Goal: Task Accomplishment & Management: Manage account settings

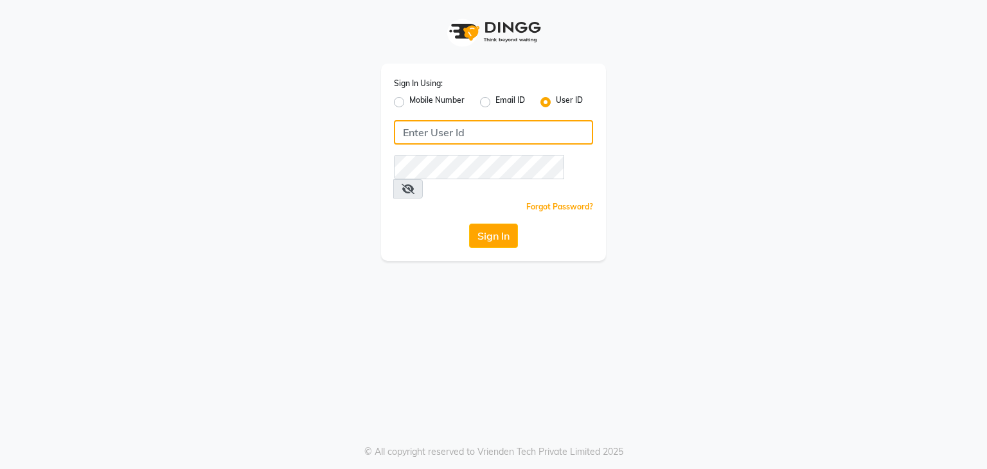
click at [453, 132] on input "Username" at bounding box center [493, 132] width 199 height 24
type input "kwairahmakeovers"
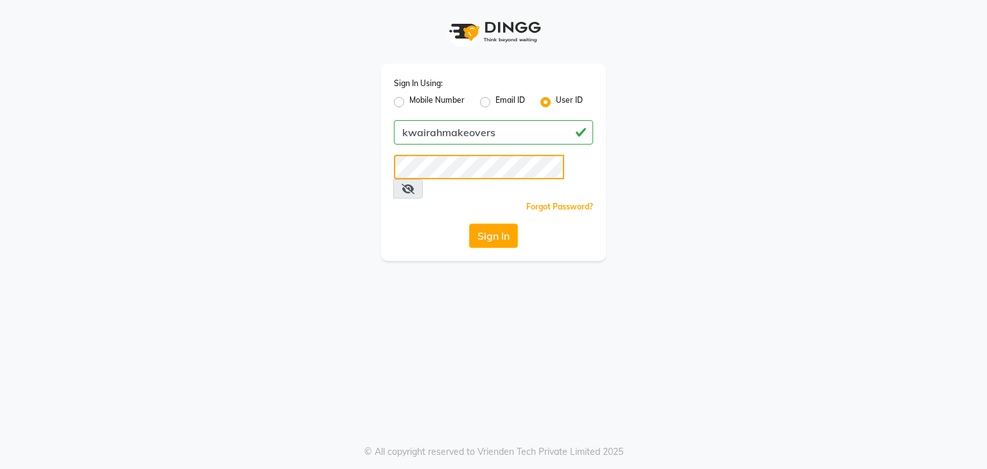
click at [469, 224] on button "Sign In" at bounding box center [493, 236] width 49 height 24
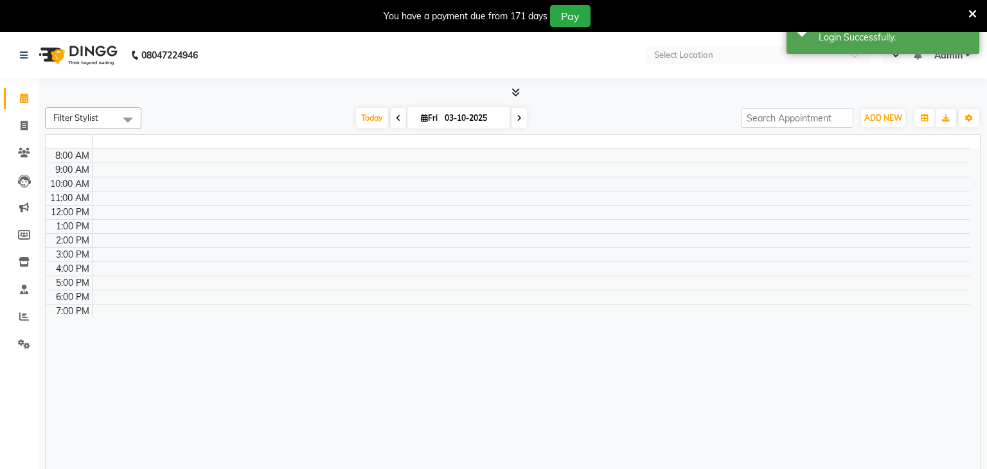
select select "en"
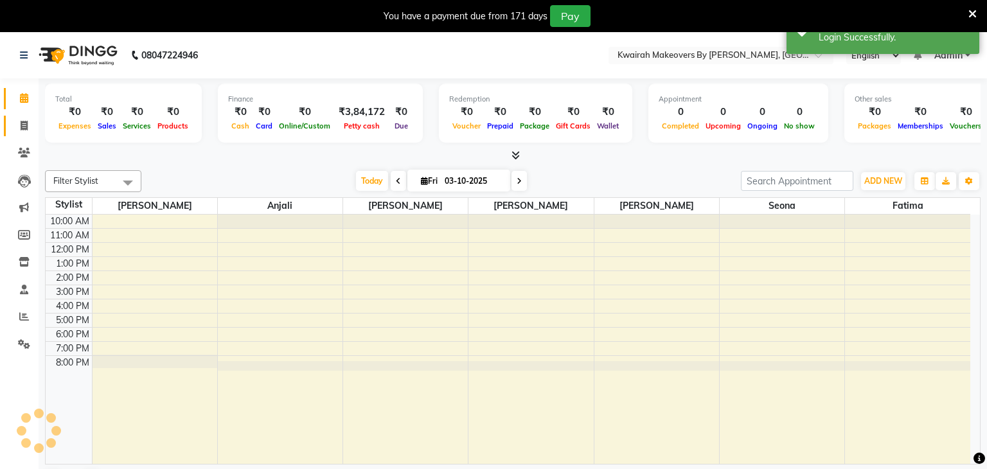
click at [31, 121] on span at bounding box center [24, 126] width 22 height 15
select select "service"
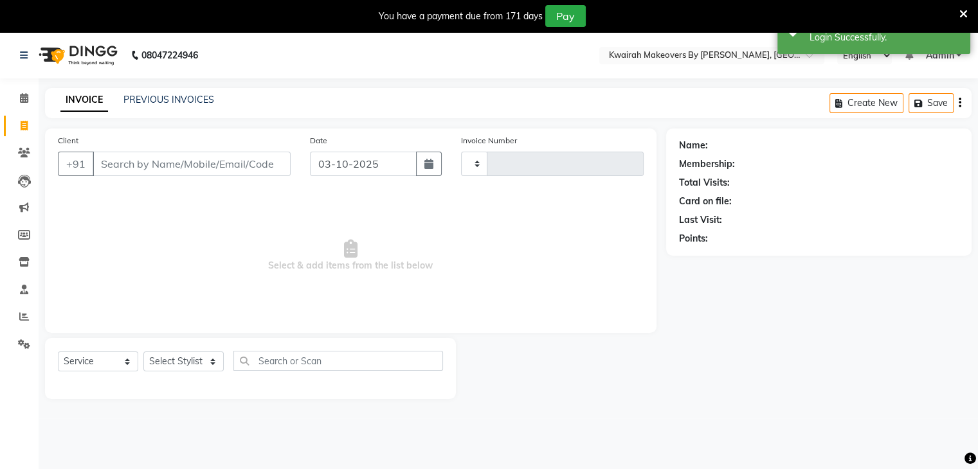
click at [180, 87] on div "08047224946 Select Location × Kwairah Makeovers By Ketki, Dahisar West English …" at bounding box center [489, 266] width 978 height 469
click at [179, 96] on link "PREVIOUS INVOICES" at bounding box center [168, 100] width 91 height 12
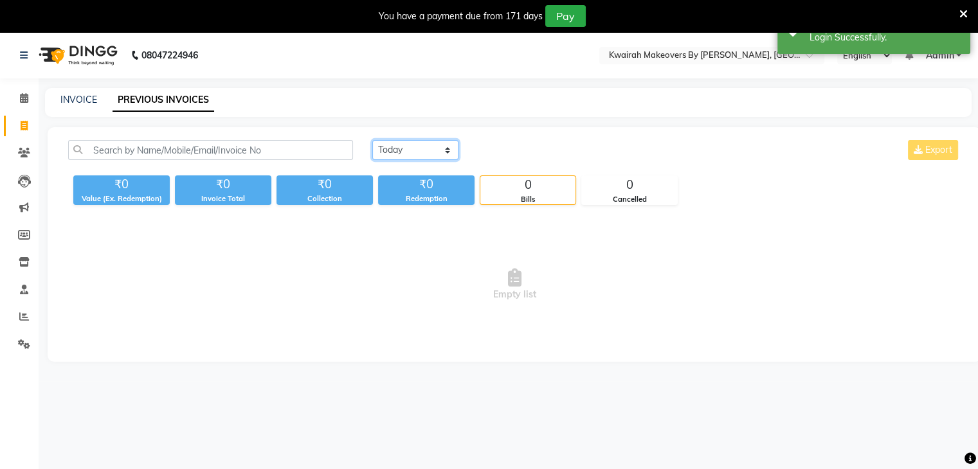
click at [425, 140] on select "Today Yesterday Custom Range" at bounding box center [415, 150] width 86 height 20
select select "range"
click at [372, 140] on select "Today Yesterday Custom Range" at bounding box center [415, 150] width 86 height 20
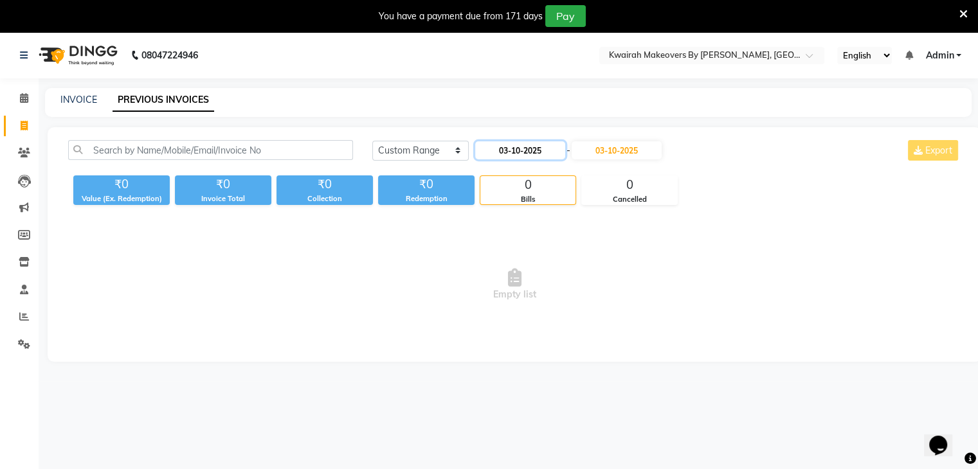
click at [510, 148] on input "03-10-2025" at bounding box center [520, 150] width 90 height 18
select select "10"
select select "2025"
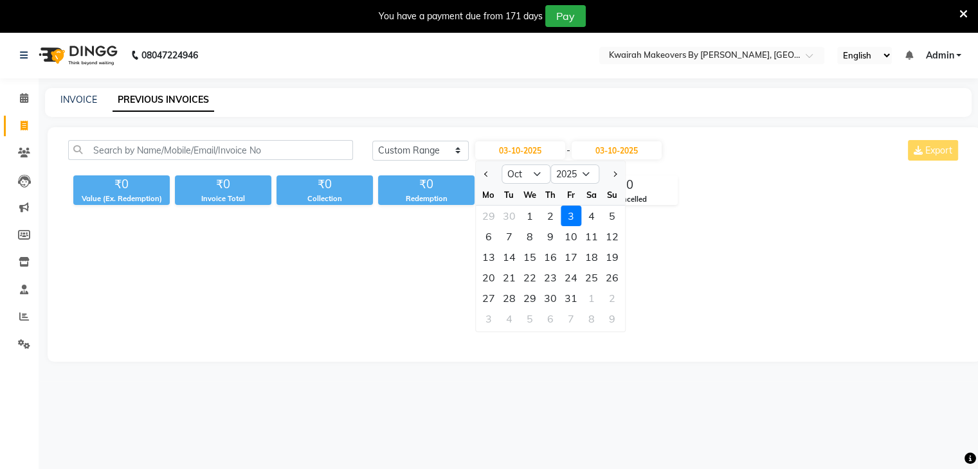
click at [491, 172] on div at bounding box center [489, 174] width 26 height 21
click at [487, 172] on span "Previous month" at bounding box center [486, 174] width 5 height 5
select select "9"
click at [496, 220] on div "1" at bounding box center [488, 216] width 21 height 21
type input "01-09-2025"
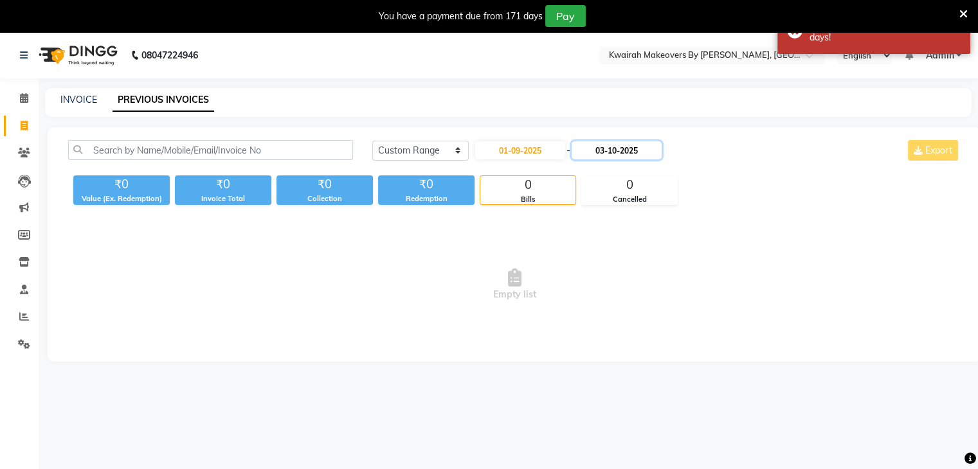
click at [615, 143] on input "03-10-2025" at bounding box center [616, 150] width 90 height 18
select select "10"
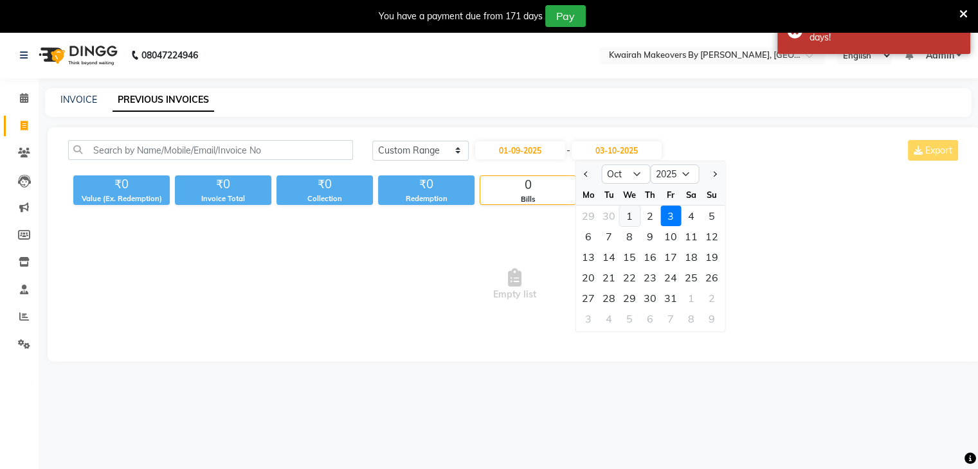
click at [635, 217] on div "1" at bounding box center [629, 216] width 21 height 21
type input "01-10-2025"
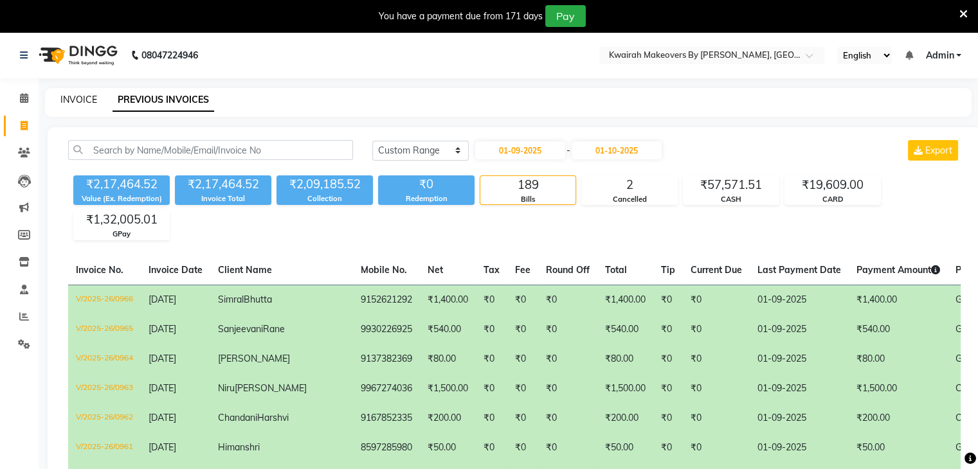
click at [73, 100] on link "INVOICE" at bounding box center [78, 100] width 37 height 12
select select "service"
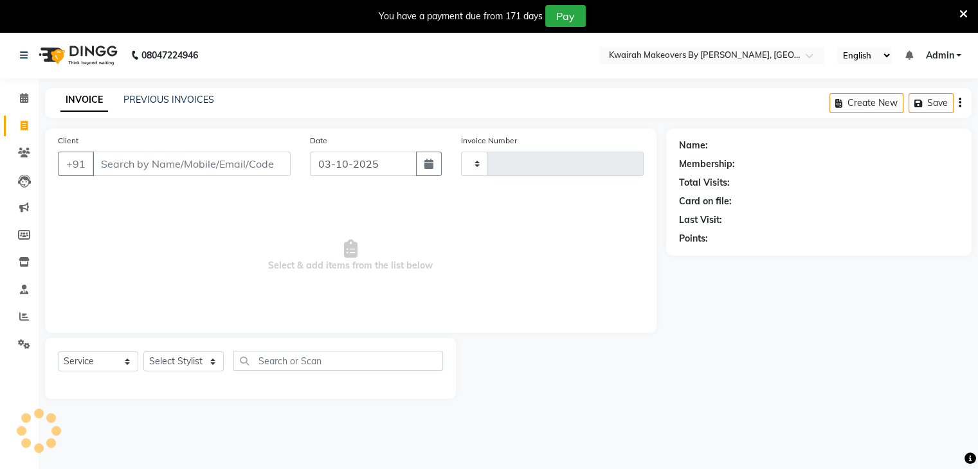
scroll to position [32, 0]
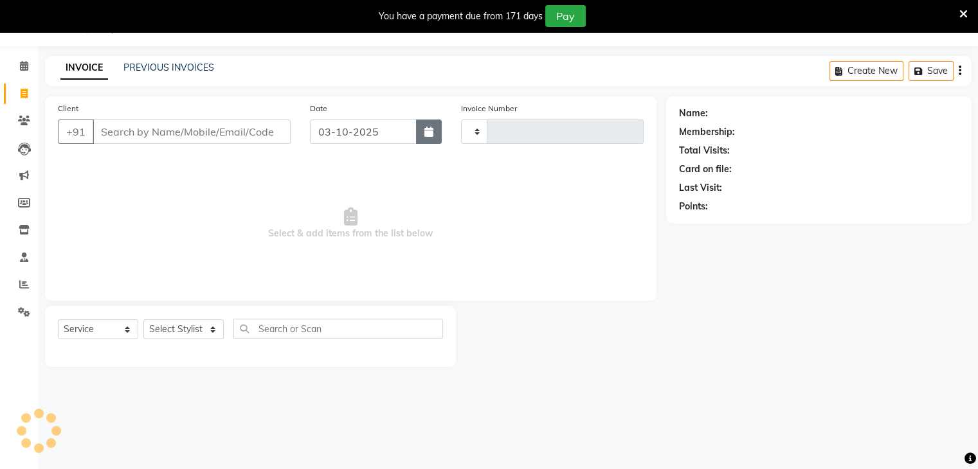
click at [422, 132] on button "button" at bounding box center [429, 132] width 26 height 24
select select "10"
select select "2025"
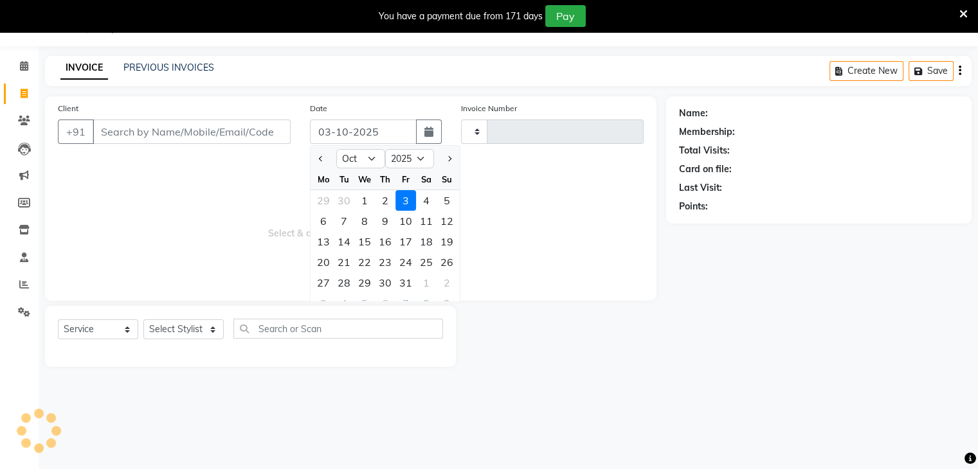
type input "1150"
select select "3832"
click at [316, 161] on button "Previous month" at bounding box center [321, 158] width 11 height 21
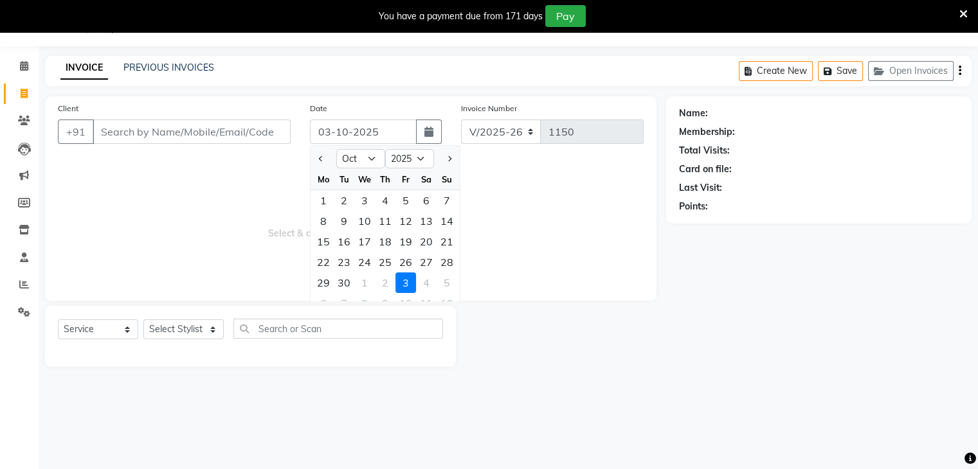
select select "9"
click at [429, 263] on div "27" at bounding box center [426, 262] width 21 height 21
type input "[DATE]"
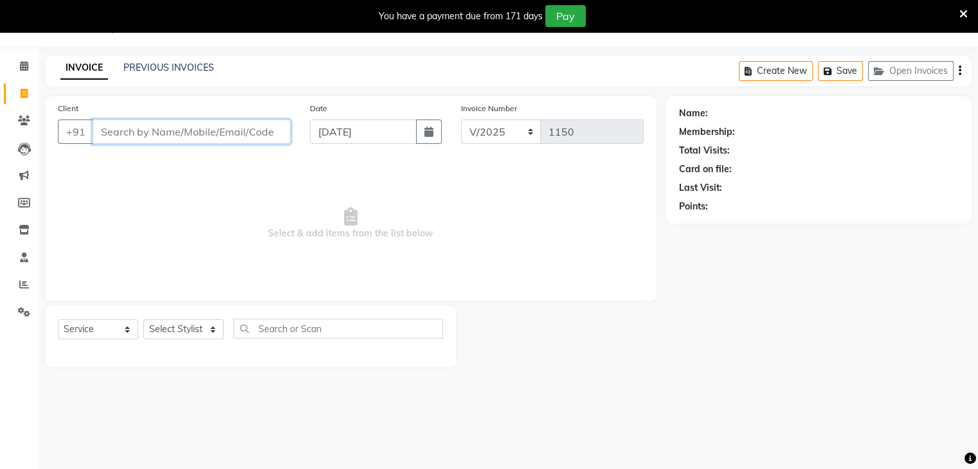
click at [172, 132] on input "Client" at bounding box center [192, 132] width 198 height 24
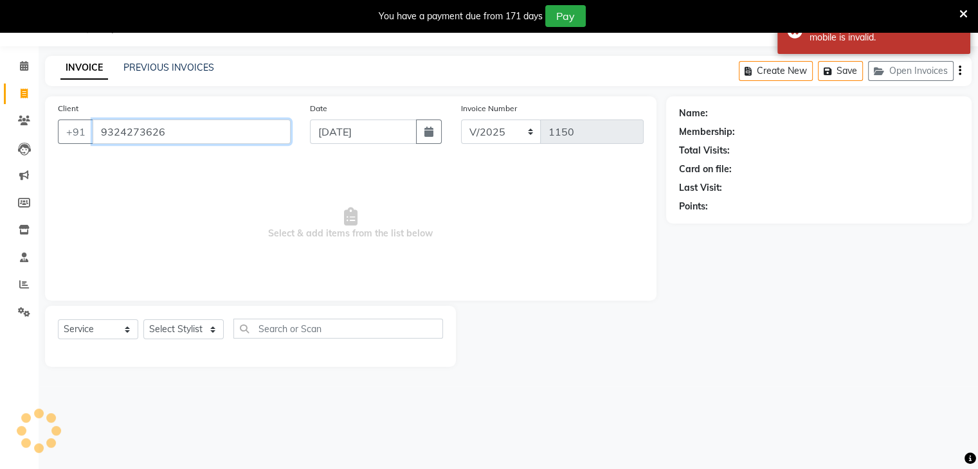
type input "9324273626"
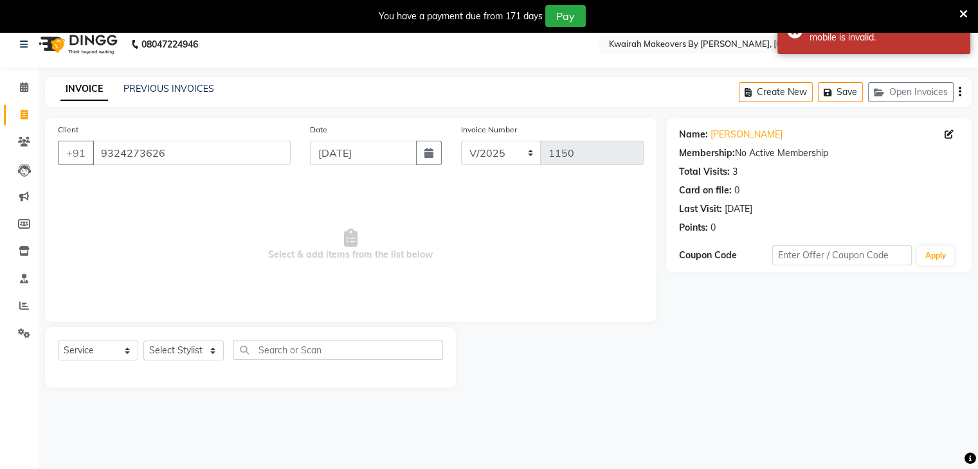
scroll to position [0, 0]
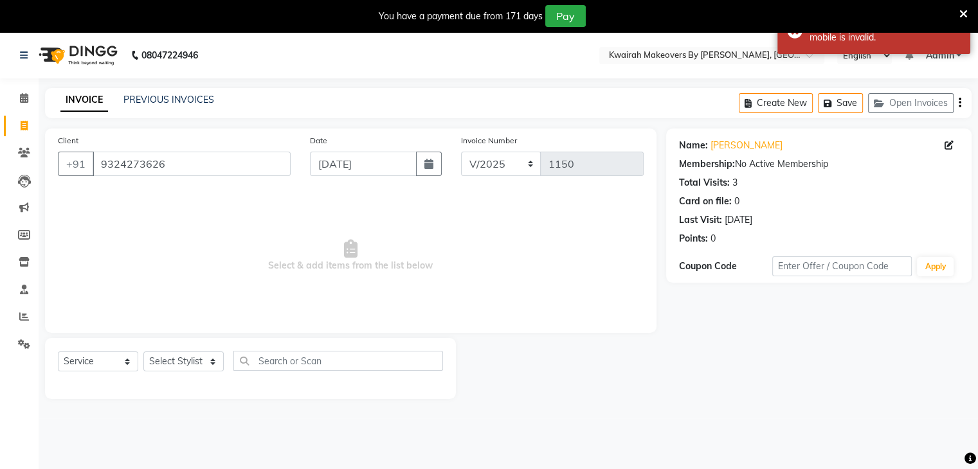
click at [964, 11] on icon at bounding box center [963, 14] width 8 height 12
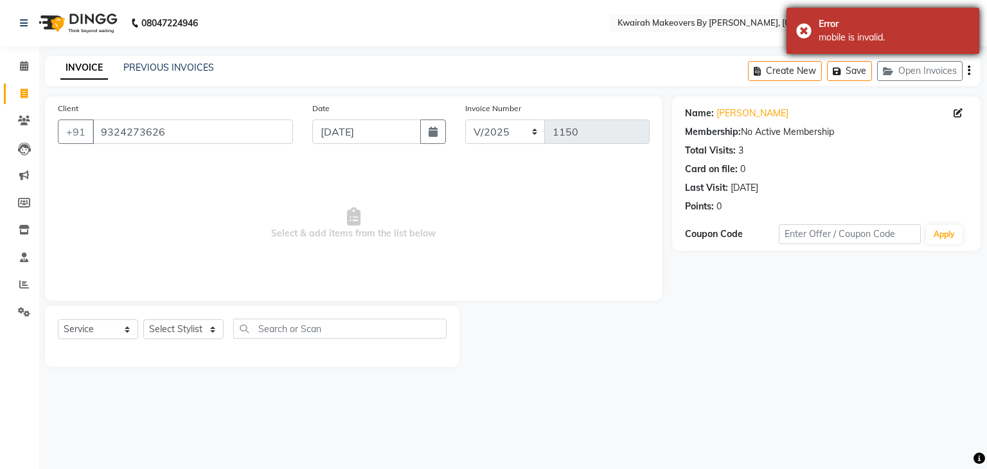
click at [802, 25] on div "Error mobile is invalid." at bounding box center [883, 31] width 193 height 46
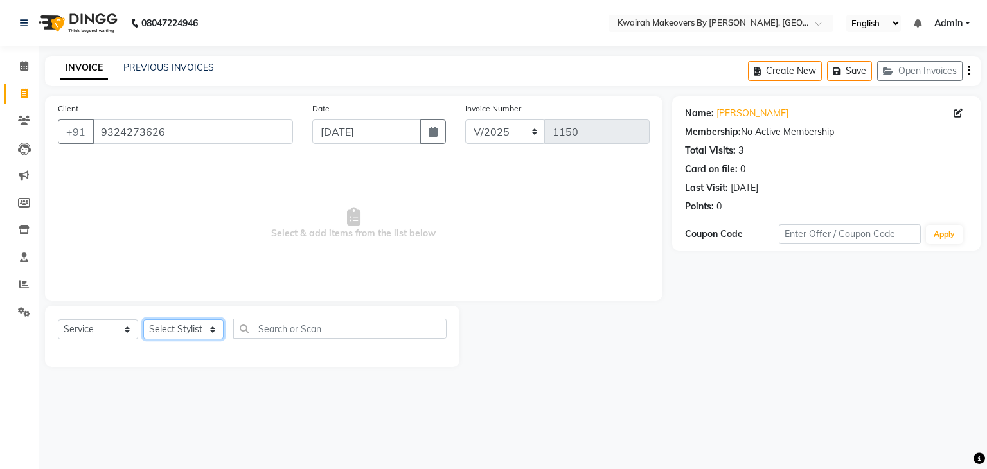
click at [207, 330] on select "Select Stylist [PERSON_NAME] Anjali [PERSON_NAME] [PERSON_NAME] [PERSON_NAME] […" at bounding box center [183, 329] width 80 height 20
select select "78253"
click at [143, 320] on select "Select Stylist [PERSON_NAME] Anjali [PERSON_NAME] [PERSON_NAME] [PERSON_NAME] […" at bounding box center [183, 329] width 80 height 20
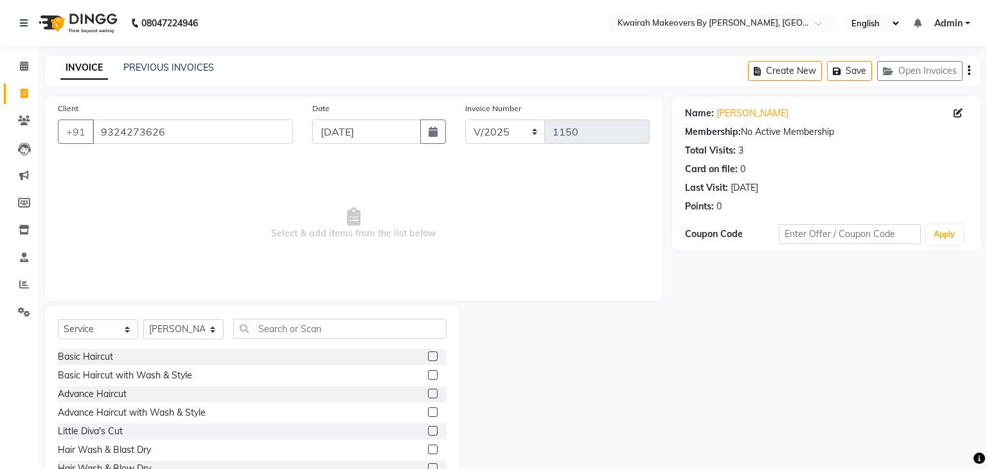
click at [276, 322] on div "Client +91 9324273626 Date 27-09-2025 Invoice Number V/2025 V/2025-26 1150 Sele…" at bounding box center [353, 295] width 637 height 399
click at [286, 328] on input "text" at bounding box center [338, 329] width 210 height 20
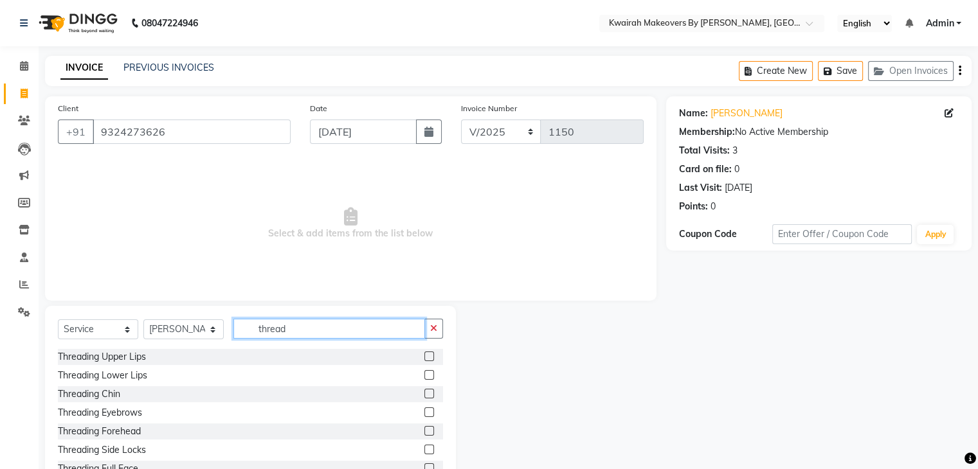
type input "thread"
click at [424, 355] on label at bounding box center [429, 357] width 10 height 10
click at [424, 355] on input "checkbox" at bounding box center [428, 357] width 8 height 8
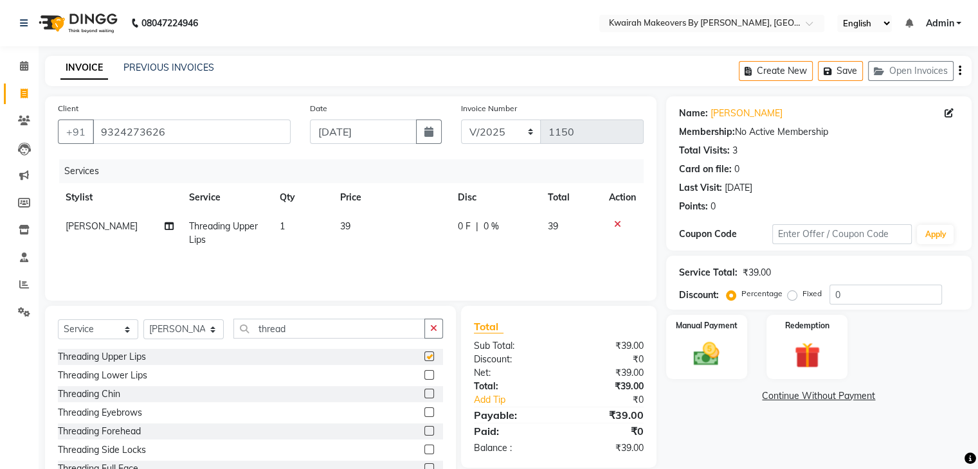
checkbox input "false"
click at [424, 396] on label at bounding box center [429, 394] width 10 height 10
click at [424, 396] on input "checkbox" at bounding box center [428, 394] width 8 height 8
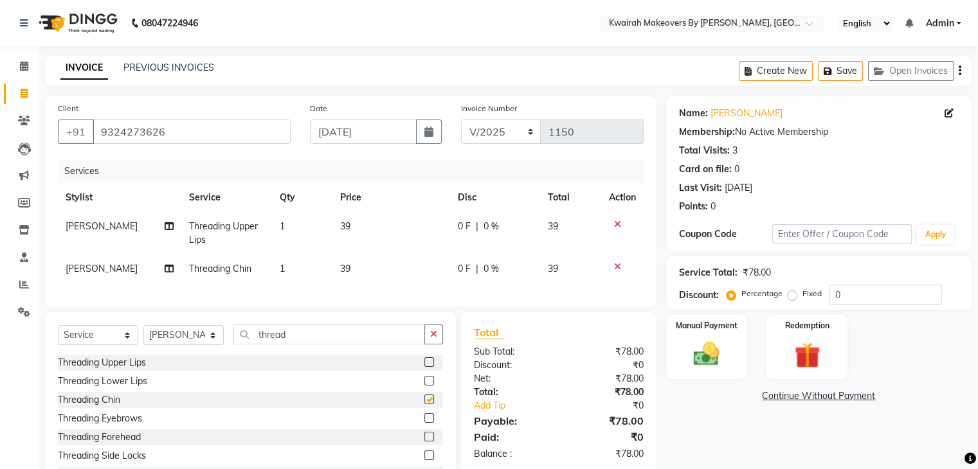
checkbox input "false"
click at [394, 280] on td "39" at bounding box center [391, 269] width 118 height 29
select select "78253"
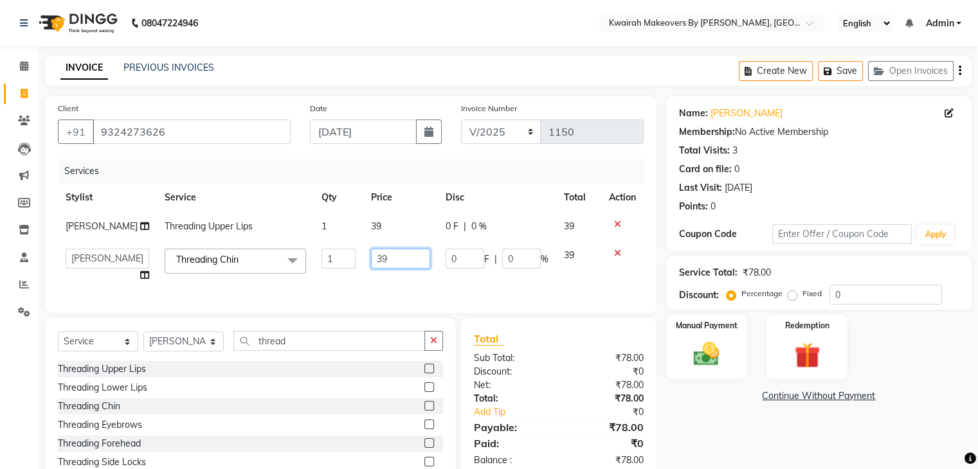
click at [393, 269] on input "39" at bounding box center [400, 259] width 59 height 20
drag, startPoint x: 393, startPoint y: 273, endPoint x: 331, endPoint y: 283, distance: 63.2
click at [331, 283] on tr "Amruta Anjali Fatima Ketki Somani Rakhi Chaurasia seona Shrushti Threading Chin…" at bounding box center [351, 265] width 586 height 49
type input "40"
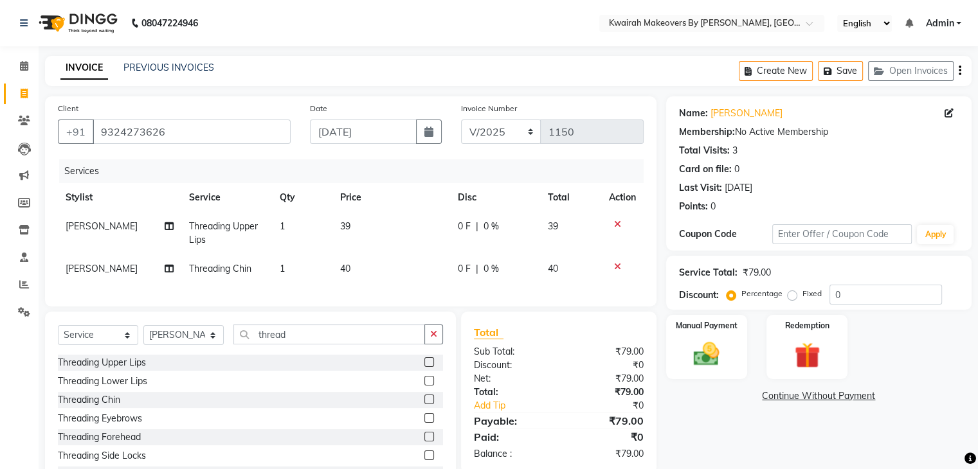
click at [395, 242] on td "39" at bounding box center [391, 233] width 118 height 42
select select "78253"
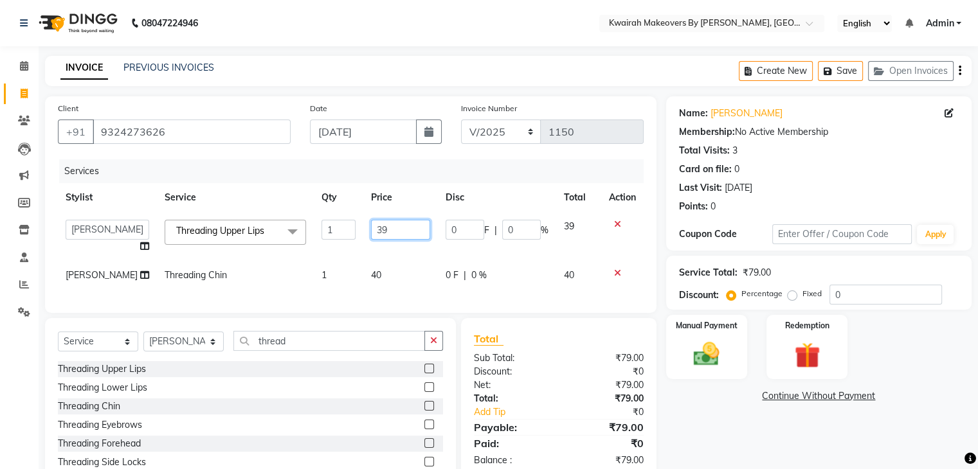
click at [394, 235] on input "39" at bounding box center [400, 230] width 59 height 20
drag, startPoint x: 393, startPoint y: 233, endPoint x: 356, endPoint y: 238, distance: 37.6
click at [363, 240] on td "39" at bounding box center [400, 236] width 75 height 49
type input "5"
type input "40"
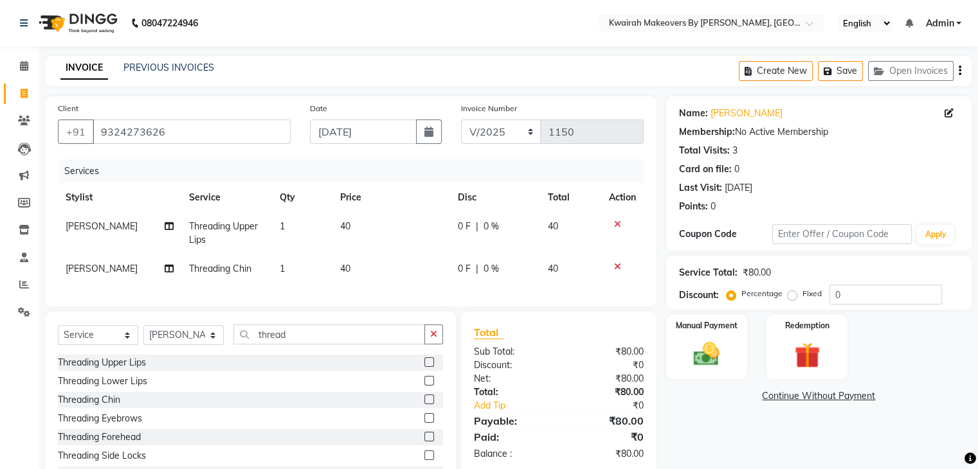
drag, startPoint x: 370, startPoint y: 292, endPoint x: 378, endPoint y: 296, distance: 9.2
click at [377, 294] on div "Services Stylist Service Qty Price Disc Total Action Rakhi Chaurasia Threading …" at bounding box center [351, 226] width 586 height 134
click at [406, 267] on td "40" at bounding box center [391, 269] width 118 height 29
select select "78253"
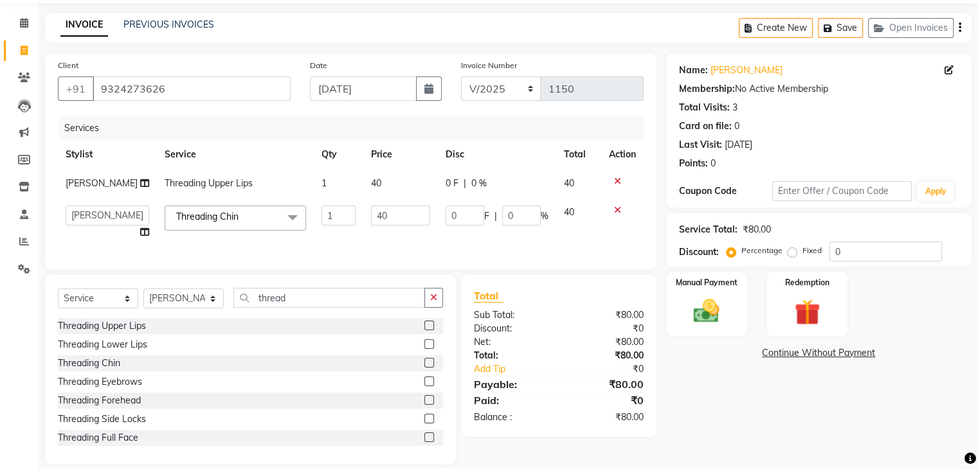
scroll to position [82, 0]
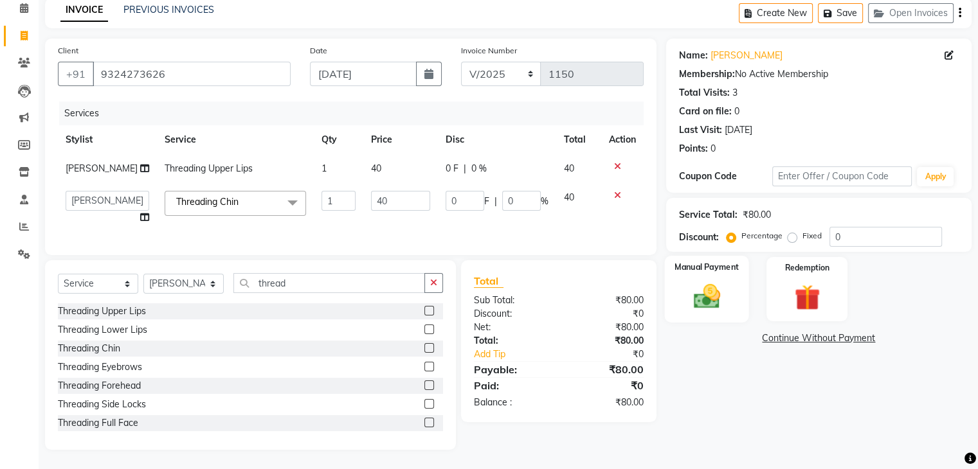
click at [708, 282] on img at bounding box center [706, 297] width 43 height 31
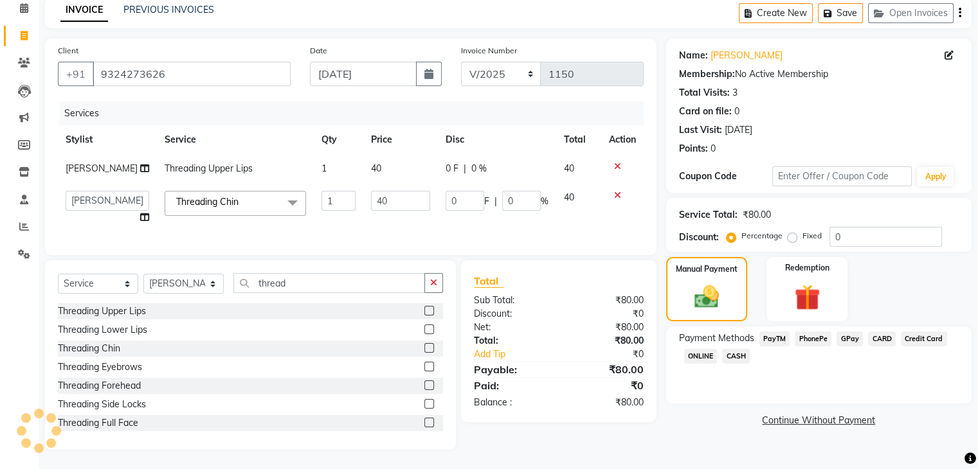
click at [735, 349] on span "CASH" at bounding box center [736, 356] width 28 height 15
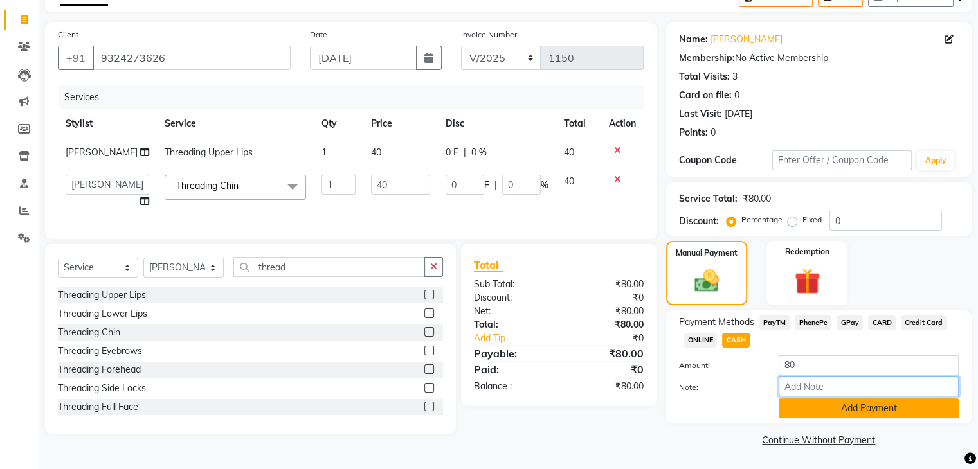
drag, startPoint x: 791, startPoint y: 389, endPoint x: 818, endPoint y: 392, distance: 27.2
click at [818, 392] on div "Amount: 80 Note: Add Payment" at bounding box center [819, 386] width 280 height 63
click at [820, 399] on button "Add Payment" at bounding box center [868, 409] width 180 height 20
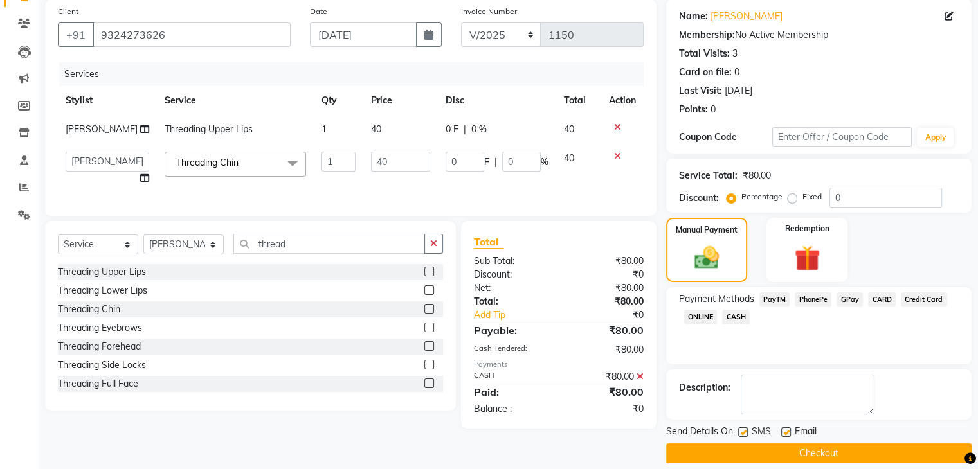
scroll to position [110, 0]
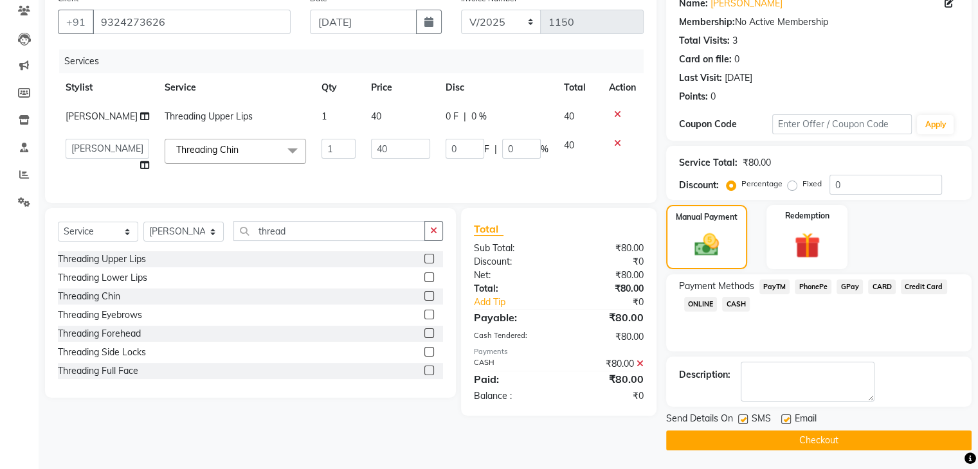
click at [746, 417] on label at bounding box center [743, 420] width 10 height 10
click at [746, 417] on input "checkbox" at bounding box center [742, 420] width 8 height 8
checkbox input "false"
drag, startPoint x: 779, startPoint y: 418, endPoint x: 787, endPoint y: 419, distance: 7.7
click at [784, 418] on div "Send Details On SMS Email" at bounding box center [818, 420] width 305 height 16
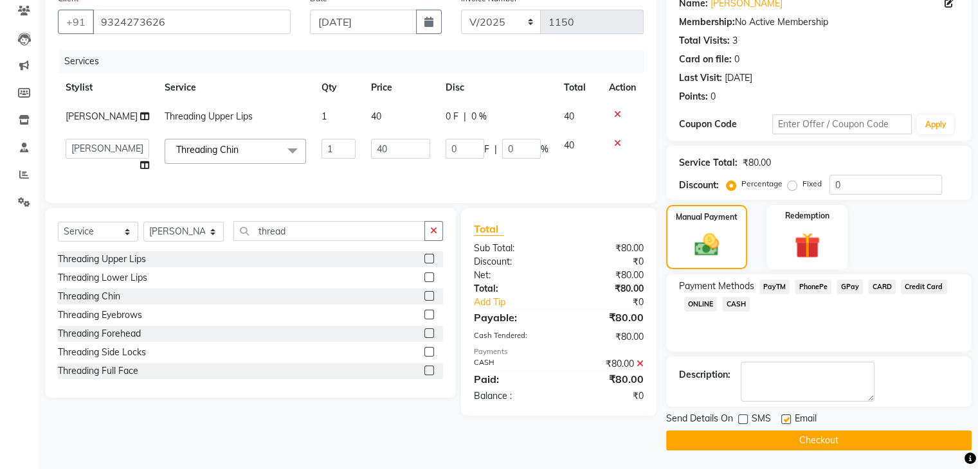
click at [787, 421] on label at bounding box center [786, 420] width 10 height 10
click at [787, 421] on input "checkbox" at bounding box center [785, 420] width 8 height 8
checkbox input "false"
click at [783, 438] on button "Checkout" at bounding box center [818, 441] width 305 height 20
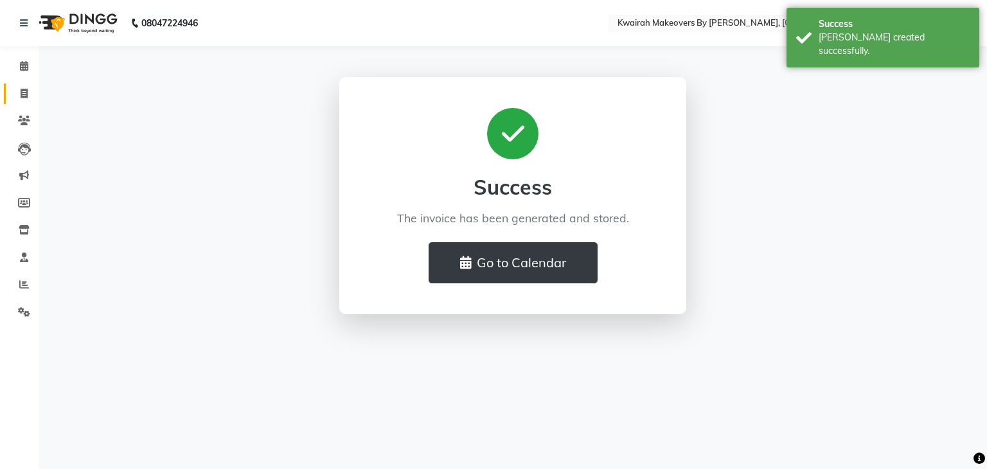
click at [10, 100] on link "Invoice" at bounding box center [19, 94] width 31 height 21
select select "3832"
select select "service"
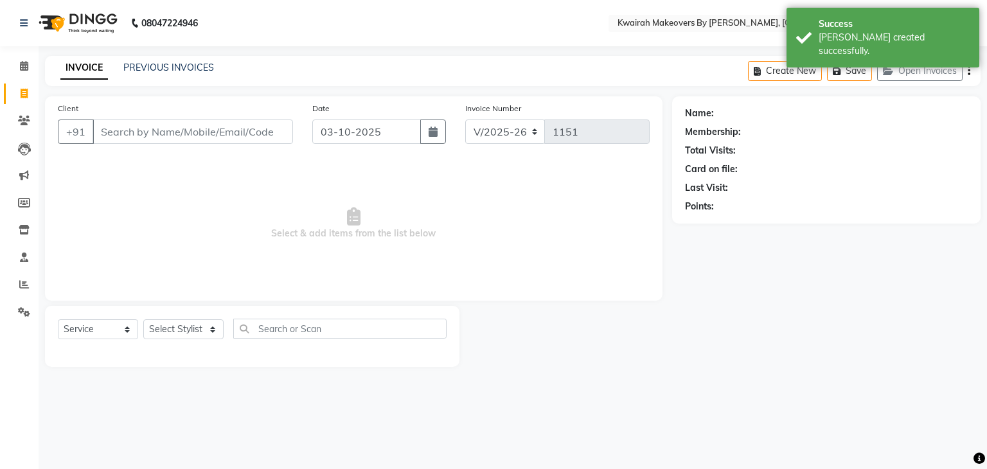
click at [456, 127] on div "Invoice Number V/2025 V/2025-26 1151" at bounding box center [558, 128] width 204 height 53
click at [440, 128] on button "button" at bounding box center [433, 132] width 26 height 24
select select "10"
select select "2025"
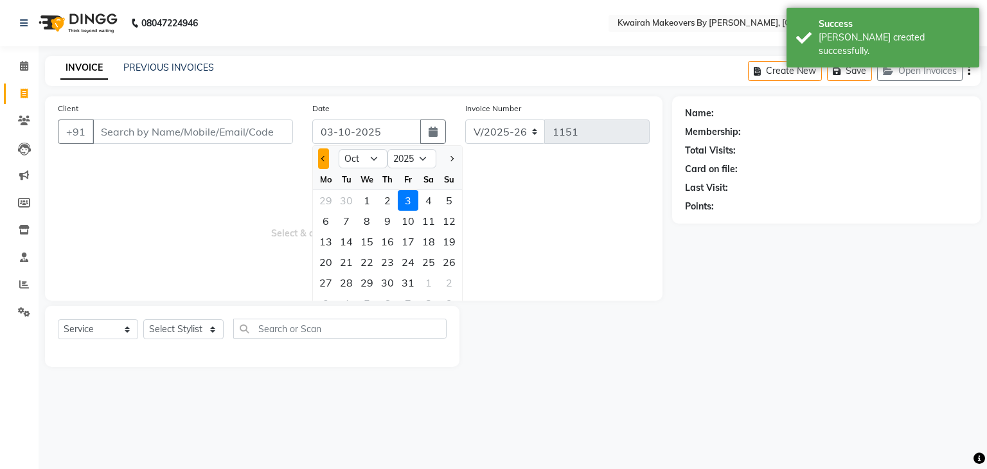
click at [321, 159] on span "Previous month" at bounding box center [323, 158] width 5 height 5
select select "9"
drag, startPoint x: 425, startPoint y: 264, endPoint x: 397, endPoint y: 258, distance: 28.2
click at [426, 264] on div "27" at bounding box center [428, 262] width 21 height 21
type input "[DATE]"
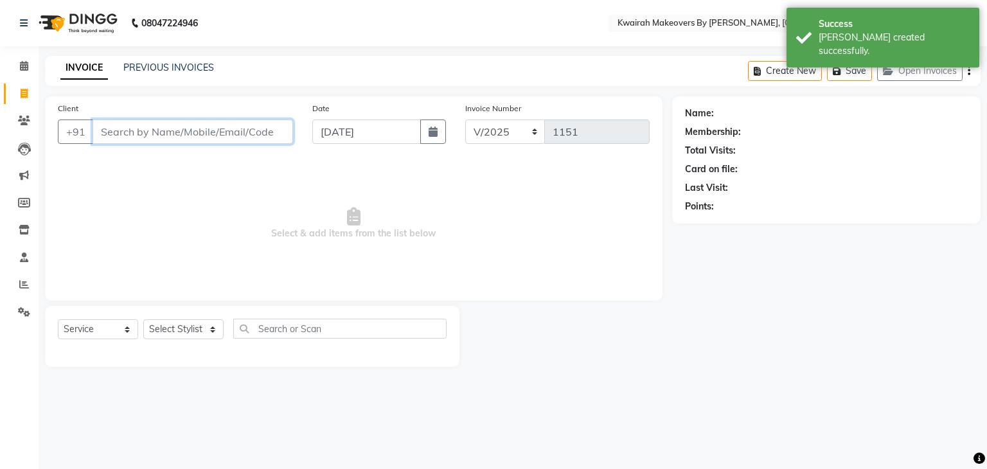
click at [206, 139] on input "Client" at bounding box center [193, 132] width 201 height 24
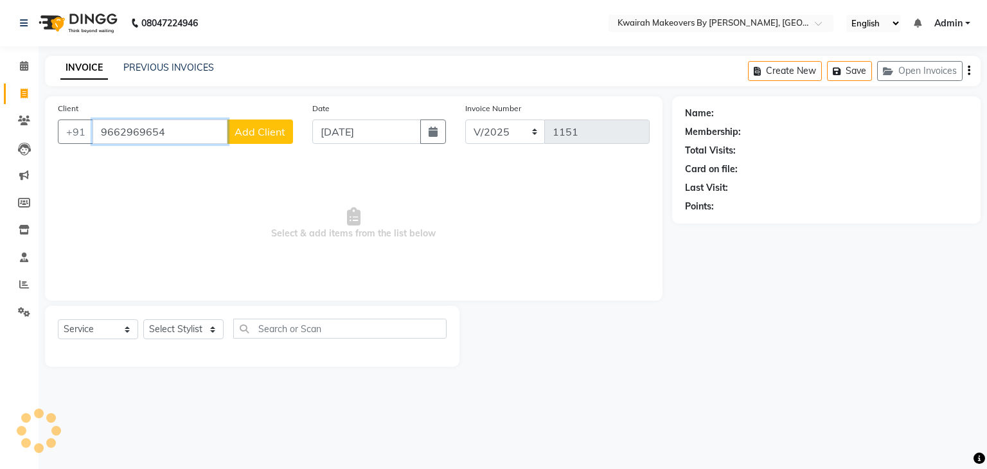
type input "9662969654"
select select "1: Object"
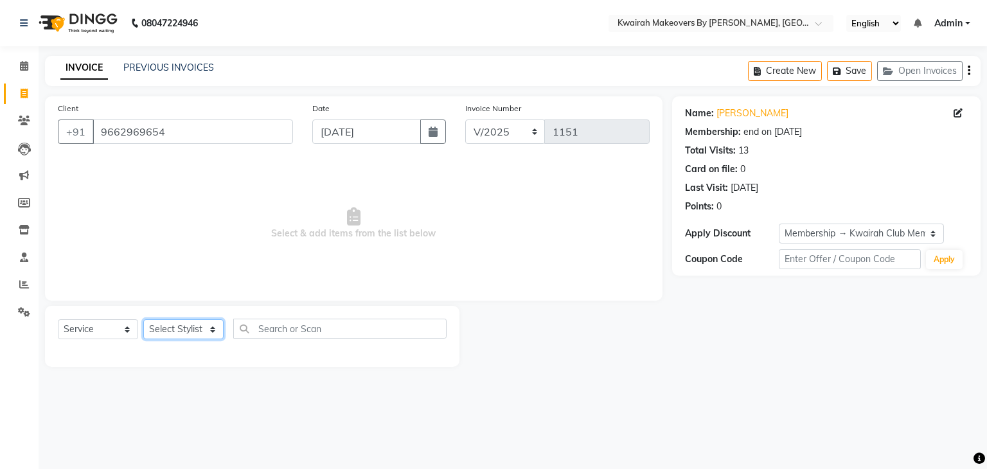
click at [166, 326] on select "Select Stylist [PERSON_NAME] Anjali [PERSON_NAME] [PERSON_NAME] [PERSON_NAME] […" at bounding box center [183, 329] width 80 height 20
select select "78253"
click at [143, 320] on select "Select Stylist [PERSON_NAME] Anjali [PERSON_NAME] [PERSON_NAME] [PERSON_NAME] […" at bounding box center [183, 329] width 80 height 20
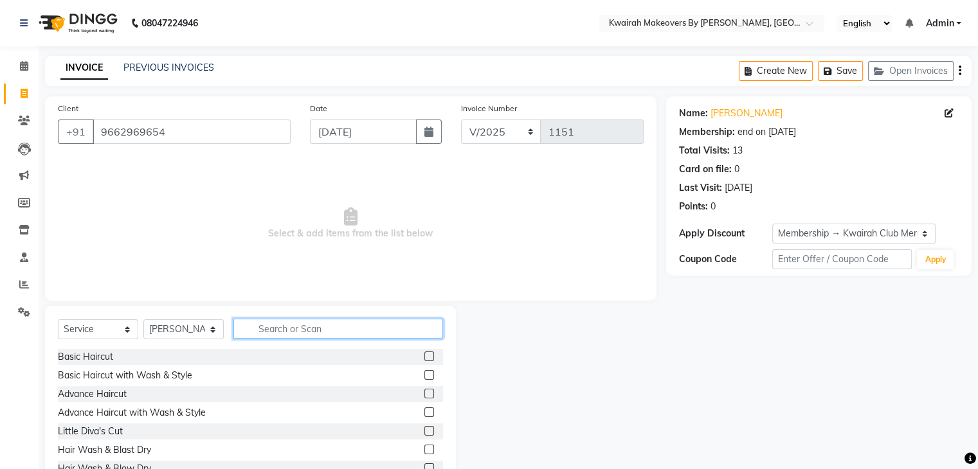
drag, startPoint x: 269, startPoint y: 330, endPoint x: 270, endPoint y: 342, distance: 11.6
click at [270, 342] on div "Select Service Product Membership Package Voucher Prepaid Gift Card Select Styl…" at bounding box center [250, 334] width 385 height 30
type input "gel"
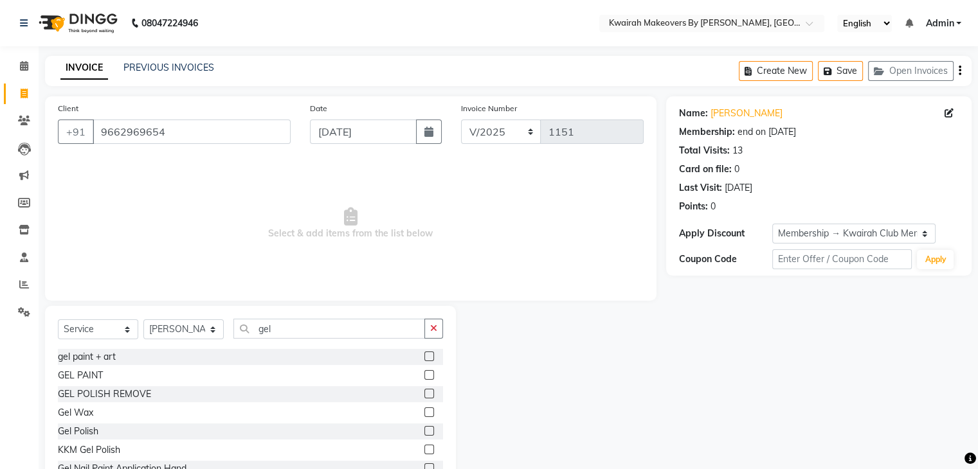
click at [424, 411] on label at bounding box center [429, 413] width 10 height 10
click at [424, 411] on input "checkbox" at bounding box center [428, 413] width 8 height 8
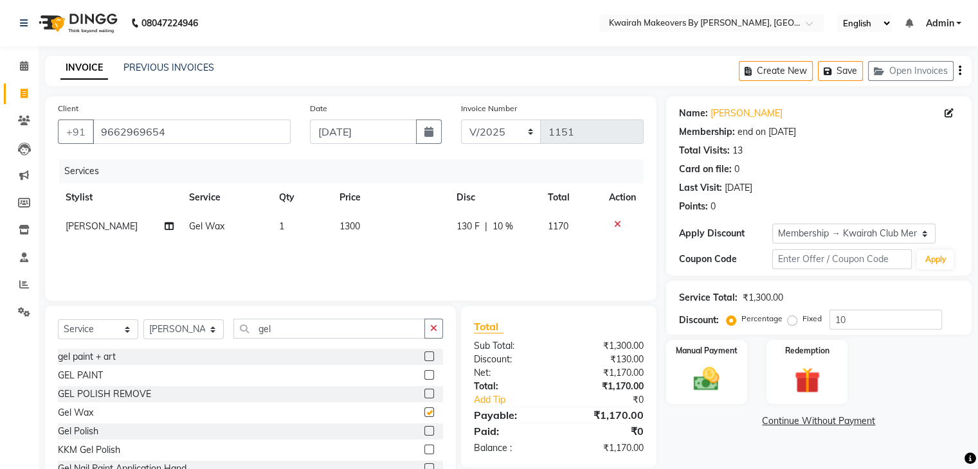
checkbox input "false"
click at [167, 224] on icon at bounding box center [169, 226] width 9 height 9
select select "78253"
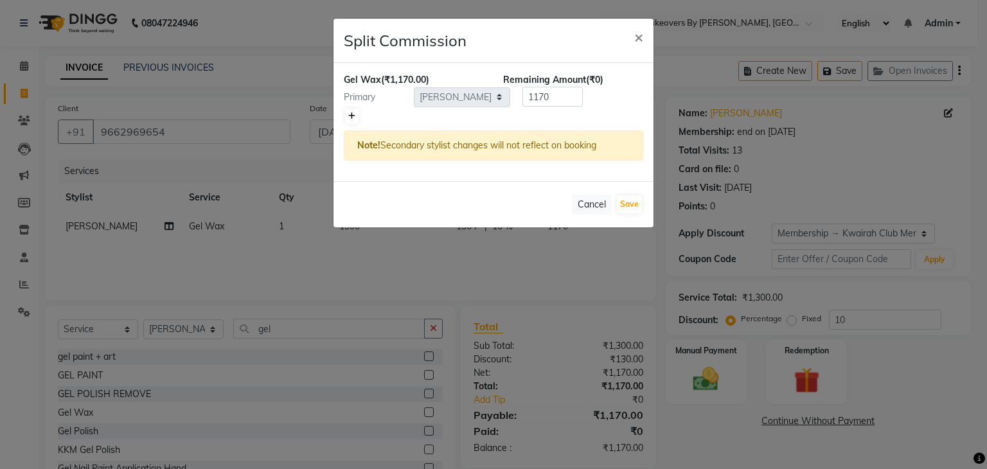
click at [350, 109] on link at bounding box center [351, 116] width 13 height 15
type input "585"
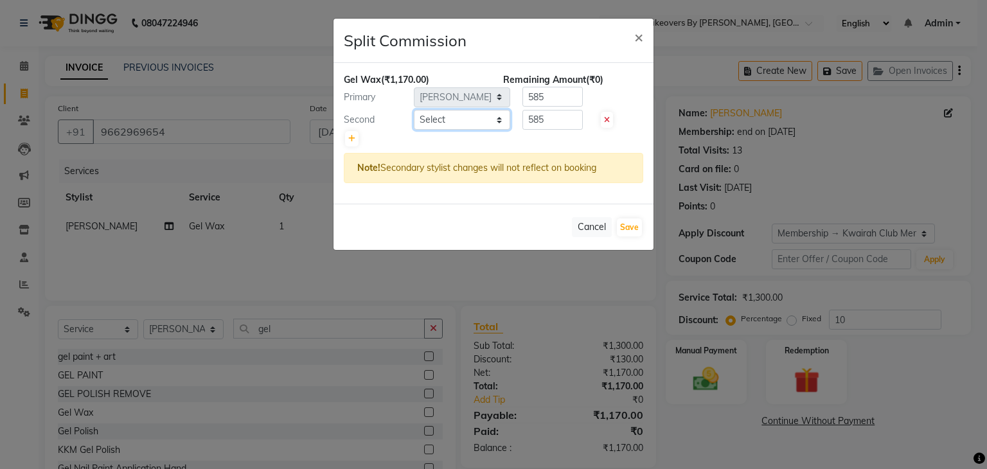
click at [467, 119] on select "Select Amruta Anjali Fatima Ketki Somani Rakhi Chaurasia seona Shrushti" at bounding box center [462, 120] width 96 height 20
select select "71137"
click at [414, 110] on select "Select Amruta Anjali Fatima Ketki Somani Rakhi Chaurasia seona Shrushti" at bounding box center [462, 120] width 96 height 20
click at [628, 226] on button "Save" at bounding box center [629, 228] width 25 height 18
select select "Select"
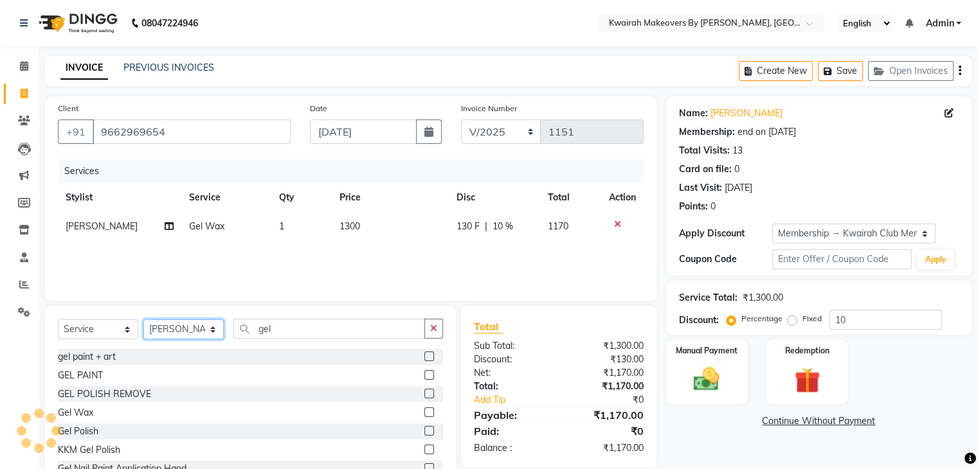
click at [210, 326] on select "Select Stylist [PERSON_NAME] Anjali [PERSON_NAME] [PERSON_NAME] [PERSON_NAME] […" at bounding box center [183, 329] width 80 height 20
select select "71137"
click at [143, 320] on select "Select Stylist [PERSON_NAME] Anjali [PERSON_NAME] [PERSON_NAME] [PERSON_NAME] […" at bounding box center [183, 329] width 80 height 20
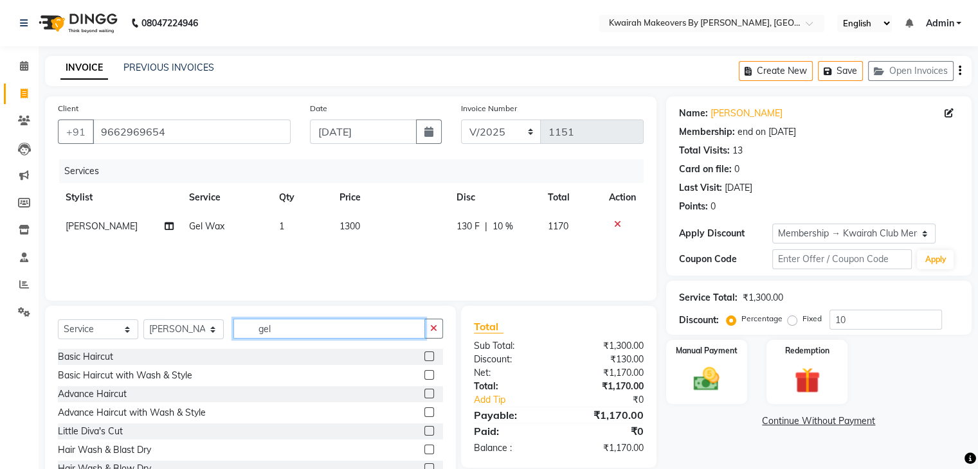
drag, startPoint x: 291, startPoint y: 325, endPoint x: 208, endPoint y: 328, distance: 82.4
click at [208, 328] on div "Select Service Product Membership Package Voucher Prepaid Gift Card Select Styl…" at bounding box center [250, 334] width 385 height 30
type input "mANI pedi"
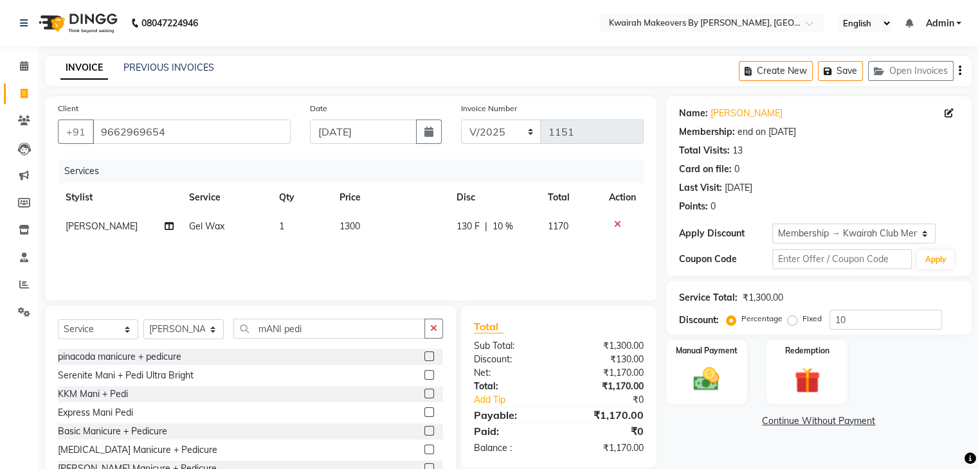
click at [424, 376] on label at bounding box center [429, 375] width 10 height 10
click at [424, 376] on input "checkbox" at bounding box center [428, 376] width 8 height 8
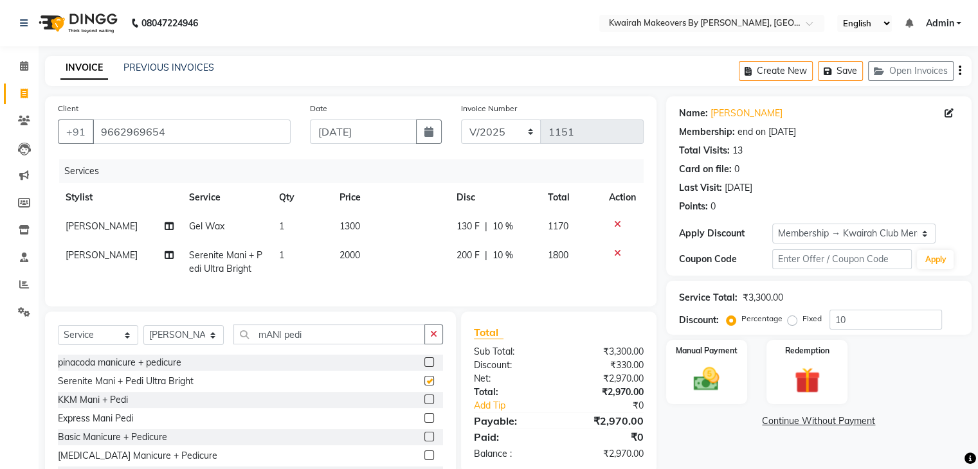
checkbox input "false"
click at [345, 244] on tbody "Rakhi Chaurasia Gel Wax 1 1300 130 F | 10 % 1170 Amruta Serenite Mani + Pedi Ul…" at bounding box center [351, 247] width 586 height 71
click at [384, 250] on td "2000" at bounding box center [390, 262] width 117 height 42
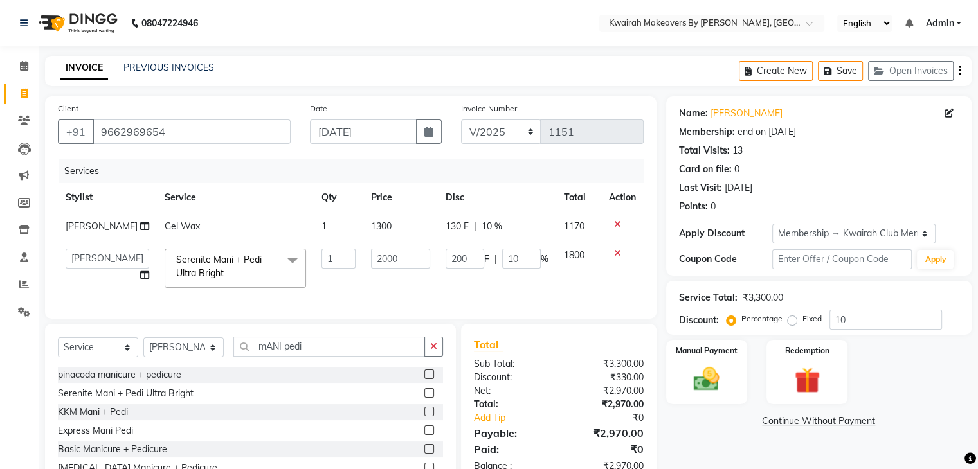
click at [385, 241] on td "1300" at bounding box center [400, 226] width 75 height 29
select select "78253"
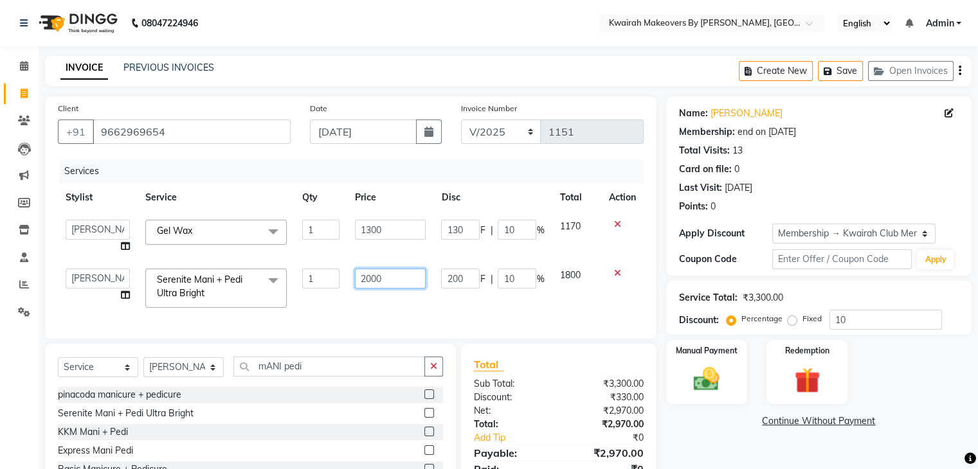
click at [381, 275] on input "2000" at bounding box center [390, 279] width 71 height 20
drag, startPoint x: 386, startPoint y: 276, endPoint x: 358, endPoint y: 280, distance: 27.9
click at [358, 280] on input "2000" at bounding box center [390, 279] width 71 height 20
type input "2500"
click at [393, 248] on td "1300" at bounding box center [390, 236] width 86 height 49
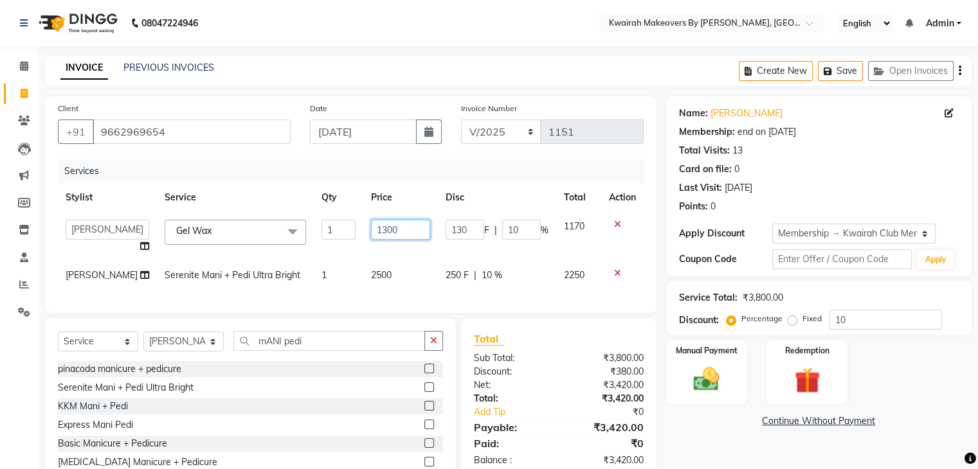
click at [393, 237] on input "1300" at bounding box center [400, 230] width 59 height 20
drag, startPoint x: 373, startPoint y: 233, endPoint x: 295, endPoint y: 229, distance: 78.5
click at [295, 229] on tr "Amruta Anjali Fatima Ketki Somani Rakhi Chaurasia seona Shrushti Gel Wax x Basi…" at bounding box center [351, 236] width 586 height 49
type input "1500"
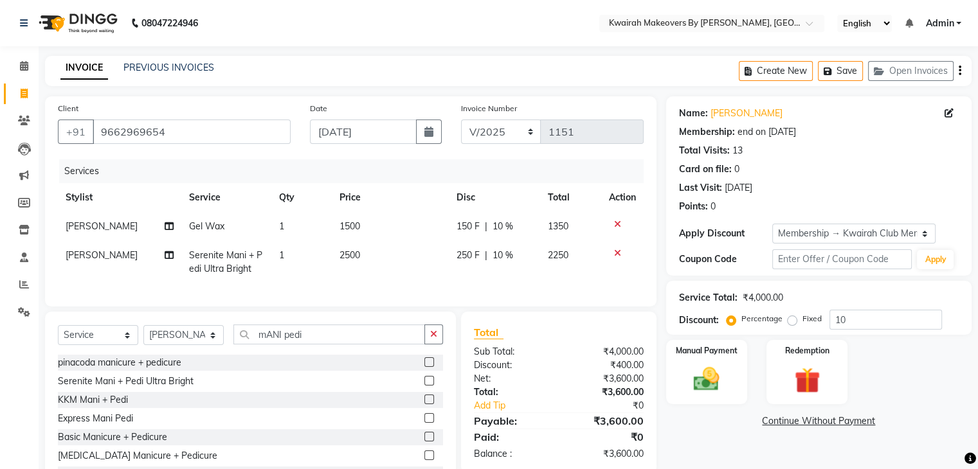
click at [350, 257] on tbody "Rakhi Chaurasia Gel Wax 1 1500 150 F | 10 % 1350 Amruta Serenite Mani + Pedi Ul…" at bounding box center [351, 247] width 586 height 71
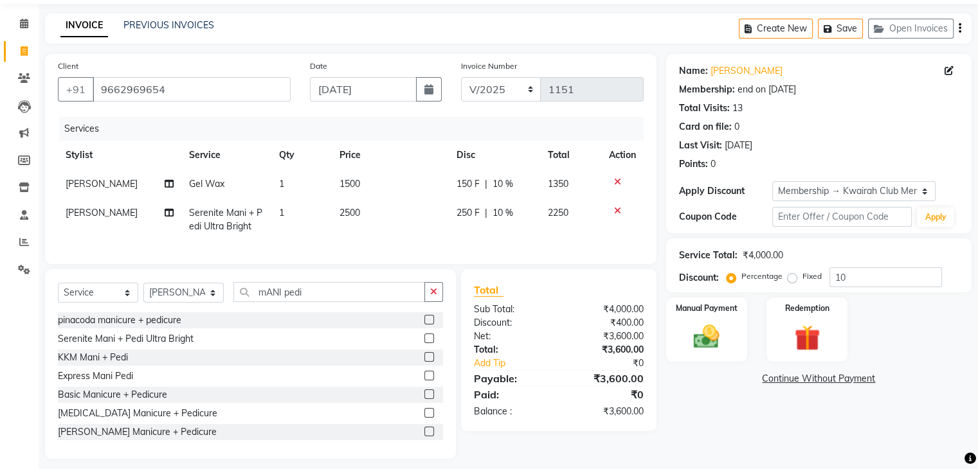
scroll to position [62, 0]
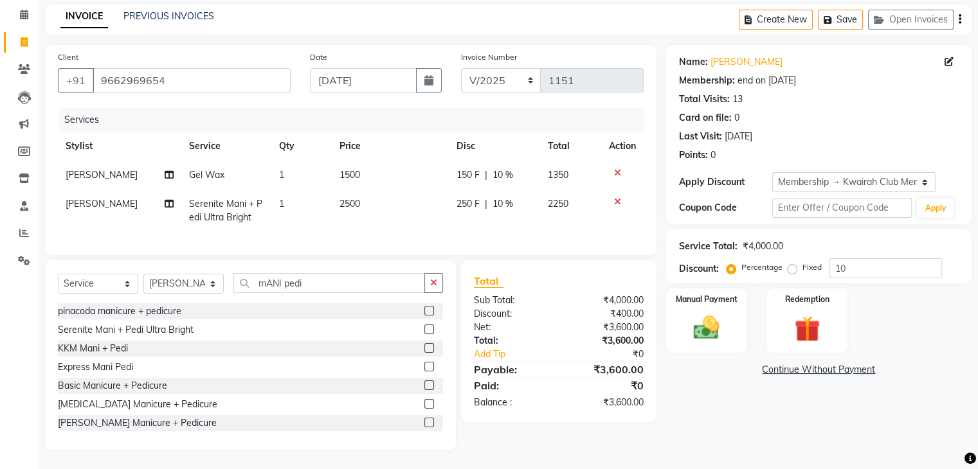
drag, startPoint x: 823, startPoint y: 253, endPoint x: 859, endPoint y: 258, distance: 36.4
click at [823, 262] on div "Percentage Fixed" at bounding box center [779, 268] width 100 height 17
drag, startPoint x: 858, startPoint y: 257, endPoint x: 806, endPoint y: 265, distance: 52.6
click at [786, 260] on div "Percentage Fixed 10" at bounding box center [835, 268] width 213 height 20
type input "25"
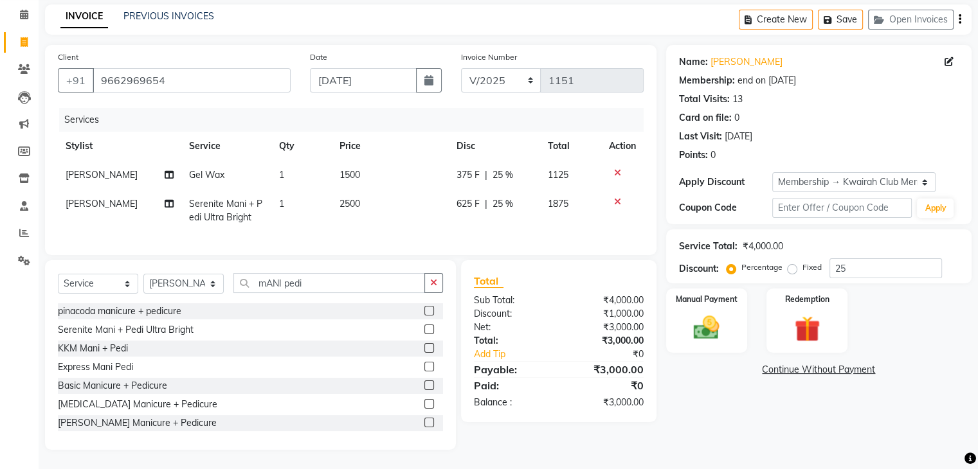
drag, startPoint x: 972, startPoint y: 312, endPoint x: 955, endPoint y: 310, distance: 17.4
click at [959, 312] on div "Manual Payment Redemption" at bounding box center [818, 321] width 325 height 64
click at [939, 309] on div "Manual Payment Redemption" at bounding box center [818, 321] width 325 height 64
drag, startPoint x: 688, startPoint y: 300, endPoint x: 706, endPoint y: 300, distance: 18.0
click at [690, 300] on div "Manual Payment" at bounding box center [706, 320] width 84 height 66
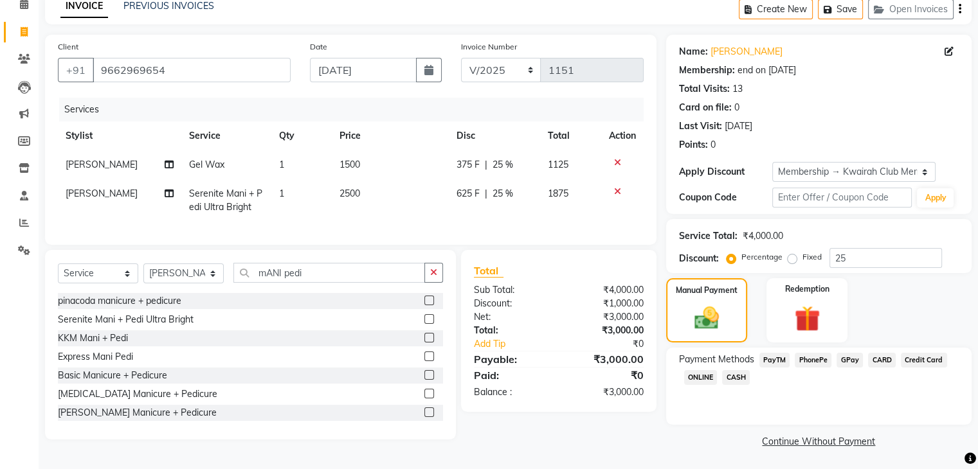
click at [892, 361] on span "CARD" at bounding box center [882, 360] width 28 height 15
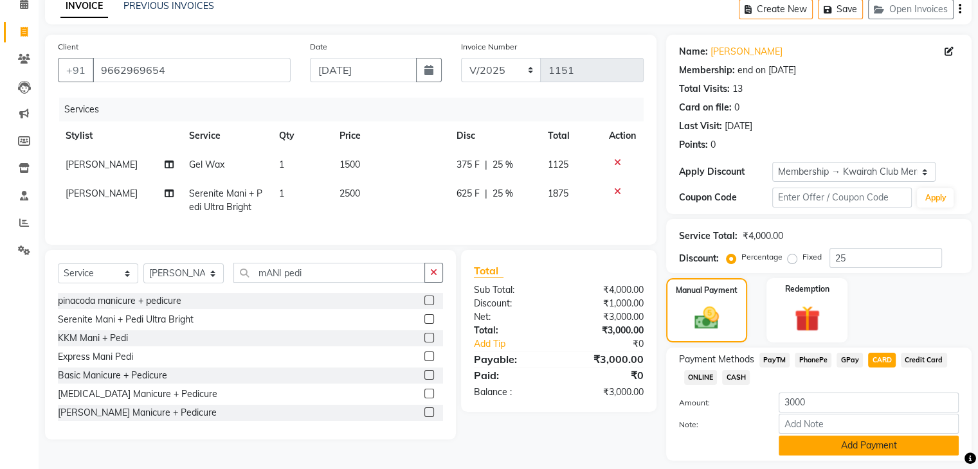
click at [888, 442] on button "Add Payment" at bounding box center [868, 446] width 180 height 20
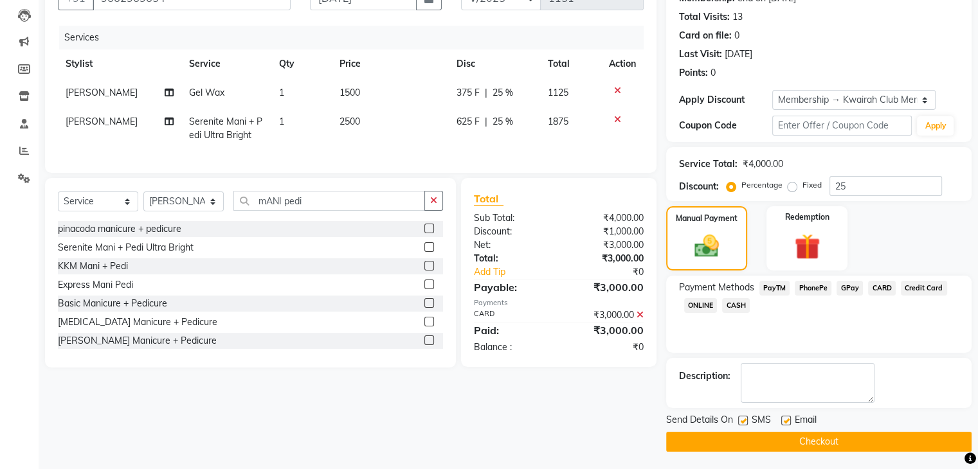
scroll to position [134, 0]
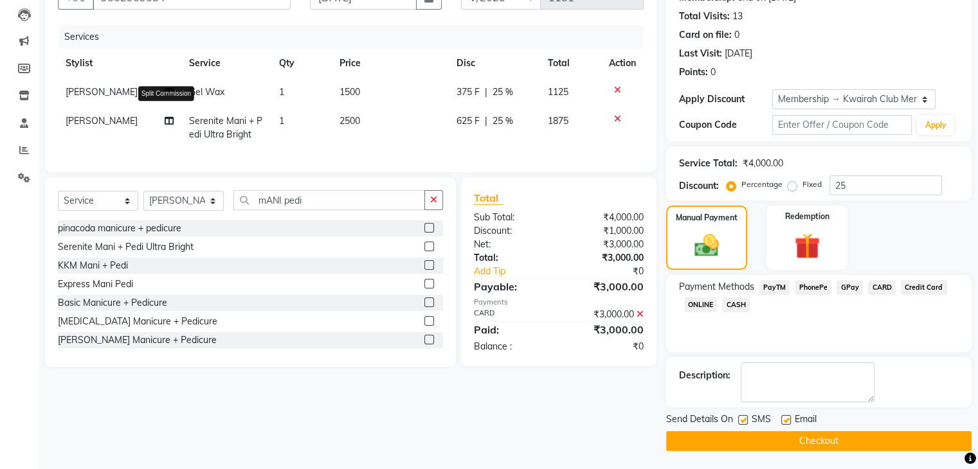
click at [166, 121] on icon at bounding box center [169, 120] width 9 height 9
select select "71137"
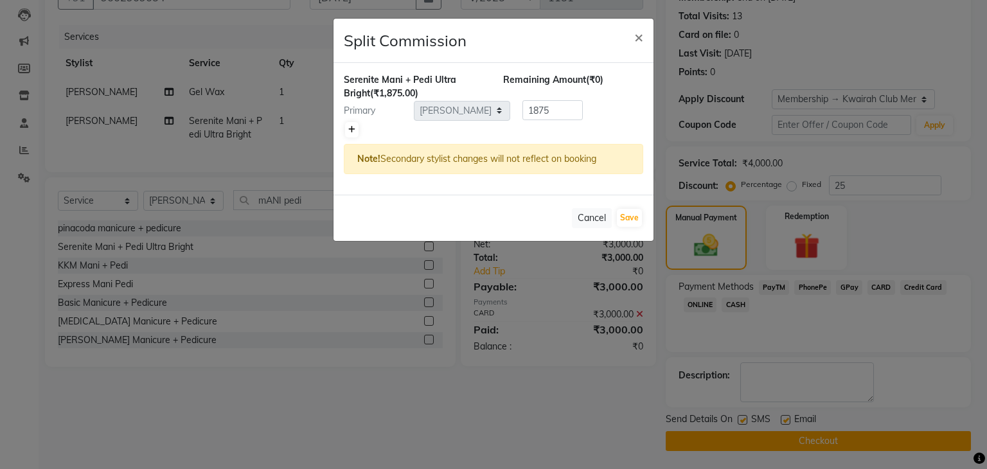
click at [349, 132] on icon at bounding box center [351, 130] width 7 height 8
type input "937.5"
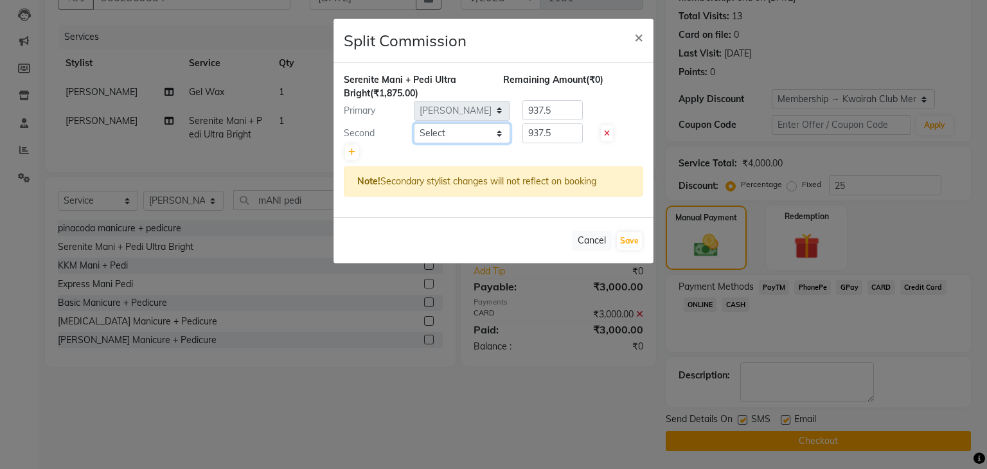
drag, startPoint x: 417, startPoint y: 126, endPoint x: 422, endPoint y: 132, distance: 8.6
click at [422, 132] on select "Select Amruta Anjali Fatima Ketki Somani Rakhi Chaurasia seona Shrushti" at bounding box center [462, 133] width 96 height 20
select select "89251"
click at [414, 123] on select "Select Amruta Anjali Fatima Ketki Somani Rakhi Chaurasia seona Shrushti" at bounding box center [462, 133] width 96 height 20
click at [634, 238] on button "Save" at bounding box center [629, 241] width 25 height 18
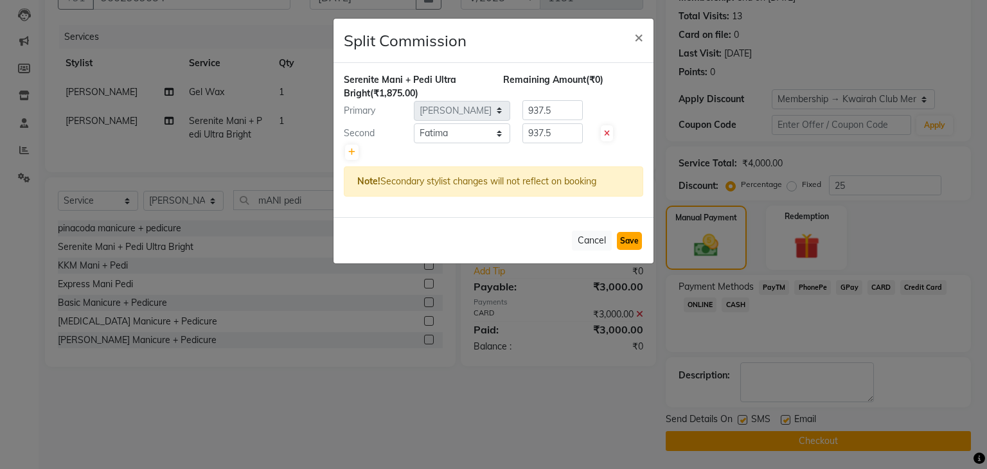
select select "Select"
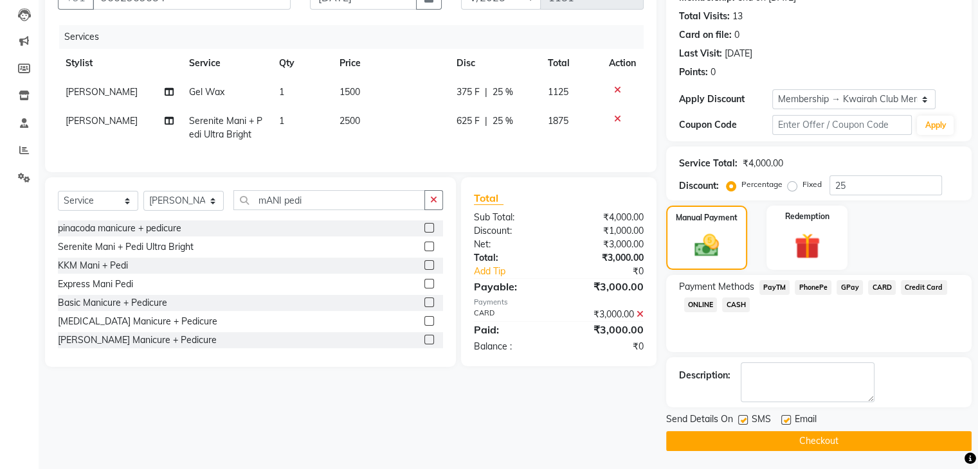
click at [741, 420] on label at bounding box center [743, 420] width 10 height 10
click at [741, 420] on input "checkbox" at bounding box center [742, 421] width 8 height 8
checkbox input "false"
click at [785, 420] on label at bounding box center [786, 420] width 10 height 10
click at [785, 420] on input "checkbox" at bounding box center [785, 421] width 8 height 8
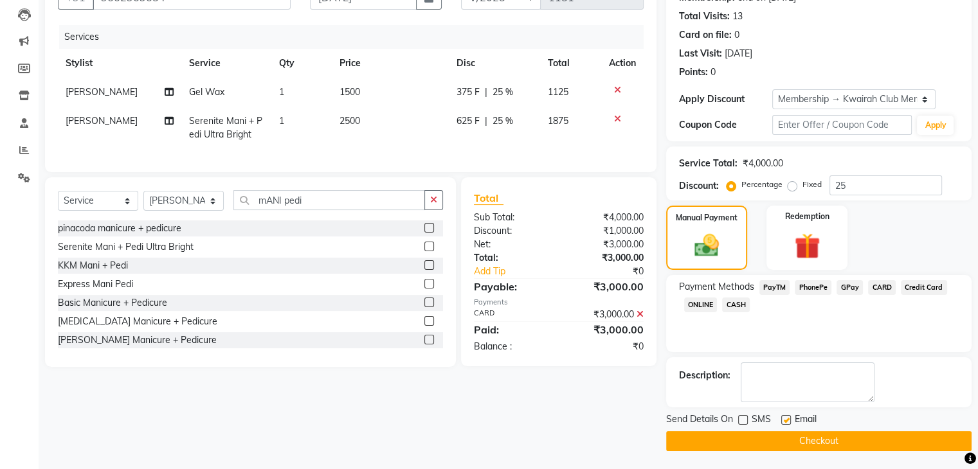
checkbox input "false"
click at [777, 445] on button "Checkout" at bounding box center [818, 441] width 305 height 20
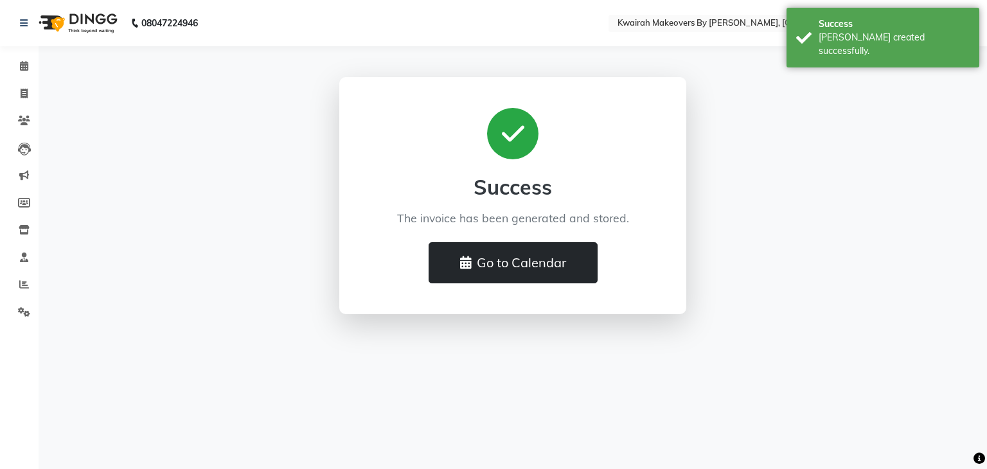
click at [529, 265] on button "Go to Calendar" at bounding box center [513, 262] width 169 height 41
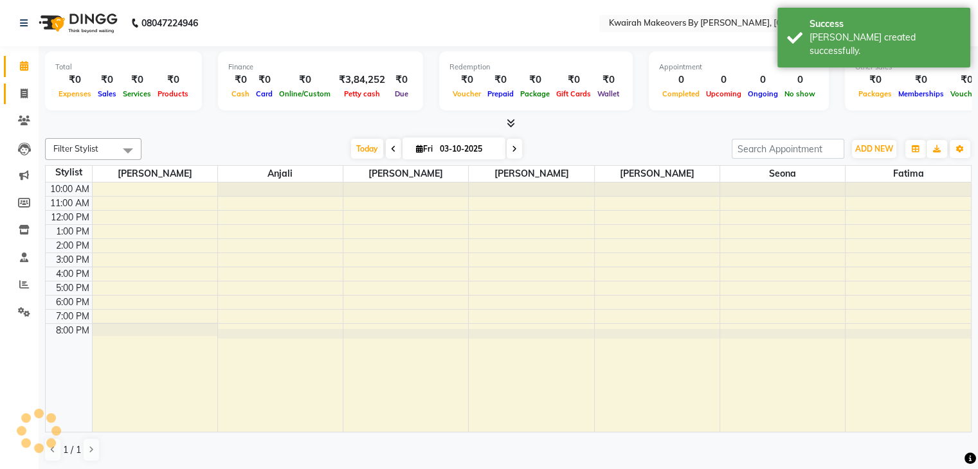
click at [10, 89] on link "Invoice" at bounding box center [19, 94] width 31 height 21
select select "service"
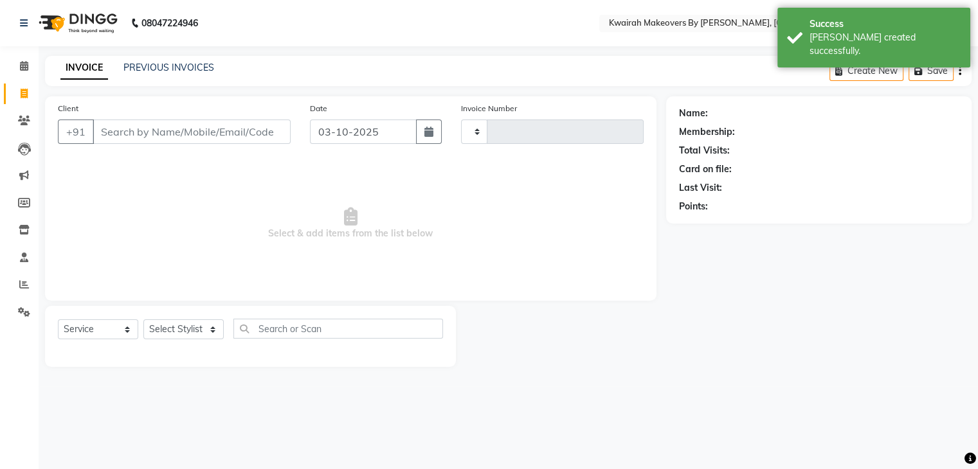
type input "1152"
select select "3832"
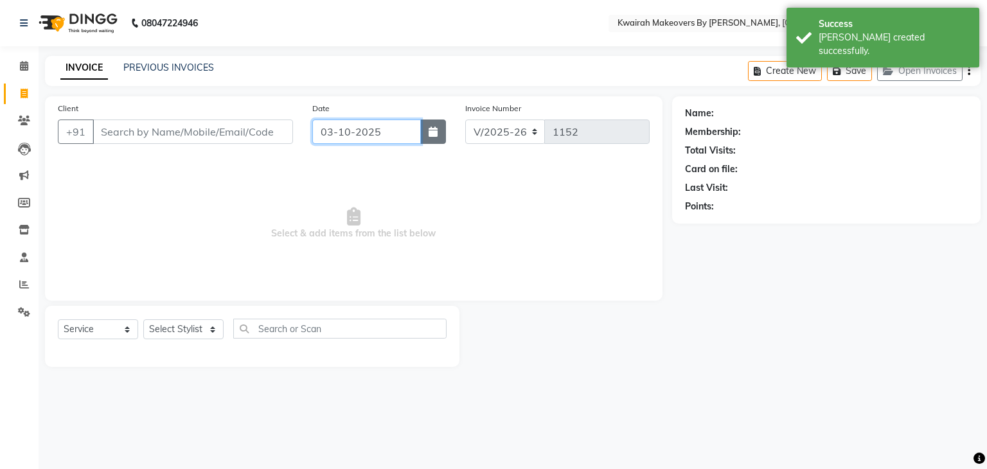
drag, startPoint x: 413, startPoint y: 130, endPoint x: 422, endPoint y: 134, distance: 9.6
click at [415, 131] on input "03-10-2025" at bounding box center [366, 132] width 109 height 24
select select "10"
select select "2025"
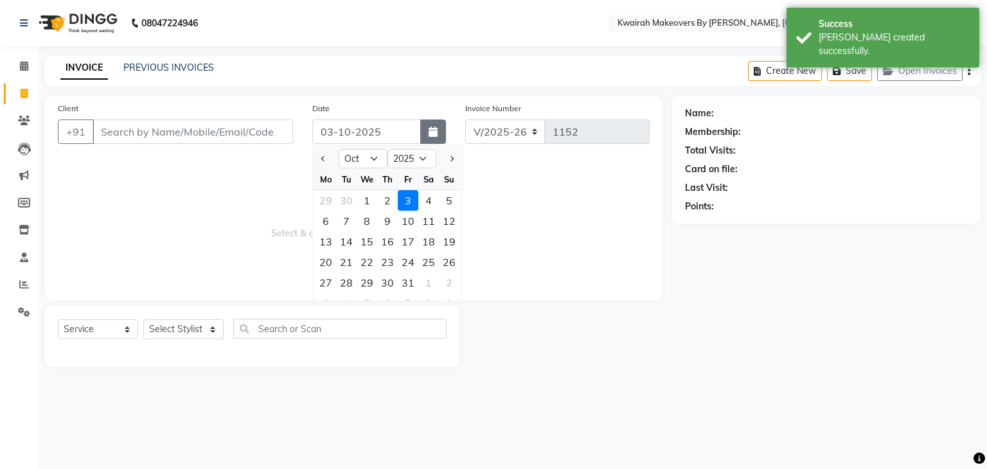
click at [426, 134] on button "button" at bounding box center [433, 132] width 26 height 24
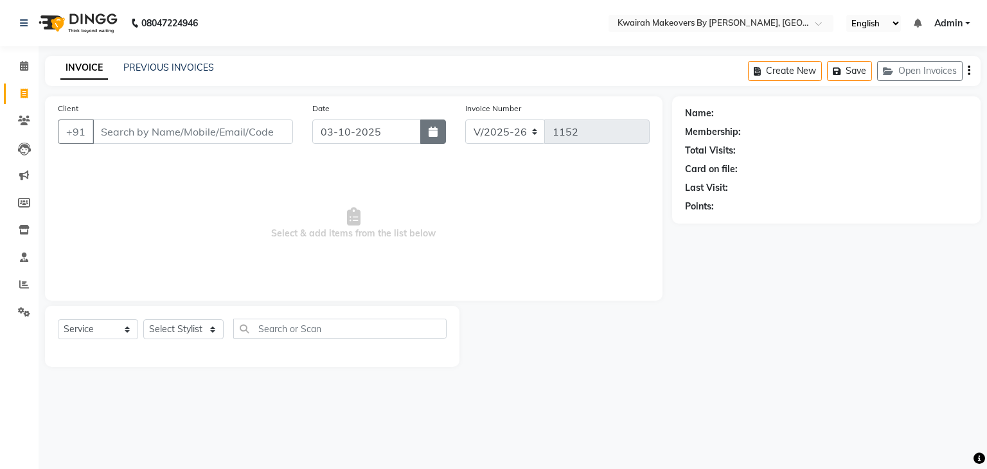
click at [435, 132] on icon "button" at bounding box center [433, 132] width 9 height 10
select select "10"
select select "2025"
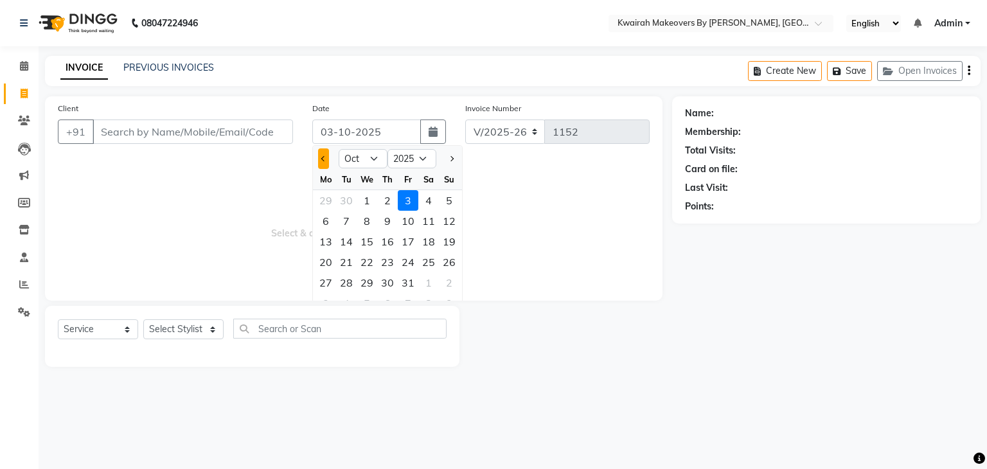
click at [327, 160] on button "Previous month" at bounding box center [323, 158] width 11 height 21
select select "9"
click at [432, 264] on div "27" at bounding box center [428, 262] width 21 height 21
type input "[DATE]"
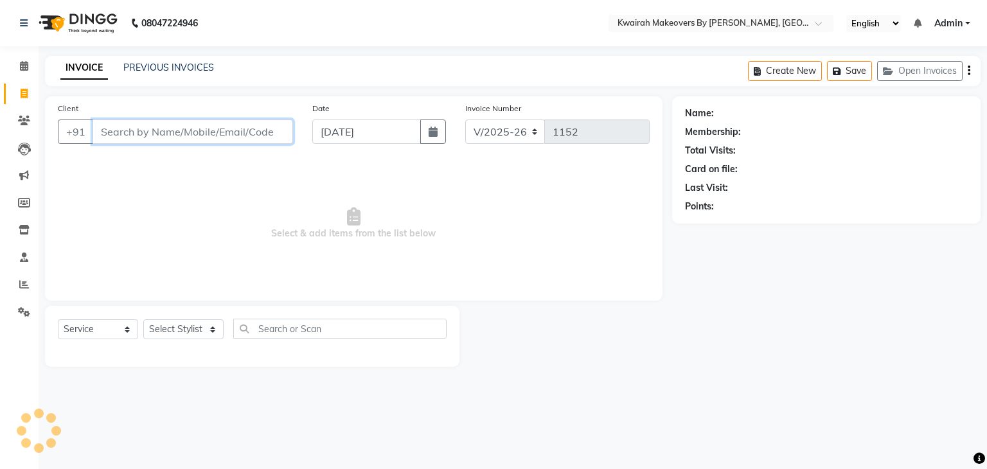
click at [264, 125] on input "Client" at bounding box center [193, 132] width 201 height 24
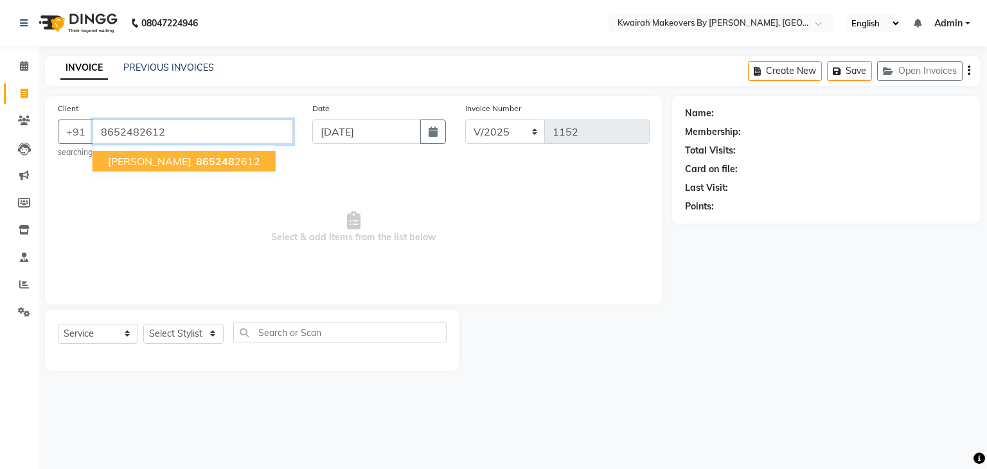
type input "8652482612"
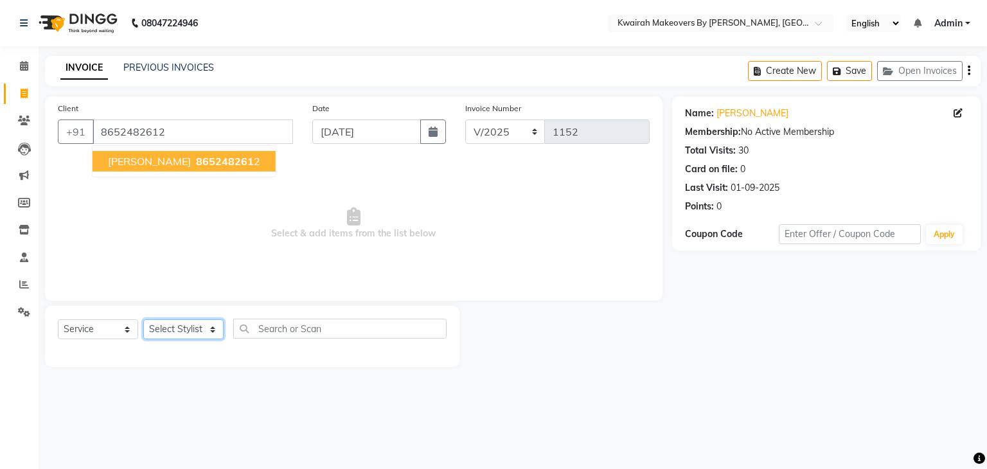
click at [219, 330] on select "Select Stylist [PERSON_NAME] Anjali [PERSON_NAME] [PERSON_NAME] [PERSON_NAME] […" at bounding box center [183, 329] width 80 height 20
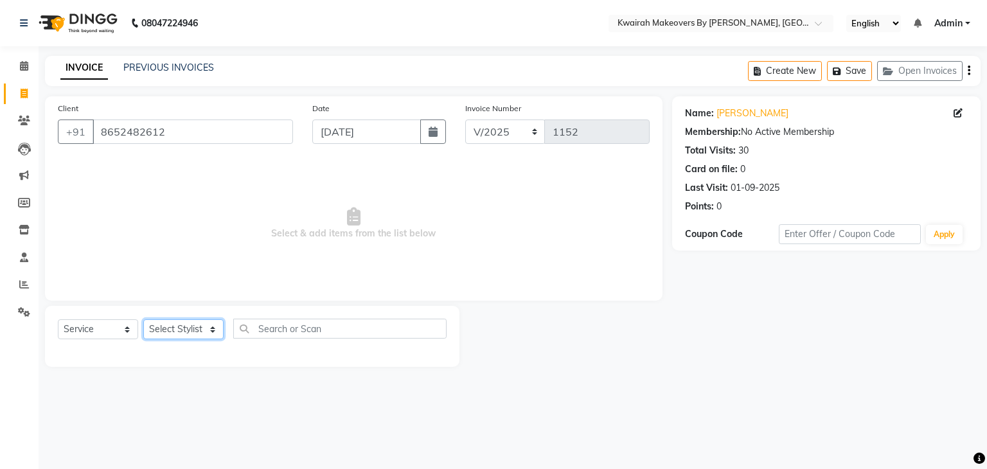
select select "71137"
click at [143, 320] on select "Select Stylist [PERSON_NAME] Anjali [PERSON_NAME] [PERSON_NAME] [PERSON_NAME] […" at bounding box center [183, 329] width 80 height 20
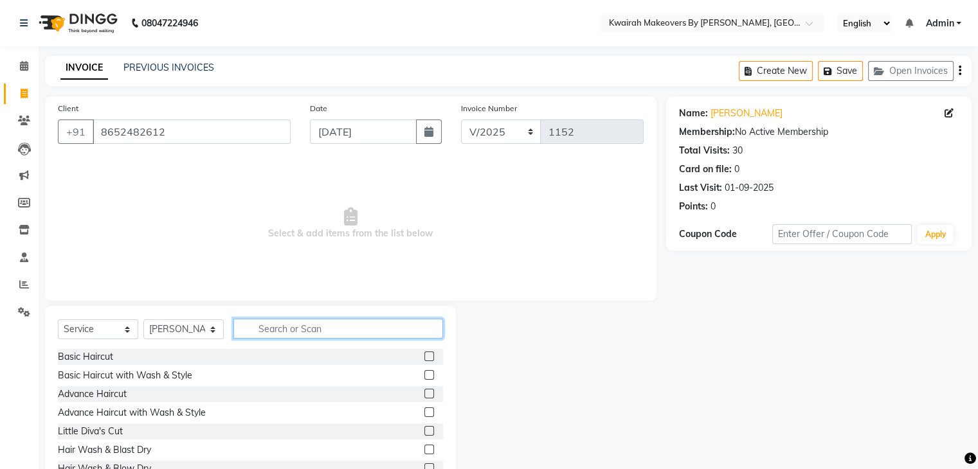
click at [323, 332] on input "text" at bounding box center [338, 329] width 210 height 20
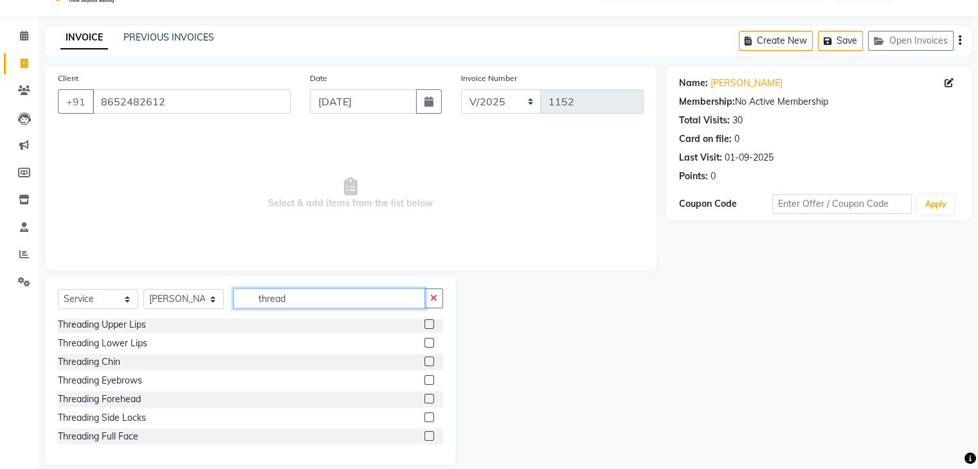
scroll to position [46, 0]
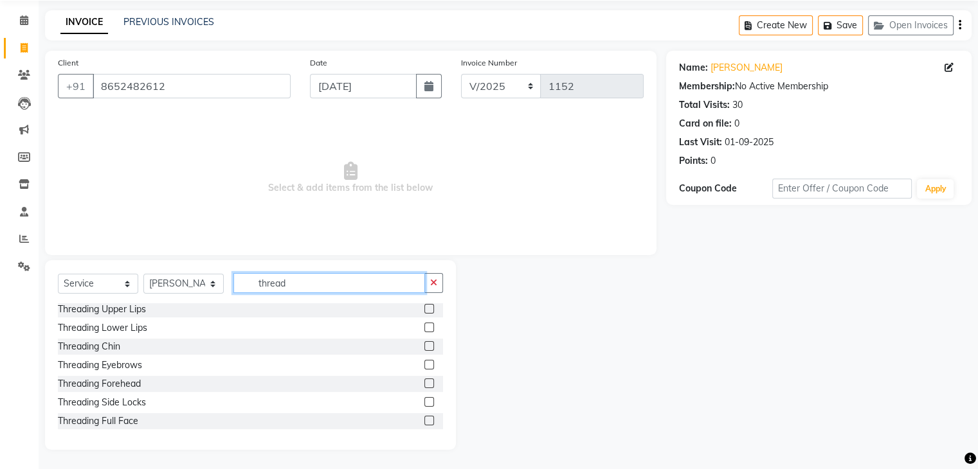
type input "thread"
click at [424, 366] on label at bounding box center [429, 365] width 10 height 10
click at [424, 366] on input "checkbox" at bounding box center [428, 365] width 8 height 8
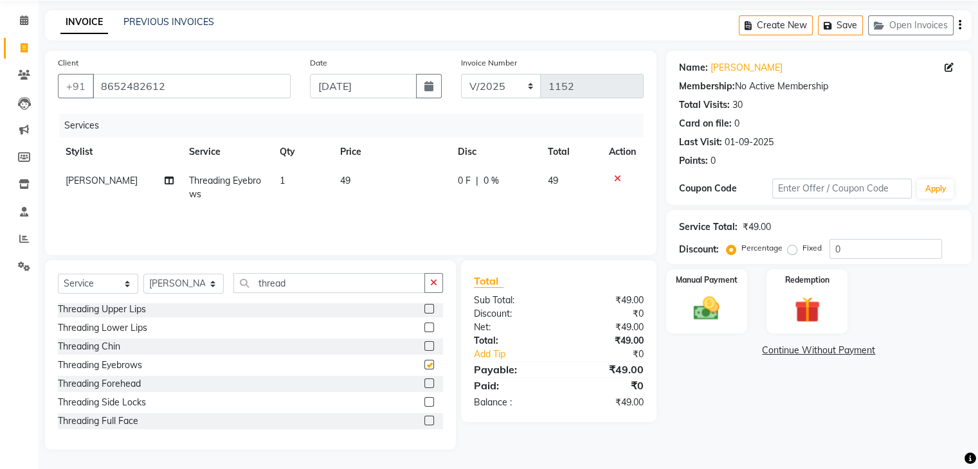
checkbox input "false"
click at [424, 381] on label at bounding box center [429, 384] width 10 height 10
click at [424, 381] on input "checkbox" at bounding box center [428, 384] width 8 height 8
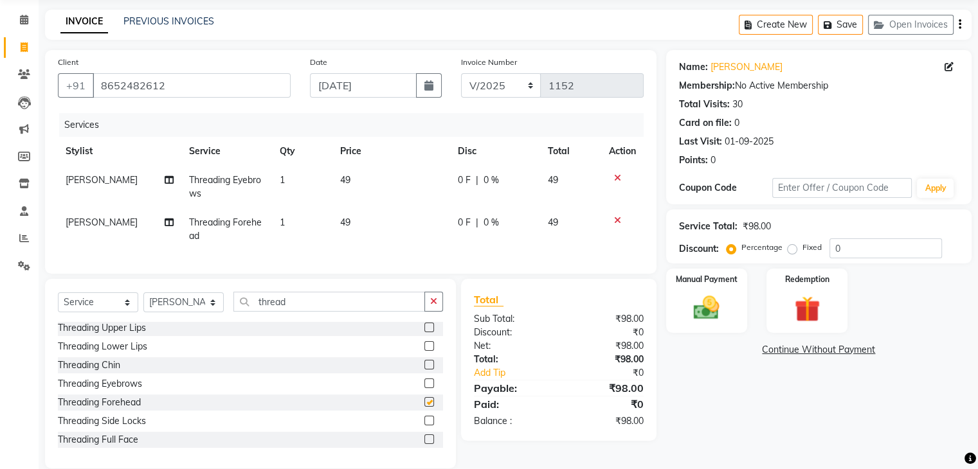
checkbox input "false"
click at [424, 332] on label at bounding box center [429, 328] width 10 height 10
click at [424, 332] on input "checkbox" at bounding box center [428, 328] width 8 height 8
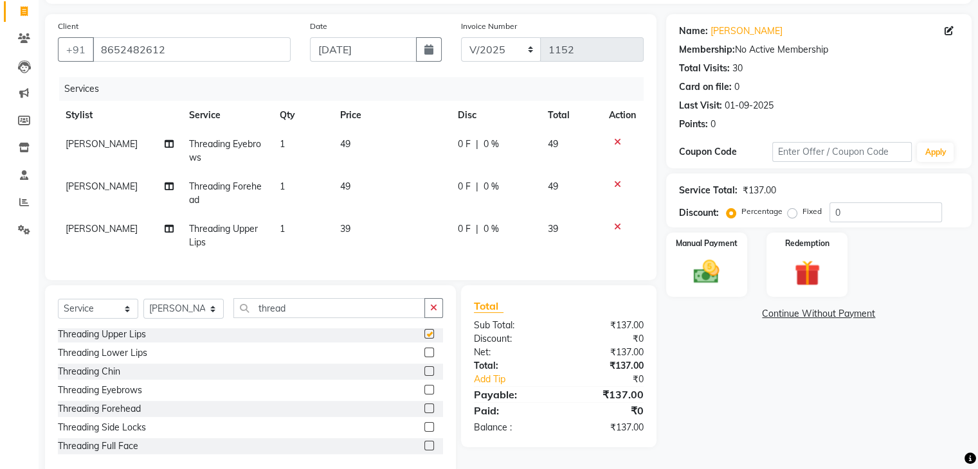
checkbox input "false"
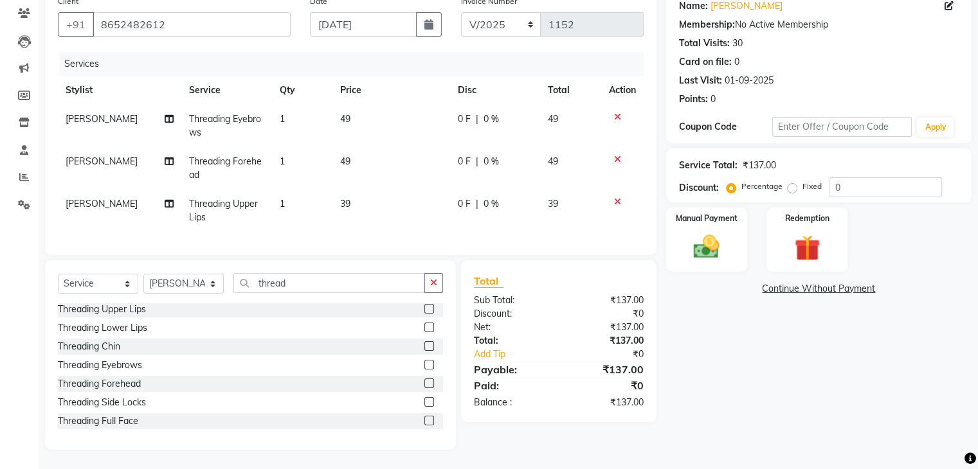
scroll to position [118, 0]
click at [424, 345] on label at bounding box center [429, 346] width 10 height 10
click at [424, 345] on input "checkbox" at bounding box center [428, 347] width 8 height 8
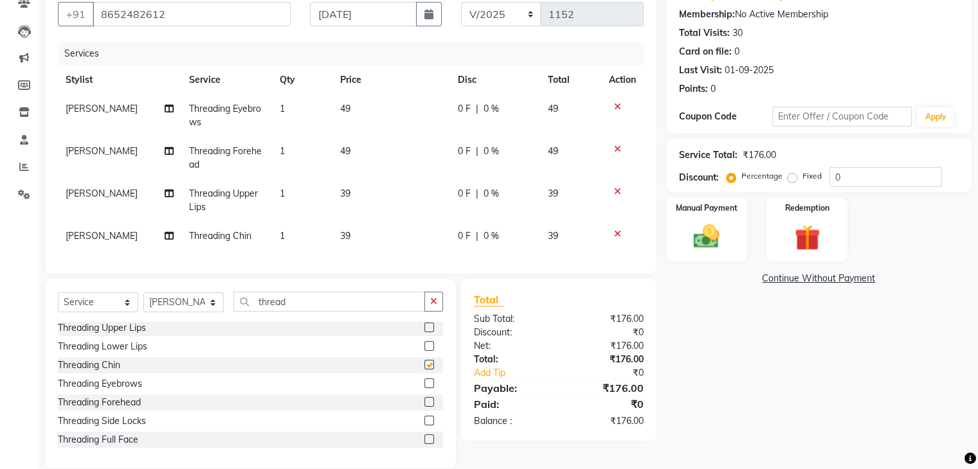
checkbox input "false"
click at [397, 235] on td "39" at bounding box center [391, 236] width 118 height 29
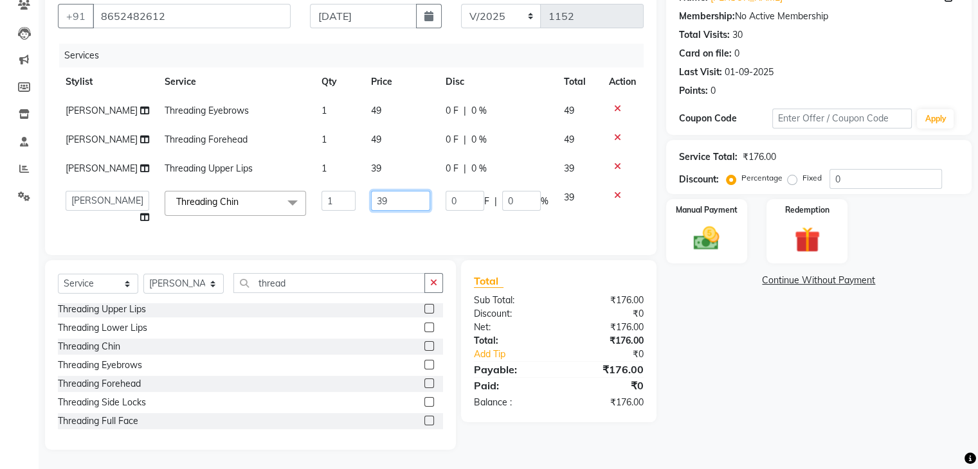
click at [398, 217] on td "39" at bounding box center [400, 207] width 75 height 49
click at [391, 207] on input "39" at bounding box center [400, 201] width 59 height 20
drag, startPoint x: 389, startPoint y: 204, endPoint x: 330, endPoint y: 204, distance: 59.1
click at [330, 204] on tr "Amruta Anjali Fatima Ketki Somani Rakhi Chaurasia seona Shrushti Threading Chin…" at bounding box center [351, 207] width 586 height 49
type input "40"
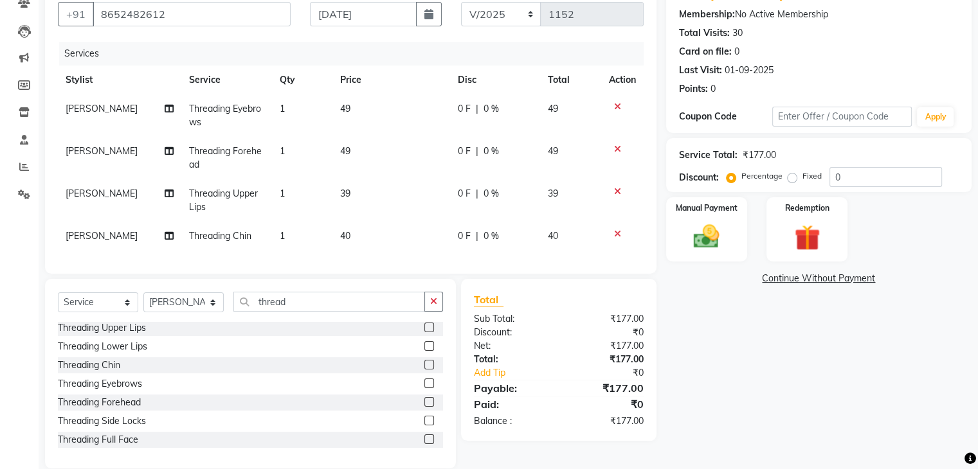
click at [379, 163] on tbody "Amruta Threading Eyebrows 1 49 0 F | 0 % 49 Amruta Threading Forehead 1 49 0 F …" at bounding box center [351, 172] width 586 height 156
click at [384, 170] on td "49" at bounding box center [391, 158] width 118 height 42
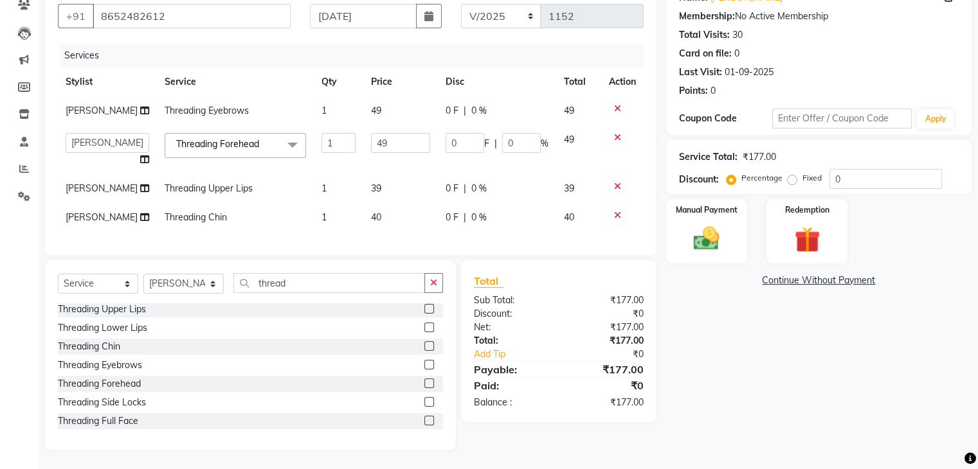
click at [386, 177] on td "39" at bounding box center [400, 188] width 75 height 29
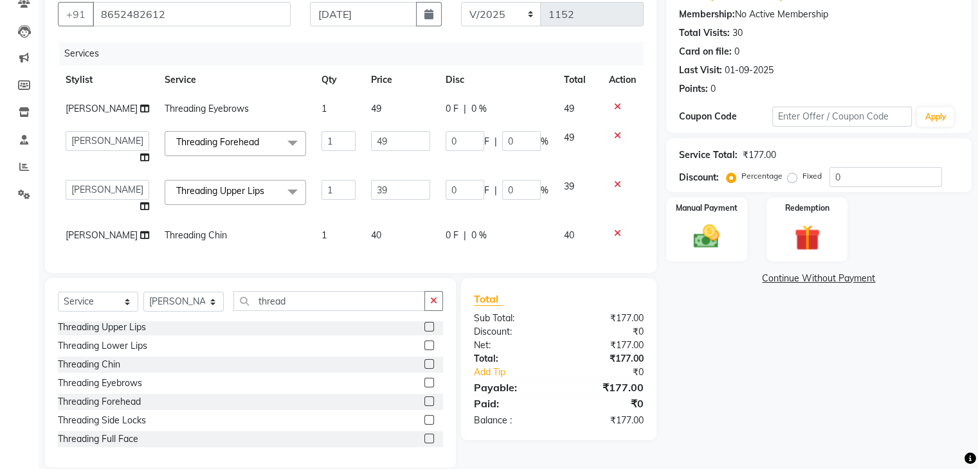
click at [386, 178] on td "39" at bounding box center [400, 196] width 75 height 49
drag, startPoint x: 388, startPoint y: 178, endPoint x: 381, endPoint y: 191, distance: 15.0
click at [381, 191] on td "39" at bounding box center [400, 196] width 75 height 49
drag, startPoint x: 381, startPoint y: 191, endPoint x: 343, endPoint y: 196, distance: 38.3
click at [343, 196] on tr "[PERSON_NAME] Anjali Fatima [PERSON_NAME] [PERSON_NAME] [PERSON_NAME] Threading…" at bounding box center [351, 196] width 586 height 49
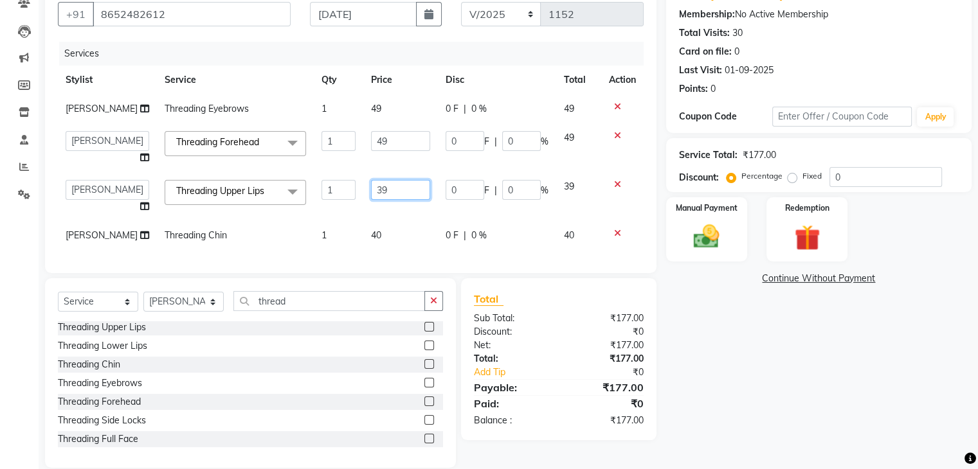
type input "5"
type input "40"
click at [371, 143] on input "49" at bounding box center [400, 141] width 59 height 20
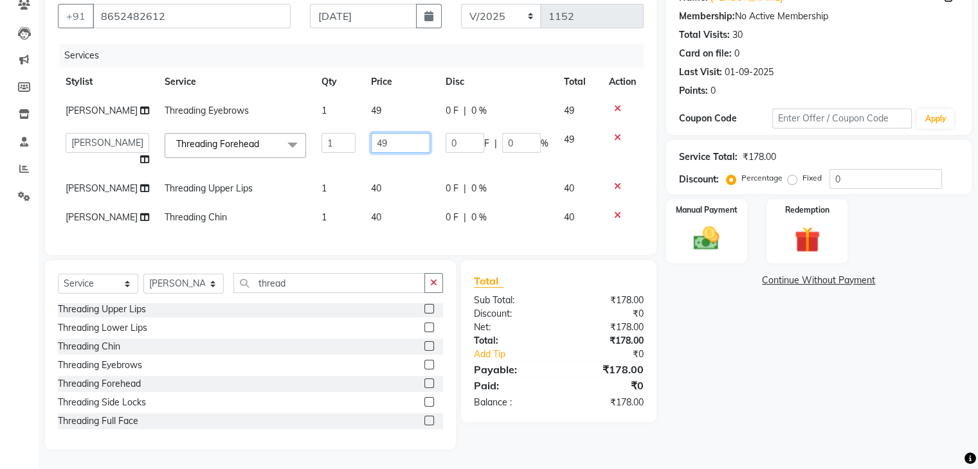
drag, startPoint x: 388, startPoint y: 142, endPoint x: 286, endPoint y: 146, distance: 101.6
click at [286, 146] on tr "Amruta Anjali Fatima Ketki Somani Rakhi Chaurasia seona Shrushti Threading Fore…" at bounding box center [351, 149] width 586 height 49
type input "50"
click at [363, 114] on td "49" at bounding box center [400, 110] width 75 height 29
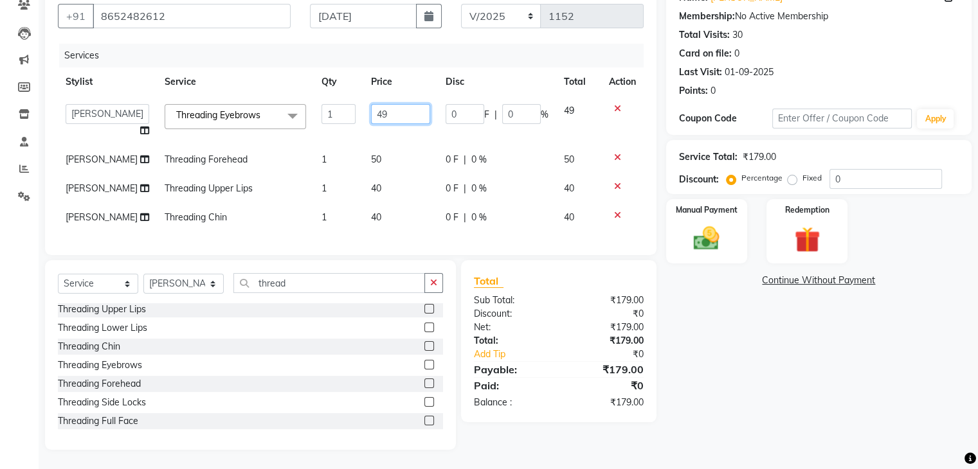
click at [378, 114] on input "49" at bounding box center [400, 114] width 59 height 20
drag, startPoint x: 378, startPoint y: 114, endPoint x: 288, endPoint y: 124, distance: 90.5
click at [280, 121] on tr "[PERSON_NAME] Anjali Fatima [PERSON_NAME] [PERSON_NAME] [PERSON_NAME] Threading…" at bounding box center [351, 120] width 586 height 49
type input "50"
click at [372, 132] on td "50" at bounding box center [400, 120] width 75 height 49
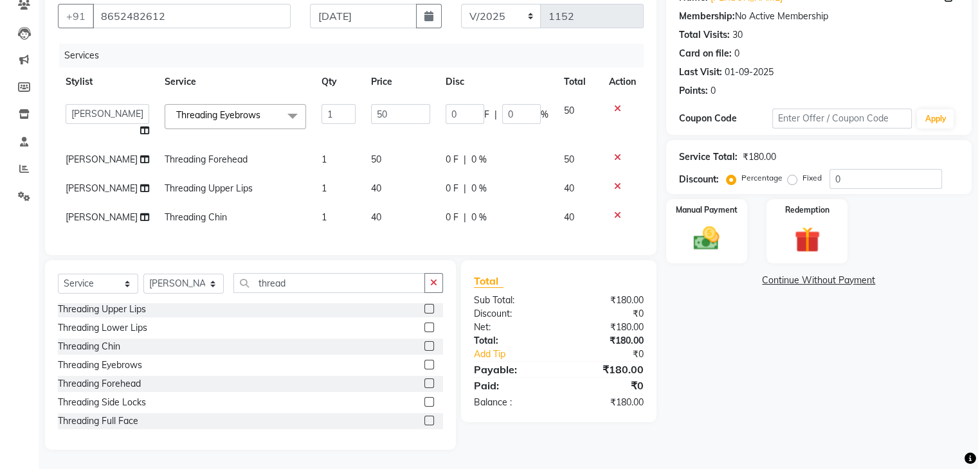
scroll to position [126, 0]
click at [713, 224] on img at bounding box center [706, 239] width 43 height 31
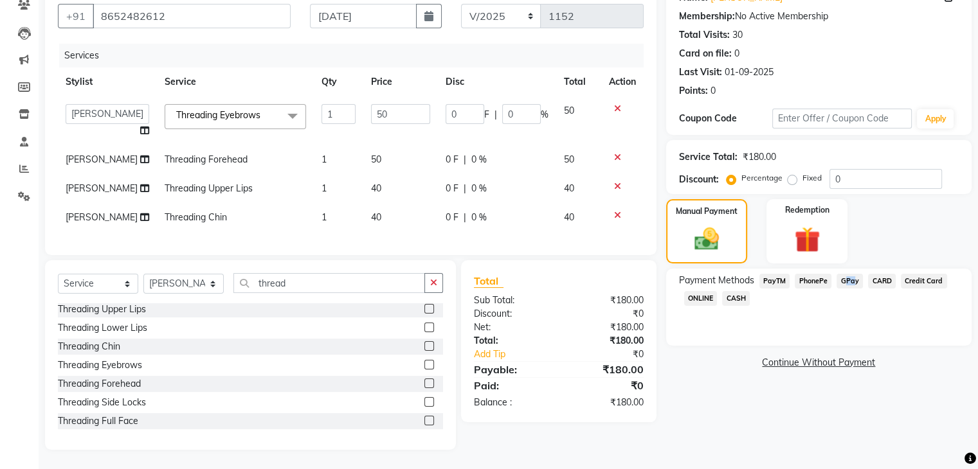
drag, startPoint x: 845, startPoint y: 273, endPoint x: 838, endPoint y: 273, distance: 6.5
click at [838, 274] on span "GPay" at bounding box center [849, 281] width 26 height 15
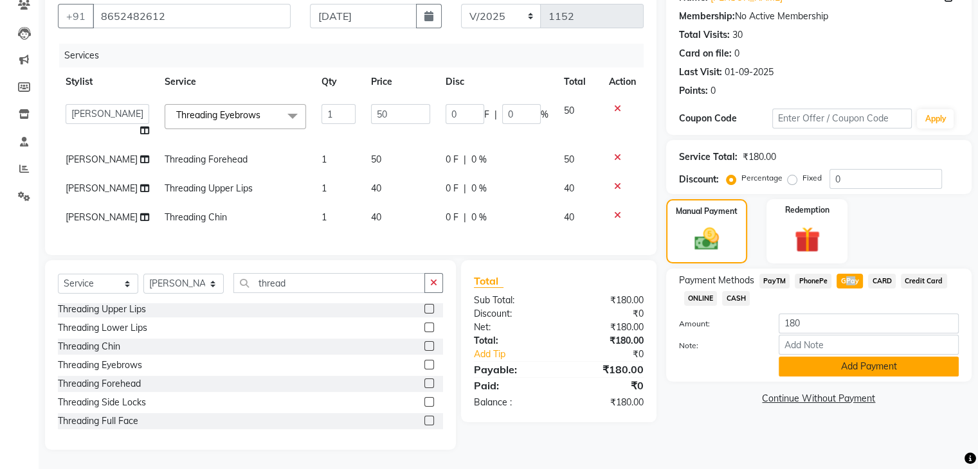
click at [854, 357] on button "Add Payment" at bounding box center [868, 367] width 180 height 20
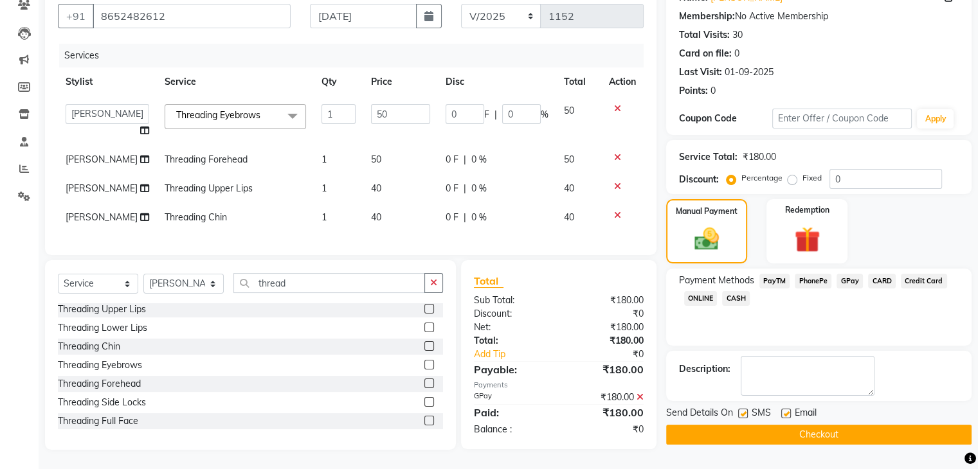
click at [784, 409] on label at bounding box center [786, 414] width 10 height 10
click at [784, 410] on input "checkbox" at bounding box center [785, 414] width 8 height 8
checkbox input "false"
click at [741, 409] on label at bounding box center [743, 414] width 10 height 10
click at [741, 410] on input "checkbox" at bounding box center [742, 414] width 8 height 8
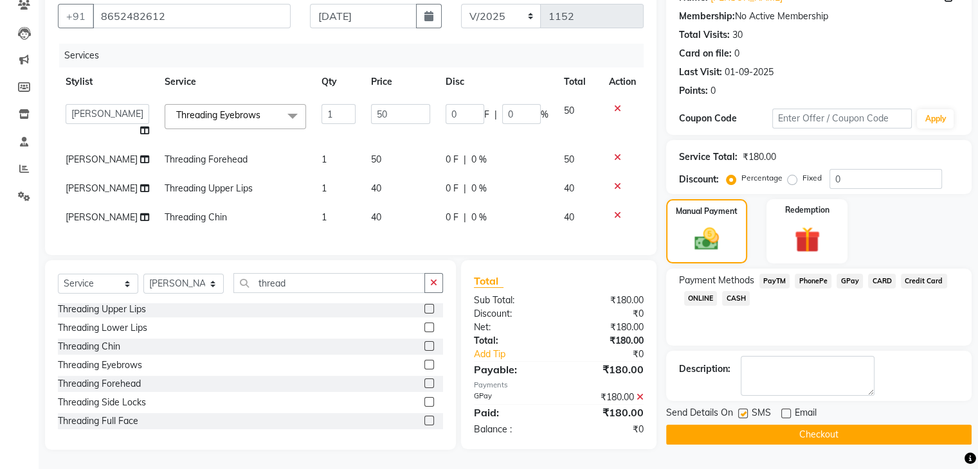
checkbox input "false"
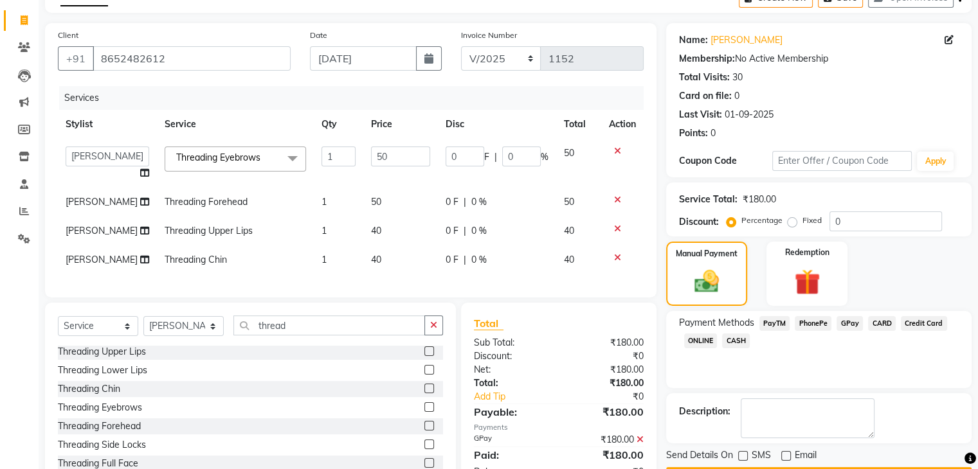
scroll to position [0, 0]
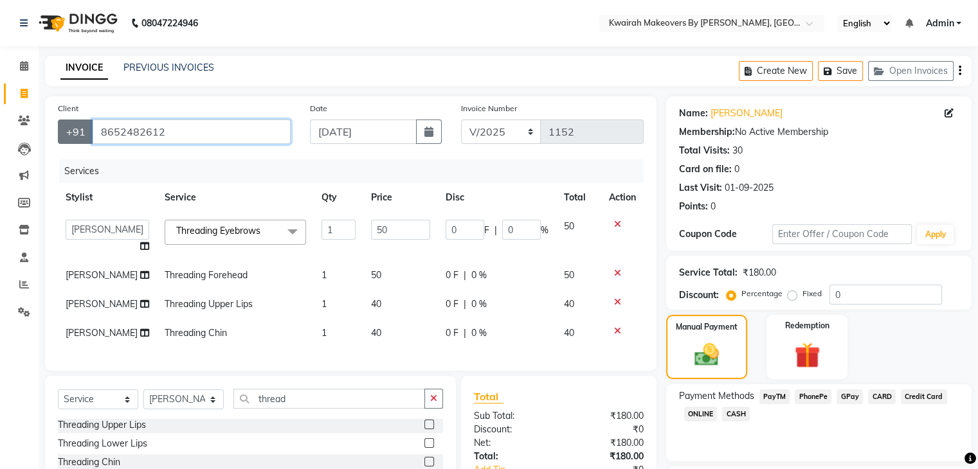
drag, startPoint x: 170, startPoint y: 134, endPoint x: 66, endPoint y: 133, distance: 104.8
click at [66, 133] on div "+91 8652482612" at bounding box center [174, 132] width 233 height 24
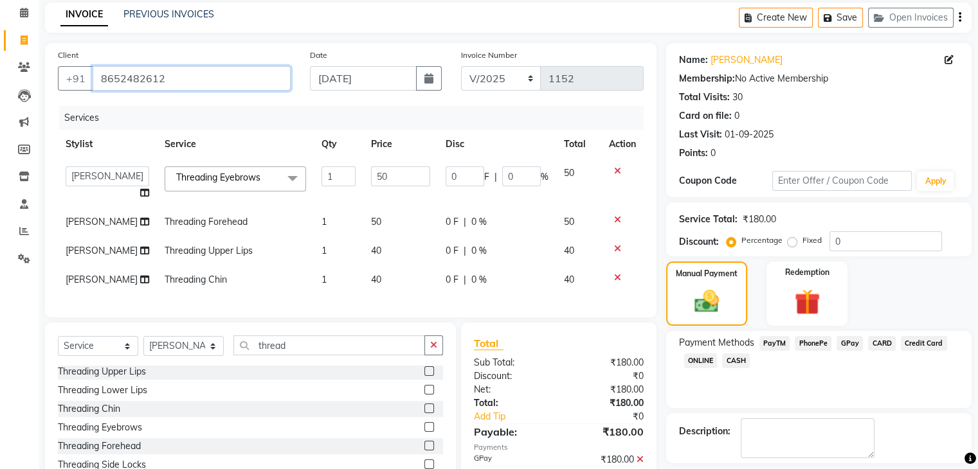
scroll to position [126, 0]
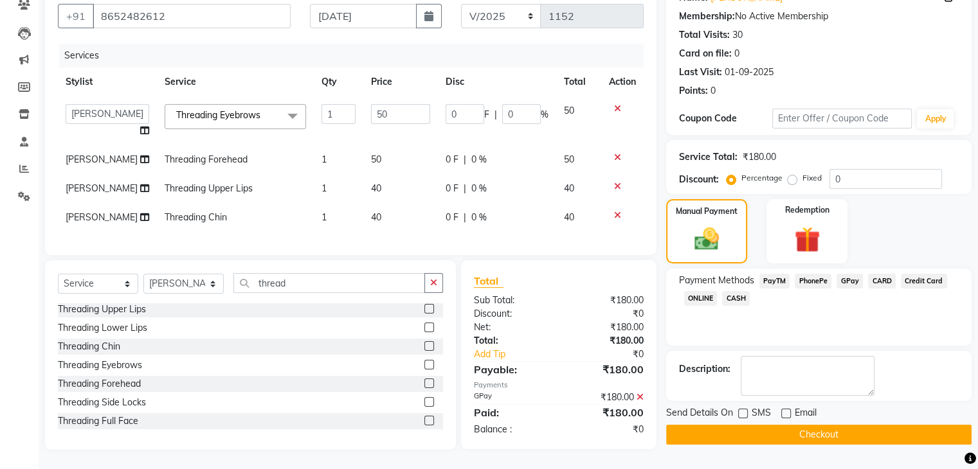
click at [785, 425] on button "Checkout" at bounding box center [818, 435] width 305 height 20
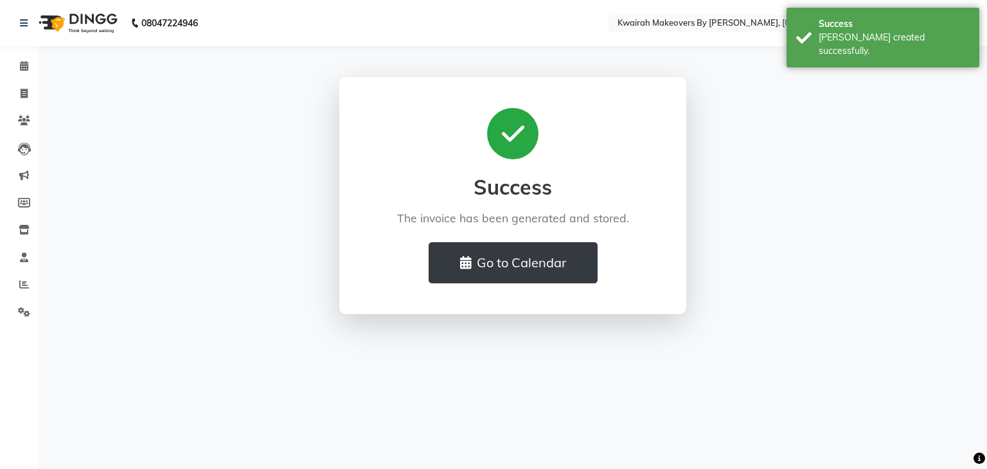
click at [0, 93] on li "Invoice" at bounding box center [19, 94] width 39 height 28
click at [26, 97] on icon at bounding box center [24, 94] width 7 height 10
select select "service"
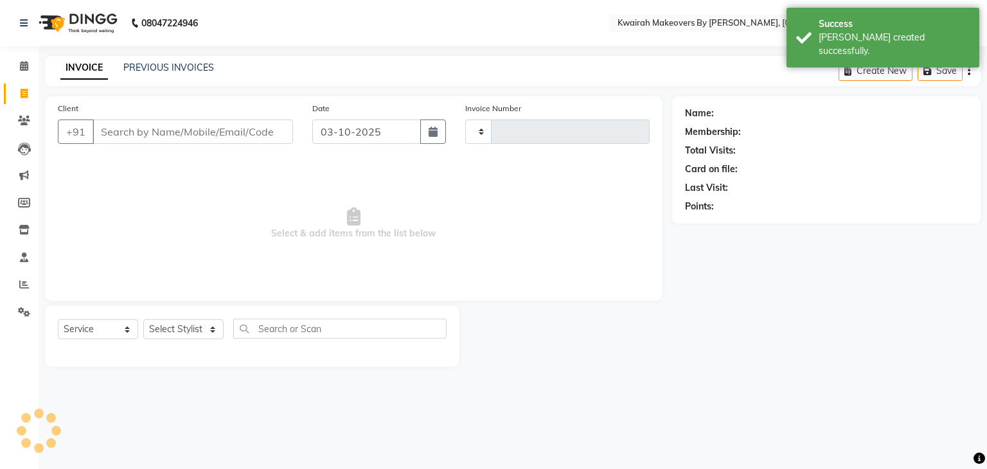
type input "1153"
select select "3832"
click at [426, 134] on button "button" at bounding box center [433, 132] width 26 height 24
select select "10"
select select "2025"
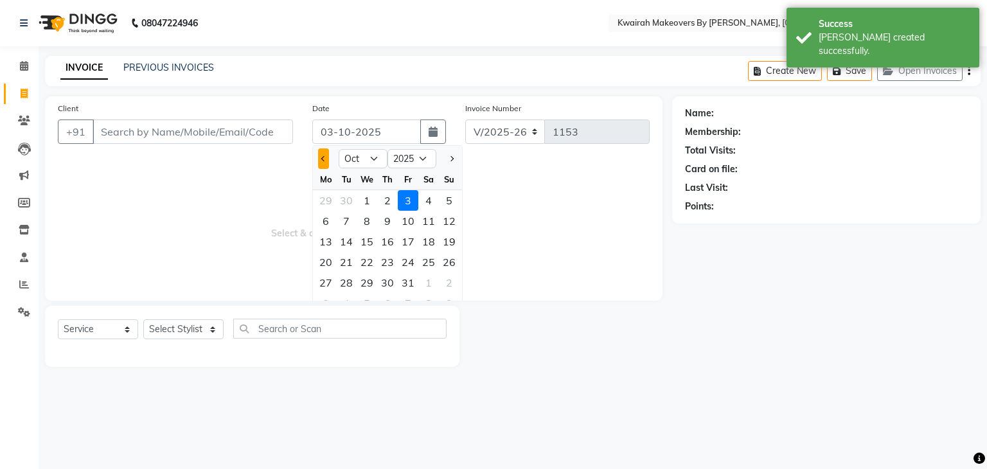
click at [324, 157] on span "Previous month" at bounding box center [323, 158] width 5 height 5
select select "9"
click at [428, 255] on div "27" at bounding box center [428, 262] width 21 height 21
type input "[DATE]"
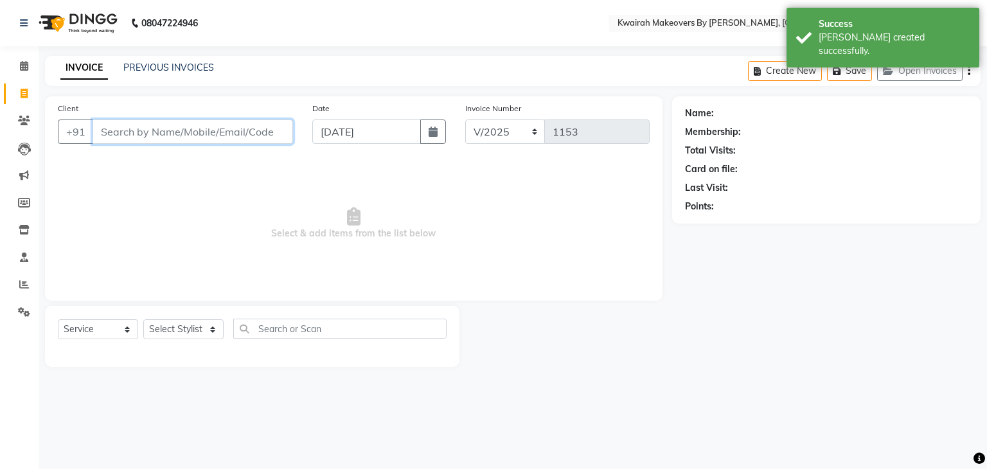
click at [206, 140] on input "Client" at bounding box center [193, 132] width 201 height 24
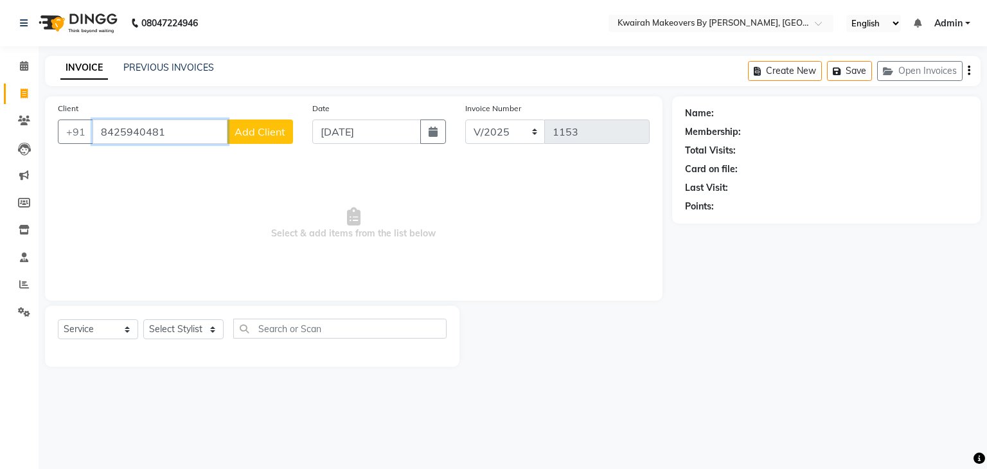
type input "8425940481"
click at [205, 316] on div "Select Service Product Membership Package Voucher Prepaid Gift Card Select Styl…" at bounding box center [252, 336] width 415 height 61
click at [203, 322] on select "Select Stylist [PERSON_NAME] Anjali [PERSON_NAME] [PERSON_NAME] [PERSON_NAME] […" at bounding box center [183, 329] width 80 height 20
select select "78253"
click at [143, 320] on select "Select Stylist [PERSON_NAME] Anjali [PERSON_NAME] [PERSON_NAME] [PERSON_NAME] […" at bounding box center [183, 329] width 80 height 20
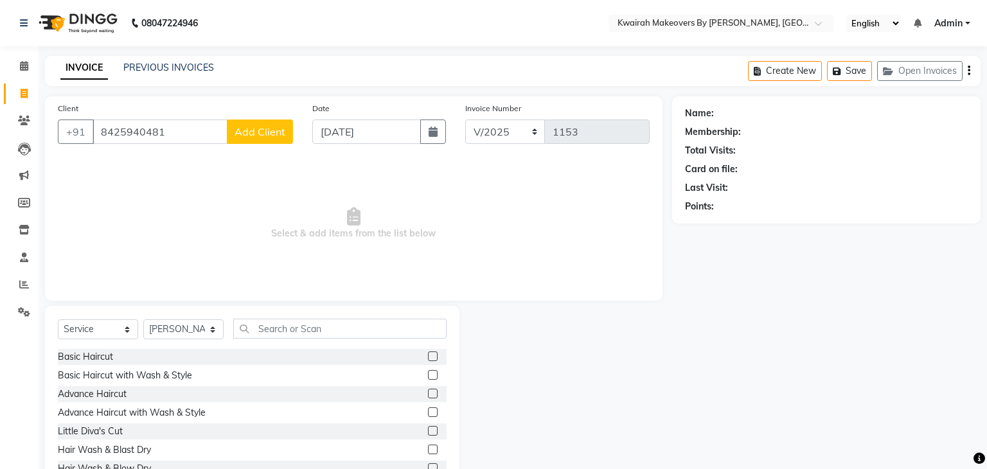
click at [334, 349] on div "Basic Haircut" at bounding box center [252, 357] width 389 height 16
click at [321, 327] on input "text" at bounding box center [338, 329] width 210 height 20
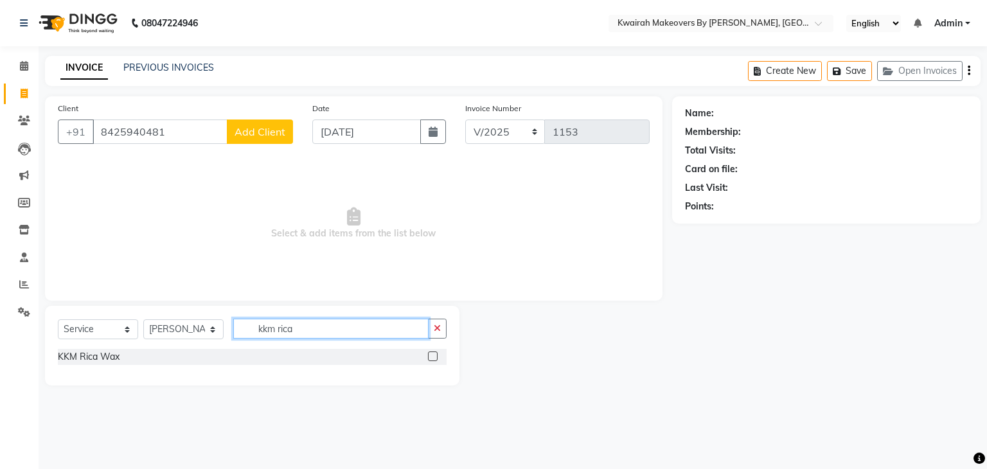
type input "kkm rica"
click at [433, 357] on label at bounding box center [433, 357] width 10 height 10
click at [433, 357] on input "checkbox" at bounding box center [432, 357] width 8 height 8
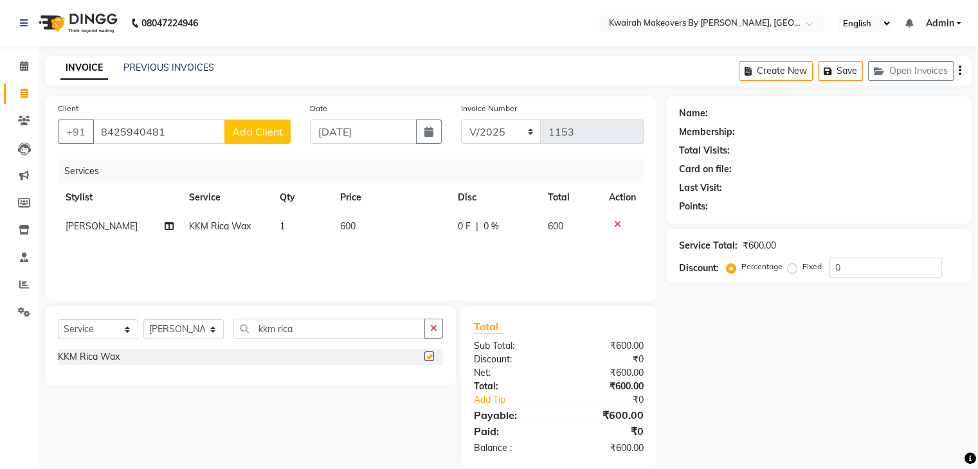
checkbox input "false"
click at [169, 227] on icon at bounding box center [169, 226] width 9 height 9
select select "78253"
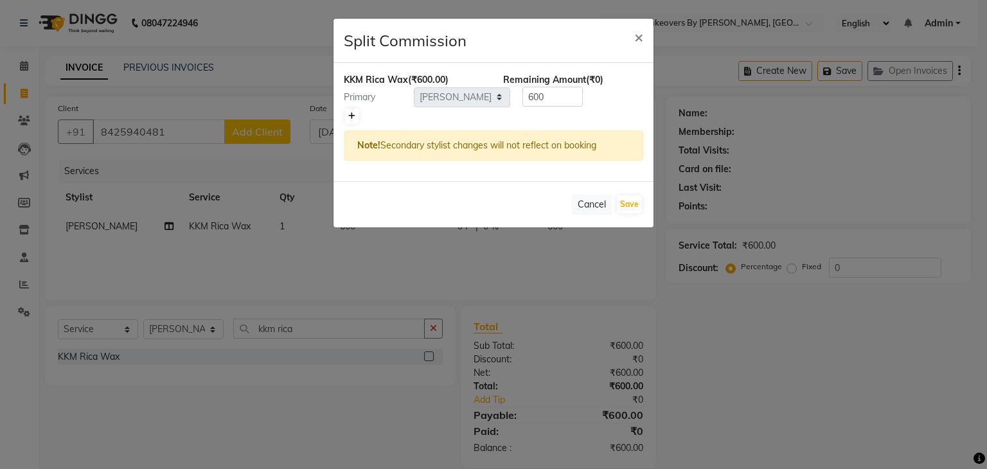
click at [349, 109] on link at bounding box center [351, 116] width 13 height 15
type input "300"
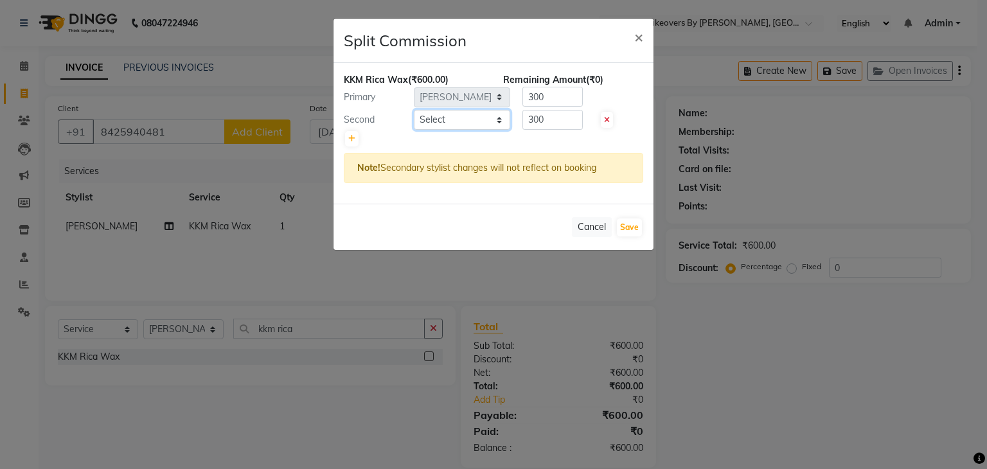
click at [462, 124] on select "Select Amruta Anjali Fatima Ketki Somani Rakhi Chaurasia seona Shrushti" at bounding box center [462, 120] width 96 height 20
select select "71137"
click at [414, 110] on select "Select Amruta Anjali Fatima Ketki Somani Rakhi Chaurasia seona Shrushti" at bounding box center [462, 120] width 96 height 20
drag, startPoint x: 649, startPoint y: 225, endPoint x: 640, endPoint y: 225, distance: 9.6
click at [649, 226] on div "Cancel Save" at bounding box center [494, 227] width 320 height 46
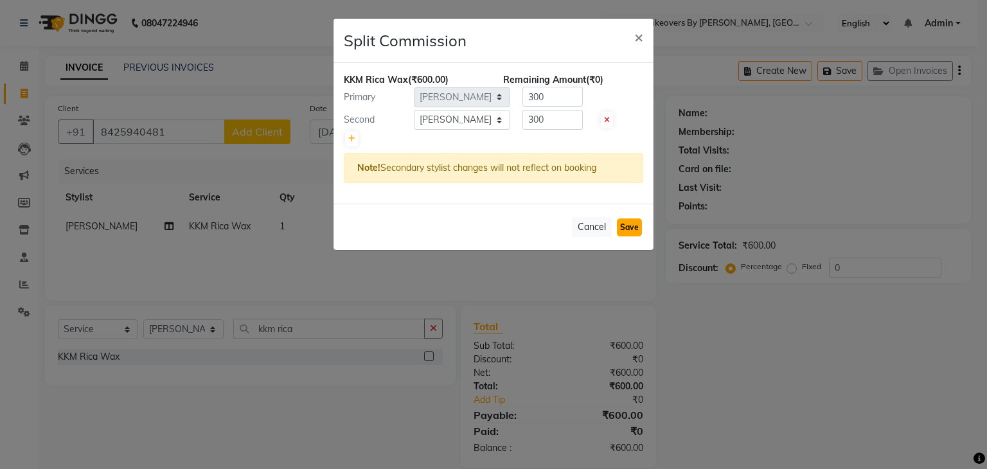
click at [634, 223] on button "Save" at bounding box center [629, 228] width 25 height 18
select select "Select"
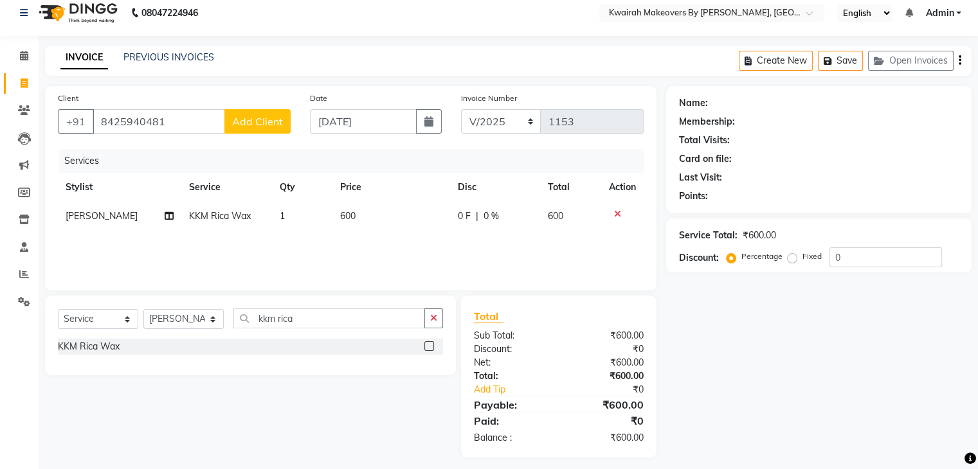
scroll to position [18, 0]
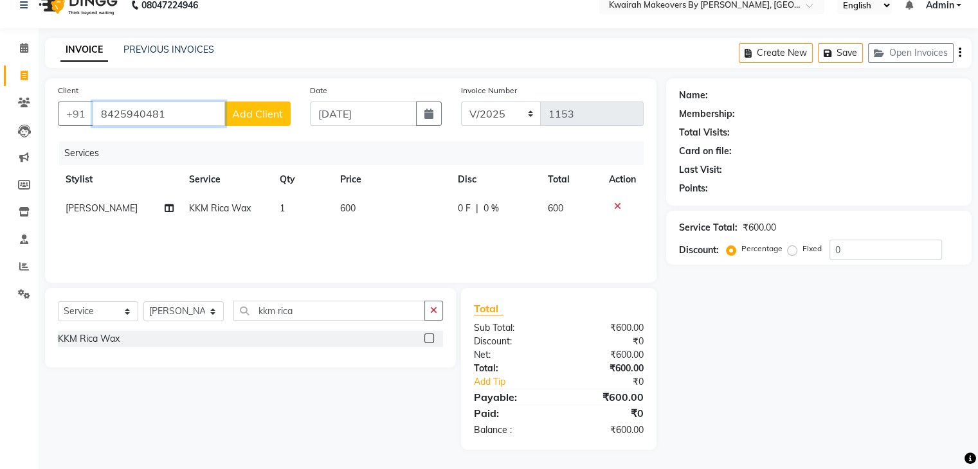
click at [196, 114] on input "8425940481" at bounding box center [159, 114] width 132 height 24
type input "8425940841"
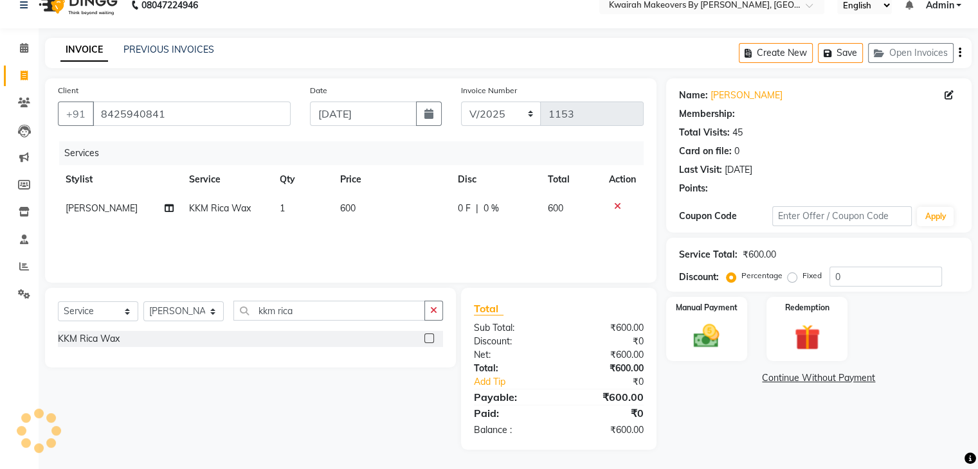
select select "1: Object"
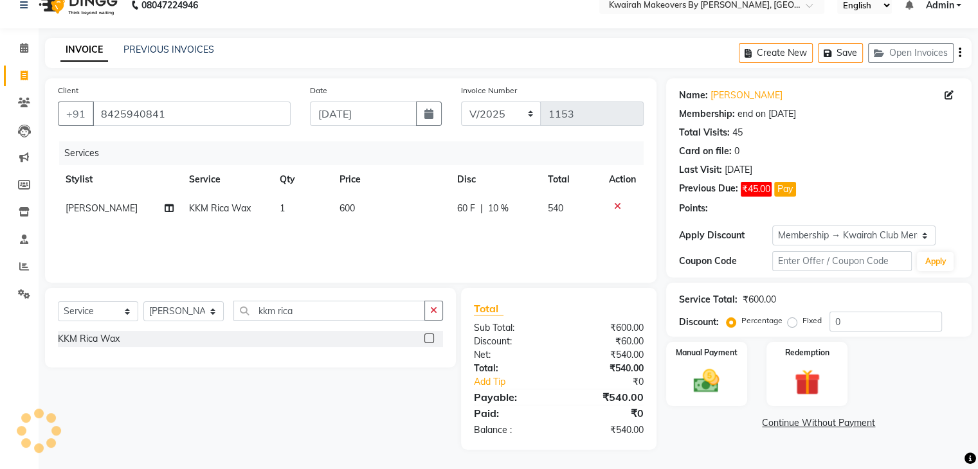
type input "10"
click at [730, 377] on div "Manual Payment" at bounding box center [706, 374] width 84 height 66
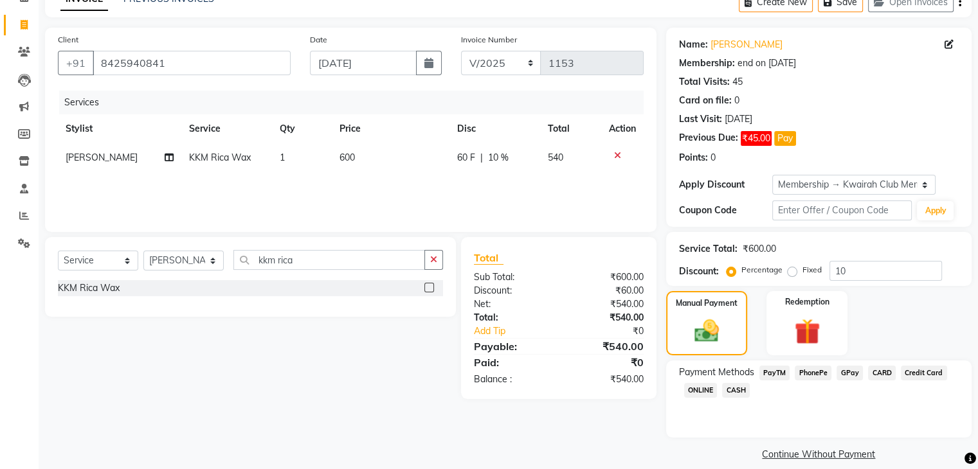
scroll to position [82, 0]
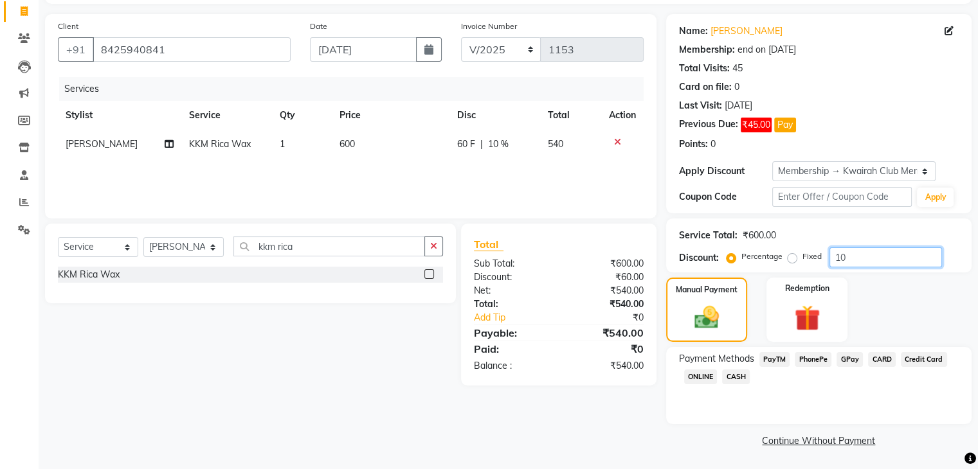
drag, startPoint x: 844, startPoint y: 245, endPoint x: 769, endPoint y: 256, distance: 76.1
click at [798, 256] on div "Service Total: ₹600.00 Discount: Percentage Fixed 10" at bounding box center [819, 246] width 280 height 44
click at [850, 249] on input "10" at bounding box center [885, 257] width 112 height 20
drag, startPoint x: 852, startPoint y: 250, endPoint x: 729, endPoint y: 263, distance: 123.5
click at [730, 260] on div "Percentage Fixed 10" at bounding box center [835, 257] width 213 height 20
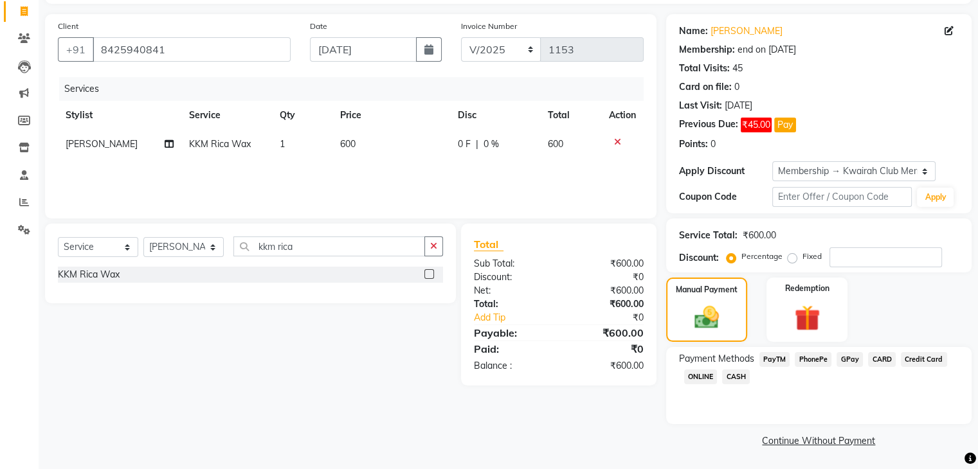
click at [855, 356] on span "GPay" at bounding box center [849, 359] width 26 height 15
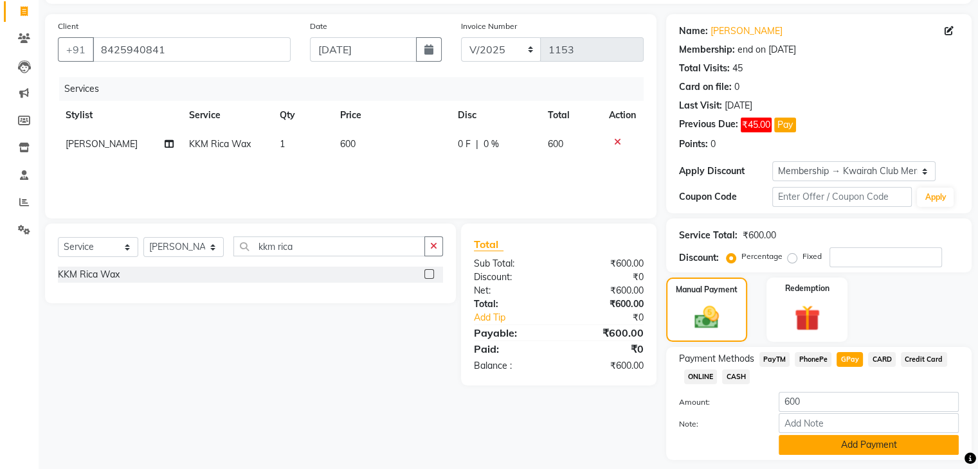
click at [865, 440] on button "Add Payment" at bounding box center [868, 445] width 180 height 20
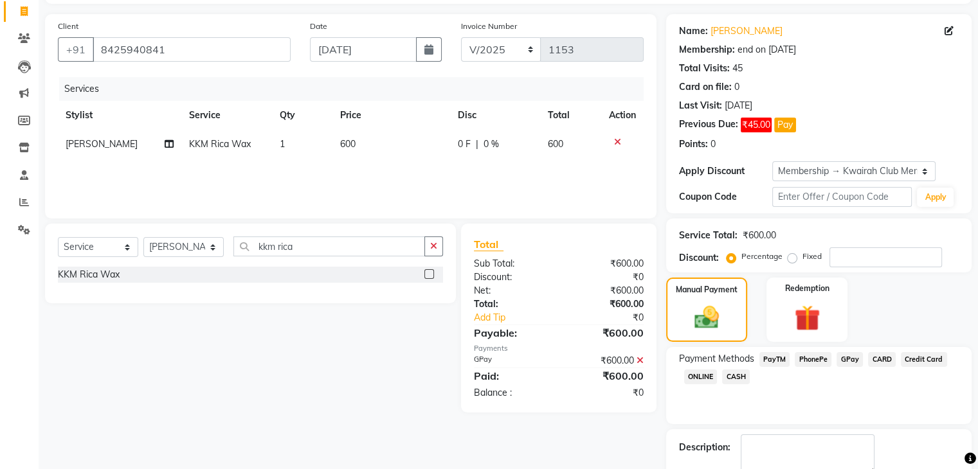
scroll to position [154, 0]
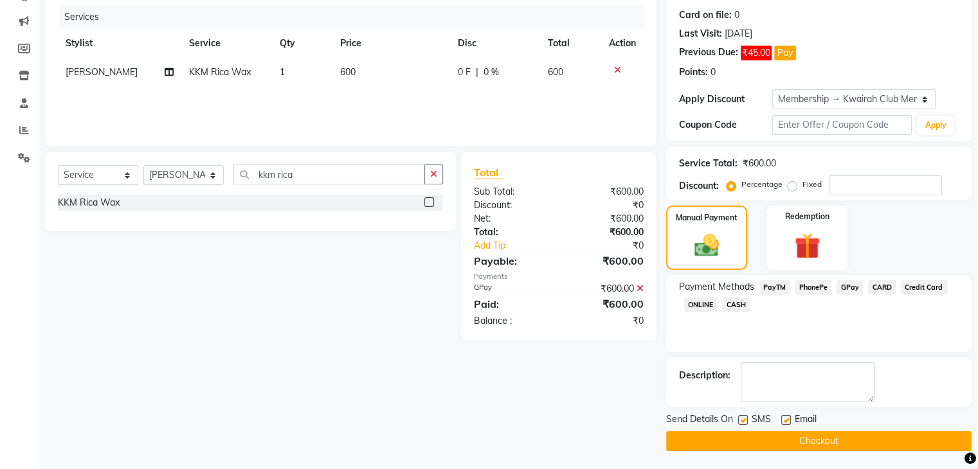
click at [739, 415] on label at bounding box center [743, 420] width 10 height 10
click at [739, 417] on input "checkbox" at bounding box center [742, 421] width 8 height 8
checkbox input "false"
click at [786, 418] on label at bounding box center [786, 420] width 10 height 10
click at [786, 418] on input "checkbox" at bounding box center [785, 421] width 8 height 8
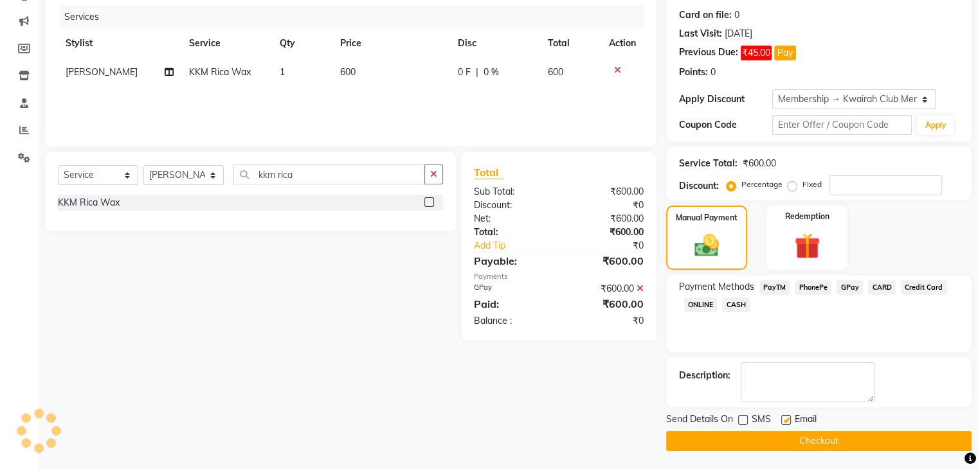
checkbox input "false"
click at [786, 443] on button "Checkout" at bounding box center [818, 441] width 305 height 20
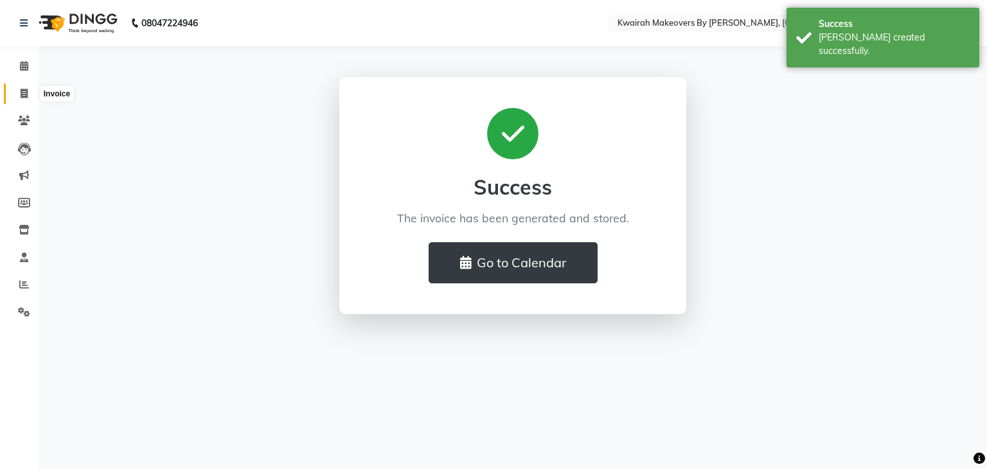
click at [15, 96] on span at bounding box center [24, 94] width 22 height 15
select select "service"
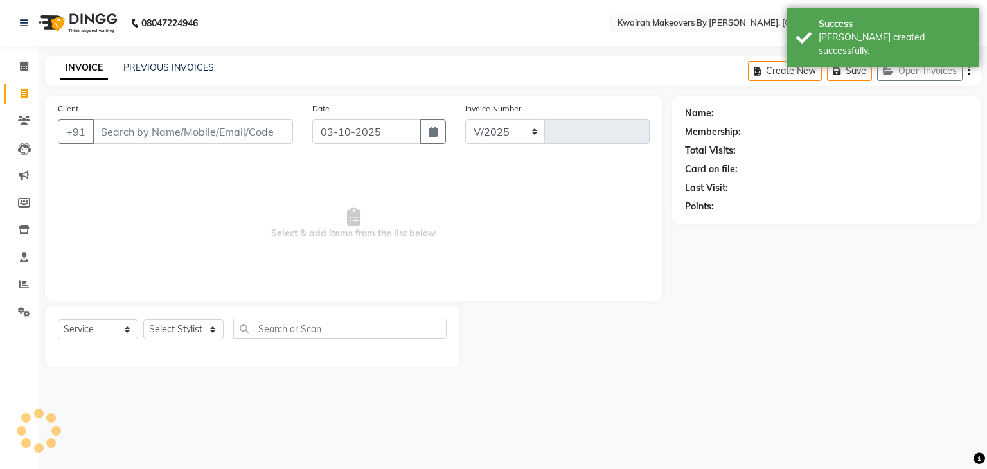
select select "3832"
type input "1154"
click at [431, 129] on icon "button" at bounding box center [433, 132] width 9 height 10
select select "10"
select select "2025"
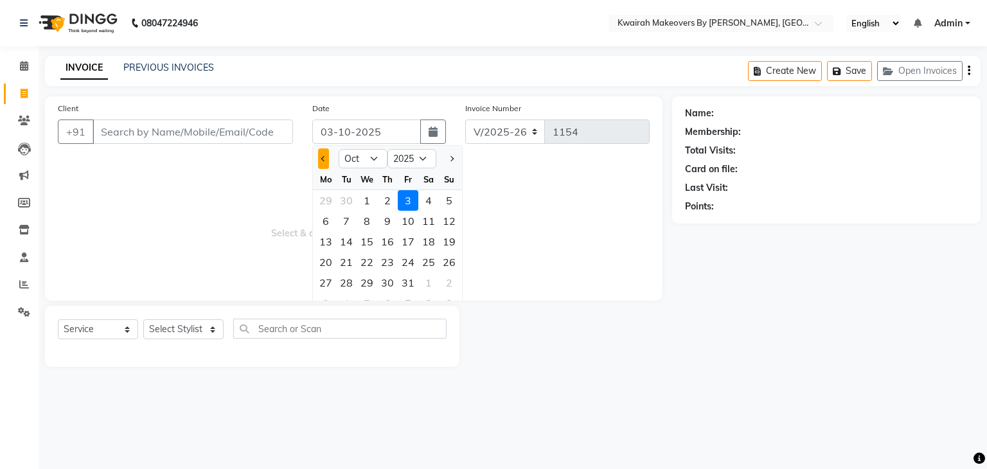
click at [321, 152] on button "Previous month" at bounding box center [323, 158] width 11 height 21
select select "9"
click at [420, 264] on div "27" at bounding box center [428, 262] width 21 height 21
type input "[DATE]"
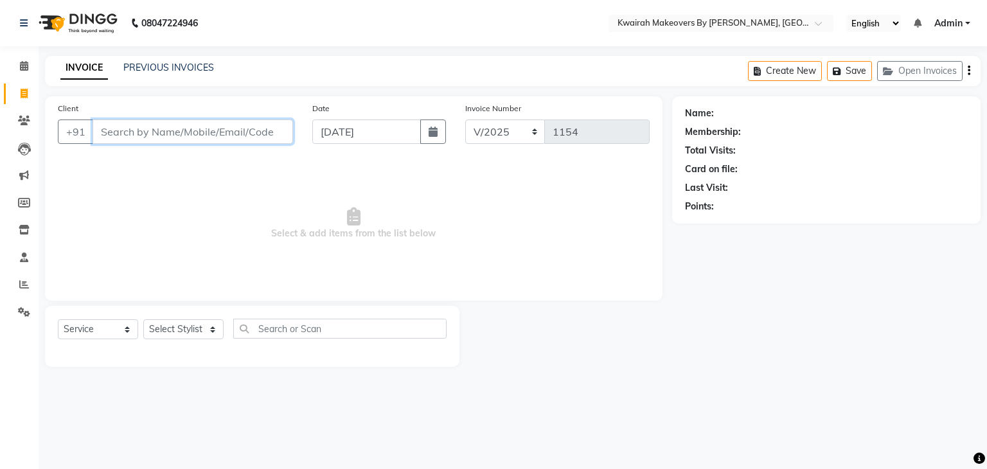
click at [170, 128] on input "Client" at bounding box center [193, 132] width 201 height 24
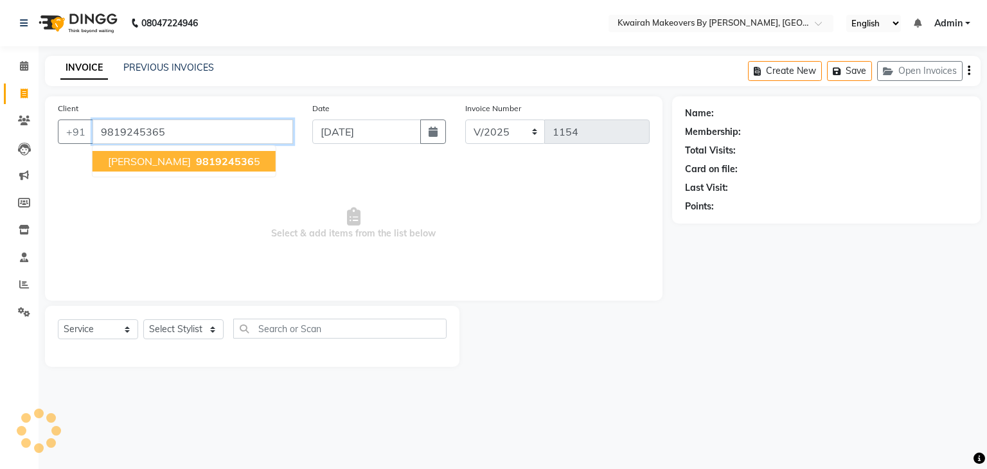
type input "9819245365"
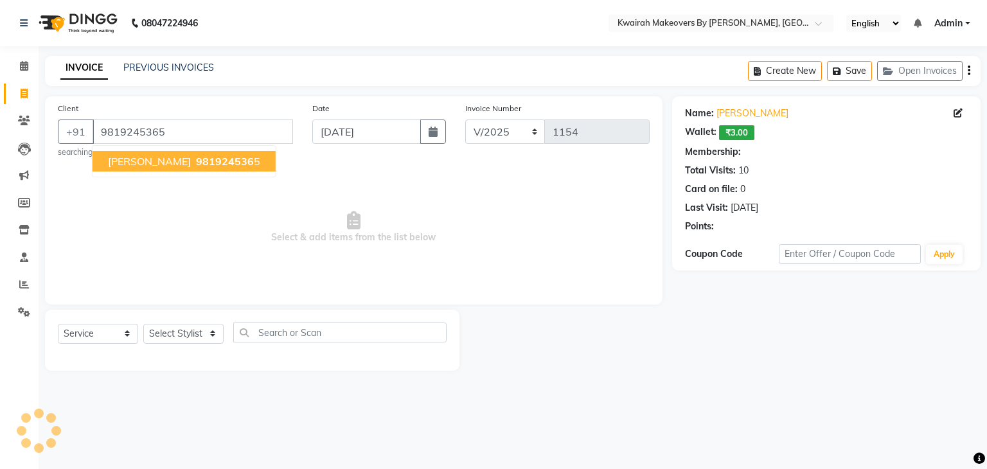
select select "1: Object"
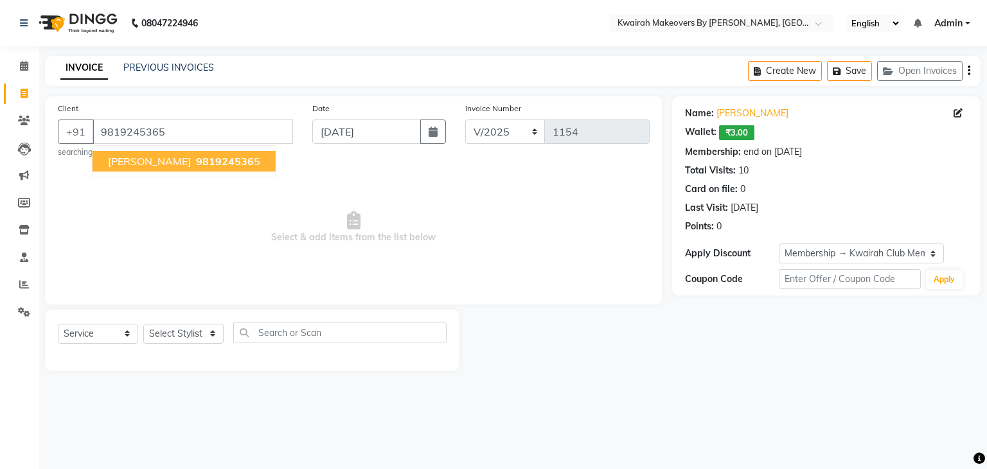
click at [174, 321] on div "Select Service Product Membership Package Voucher Prepaid Gift Card Select Styl…" at bounding box center [252, 340] width 415 height 61
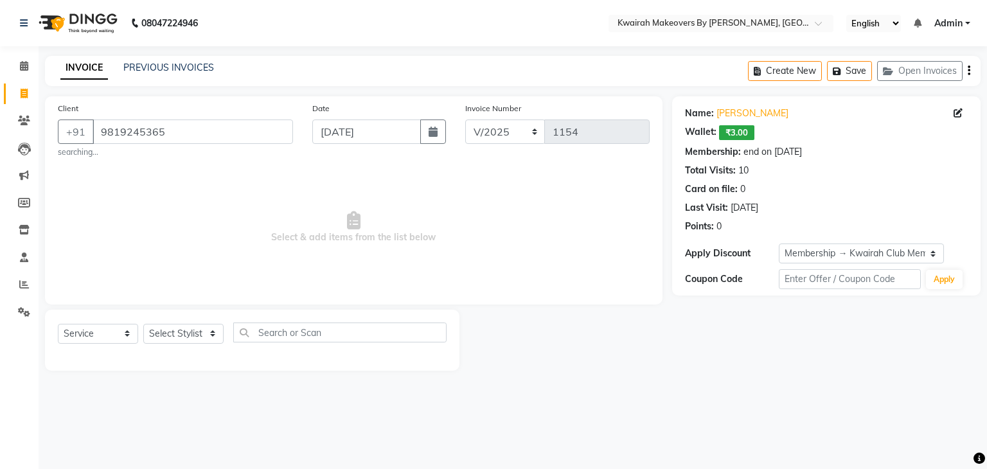
click at [194, 346] on div "Select Service Product Membership Package Voucher Prepaid Gift Card Select Styl…" at bounding box center [252, 338] width 389 height 30
click at [197, 342] on select "Select Stylist [PERSON_NAME] Anjali [PERSON_NAME] [PERSON_NAME] [PERSON_NAME] […" at bounding box center [183, 334] width 80 height 20
select select "82011"
click at [143, 325] on select "Select Stylist [PERSON_NAME] Anjali [PERSON_NAME] [PERSON_NAME] [PERSON_NAME] […" at bounding box center [183, 334] width 80 height 20
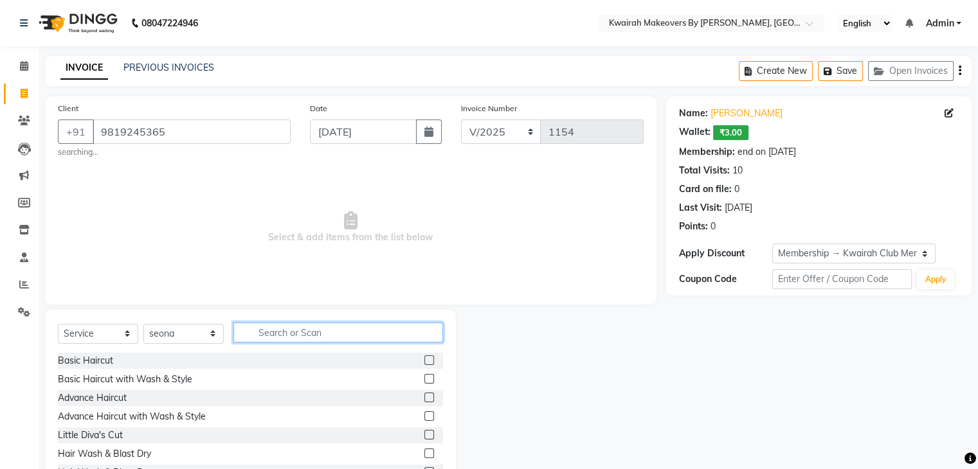
click at [293, 334] on input "text" at bounding box center [338, 333] width 210 height 20
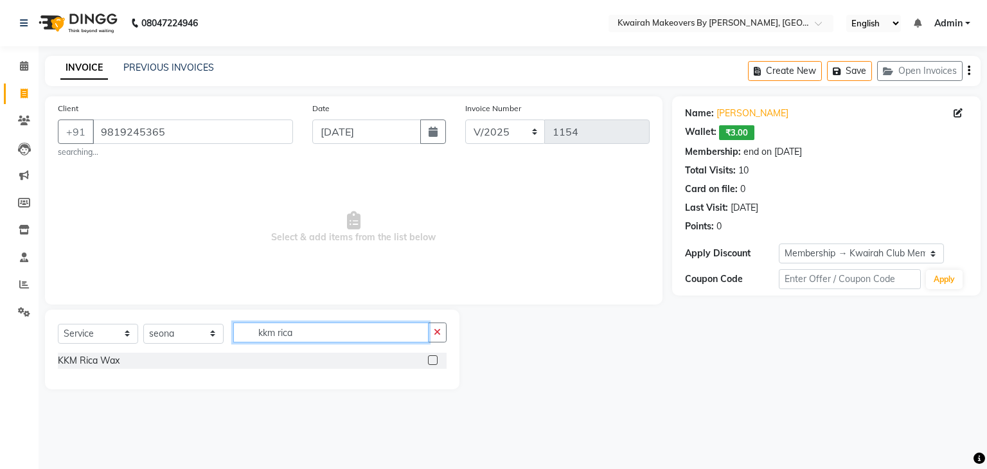
type input "kkm rica"
click at [431, 360] on label at bounding box center [433, 360] width 10 height 10
click at [431, 360] on input "checkbox" at bounding box center [432, 361] width 8 height 8
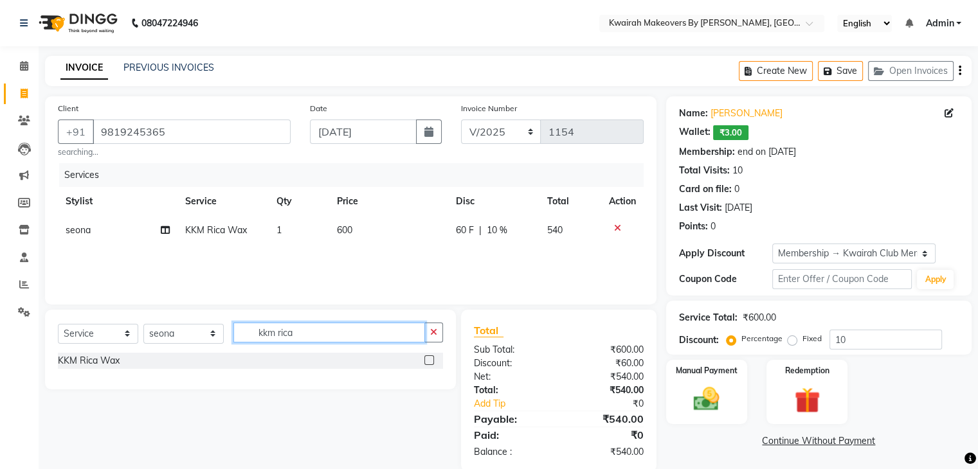
checkbox input "false"
drag, startPoint x: 324, startPoint y: 336, endPoint x: 215, endPoint y: 344, distance: 108.9
click at [216, 344] on div "Select Service Product Membership Package Voucher Prepaid Gift Card Select Styl…" at bounding box center [250, 338] width 385 height 30
click at [162, 232] on icon at bounding box center [165, 230] width 9 height 9
select select "82011"
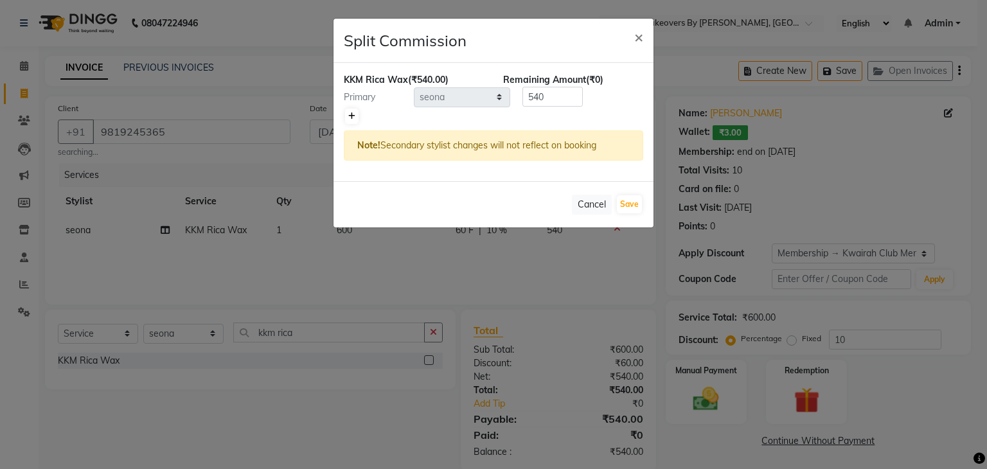
click at [351, 115] on icon at bounding box center [351, 116] width 7 height 8
type input "270"
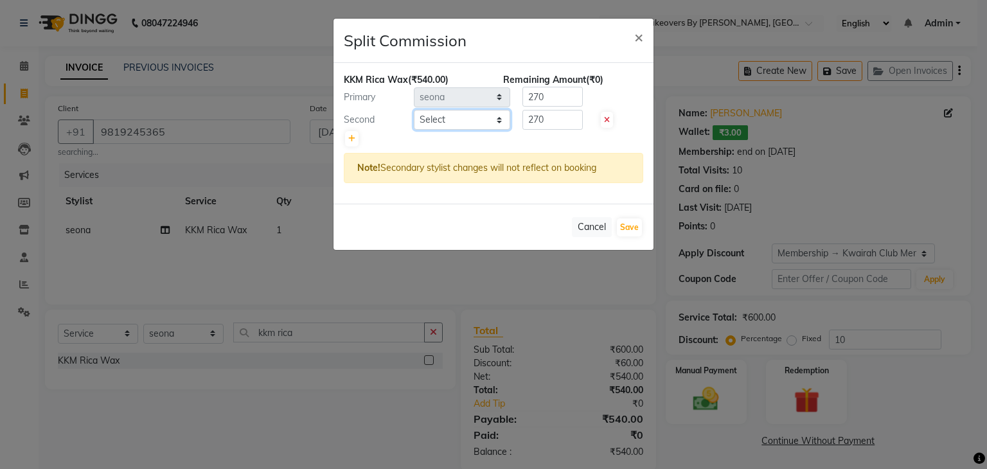
click at [483, 120] on select "Select Amruta Anjali Fatima Ketki Somani Rakhi Chaurasia seona Shrushti" at bounding box center [462, 120] width 96 height 20
select select "89251"
click at [414, 110] on select "Select Amruta Anjali Fatima Ketki Somani Rakhi Chaurasia seona Shrushti" at bounding box center [462, 120] width 96 height 20
click at [640, 219] on button "Save" at bounding box center [629, 228] width 25 height 18
select select "Select"
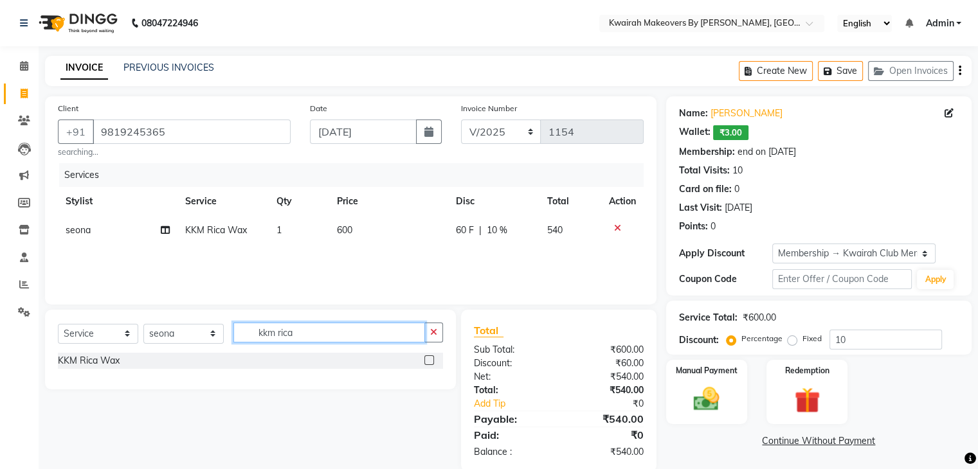
click at [262, 334] on input "kkm rica" at bounding box center [329, 333] width 192 height 20
drag, startPoint x: 314, startPoint y: 330, endPoint x: 177, endPoint y: 335, distance: 136.4
click at [179, 335] on div "Select Service Product Membership Package Voucher Prepaid Gift Card Select Styl…" at bounding box center [250, 338] width 385 height 30
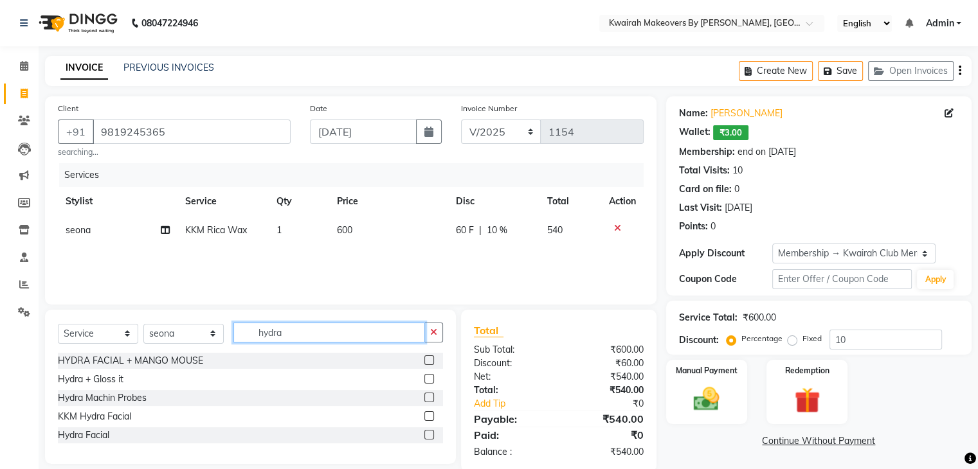
drag, startPoint x: 296, startPoint y: 333, endPoint x: 210, endPoint y: 332, distance: 85.5
click at [211, 332] on div "Select Service Product Membership Package Voucher Prepaid Gift Card Select Styl…" at bounding box center [250, 338] width 385 height 30
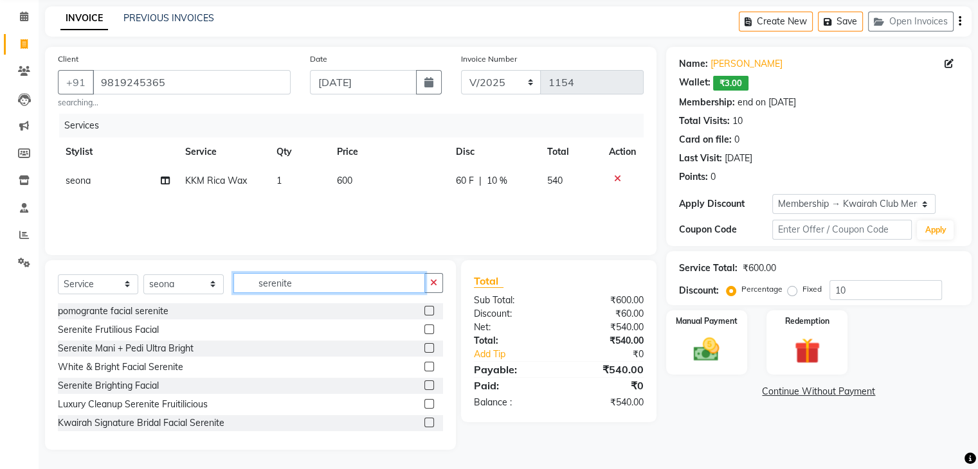
scroll to position [1, 0]
type input "serenite"
click at [424, 365] on label at bounding box center [429, 366] width 10 height 10
click at [424, 365] on input "checkbox" at bounding box center [428, 366] width 8 height 8
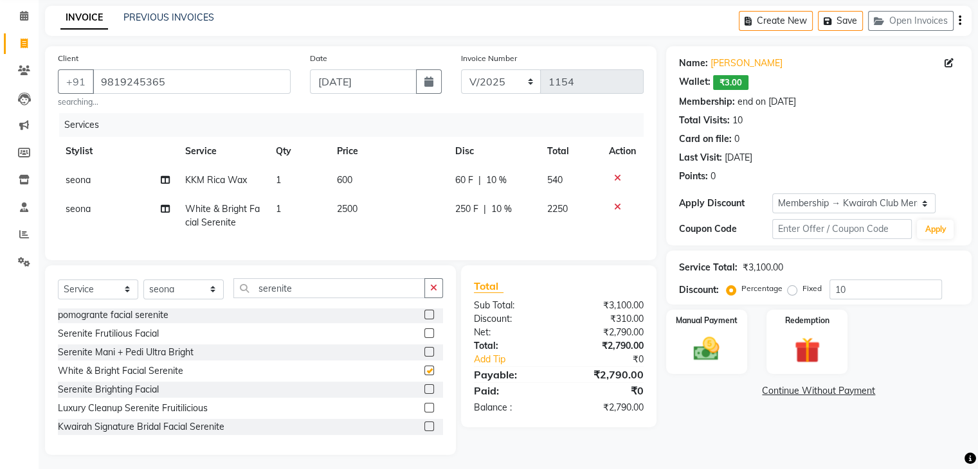
checkbox input "false"
click at [493, 215] on span "10 %" at bounding box center [501, 208] width 21 height 13
select select "82011"
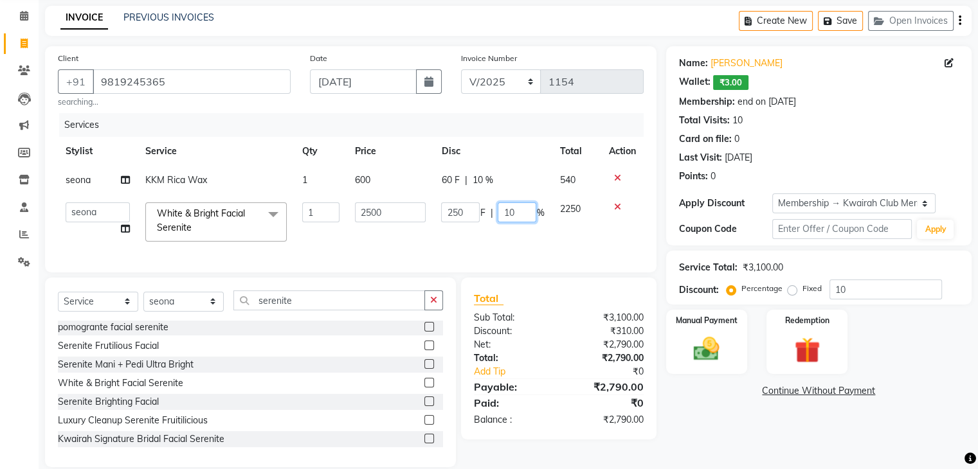
click at [513, 206] on input "10" at bounding box center [517, 212] width 39 height 20
drag, startPoint x: 513, startPoint y: 206, endPoint x: 435, endPoint y: 213, distance: 78.7
click at [435, 214] on td "250 F | 10 %" at bounding box center [492, 222] width 118 height 55
type input "5"
type input "25"
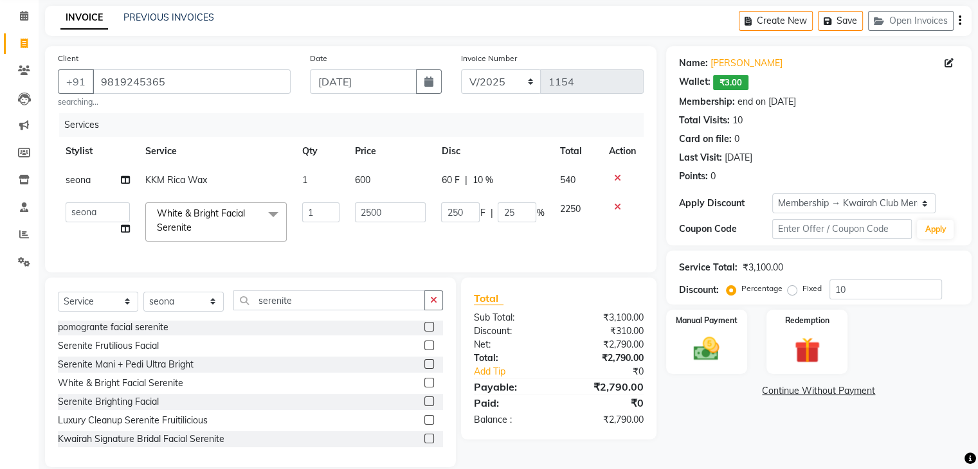
click at [492, 179] on span "10 %" at bounding box center [482, 180] width 21 height 13
select select "82011"
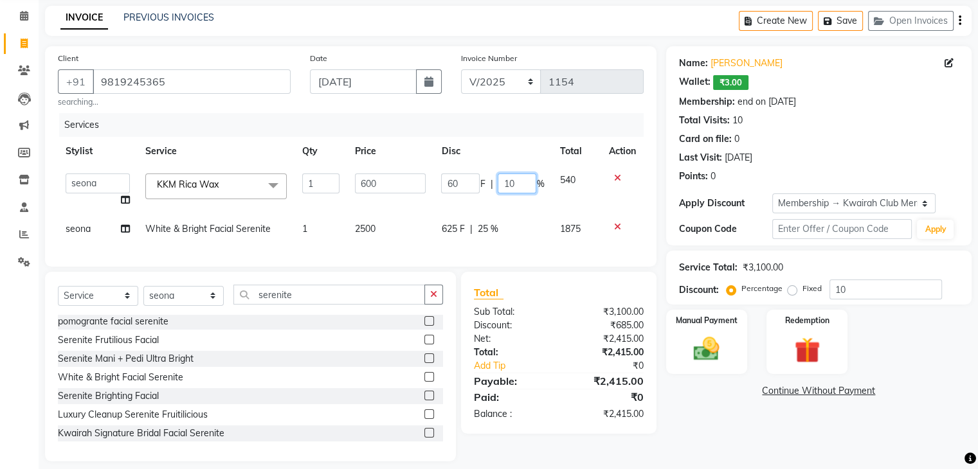
click at [502, 179] on input "10" at bounding box center [517, 184] width 39 height 20
drag, startPoint x: 512, startPoint y: 181, endPoint x: 410, endPoint y: 184, distance: 101.6
click at [414, 184] on tr "Amruta Anjali Fatima Ketki Somani Rakhi Chaurasia seona Shrushti KKM Rica Wax x…" at bounding box center [351, 190] width 586 height 49
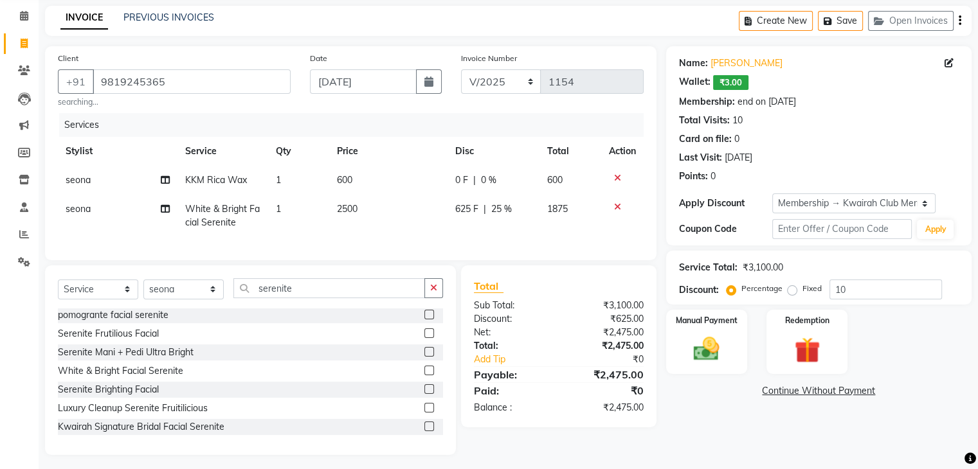
click at [435, 211] on tbody "seona KKM Rica Wax 1 600 0 F | 0 % 600 seona White & Bright Facial Serenite 1 2…" at bounding box center [351, 201] width 586 height 71
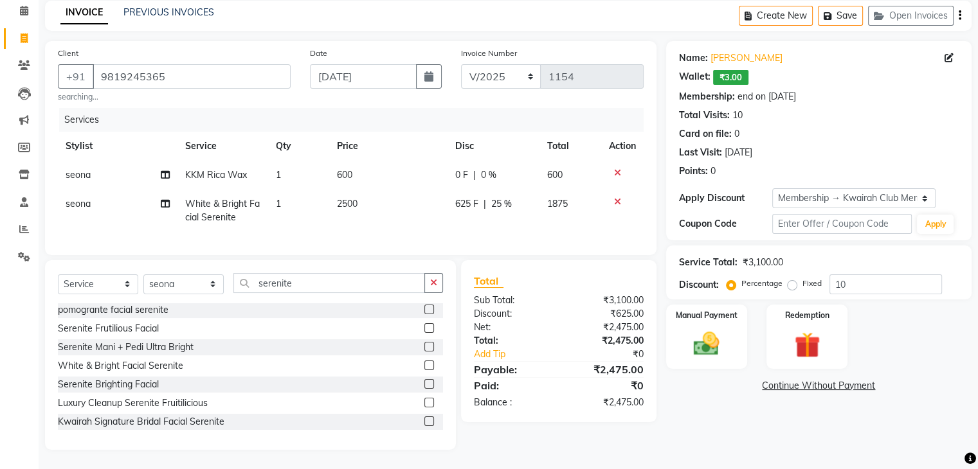
scroll to position [66, 0]
click at [188, 283] on select "Select Stylist [PERSON_NAME] Anjali [PERSON_NAME] [PERSON_NAME] [PERSON_NAME] […" at bounding box center [183, 284] width 80 height 20
select select "78253"
click at [143, 274] on select "Select Stylist [PERSON_NAME] Anjali [PERSON_NAME] [PERSON_NAME] [PERSON_NAME] […" at bounding box center [183, 284] width 80 height 20
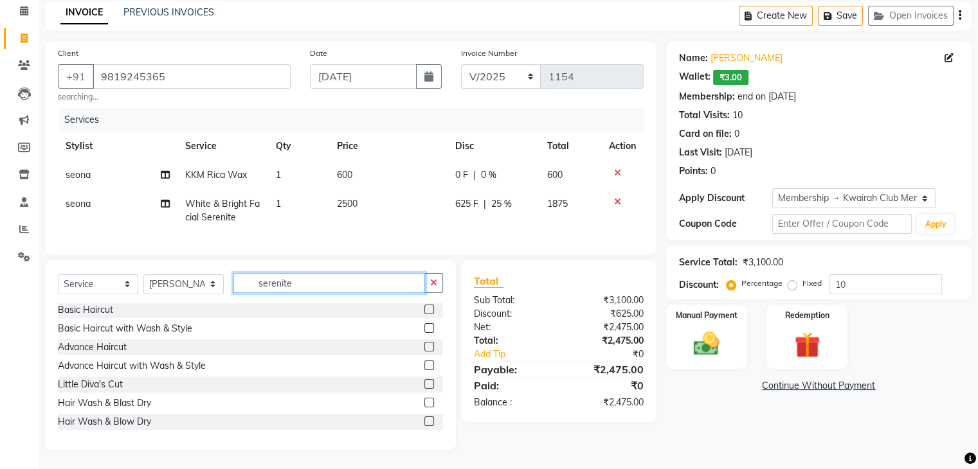
drag, startPoint x: 336, startPoint y: 275, endPoint x: 246, endPoint y: 295, distance: 92.2
click at [246, 295] on div "Select Service Product Membership Package Voucher Prepaid Gift Card Select Styl…" at bounding box center [250, 288] width 385 height 30
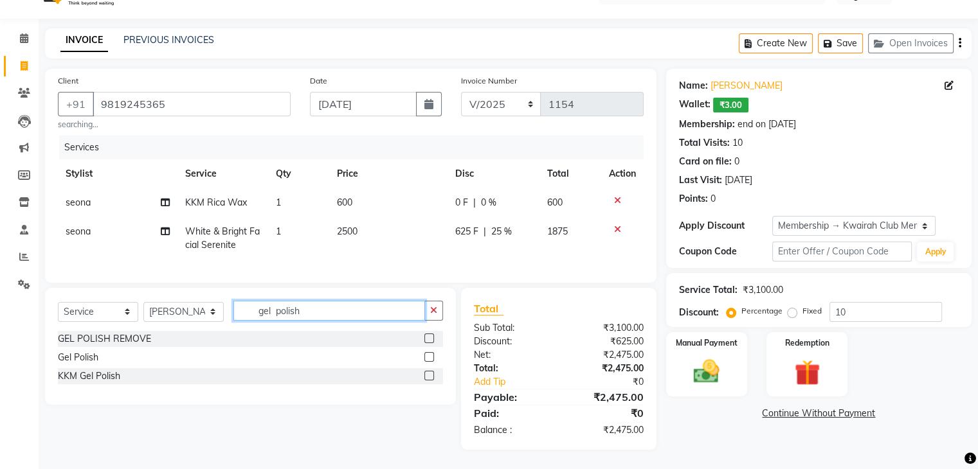
type input "gel polish"
click at [428, 359] on label at bounding box center [429, 357] width 10 height 10
click at [428, 359] on input "checkbox" at bounding box center [428, 358] width 8 height 8
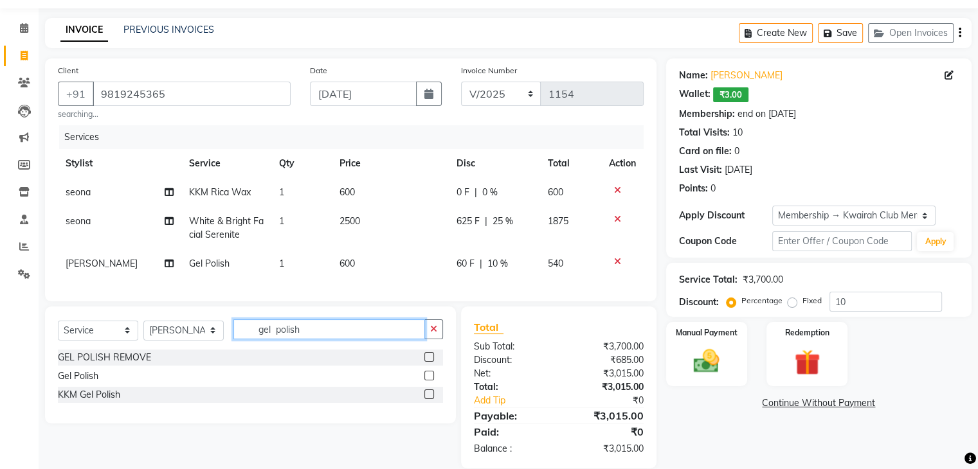
checkbox input "false"
drag, startPoint x: 280, startPoint y: 345, endPoint x: 159, endPoint y: 335, distance: 120.6
click at [162, 336] on div "Select Service Product Membership Package Voucher Prepaid Gift Card Select Styl…" at bounding box center [250, 334] width 385 height 30
click at [159, 335] on select "Select Stylist [PERSON_NAME] Anjali [PERSON_NAME] [PERSON_NAME] [PERSON_NAME] […" at bounding box center [183, 331] width 80 height 20
select select "82011"
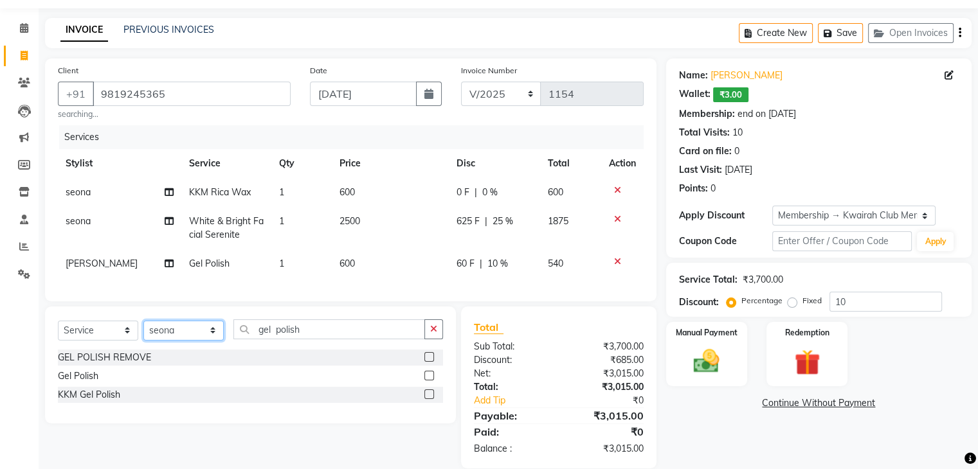
click at [143, 331] on select "Select Stylist [PERSON_NAME] Anjali [PERSON_NAME] [PERSON_NAME] [PERSON_NAME] […" at bounding box center [183, 331] width 80 height 20
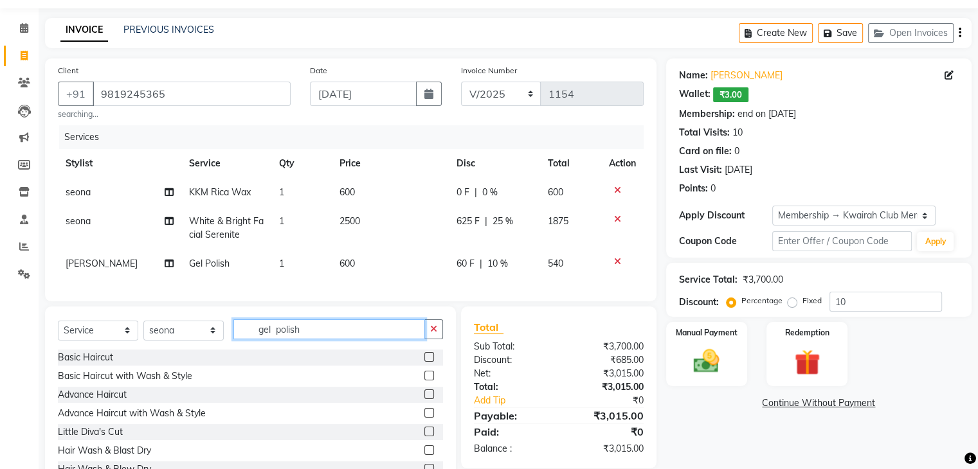
click at [322, 334] on input "gel polish" at bounding box center [329, 329] width 192 height 20
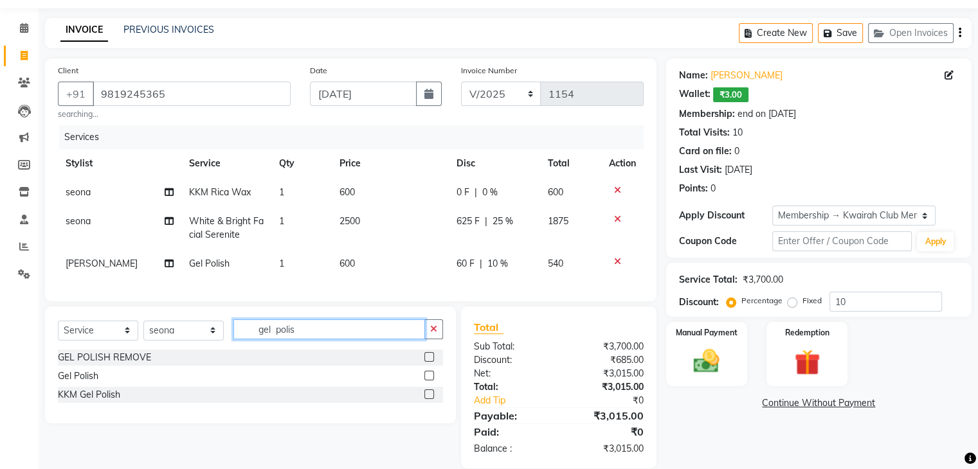
type input "gel polis"
click at [426, 381] on label at bounding box center [429, 376] width 10 height 10
click at [426, 381] on input "checkbox" at bounding box center [428, 376] width 8 height 8
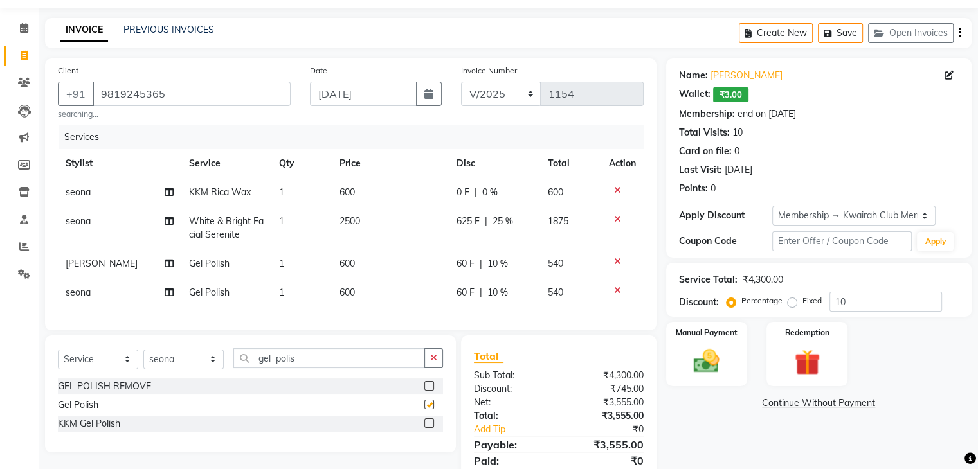
checkbox input "false"
click at [383, 283] on td "600" at bounding box center [390, 292] width 117 height 29
select select "82011"
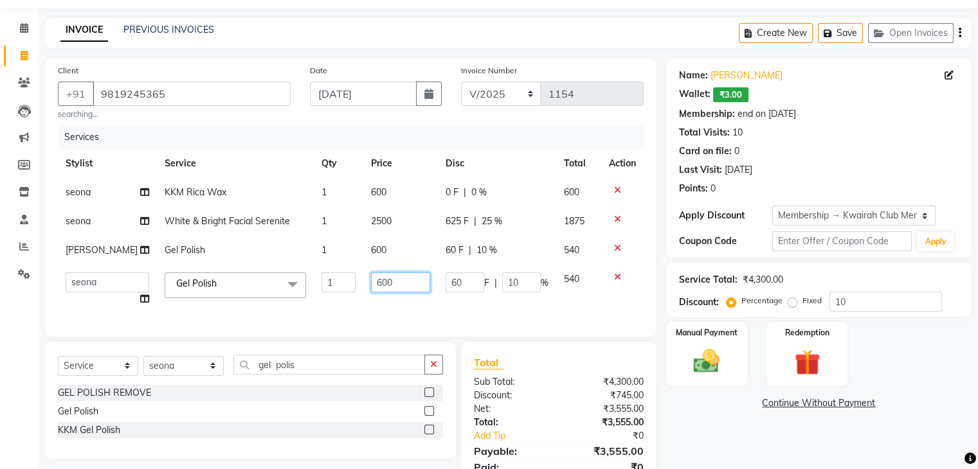
click at [384, 287] on input "600" at bounding box center [400, 283] width 59 height 20
drag, startPoint x: 387, startPoint y: 291, endPoint x: 311, endPoint y: 294, distance: 75.9
click at [311, 294] on tr "[PERSON_NAME] Anjali Fatima [PERSON_NAME] [PERSON_NAME] [PERSON_NAME] Gel Polis…" at bounding box center [351, 289] width 586 height 49
type input "700"
click at [366, 262] on td "600" at bounding box center [400, 250] width 75 height 29
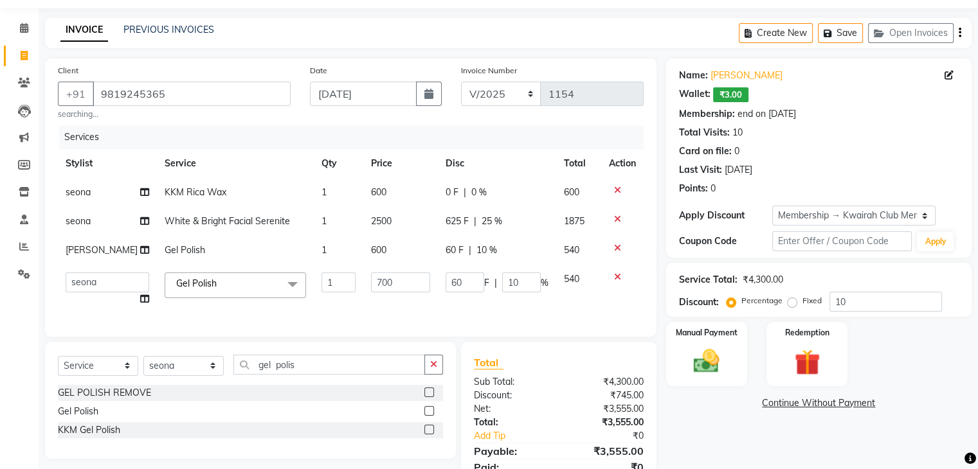
select select "78253"
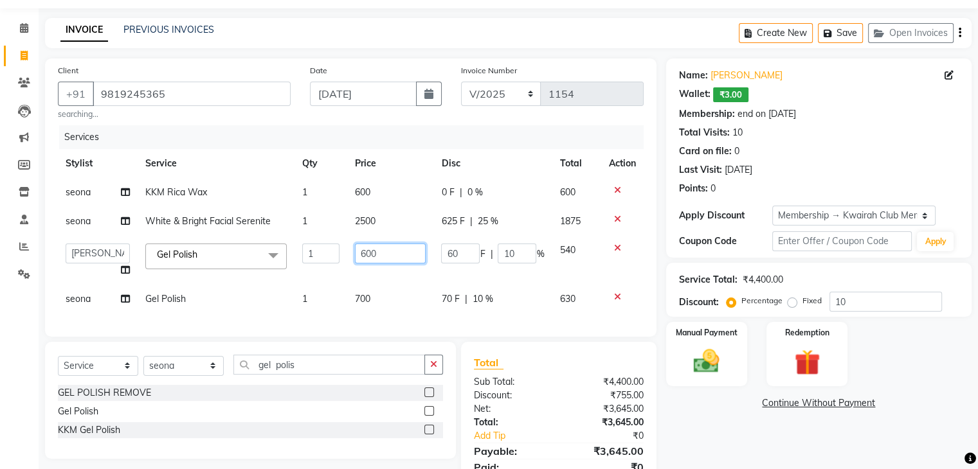
click at [371, 258] on input "600" at bounding box center [390, 254] width 71 height 20
drag, startPoint x: 390, startPoint y: 253, endPoint x: 316, endPoint y: 253, distance: 73.3
click at [316, 253] on tr "[PERSON_NAME] Anjali Fatima [PERSON_NAME] [PERSON_NAME] [PERSON_NAME] Gel Polis…" at bounding box center [351, 260] width 586 height 49
type input "200"
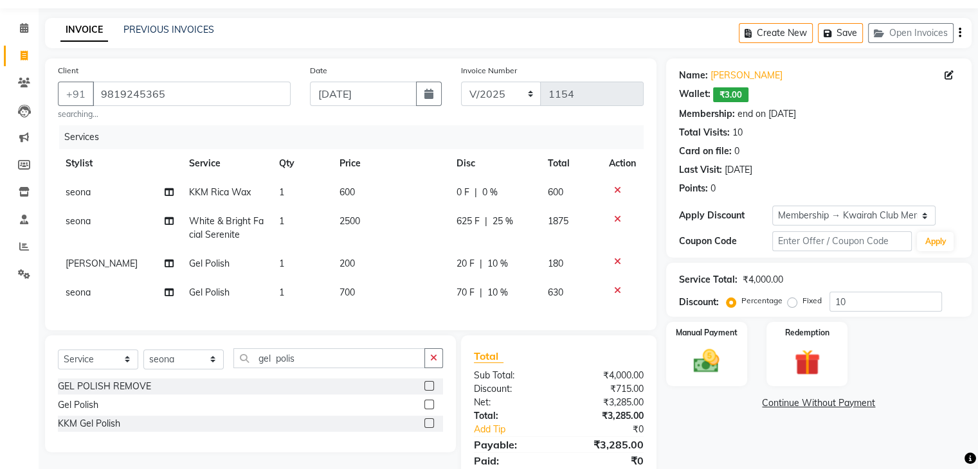
click at [709, 397] on link "Continue Without Payment" at bounding box center [819, 403] width 300 height 13
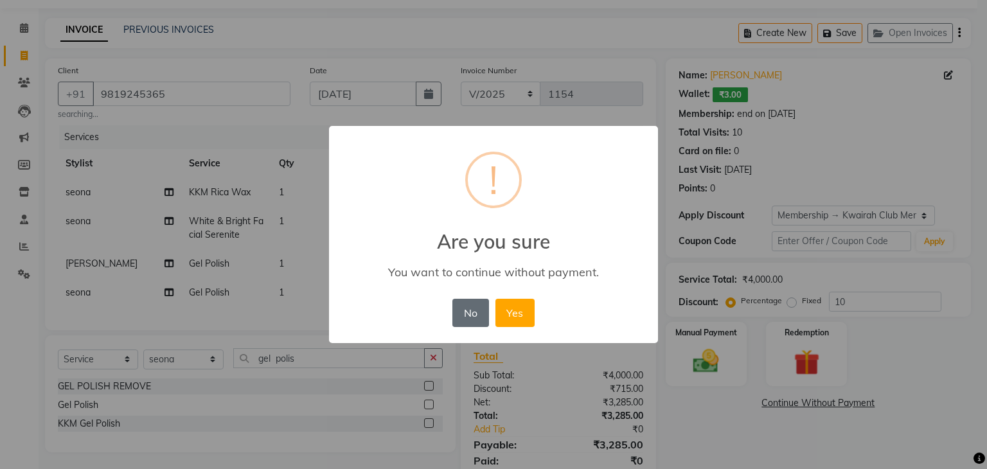
click at [476, 314] on button "No" at bounding box center [471, 313] width 36 height 28
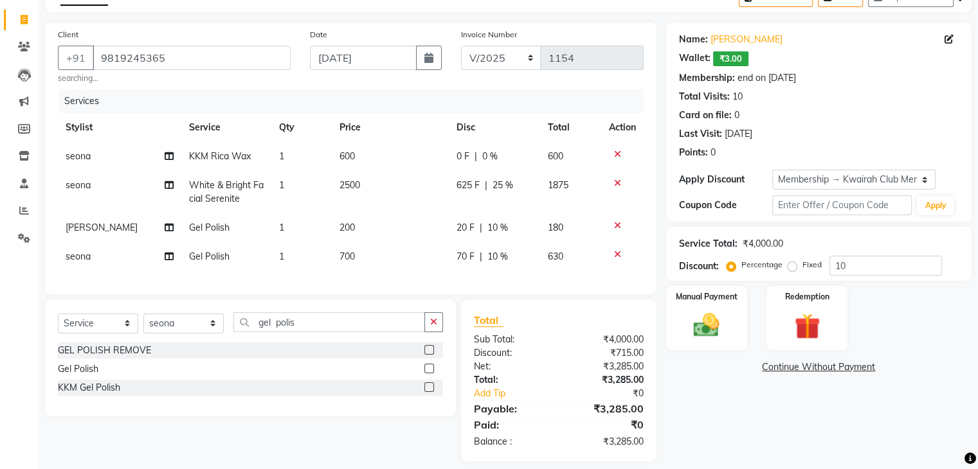
scroll to position [96, 0]
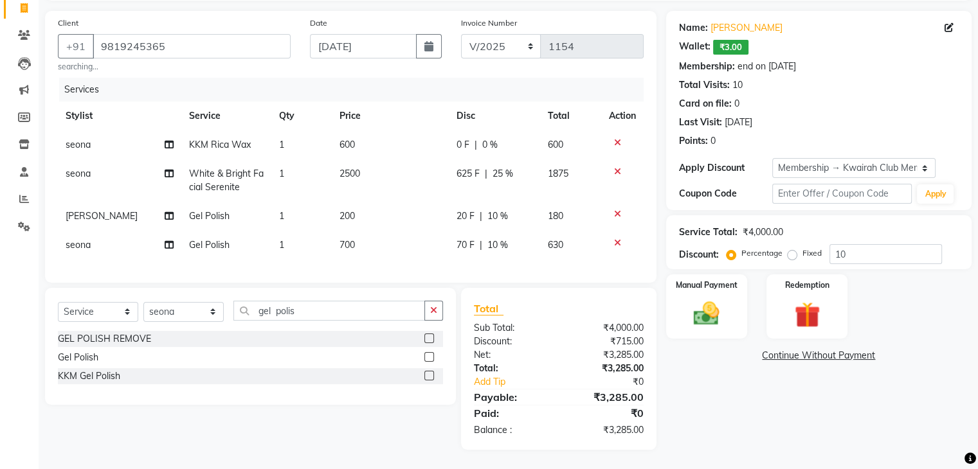
click at [523, 238] on div "70 F | 10 %" at bounding box center [494, 244] width 76 height 13
select select "82011"
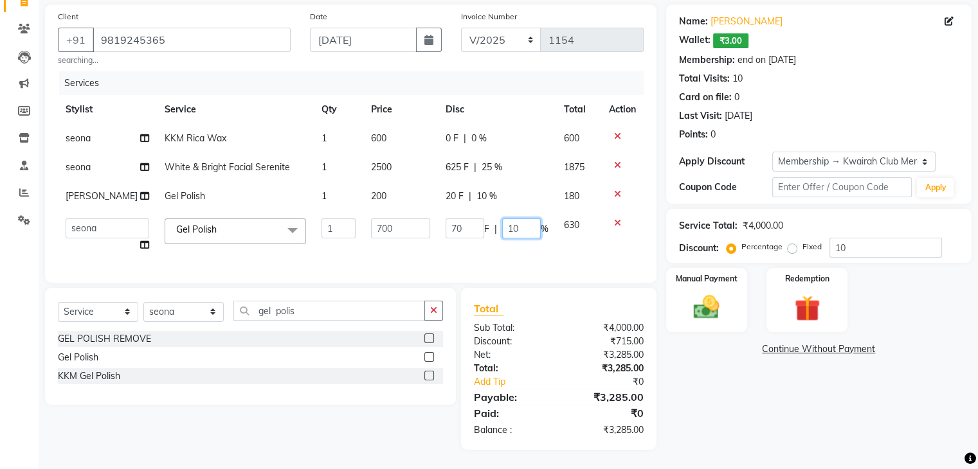
click at [525, 226] on td "70 F | 10 %" at bounding box center [497, 235] width 118 height 49
drag, startPoint x: 521, startPoint y: 233, endPoint x: 438, endPoint y: 235, distance: 83.6
click at [438, 235] on td "70 F | 10 %" at bounding box center [497, 235] width 118 height 49
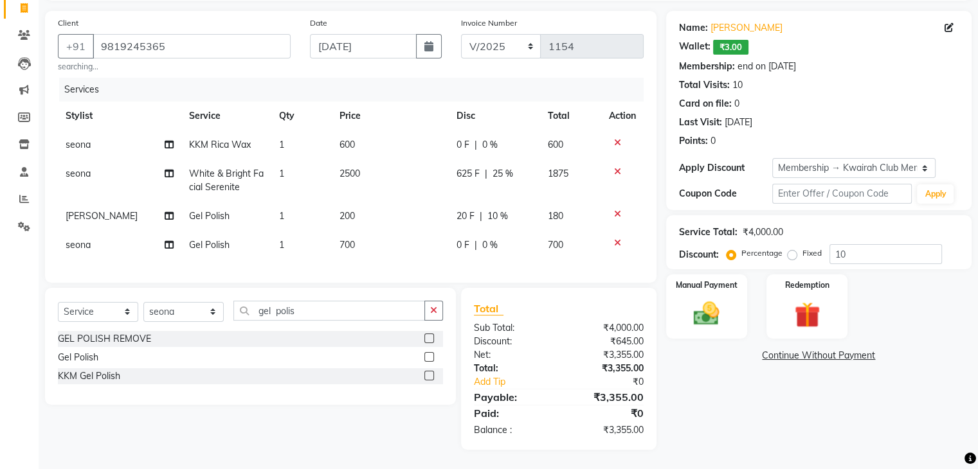
drag, startPoint x: 555, startPoint y: 192, endPoint x: 544, endPoint y: 200, distance: 13.8
click at [549, 202] on td "180" at bounding box center [570, 216] width 61 height 29
select select "78253"
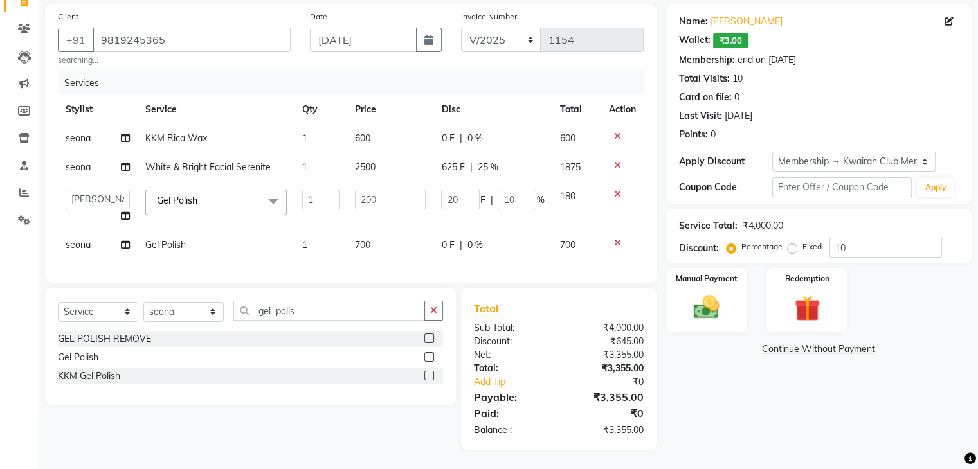
click at [543, 200] on span "%" at bounding box center [540, 199] width 8 height 13
drag, startPoint x: 513, startPoint y: 204, endPoint x: 501, endPoint y: 206, distance: 11.7
click at [503, 206] on td "20 F | 10 %" at bounding box center [492, 206] width 118 height 49
click at [513, 201] on input "10" at bounding box center [517, 200] width 39 height 20
drag, startPoint x: 519, startPoint y: 198, endPoint x: 450, endPoint y: 198, distance: 68.8
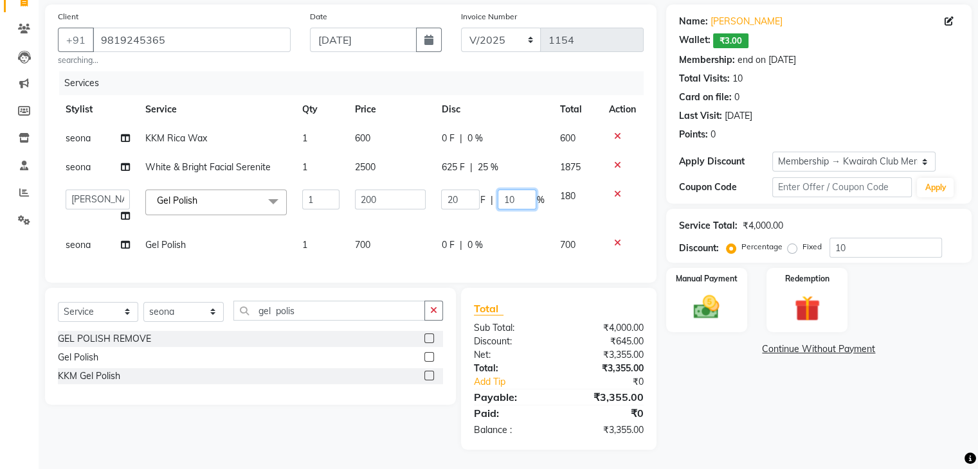
click at [450, 198] on div "20 F | 10 %" at bounding box center [492, 200] width 103 height 20
click at [497, 231] on td "0 F | 0 %" at bounding box center [492, 245] width 118 height 29
select select "82011"
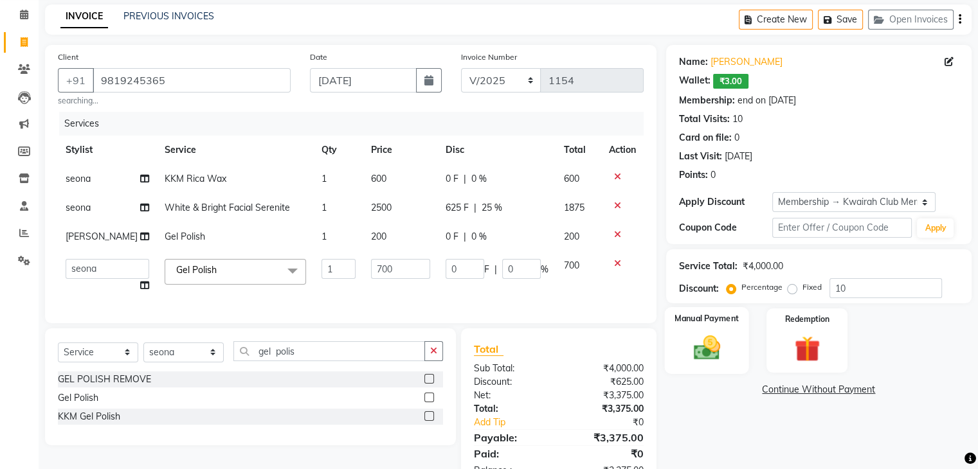
drag, startPoint x: 715, startPoint y: 319, endPoint x: 715, endPoint y: 327, distance: 7.1
click at [715, 327] on div "Manual Payment" at bounding box center [706, 340] width 84 height 66
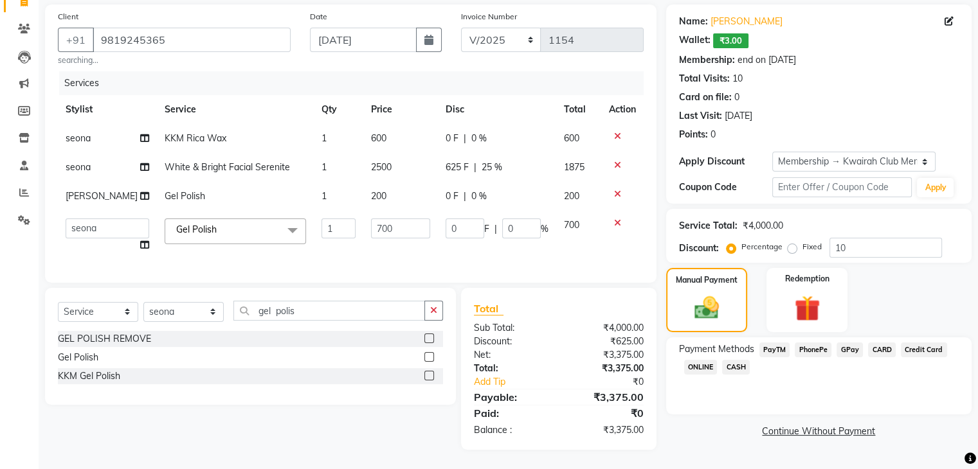
scroll to position [116, 0]
drag, startPoint x: 847, startPoint y: 327, endPoint x: 840, endPoint y: 355, distance: 29.2
click at [845, 343] on span "GPay" at bounding box center [849, 350] width 26 height 15
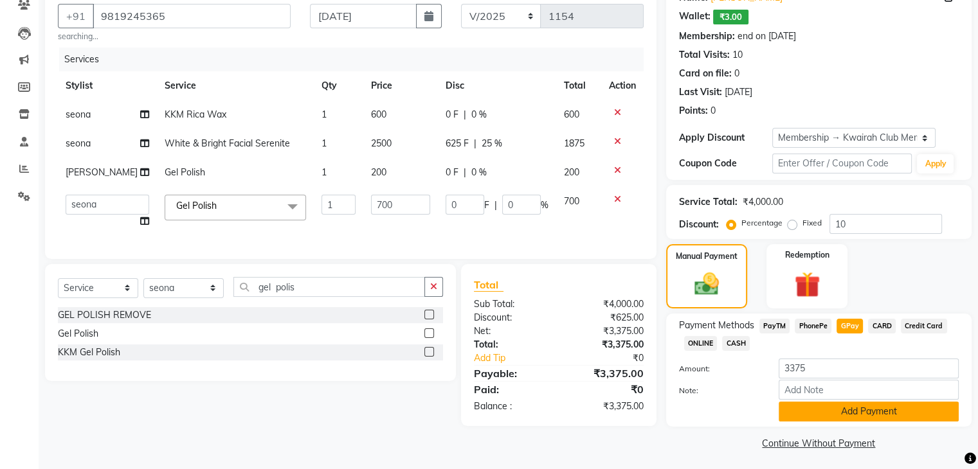
click at [840, 418] on button "Add Payment" at bounding box center [868, 412] width 180 height 20
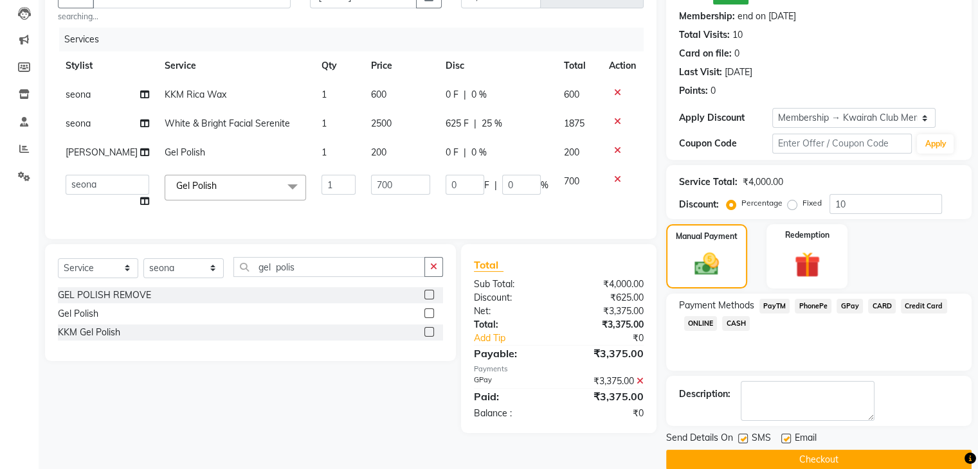
scroll to position [154, 0]
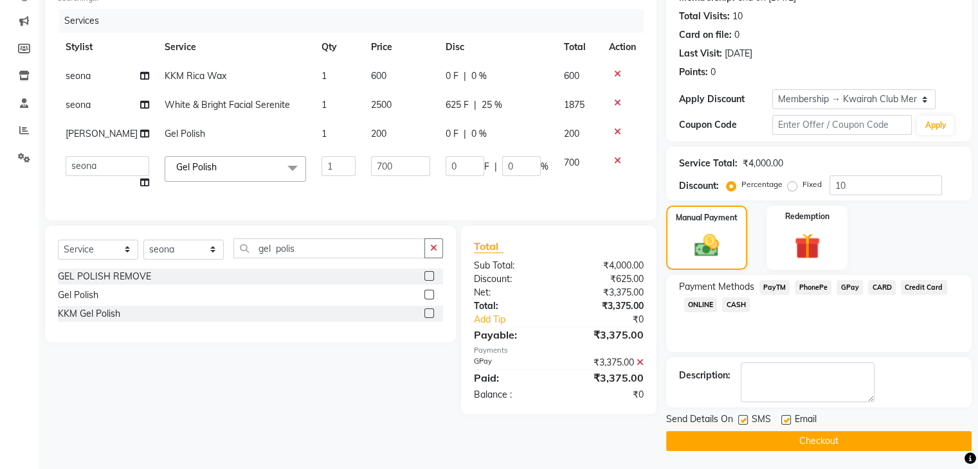
click at [744, 418] on label at bounding box center [743, 420] width 10 height 10
click at [744, 418] on input "checkbox" at bounding box center [742, 421] width 8 height 8
checkbox input "false"
click at [783, 420] on label at bounding box center [786, 420] width 10 height 10
click at [783, 420] on input "checkbox" at bounding box center [785, 421] width 8 height 8
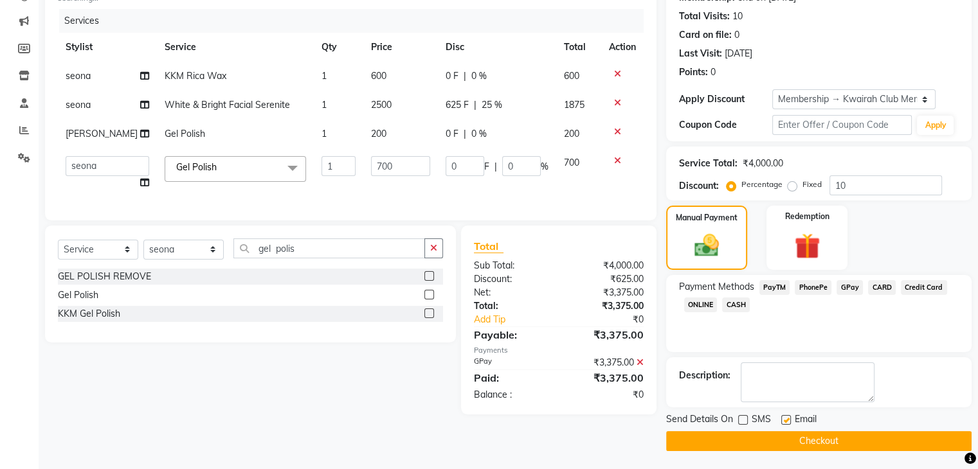
checkbox input "false"
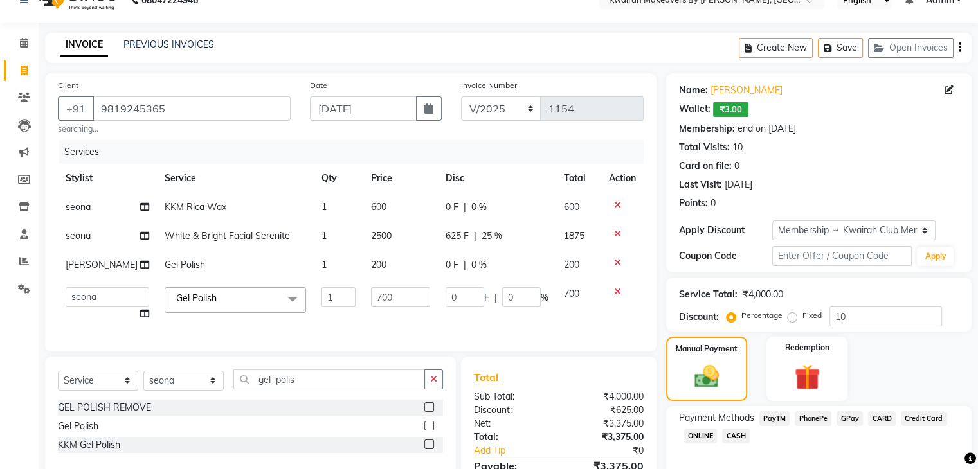
scroll to position [0, 0]
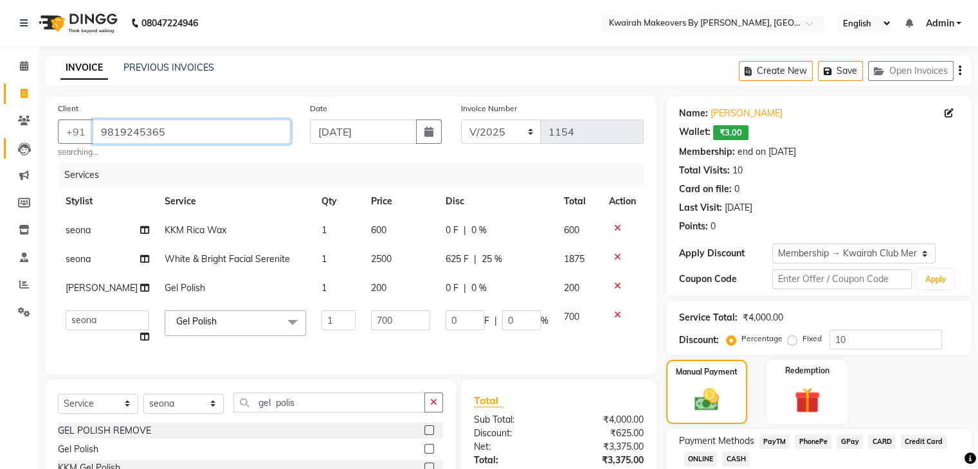
drag, startPoint x: 221, startPoint y: 141, endPoint x: 28, endPoint y: 147, distance: 192.9
click at [28, 147] on app-home "08047224946 Select Location × Kwairah Makeovers By Ketki, Dahisar West English …" at bounding box center [489, 312] width 978 height 625
click at [300, 166] on div "Services" at bounding box center [356, 175] width 594 height 24
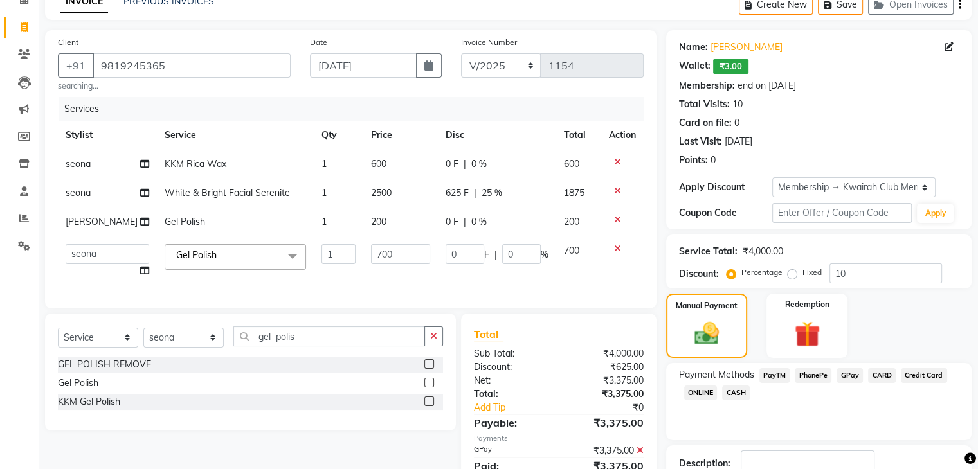
scroll to position [154, 0]
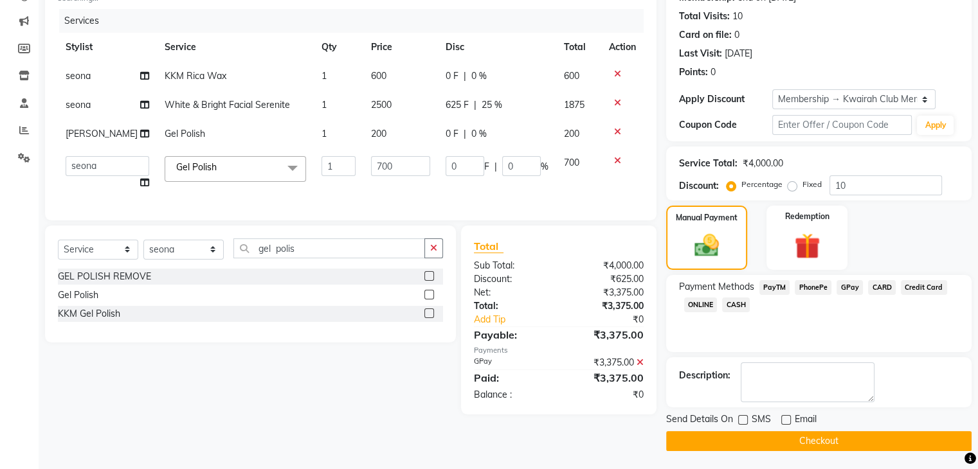
click at [314, 197] on td "1" at bounding box center [339, 172] width 50 height 49
click at [743, 420] on label at bounding box center [743, 420] width 10 height 10
click at [743, 420] on input "checkbox" at bounding box center [742, 421] width 8 height 8
checkbox input "true"
click at [751, 433] on button "Checkout" at bounding box center [818, 441] width 305 height 20
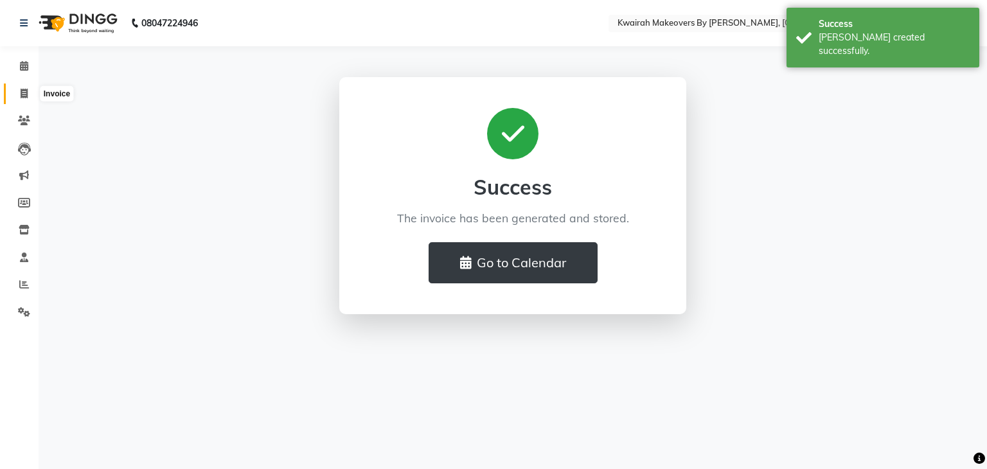
click at [16, 98] on span at bounding box center [24, 94] width 22 height 15
select select "3832"
select select "service"
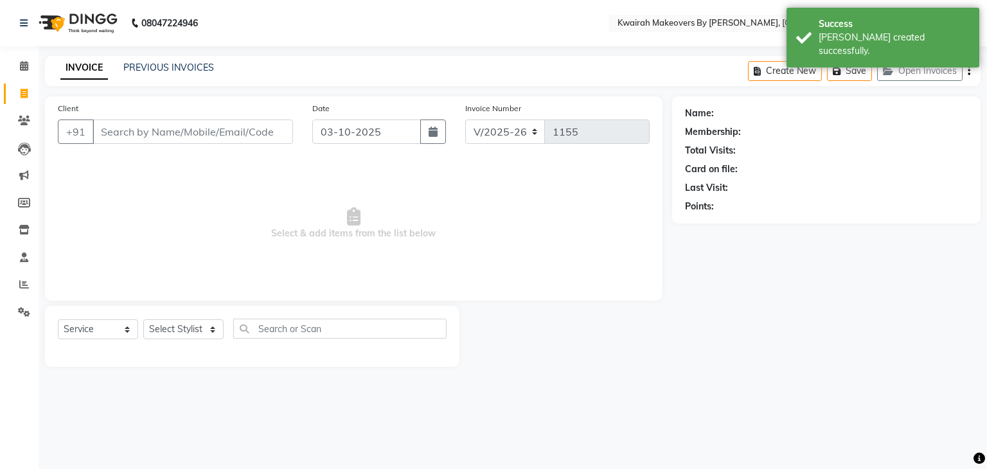
click at [386, 145] on div "Date 03-10-2025" at bounding box center [379, 128] width 153 height 53
click at [435, 137] on button "button" at bounding box center [433, 132] width 26 height 24
select select "10"
select select "2025"
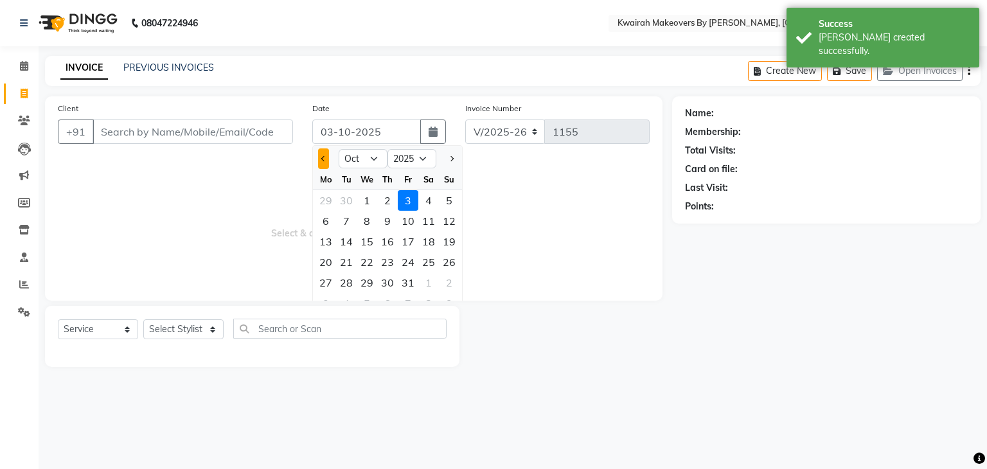
click at [326, 159] on span "Previous month" at bounding box center [323, 158] width 5 height 5
select select "9"
click at [427, 258] on div "27" at bounding box center [428, 262] width 21 height 21
type input "[DATE]"
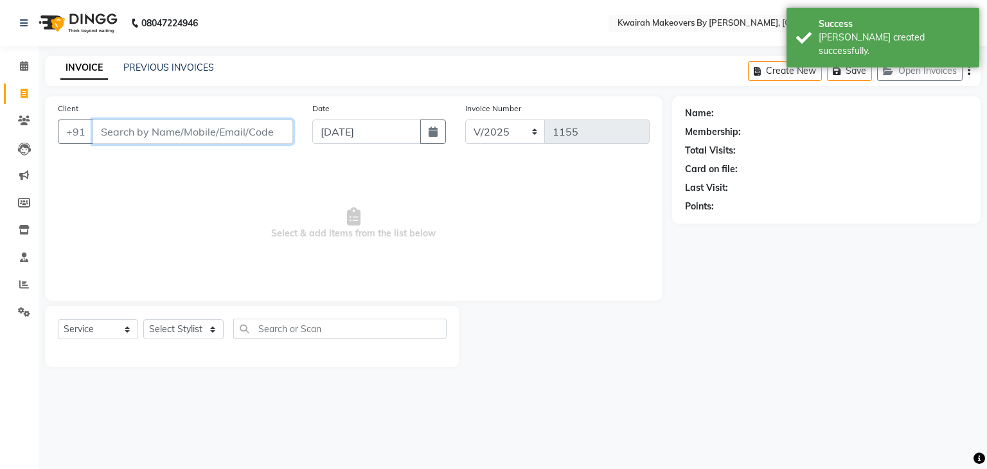
click at [226, 136] on input "Client" at bounding box center [193, 132] width 201 height 24
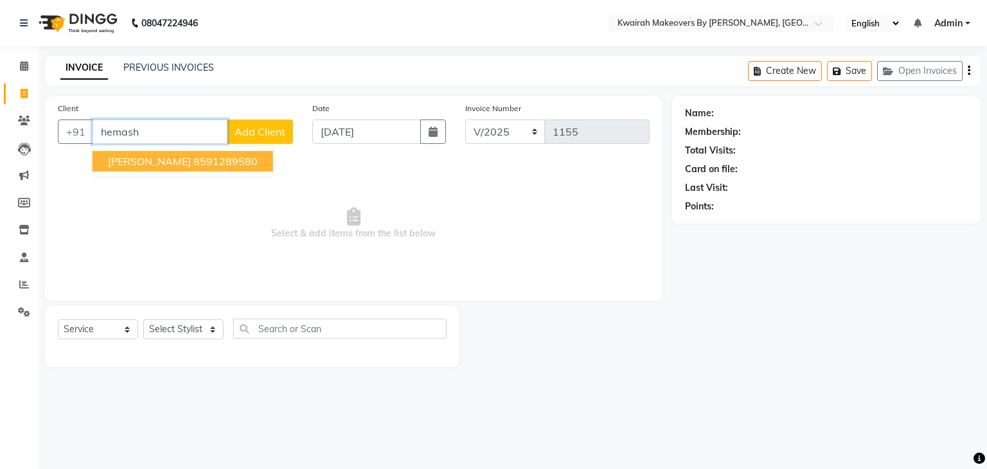
click at [258, 156] on ngb-highlight "8591289580" at bounding box center [225, 161] width 64 height 13
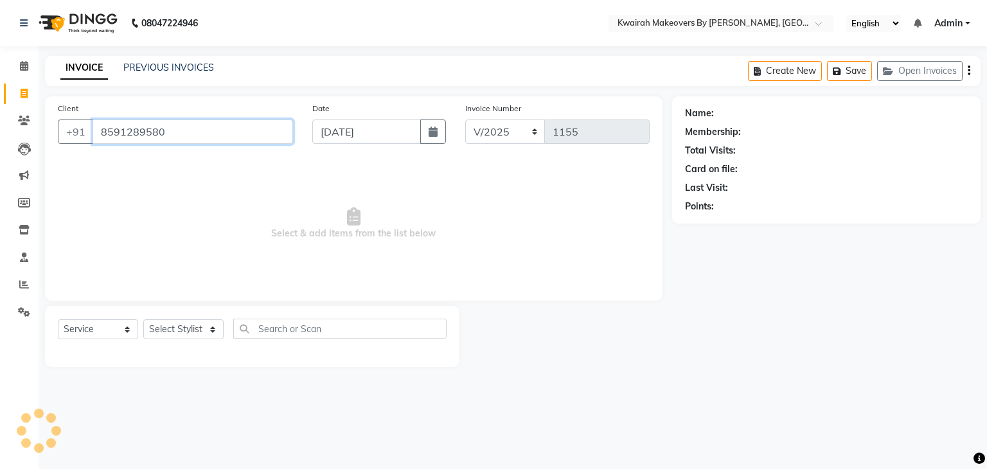
type input "8591289580"
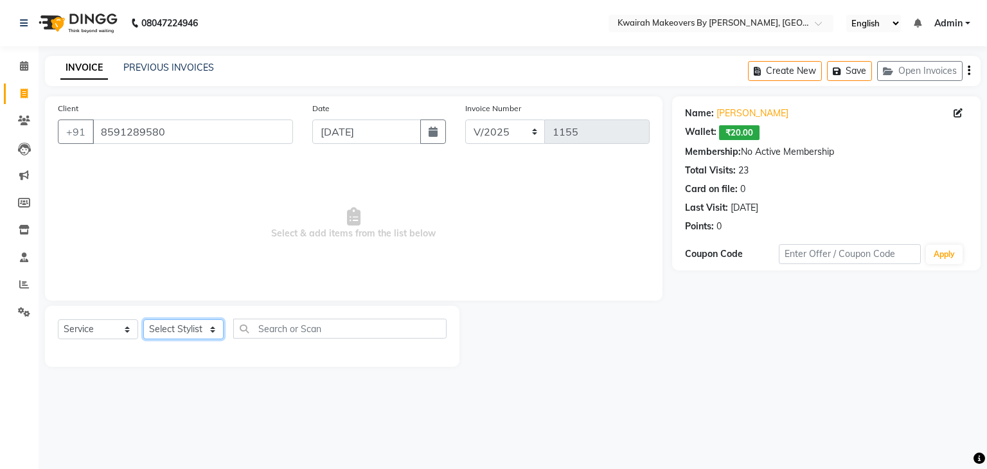
click at [217, 322] on select "Select Stylist [PERSON_NAME] Anjali [PERSON_NAME] [PERSON_NAME] [PERSON_NAME] […" at bounding box center [183, 329] width 80 height 20
select select "89251"
click at [143, 320] on select "Select Stylist [PERSON_NAME] Anjali [PERSON_NAME] [PERSON_NAME] [PERSON_NAME] […" at bounding box center [183, 329] width 80 height 20
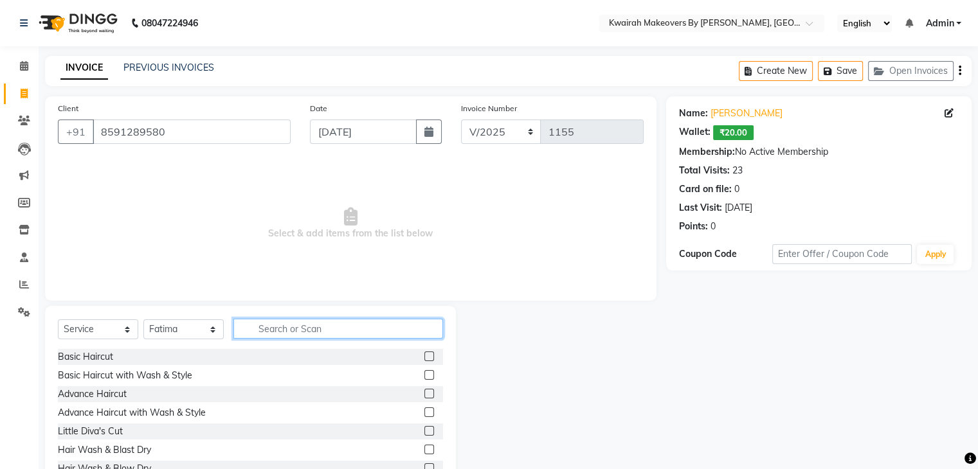
click at [278, 328] on input "text" at bounding box center [338, 329] width 210 height 20
type input "thread"
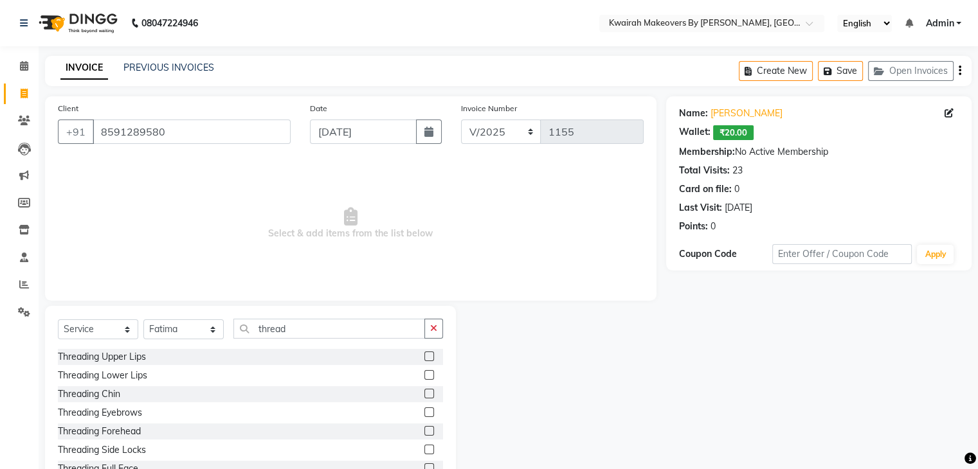
click at [424, 355] on label at bounding box center [429, 357] width 10 height 10
click at [424, 355] on input "checkbox" at bounding box center [428, 357] width 8 height 8
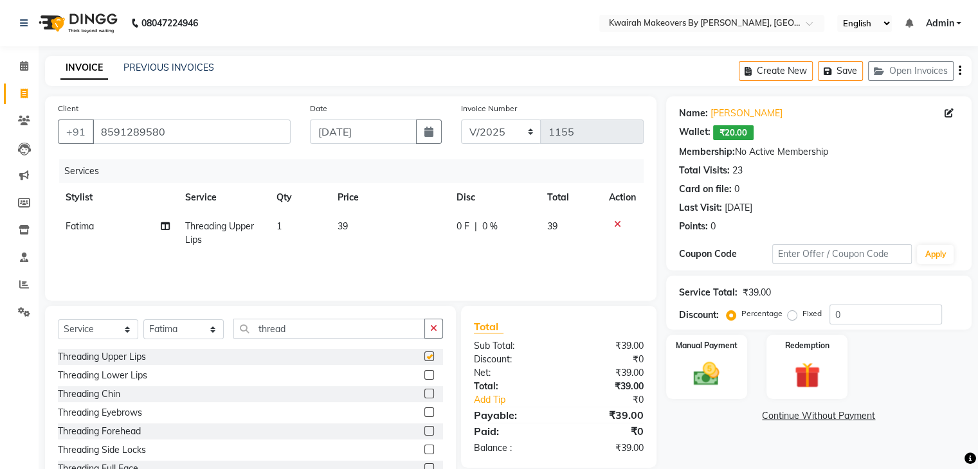
checkbox input "false"
click at [424, 409] on label at bounding box center [429, 413] width 10 height 10
click at [424, 409] on input "checkbox" at bounding box center [428, 413] width 8 height 8
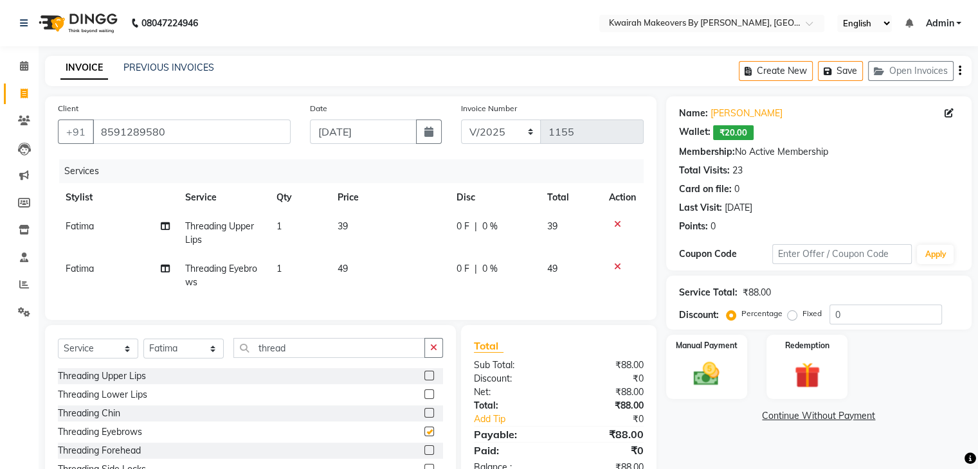
checkbox input "false"
click at [383, 260] on td "49" at bounding box center [389, 276] width 119 height 42
select select "89251"
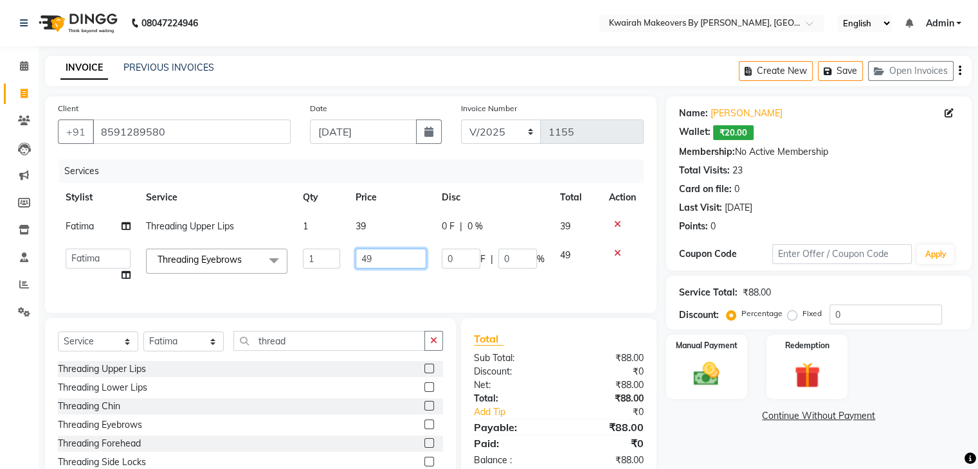
click at [383, 260] on input "49" at bounding box center [390, 259] width 71 height 20
drag, startPoint x: 383, startPoint y: 260, endPoint x: 302, endPoint y: 283, distance: 84.2
click at [302, 283] on tr "[PERSON_NAME] Anjali Fatima [PERSON_NAME] [PERSON_NAME] [PERSON_NAME] Threading…" at bounding box center [351, 265] width 586 height 49
type input "50"
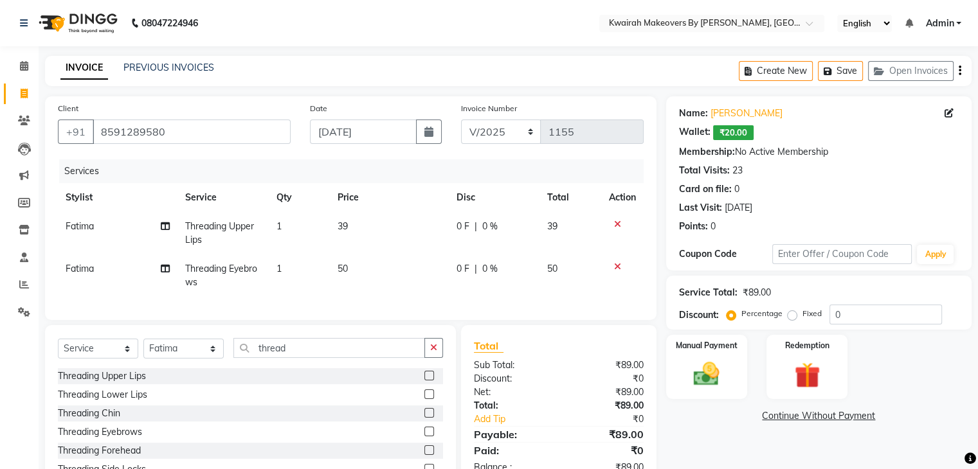
click at [388, 223] on td "39" at bounding box center [389, 233] width 119 height 42
select select "89251"
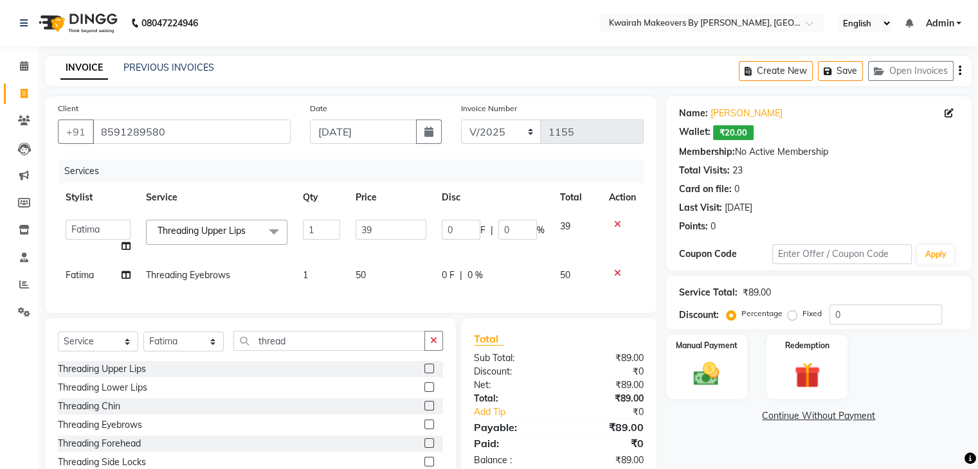
click at [293, 243] on tr "[PERSON_NAME] Anjali Fatima [PERSON_NAME] [PERSON_NAME] [PERSON_NAME] Threading…" at bounding box center [351, 236] width 586 height 49
click at [383, 229] on input "394" at bounding box center [390, 230] width 71 height 20
drag, startPoint x: 383, startPoint y: 229, endPoint x: 319, endPoint y: 237, distance: 64.7
click at [319, 237] on tr "[PERSON_NAME] Anjali Fatima [PERSON_NAME] [PERSON_NAME] [PERSON_NAME] Threading…" at bounding box center [351, 236] width 586 height 49
click at [371, 232] on input "04" at bounding box center [390, 230] width 71 height 20
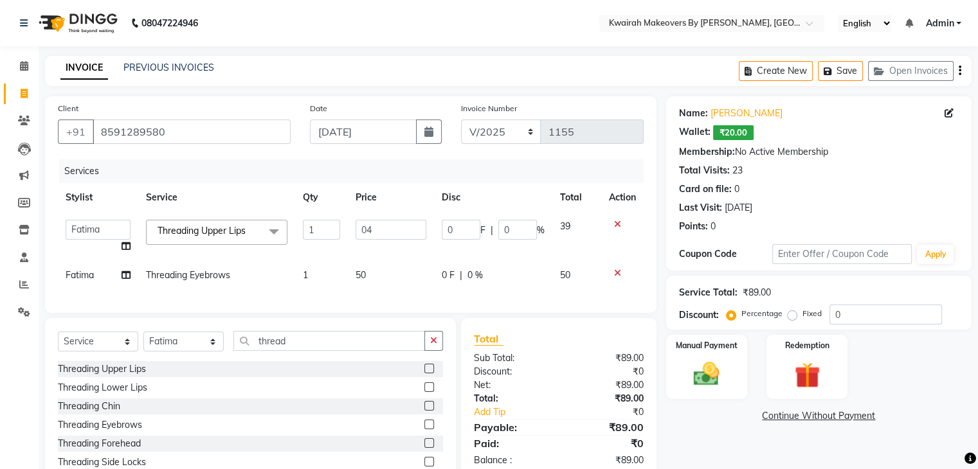
drag, startPoint x: 371, startPoint y: 232, endPoint x: 294, endPoint y: 238, distance: 76.7
click at [294, 238] on tr "[PERSON_NAME] Anjali Fatima [PERSON_NAME] [PERSON_NAME] [PERSON_NAME] Threading…" at bounding box center [351, 236] width 586 height 49
click at [390, 229] on input "4" at bounding box center [390, 230] width 71 height 20
type input "40"
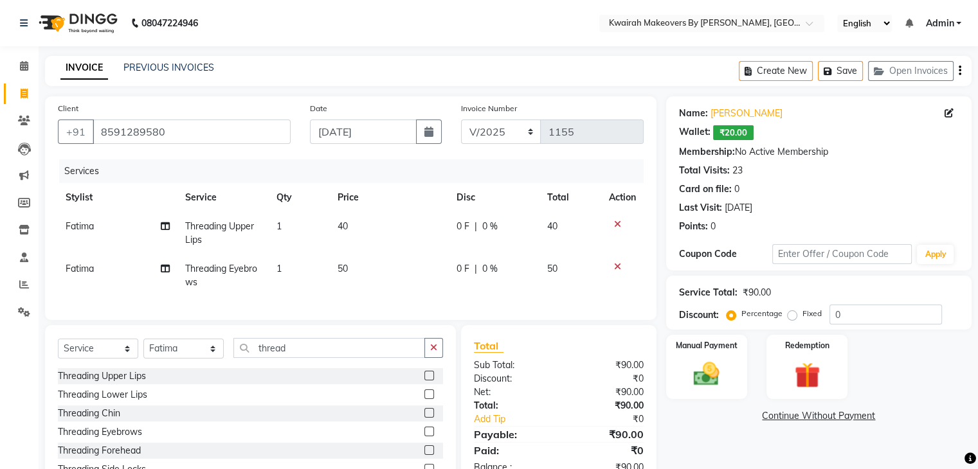
click at [383, 254] on td "40" at bounding box center [389, 233] width 119 height 42
select select "89251"
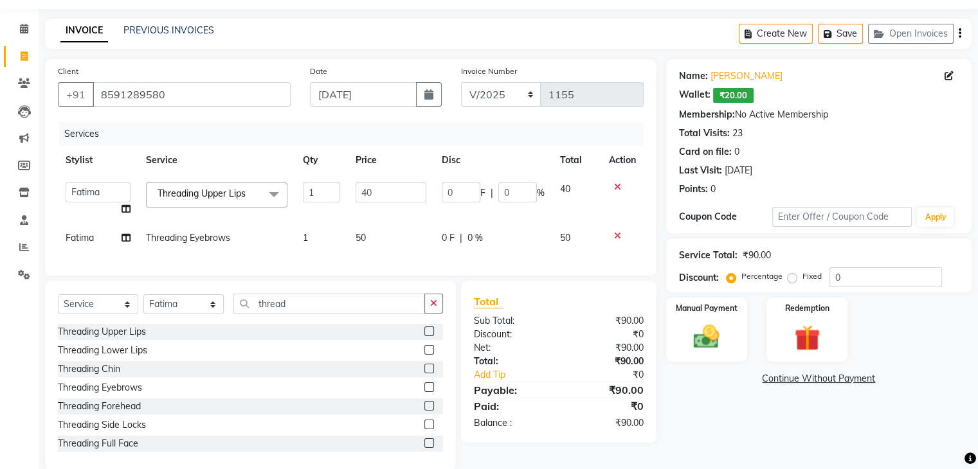
scroll to position [68, 0]
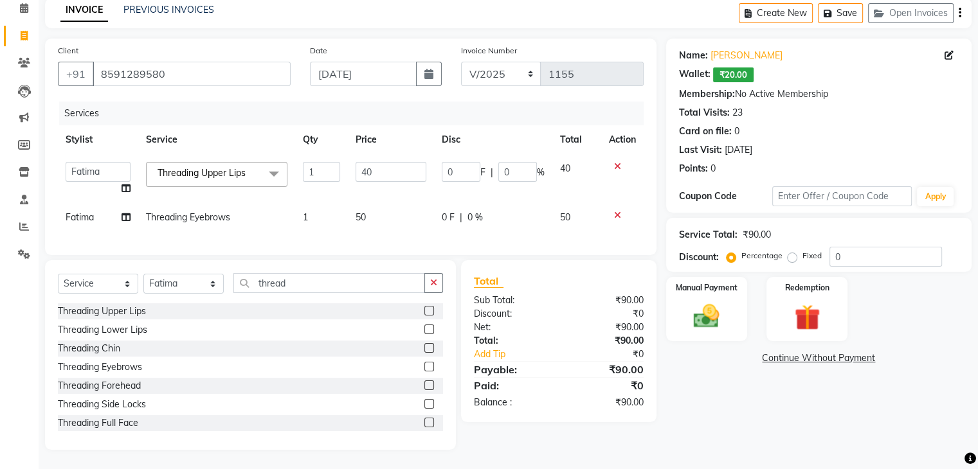
click at [614, 162] on icon at bounding box center [617, 166] width 7 height 9
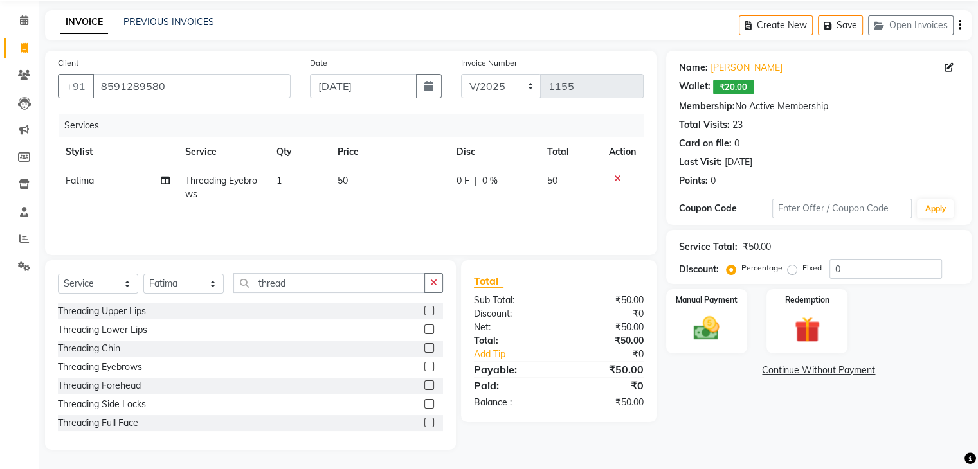
scroll to position [46, 0]
drag, startPoint x: 384, startPoint y: 294, endPoint x: 228, endPoint y: 298, distance: 156.2
click at [204, 299] on div "Select Service Product Membership Package Voucher Prepaid Gift Card Select Styl…" at bounding box center [250, 288] width 385 height 30
click at [303, 286] on input "thread" at bounding box center [329, 283] width 192 height 20
drag, startPoint x: 303, startPoint y: 286, endPoint x: 199, endPoint y: 291, distance: 103.6
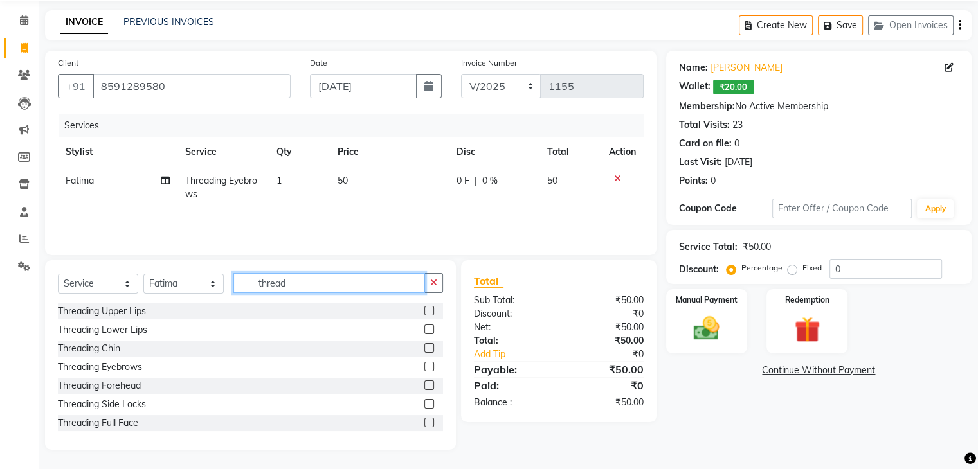
click at [199, 291] on div "Select Service Product Membership Package Voucher Prepaid Gift Card Select Styl…" at bounding box center [250, 288] width 385 height 30
click at [288, 283] on input "thread" at bounding box center [329, 283] width 192 height 20
drag, startPoint x: 288, startPoint y: 283, endPoint x: 184, endPoint y: 284, distance: 103.5
click at [184, 284] on div "Select Service Product Membership Package Voucher Prepaid Gift Card Select Styl…" at bounding box center [250, 288] width 385 height 30
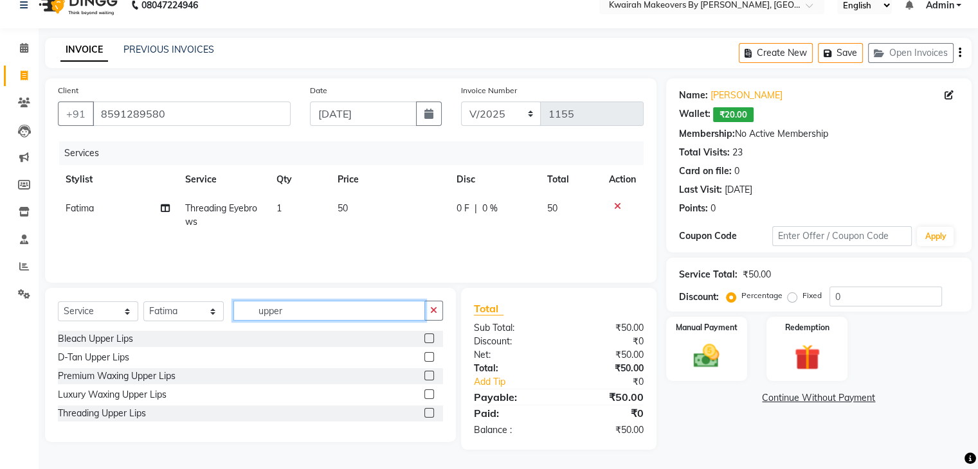
scroll to position [18, 0]
type input "upper"
click at [429, 394] on label at bounding box center [429, 395] width 10 height 10
click at [429, 394] on input "checkbox" at bounding box center [428, 395] width 8 height 8
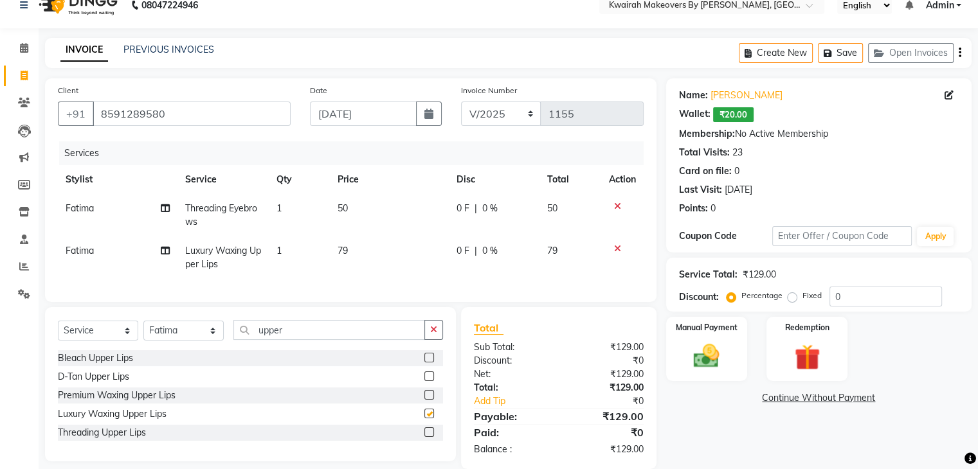
checkbox input "false"
click at [397, 246] on td "79" at bounding box center [389, 258] width 119 height 42
select select "89251"
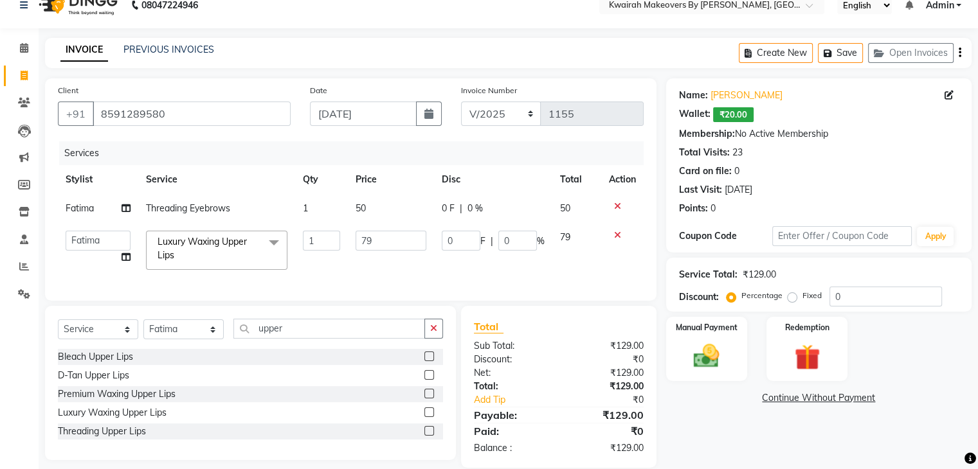
click at [397, 246] on input "79" at bounding box center [390, 241] width 71 height 20
drag, startPoint x: 397, startPoint y: 246, endPoint x: 278, endPoint y: 245, distance: 119.6
click at [278, 245] on tr "Amruta Anjali Fatima Ketki Somani Rakhi Chaurasia seona Shrushti Luxury Waxing …" at bounding box center [351, 250] width 586 height 55
type input "150"
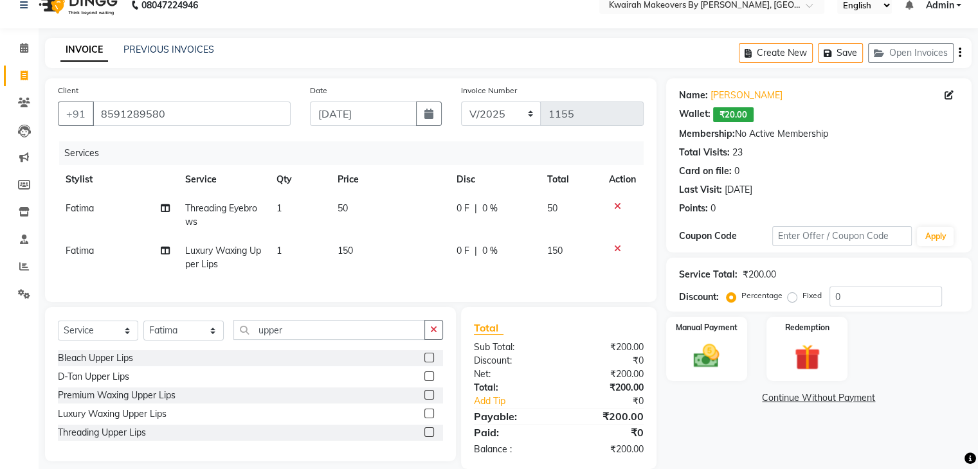
click at [618, 234] on tbody "Fatima Threading Eyebrows 1 50 0 F | 0 % 50 Fatima Luxury Waxing Upper Lips 1 1…" at bounding box center [351, 236] width 586 height 85
click at [620, 249] on div at bounding box center [622, 248] width 27 height 9
click at [617, 248] on icon at bounding box center [617, 248] width 7 height 9
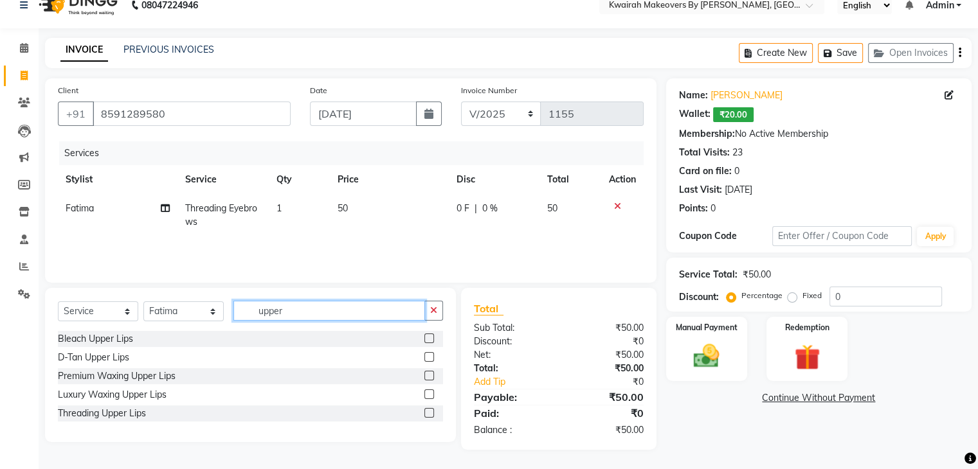
drag, startPoint x: 319, startPoint y: 319, endPoint x: 200, endPoint y: 309, distance: 120.0
click at [200, 309] on div "Select Service Product Membership Package Voucher Prepaid Gift Card Select Styl…" at bounding box center [250, 316] width 385 height 30
type input "under"
click at [426, 396] on label at bounding box center [429, 395] width 10 height 10
click at [426, 396] on input "checkbox" at bounding box center [428, 395] width 8 height 8
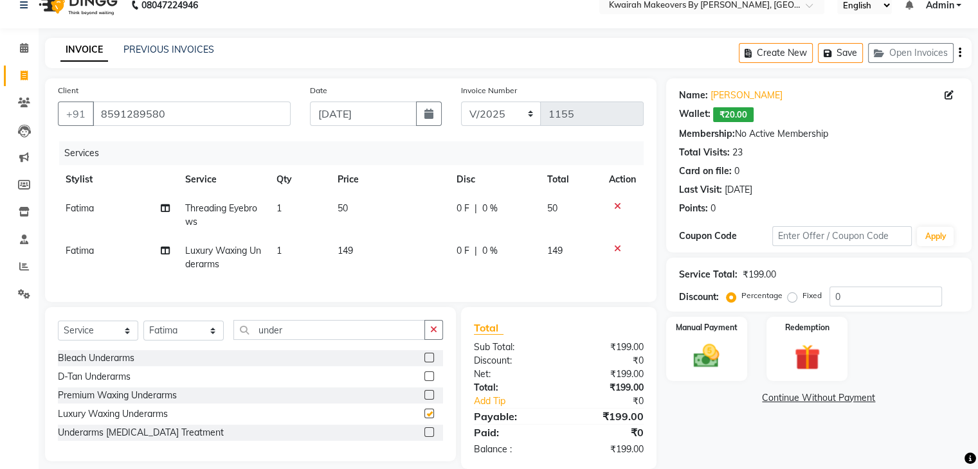
checkbox input "false"
click at [399, 264] on td "149" at bounding box center [389, 258] width 119 height 42
select select "89251"
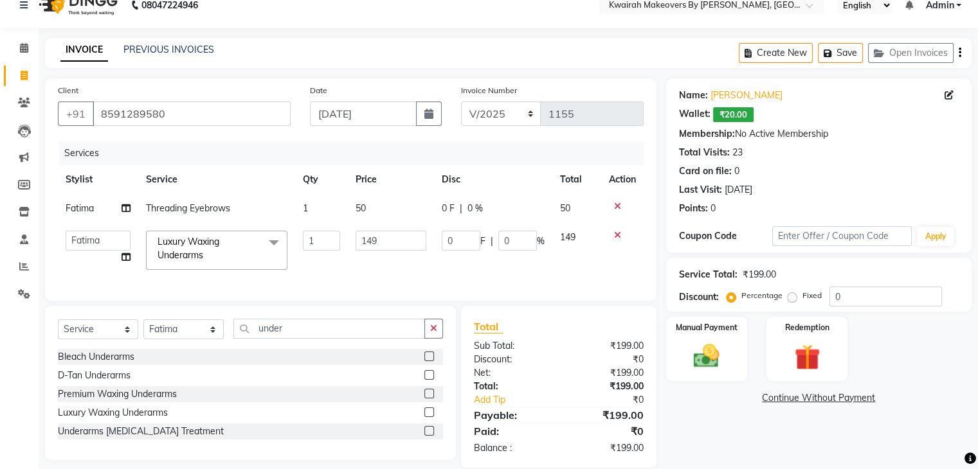
click at [399, 256] on td "149" at bounding box center [391, 250] width 86 height 55
drag, startPoint x: 386, startPoint y: 235, endPoint x: 329, endPoint y: 233, distance: 56.6
click at [332, 233] on tr "Amruta Anjali Fatima Ketki Somani Rakhi Chaurasia seona Shrushti Luxury Waxing …" at bounding box center [351, 250] width 586 height 55
type input "150"
click at [363, 280] on div "Services Stylist Service Qty Price Disc Total Action Fatima Threading Eyebrows …" at bounding box center [351, 214] width 586 height 147
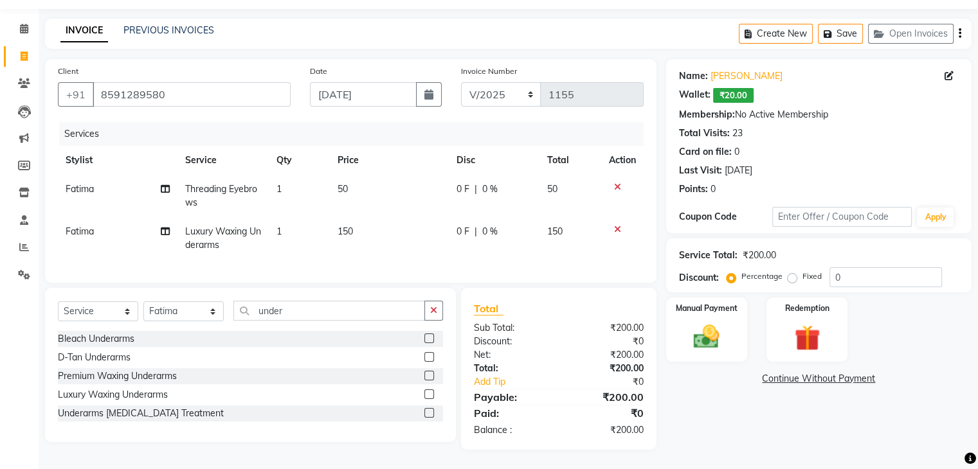
scroll to position [48, 0]
click at [712, 330] on img at bounding box center [706, 337] width 43 height 31
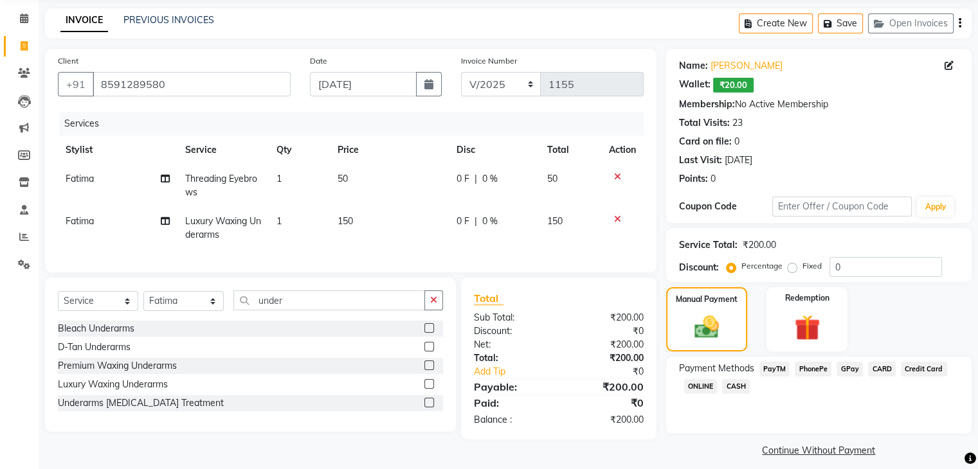
click at [727, 389] on span "CASH" at bounding box center [736, 386] width 28 height 15
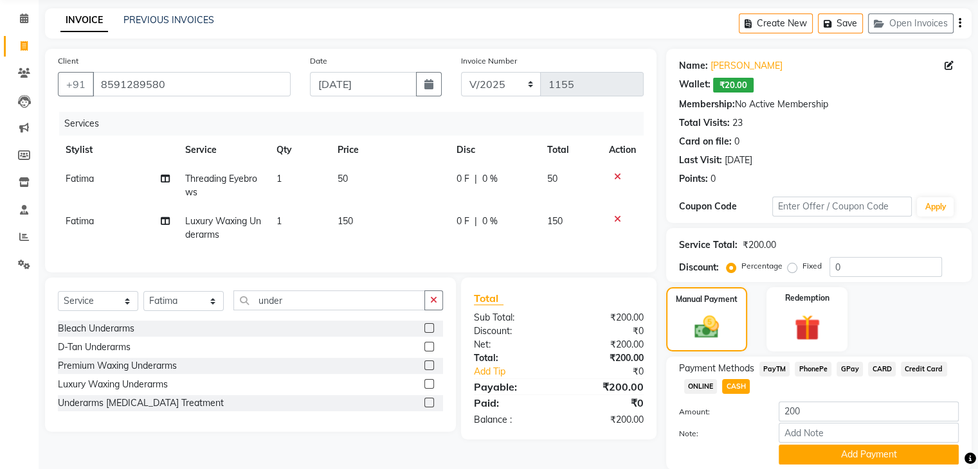
drag, startPoint x: 841, startPoint y: 453, endPoint x: 843, endPoint y: 374, distance: 79.1
click at [841, 453] on button "Add Payment" at bounding box center [868, 455] width 180 height 20
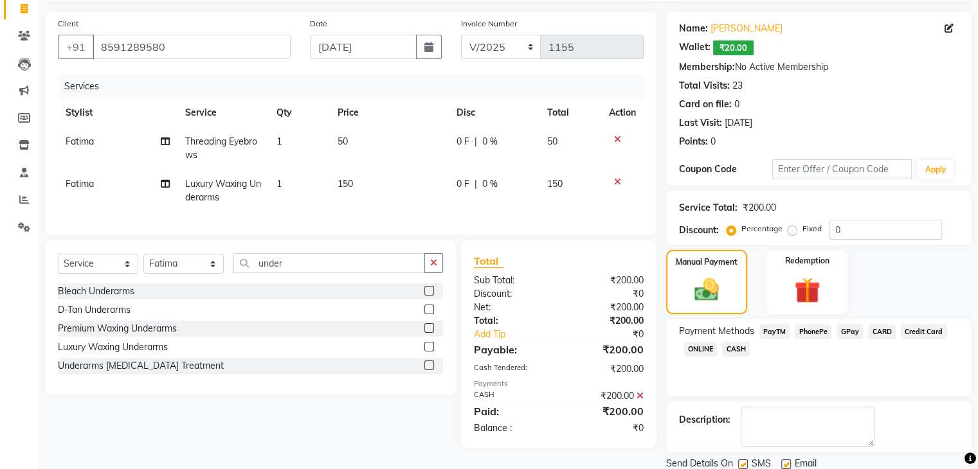
scroll to position [129, 0]
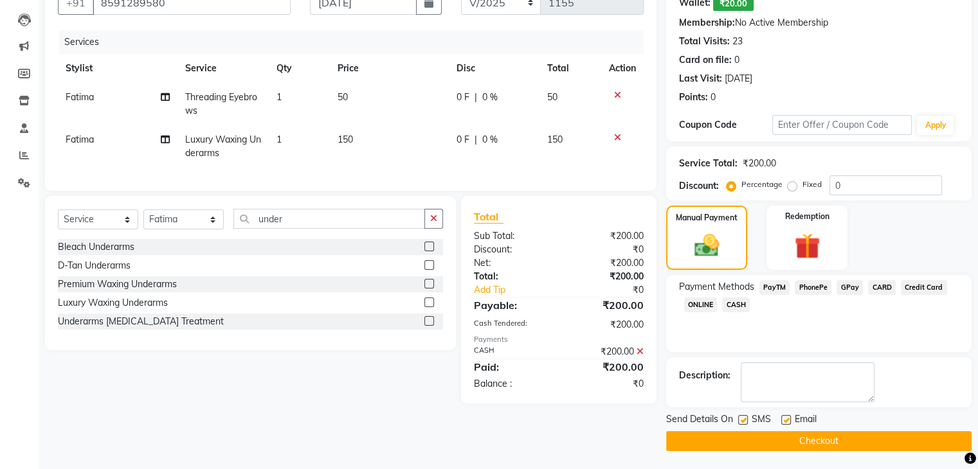
click at [743, 423] on label at bounding box center [743, 420] width 10 height 10
click at [743, 423] on input "checkbox" at bounding box center [742, 421] width 8 height 8
checkbox input "false"
click at [789, 418] on label at bounding box center [786, 420] width 10 height 10
click at [789, 418] on input "checkbox" at bounding box center [785, 421] width 8 height 8
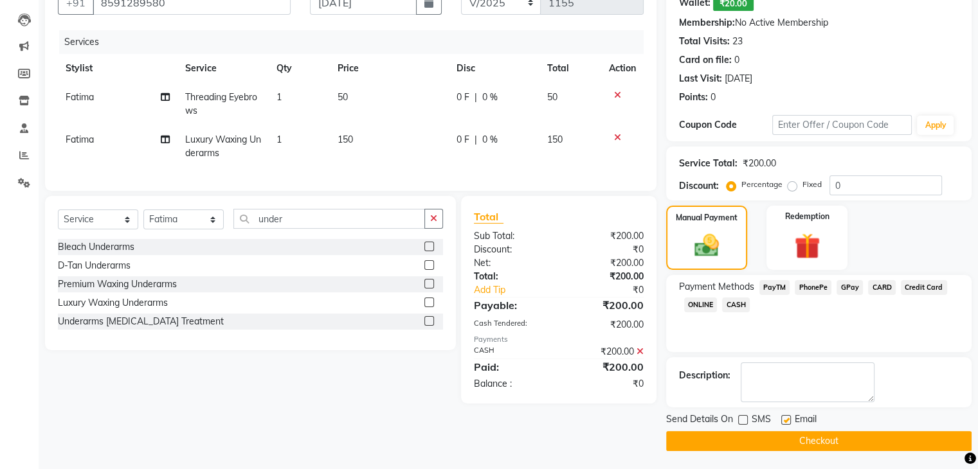
checkbox input "false"
click at [788, 438] on button "Checkout" at bounding box center [818, 441] width 305 height 20
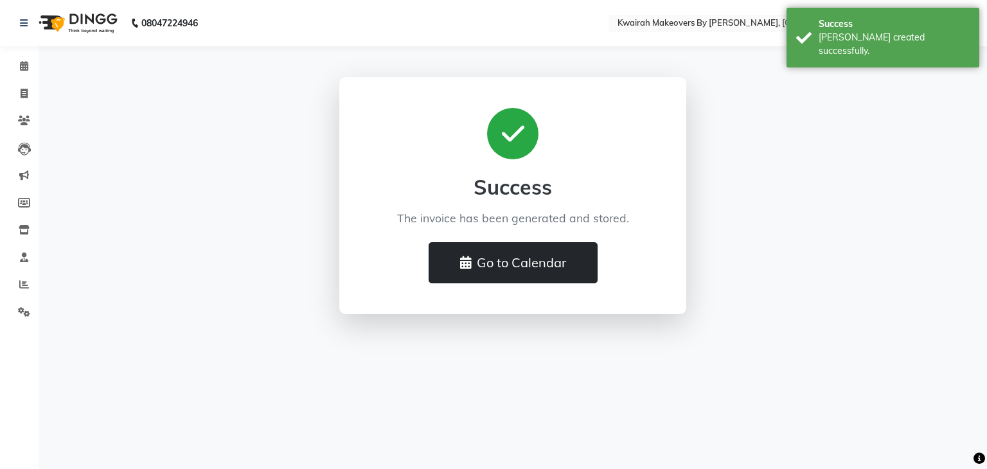
click at [466, 257] on icon at bounding box center [466, 262] width 12 height 13
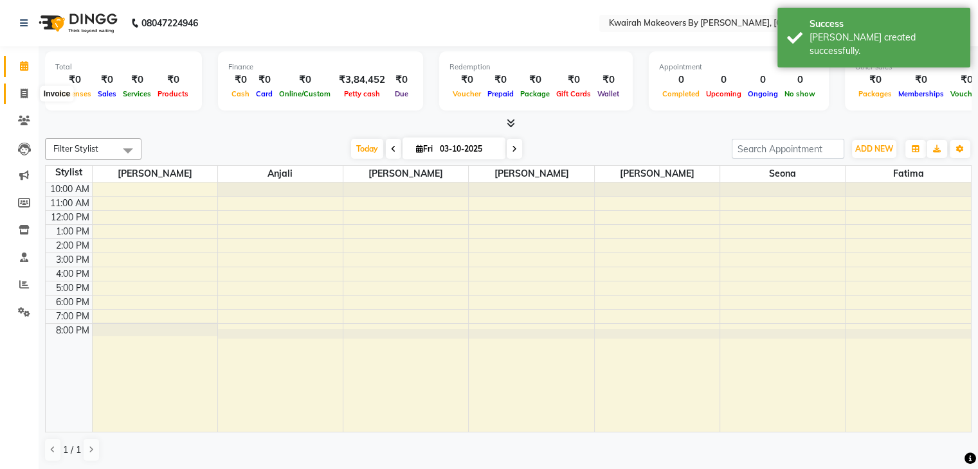
click at [13, 96] on span at bounding box center [24, 94] width 22 height 15
select select "service"
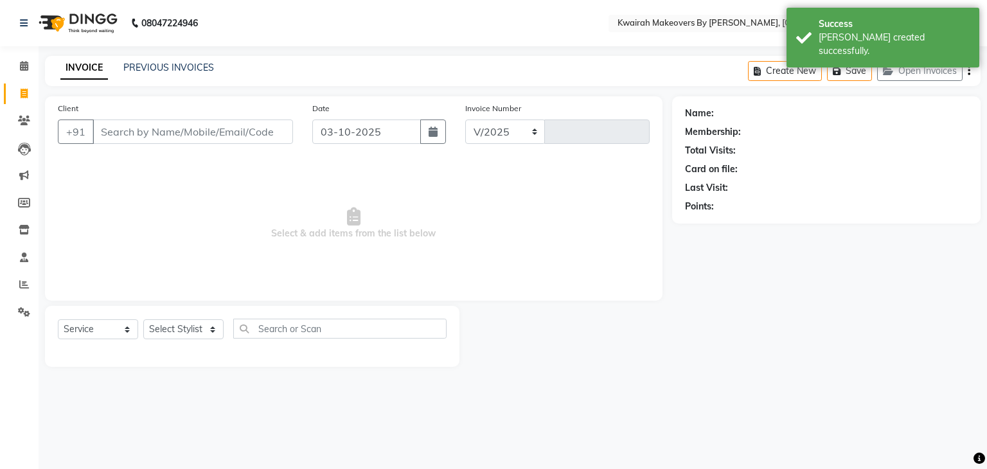
select select "3832"
type input "1156"
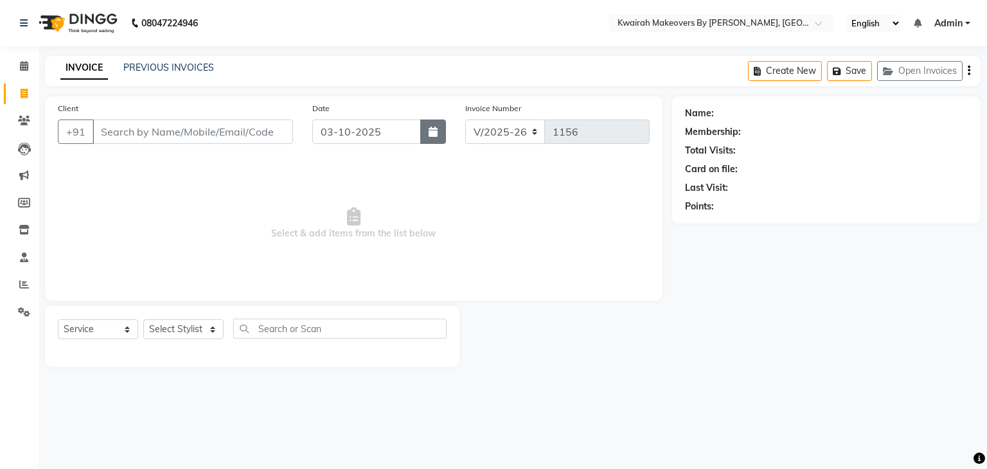
click at [427, 137] on button "button" at bounding box center [433, 132] width 26 height 24
select select "10"
select select "2025"
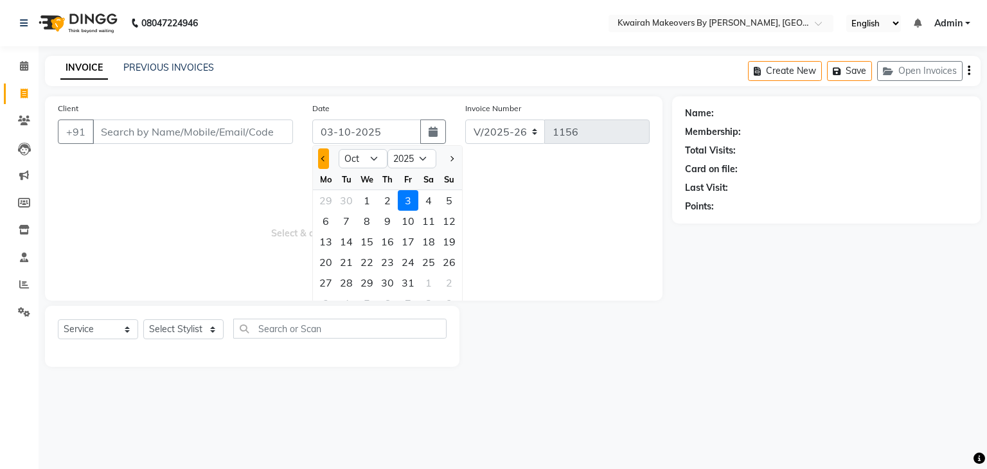
click at [327, 160] on button "Previous month" at bounding box center [323, 158] width 11 height 21
select select "9"
click at [435, 259] on div "27" at bounding box center [428, 262] width 21 height 21
type input "[DATE]"
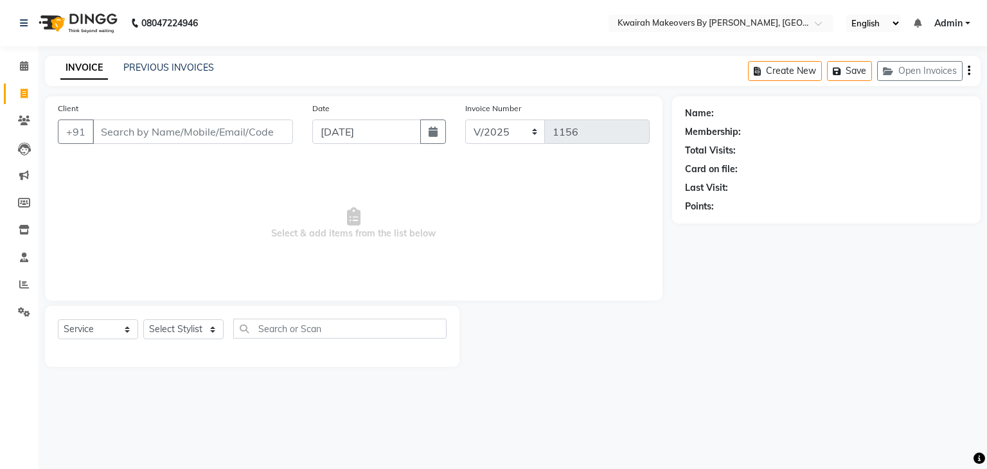
drag, startPoint x: 121, startPoint y: 93, endPoint x: 147, endPoint y: 119, distance: 36.4
click at [126, 105] on main "INVOICE PREVIOUS INVOICES Create New Save Open Invoices Client +91 Date 27-09-2…" at bounding box center [513, 221] width 949 height 330
click at [156, 124] on input "Client" at bounding box center [193, 132] width 201 height 24
click at [434, 130] on icon "button" at bounding box center [433, 132] width 9 height 10
select select "9"
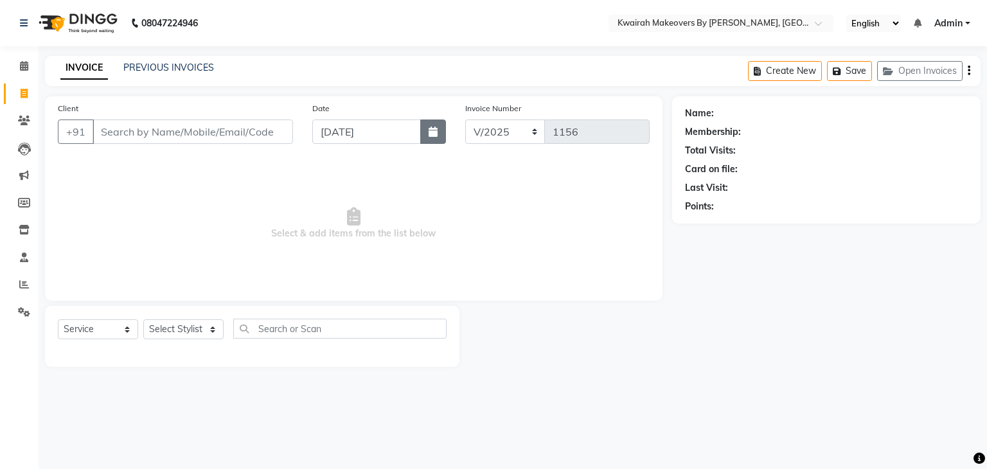
select select "2025"
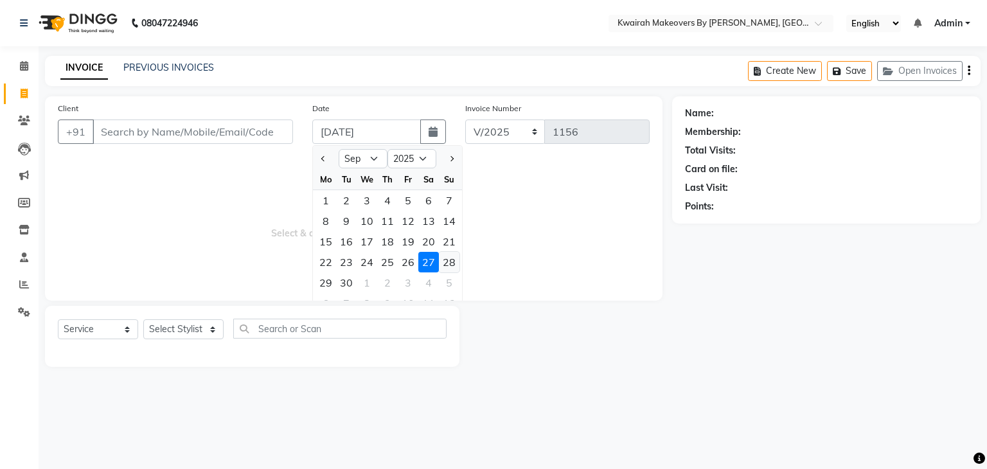
click at [451, 264] on div "28" at bounding box center [449, 262] width 21 height 21
type input "28-09-2025"
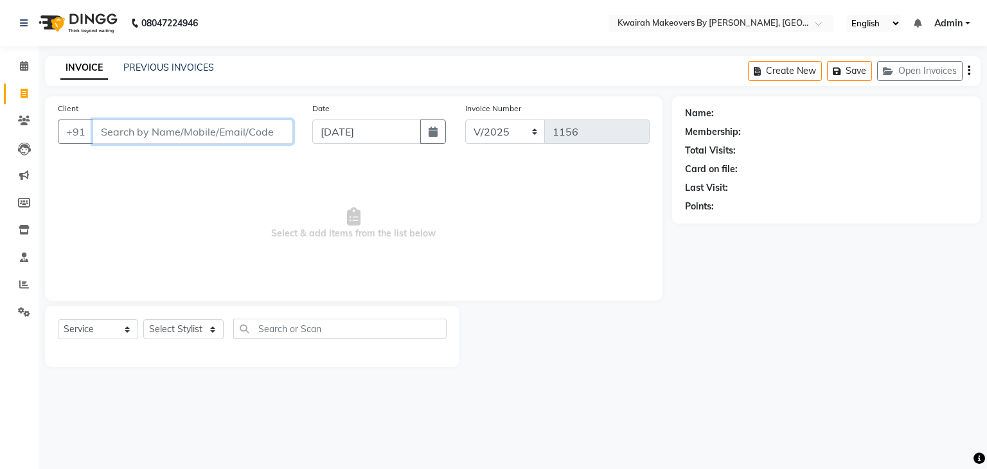
click at [189, 132] on input "Client" at bounding box center [193, 132] width 201 height 24
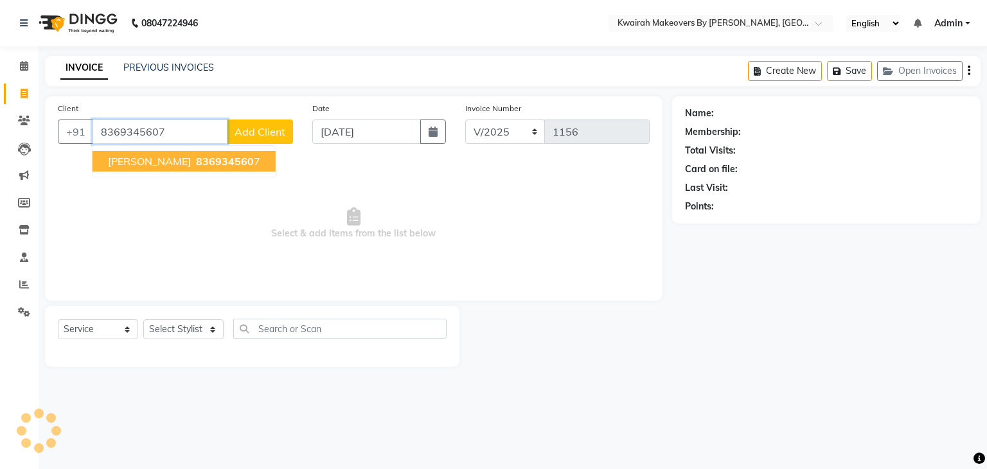
type input "8369345607"
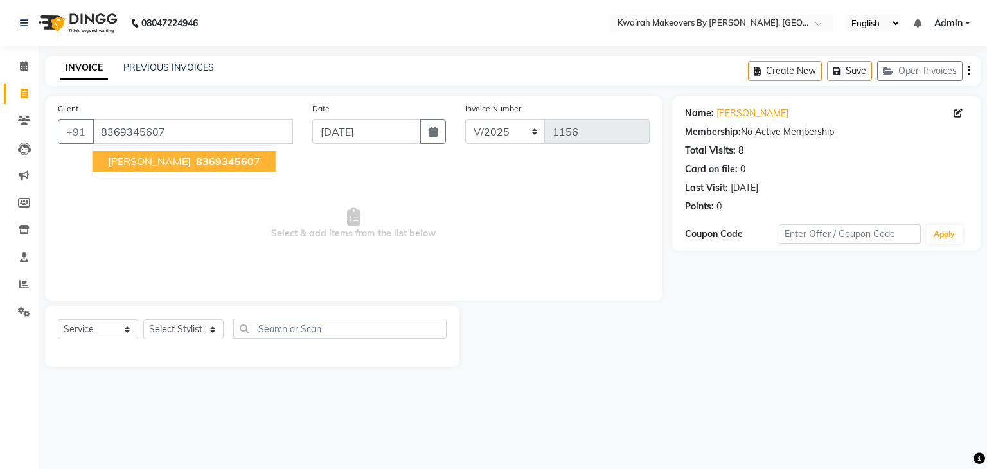
click at [199, 327] on div "Select Service Product Membership Package Voucher Prepaid Gift Card Select Styl…" at bounding box center [252, 334] width 389 height 30
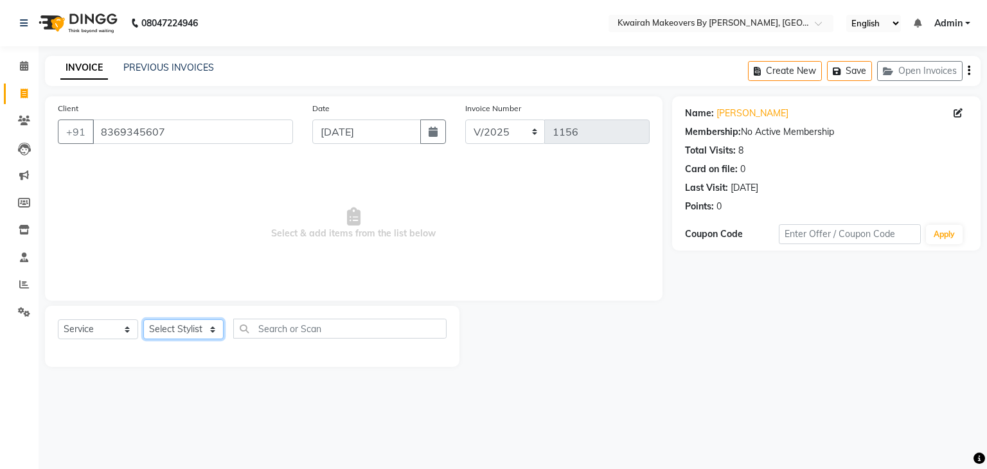
click at [195, 339] on select "Select Stylist [PERSON_NAME] Anjali [PERSON_NAME] [PERSON_NAME] [PERSON_NAME] […" at bounding box center [183, 329] width 80 height 20
select select "78253"
click at [143, 320] on select "Select Stylist [PERSON_NAME] Anjali [PERSON_NAME] [PERSON_NAME] [PERSON_NAME] […" at bounding box center [183, 329] width 80 height 20
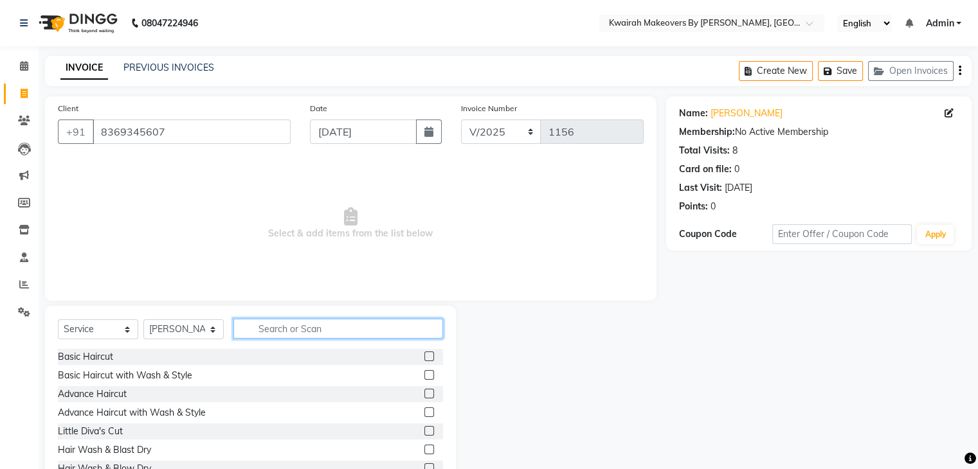
click at [269, 324] on input "text" at bounding box center [338, 329] width 210 height 20
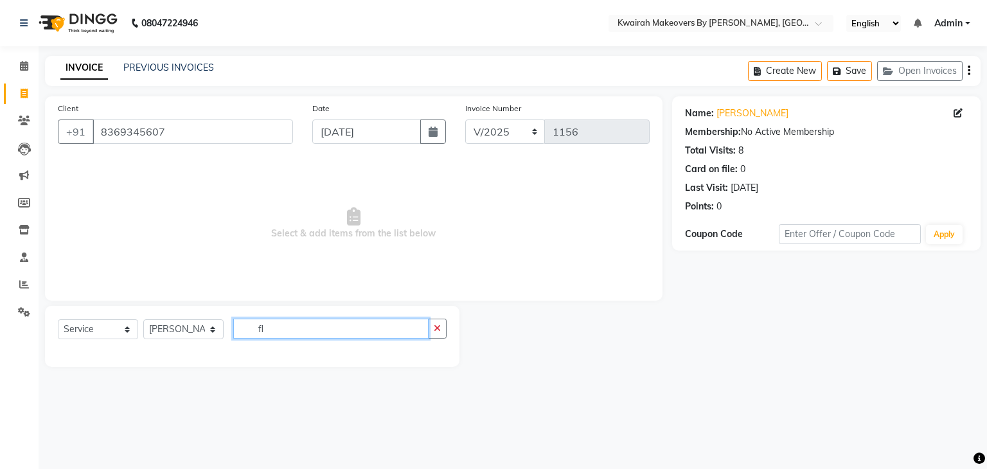
type input "f"
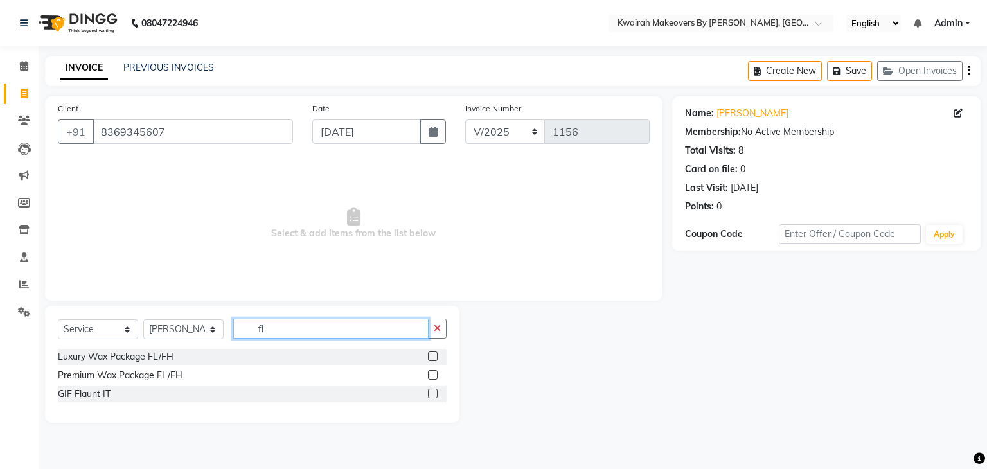
type input "fl"
click at [433, 358] on label at bounding box center [433, 357] width 10 height 10
click at [433, 358] on input "checkbox" at bounding box center [432, 357] width 8 height 8
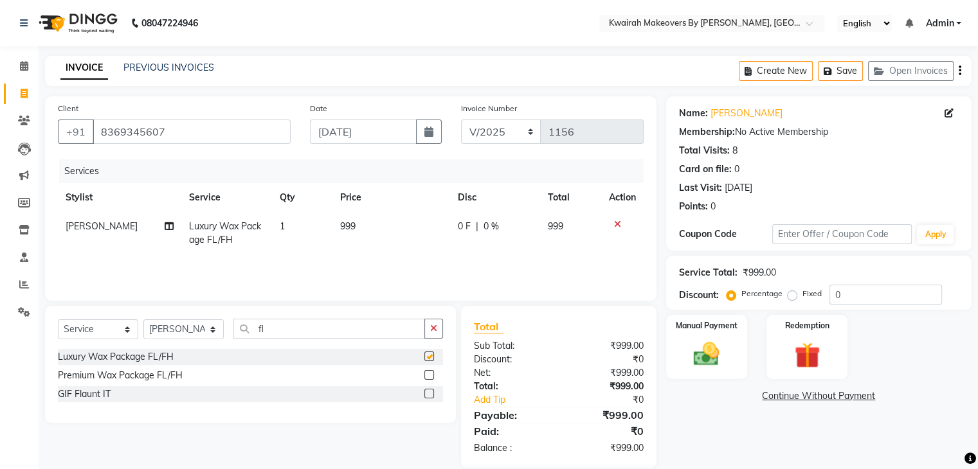
checkbox input "false"
click at [620, 226] on div at bounding box center [622, 224] width 27 height 9
click at [616, 226] on icon at bounding box center [617, 224] width 7 height 9
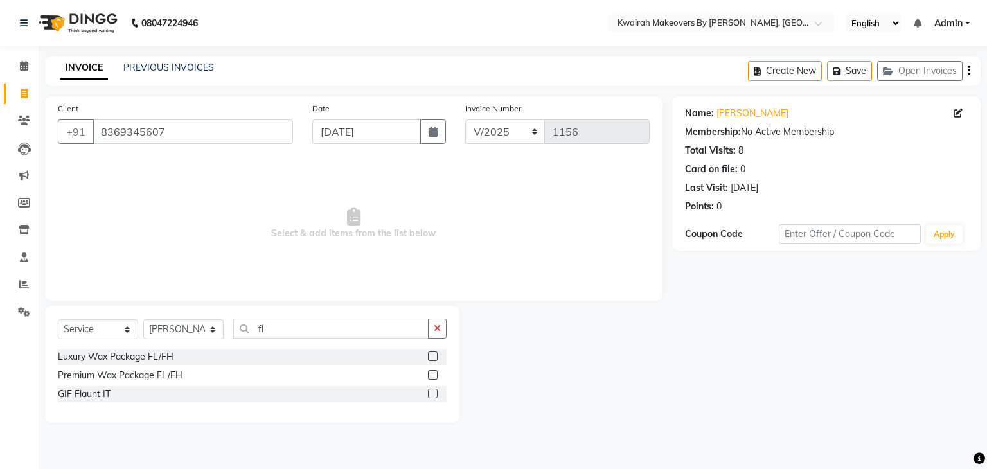
click at [435, 396] on label at bounding box center [433, 394] width 10 height 10
click at [435, 396] on input "checkbox" at bounding box center [432, 394] width 8 height 8
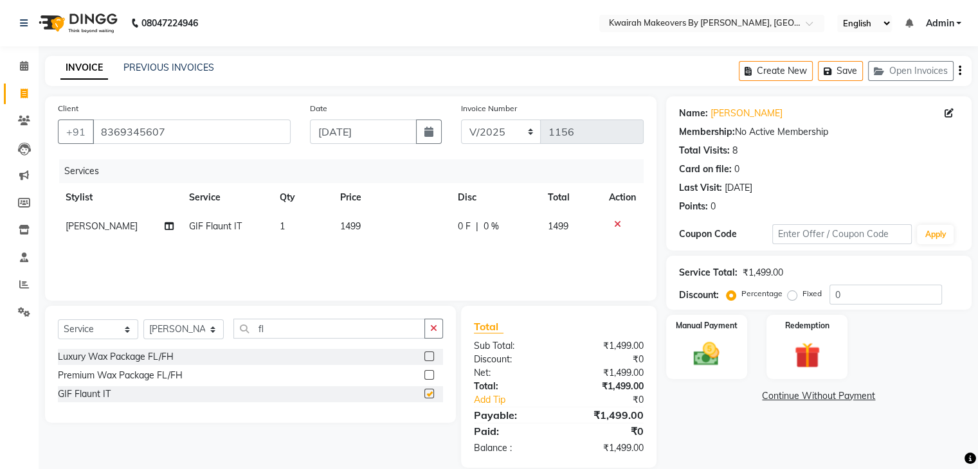
checkbox input "false"
click at [616, 224] on icon at bounding box center [617, 224] width 7 height 9
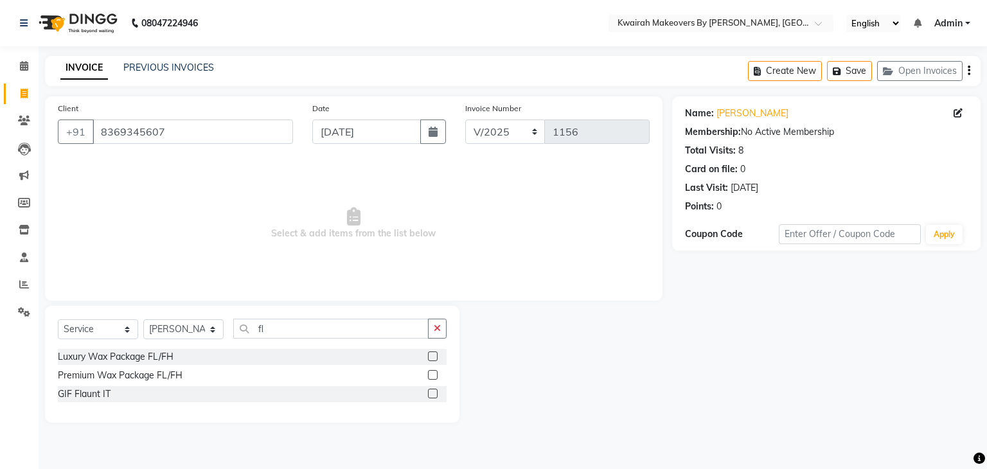
click at [433, 374] on label at bounding box center [433, 375] width 10 height 10
click at [433, 374] on input "checkbox" at bounding box center [432, 376] width 8 height 8
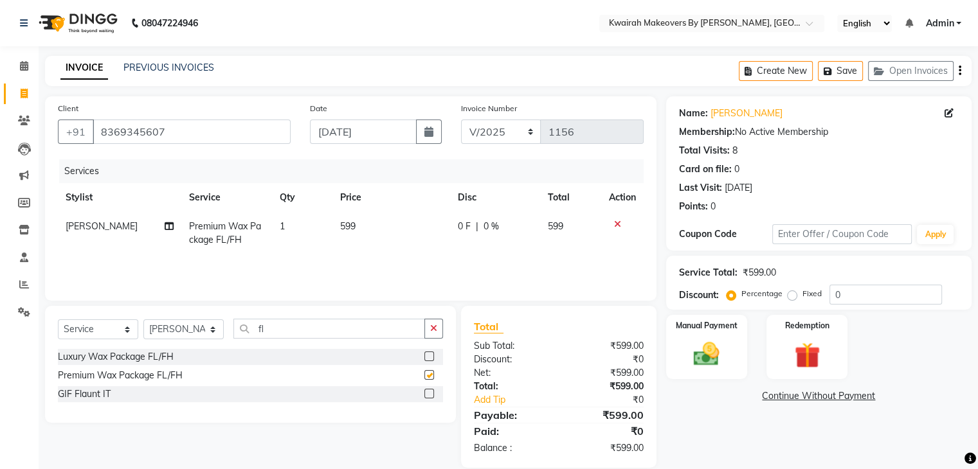
checkbox input "false"
click at [614, 220] on icon at bounding box center [617, 224] width 7 height 9
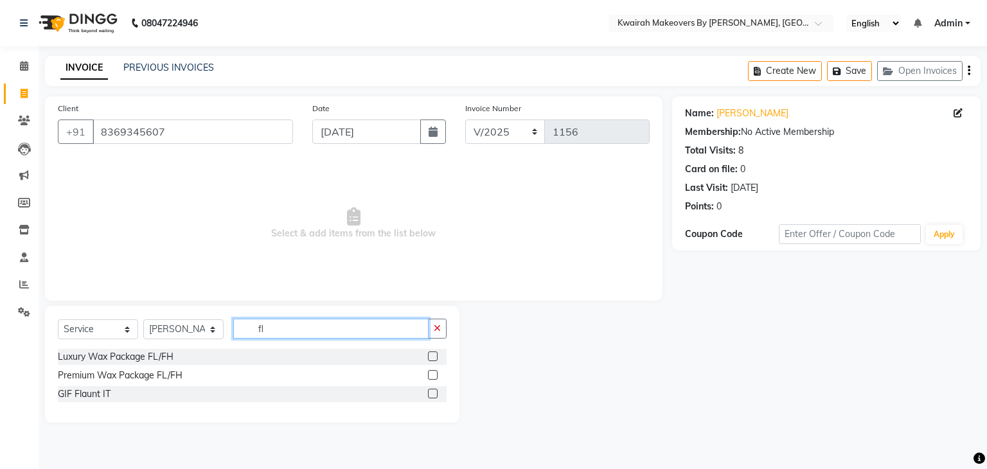
drag, startPoint x: 266, startPoint y: 335, endPoint x: 216, endPoint y: 319, distance: 52.5
click at [220, 325] on div "Select Service Product Membership Package Voucher Prepaid Gift Card Select Styl…" at bounding box center [252, 334] width 389 height 30
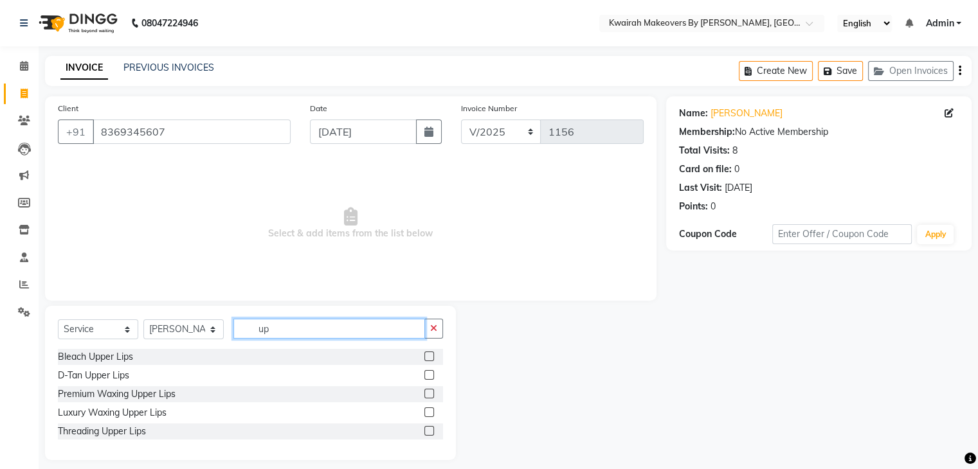
type input "u"
type input "under"
click at [430, 415] on label at bounding box center [429, 413] width 10 height 10
click at [430, 415] on input "checkbox" at bounding box center [428, 413] width 8 height 8
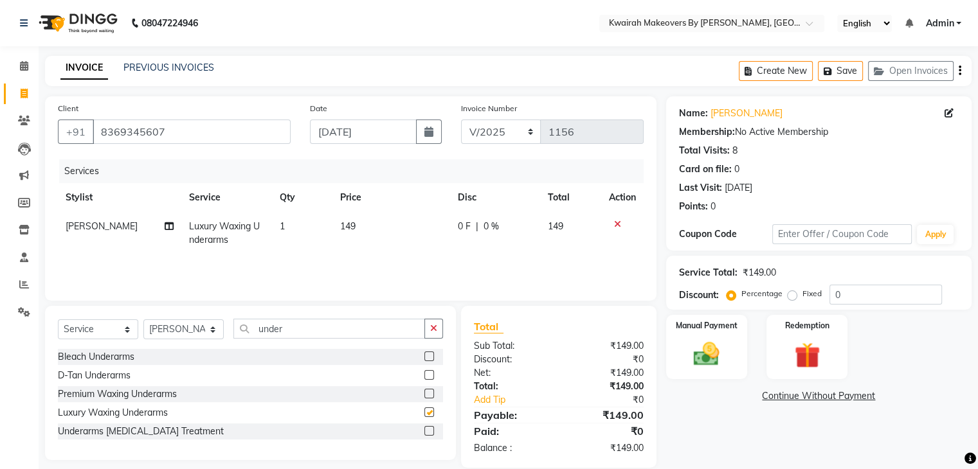
checkbox input "false"
drag, startPoint x: 278, startPoint y: 345, endPoint x: 285, endPoint y: 337, distance: 10.9
click at [278, 345] on div "Select Service Product Membership Package Voucher Prepaid Gift Card Select Styl…" at bounding box center [250, 334] width 385 height 30
drag, startPoint x: 287, startPoint y: 332, endPoint x: 201, endPoint y: 326, distance: 86.4
click at [203, 326] on div "Select Service Product Membership Package Voucher Prepaid Gift Card Select Styl…" at bounding box center [250, 334] width 385 height 30
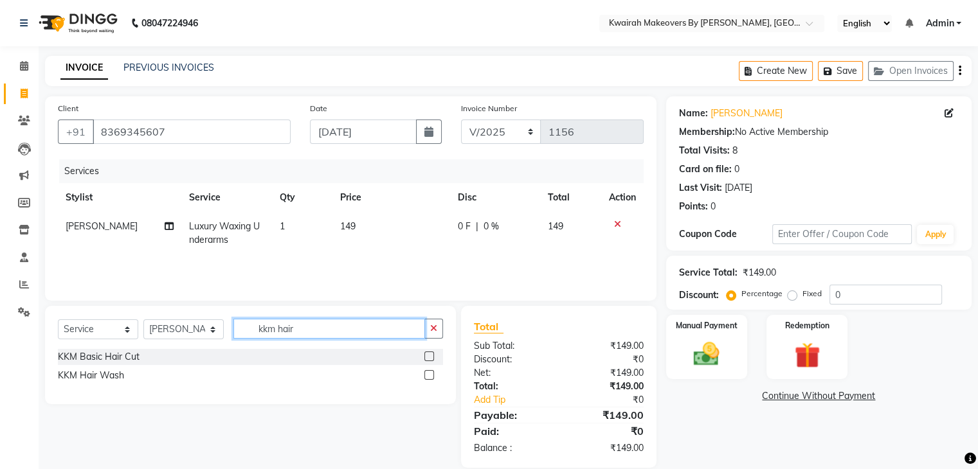
type input "kkm hair"
click at [427, 355] on label at bounding box center [429, 357] width 10 height 10
click at [427, 355] on input "checkbox" at bounding box center [428, 357] width 8 height 8
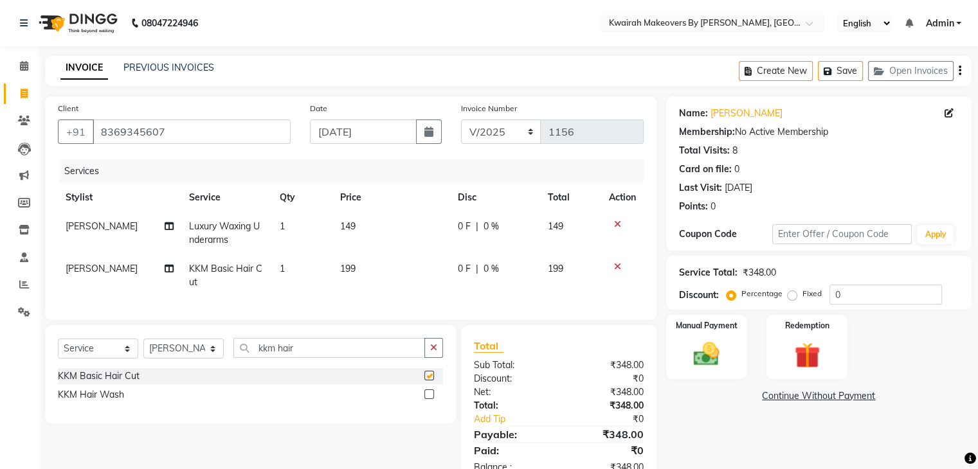
checkbox input "false"
drag, startPoint x: 293, startPoint y: 355, endPoint x: 167, endPoint y: 355, distance: 126.0
click at [167, 355] on div "Select Service Product Membership Package Voucher Prepaid Gift Card Select Styl…" at bounding box center [250, 353] width 385 height 30
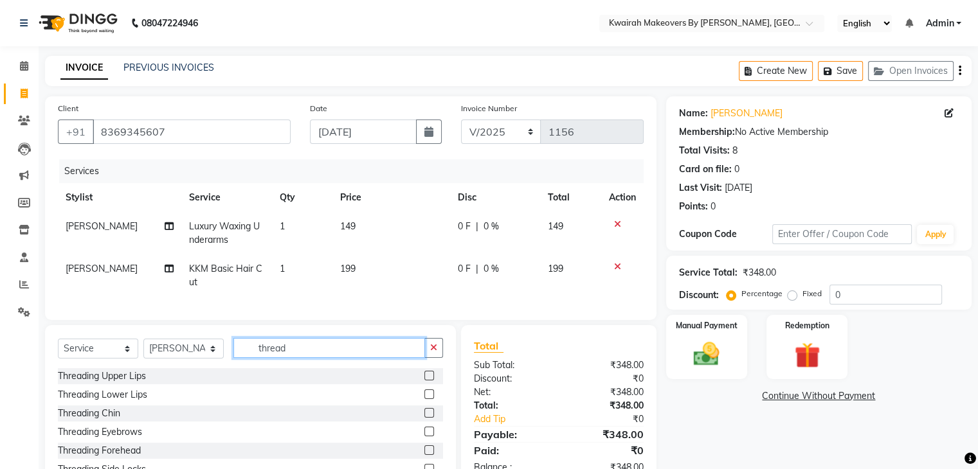
type input "thread"
click at [167, 353] on select "Select Stylist [PERSON_NAME] Anjali [PERSON_NAME] [PERSON_NAME] [PERSON_NAME] […" at bounding box center [183, 349] width 80 height 20
select select "82011"
click at [143, 350] on select "Select Stylist [PERSON_NAME] Anjali [PERSON_NAME] [PERSON_NAME] [PERSON_NAME] […" at bounding box center [183, 349] width 80 height 20
click at [345, 358] on input "thread" at bounding box center [329, 348] width 192 height 20
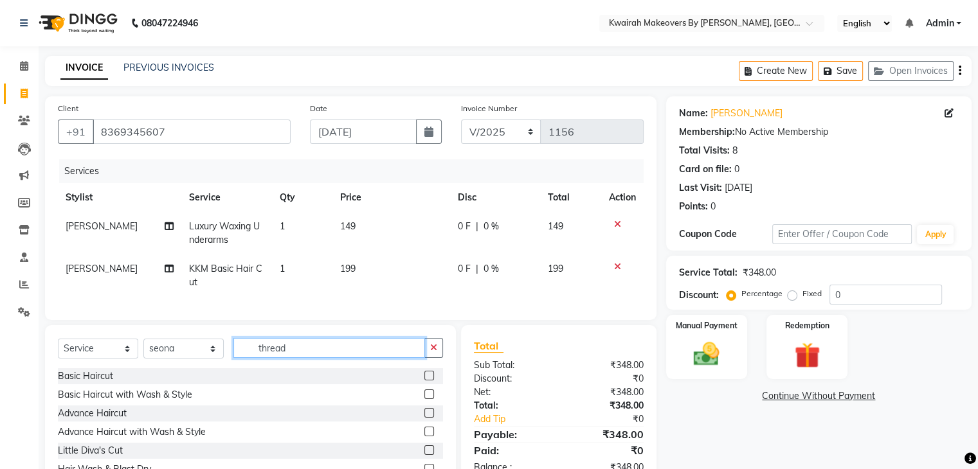
click at [306, 358] on input "thread" at bounding box center [329, 348] width 192 height 20
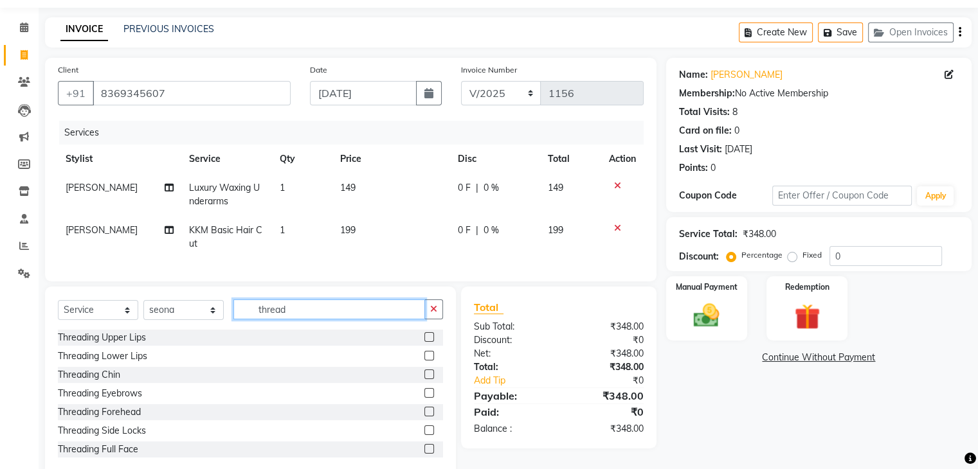
scroll to position [75, 0]
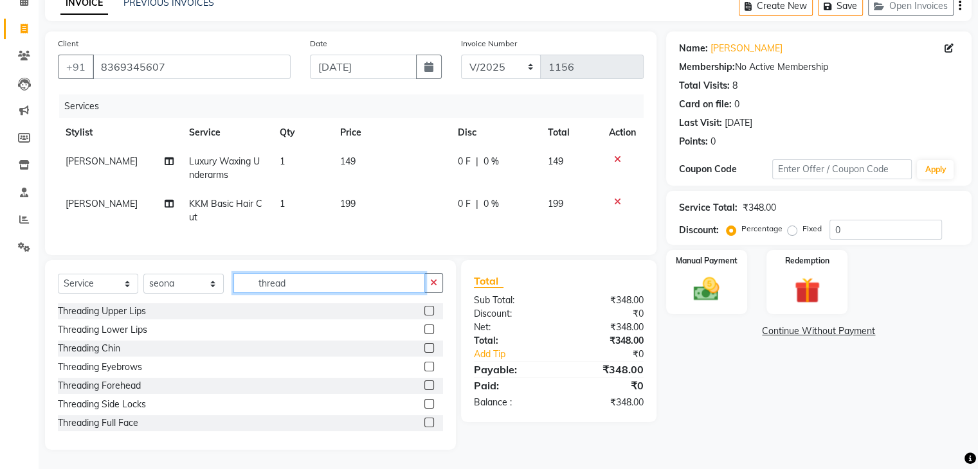
type input "thread"
click at [424, 366] on label at bounding box center [429, 367] width 10 height 10
click at [424, 366] on input "checkbox" at bounding box center [428, 367] width 8 height 8
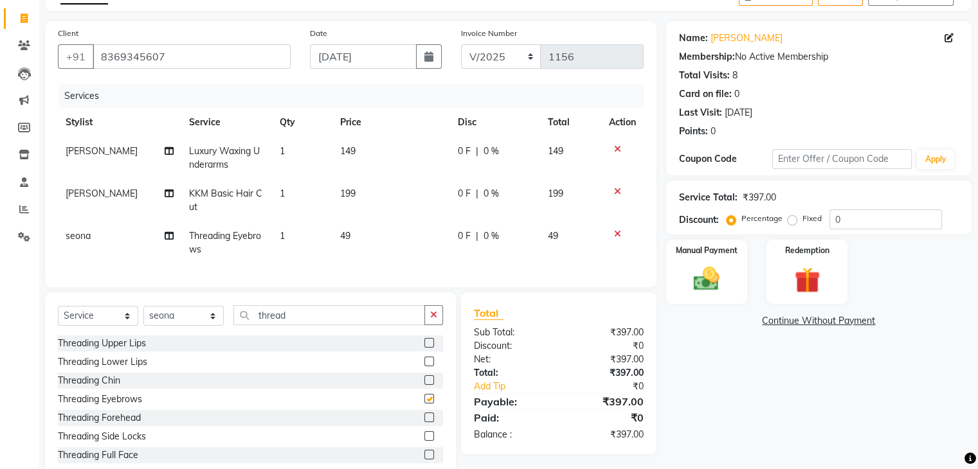
checkbox input "false"
click at [382, 247] on td "49" at bounding box center [391, 243] width 118 height 42
select select "82011"
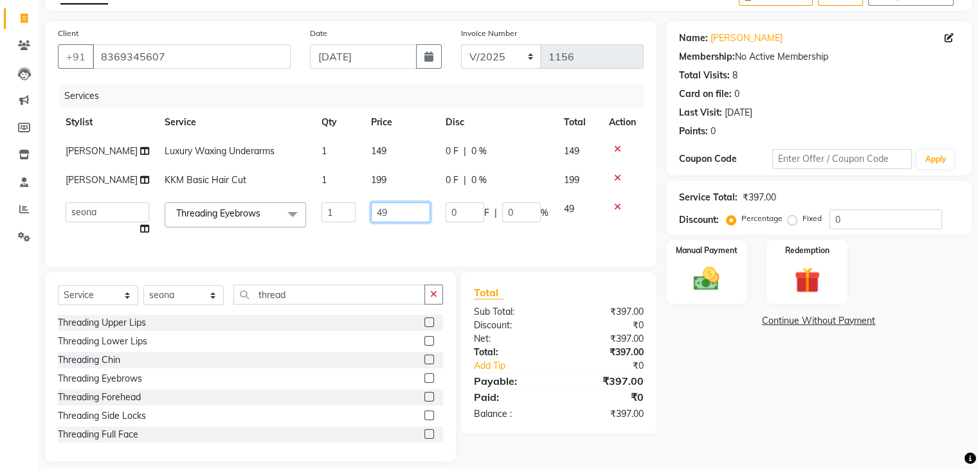
click at [381, 222] on input "49" at bounding box center [400, 212] width 59 height 20
drag, startPoint x: 381, startPoint y: 241, endPoint x: 341, endPoint y: 248, distance: 39.8
click at [342, 244] on tr "[PERSON_NAME] Anjali Fatima [PERSON_NAME] [PERSON_NAME] [PERSON_NAME] Threading…" at bounding box center [351, 219] width 586 height 49
click at [384, 193] on td "199" at bounding box center [400, 180] width 75 height 29
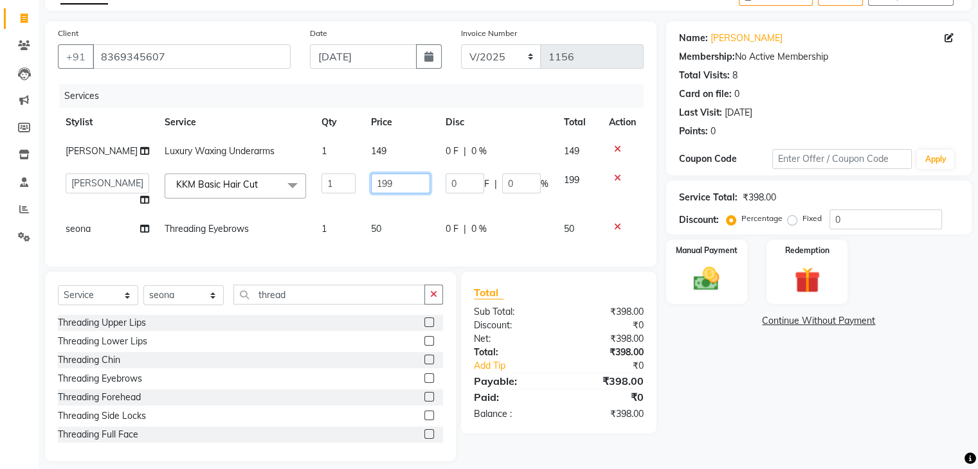
click at [384, 193] on input "199" at bounding box center [400, 184] width 59 height 20
drag, startPoint x: 384, startPoint y: 192, endPoint x: 346, endPoint y: 193, distance: 37.9
click at [346, 193] on tr "Amruta Anjali Fatima Ketki Somani Rakhi Chaurasia seona Shrushti KKM Basic Hair…" at bounding box center [351, 190] width 586 height 49
click at [417, 143] on td "149" at bounding box center [400, 151] width 75 height 29
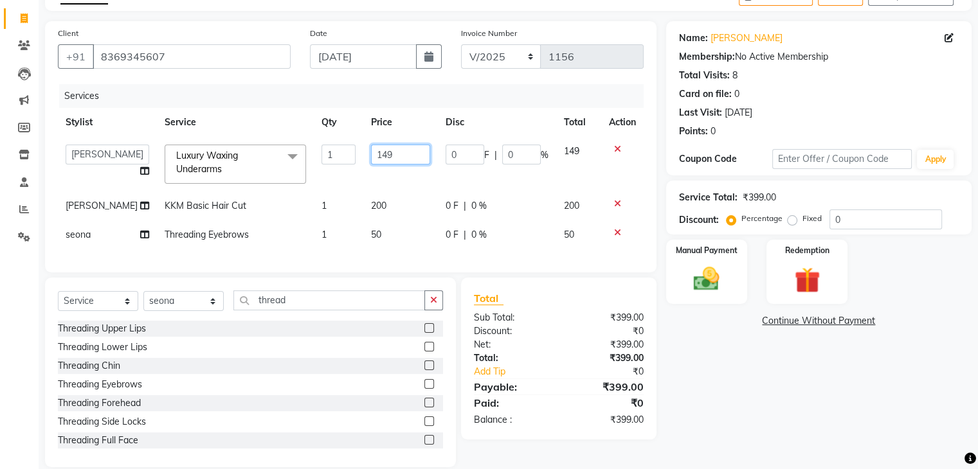
click at [413, 146] on input "149" at bounding box center [400, 155] width 59 height 20
drag, startPoint x: 325, startPoint y: 159, endPoint x: 296, endPoint y: 159, distance: 29.6
click at [296, 159] on tr "Amruta Anjali Fatima Ketki Somani Rakhi Chaurasia seona Shrushti Luxury Waxing …" at bounding box center [351, 164] width 586 height 55
click at [338, 169] on tr "Amruta Anjali Fatima Ketki Somani Rakhi Chaurasia seona Shrushti Luxury Waxing …" at bounding box center [351, 164] width 586 height 55
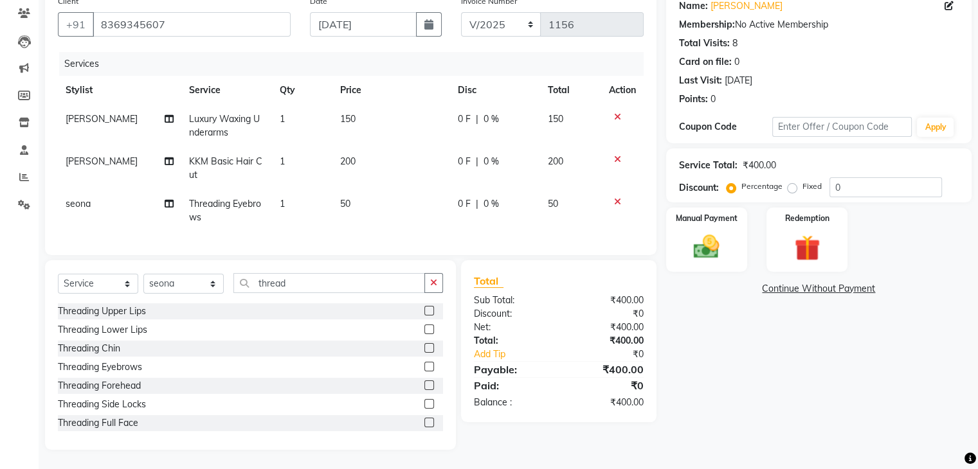
scroll to position [118, 0]
click at [699, 232] on img at bounding box center [706, 247] width 43 height 31
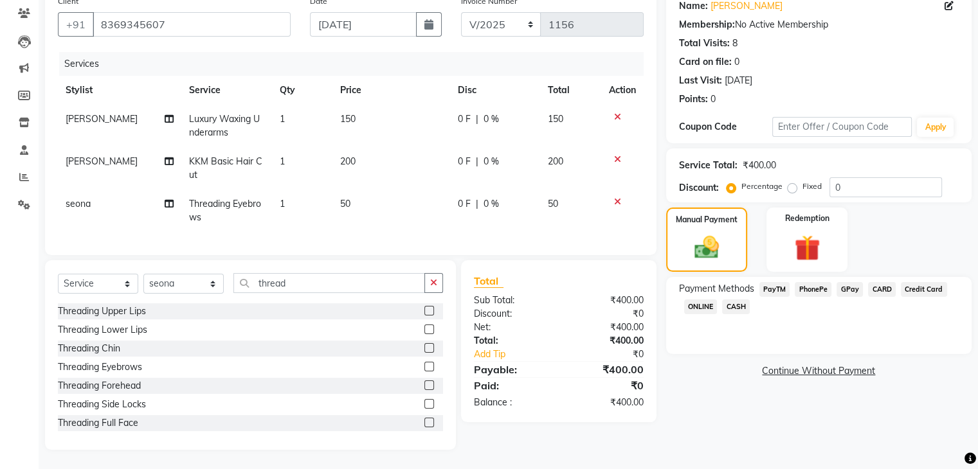
click at [846, 282] on span "GPay" at bounding box center [849, 289] width 26 height 15
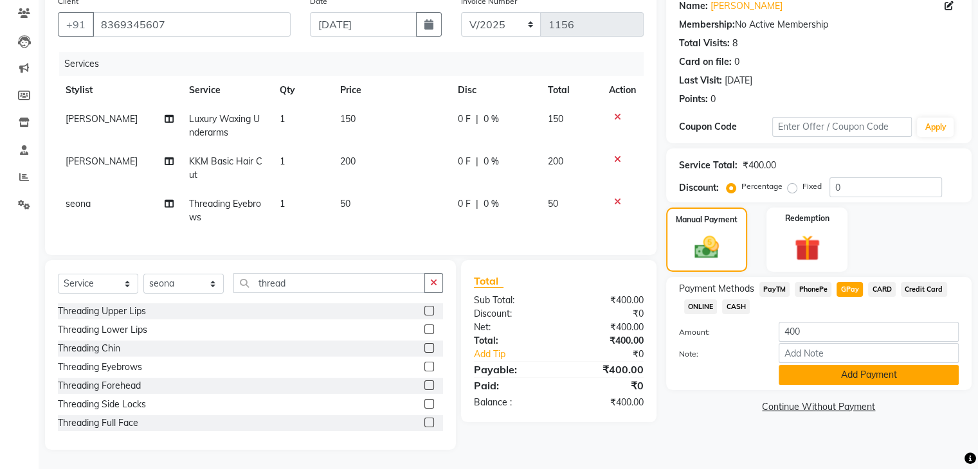
click at [871, 373] on button "Add Payment" at bounding box center [868, 375] width 180 height 20
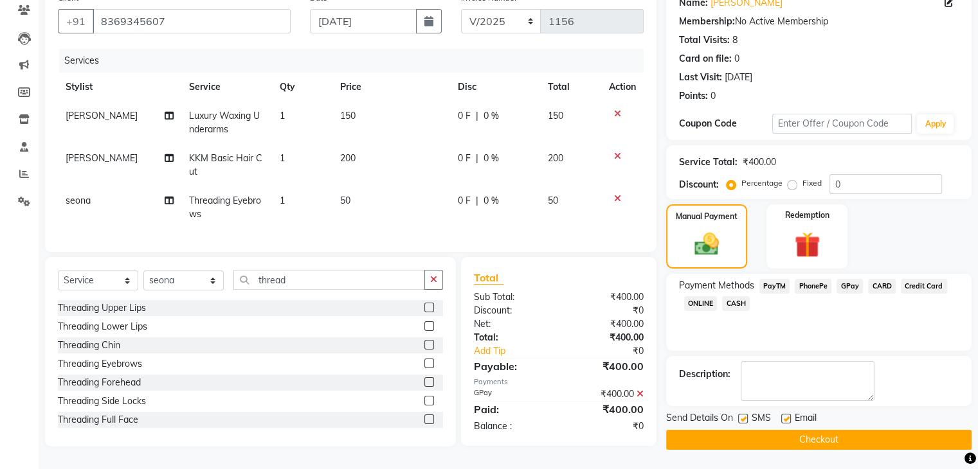
drag, startPoint x: 744, startPoint y: 409, endPoint x: 754, endPoint y: 411, distance: 10.5
click at [744, 414] on label at bounding box center [743, 419] width 10 height 10
click at [744, 415] on input "checkbox" at bounding box center [742, 419] width 8 height 8
click at [779, 412] on div "SMS" at bounding box center [759, 419] width 43 height 16
click at [781, 414] on label at bounding box center [786, 419] width 10 height 10
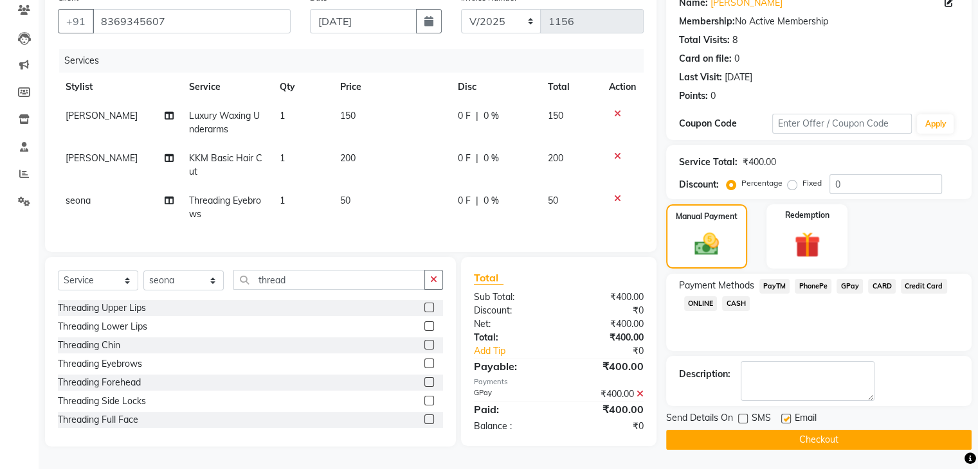
click at [781, 415] on input "checkbox" at bounding box center [785, 419] width 8 height 8
drag, startPoint x: 156, startPoint y: 21, endPoint x: 8, endPoint y: 20, distance: 148.5
click at [11, 21] on app-home "08047224946 Select Location × Kwairah Makeovers By Ketki, Dahisar West English …" at bounding box center [489, 179] width 978 height 580
click at [750, 434] on button "Checkout" at bounding box center [818, 440] width 305 height 20
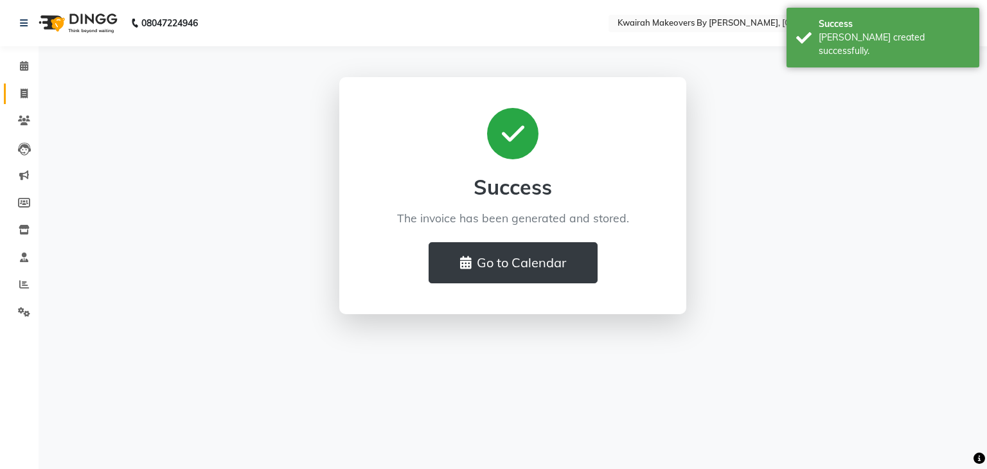
click at [10, 92] on link "Invoice" at bounding box center [19, 94] width 31 height 21
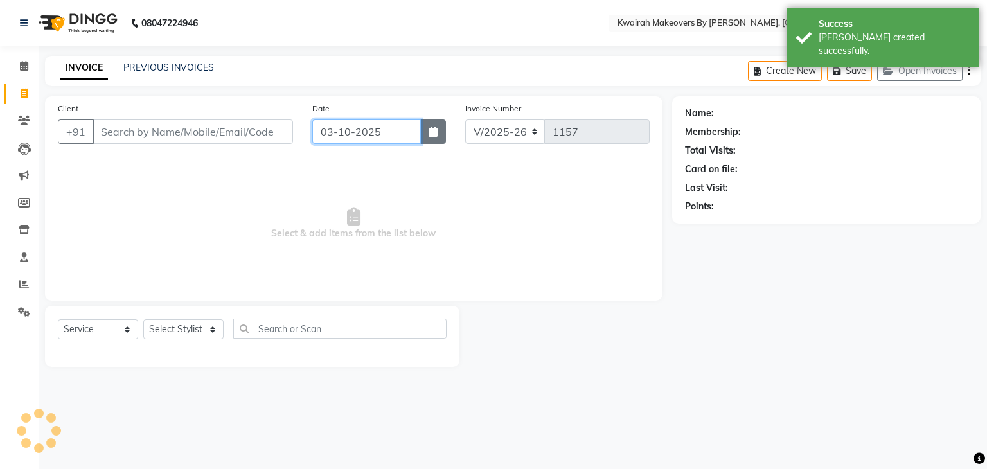
click at [429, 134] on div "03-10-2025" at bounding box center [379, 132] width 134 height 24
click at [431, 134] on icon "button" at bounding box center [433, 132] width 9 height 10
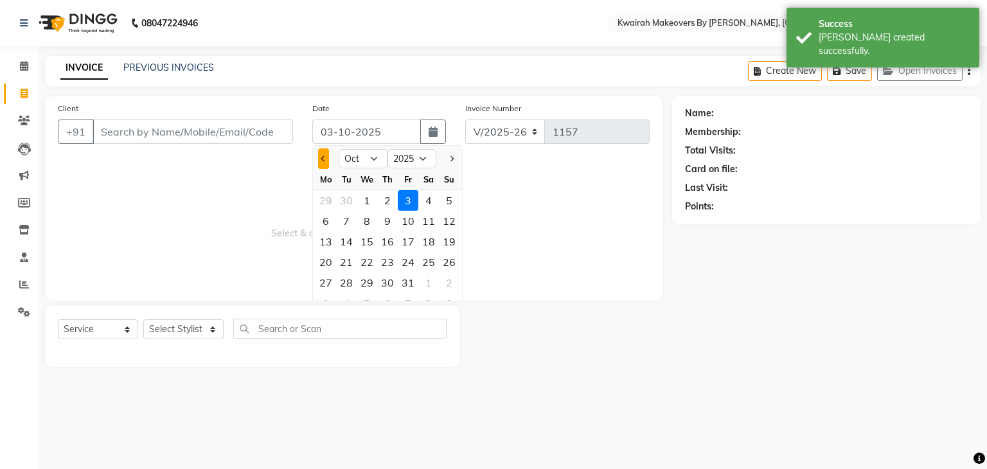
click at [323, 159] on span "Previous month" at bounding box center [323, 158] width 5 height 5
click at [440, 261] on div "28" at bounding box center [449, 262] width 21 height 21
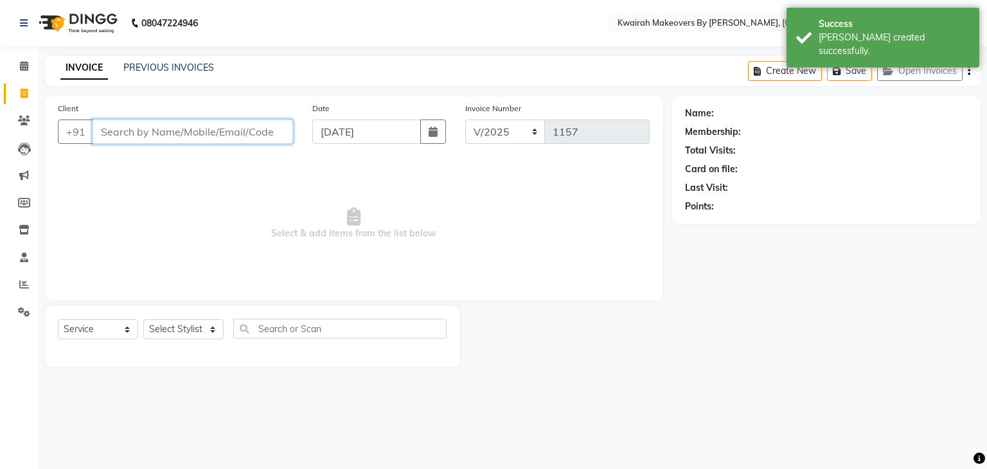
click at [215, 139] on input "Client" at bounding box center [193, 132] width 201 height 24
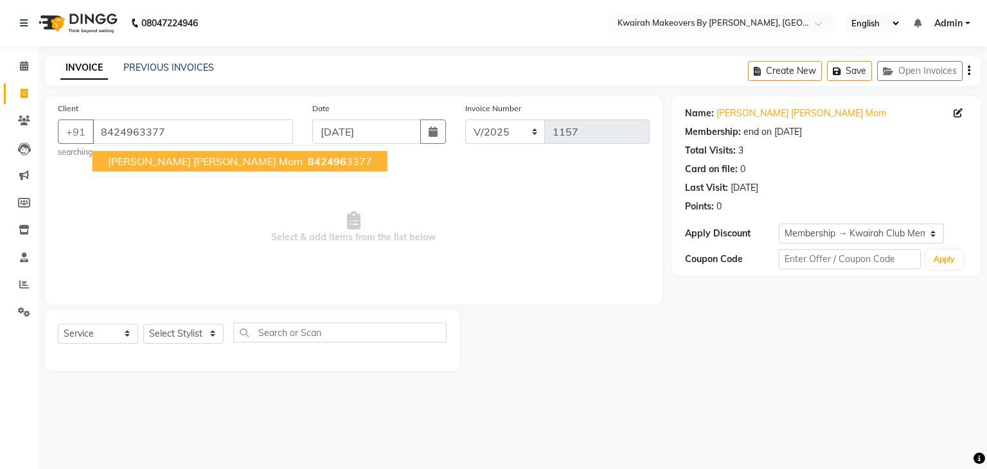
click at [226, 339] on div "Select Service Product Membership Package Voucher Prepaid Gift Card Select Styl…" at bounding box center [252, 338] width 389 height 30
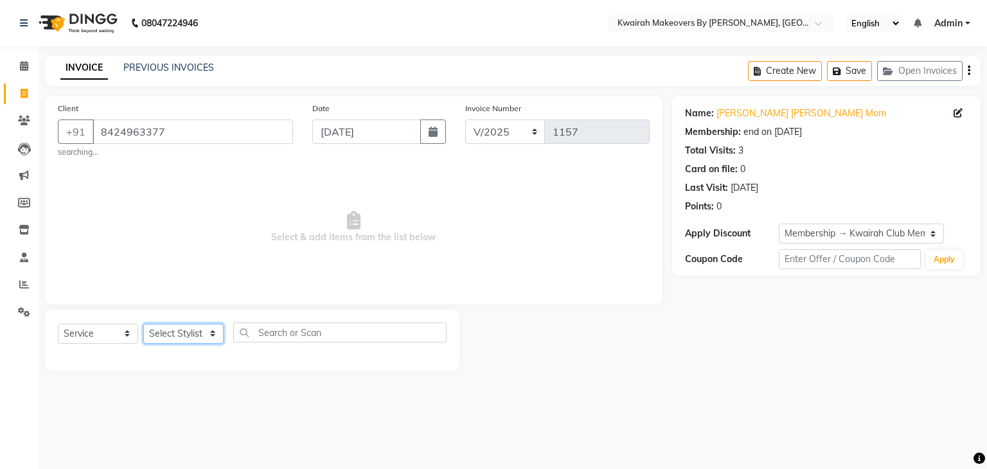
click at [203, 341] on select "Select Stylist [PERSON_NAME] Anjali [PERSON_NAME] [PERSON_NAME] [PERSON_NAME] […" at bounding box center [183, 334] width 80 height 20
click at [143, 325] on select "Select Stylist [PERSON_NAME] Anjali [PERSON_NAME] [PERSON_NAME] [PERSON_NAME] […" at bounding box center [183, 334] width 80 height 20
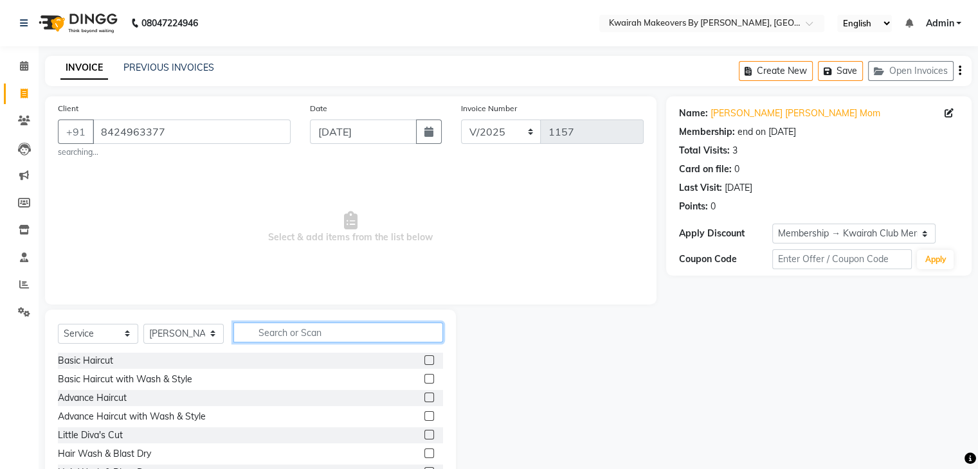
click at [271, 336] on input "text" at bounding box center [338, 333] width 210 height 20
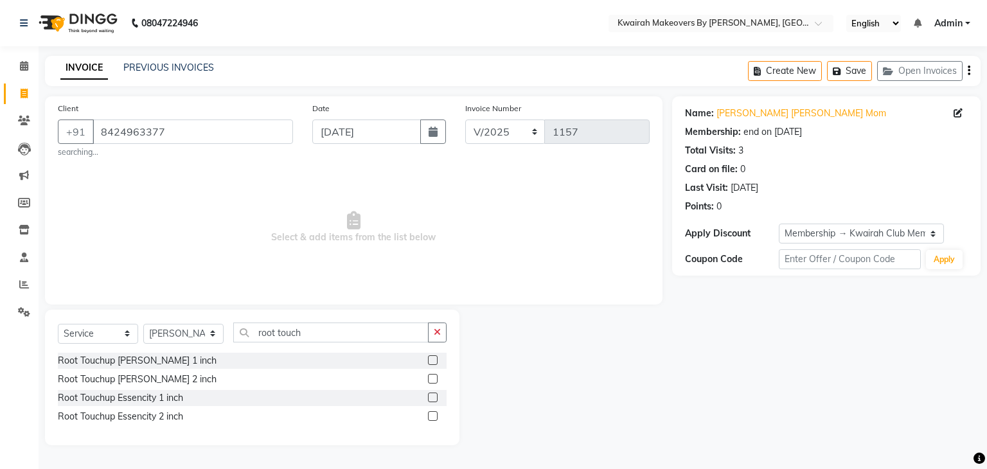
click at [431, 363] on label at bounding box center [433, 360] width 10 height 10
click at [431, 363] on input "checkbox" at bounding box center [432, 361] width 8 height 8
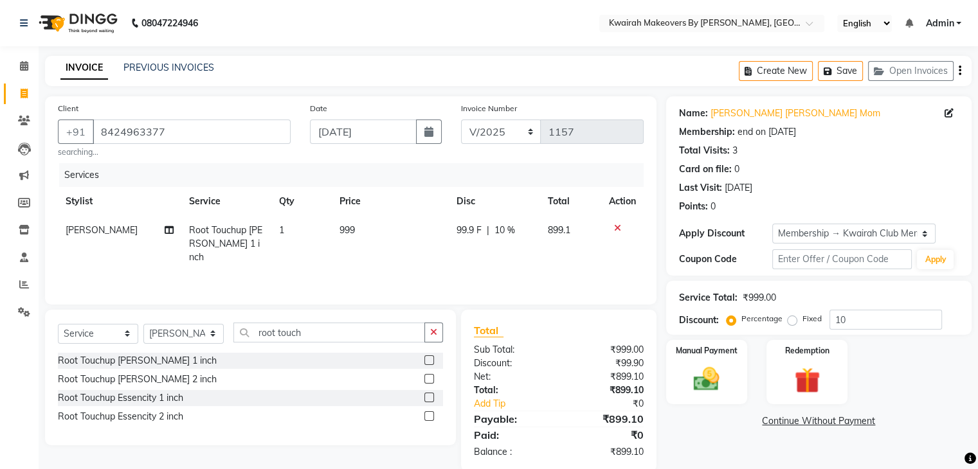
drag, startPoint x: 346, startPoint y: 345, endPoint x: 314, endPoint y: 327, distance: 37.1
click at [326, 335] on div "Select Service Product Membership Package Voucher Prepaid Gift Card Select Styl…" at bounding box center [250, 338] width 385 height 30
drag, startPoint x: 314, startPoint y: 327, endPoint x: 210, endPoint y: 330, distance: 104.2
click at [210, 330] on div "Select Service Product Membership Package Voucher Prepaid Gift Card Select Styl…" at bounding box center [250, 338] width 385 height 30
click at [219, 332] on select "Select Stylist [PERSON_NAME] Anjali [PERSON_NAME] [PERSON_NAME] [PERSON_NAME] […" at bounding box center [183, 334] width 80 height 20
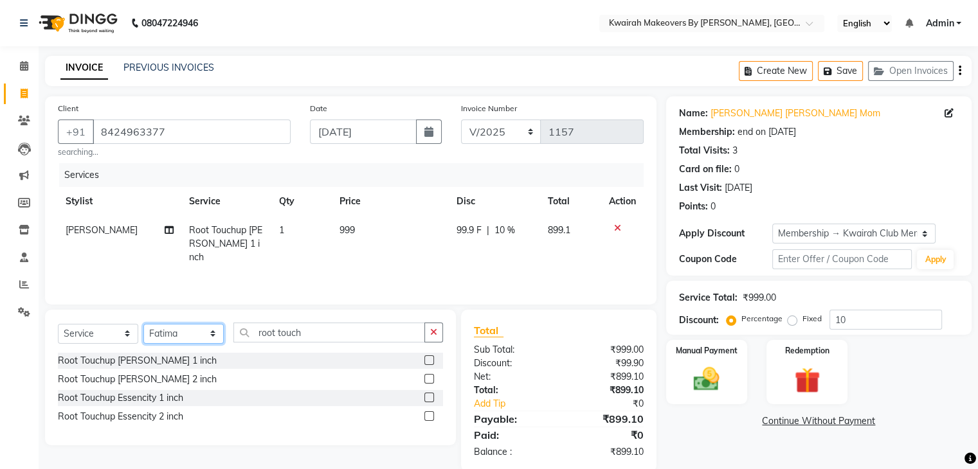
click at [143, 325] on select "Select Stylist [PERSON_NAME] Anjali [PERSON_NAME] [PERSON_NAME] [PERSON_NAME] […" at bounding box center [183, 334] width 80 height 20
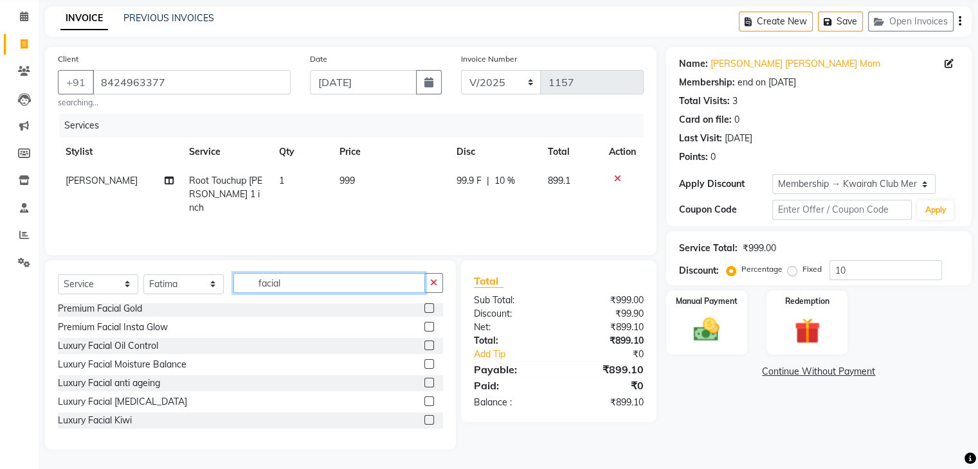
scroll to position [514, 0]
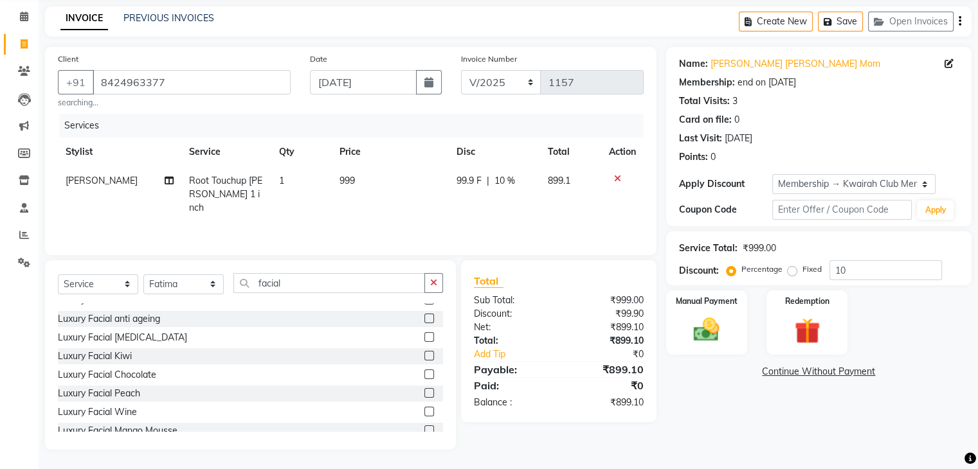
click at [424, 335] on label at bounding box center [429, 337] width 10 height 10
click at [424, 335] on input "checkbox" at bounding box center [428, 338] width 8 height 8
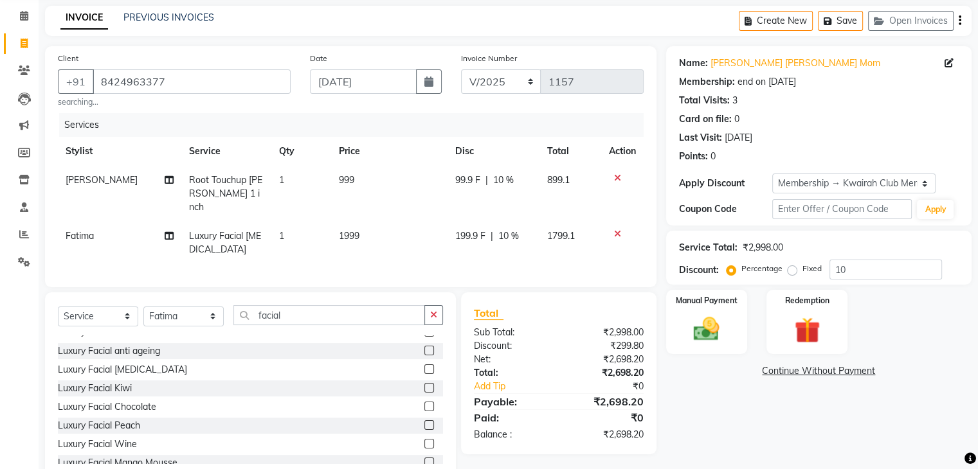
click at [419, 233] on td "1999" at bounding box center [389, 243] width 116 height 42
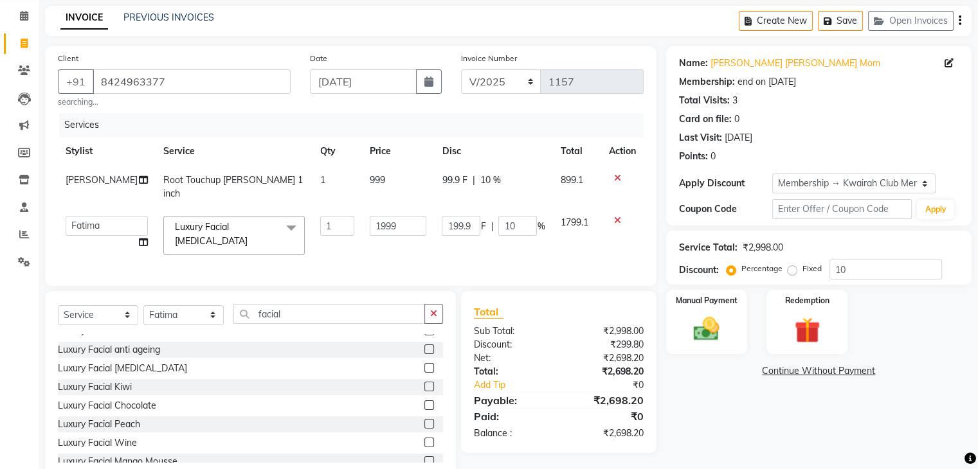
click at [618, 220] on icon at bounding box center [617, 220] width 7 height 9
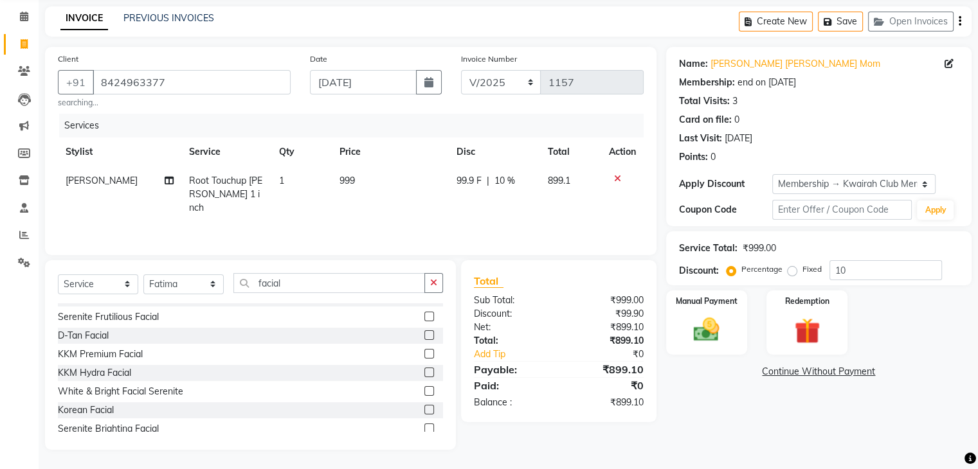
scroll to position [193, 0]
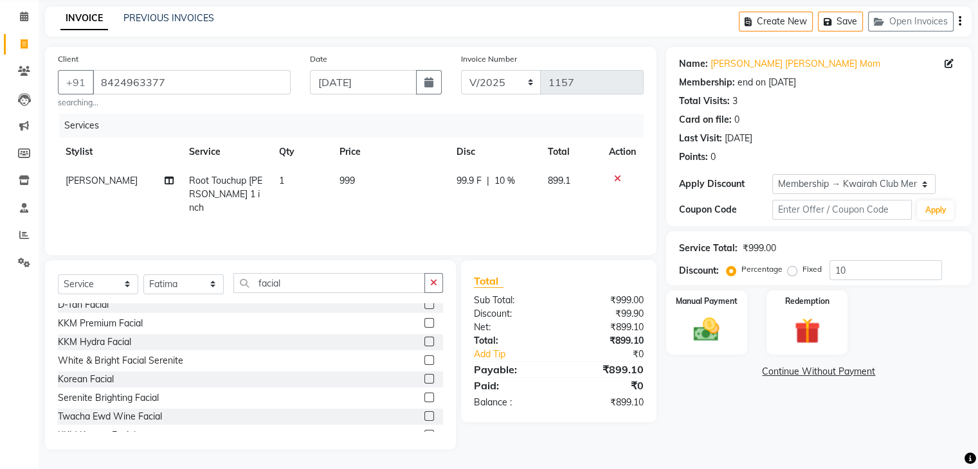
click at [424, 393] on label at bounding box center [429, 398] width 10 height 10
click at [424, 394] on input "checkbox" at bounding box center [428, 398] width 8 height 8
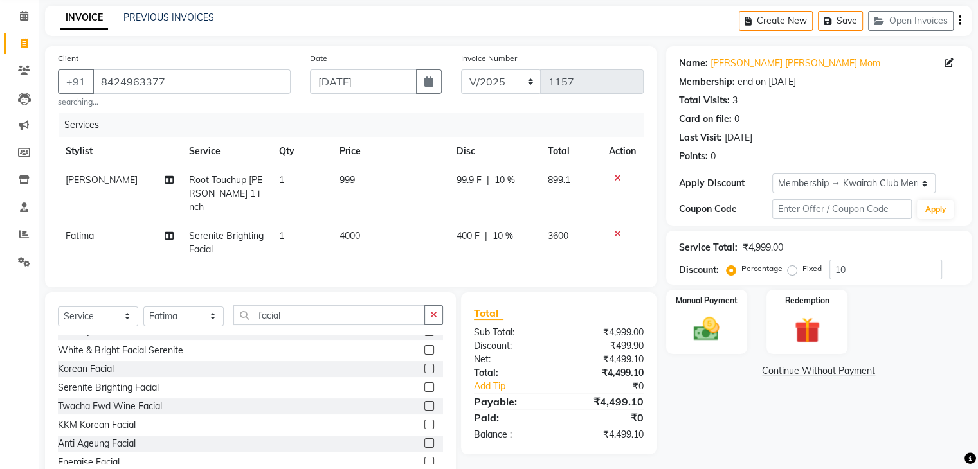
scroll to position [257, 0]
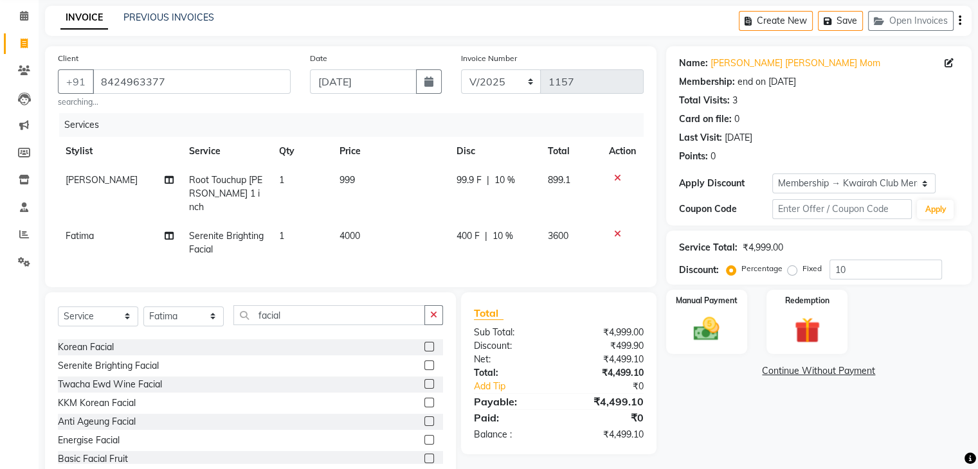
click at [424, 379] on label at bounding box center [429, 384] width 10 height 10
click at [424, 381] on input "checkbox" at bounding box center [428, 385] width 8 height 8
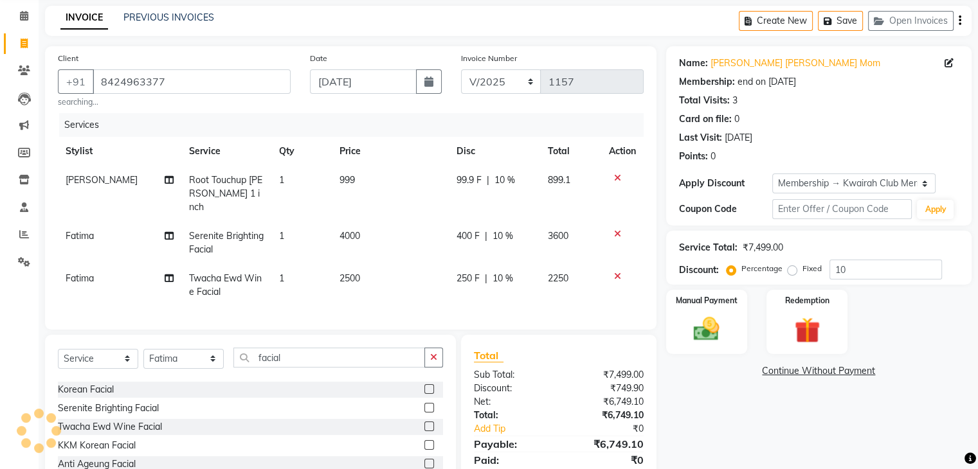
drag, startPoint x: 620, startPoint y: 262, endPoint x: 612, endPoint y: 263, distance: 8.5
click at [620, 272] on div at bounding box center [622, 276] width 27 height 9
click at [614, 272] on icon at bounding box center [617, 276] width 7 height 9
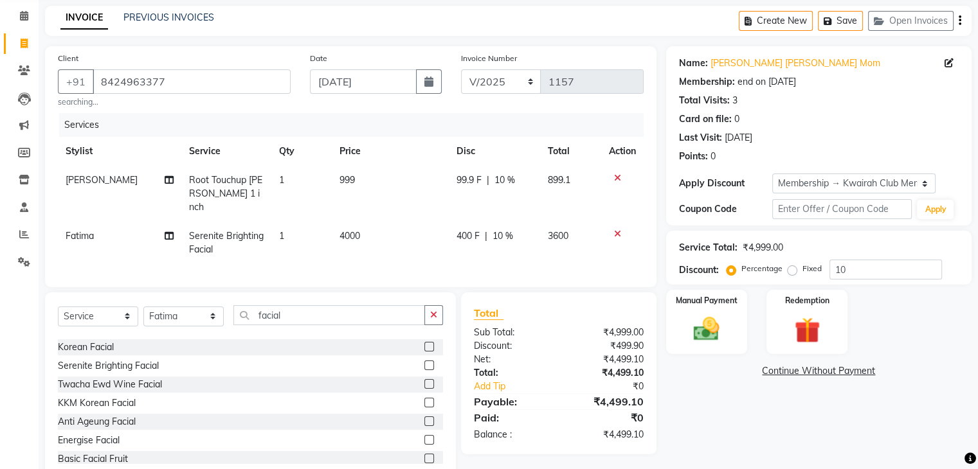
click at [616, 229] on icon at bounding box center [617, 233] width 7 height 9
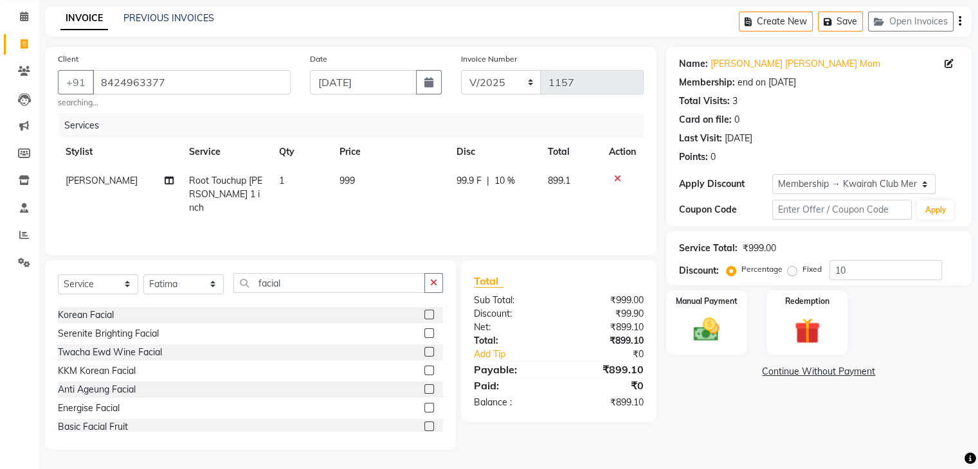
click at [424, 387] on label at bounding box center [429, 389] width 10 height 10
click at [424, 387] on input "checkbox" at bounding box center [428, 390] width 8 height 8
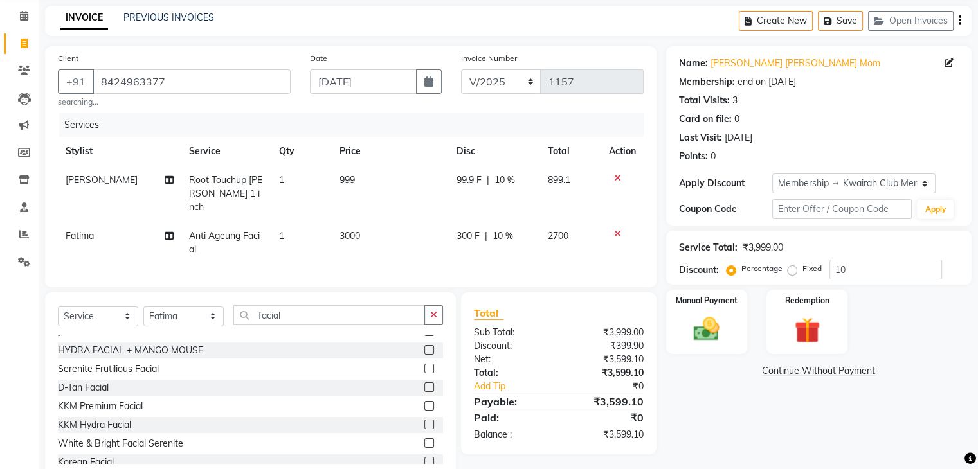
scroll to position [129, 0]
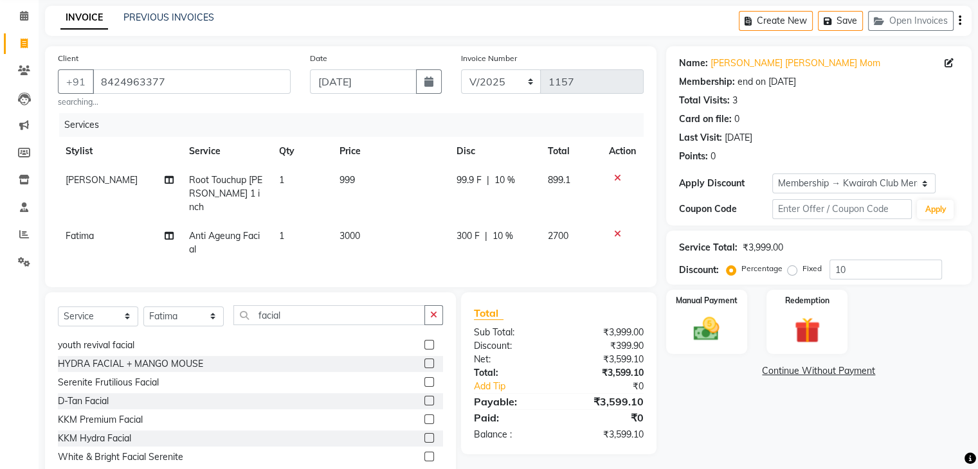
click at [513, 222] on td "300 F | 10 %" at bounding box center [494, 243] width 91 height 42
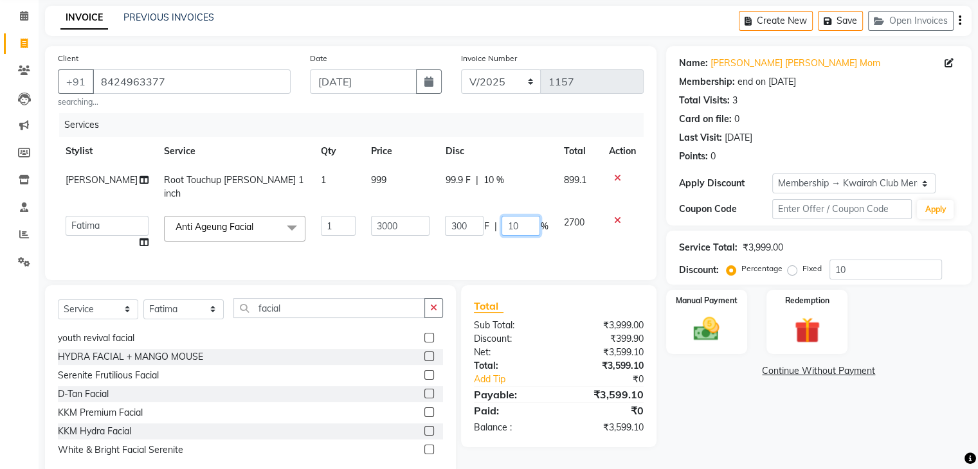
drag, startPoint x: 524, startPoint y: 225, endPoint x: 433, endPoint y: 236, distance: 91.9
click at [437, 236] on td "300 F | 10 %" at bounding box center [496, 232] width 118 height 49
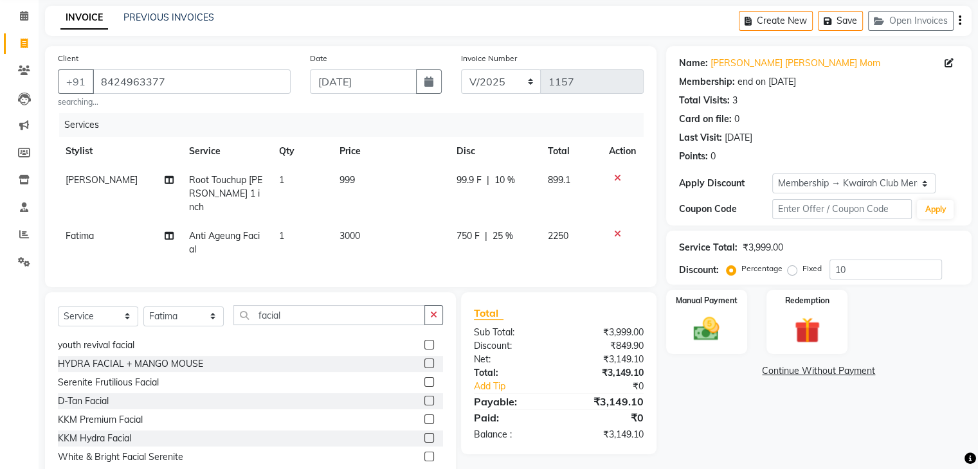
click at [481, 201] on td "99.9 F | 10 %" at bounding box center [494, 194] width 91 height 56
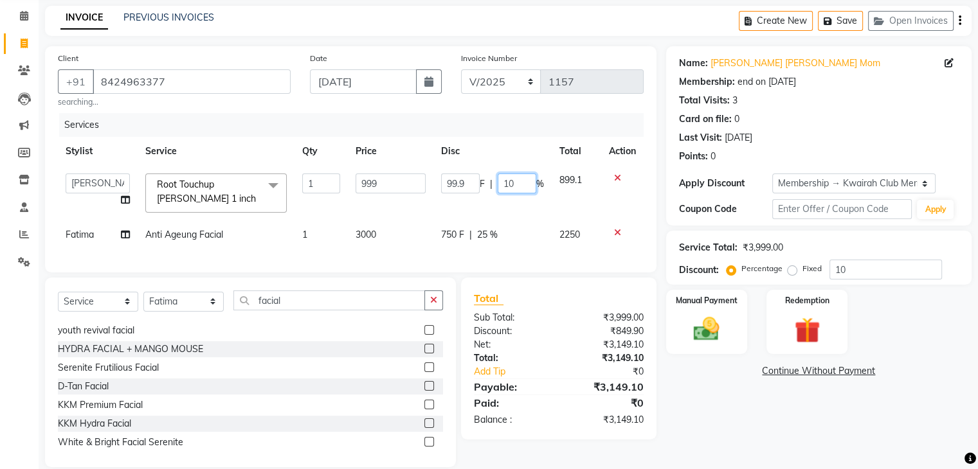
click at [510, 186] on input "10" at bounding box center [517, 184] width 39 height 20
drag, startPoint x: 510, startPoint y: 186, endPoint x: 478, endPoint y: 193, distance: 32.3
click at [478, 193] on div "99.9 F | 10 %" at bounding box center [492, 184] width 103 height 20
drag, startPoint x: 525, startPoint y: 184, endPoint x: 474, endPoint y: 189, distance: 50.4
click at [474, 189] on div "99.9 F | 25 %" at bounding box center [492, 184] width 103 height 20
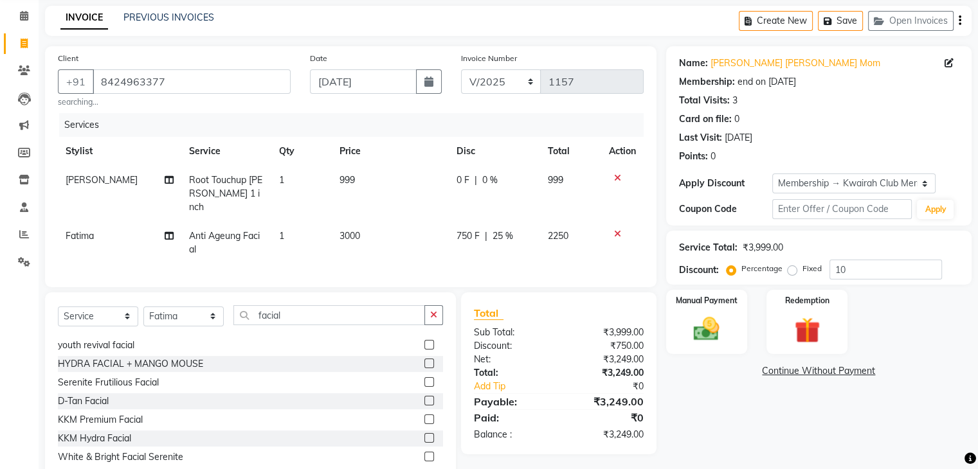
click at [383, 186] on td "999" at bounding box center [390, 194] width 117 height 56
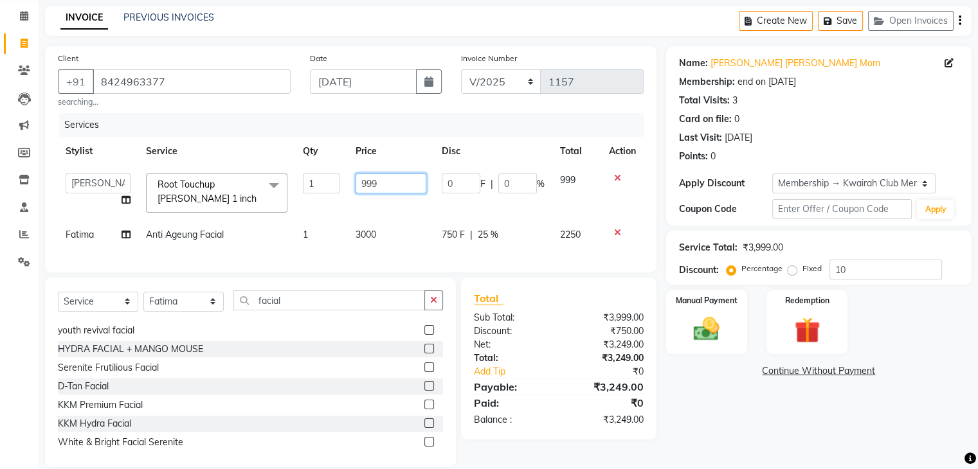
drag, startPoint x: 384, startPoint y: 184, endPoint x: 304, endPoint y: 184, distance: 79.7
click at [304, 184] on tr "Amruta Anjali Fatima Ketki Somani Rakhi Chaurasia seona Shrushti Root Touchup I…" at bounding box center [351, 193] width 586 height 55
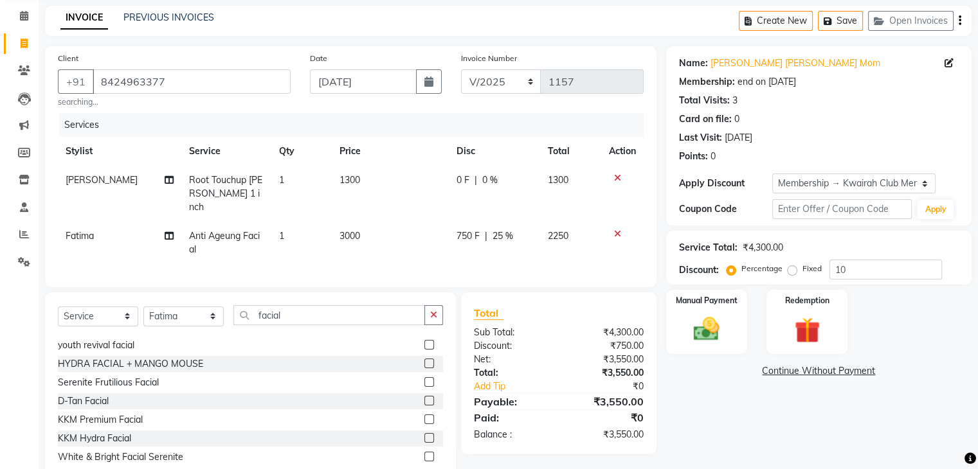
click at [360, 205] on td "1300" at bounding box center [390, 194] width 117 height 56
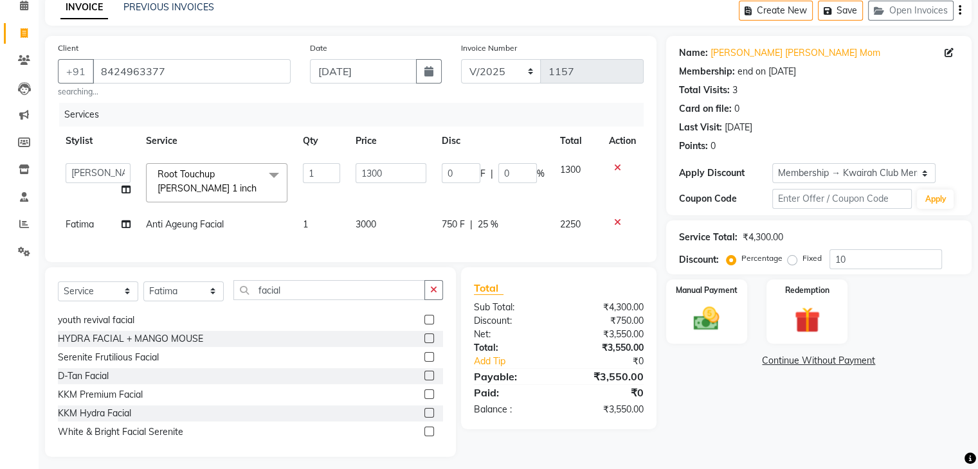
scroll to position [77, 0]
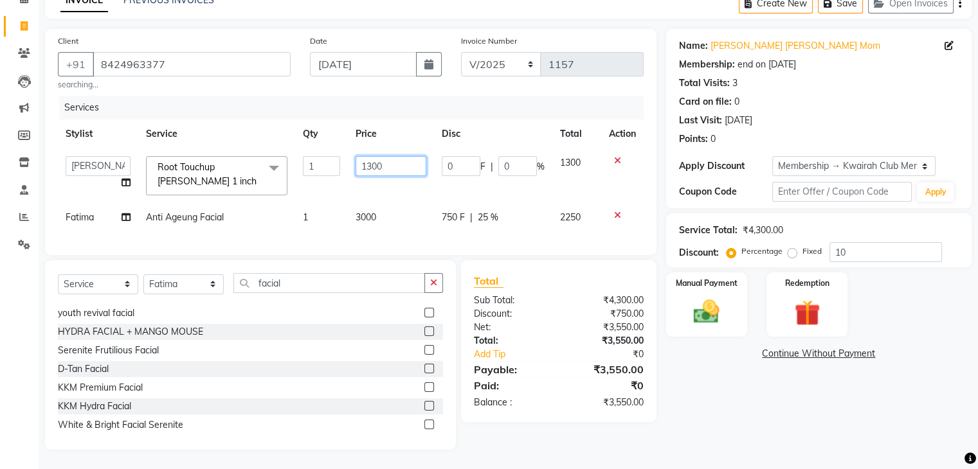
click at [369, 162] on input "1300" at bounding box center [390, 166] width 71 height 20
drag, startPoint x: 369, startPoint y: 162, endPoint x: 360, endPoint y: 162, distance: 9.0
click at [360, 162] on input "1300" at bounding box center [390, 166] width 71 height 20
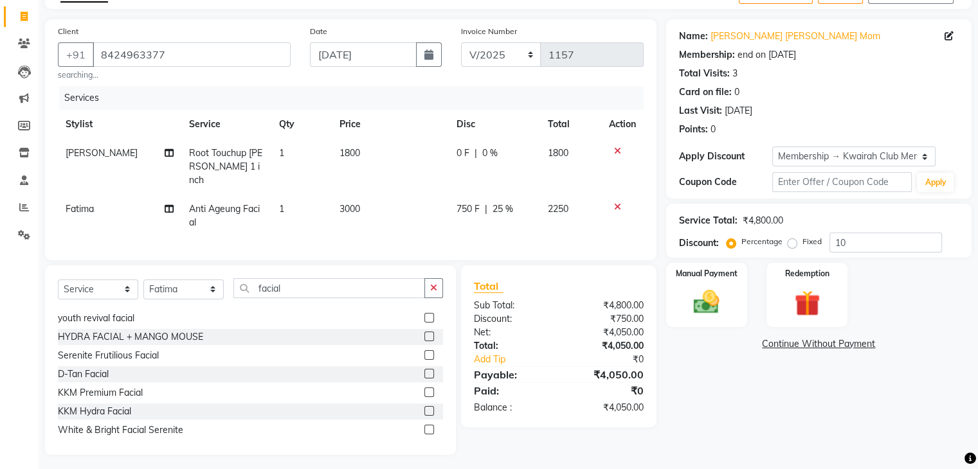
click at [395, 180] on td "1800" at bounding box center [390, 167] width 117 height 56
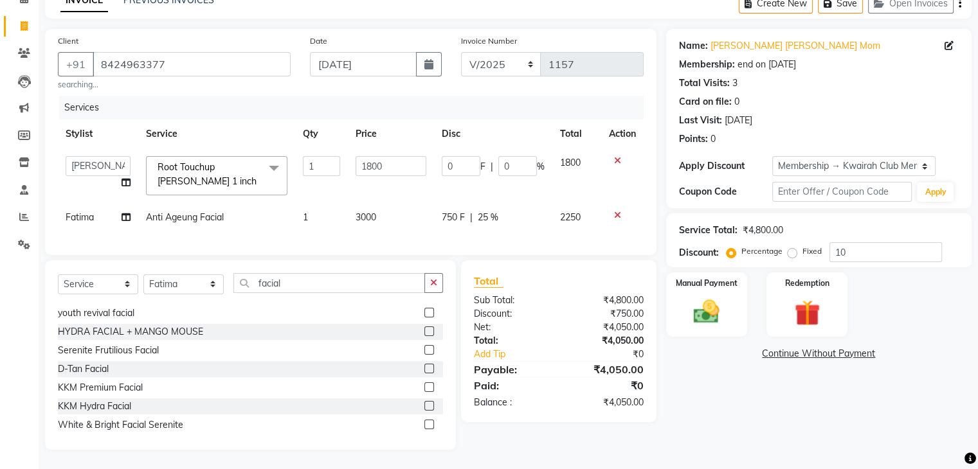
click at [721, 333] on div "Name: Surekha Bhavika Mom Membership: end on 12-07-2026 Total Visits: 3 Card on…" at bounding box center [823, 239] width 315 height 421
click at [732, 306] on div "Manual Payment" at bounding box center [706, 304] width 84 height 66
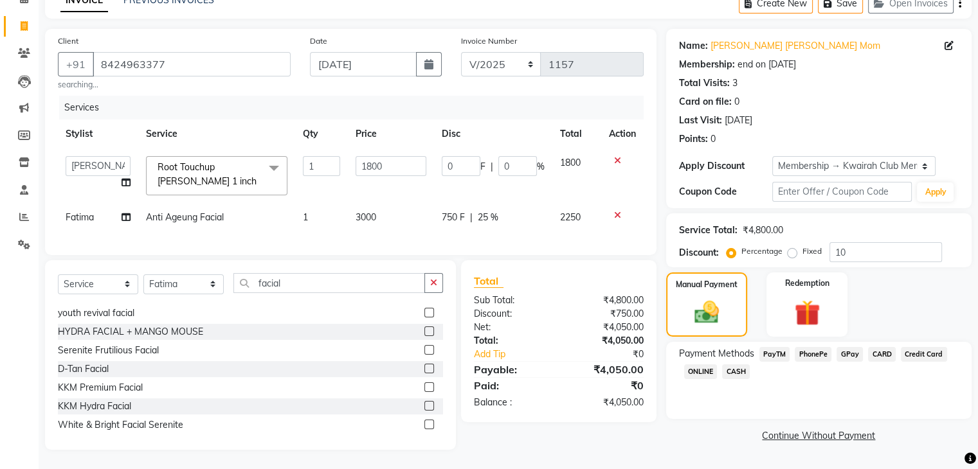
click at [846, 347] on span "GPay" at bounding box center [849, 354] width 26 height 15
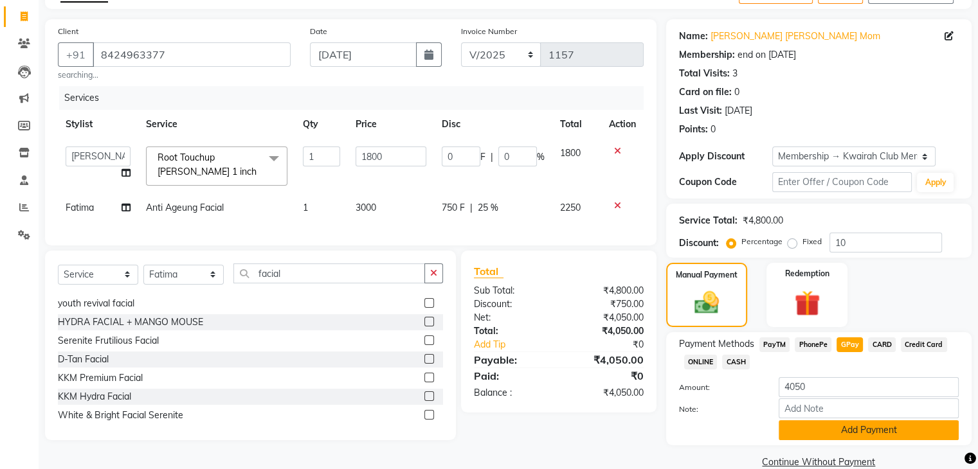
click at [838, 435] on button "Add Payment" at bounding box center [868, 430] width 180 height 20
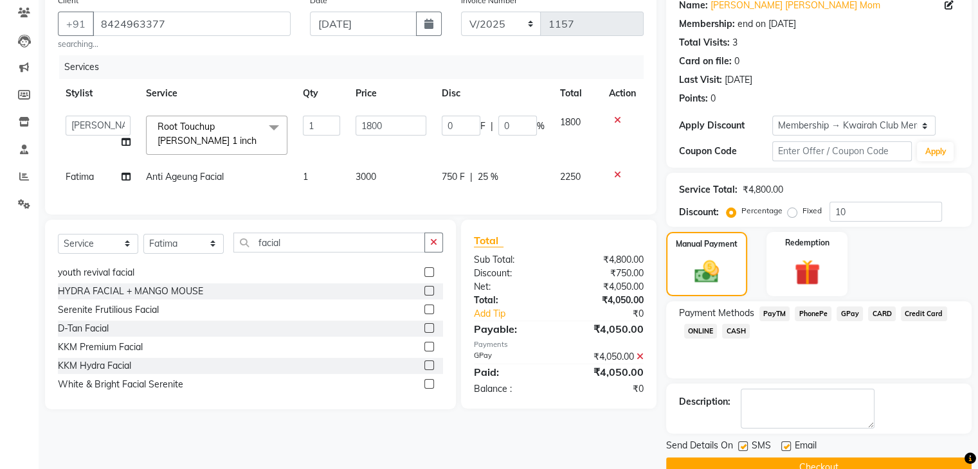
scroll to position [134, 0]
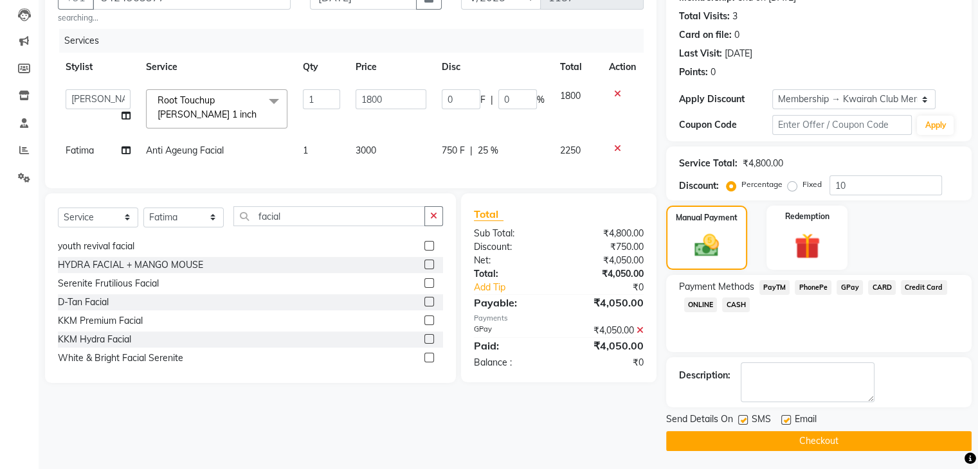
click at [742, 417] on label at bounding box center [743, 420] width 10 height 10
click at [742, 417] on input "checkbox" at bounding box center [742, 421] width 8 height 8
click at [782, 417] on label at bounding box center [786, 420] width 10 height 10
click at [782, 417] on input "checkbox" at bounding box center [785, 421] width 8 height 8
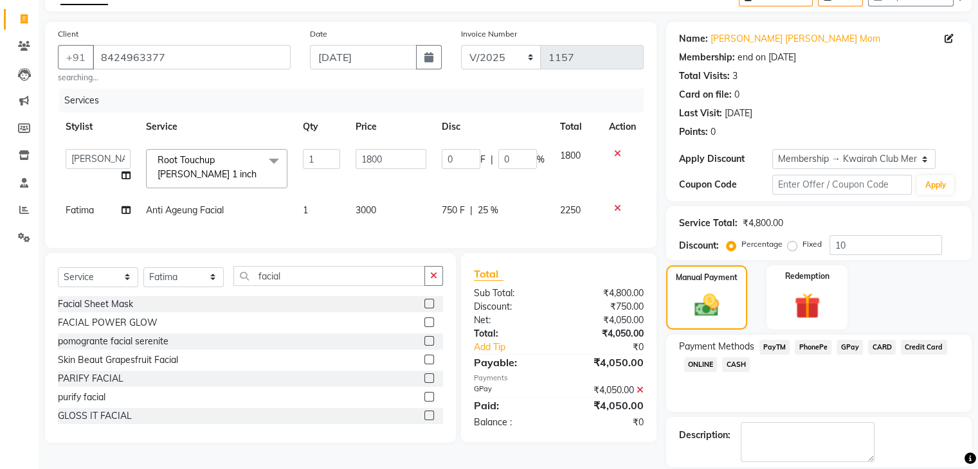
scroll to position [0, 0]
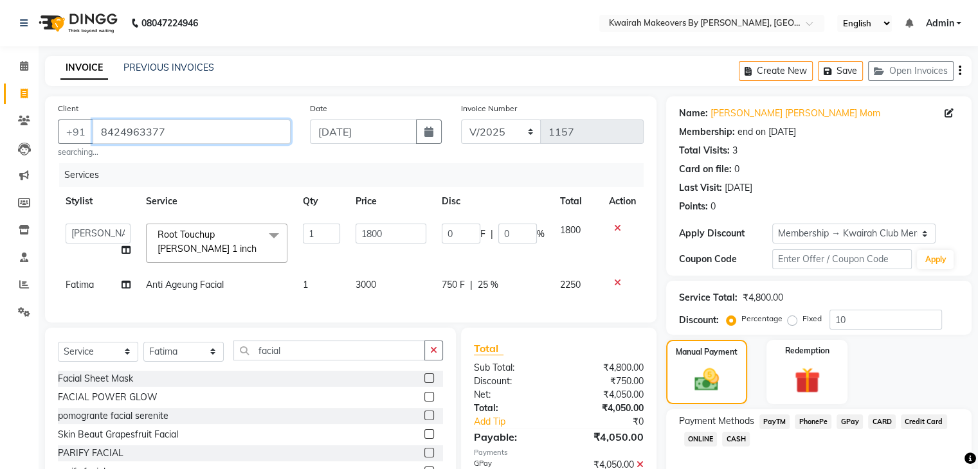
drag, startPoint x: 191, startPoint y: 131, endPoint x: 0, endPoint y: 132, distance: 190.9
click at [0, 132] on app-home "08047224946 Select Location × Kwairah Makeovers By Ketki, Dahisar West English …" at bounding box center [489, 302] width 978 height 605
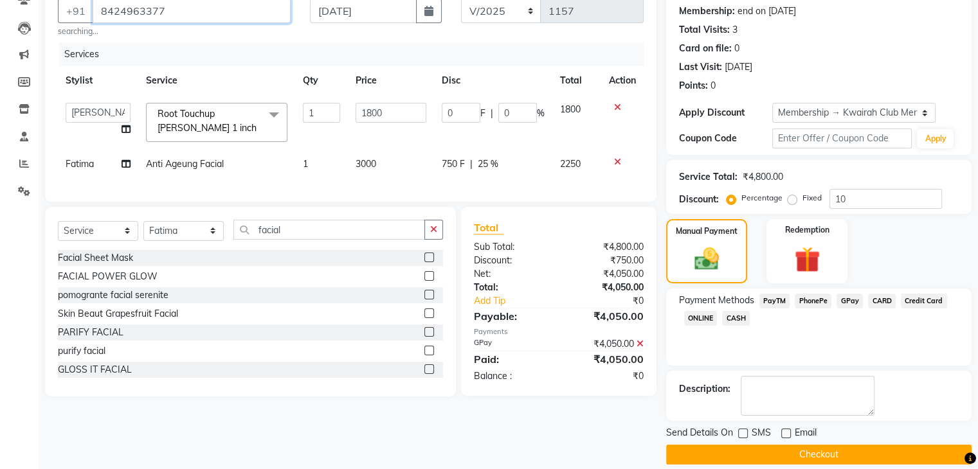
scroll to position [134, 0]
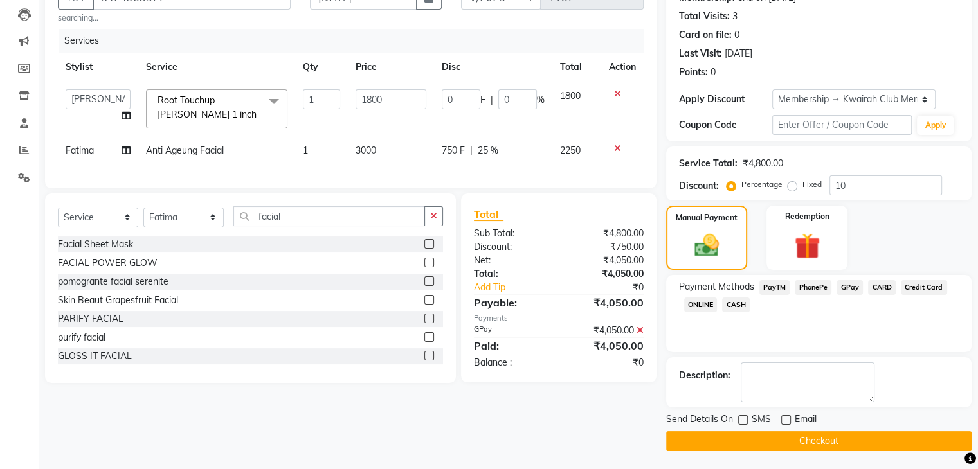
click at [746, 433] on button "Checkout" at bounding box center [818, 441] width 305 height 20
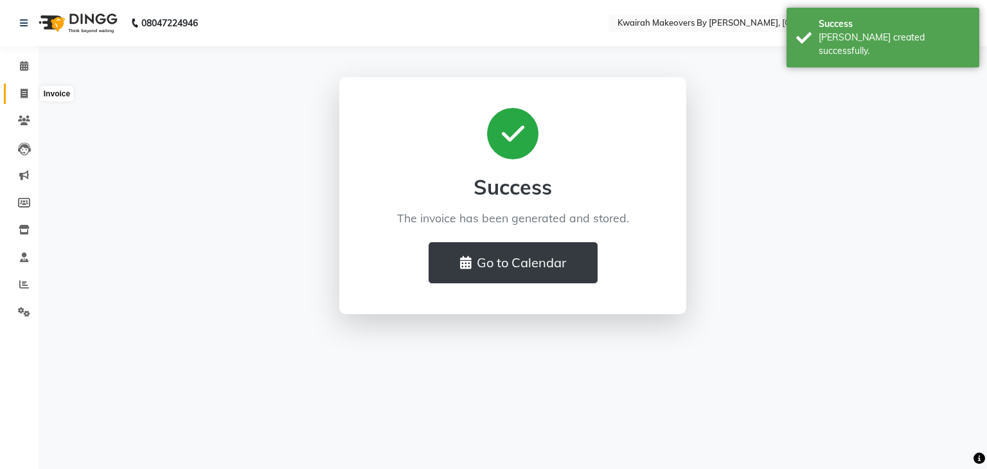
drag, startPoint x: 19, startPoint y: 91, endPoint x: 55, endPoint y: 96, distance: 37.0
click at [19, 91] on span at bounding box center [24, 94] width 22 height 15
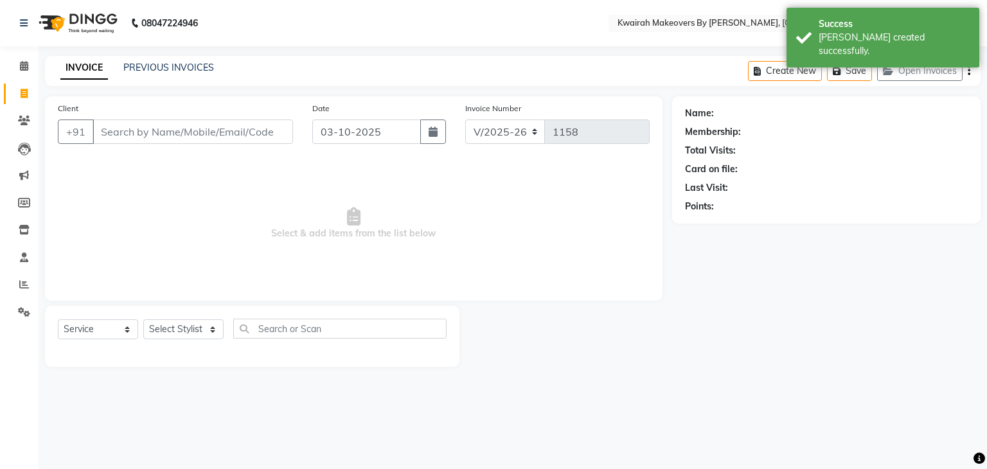
drag, startPoint x: 425, startPoint y: 132, endPoint x: 416, endPoint y: 135, distance: 9.6
click at [426, 132] on button "button" at bounding box center [433, 132] width 26 height 24
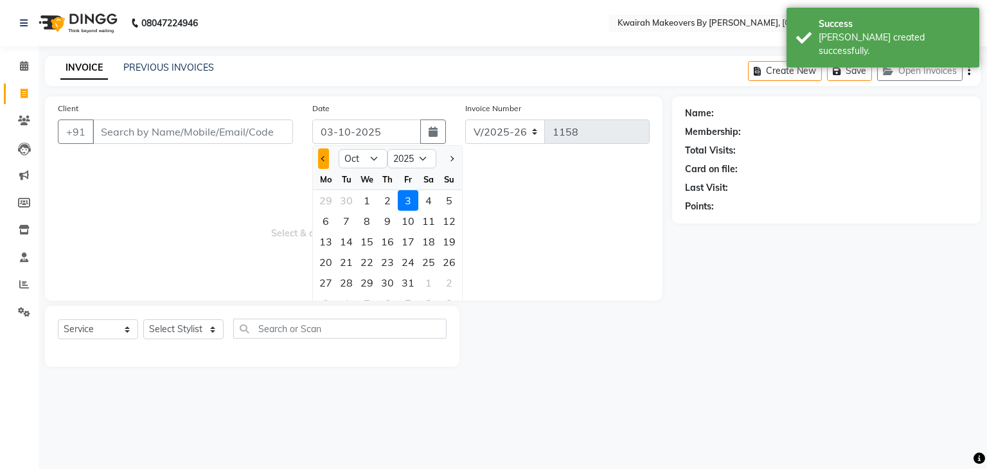
click at [321, 157] on button "Previous month" at bounding box center [323, 158] width 11 height 21
click at [445, 258] on div "28" at bounding box center [449, 262] width 21 height 21
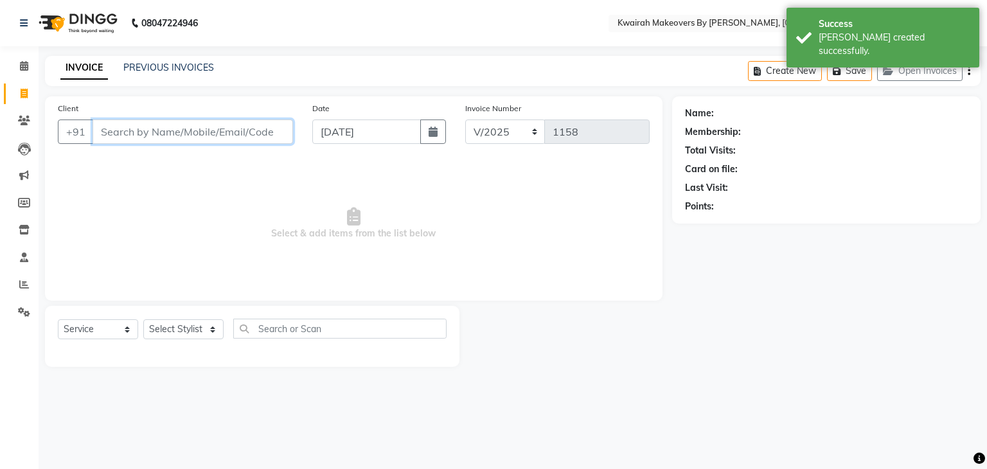
click at [221, 132] on input "Client" at bounding box center [193, 132] width 201 height 24
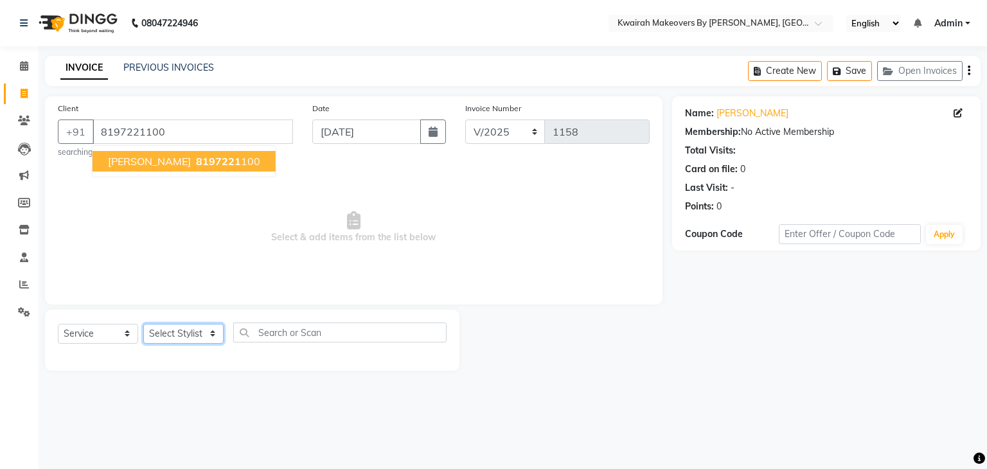
click at [184, 335] on select "Select Stylist [PERSON_NAME] Anjali [PERSON_NAME] [PERSON_NAME] [PERSON_NAME] […" at bounding box center [183, 334] width 80 height 20
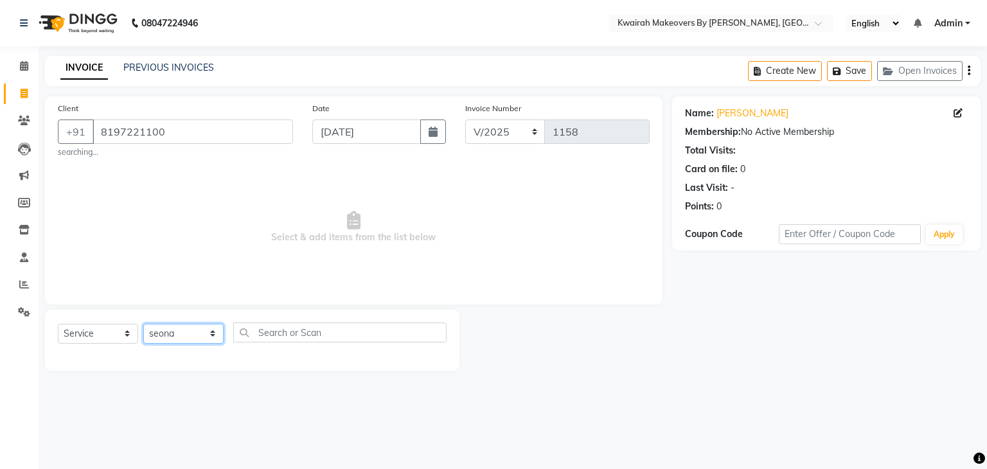
click at [143, 325] on select "Select Stylist [PERSON_NAME] Anjali [PERSON_NAME] [PERSON_NAME] [PERSON_NAME] […" at bounding box center [183, 334] width 80 height 20
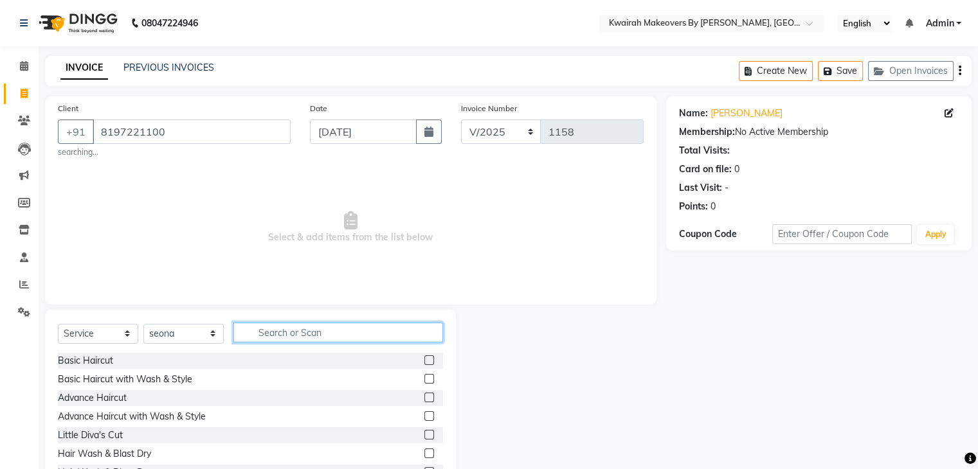
click at [328, 343] on input "text" at bounding box center [338, 333] width 210 height 20
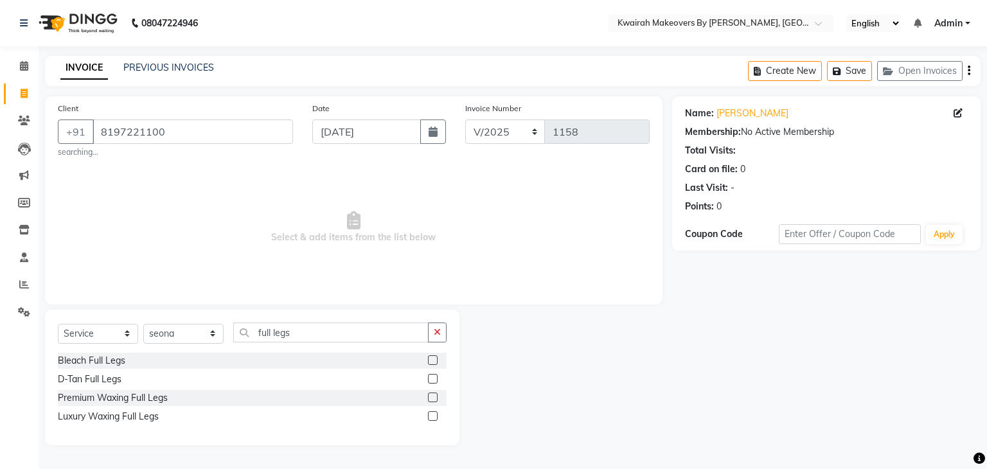
click at [430, 395] on label at bounding box center [433, 398] width 10 height 10
click at [430, 395] on input "checkbox" at bounding box center [432, 398] width 8 height 8
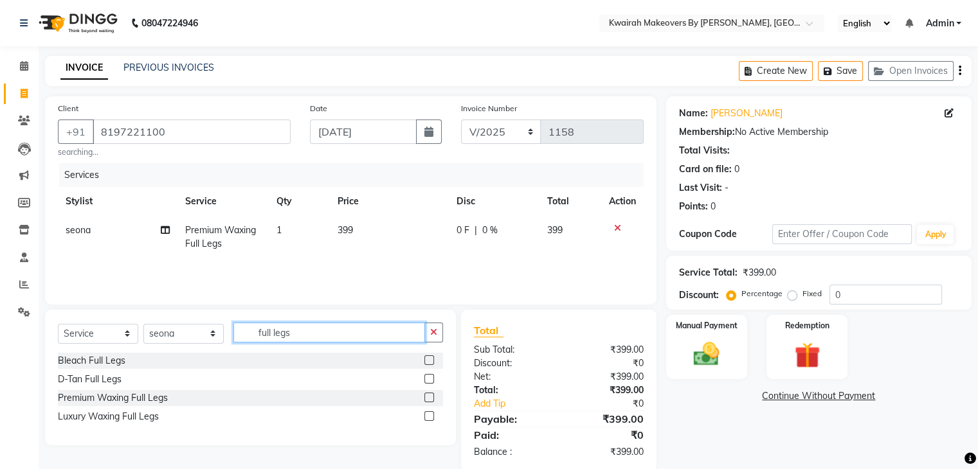
drag, startPoint x: 321, startPoint y: 332, endPoint x: 197, endPoint y: 330, distance: 124.1
click at [197, 330] on div "Select Service Product Membership Package Voucher Prepaid Gift Card Select Styl…" at bounding box center [250, 338] width 385 height 30
click at [192, 337] on select "Select Stylist [PERSON_NAME] Anjali [PERSON_NAME] [PERSON_NAME] [PERSON_NAME] […" at bounding box center [183, 334] width 80 height 20
click at [143, 325] on select "Select Stylist [PERSON_NAME] Anjali [PERSON_NAME] [PERSON_NAME] [PERSON_NAME] […" at bounding box center [183, 334] width 80 height 20
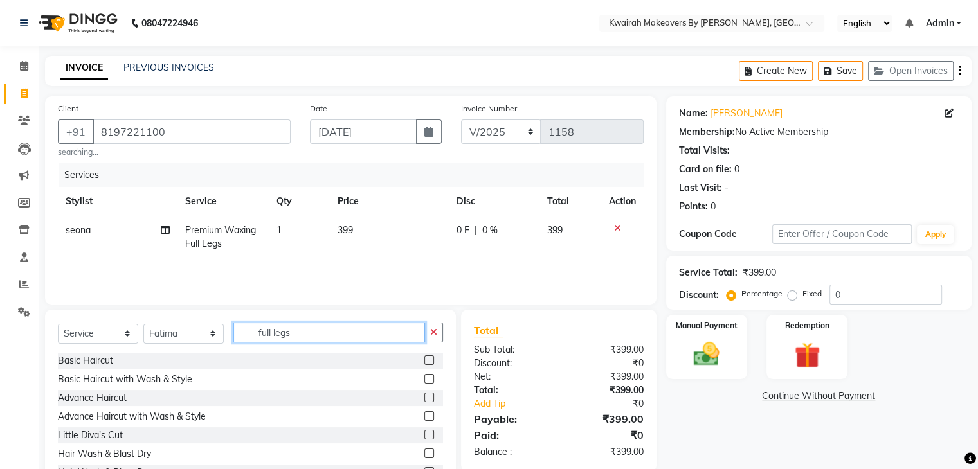
drag, startPoint x: 254, startPoint y: 348, endPoint x: 240, endPoint y: 348, distance: 14.1
click at [236, 348] on div "Select Service Product Membership Package Voucher Prepaid Gift Card Select Styl…" at bounding box center [250, 405] width 411 height 190
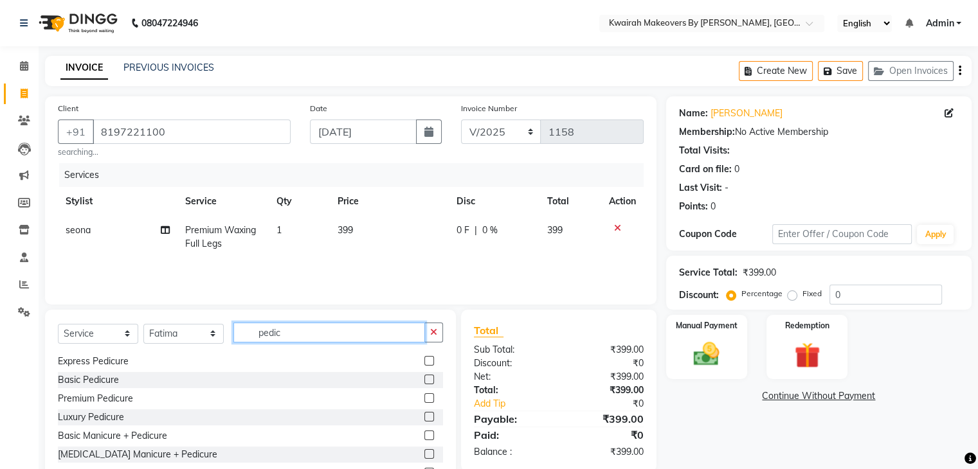
scroll to position [64, 0]
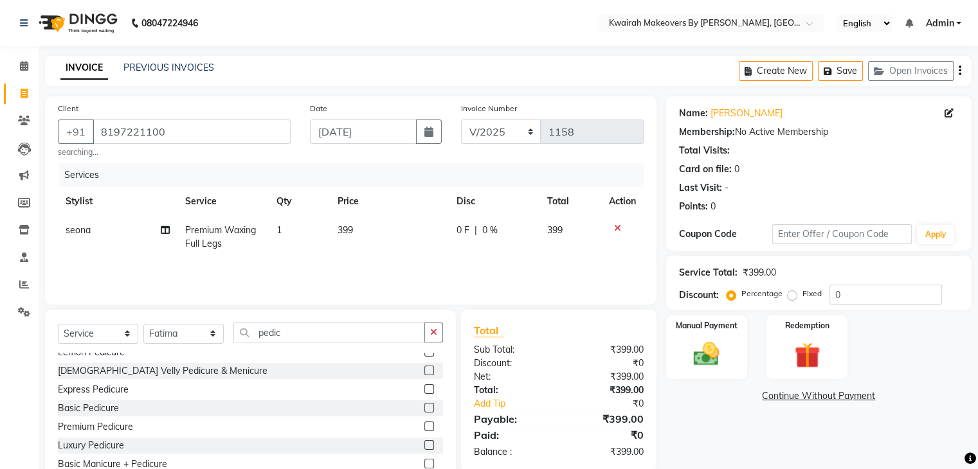
click at [424, 425] on label at bounding box center [429, 427] width 10 height 10
click at [424, 425] on input "checkbox" at bounding box center [428, 427] width 8 height 8
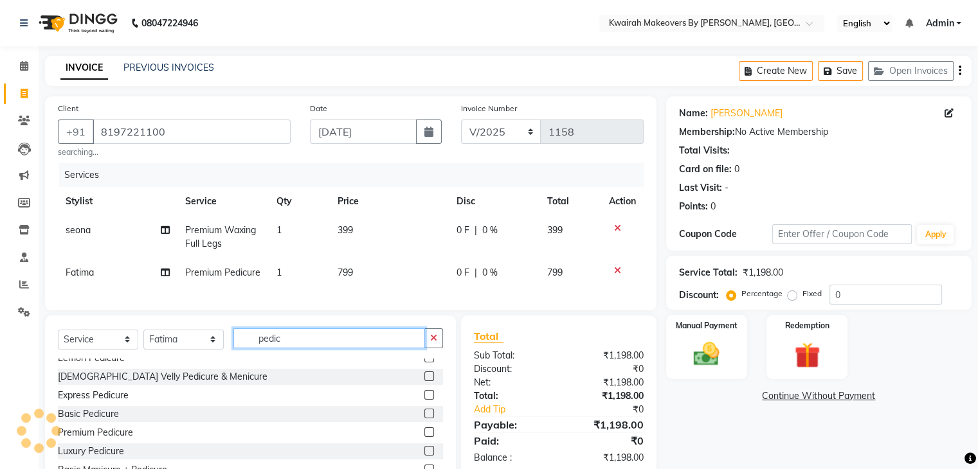
drag, startPoint x: 302, startPoint y: 346, endPoint x: 177, endPoint y: 343, distance: 125.4
click at [177, 343] on div "Select Service Product Membership Package Voucher Prepaid Gift Card Select Styl…" at bounding box center [250, 343] width 385 height 30
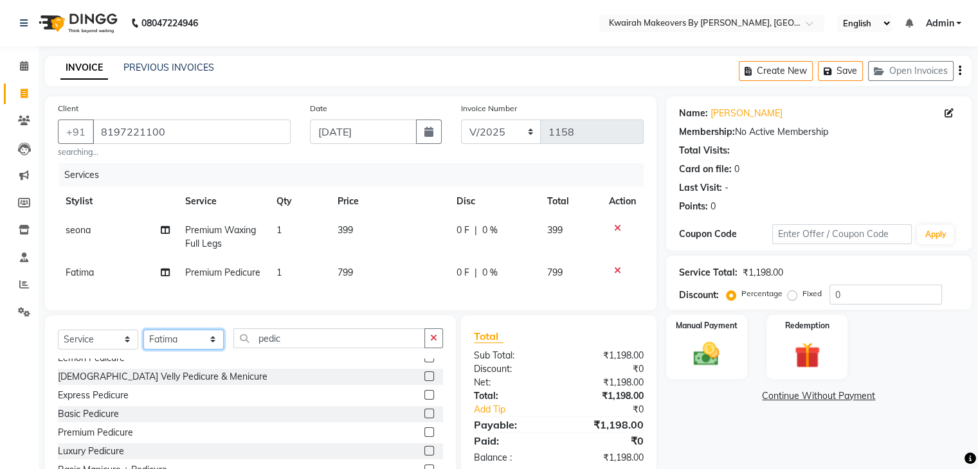
click at [166, 343] on select "Select Stylist [PERSON_NAME] Anjali [PERSON_NAME] [PERSON_NAME] [PERSON_NAME] […" at bounding box center [183, 340] width 80 height 20
click at [143, 340] on select "Select Stylist [PERSON_NAME] Anjali [PERSON_NAME] [PERSON_NAME] [PERSON_NAME] […" at bounding box center [183, 340] width 80 height 20
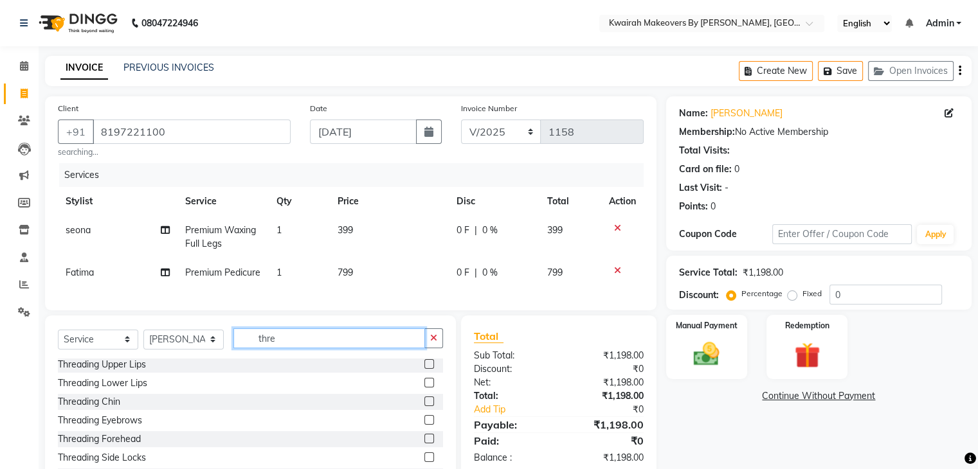
scroll to position [0, 0]
click at [424, 427] on label at bounding box center [429, 422] width 10 height 10
click at [424, 427] on input "checkbox" at bounding box center [428, 422] width 8 height 8
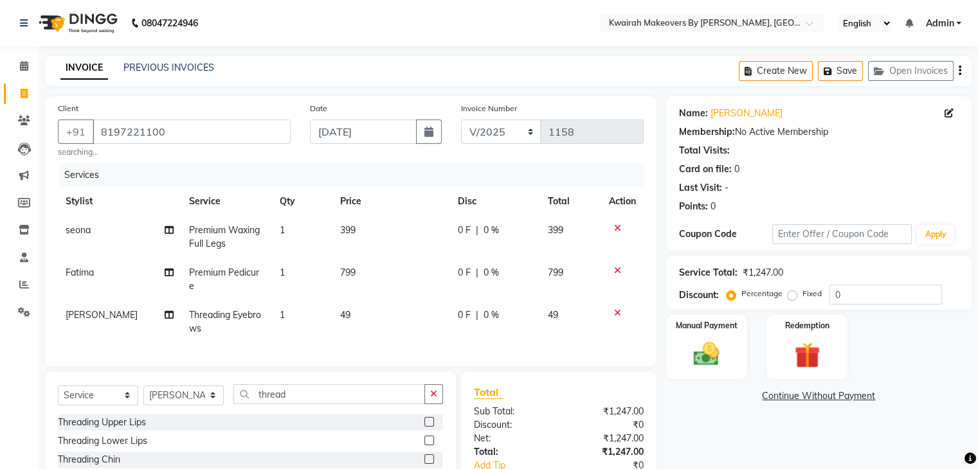
click at [424, 417] on label at bounding box center [429, 422] width 10 height 10
click at [424, 418] on input "checkbox" at bounding box center [428, 422] width 8 height 8
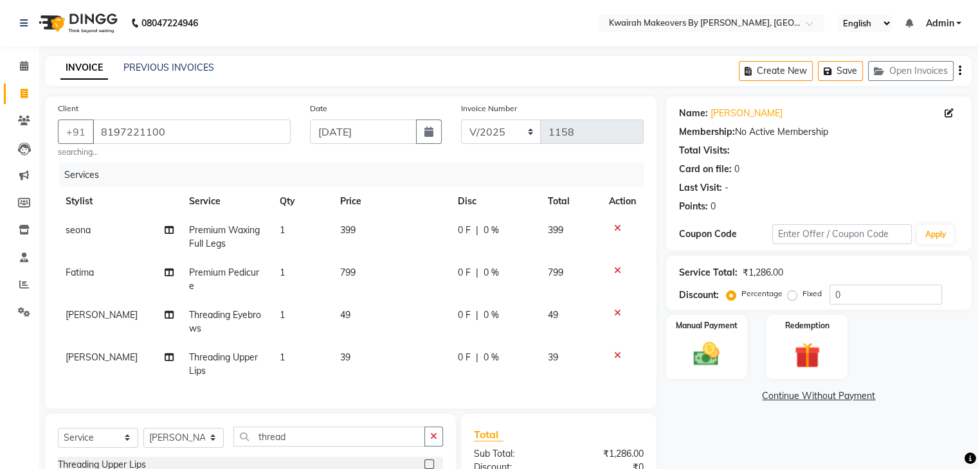
click at [364, 343] on td "39" at bounding box center [391, 364] width 118 height 42
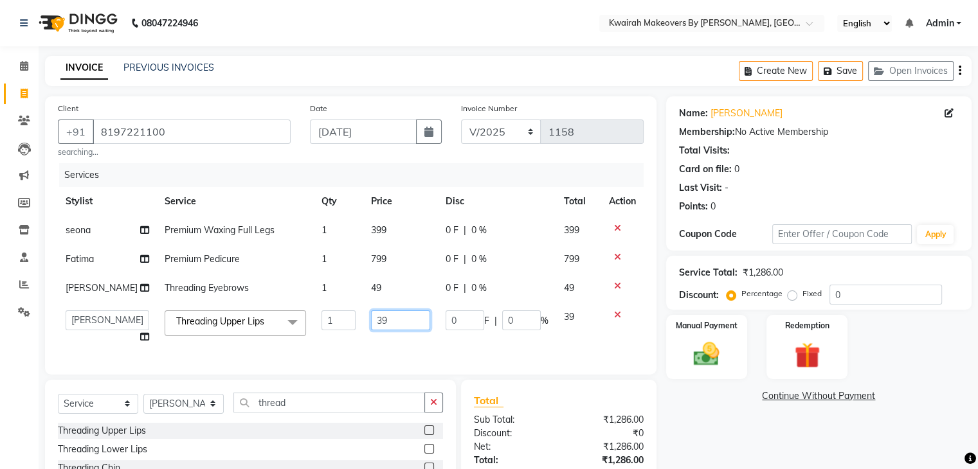
click at [371, 330] on input "39" at bounding box center [400, 320] width 59 height 20
drag, startPoint x: 387, startPoint y: 340, endPoint x: 319, endPoint y: 334, distance: 67.7
click at [319, 334] on tr "[PERSON_NAME] Anjali Fatima [PERSON_NAME] [PERSON_NAME] [PERSON_NAME] Threading…" at bounding box center [351, 327] width 586 height 49
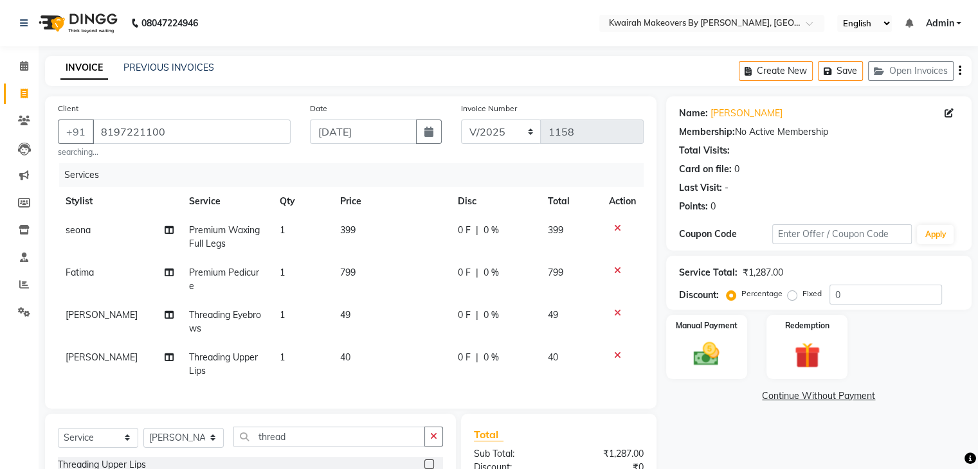
click at [382, 303] on td "49" at bounding box center [391, 322] width 118 height 42
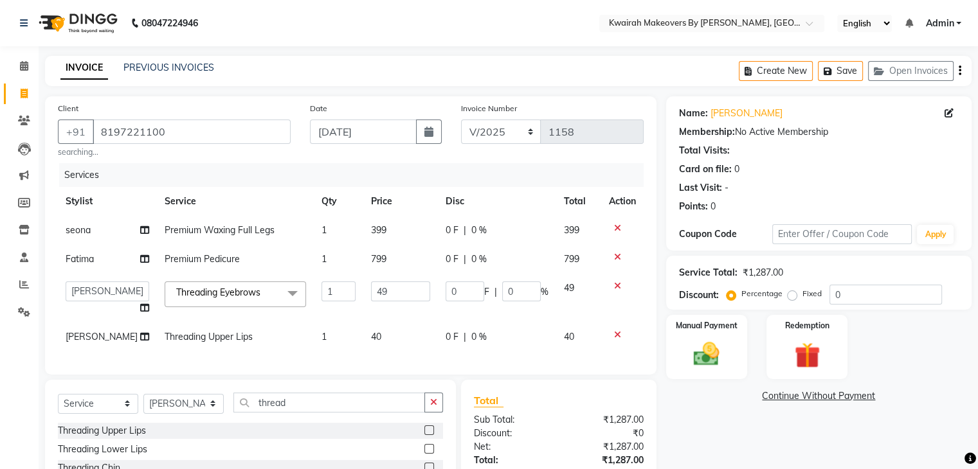
click at [301, 296] on tr "[PERSON_NAME] Anjali Fatima [PERSON_NAME] [PERSON_NAME] [PERSON_NAME] Threading…" at bounding box center [351, 298] width 586 height 49
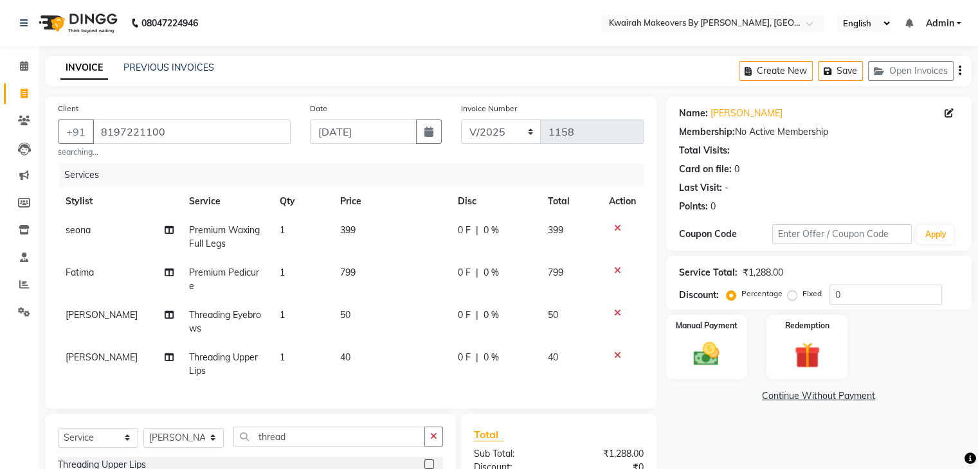
click at [378, 260] on td "799" at bounding box center [391, 279] width 118 height 42
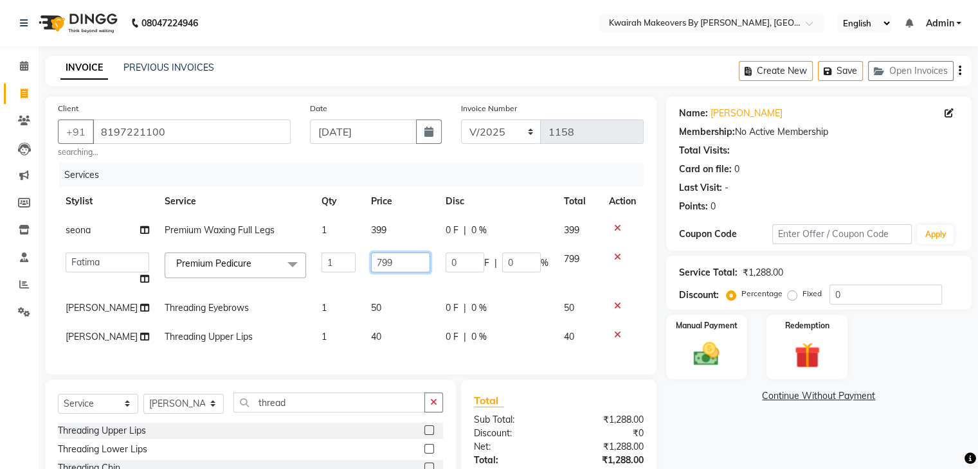
drag, startPoint x: 380, startPoint y: 262, endPoint x: 323, endPoint y: 267, distance: 57.4
click at [323, 267] on tr "Amruta Anjali Fatima Ketki Somani Rakhi Chaurasia seona Shrushti Premium Pedicu…" at bounding box center [351, 269] width 586 height 49
click at [391, 265] on input "799" at bounding box center [400, 263] width 59 height 20
drag, startPoint x: 384, startPoint y: 265, endPoint x: 313, endPoint y: 268, distance: 70.8
click at [313, 268] on tr "Amruta Anjali Fatima Ketki Somani Rakhi Chaurasia seona Shrushti Premium Pedicu…" at bounding box center [351, 269] width 586 height 49
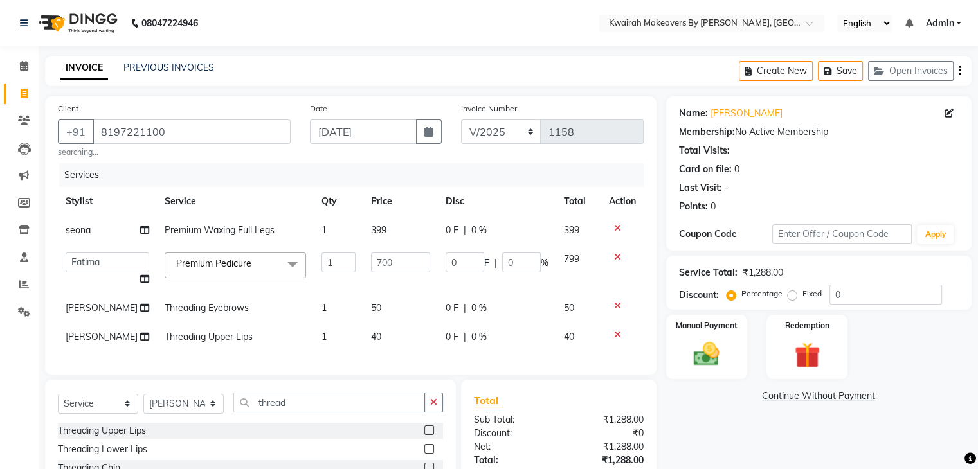
click at [378, 239] on td "399" at bounding box center [400, 230] width 75 height 29
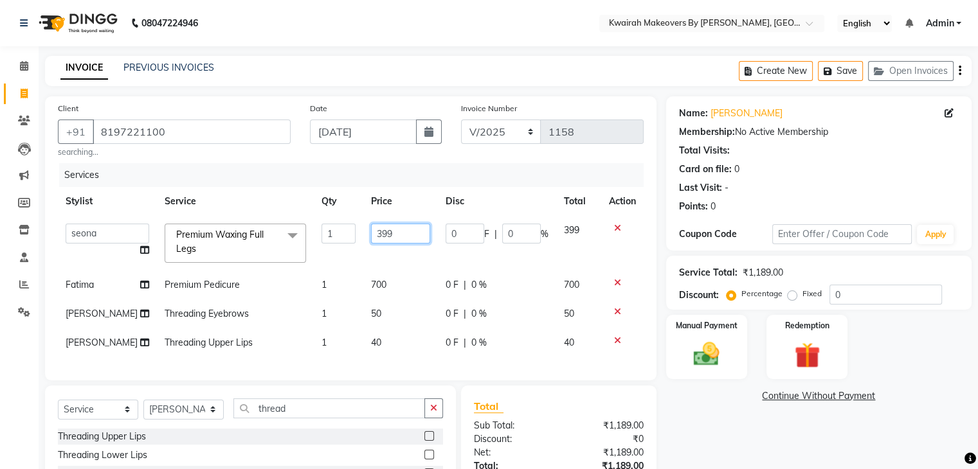
drag, startPoint x: 390, startPoint y: 231, endPoint x: 242, endPoint y: 235, distance: 148.5
click at [242, 235] on tr "Amruta Anjali Fatima Ketki Somani Rakhi Chaurasia seona Shrushti Premium Waxing…" at bounding box center [351, 243] width 586 height 55
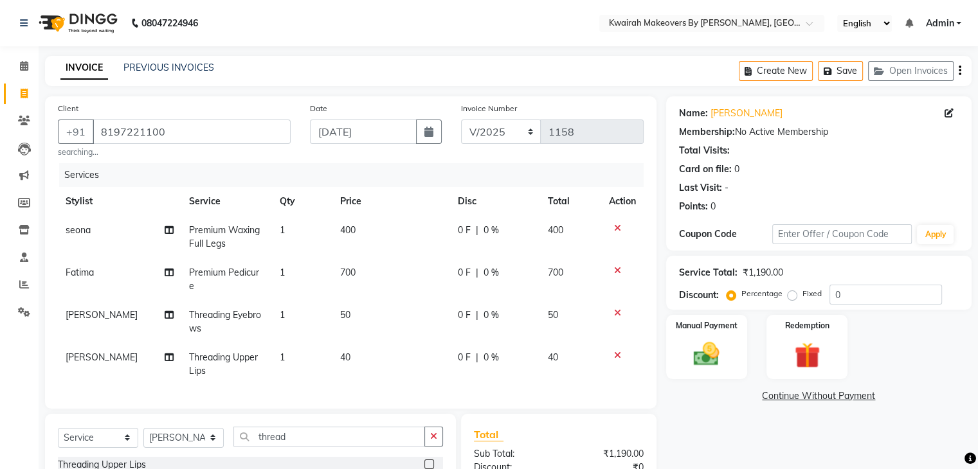
click at [278, 263] on tbody "seona Premium Waxing Full Legs 1 400 0 F | 0 % 400 Fatima Premium Pedicure 1 70…" at bounding box center [351, 301] width 586 height 170
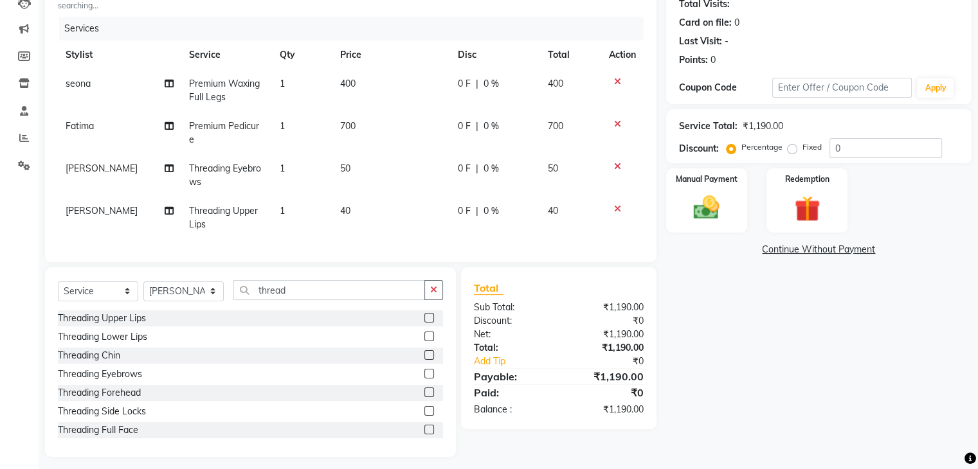
scroll to position [150, 0]
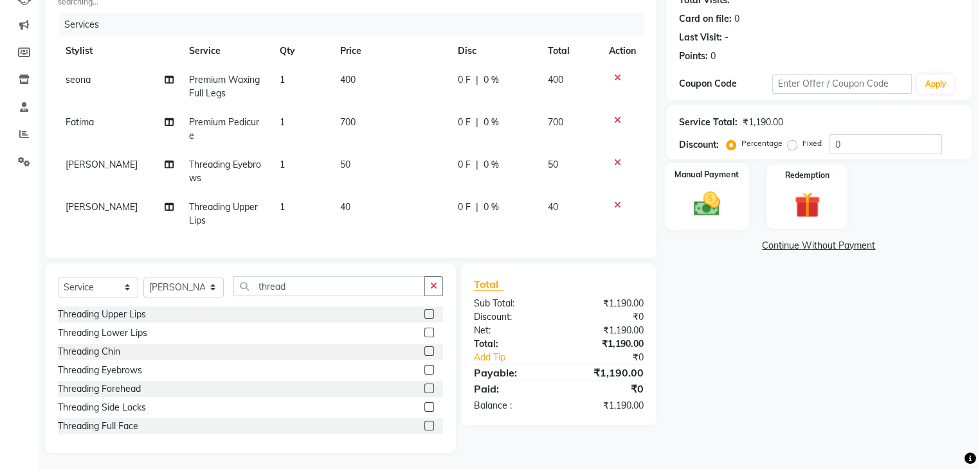
click at [715, 215] on img at bounding box center [706, 204] width 43 height 31
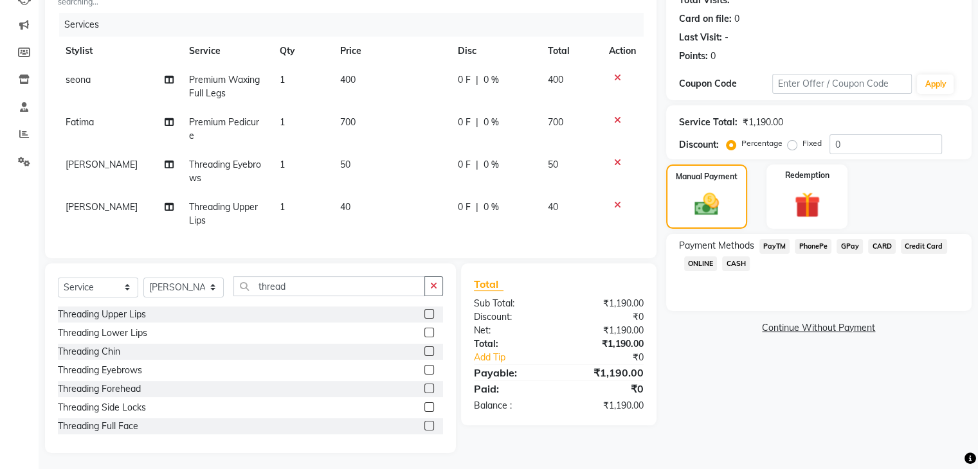
click at [730, 256] on div "CASH" at bounding box center [733, 264] width 33 height 17
click at [733, 260] on span "CASH" at bounding box center [736, 263] width 28 height 15
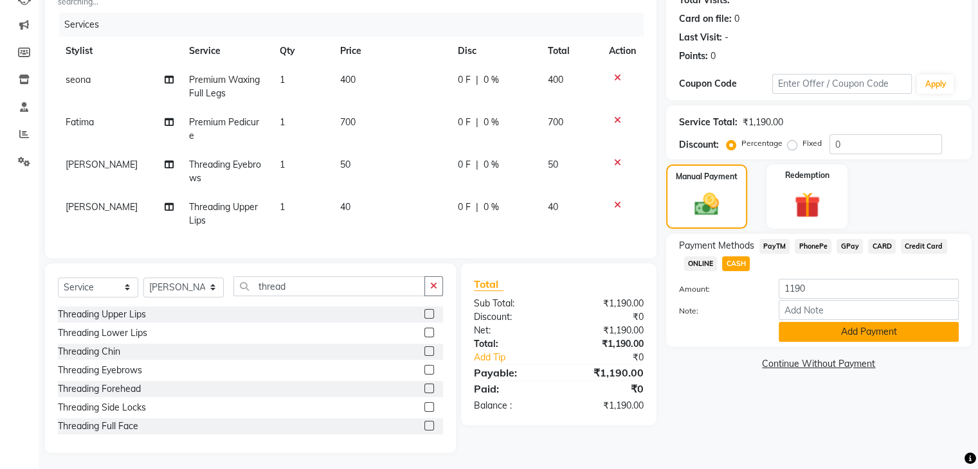
click at [818, 326] on button "Add Payment" at bounding box center [868, 332] width 180 height 20
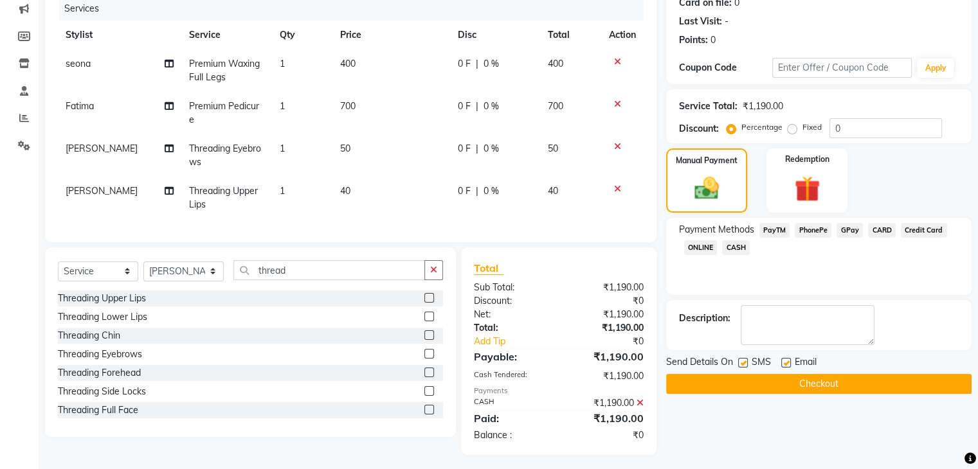
scroll to position [168, 0]
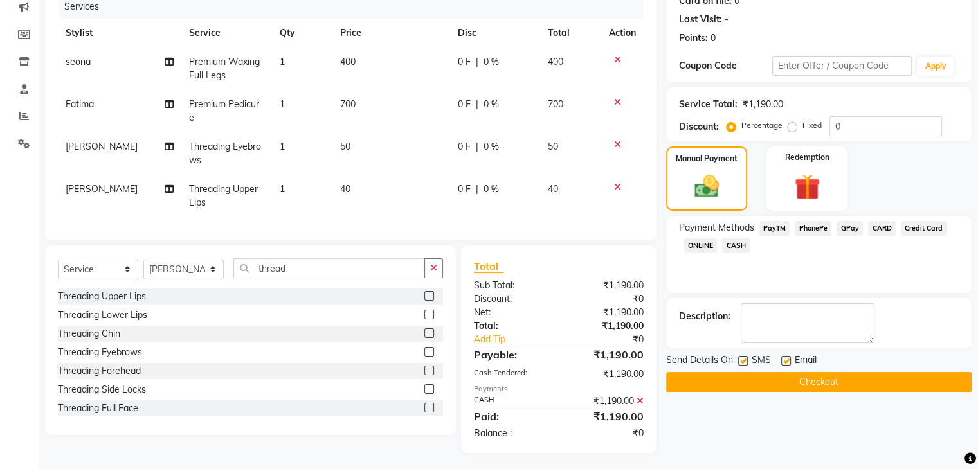
click at [744, 361] on label at bounding box center [743, 361] width 10 height 10
click at [744, 361] on input "checkbox" at bounding box center [742, 361] width 8 height 8
click at [782, 357] on label at bounding box center [786, 361] width 10 height 10
click at [782, 357] on input "checkbox" at bounding box center [785, 361] width 8 height 8
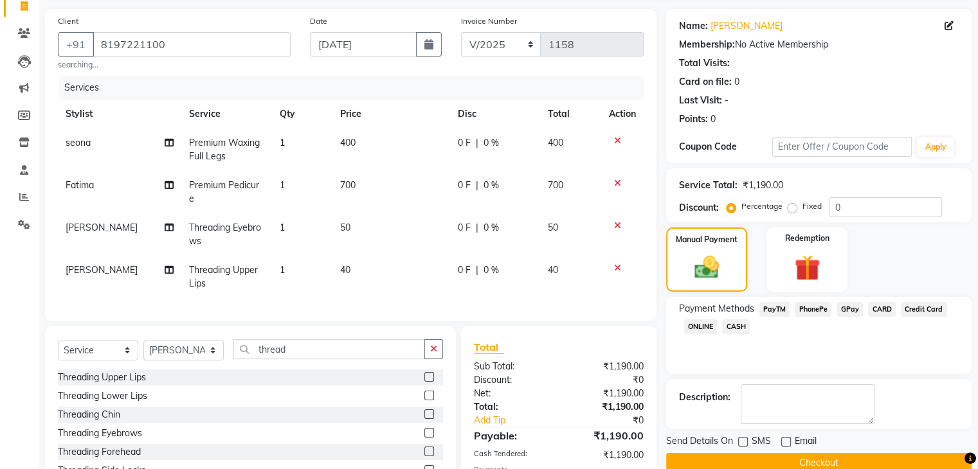
scroll to position [0, 0]
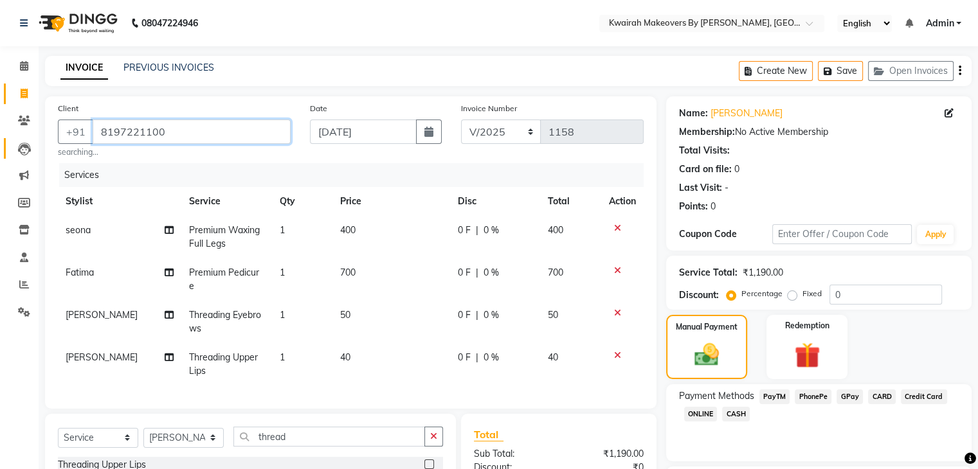
drag, startPoint x: 170, startPoint y: 142, endPoint x: 28, endPoint y: 142, distance: 142.7
click at [28, 142] on app-home "08047224946 Select Location × Kwairah Makeovers By Ketki, Dahisar West English …" at bounding box center [489, 320] width 978 height 641
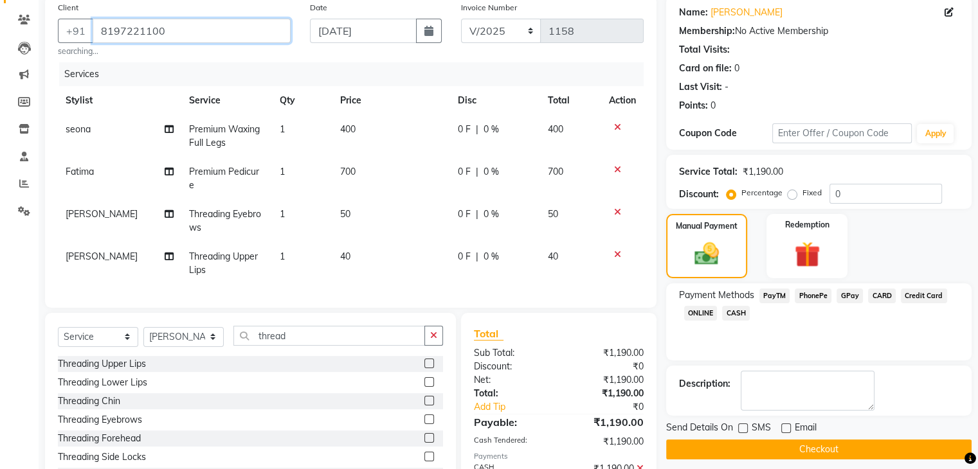
scroll to position [168, 0]
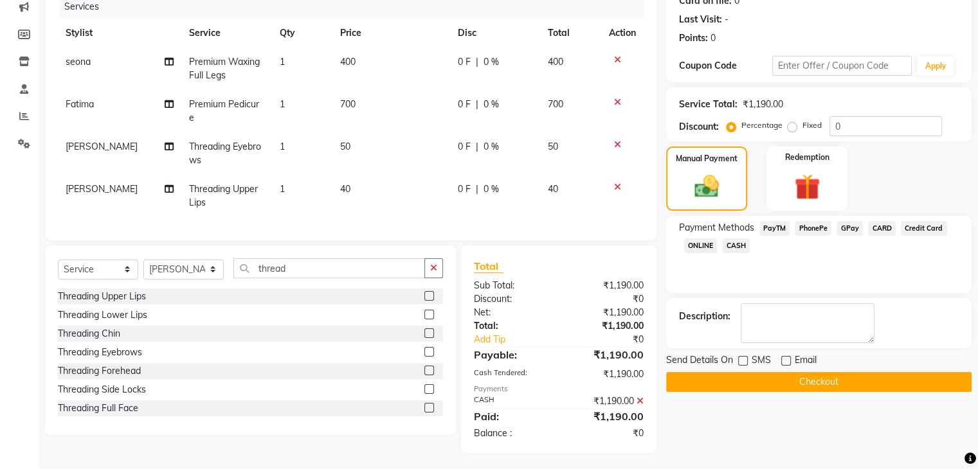
click at [796, 375] on button "Checkout" at bounding box center [818, 382] width 305 height 20
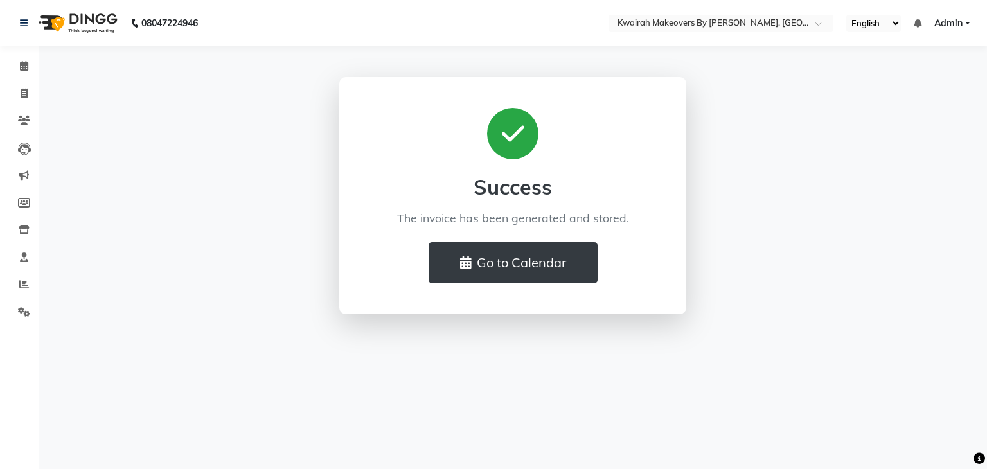
click at [36, 92] on li "Invoice" at bounding box center [19, 94] width 39 height 28
click at [19, 91] on span at bounding box center [24, 94] width 22 height 15
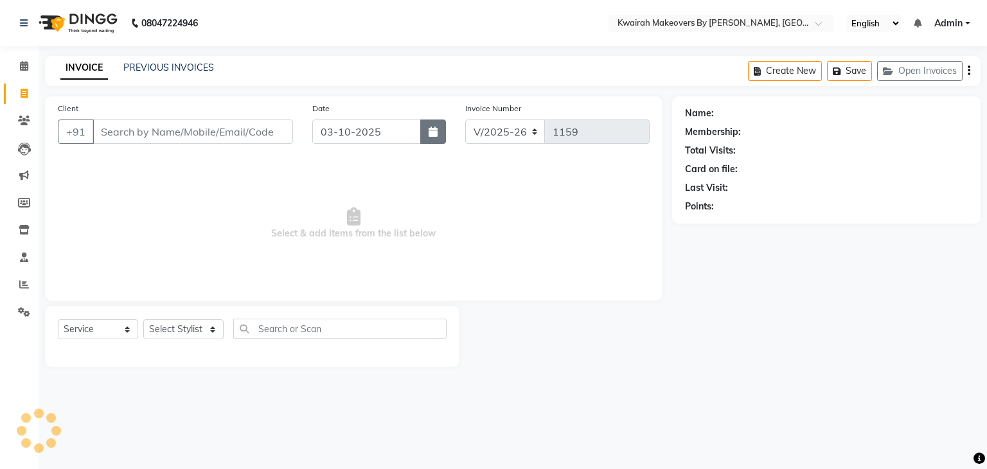
click at [422, 135] on button "button" at bounding box center [433, 132] width 26 height 24
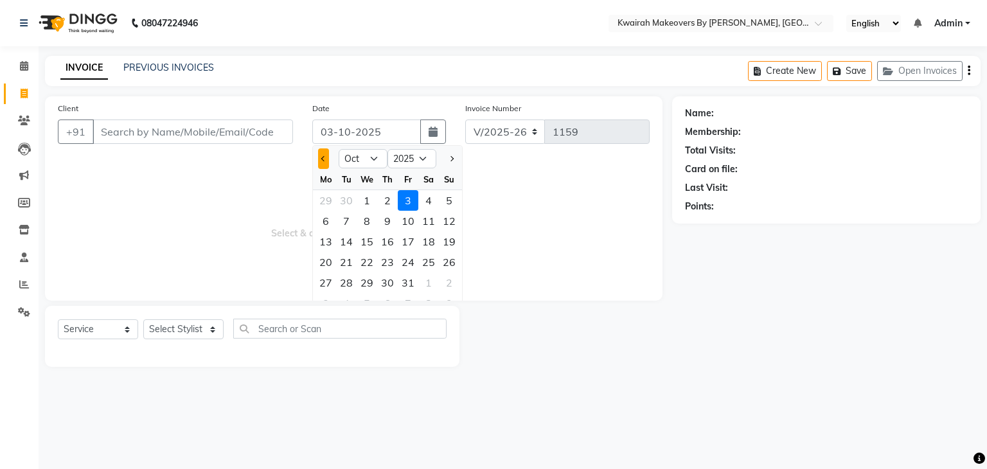
click at [321, 156] on button "Previous month" at bounding box center [323, 158] width 11 height 21
click at [445, 258] on div "28" at bounding box center [449, 262] width 21 height 21
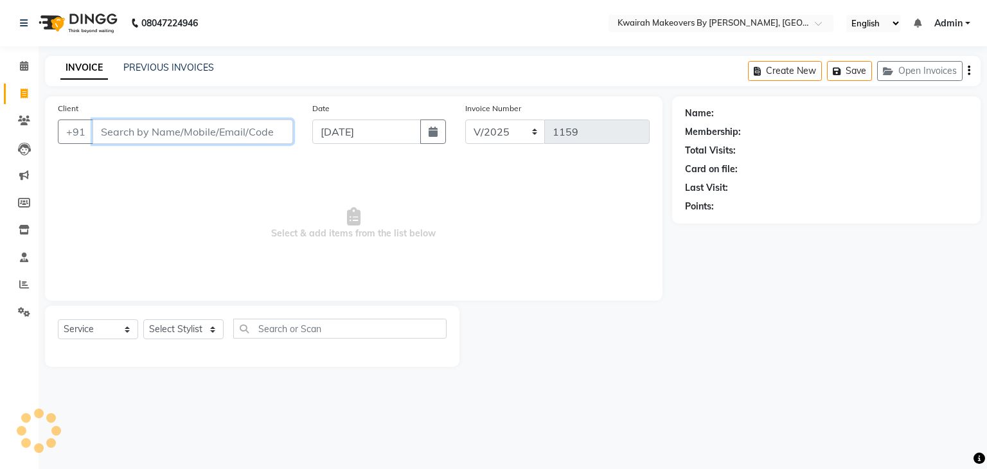
click at [201, 129] on input "Client" at bounding box center [193, 132] width 201 height 24
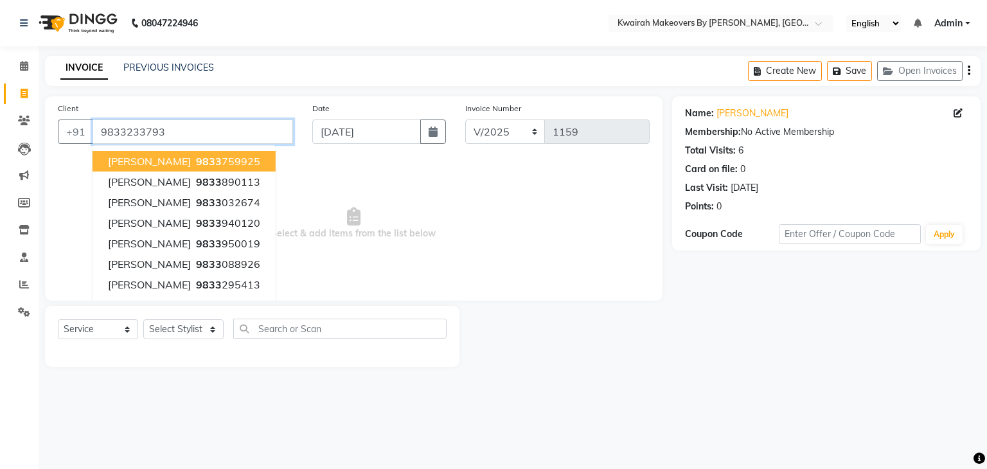
click at [206, 125] on input "9833233793" at bounding box center [193, 132] width 201 height 24
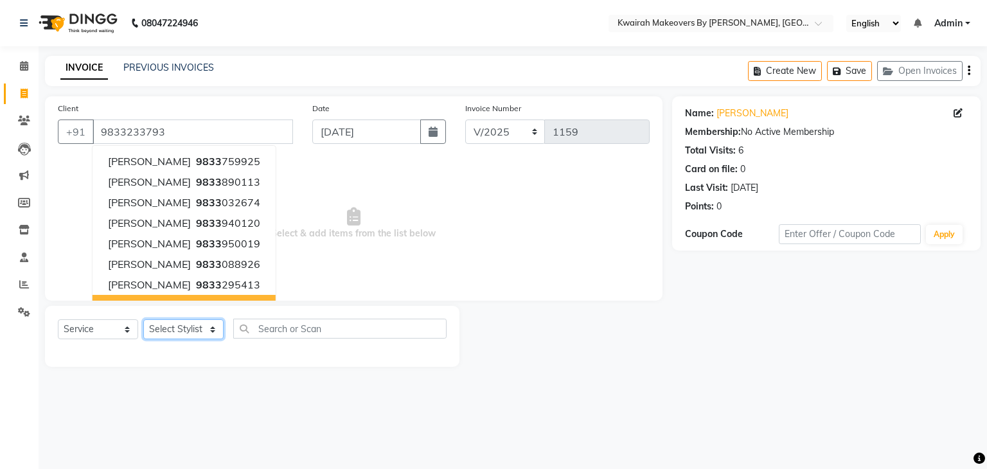
click at [210, 330] on select "Select Stylist [PERSON_NAME] Anjali [PERSON_NAME] [PERSON_NAME] [PERSON_NAME] […" at bounding box center [183, 329] width 80 height 20
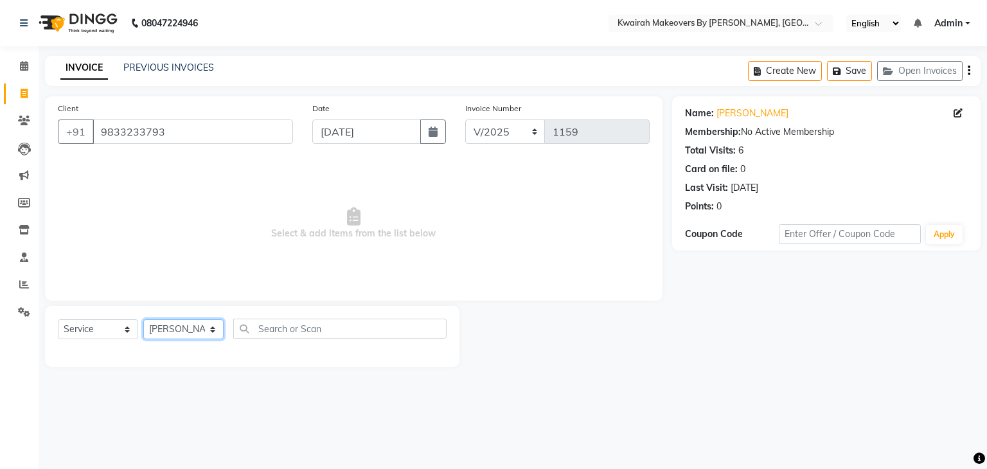
click at [143, 320] on select "Select Stylist [PERSON_NAME] Anjali [PERSON_NAME] [PERSON_NAME] [PERSON_NAME] […" at bounding box center [183, 329] width 80 height 20
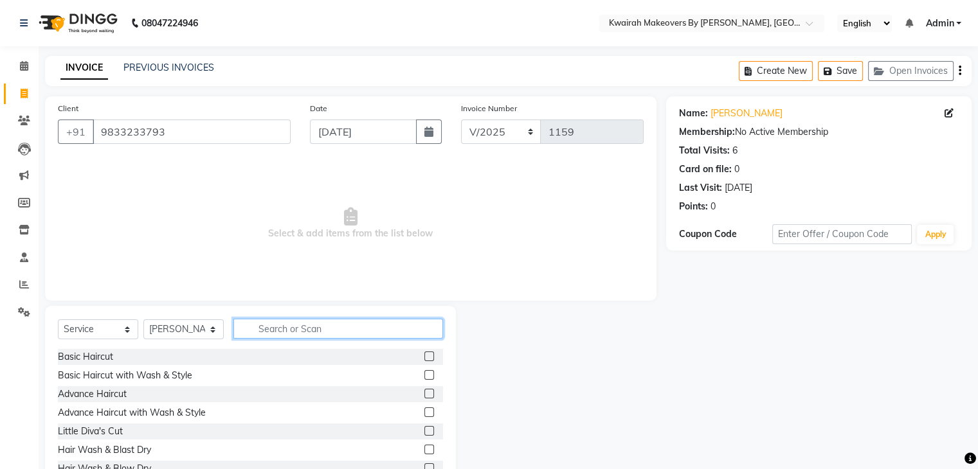
click at [288, 334] on input "text" at bounding box center [338, 329] width 210 height 20
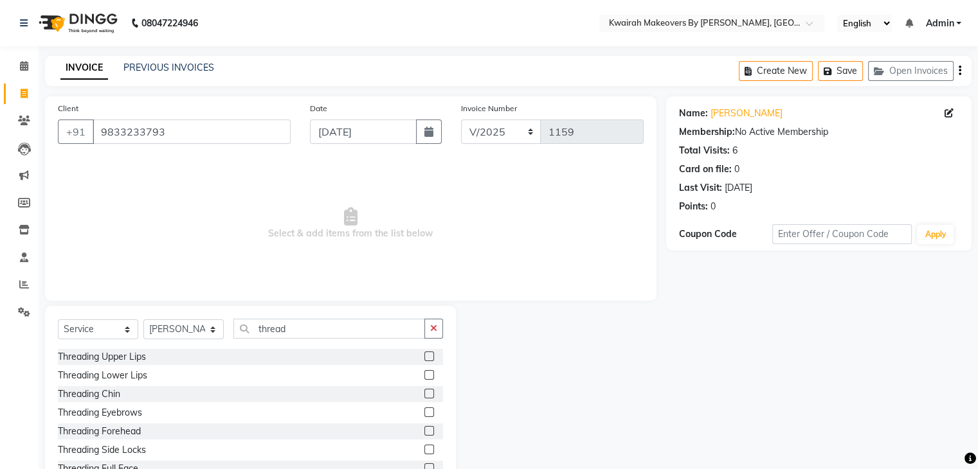
click at [424, 410] on label at bounding box center [429, 413] width 10 height 10
click at [424, 410] on input "checkbox" at bounding box center [428, 413] width 8 height 8
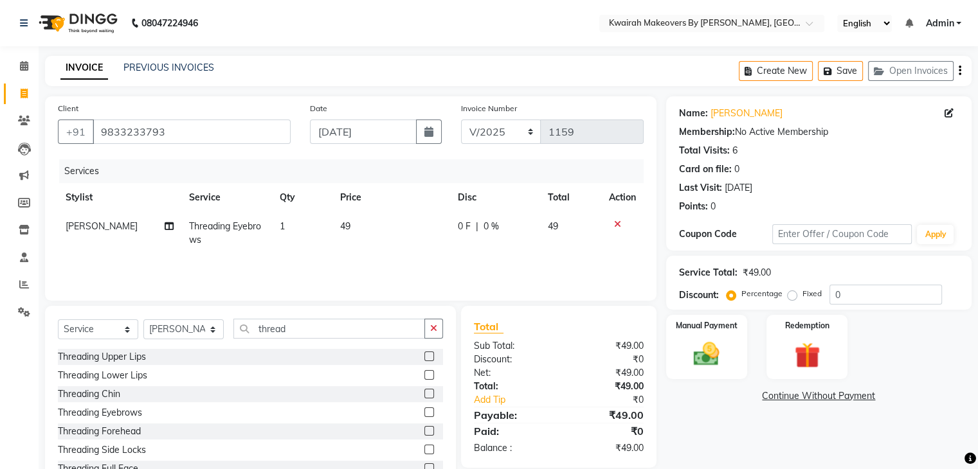
click at [424, 359] on label at bounding box center [429, 357] width 10 height 10
click at [424, 359] on input "checkbox" at bounding box center [428, 357] width 8 height 8
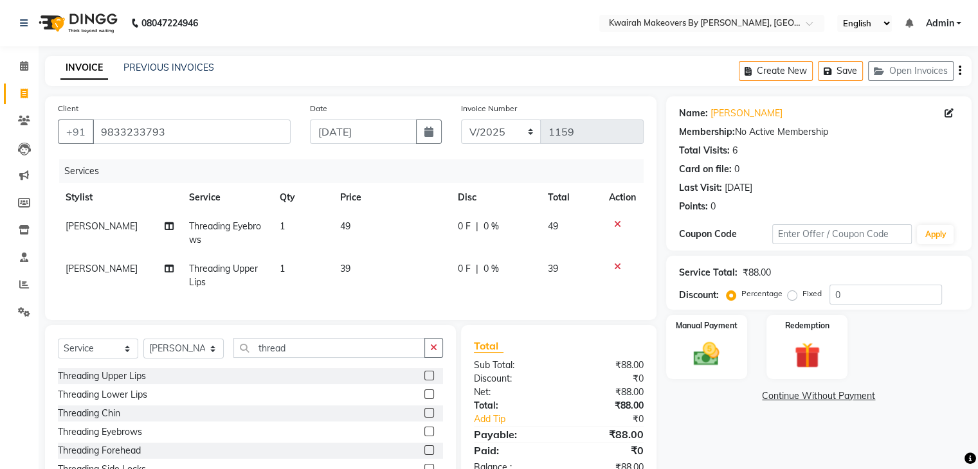
click at [352, 280] on td "39" at bounding box center [391, 276] width 118 height 42
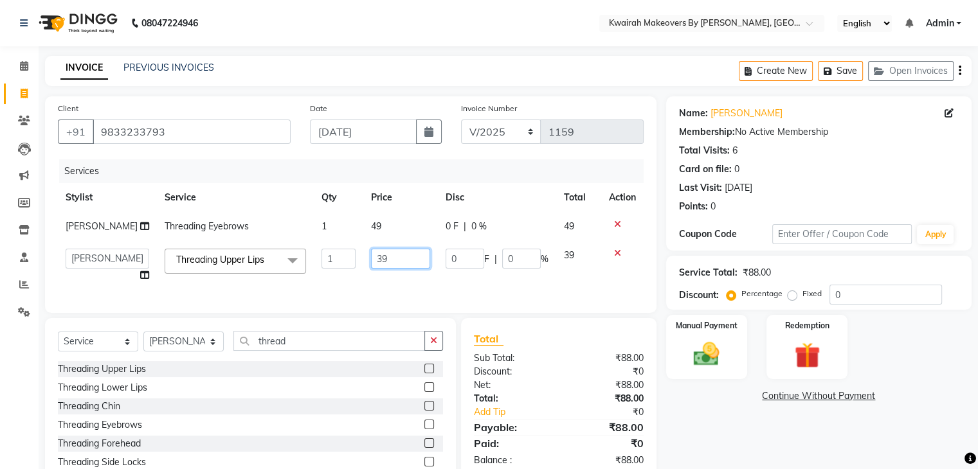
drag, startPoint x: 396, startPoint y: 264, endPoint x: 352, endPoint y: 267, distance: 43.9
click at [363, 267] on td "39" at bounding box center [400, 265] width 75 height 49
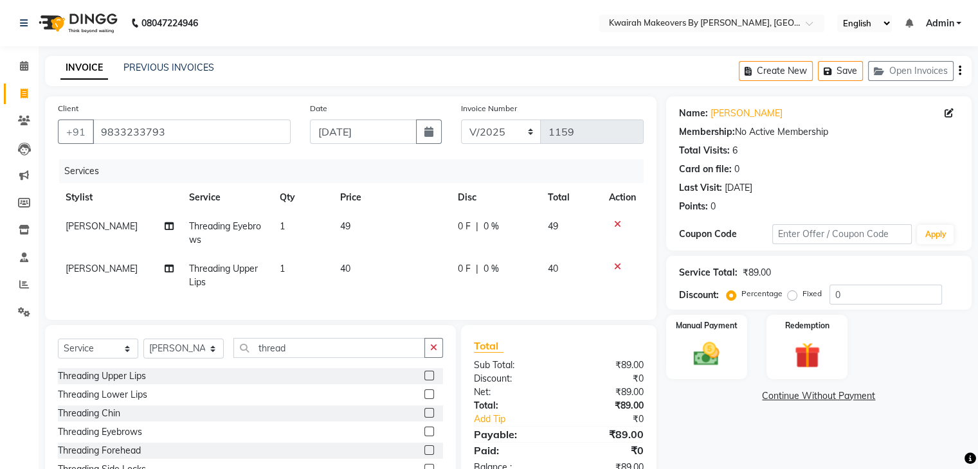
click at [386, 237] on td "49" at bounding box center [391, 233] width 118 height 42
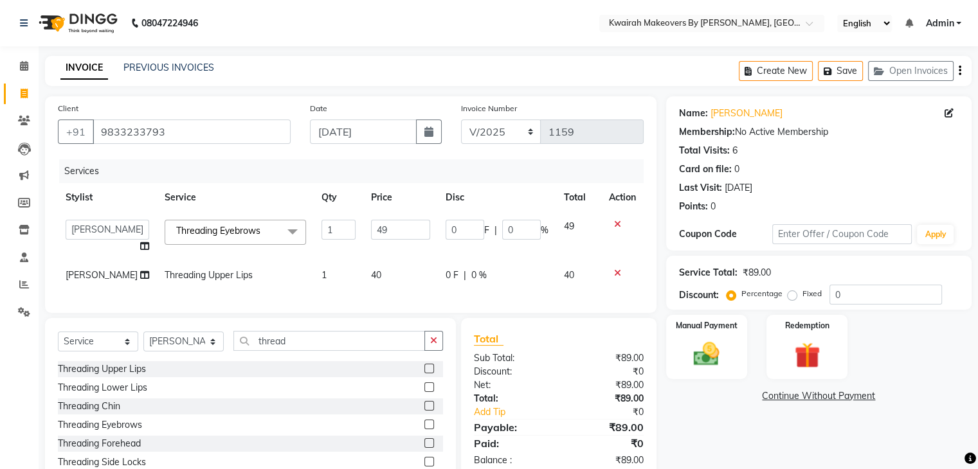
click at [389, 235] on input "49" at bounding box center [400, 230] width 59 height 20
drag, startPoint x: 386, startPoint y: 237, endPoint x: 289, endPoint y: 240, distance: 96.5
click at [289, 240] on tr "[PERSON_NAME] Anjali Fatima [PERSON_NAME] [PERSON_NAME] [PERSON_NAME] Threading…" at bounding box center [351, 236] width 586 height 49
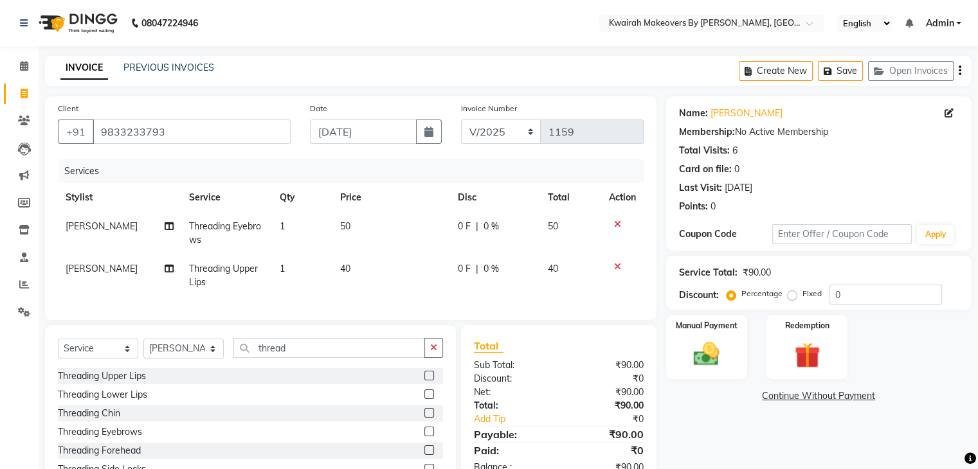
drag, startPoint x: 341, startPoint y: 271, endPoint x: 348, endPoint y: 269, distance: 6.9
click at [342, 271] on tr "Amruta Threading Upper Lips 1 40 0 F | 0 % 40" at bounding box center [351, 276] width 586 height 42
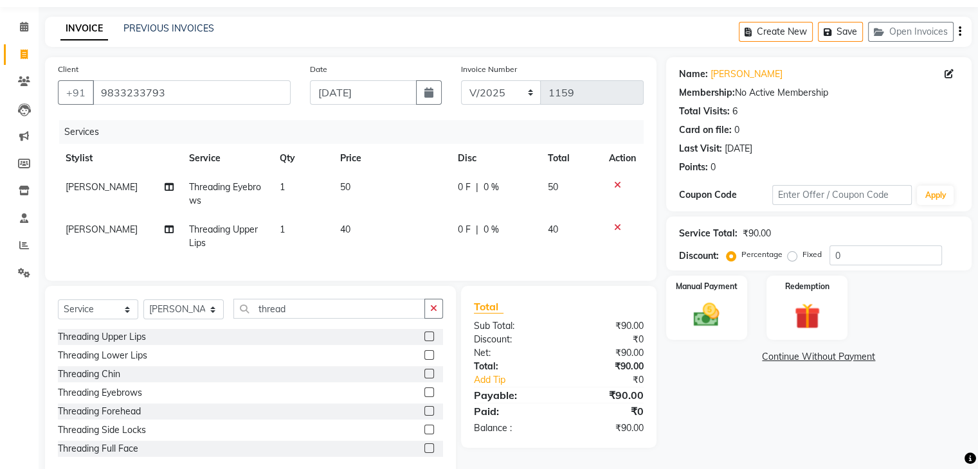
scroll to position [75, 0]
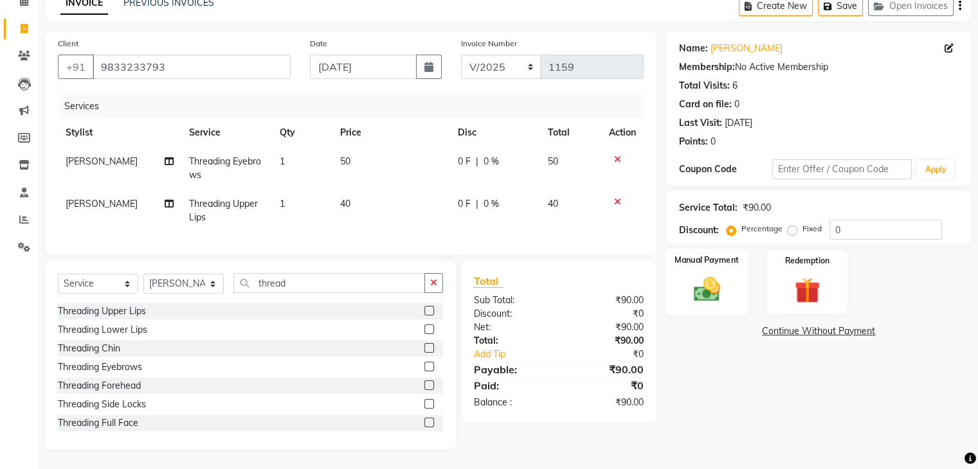
click at [679, 280] on div "Manual Payment" at bounding box center [706, 282] width 84 height 66
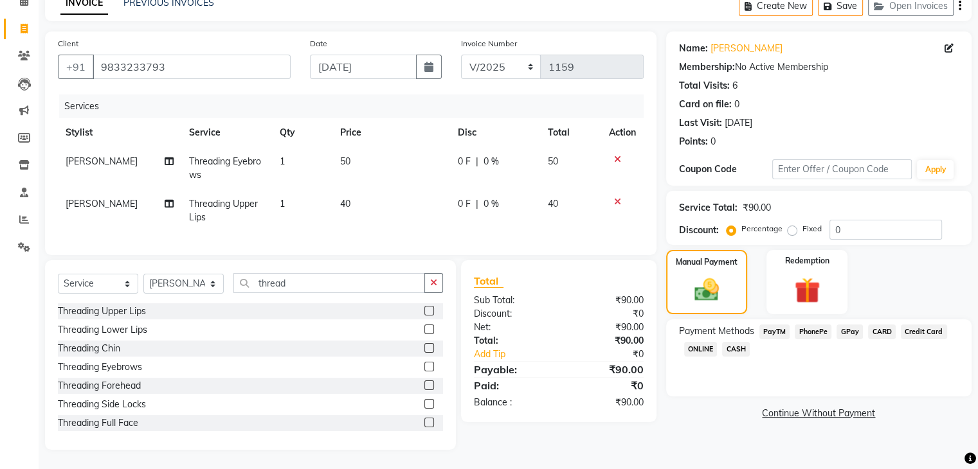
click at [839, 325] on span "GPay" at bounding box center [849, 332] width 26 height 15
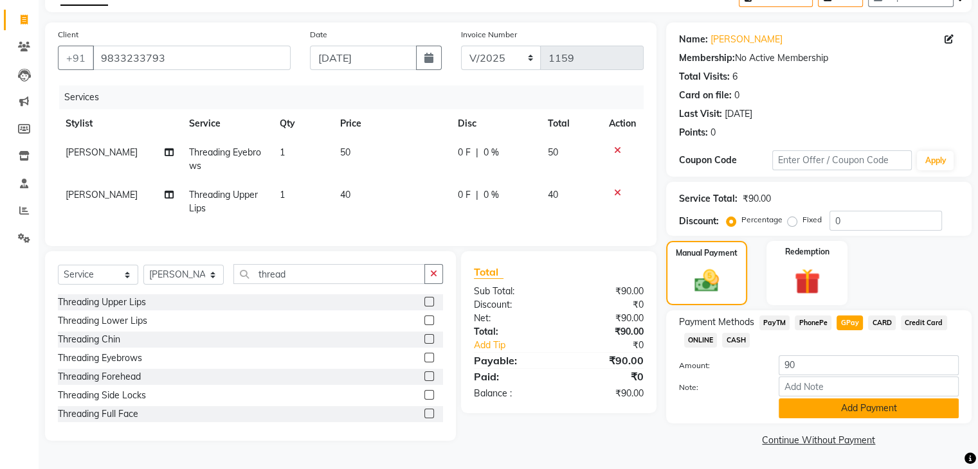
click at [835, 408] on button "Add Payment" at bounding box center [868, 409] width 180 height 20
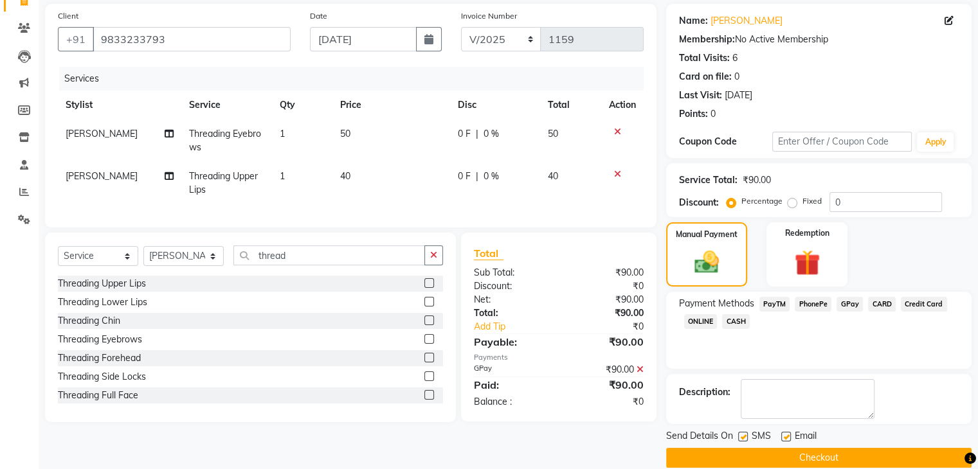
scroll to position [110, 0]
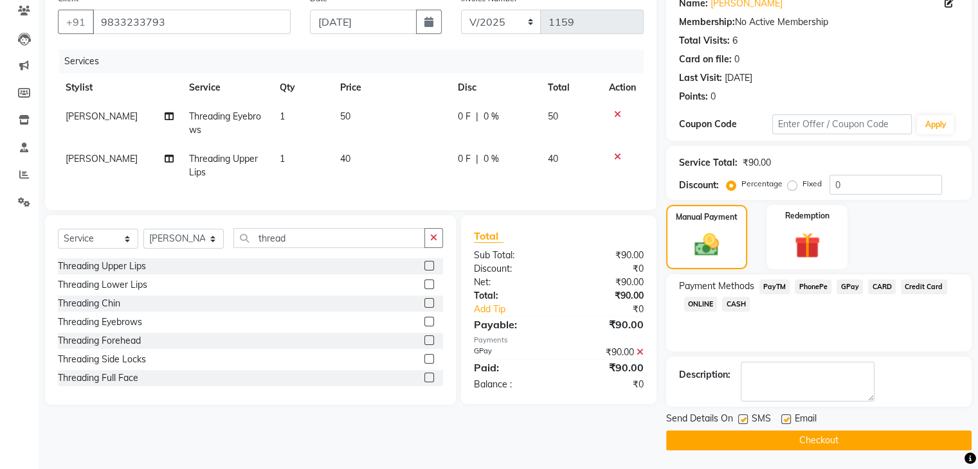
click at [744, 422] on label at bounding box center [743, 420] width 10 height 10
click at [744, 422] on input "checkbox" at bounding box center [742, 420] width 8 height 8
click at [784, 419] on label at bounding box center [786, 420] width 10 height 10
click at [784, 419] on input "checkbox" at bounding box center [785, 420] width 8 height 8
click at [780, 442] on button "Checkout" at bounding box center [818, 441] width 305 height 20
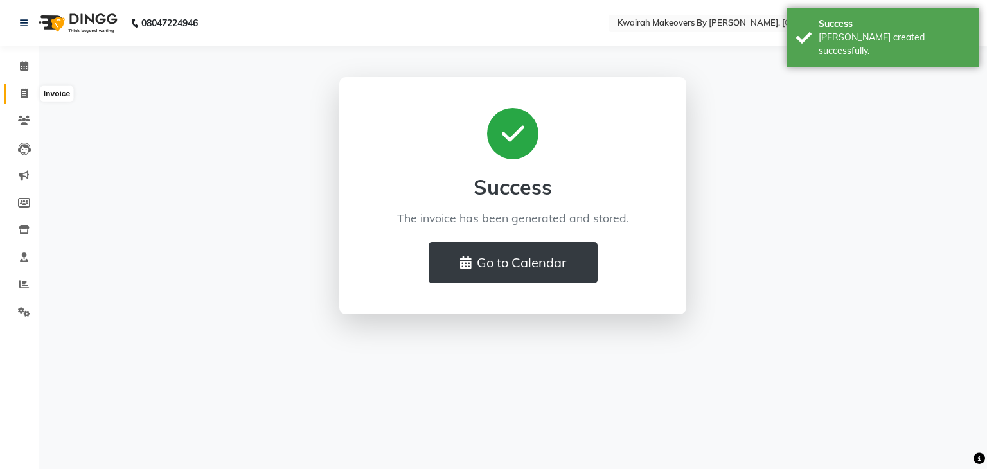
click at [33, 98] on span at bounding box center [24, 94] width 22 height 15
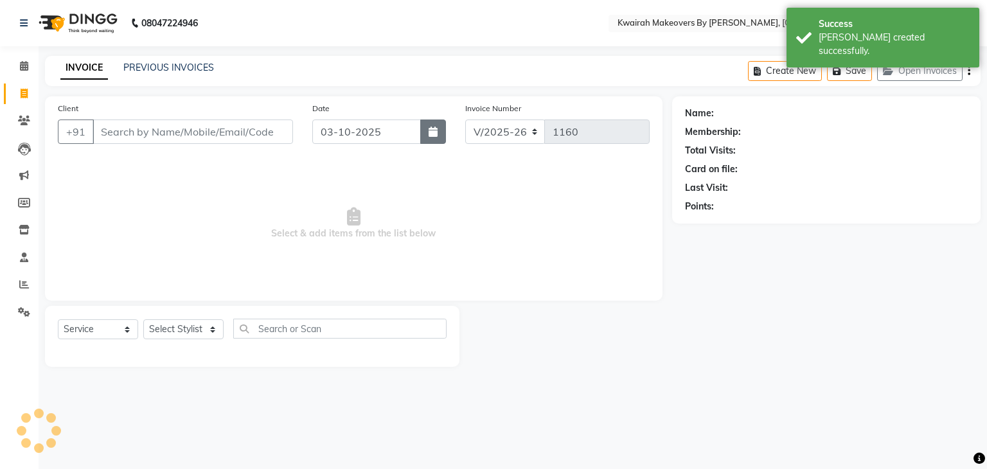
click at [440, 132] on button "button" at bounding box center [433, 132] width 26 height 24
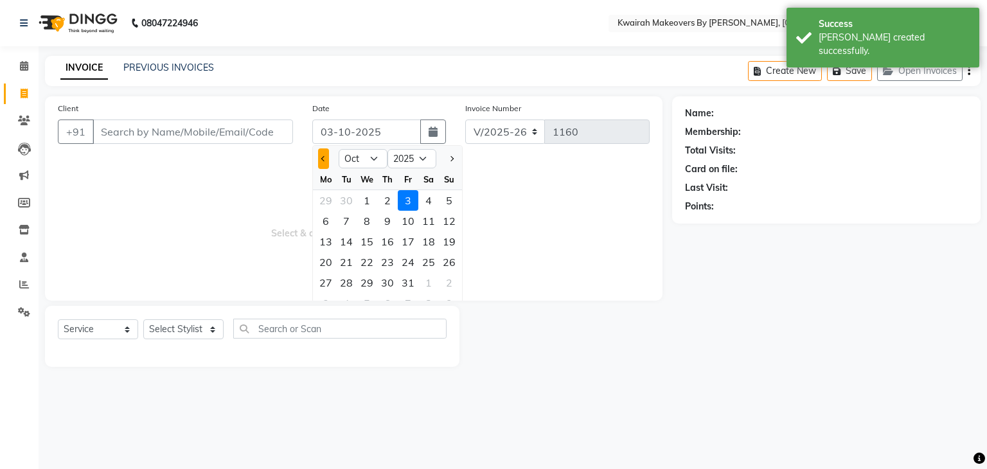
click at [327, 160] on button "Previous month" at bounding box center [323, 158] width 11 height 21
click at [450, 260] on div "28" at bounding box center [449, 262] width 21 height 21
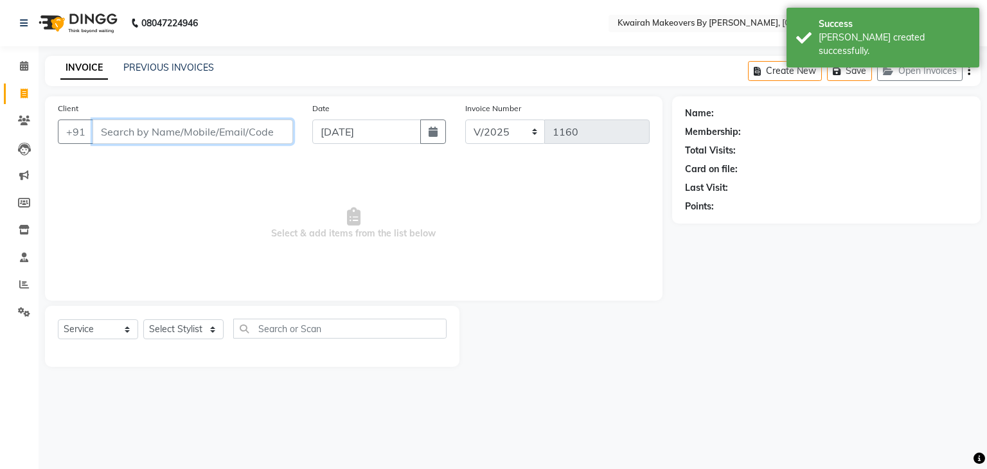
click at [228, 135] on input "Client" at bounding box center [193, 132] width 201 height 24
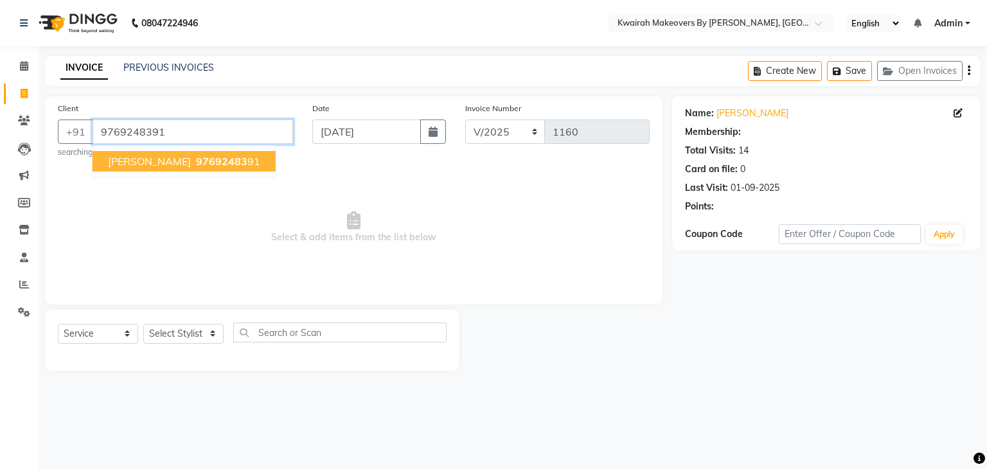
click at [228, 135] on input "9769248391" at bounding box center [193, 132] width 201 height 24
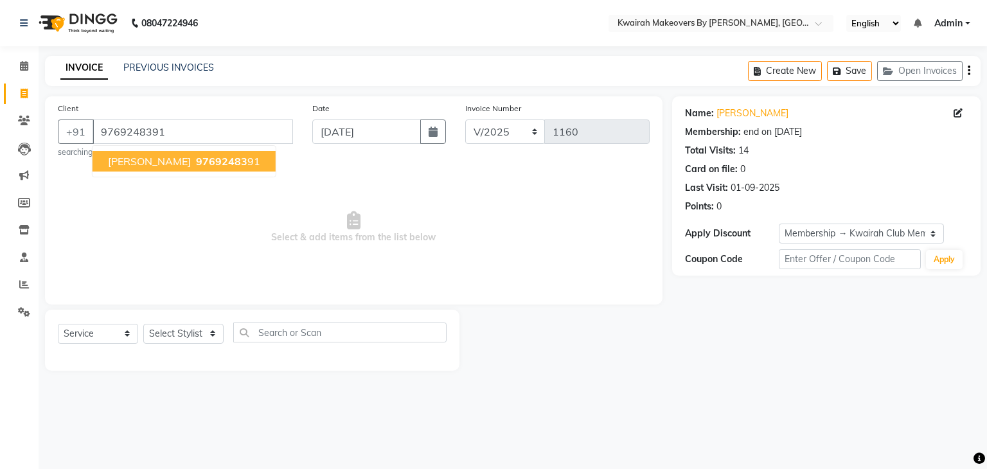
click at [181, 344] on div "Select Stylist [PERSON_NAME] Anjali [PERSON_NAME] [PERSON_NAME] [PERSON_NAME] […" at bounding box center [183, 334] width 80 height 20
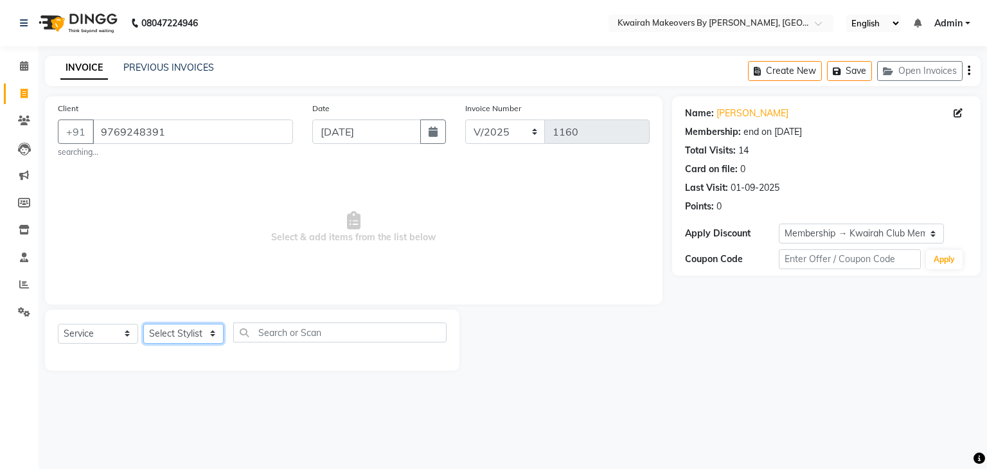
click at [185, 331] on select "Select Stylist [PERSON_NAME] Anjali [PERSON_NAME] [PERSON_NAME] [PERSON_NAME] […" at bounding box center [183, 334] width 80 height 20
click at [143, 325] on select "Select Stylist [PERSON_NAME] Anjali [PERSON_NAME] [PERSON_NAME] [PERSON_NAME] […" at bounding box center [183, 334] width 80 height 20
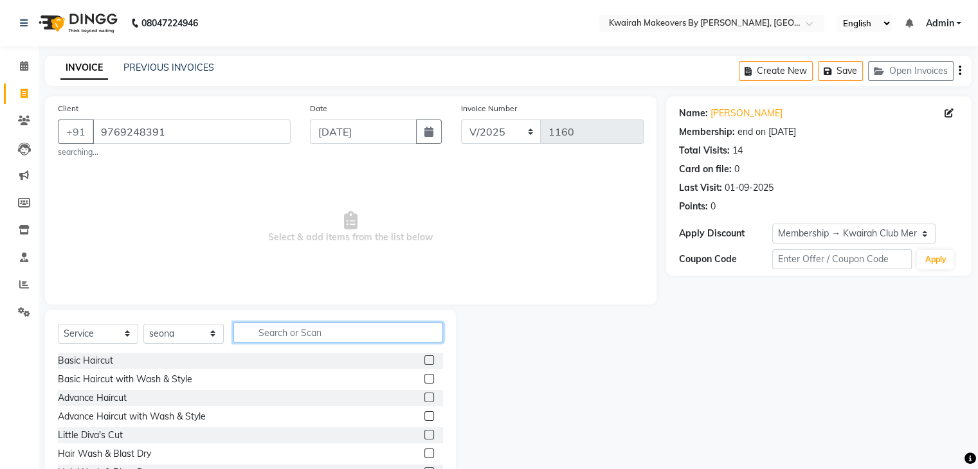
click at [291, 332] on input "text" at bounding box center [338, 333] width 210 height 20
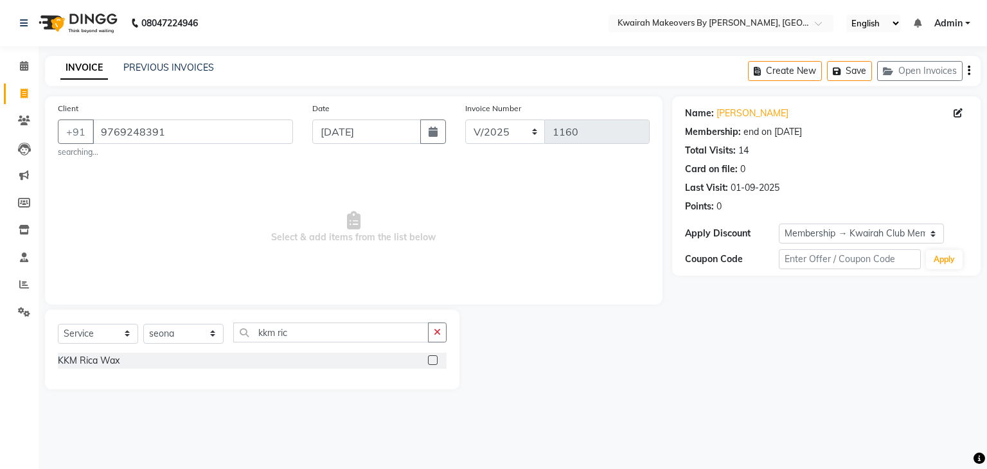
click at [433, 359] on label at bounding box center [433, 360] width 10 height 10
click at [433, 359] on input "checkbox" at bounding box center [432, 361] width 8 height 8
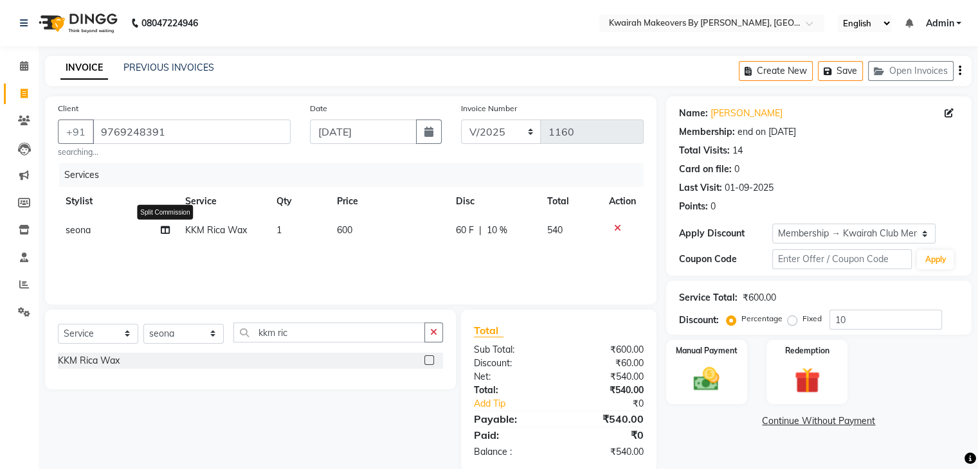
click at [166, 230] on icon at bounding box center [165, 230] width 9 height 9
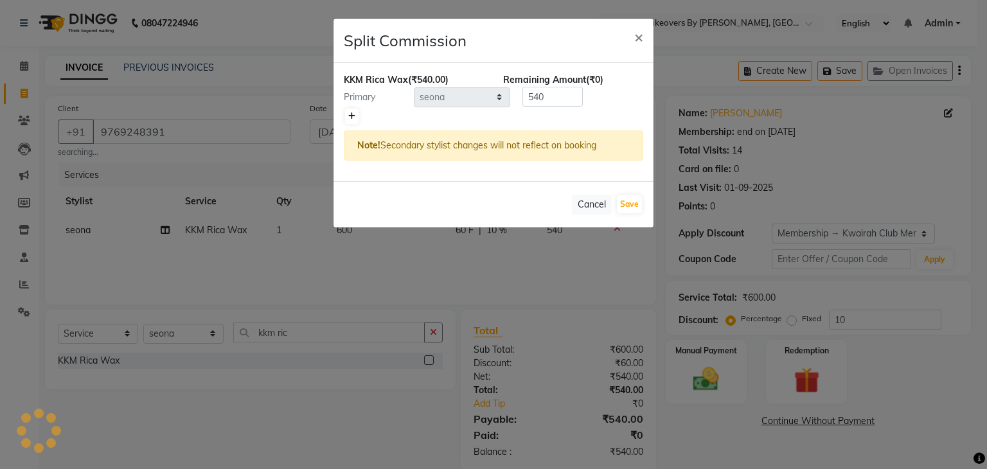
click at [346, 118] on div "KKM Rica Wax (₹540.00) Remaining Amount (₹0) Primary Select Amruta Anjali Fatim…" at bounding box center [494, 122] width 320 height 118
click at [355, 117] on link at bounding box center [351, 116] width 13 height 15
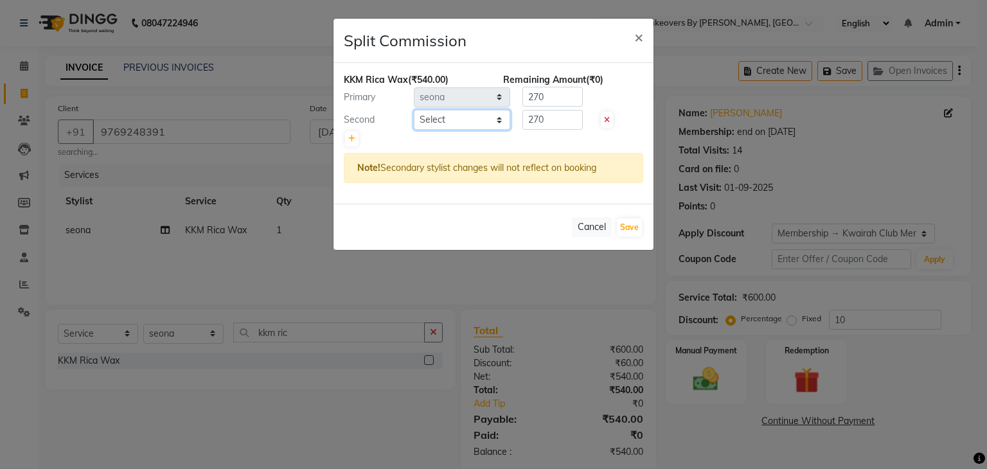
click at [451, 126] on select "Select Amruta Anjali Fatima Ketki Somani Rakhi Chaurasia seona Shrushti" at bounding box center [462, 120] width 96 height 20
click at [414, 110] on select "Select Amruta Anjali Fatima Ketki Somani Rakhi Chaurasia seona Shrushti" at bounding box center [462, 120] width 96 height 20
click at [630, 221] on button "Save" at bounding box center [629, 228] width 25 height 18
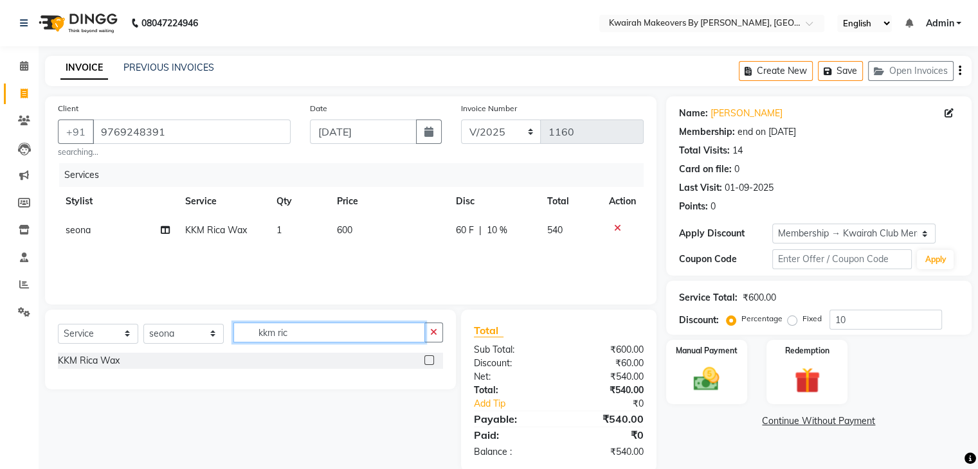
drag, startPoint x: 303, startPoint y: 329, endPoint x: 179, endPoint y: 341, distance: 124.7
click at [179, 341] on div "Select Service Product Membership Package Voucher Prepaid Gift Card Select Styl…" at bounding box center [250, 338] width 385 height 30
click at [186, 330] on select "Select Stylist [PERSON_NAME] Anjali [PERSON_NAME] [PERSON_NAME] [PERSON_NAME] […" at bounding box center [183, 334] width 80 height 20
click at [143, 325] on select "Select Stylist [PERSON_NAME] Anjali [PERSON_NAME] [PERSON_NAME] [PERSON_NAME] […" at bounding box center [183, 334] width 80 height 20
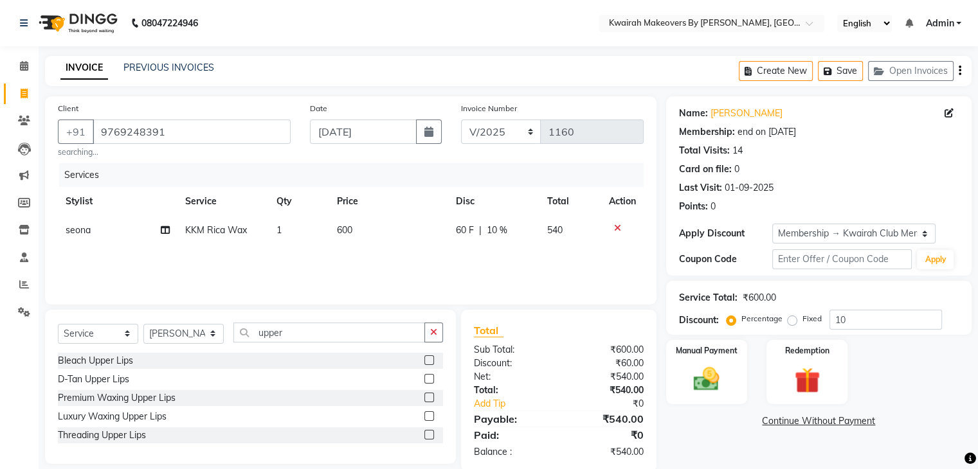
click at [427, 433] on label at bounding box center [429, 435] width 10 height 10
click at [427, 433] on input "checkbox" at bounding box center [428, 435] width 8 height 8
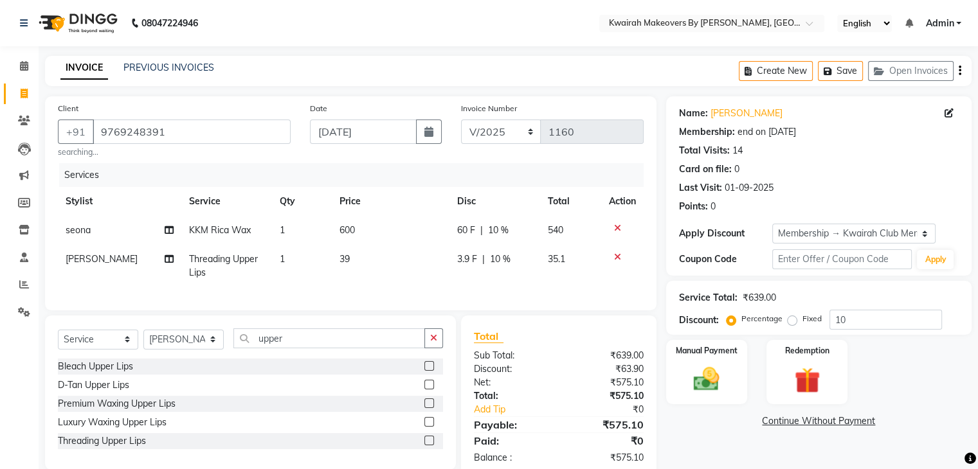
click at [384, 268] on td "39" at bounding box center [390, 266] width 117 height 42
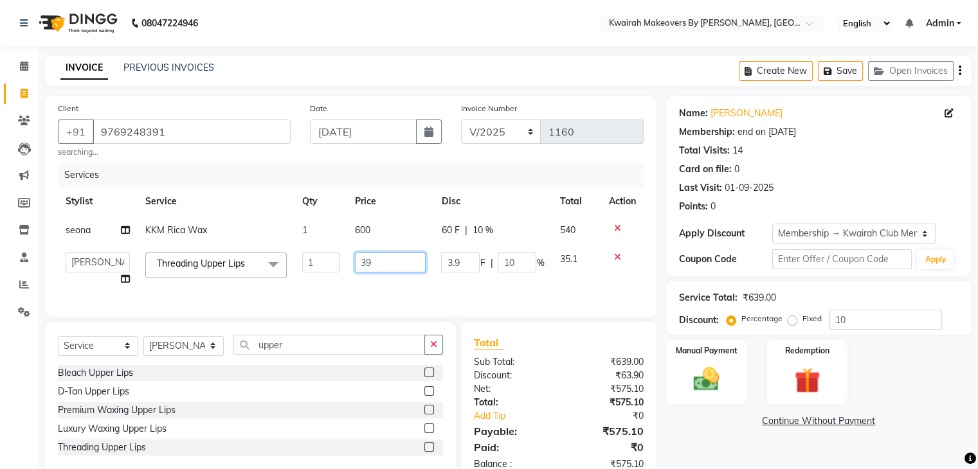
drag, startPoint x: 384, startPoint y: 260, endPoint x: 318, endPoint y: 263, distance: 66.9
click at [318, 263] on tr "[PERSON_NAME] Anjali Fatima [PERSON_NAME] [PERSON_NAME] [PERSON_NAME] Threading…" at bounding box center [351, 269] width 586 height 49
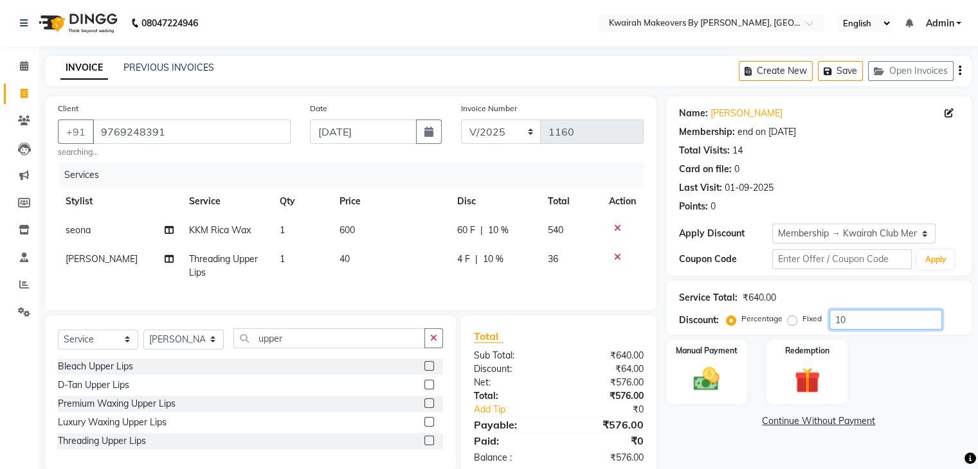
drag, startPoint x: 851, startPoint y: 323, endPoint x: 759, endPoint y: 323, distance: 91.9
click at [760, 323] on div "Percentage Fixed 10" at bounding box center [835, 320] width 213 height 20
drag, startPoint x: 920, startPoint y: 361, endPoint x: 919, endPoint y: 369, distance: 8.5
click at [919, 369] on div "Manual Payment Redemption" at bounding box center [818, 372] width 325 height 64
click at [677, 353] on label "Manual Payment" at bounding box center [706, 350] width 64 height 12
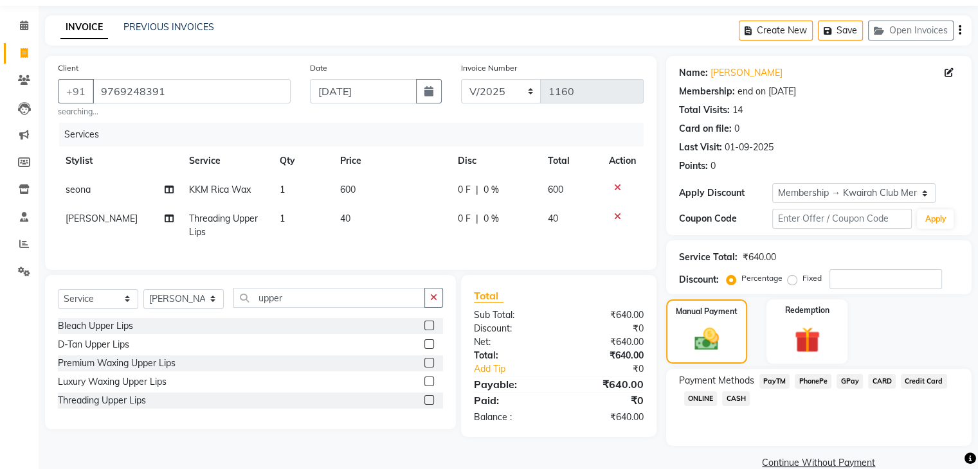
scroll to position [62, 0]
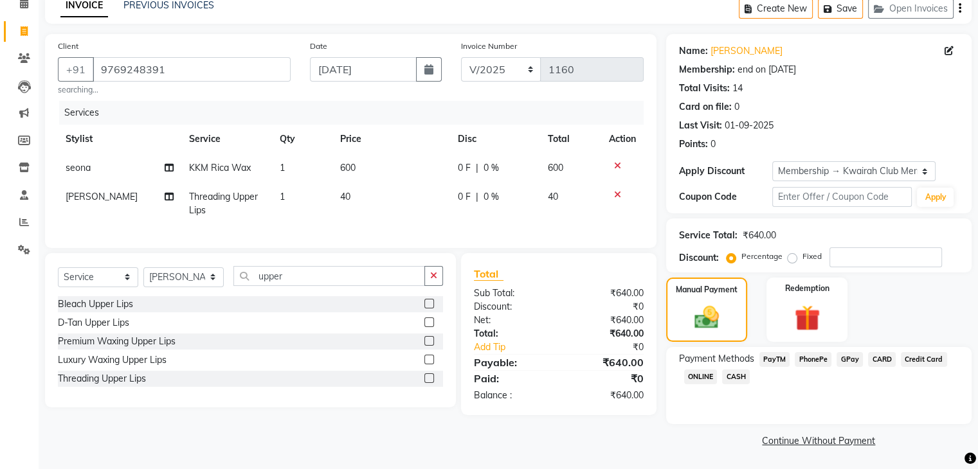
click at [845, 362] on span "GPay" at bounding box center [849, 359] width 26 height 15
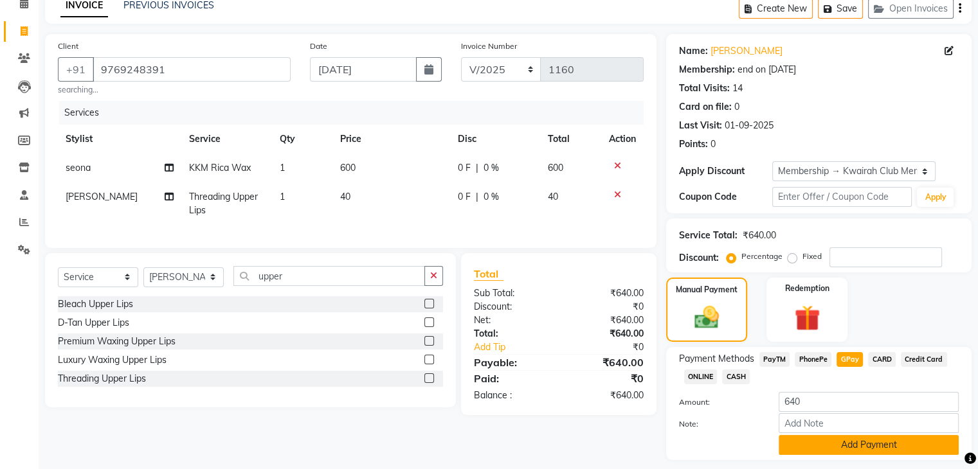
click at [846, 445] on button "Add Payment" at bounding box center [868, 445] width 180 height 20
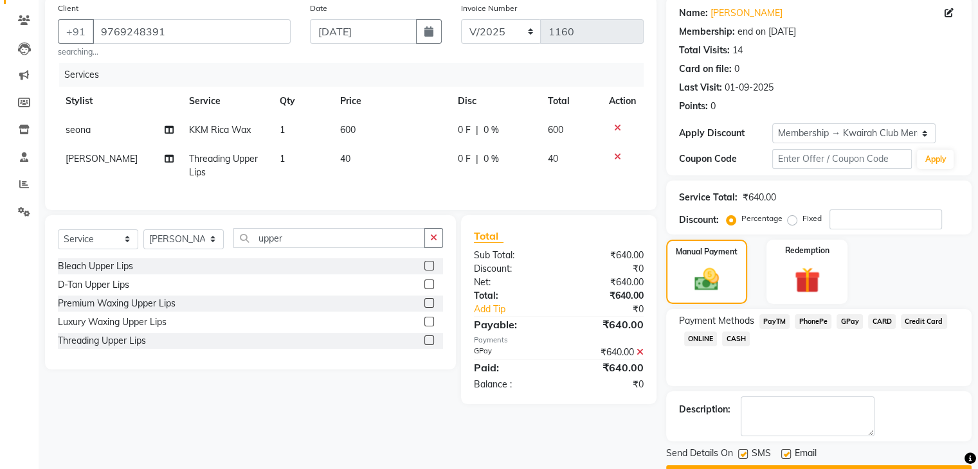
scroll to position [134, 0]
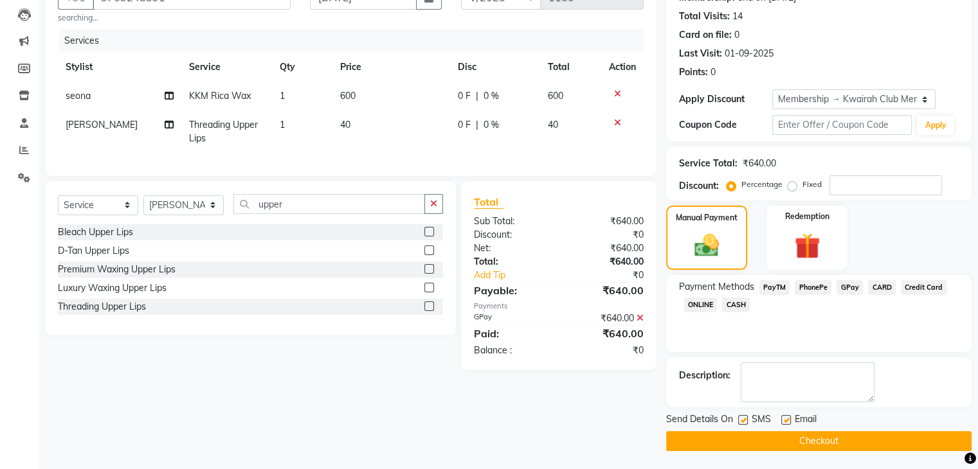
click at [739, 417] on label at bounding box center [743, 420] width 10 height 10
click at [739, 417] on input "checkbox" at bounding box center [742, 421] width 8 height 8
click at [790, 419] on div "Email" at bounding box center [804, 421] width 46 height 16
click at [781, 417] on label at bounding box center [786, 420] width 10 height 10
click at [781, 417] on input "checkbox" at bounding box center [785, 421] width 8 height 8
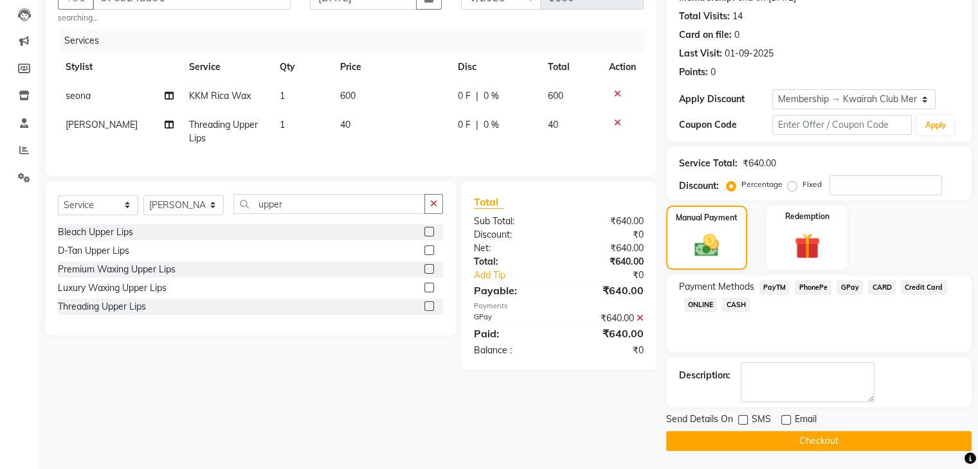
click at [782, 432] on button "Checkout" at bounding box center [818, 441] width 305 height 20
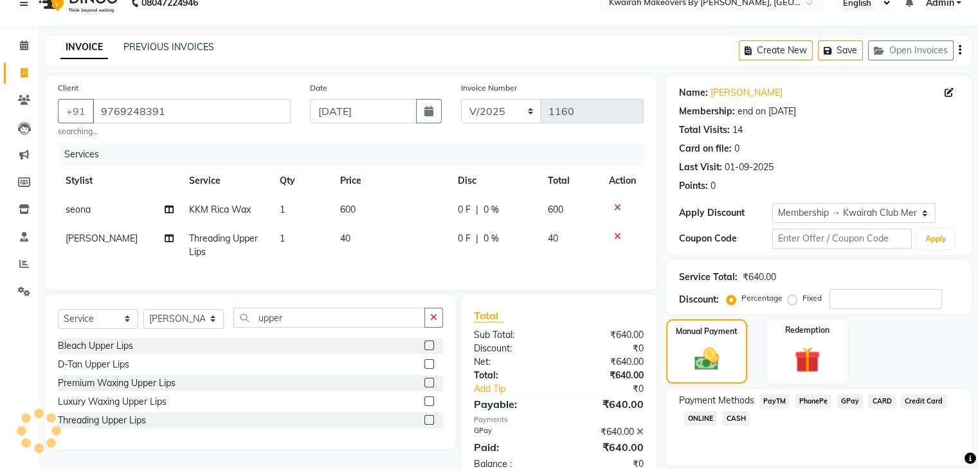
scroll to position [0, 0]
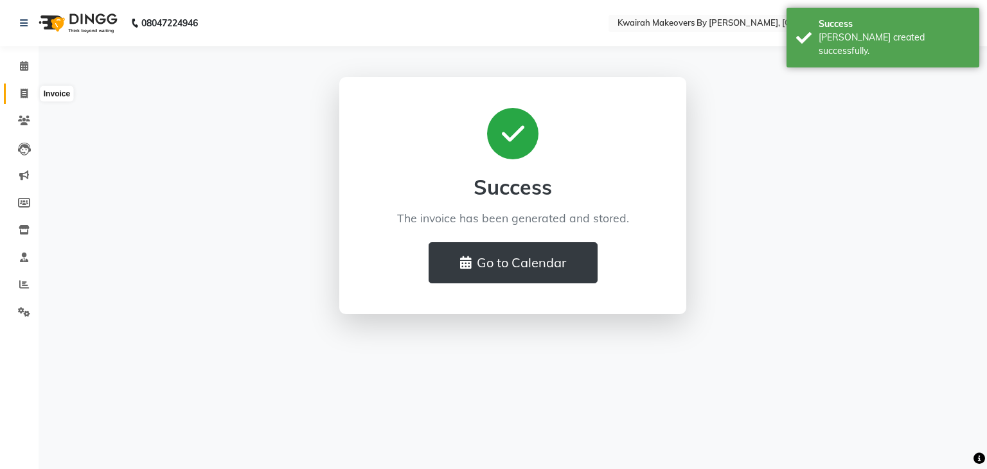
click at [22, 98] on span at bounding box center [24, 94] width 22 height 15
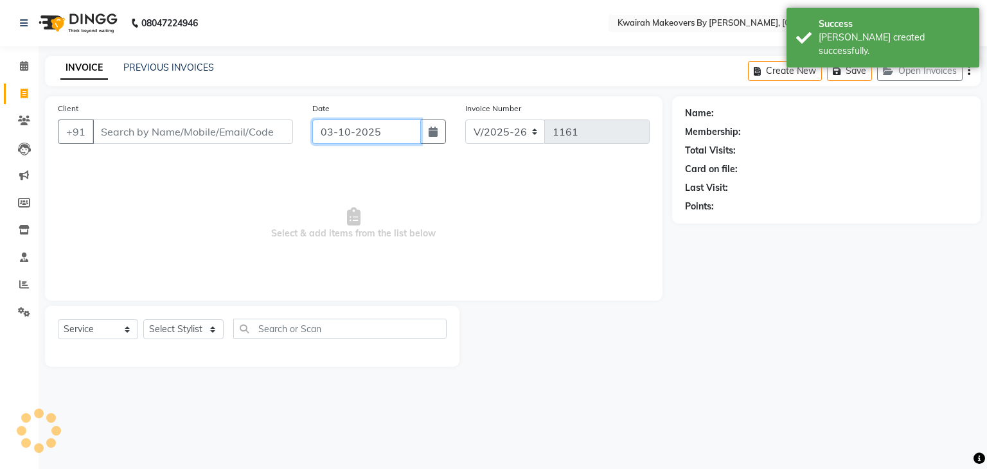
click at [391, 142] on input "03-10-2025" at bounding box center [366, 132] width 109 height 24
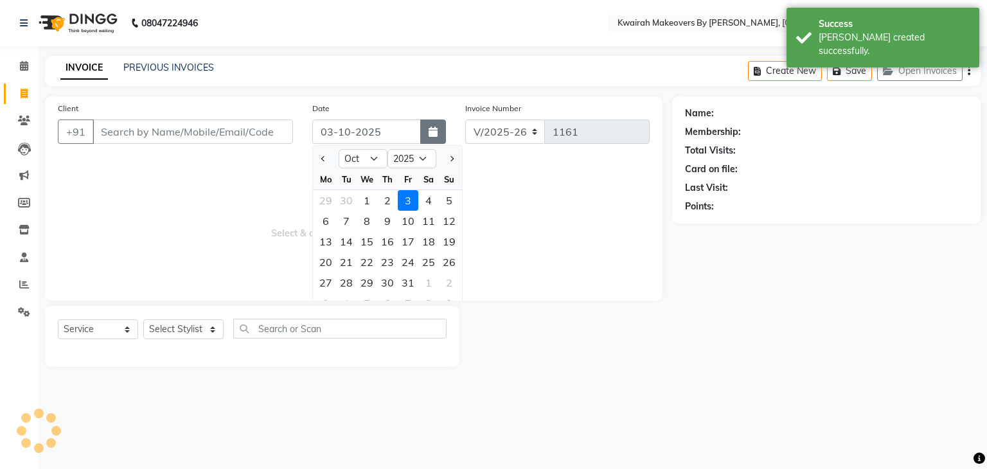
click at [423, 138] on button "button" at bounding box center [433, 132] width 26 height 24
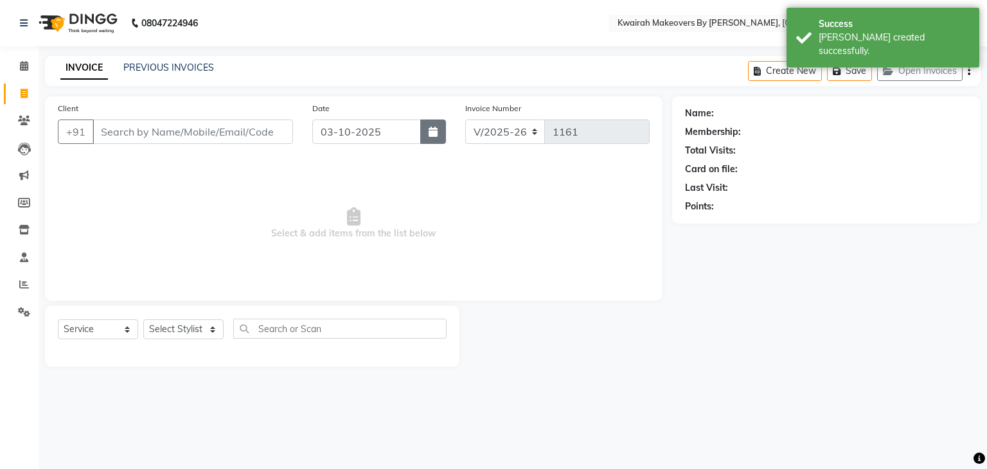
click at [445, 138] on div "Date 03-10-2025" at bounding box center [379, 128] width 153 height 53
click at [418, 132] on input "03-10-2025" at bounding box center [366, 132] width 109 height 24
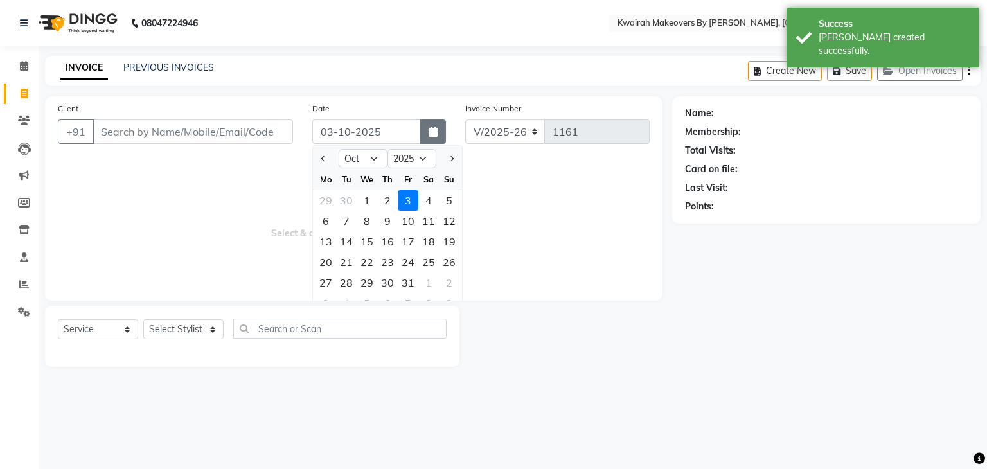
click at [426, 132] on button "button" at bounding box center [433, 132] width 26 height 24
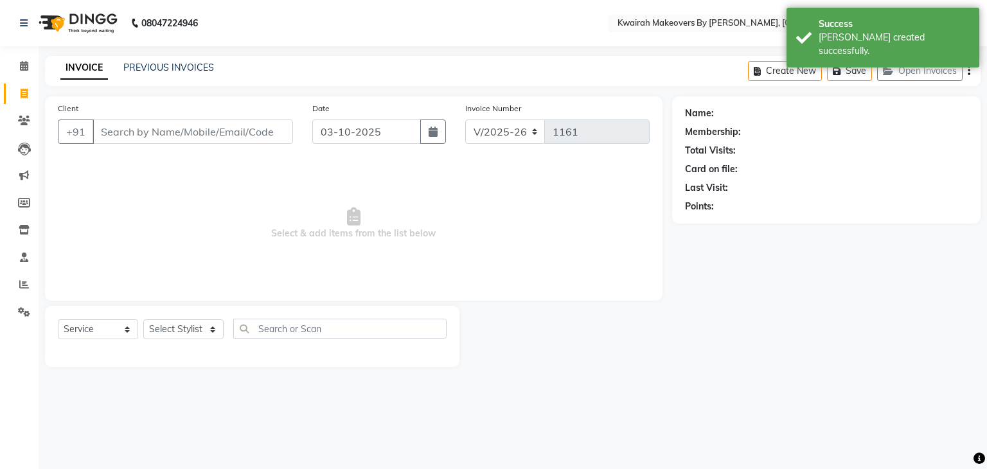
drag, startPoint x: 454, startPoint y: 136, endPoint x: 447, endPoint y: 136, distance: 7.1
click at [454, 136] on div "Date 03-10-2025" at bounding box center [379, 128] width 153 height 53
click at [444, 134] on button "button" at bounding box center [433, 132] width 26 height 24
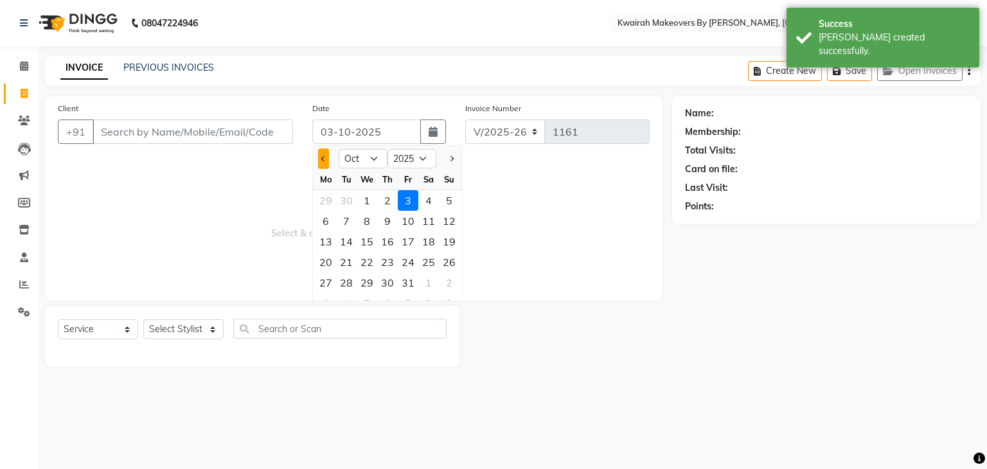
click at [329, 162] on div at bounding box center [326, 158] width 26 height 21
click at [326, 160] on button "Previous month" at bounding box center [323, 158] width 11 height 21
click at [449, 254] on div "28" at bounding box center [449, 262] width 21 height 21
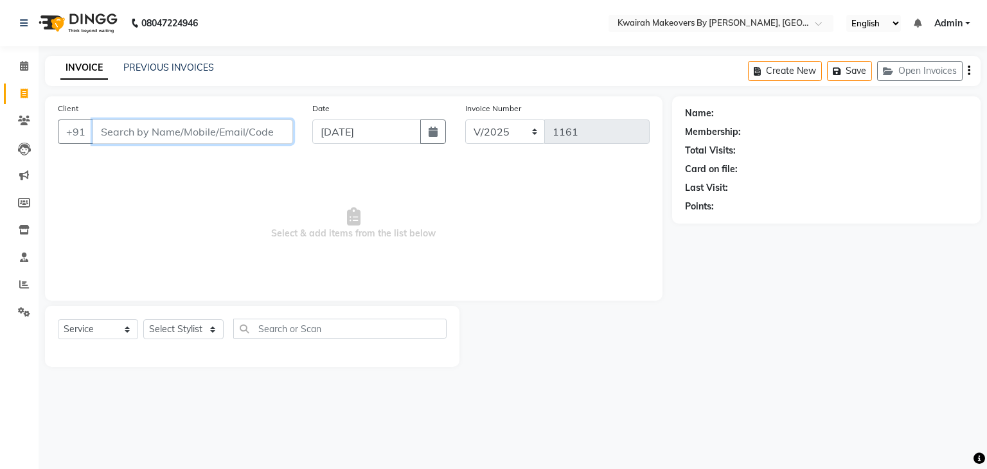
click at [235, 134] on input "Client" at bounding box center [193, 132] width 201 height 24
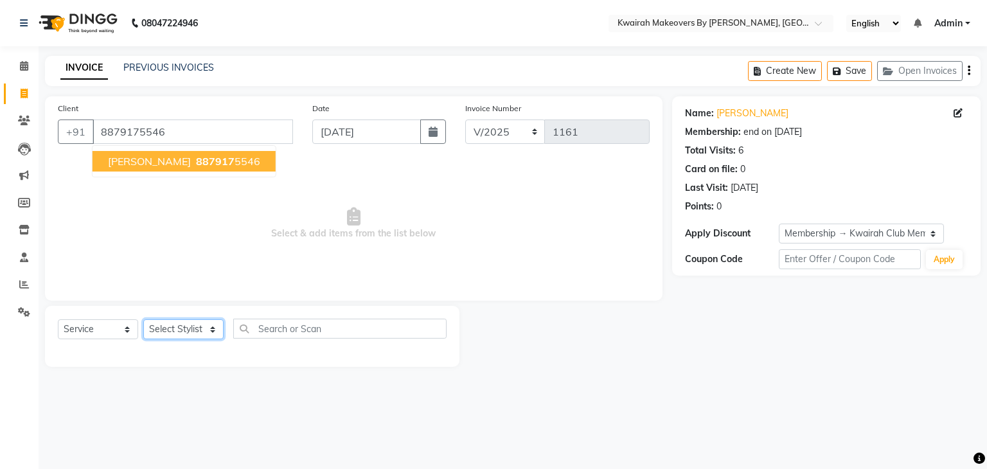
click at [208, 328] on select "Select Stylist [PERSON_NAME] Anjali [PERSON_NAME] [PERSON_NAME] [PERSON_NAME] […" at bounding box center [183, 329] width 80 height 20
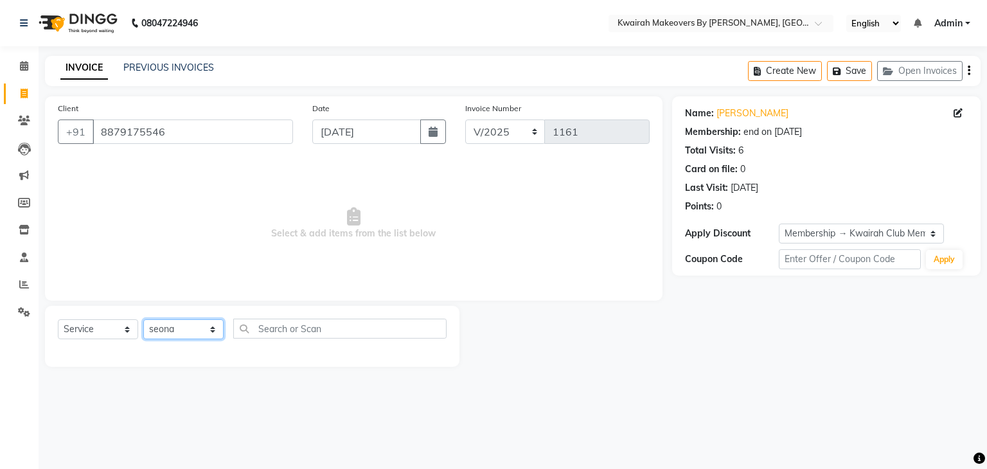
click at [143, 320] on select "Select Stylist [PERSON_NAME] Anjali [PERSON_NAME] [PERSON_NAME] [PERSON_NAME] […" at bounding box center [183, 329] width 80 height 20
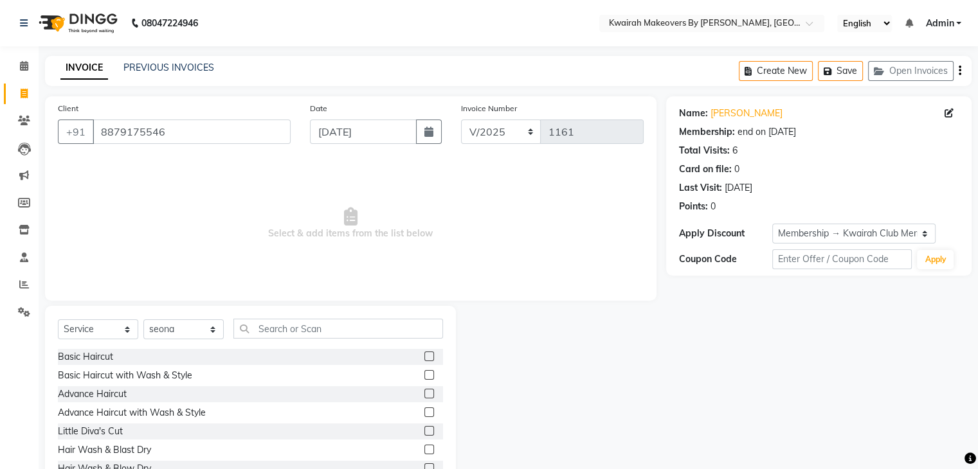
drag, startPoint x: 297, startPoint y: 343, endPoint x: 298, endPoint y: 334, distance: 9.1
click at [298, 343] on div "Select Service Product Membership Package Voucher Prepaid Gift Card Select Styl…" at bounding box center [250, 334] width 385 height 30
click at [298, 332] on input "text" at bounding box center [338, 329] width 210 height 20
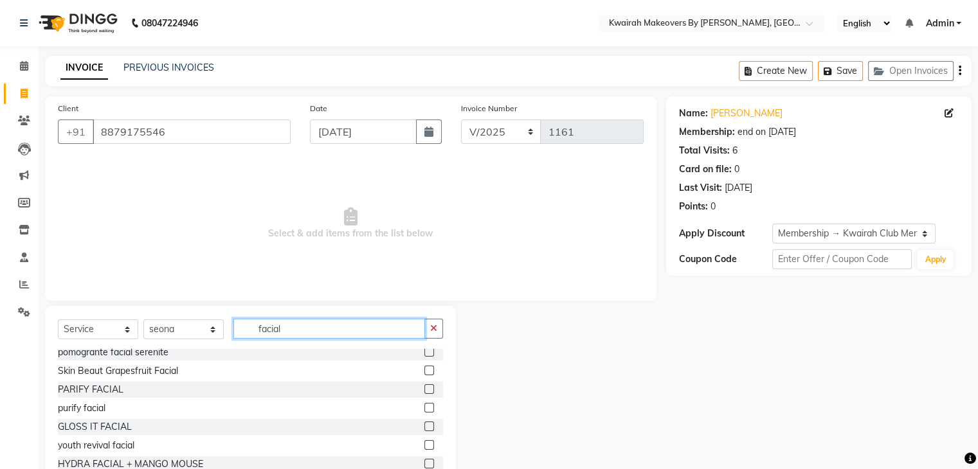
scroll to position [64, 0]
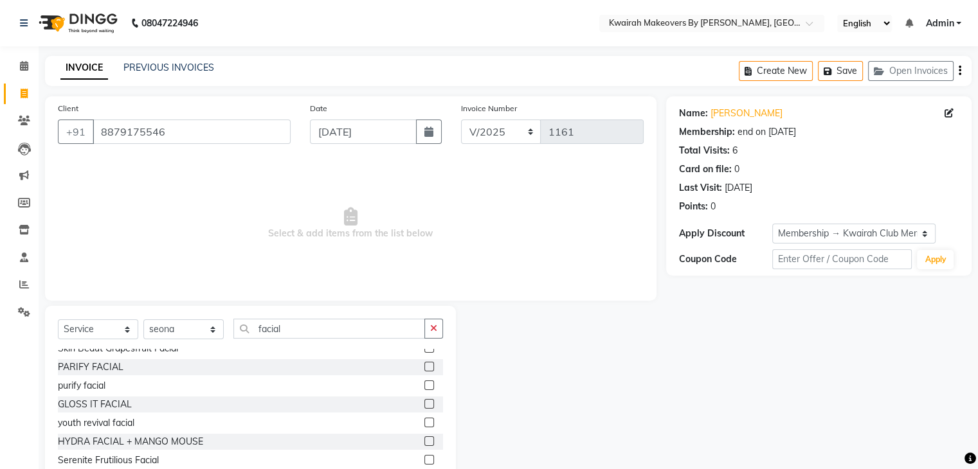
click at [424, 424] on label at bounding box center [429, 423] width 10 height 10
click at [424, 424] on input "checkbox" at bounding box center [428, 423] width 8 height 8
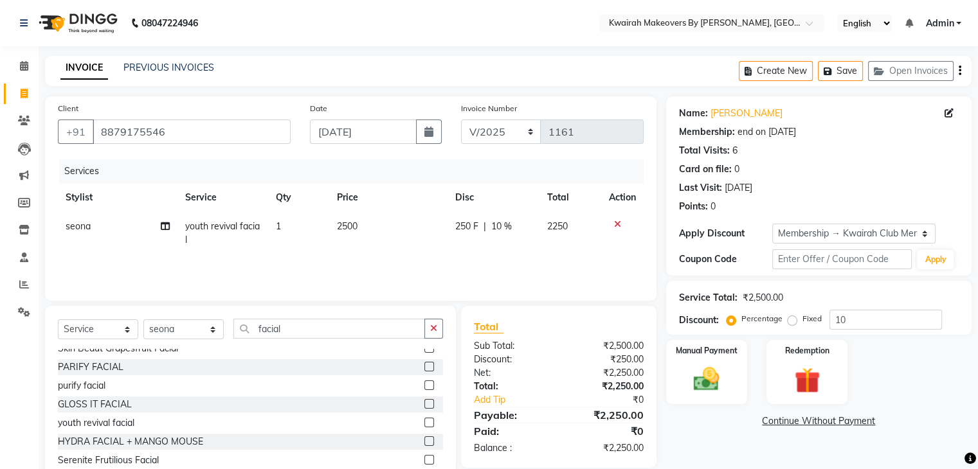
click at [409, 242] on td "2500" at bounding box center [388, 233] width 119 height 42
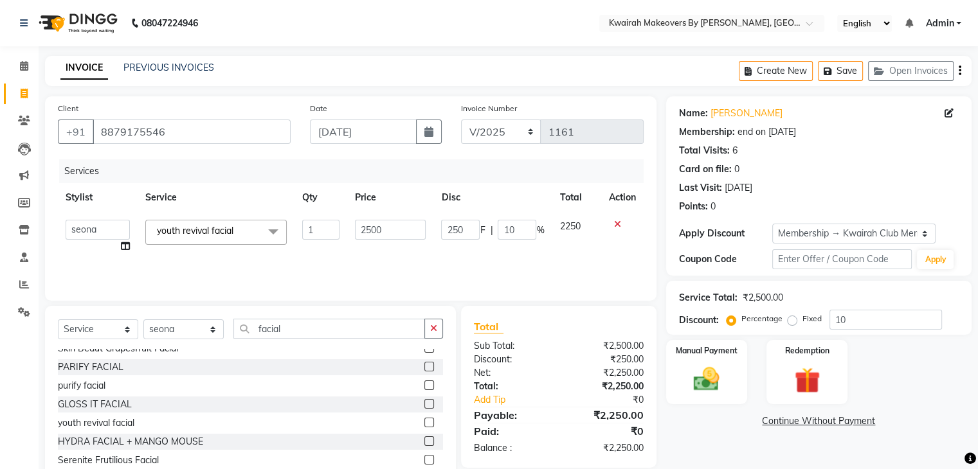
click at [401, 229] on input "2500" at bounding box center [390, 230] width 71 height 20
drag, startPoint x: 409, startPoint y: 242, endPoint x: 314, endPoint y: 229, distance: 96.7
click at [314, 229] on tr "Amruta Anjali Fatima Ketki Somani Rakhi Chaurasia seona Shrushti youth revival …" at bounding box center [351, 236] width 586 height 49
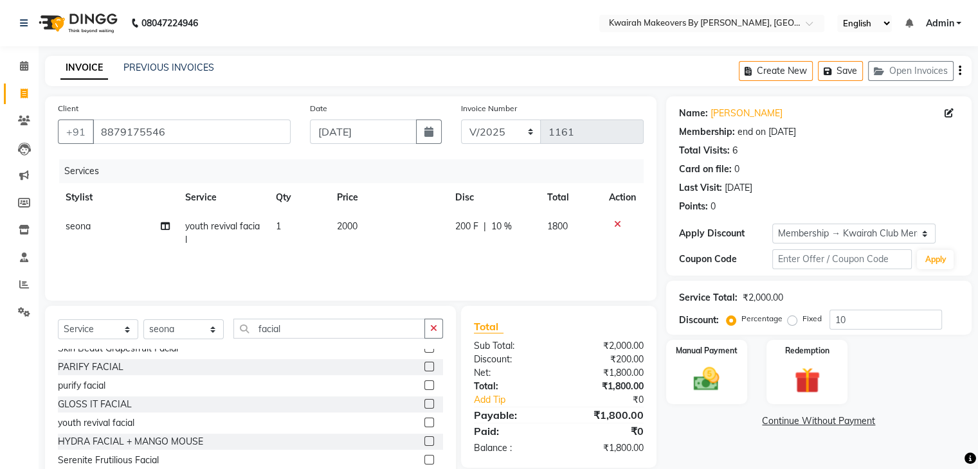
click at [381, 255] on div "Services Stylist Service Qty Price Disc Total Action seona youth revival facial…" at bounding box center [351, 223] width 586 height 129
drag, startPoint x: 850, startPoint y: 313, endPoint x: 750, endPoint y: 314, distance: 99.6
click at [758, 317] on div "Percentage Fixed 10" at bounding box center [835, 320] width 213 height 20
click at [920, 366] on div "Manual Payment Redemption" at bounding box center [818, 372] width 325 height 64
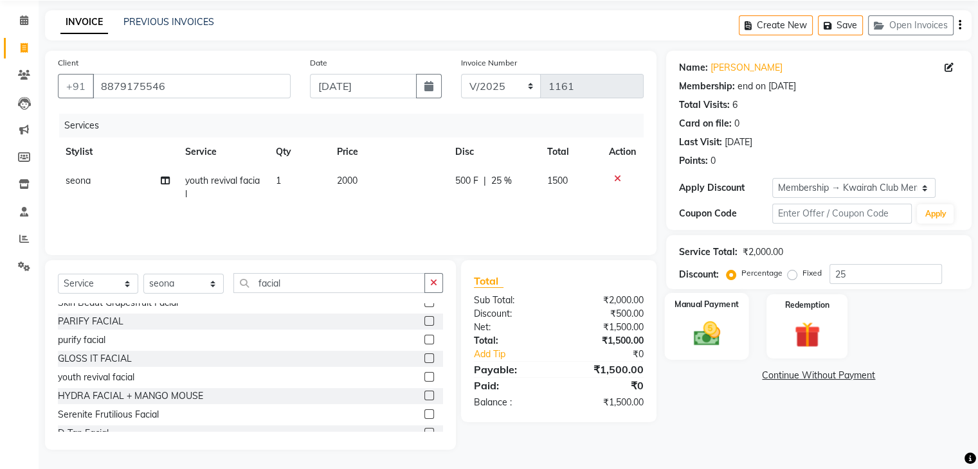
click at [730, 337] on div "Manual Payment" at bounding box center [706, 326] width 84 height 66
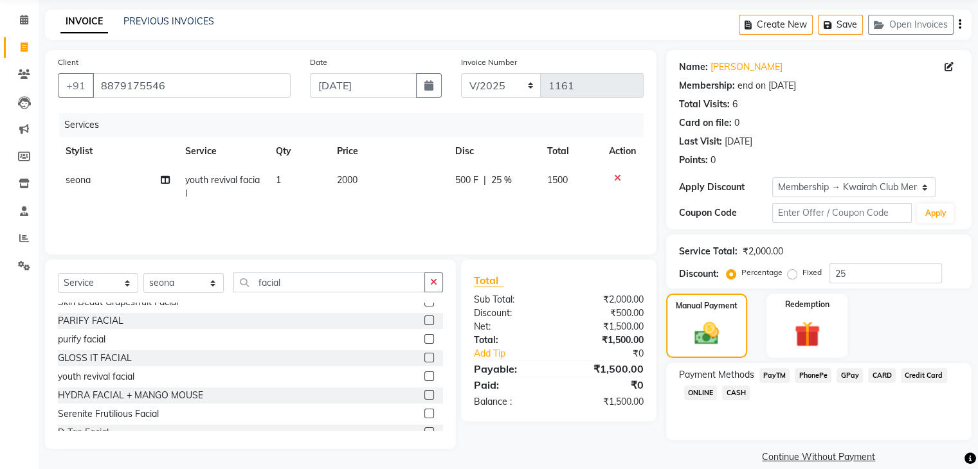
click at [856, 379] on span "GPay" at bounding box center [849, 375] width 26 height 15
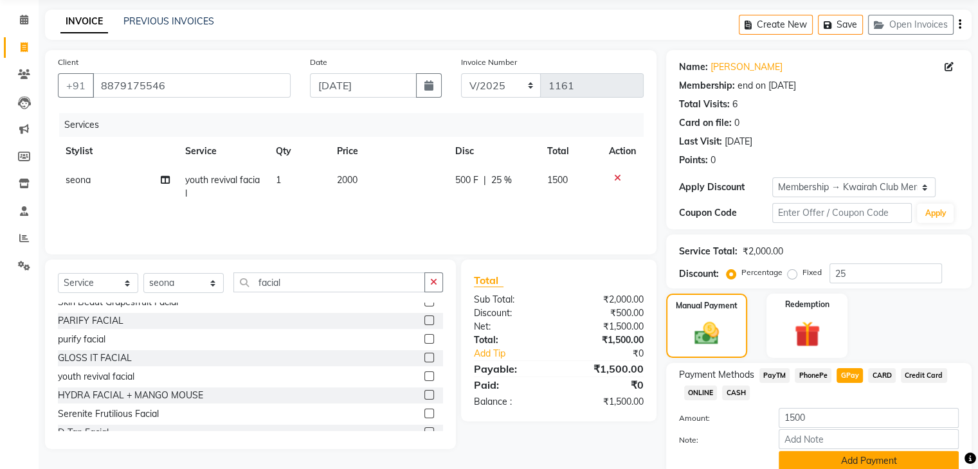
click at [864, 461] on button "Add Payment" at bounding box center [868, 461] width 180 height 20
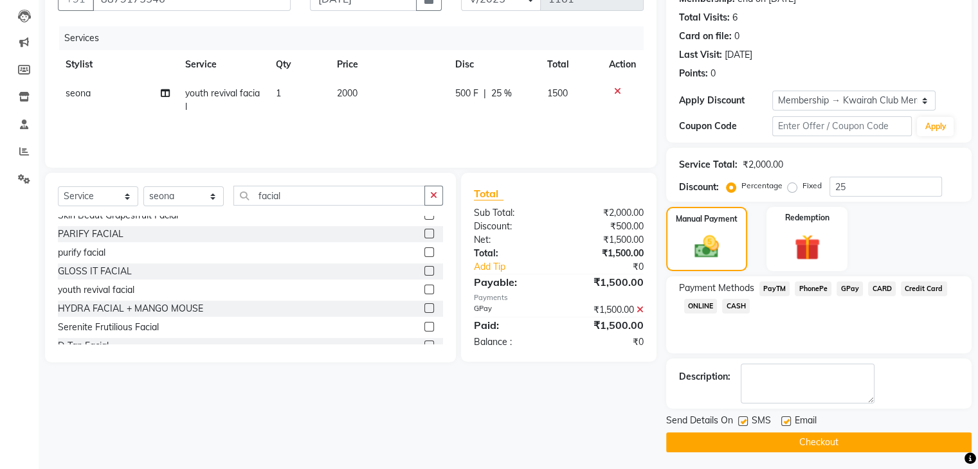
scroll to position [134, 0]
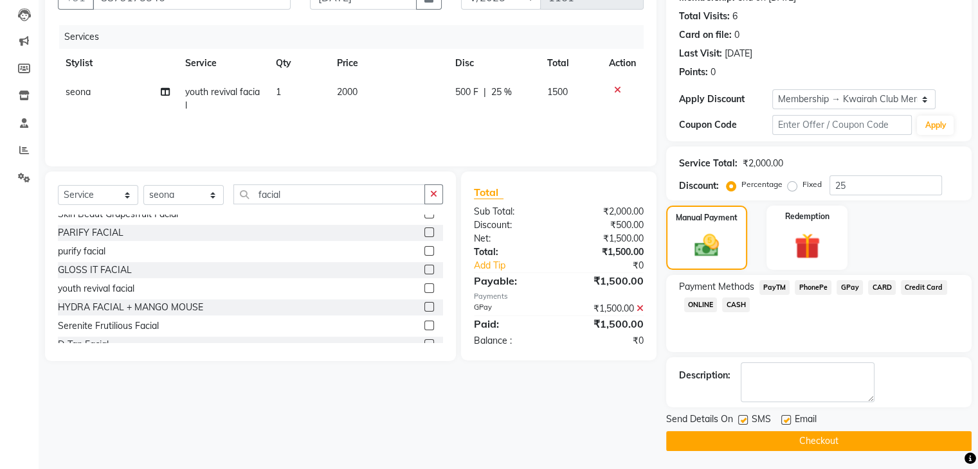
click at [744, 418] on label at bounding box center [743, 420] width 10 height 10
click at [744, 418] on input "checkbox" at bounding box center [742, 421] width 8 height 8
click at [789, 417] on label at bounding box center [786, 420] width 10 height 10
click at [789, 417] on input "checkbox" at bounding box center [785, 421] width 8 height 8
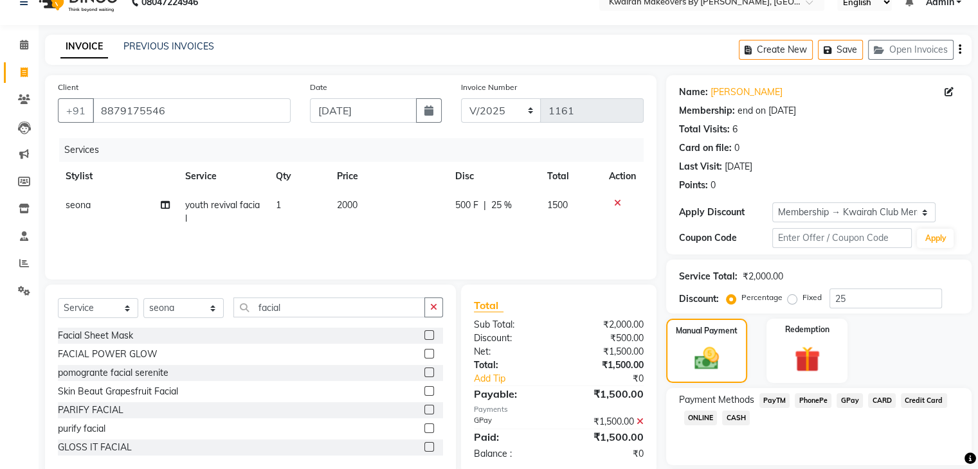
scroll to position [0, 0]
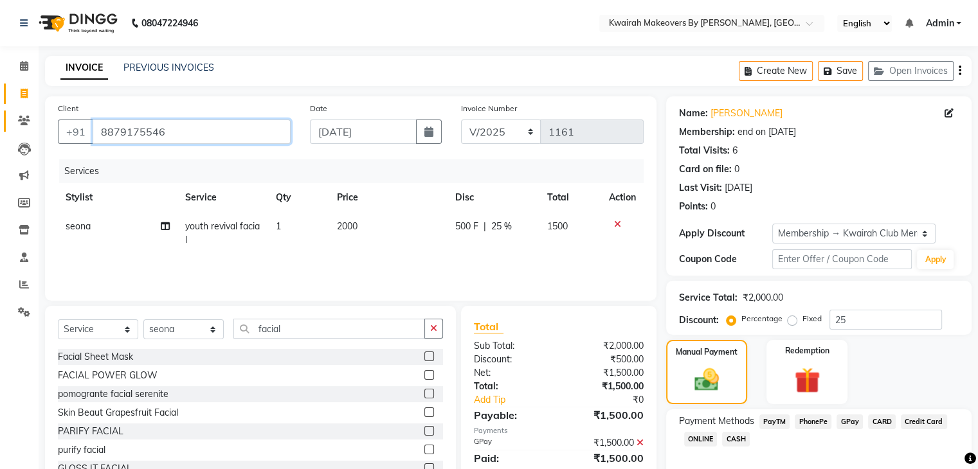
drag, startPoint x: 185, startPoint y: 132, endPoint x: 18, endPoint y: 119, distance: 167.7
click at [18, 119] on app-home "08047224946 Select Location × Kwairah Makeovers By Ketki, Dahisar West English …" at bounding box center [489, 302] width 978 height 605
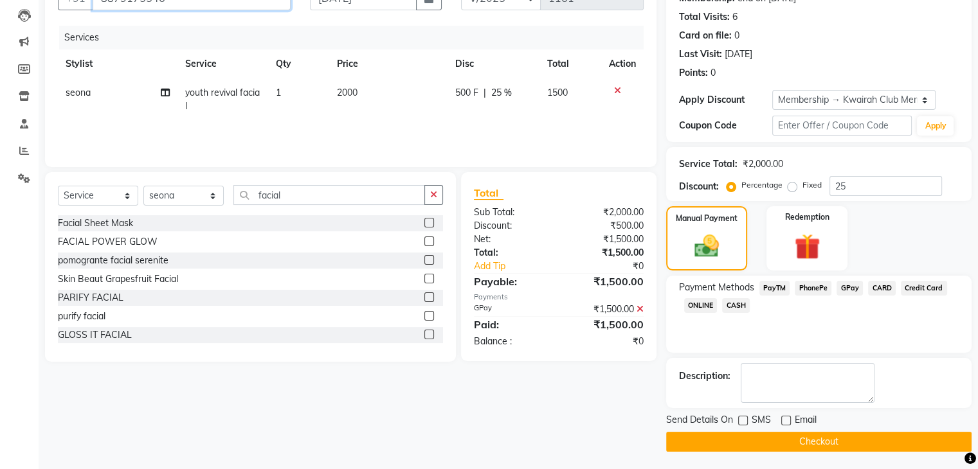
scroll to position [134, 0]
click at [721, 446] on button "Checkout" at bounding box center [818, 441] width 305 height 20
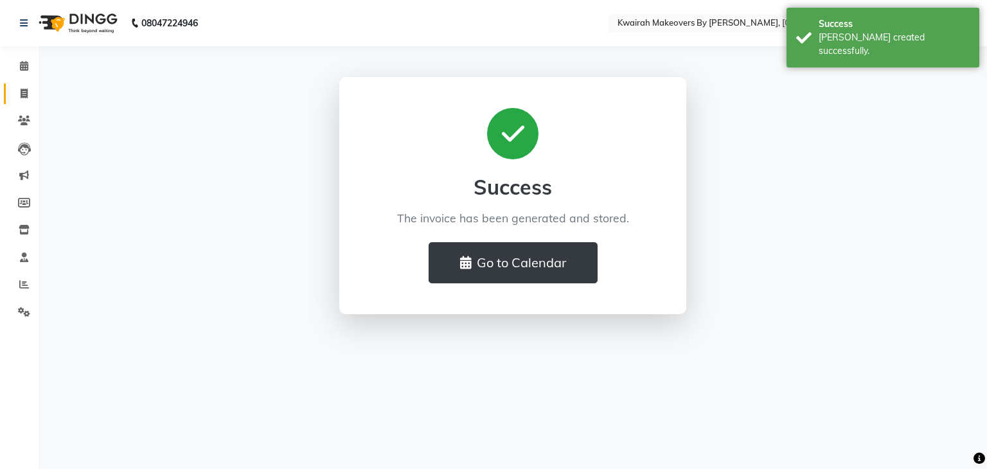
click at [32, 84] on link "Invoice" at bounding box center [19, 94] width 31 height 21
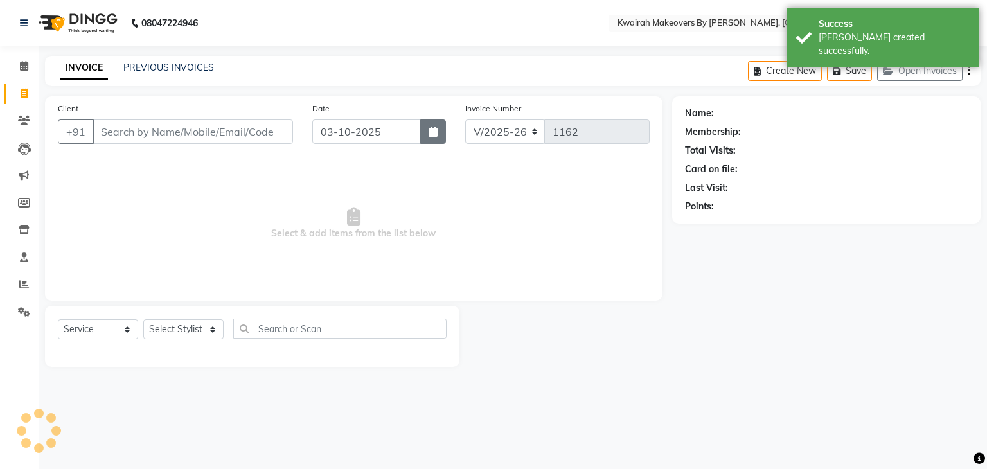
click at [431, 142] on button "button" at bounding box center [433, 132] width 26 height 24
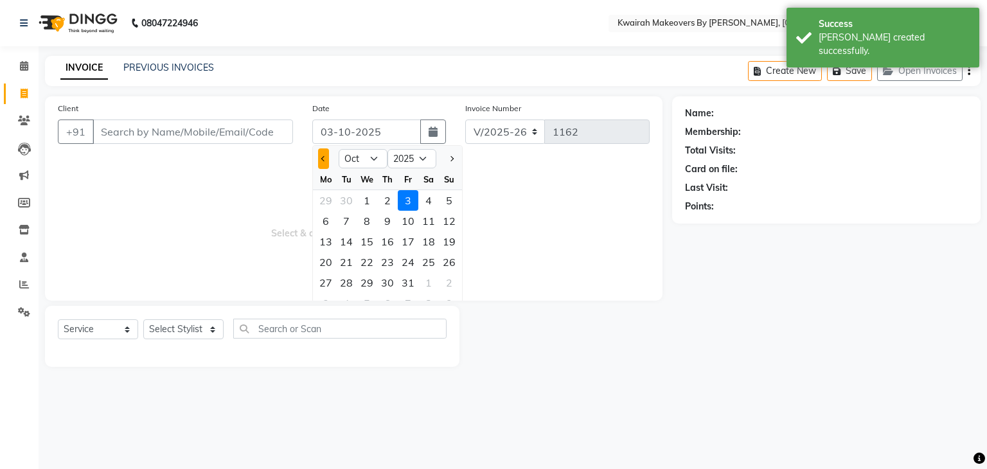
click at [319, 155] on button "Previous month" at bounding box center [323, 158] width 11 height 21
click at [452, 265] on div "28" at bounding box center [449, 262] width 21 height 21
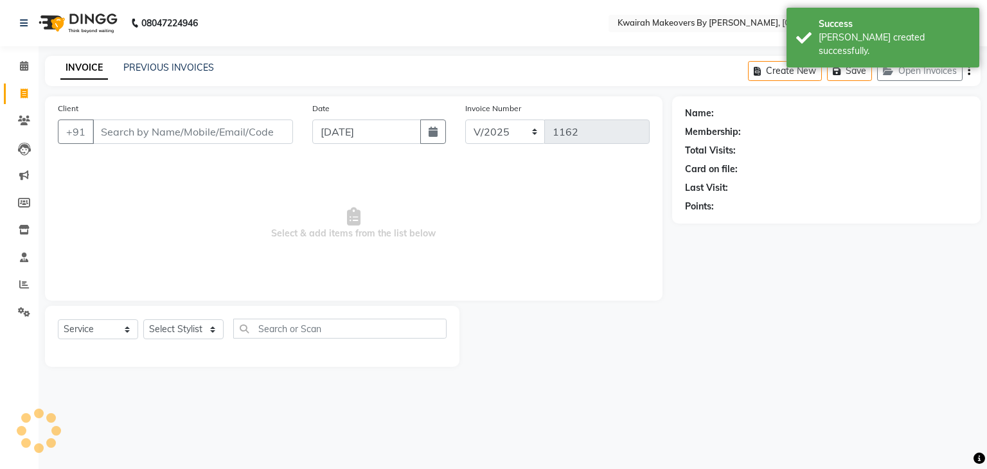
click at [178, 112] on div "Client +91" at bounding box center [175, 128] width 255 height 53
click at [184, 127] on input "Client" at bounding box center [193, 132] width 201 height 24
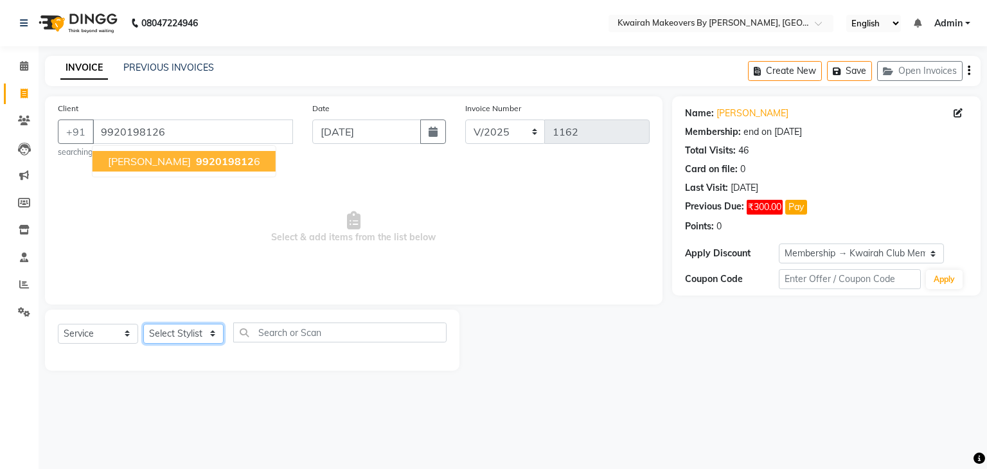
click at [181, 325] on select "Select Stylist [PERSON_NAME] Anjali [PERSON_NAME] [PERSON_NAME] [PERSON_NAME] […" at bounding box center [183, 334] width 80 height 20
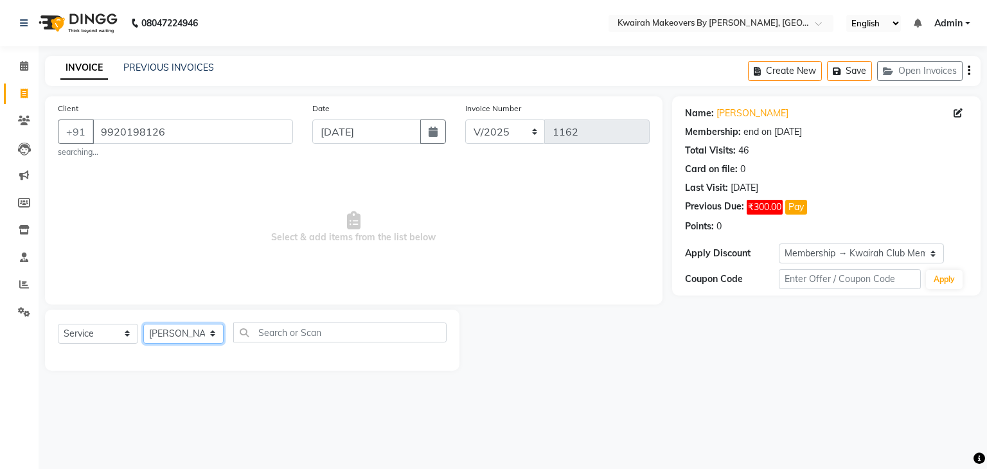
click at [143, 325] on select "Select Stylist [PERSON_NAME] Anjali [PERSON_NAME] [PERSON_NAME] [PERSON_NAME] […" at bounding box center [183, 334] width 80 height 20
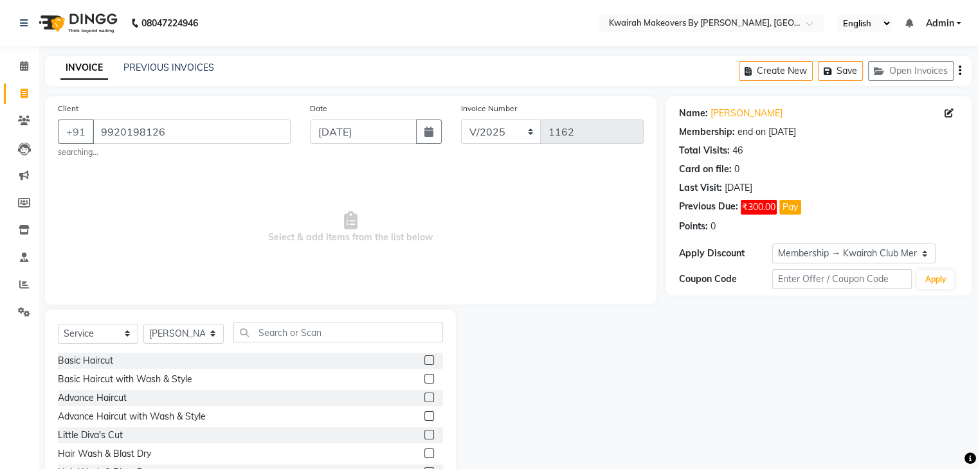
click at [281, 345] on div "Select Service Product Membership Package Voucher Prepaid Gift Card Select Styl…" at bounding box center [250, 338] width 385 height 30
click at [279, 330] on input "text" at bounding box center [338, 333] width 210 height 20
click at [424, 417] on label at bounding box center [429, 416] width 10 height 10
click at [424, 417] on input "checkbox" at bounding box center [428, 417] width 8 height 8
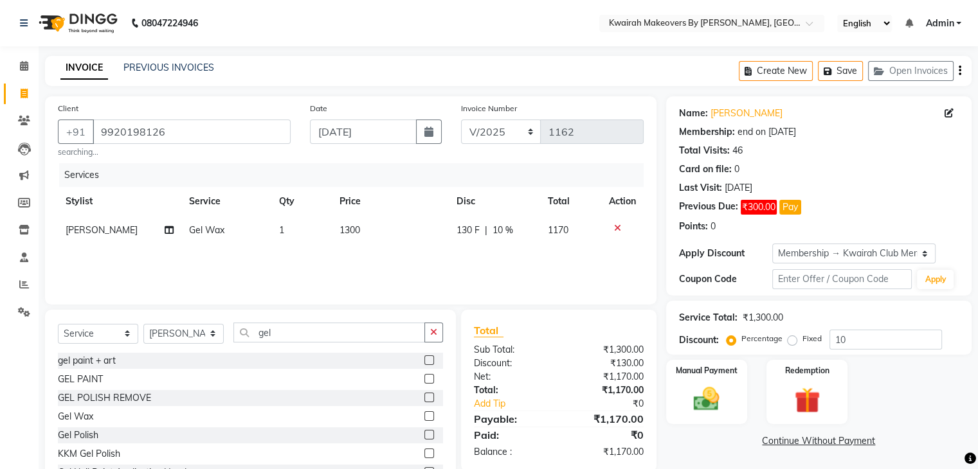
drag, startPoint x: 267, startPoint y: 341, endPoint x: 247, endPoint y: 337, distance: 20.9
click at [248, 338] on div "Select Service Product Membership Package Voucher Prepaid Gift Card Select Styl…" at bounding box center [250, 338] width 385 height 30
click at [165, 230] on icon at bounding box center [169, 230] width 9 height 9
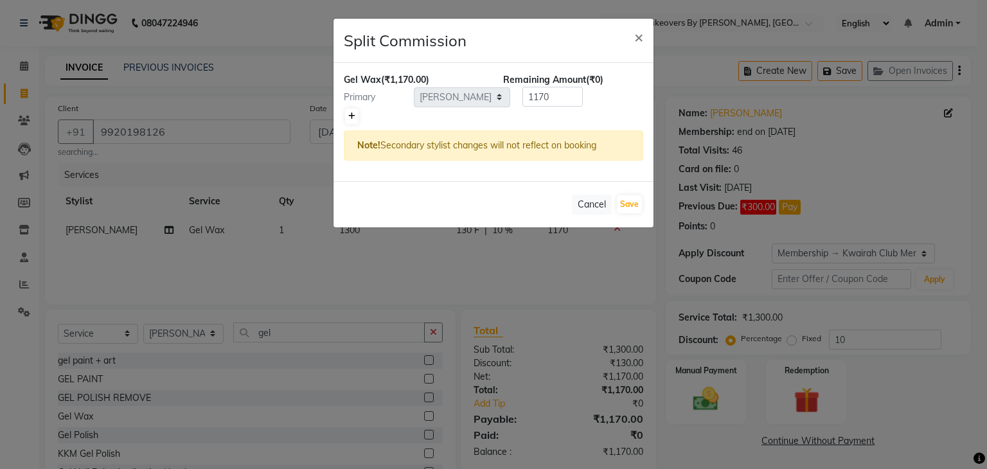
click at [356, 116] on link at bounding box center [351, 116] width 13 height 15
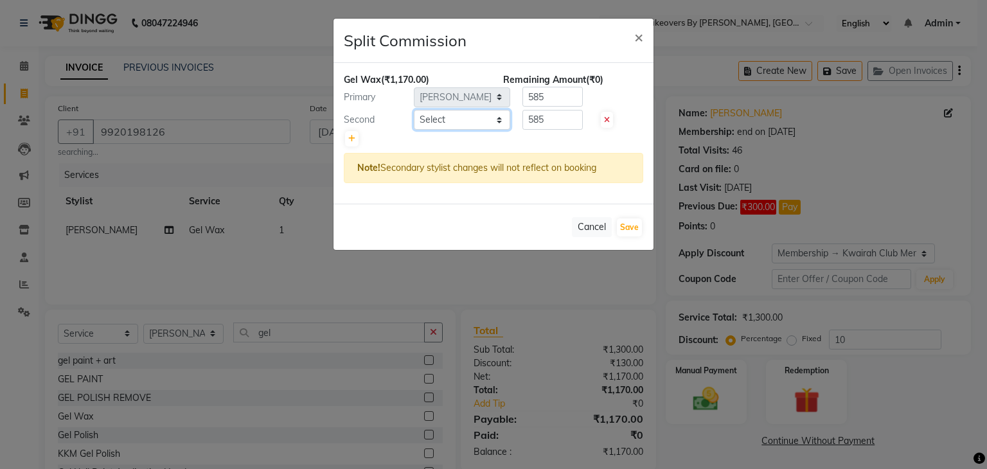
click at [461, 120] on select "Select Amruta Anjali Fatima Ketki Somani Rakhi Chaurasia seona Shrushti" at bounding box center [462, 120] width 96 height 20
click at [414, 110] on select "Select Amruta Anjali Fatima Ketki Somani Rakhi Chaurasia seona Shrushti" at bounding box center [462, 120] width 96 height 20
click at [625, 224] on button "Save" at bounding box center [629, 228] width 25 height 18
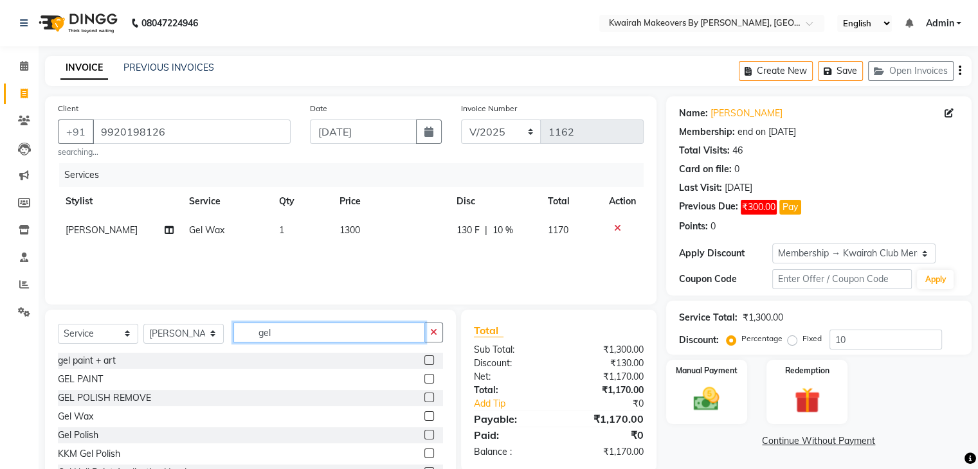
drag, startPoint x: 323, startPoint y: 335, endPoint x: 134, endPoint y: 327, distance: 189.2
click at [134, 327] on div "Select Service Product Membership Package Voucher Prepaid Gift Card Select Styl…" at bounding box center [250, 338] width 385 height 30
click at [109, 338] on select "Select Service Product Membership Package Voucher Prepaid Gift Card" at bounding box center [98, 334] width 80 height 20
click at [181, 339] on select "Select Stylist [PERSON_NAME] Anjali [PERSON_NAME] [PERSON_NAME] [PERSON_NAME] […" at bounding box center [183, 334] width 80 height 20
click at [143, 325] on select "Select Stylist [PERSON_NAME] Anjali [PERSON_NAME] [PERSON_NAME] [PERSON_NAME] […" at bounding box center [183, 334] width 80 height 20
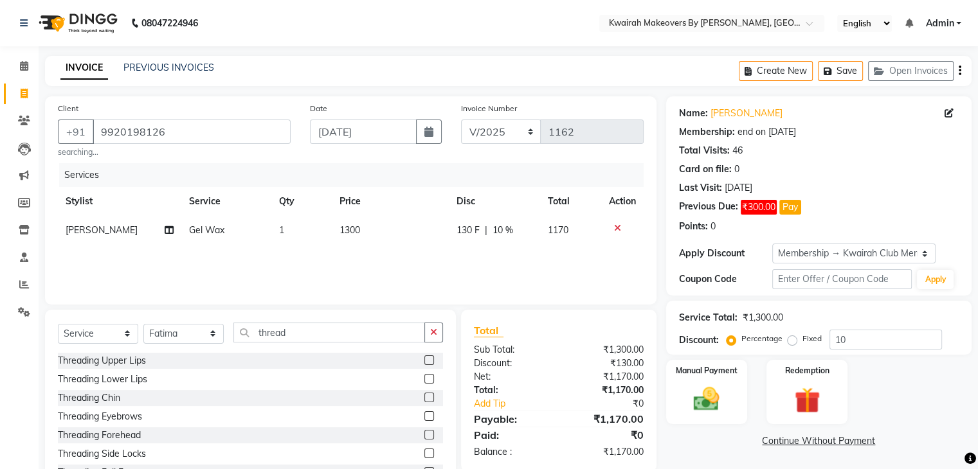
click at [424, 416] on label at bounding box center [429, 416] width 10 height 10
click at [424, 416] on input "checkbox" at bounding box center [428, 417] width 8 height 8
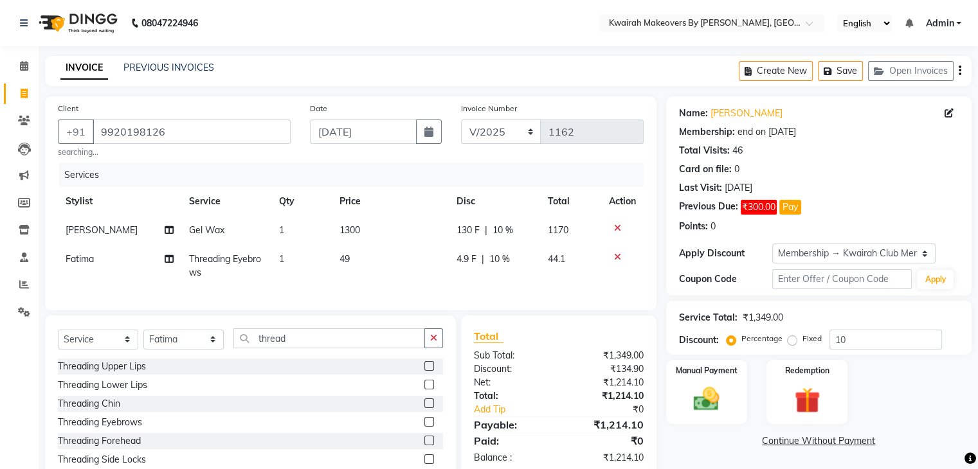
click at [358, 256] on td "49" at bounding box center [390, 266] width 117 height 42
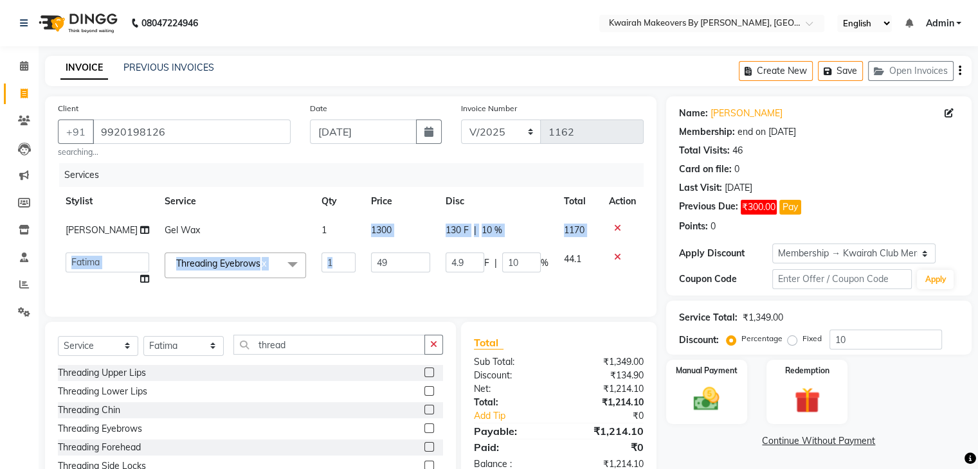
drag, startPoint x: 358, startPoint y: 256, endPoint x: 400, endPoint y: 272, distance: 45.4
click at [399, 271] on tbody "Rakhi Chaurasia Gel Wax 1 1300 130 F | 10 % 1170 Amruta Anjali Fatima Ketki Som…" at bounding box center [351, 255] width 586 height 78
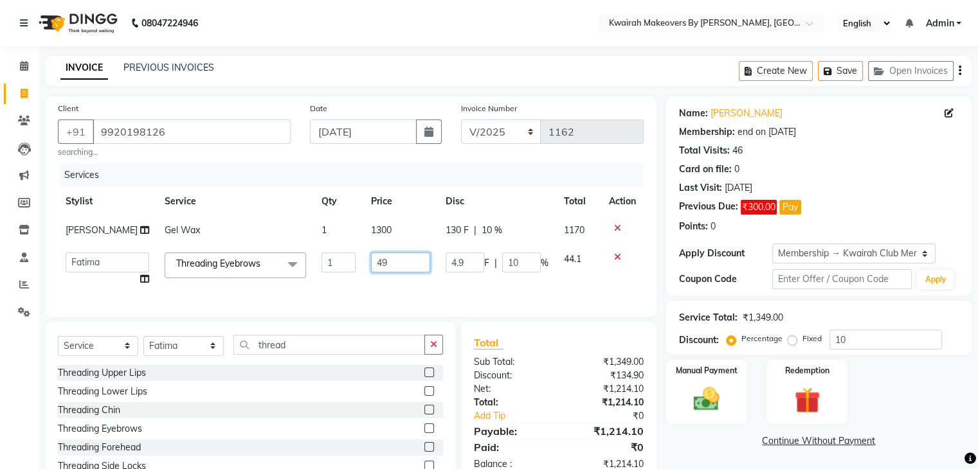
click at [395, 273] on input "49" at bounding box center [400, 263] width 59 height 20
drag, startPoint x: 395, startPoint y: 283, endPoint x: 330, endPoint y: 279, distance: 65.7
click at [330, 279] on tr "[PERSON_NAME] Anjali Fatima [PERSON_NAME] [PERSON_NAME] [PERSON_NAME] Threading…" at bounding box center [351, 269] width 586 height 49
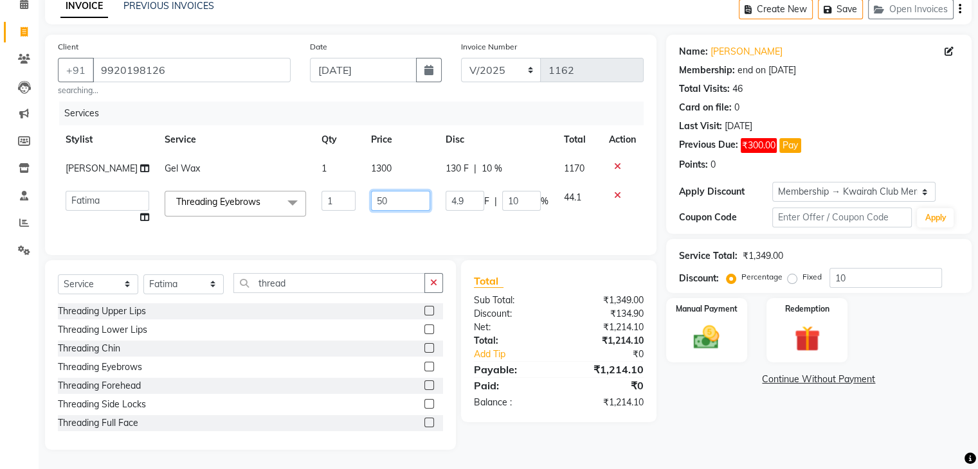
scroll to position [85, 0]
click at [715, 301] on div "Manual Payment" at bounding box center [706, 330] width 84 height 66
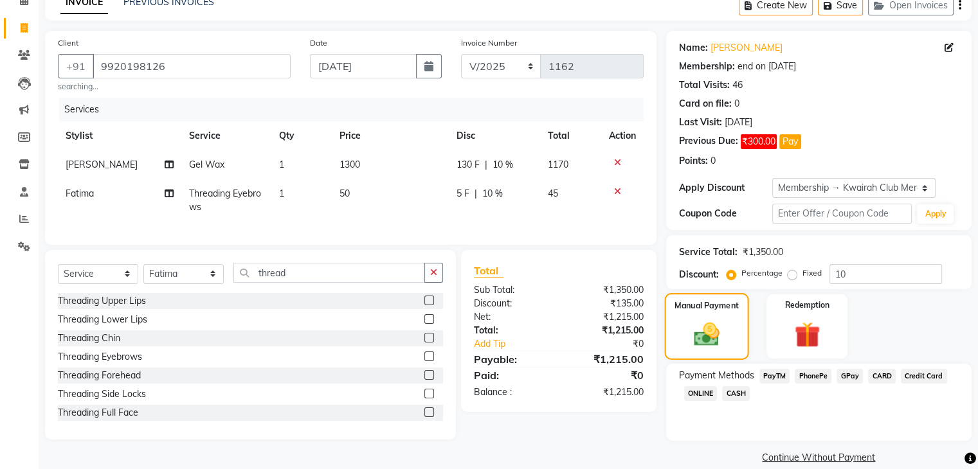
scroll to position [82, 0]
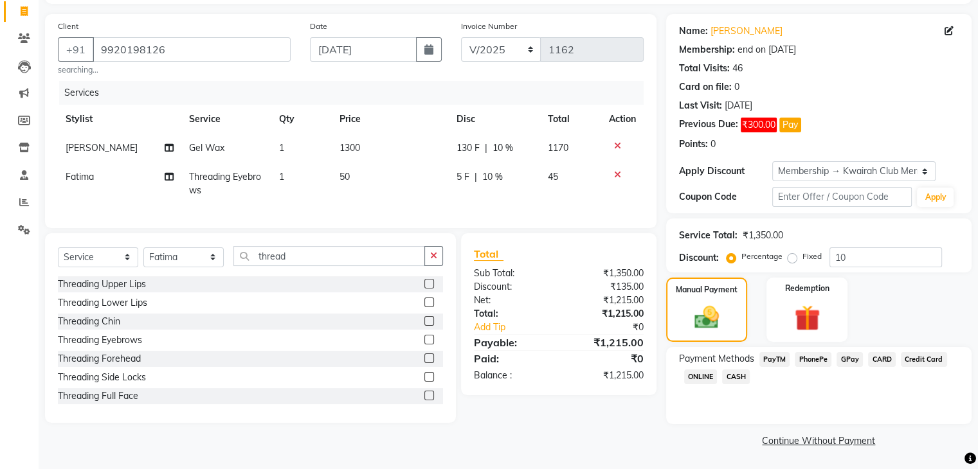
click at [402, 159] on td "1300" at bounding box center [390, 148] width 117 height 29
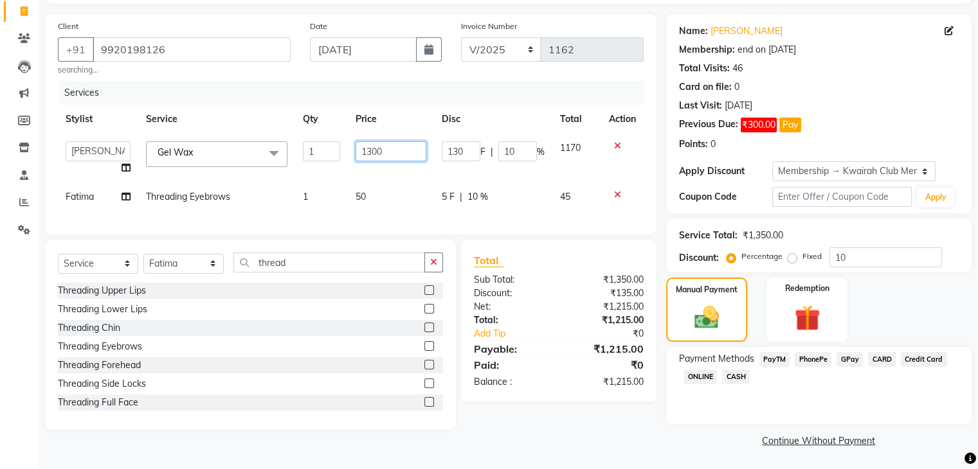
click at [397, 150] on input "1300" at bounding box center [390, 151] width 71 height 20
drag, startPoint x: 323, startPoint y: 150, endPoint x: 324, endPoint y: 156, distance: 6.5
click at [323, 150] on tr "Amruta Anjali Fatima Ketki Somani Rakhi Chaurasia seona Shrushti Gel Wax x Basi…" at bounding box center [351, 158] width 586 height 49
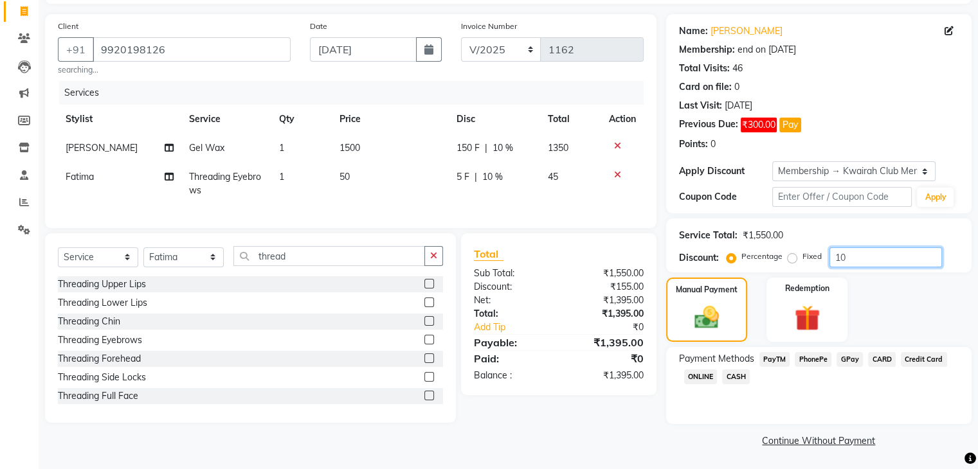
drag, startPoint x: 833, startPoint y: 258, endPoint x: 786, endPoint y: 264, distance: 47.4
click at [789, 264] on div "Percentage Fixed 10" at bounding box center [835, 257] width 213 height 20
click at [861, 417] on div "Payment Methods PayTM PhonePe GPay CARD Credit Card ONLINE CASH" at bounding box center [818, 385] width 305 height 77
click at [859, 361] on span "GPay" at bounding box center [849, 359] width 26 height 15
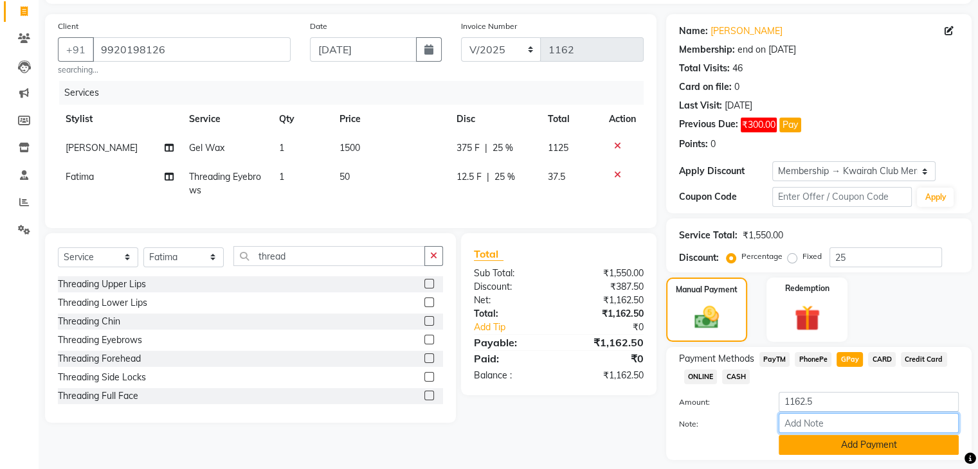
drag, startPoint x: 858, startPoint y: 389, endPoint x: 867, endPoint y: 443, distance: 54.6
click at [867, 443] on div "Amount: 1162.5 Note: Add Payment" at bounding box center [819, 423] width 280 height 63
click at [867, 443] on button "Add Payment" at bounding box center [868, 445] width 180 height 20
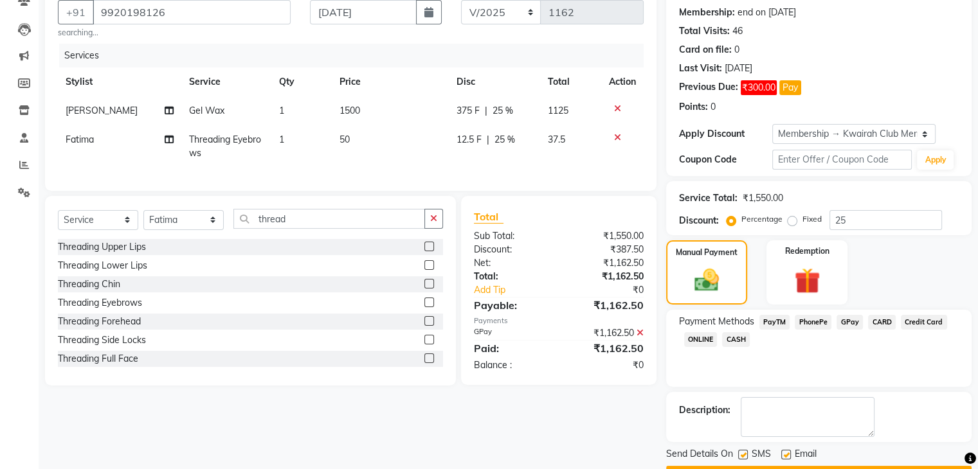
scroll to position [154, 0]
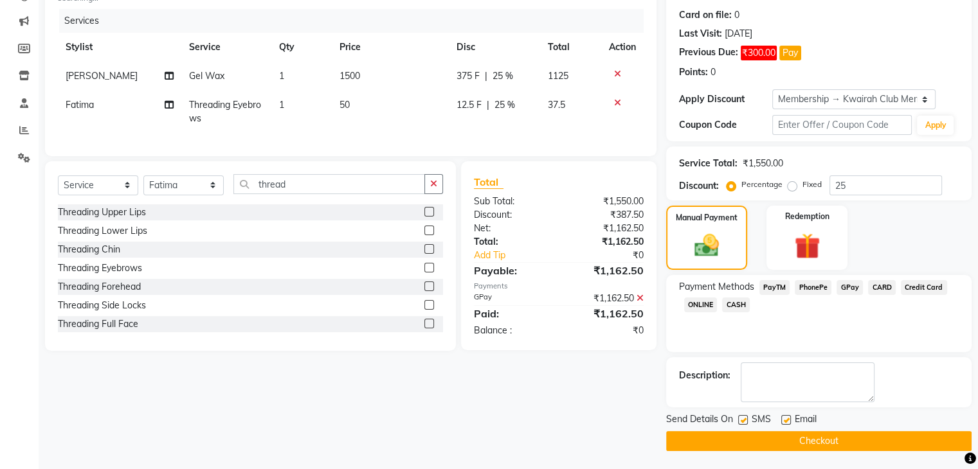
click at [744, 418] on label at bounding box center [743, 420] width 10 height 10
click at [744, 418] on input "checkbox" at bounding box center [742, 421] width 8 height 8
click at [784, 417] on label at bounding box center [786, 420] width 10 height 10
click at [784, 417] on input "checkbox" at bounding box center [785, 421] width 8 height 8
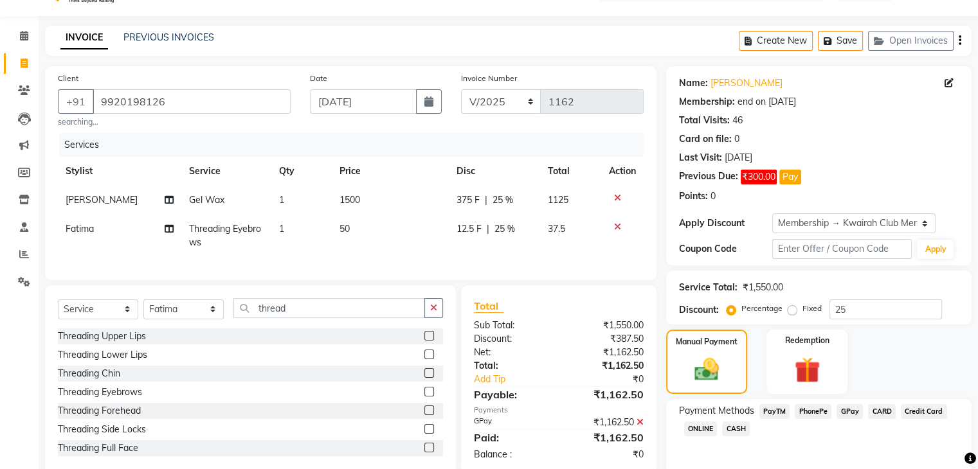
scroll to position [0, 0]
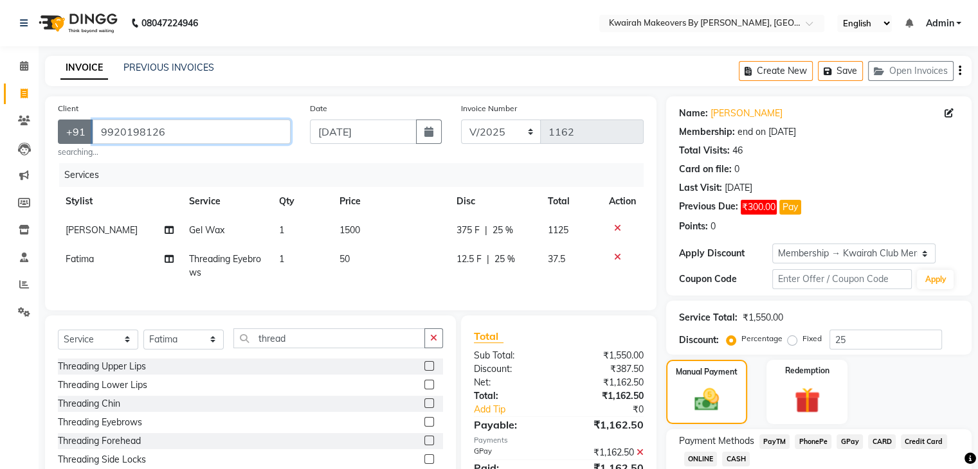
drag, startPoint x: 174, startPoint y: 129, endPoint x: 58, endPoint y: 132, distance: 115.7
click at [58, 132] on div "+91 9920198126" at bounding box center [174, 132] width 233 height 24
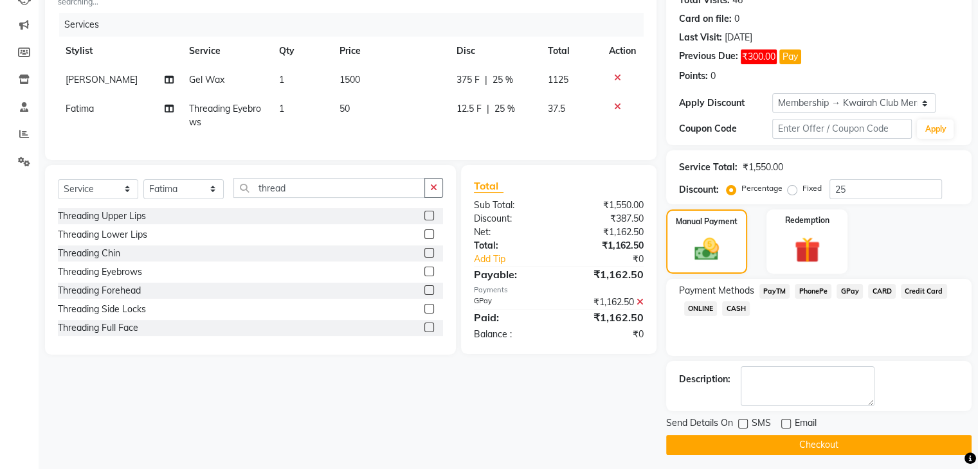
scroll to position [154, 0]
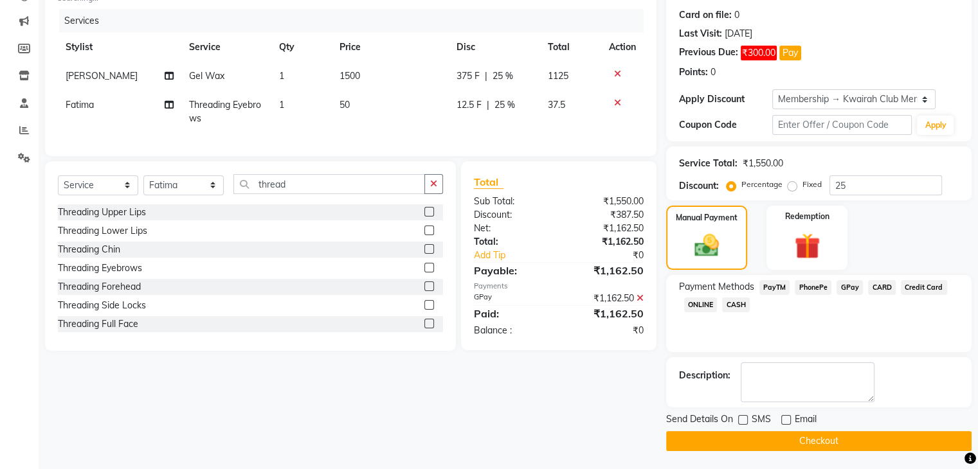
click at [831, 435] on button "Checkout" at bounding box center [818, 441] width 305 height 20
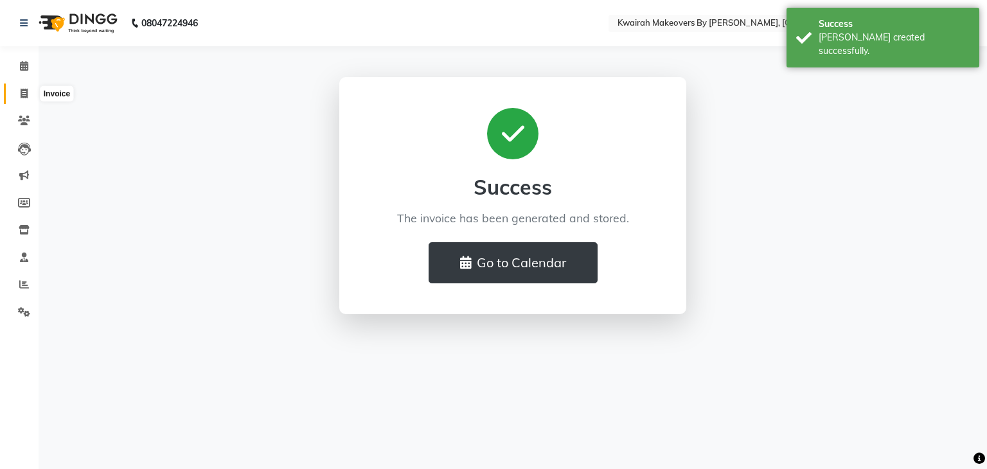
click at [15, 96] on span at bounding box center [24, 94] width 22 height 15
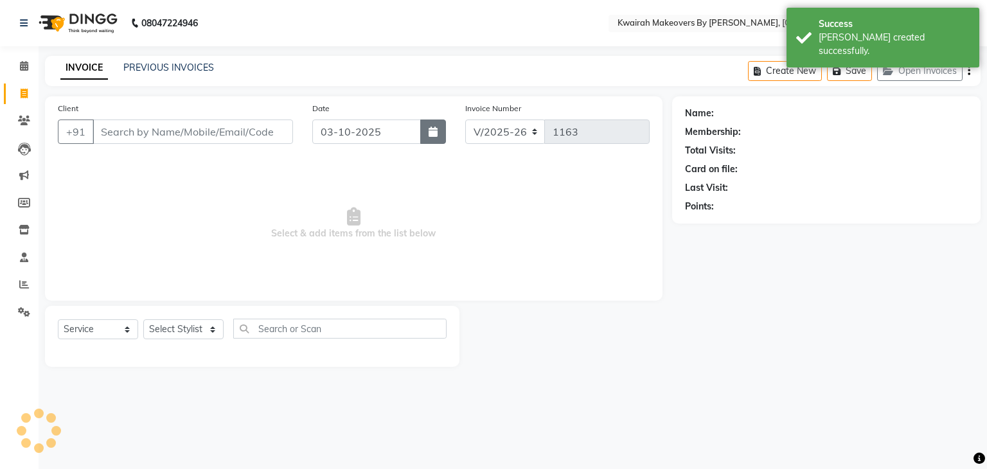
click at [425, 133] on button "button" at bounding box center [433, 132] width 26 height 24
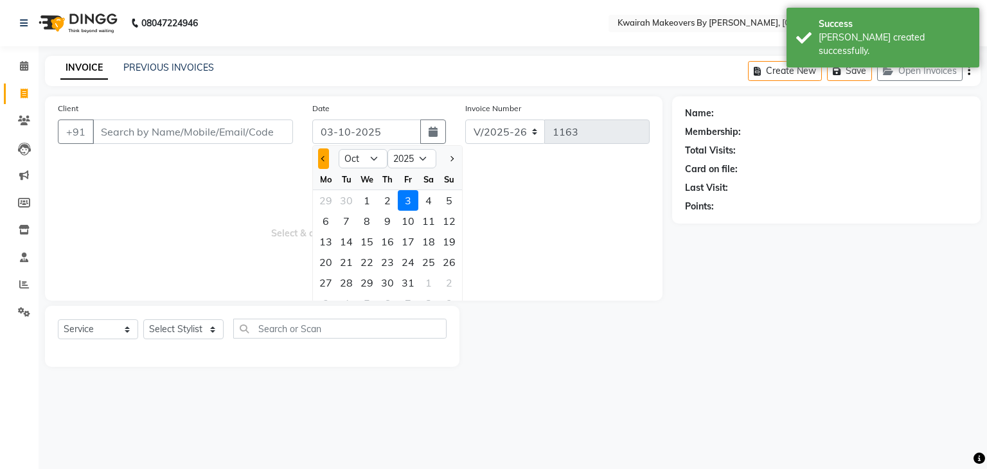
click at [325, 157] on button "Previous month" at bounding box center [323, 158] width 11 height 21
click at [455, 262] on div "28" at bounding box center [449, 262] width 21 height 21
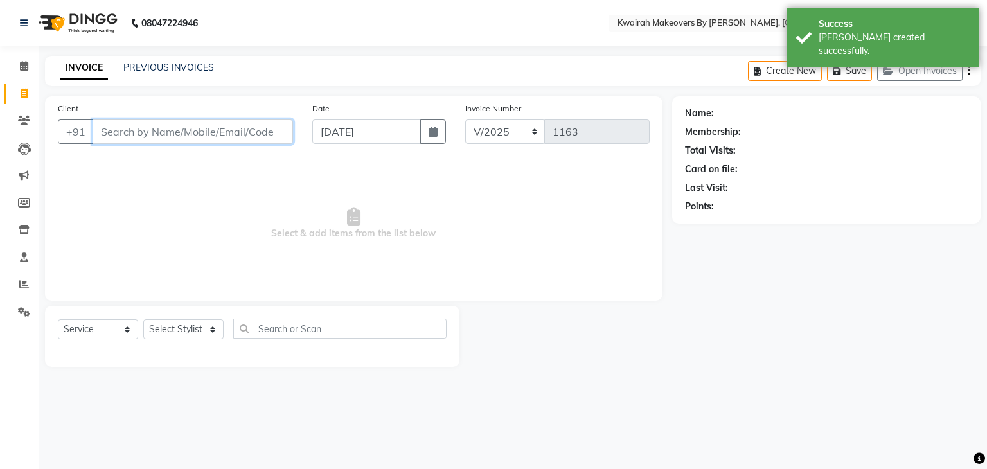
click at [172, 125] on input "Client" at bounding box center [193, 132] width 201 height 24
click at [422, 125] on button "button" at bounding box center [433, 132] width 26 height 24
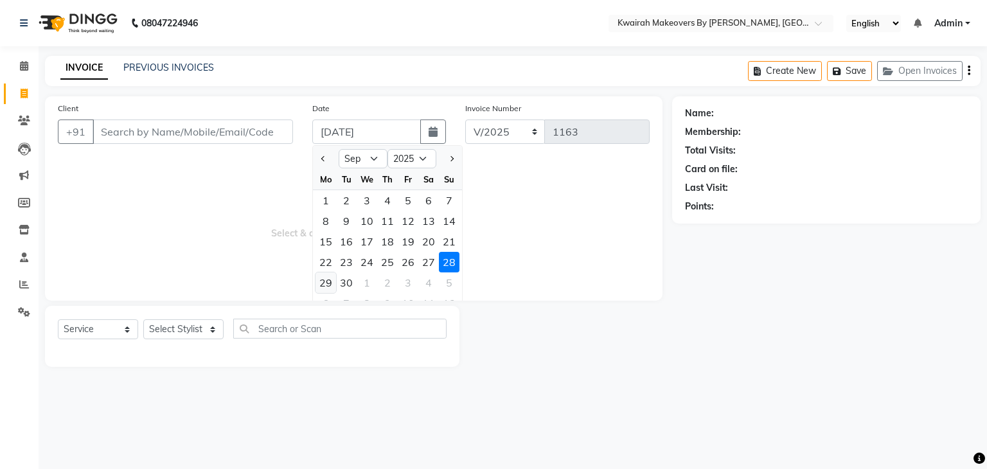
click at [320, 281] on div "29" at bounding box center [326, 283] width 21 height 21
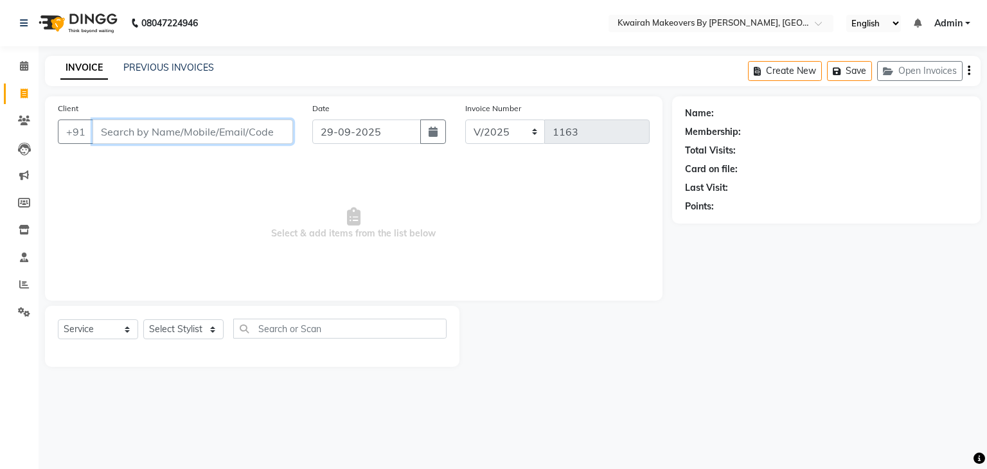
click at [208, 132] on input "Client" at bounding box center [193, 132] width 201 height 24
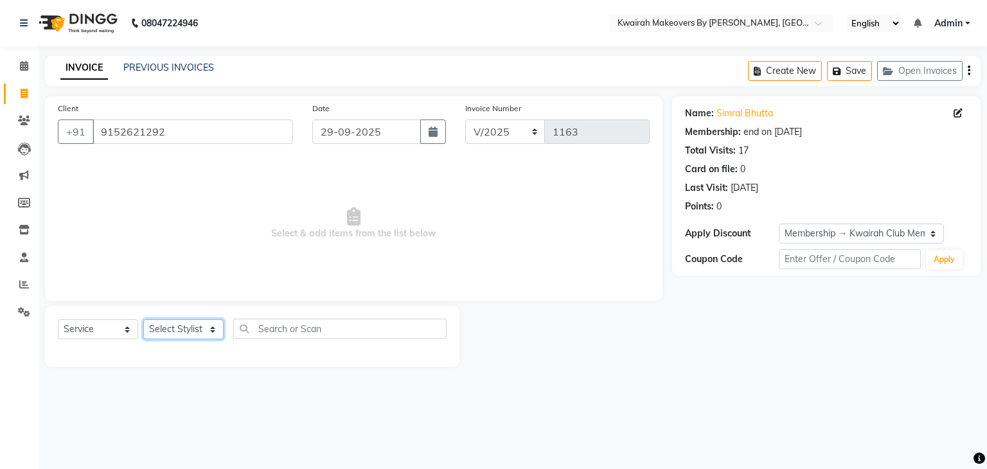
click at [187, 335] on select "Select Stylist [PERSON_NAME] Anjali [PERSON_NAME] [PERSON_NAME] [PERSON_NAME] […" at bounding box center [183, 329] width 80 height 20
click at [143, 320] on select "Select Stylist [PERSON_NAME] Anjali [PERSON_NAME] [PERSON_NAME] [PERSON_NAME] […" at bounding box center [183, 329] width 80 height 20
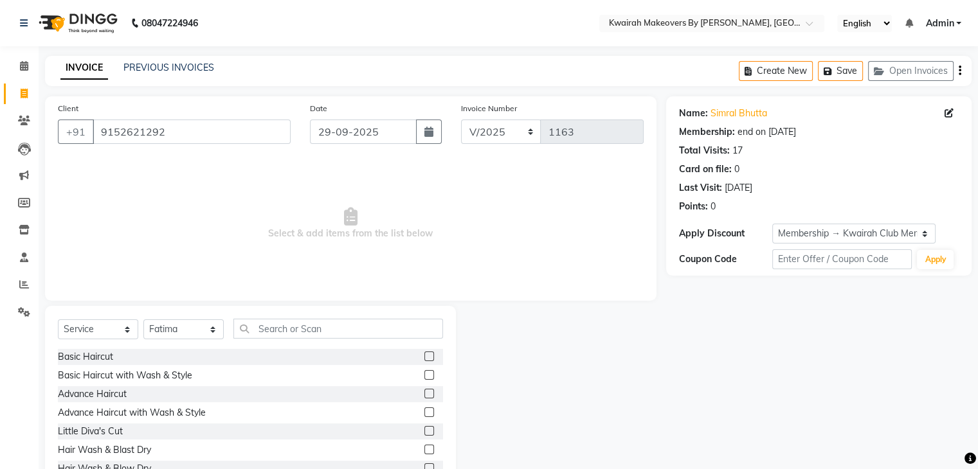
click at [320, 311] on div "Select Service Product Membership Package Voucher Prepaid Gift Card Select Styl…" at bounding box center [250, 401] width 411 height 190
click at [319, 325] on input "text" at bounding box center [338, 329] width 210 height 20
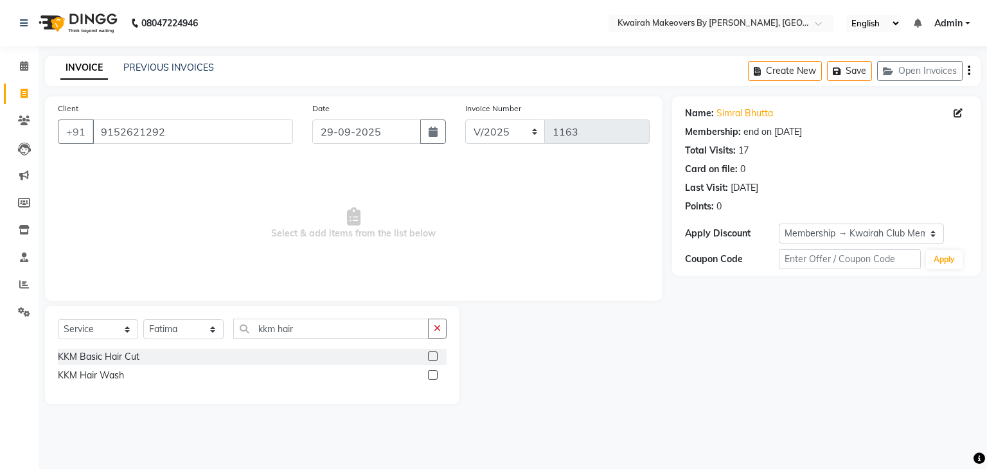
click at [435, 375] on label at bounding box center [433, 375] width 10 height 10
click at [435, 375] on input "checkbox" at bounding box center [432, 376] width 8 height 8
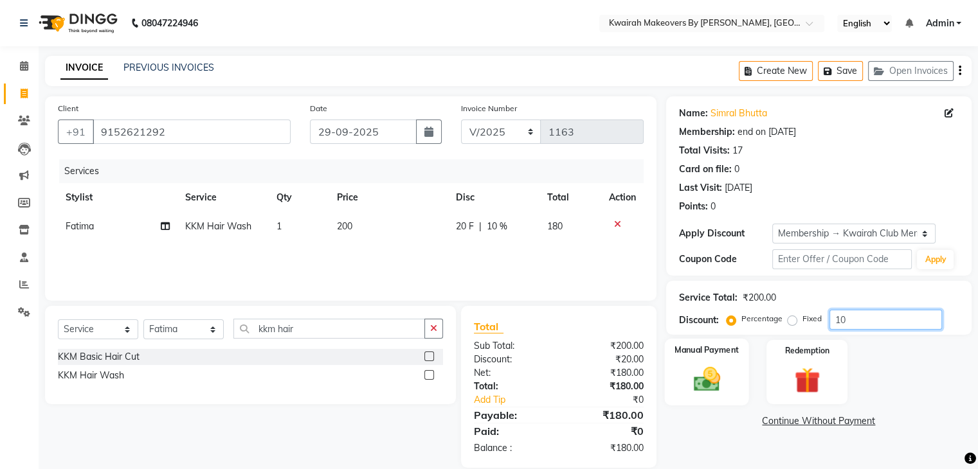
drag, startPoint x: 864, startPoint y: 319, endPoint x: 735, endPoint y: 345, distance: 131.7
click at [752, 343] on div "Name: Simral Bhutta Membership: end on 01-07-2026 Total Visits: 17 Card on file…" at bounding box center [823, 282] width 315 height 372
click at [723, 381] on img at bounding box center [706, 379] width 43 height 31
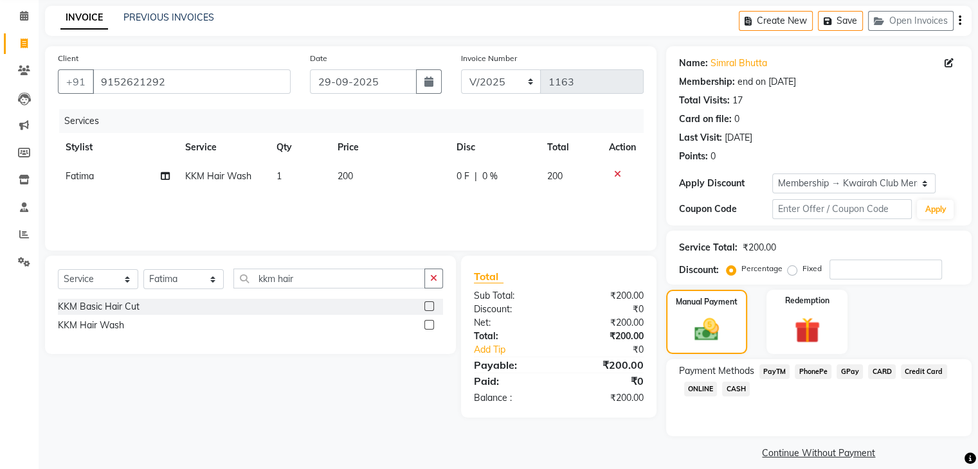
scroll to position [62, 0]
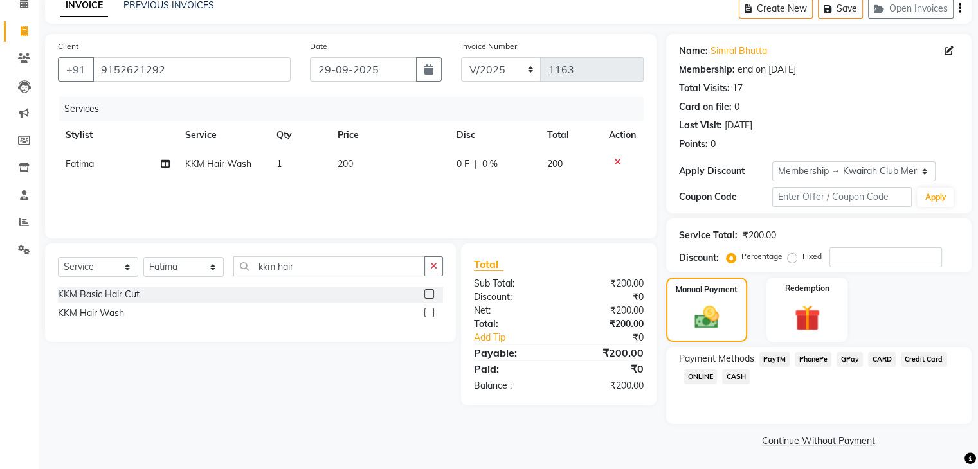
click at [843, 354] on span "GPay" at bounding box center [849, 359] width 26 height 15
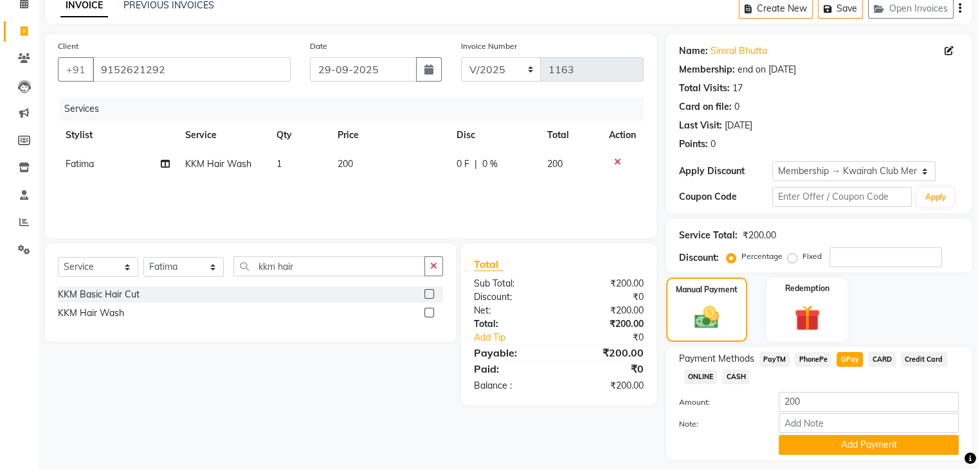
click at [853, 435] on div "Note:" at bounding box center [818, 424] width 299 height 22
click at [853, 440] on button "Add Payment" at bounding box center [868, 445] width 180 height 20
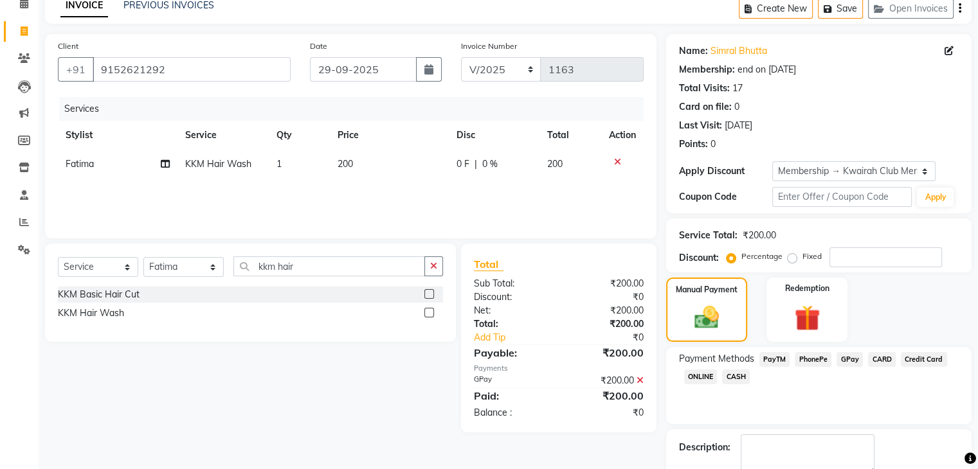
scroll to position [134, 0]
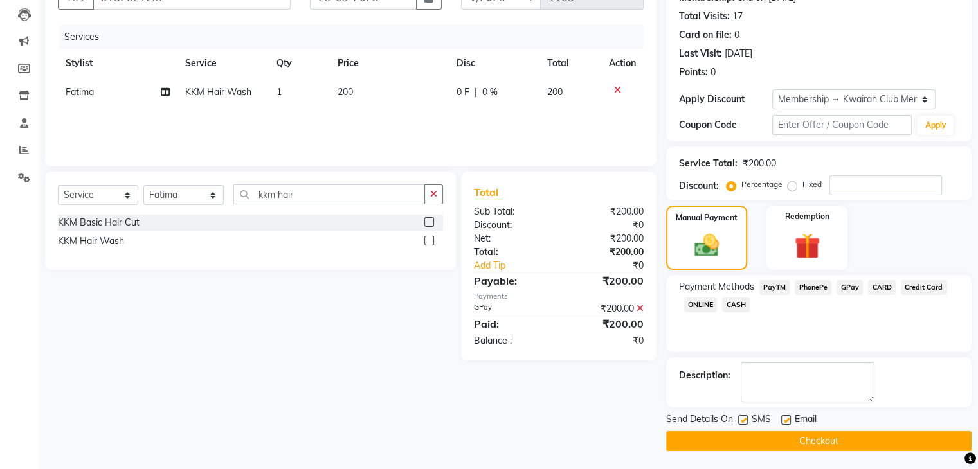
click at [747, 417] on label at bounding box center [743, 420] width 10 height 10
click at [746, 417] on input "checkbox" at bounding box center [742, 421] width 8 height 8
click at [786, 420] on label at bounding box center [786, 420] width 10 height 10
click at [786, 420] on input "checkbox" at bounding box center [785, 421] width 8 height 8
click at [782, 441] on button "Checkout" at bounding box center [818, 441] width 305 height 20
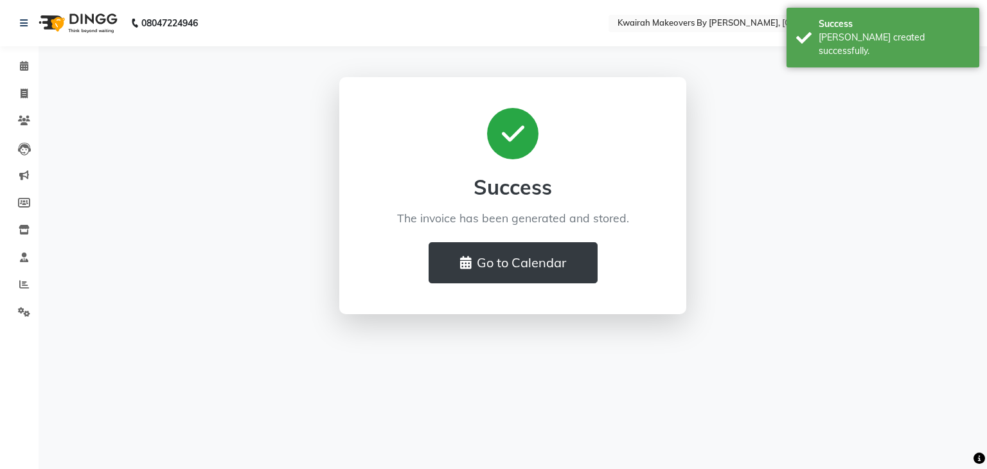
click at [39, 91] on main "Success The invoice has been generated and stored. Go to Calendar" at bounding box center [513, 205] width 949 height 256
click at [13, 94] on span at bounding box center [24, 94] width 22 height 15
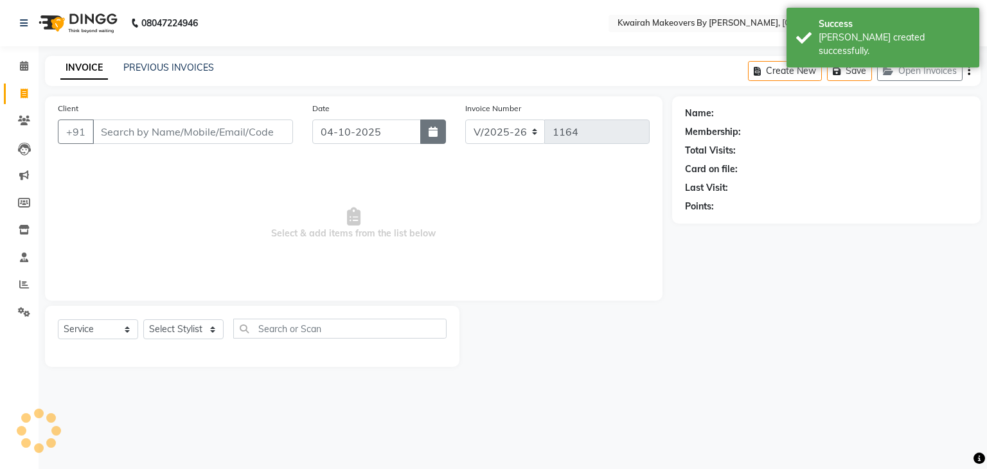
click at [424, 135] on button "button" at bounding box center [433, 132] width 26 height 24
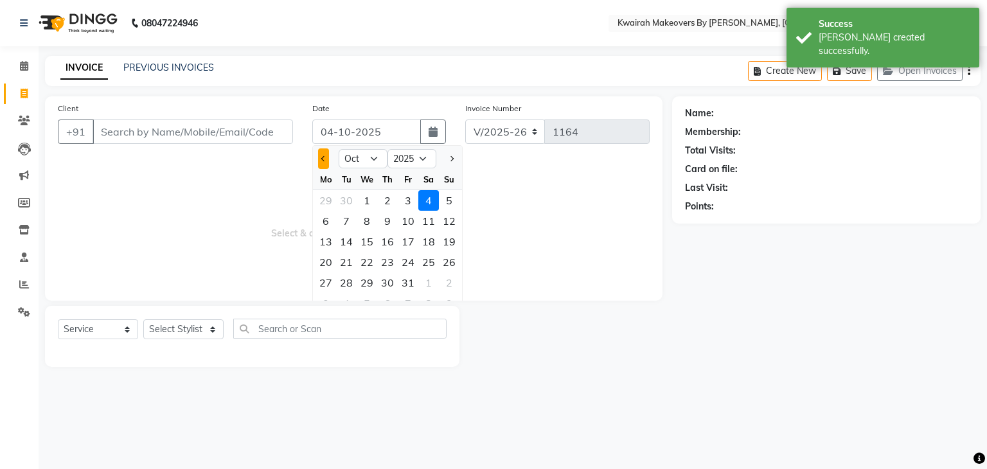
click at [325, 162] on button "Previous month" at bounding box center [323, 158] width 11 height 21
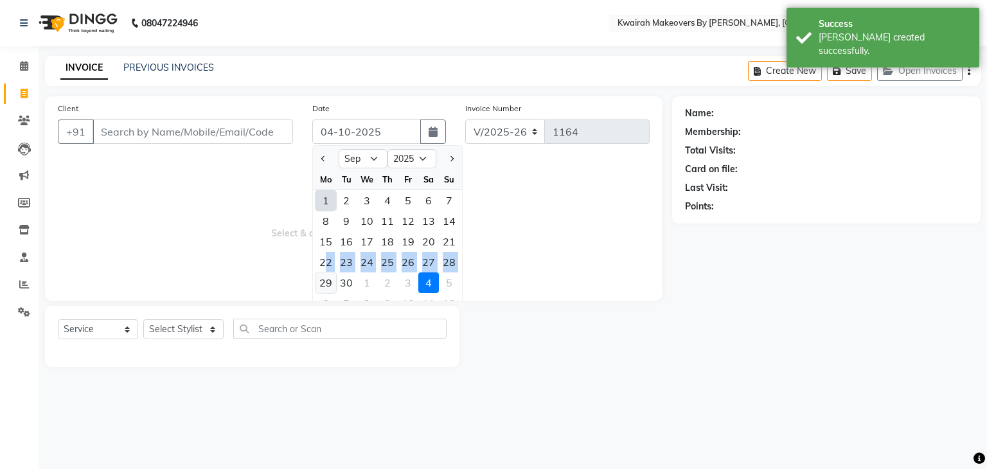
click at [321, 279] on ngb-datepicker-month "Mo Tu We Th Fr Sa Su 1 2 3 4 5 6 7 8 9 10 11 12 13 14 15 16 17 18 19 20 21 22 2…" at bounding box center [387, 242] width 149 height 147
click at [321, 279] on div "29" at bounding box center [326, 283] width 21 height 21
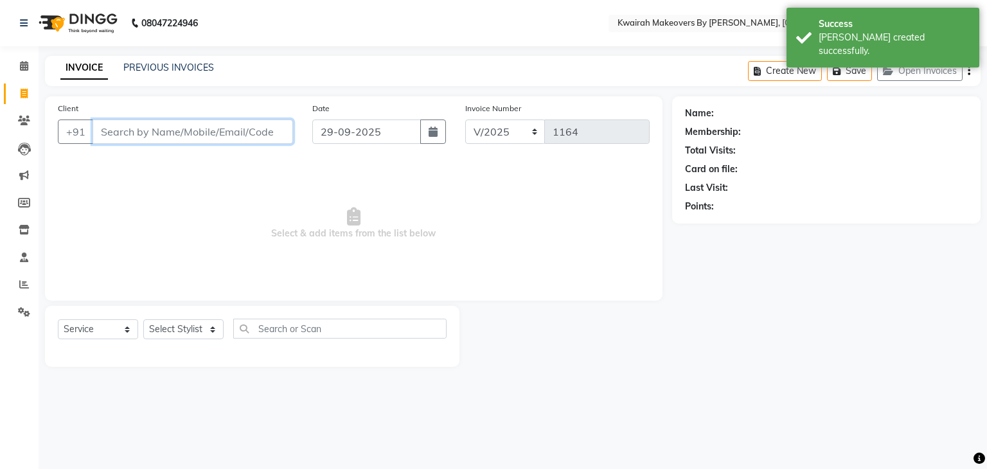
click at [224, 123] on input "Client" at bounding box center [193, 132] width 201 height 24
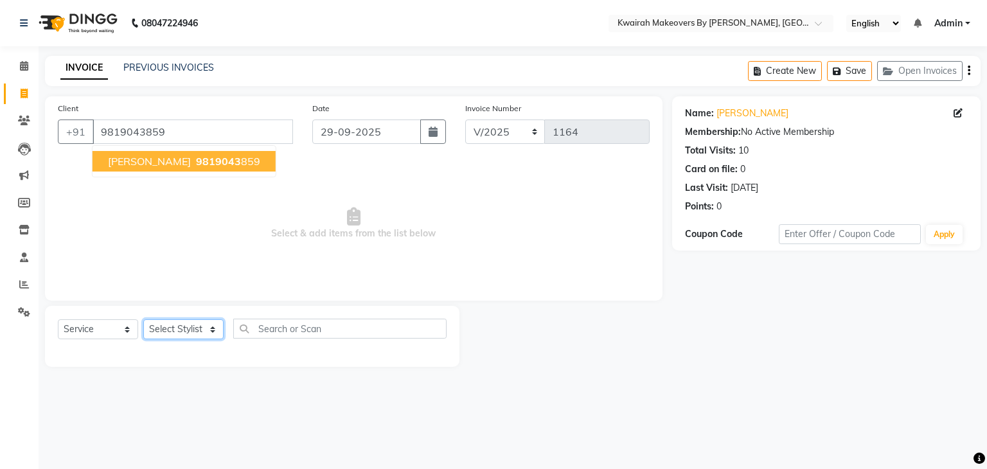
click at [183, 332] on select "Select Stylist [PERSON_NAME] Anjali [PERSON_NAME] [PERSON_NAME] [PERSON_NAME] […" at bounding box center [183, 329] width 80 height 20
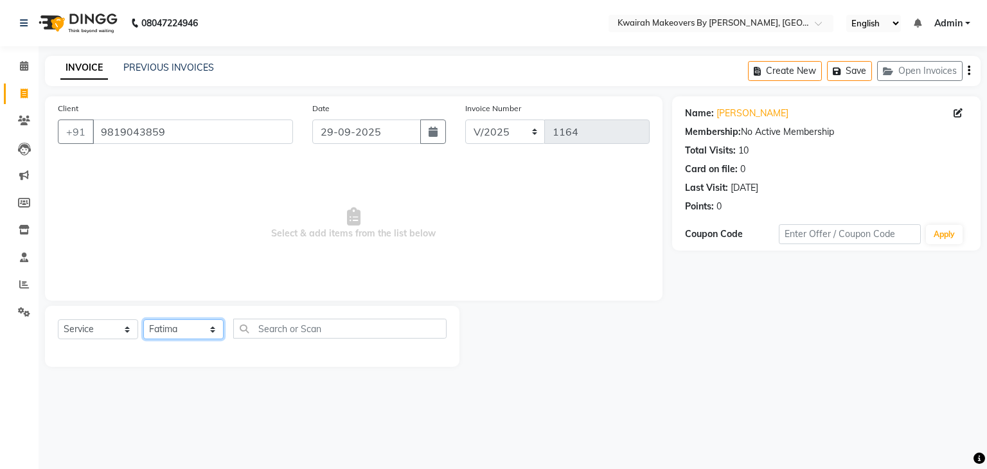
click at [143, 320] on select "Select Stylist [PERSON_NAME] Anjali [PERSON_NAME] [PERSON_NAME] [PERSON_NAME] […" at bounding box center [183, 329] width 80 height 20
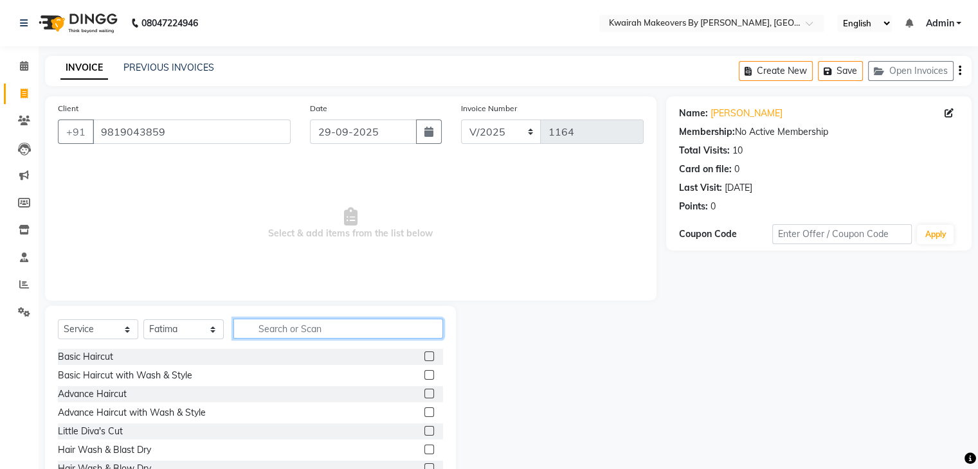
click at [298, 319] on input "text" at bounding box center [338, 329] width 210 height 20
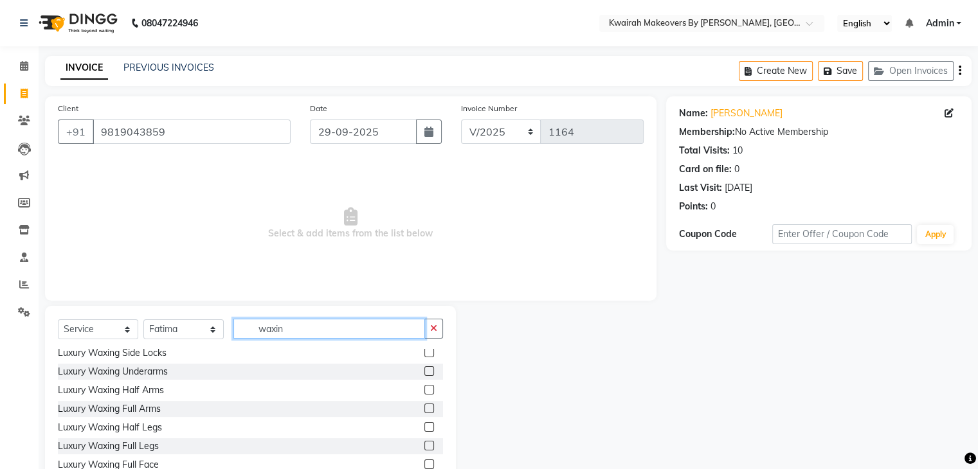
scroll to position [321, 0]
click at [424, 386] on label at bounding box center [429, 389] width 10 height 10
click at [424, 386] on input "checkbox" at bounding box center [428, 390] width 8 height 8
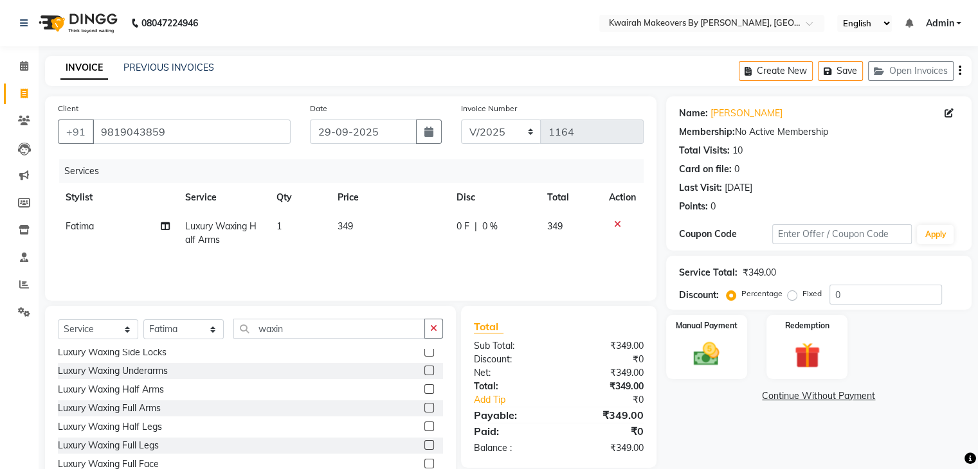
click at [424, 426] on label at bounding box center [429, 427] width 10 height 10
click at [424, 426] on input "checkbox" at bounding box center [428, 427] width 8 height 8
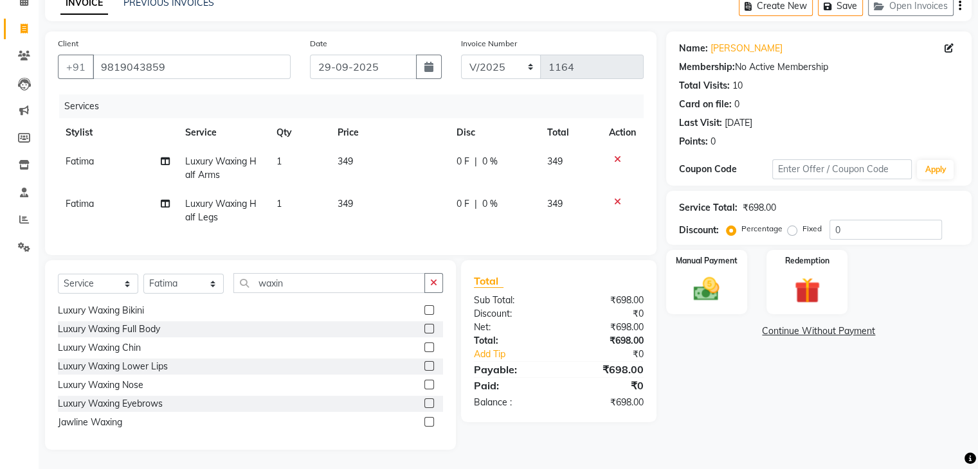
scroll to position [505, 0]
drag, startPoint x: 302, startPoint y: 287, endPoint x: 145, endPoint y: 267, distance: 158.8
click at [146, 267] on div "Select Service Product Membership Package Voucher Prepaid Gift Card Select Styl…" at bounding box center [250, 355] width 411 height 190
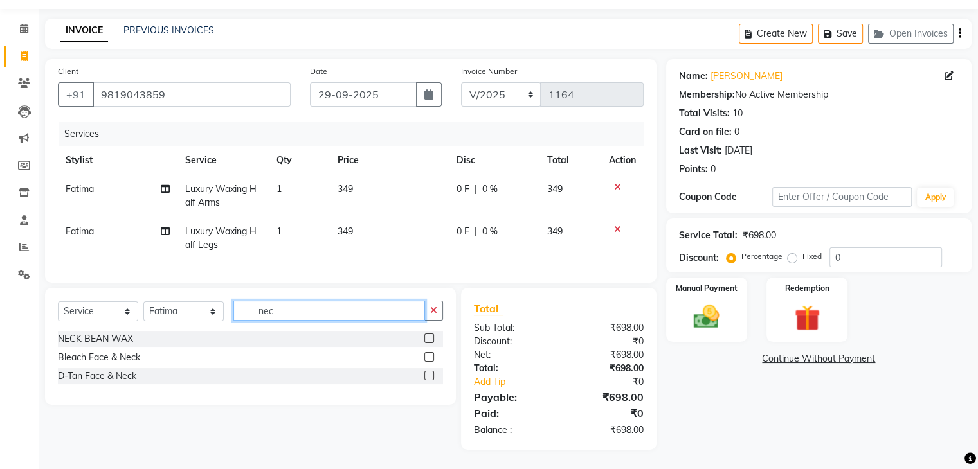
scroll to position [48, 0]
click at [431, 339] on label at bounding box center [429, 339] width 10 height 10
click at [431, 339] on input "checkbox" at bounding box center [428, 339] width 8 height 8
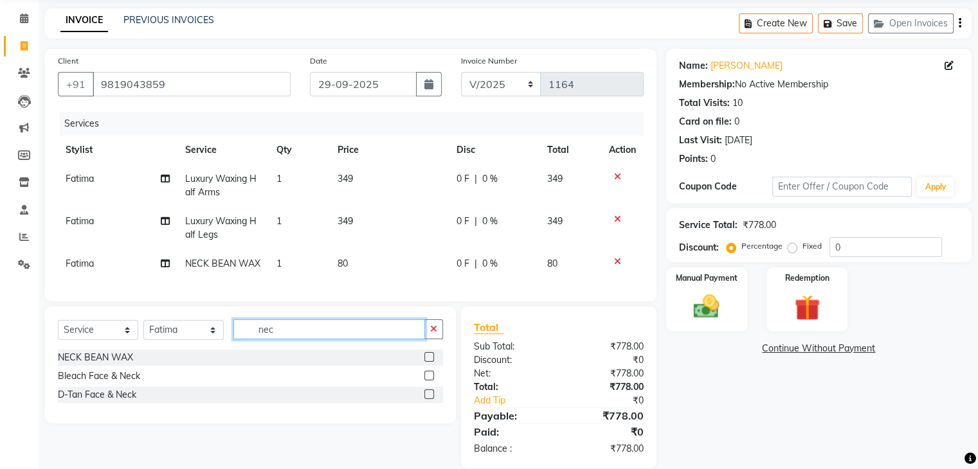
drag, startPoint x: 288, startPoint y: 330, endPoint x: 211, endPoint y: 333, distance: 77.2
click at [211, 333] on div "Select Service Product Membership Package Voucher Prepaid Gift Card Select Styl…" at bounding box center [250, 334] width 385 height 30
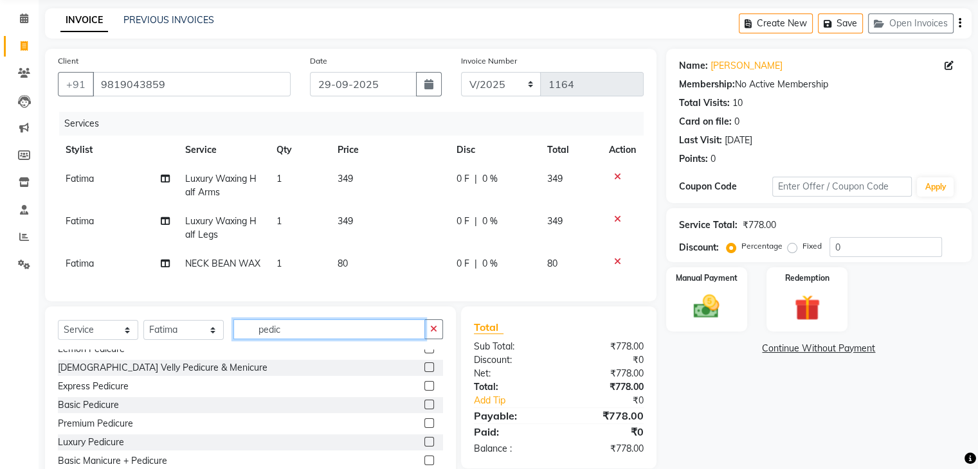
scroll to position [129, 0]
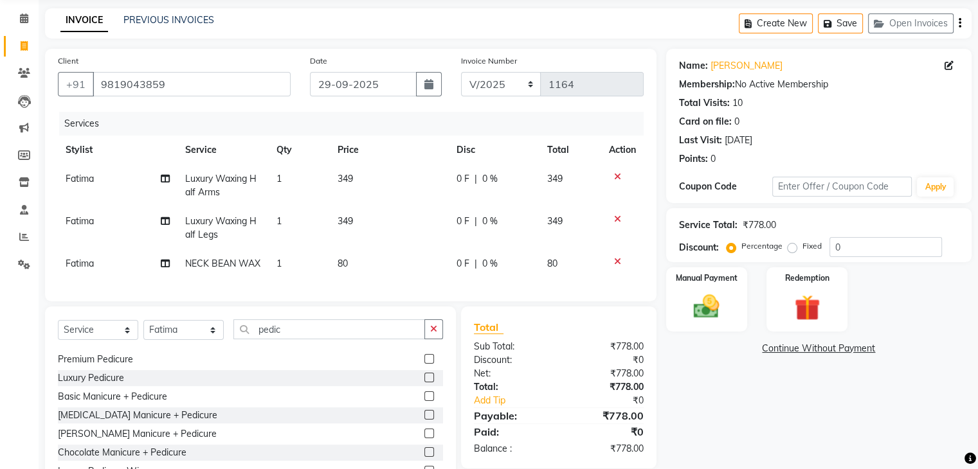
click at [424, 364] on label at bounding box center [429, 359] width 10 height 10
click at [424, 364] on input "checkbox" at bounding box center [428, 359] width 8 height 8
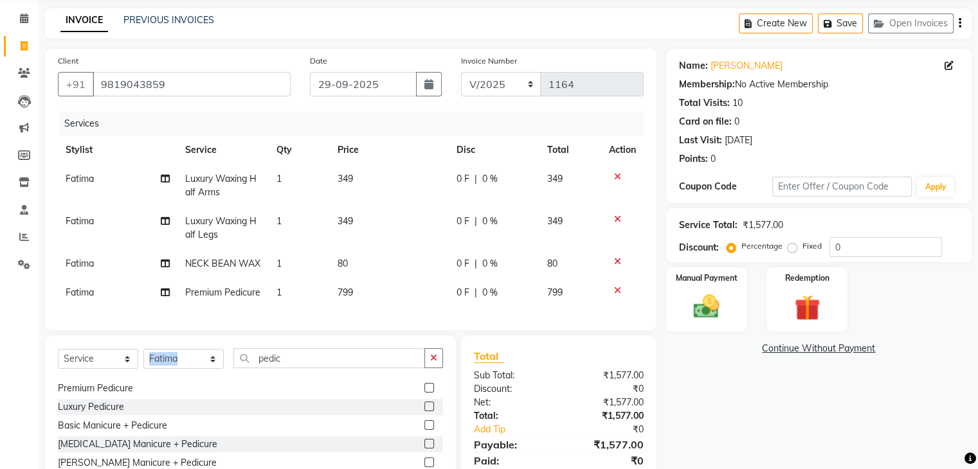
drag, startPoint x: 302, startPoint y: 363, endPoint x: 206, endPoint y: 375, distance: 96.5
click at [206, 375] on div "Select Service Product Membership Package Voucher Prepaid Gift Card Select Styl…" at bounding box center [250, 431] width 411 height 190
drag, startPoint x: 301, startPoint y: 364, endPoint x: 170, endPoint y: 372, distance: 132.0
click at [170, 372] on div "Select Service Product Membership Package Voucher Prepaid Gift Card Select Styl…" at bounding box center [250, 363] width 385 height 30
click at [171, 369] on select "Select Stylist [PERSON_NAME] Anjali [PERSON_NAME] [PERSON_NAME] [PERSON_NAME] […" at bounding box center [183, 359] width 80 height 20
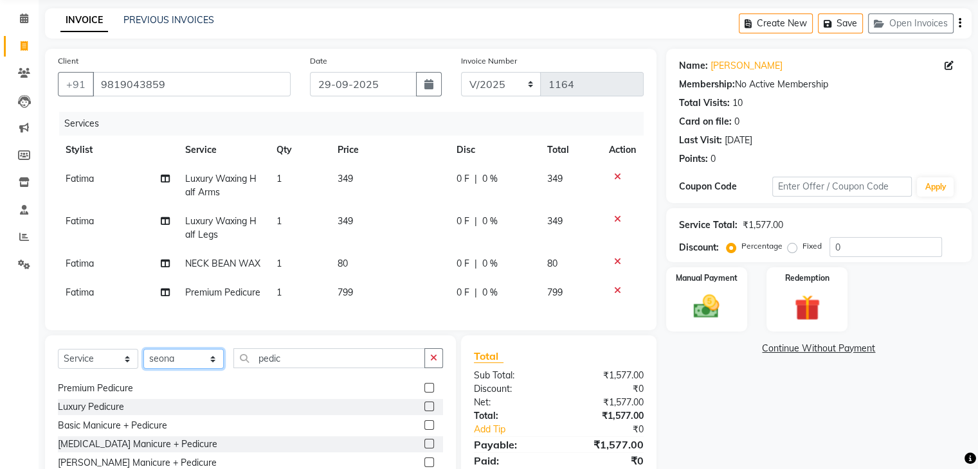
click at [143, 359] on select "Select Stylist [PERSON_NAME] Anjali [PERSON_NAME] [PERSON_NAME] [PERSON_NAME] […" at bounding box center [183, 359] width 80 height 20
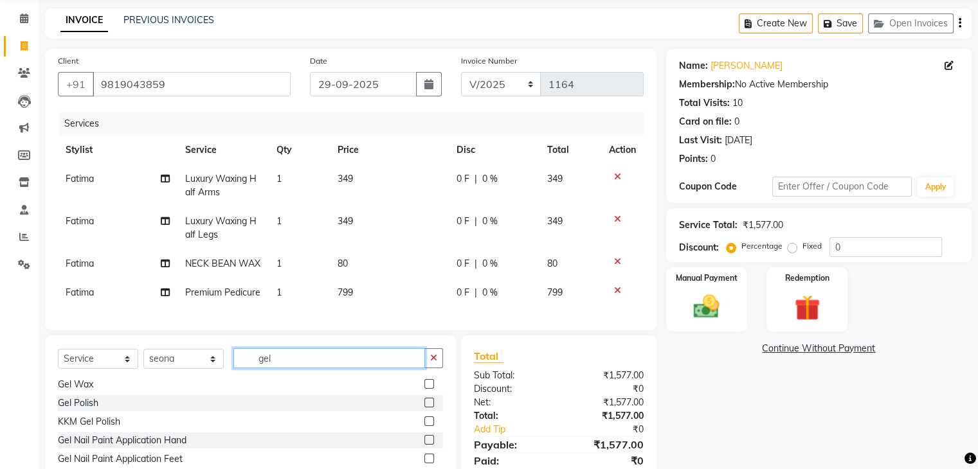
scroll to position [0, 0]
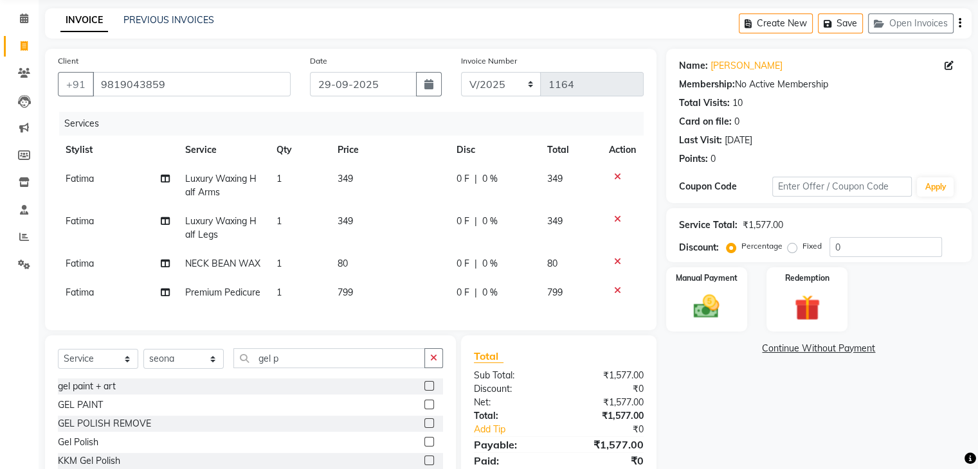
click at [424, 447] on label at bounding box center [429, 442] width 10 height 10
click at [424, 447] on input "checkbox" at bounding box center [428, 442] width 8 height 8
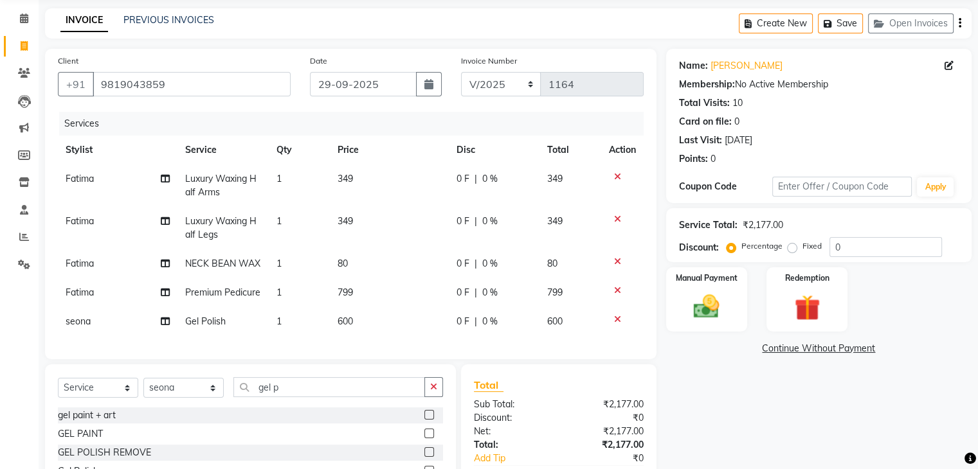
drag, startPoint x: 300, startPoint y: 408, endPoint x: 256, endPoint y: 404, distance: 43.9
click at [256, 404] on div "Select Service Product Membership Package Voucher Prepaid Gift Card Select Styl…" at bounding box center [250, 392] width 385 height 30
click at [164, 387] on div "Select Service Product Membership Package Voucher Prepaid Gift Card Select Styl…" at bounding box center [250, 392] width 385 height 30
click at [167, 394] on select "Select Stylist [PERSON_NAME] Anjali [PERSON_NAME] [PERSON_NAME] [PERSON_NAME] […" at bounding box center [183, 388] width 80 height 20
click at [143, 388] on select "Select Stylist [PERSON_NAME] Anjali [PERSON_NAME] [PERSON_NAME] [PERSON_NAME] […" at bounding box center [183, 388] width 80 height 20
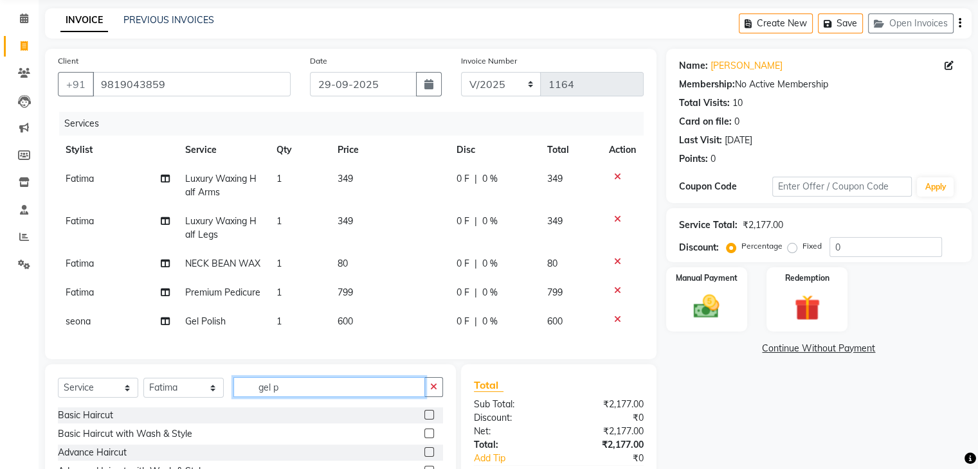
drag, startPoint x: 325, startPoint y: 406, endPoint x: 170, endPoint y: 398, distance: 155.8
click at [170, 398] on div "Select Service Product Membership Package Voucher Prepaid Gift Card Select Styl…" at bounding box center [250, 392] width 385 height 30
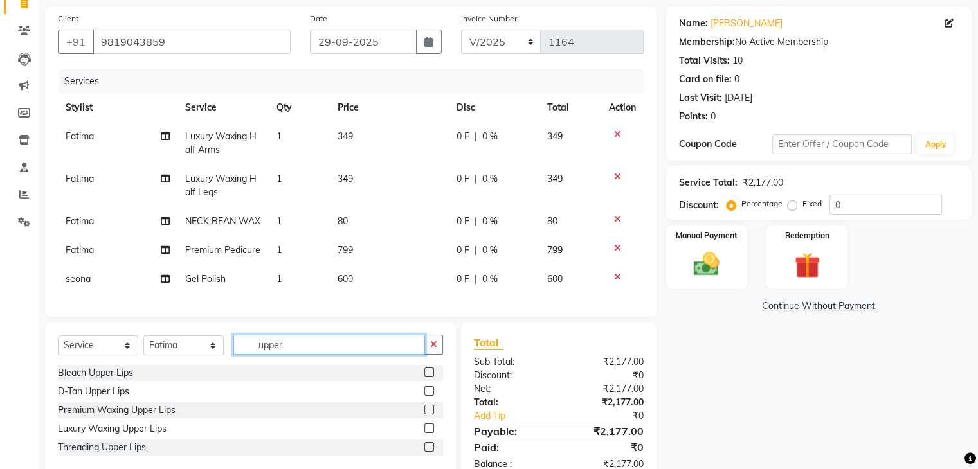
scroll to position [112, 0]
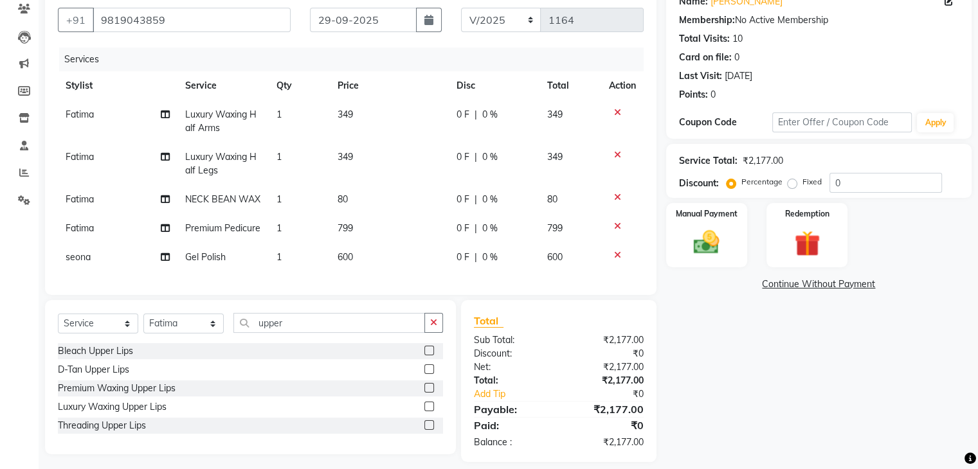
click at [429, 411] on label at bounding box center [429, 407] width 10 height 10
click at [429, 411] on input "checkbox" at bounding box center [428, 407] width 8 height 8
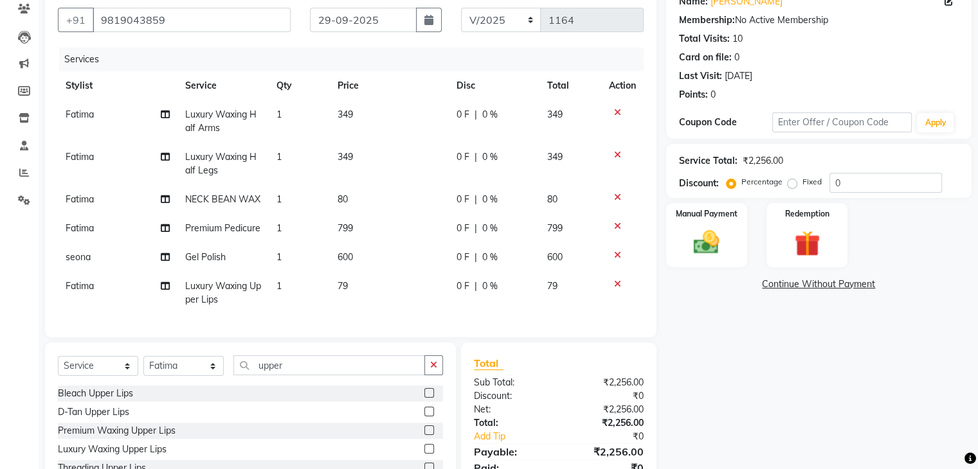
click at [363, 298] on td "79" at bounding box center [389, 293] width 119 height 42
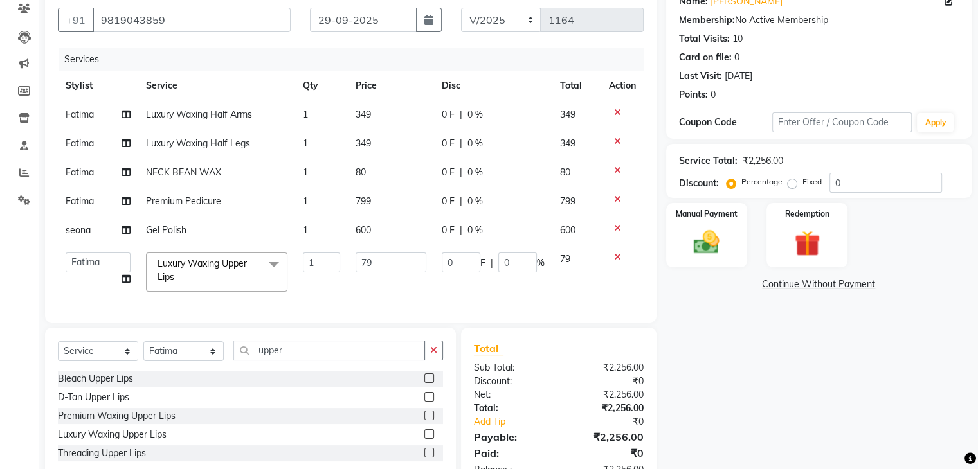
click at [370, 289] on td "79" at bounding box center [391, 272] width 86 height 55
click at [388, 266] on input "79" at bounding box center [390, 263] width 71 height 20
click at [123, 116] on td "Fatima Split Commission" at bounding box center [98, 114] width 80 height 29
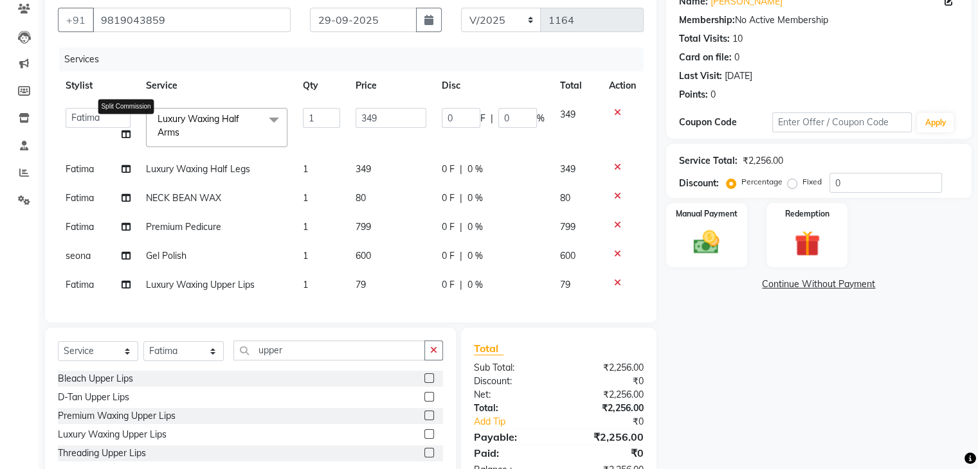
click at [126, 136] on icon at bounding box center [125, 134] width 9 height 9
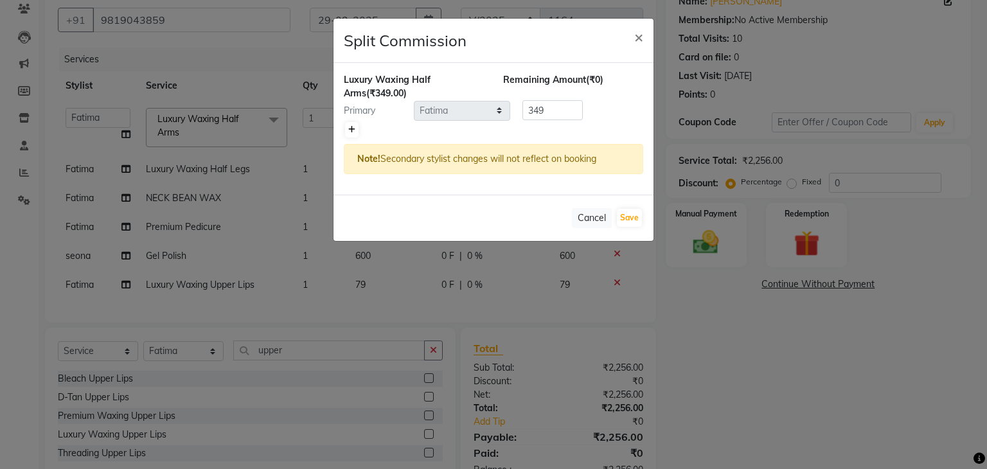
click at [348, 127] on icon at bounding box center [351, 130] width 7 height 8
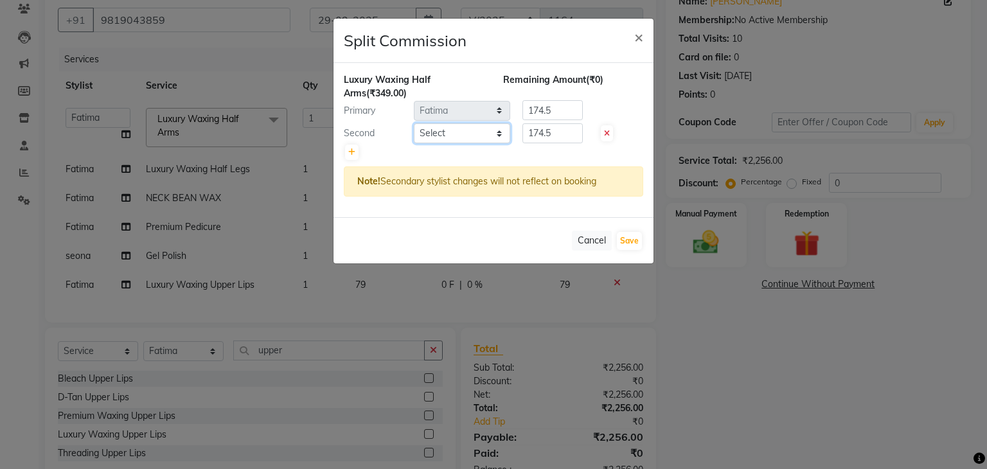
click at [435, 136] on select "Select Amruta Anjali Fatima Ketki Somani Rakhi Chaurasia seona Shrushti" at bounding box center [462, 133] width 96 height 20
click at [414, 123] on select "Select Amruta Anjali Fatima Ketki Somani Rakhi Chaurasia seona Shrushti" at bounding box center [462, 133] width 96 height 20
click at [634, 240] on button "Save" at bounding box center [629, 241] width 25 height 18
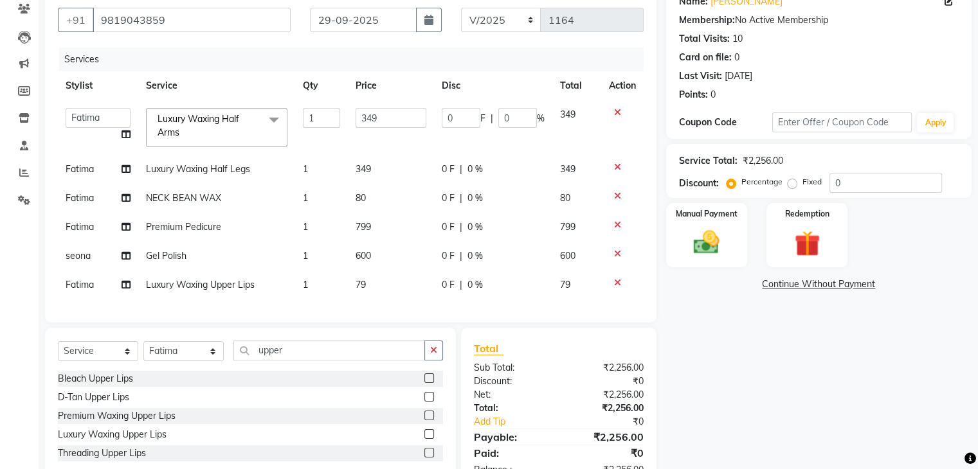
click at [393, 132] on td "349" at bounding box center [391, 127] width 86 height 55
click at [393, 125] on input "349" at bounding box center [390, 118] width 71 height 20
drag, startPoint x: 393, startPoint y: 121, endPoint x: 339, endPoint y: 122, distance: 54.0
click at [339, 122] on tr "Amruta Anjali Fatima Ketki Somani Rakhi Chaurasia seona Shrushti Luxury Waxing …" at bounding box center [351, 127] width 586 height 55
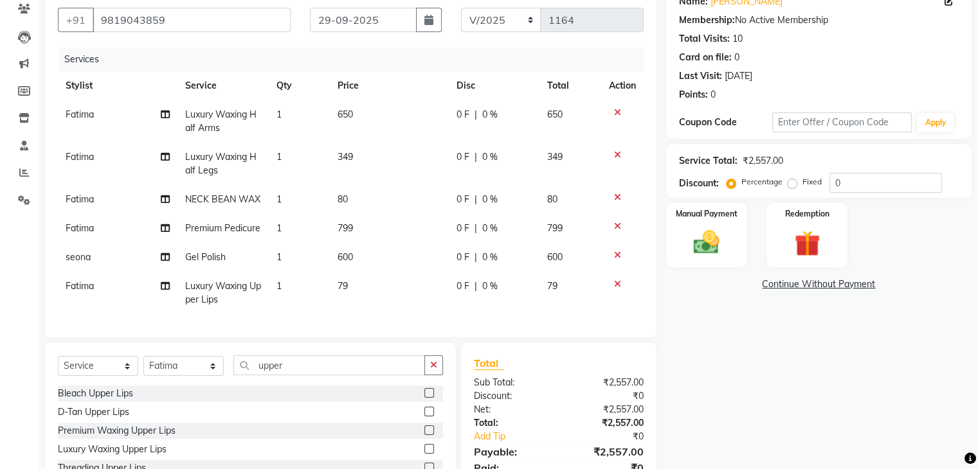
click at [408, 154] on tbody "Fatima Luxury Waxing Half Arms 1 650 0 F | 0 % 650 Fatima Luxury Waxing Half Le…" at bounding box center [351, 207] width 586 height 214
click at [408, 154] on td "349" at bounding box center [389, 164] width 119 height 42
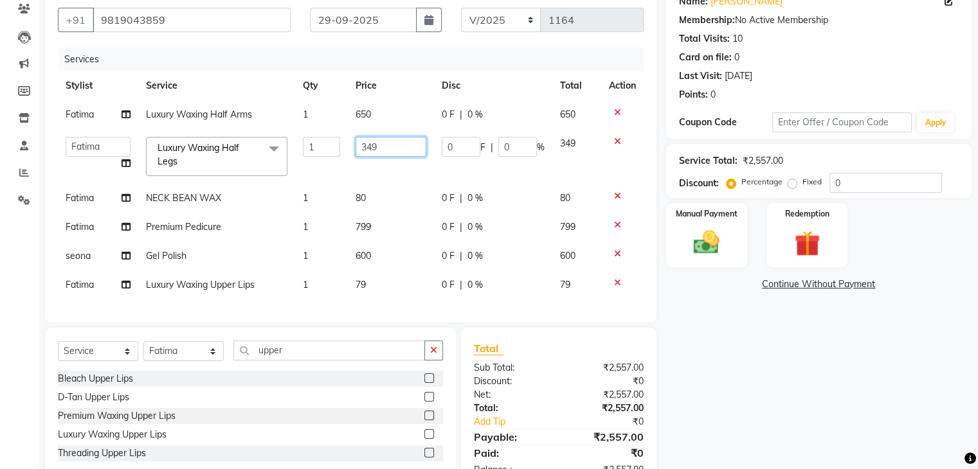
drag, startPoint x: 395, startPoint y: 155, endPoint x: 273, endPoint y: 157, distance: 122.8
click at [273, 157] on tr "Amruta Anjali Fatima Ketki Somani Rakhi Chaurasia seona Shrushti Luxury Waxing …" at bounding box center [351, 156] width 586 height 55
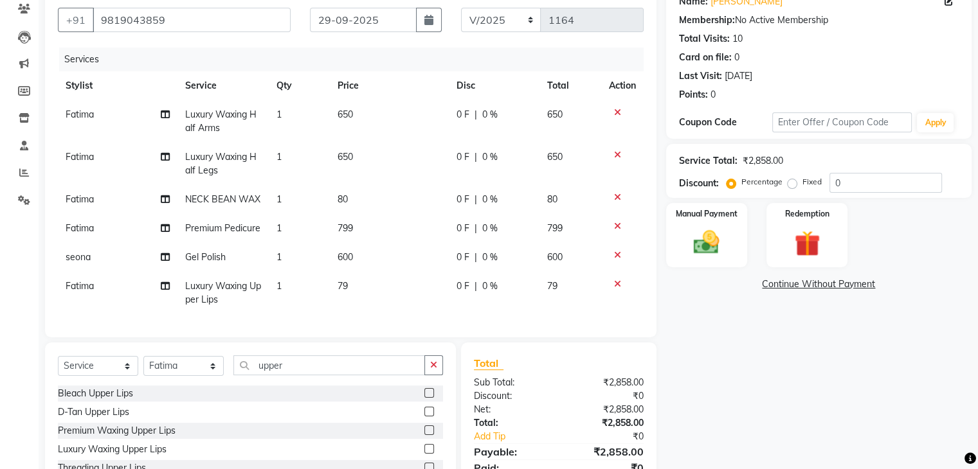
click at [359, 196] on td "80" at bounding box center [389, 199] width 119 height 29
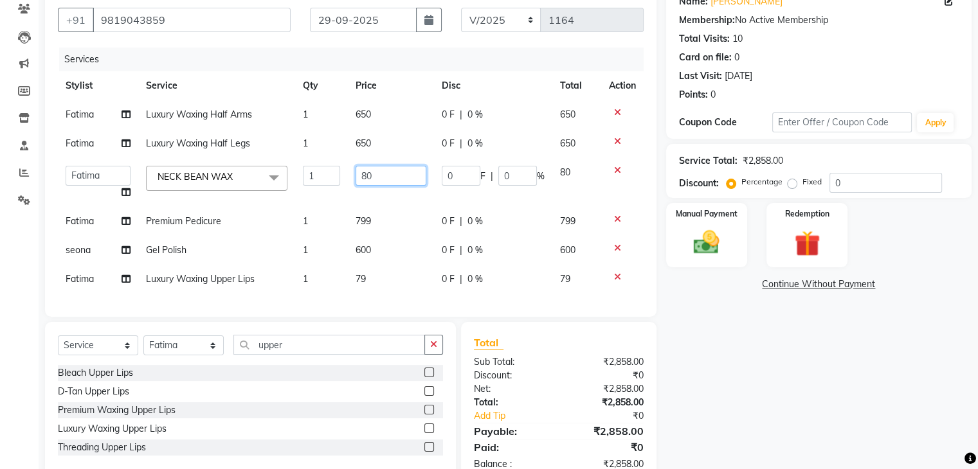
drag, startPoint x: 391, startPoint y: 175, endPoint x: 301, endPoint y: 178, distance: 90.7
click at [301, 178] on tr "Amruta Anjali Fatima Ketki Somani Rakhi Chaurasia seona Shrushti NECK BEAN WAX …" at bounding box center [351, 182] width 586 height 49
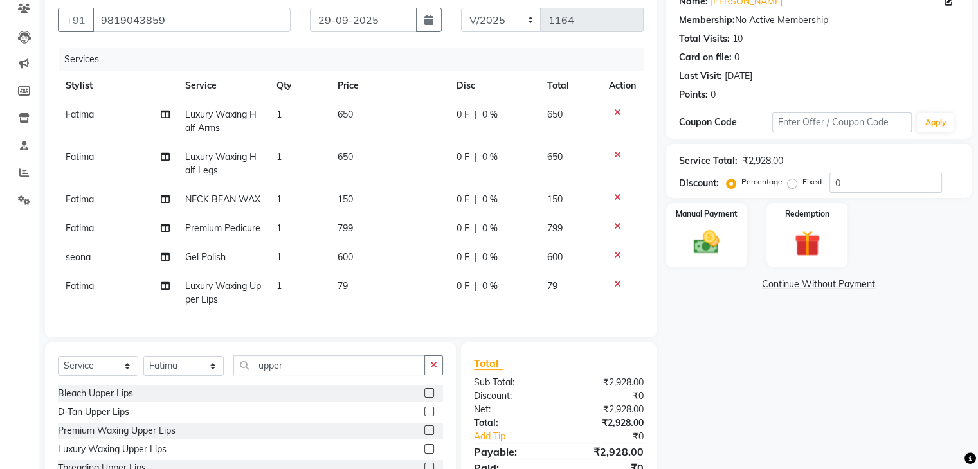
click at [369, 220] on td "799" at bounding box center [389, 228] width 119 height 29
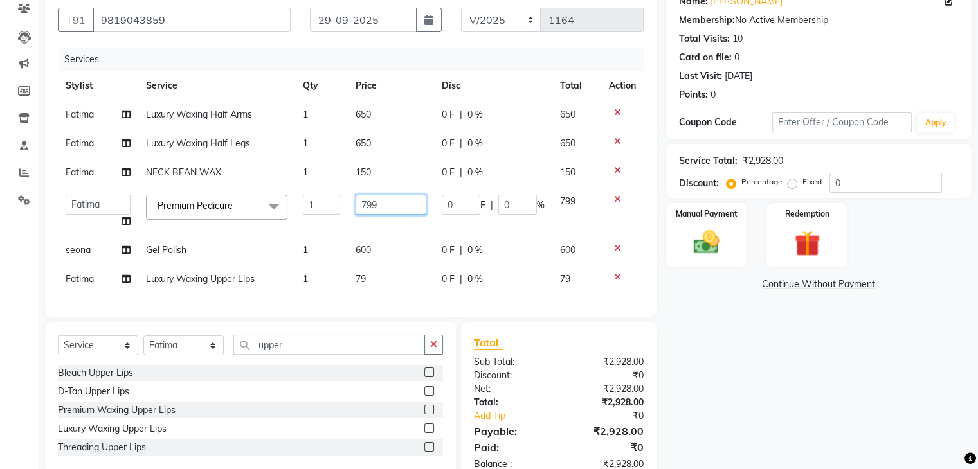
drag, startPoint x: 384, startPoint y: 212, endPoint x: 343, endPoint y: 212, distance: 41.8
click at [343, 212] on tr "Amruta Anjali Fatima Ketki Somani Rakhi Chaurasia seona Shrushti Premium Pedicu…" at bounding box center [351, 211] width 586 height 49
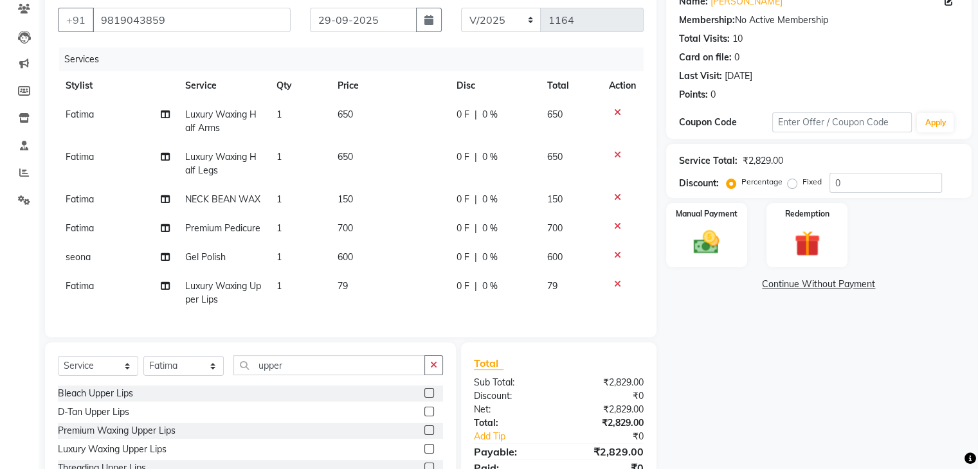
click at [393, 243] on td "600" at bounding box center [389, 257] width 119 height 29
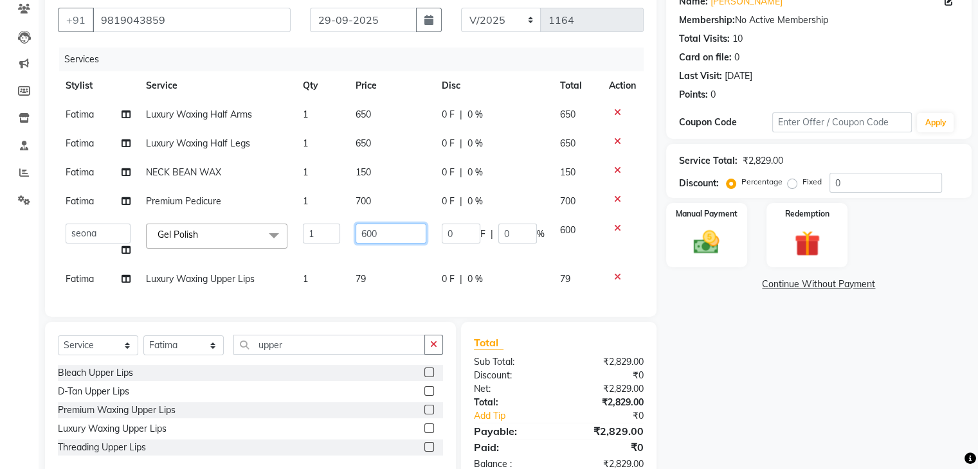
click at [393, 242] on input "600" at bounding box center [390, 234] width 71 height 20
drag, startPoint x: 393, startPoint y: 242, endPoint x: 319, endPoint y: 242, distance: 73.9
click at [319, 244] on tr "[PERSON_NAME] Anjali Fatima [PERSON_NAME] [PERSON_NAME] [PERSON_NAME] Gel Polis…" at bounding box center [351, 240] width 586 height 49
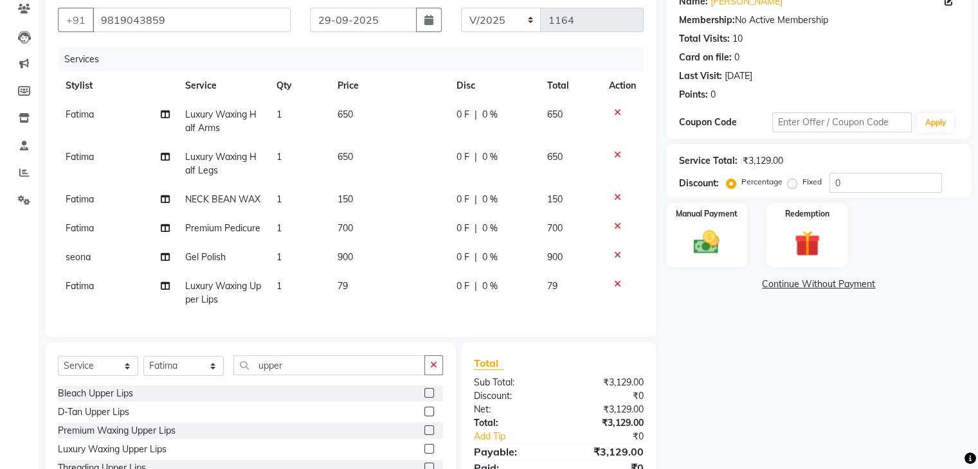
click at [367, 269] on tbody "Fatima Luxury Waxing Half Arms 1 650 0 F | 0 % 650 Fatima Luxury Waxing Half Le…" at bounding box center [351, 207] width 586 height 214
click at [367, 269] on td "900" at bounding box center [389, 257] width 119 height 29
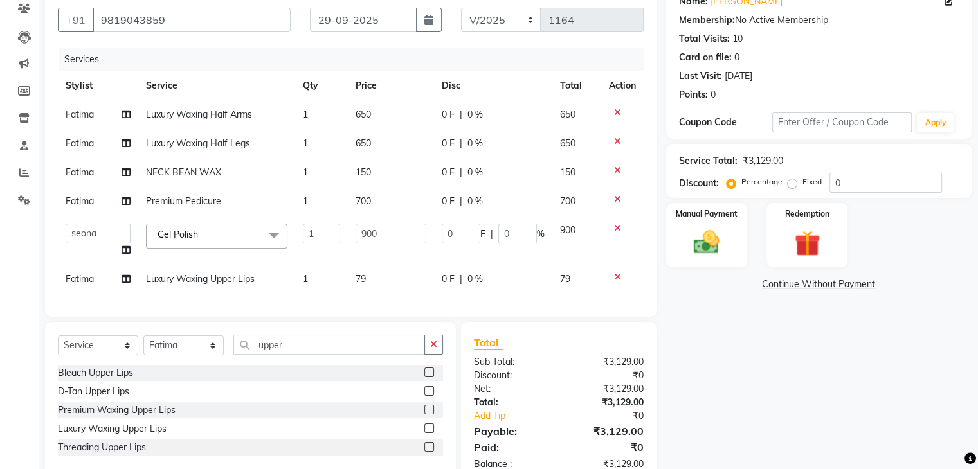
click at [370, 277] on td "79" at bounding box center [391, 279] width 86 height 29
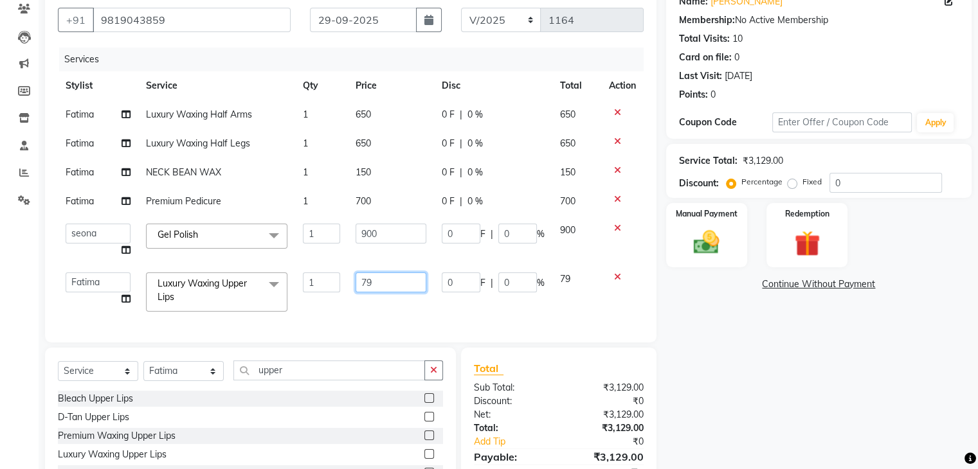
click at [375, 277] on input "79" at bounding box center [390, 283] width 71 height 20
drag, startPoint x: 378, startPoint y: 276, endPoint x: 325, endPoint y: 284, distance: 54.0
click at [325, 285] on tr "Amruta Anjali Fatima Ketki Somani Rakhi Chaurasia seona Shrushti Luxury Waxing …" at bounding box center [351, 292] width 586 height 55
click at [379, 299] on div "Services Stylist Service Qty Price Disc Total Action Fatima Luxury Waxing Half …" at bounding box center [351, 189] width 586 height 282
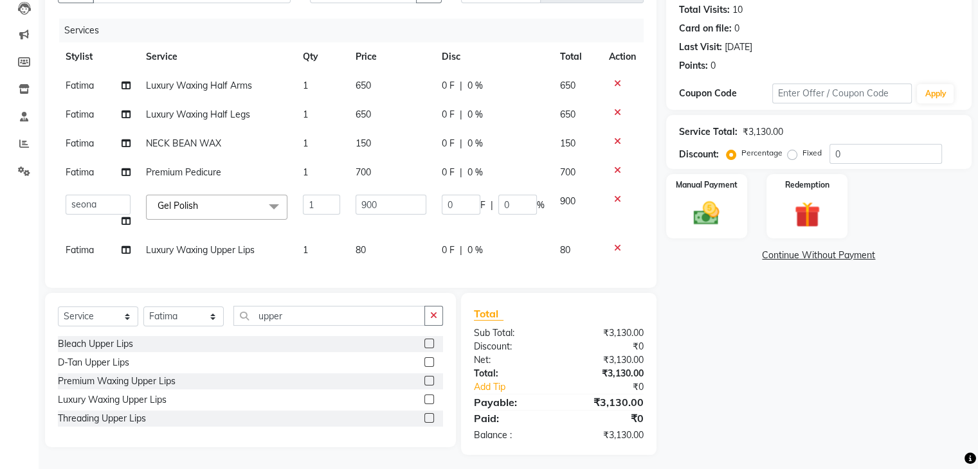
scroll to position [156, 0]
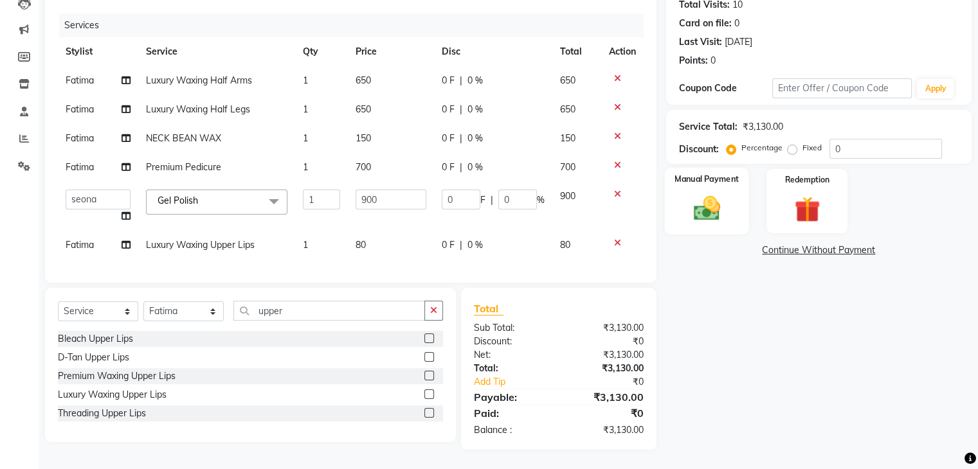
click at [712, 201] on img at bounding box center [706, 208] width 43 height 31
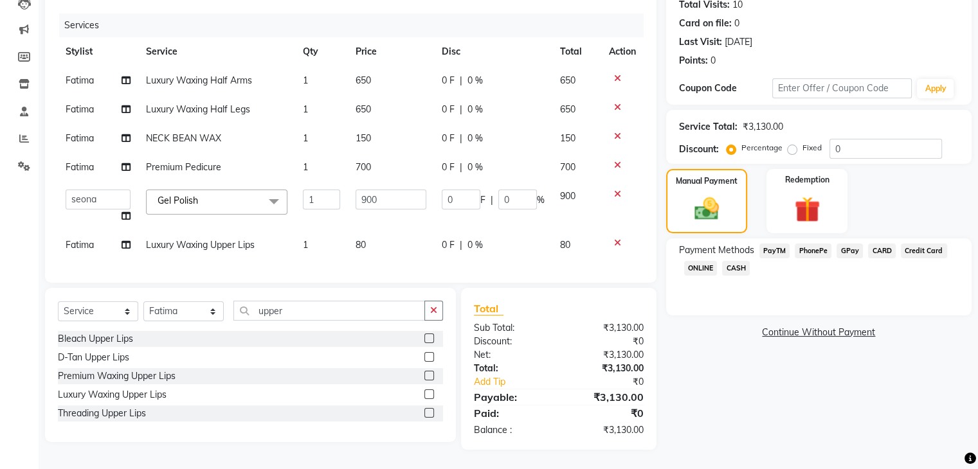
click at [729, 261] on span "CASH" at bounding box center [736, 268] width 28 height 15
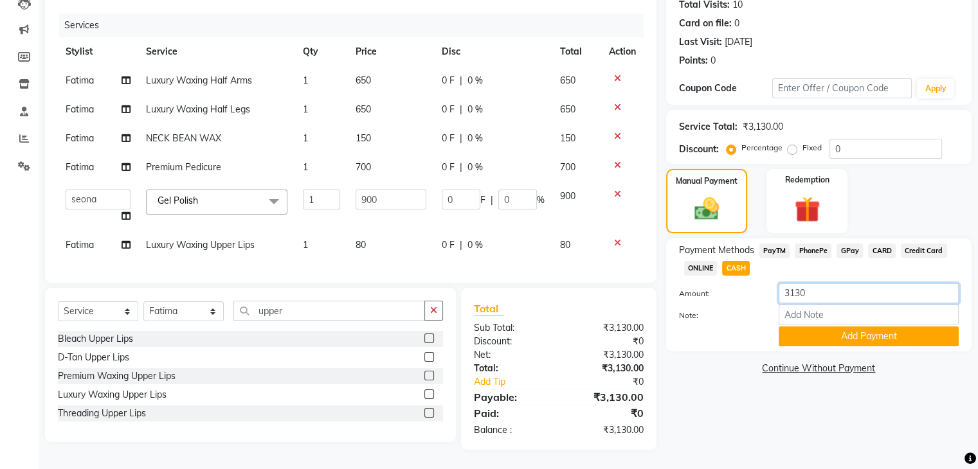
drag, startPoint x: 800, startPoint y: 273, endPoint x: 721, endPoint y: 285, distance: 80.0
click at [722, 285] on div "Payment Methods PayTM PhonePe GPay CARD Credit Card ONLINE CASH Amount: 3130 No…" at bounding box center [819, 295] width 280 height 103
drag, startPoint x: 853, startPoint y: 277, endPoint x: 630, endPoint y: 267, distance: 223.3
click at [630, 267] on div "Client +91 9819043859 Date 29-09-2025 Invoice Number V/2025 V/2025-26 1164 Serv…" at bounding box center [508, 200] width 946 height 499
click at [816, 327] on button "Add Payment" at bounding box center [868, 337] width 180 height 20
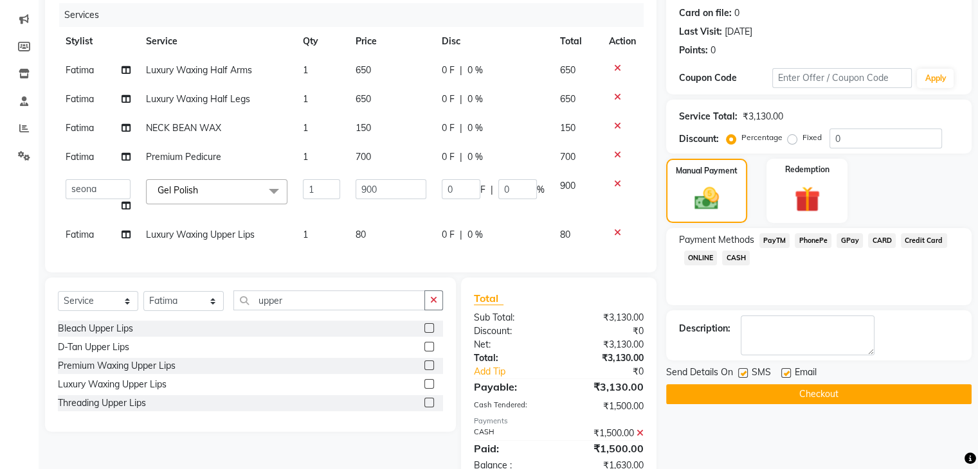
click at [843, 237] on span "GPay" at bounding box center [849, 240] width 26 height 15
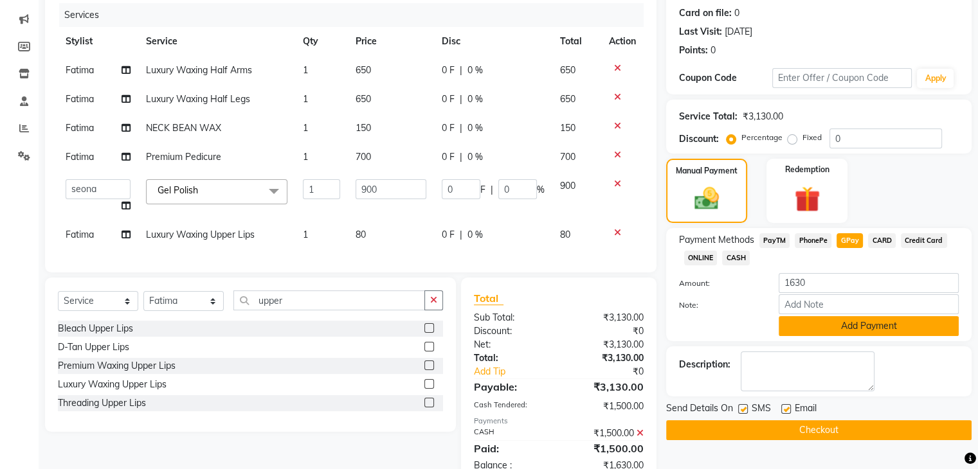
click at [817, 323] on button "Add Payment" at bounding box center [868, 326] width 180 height 20
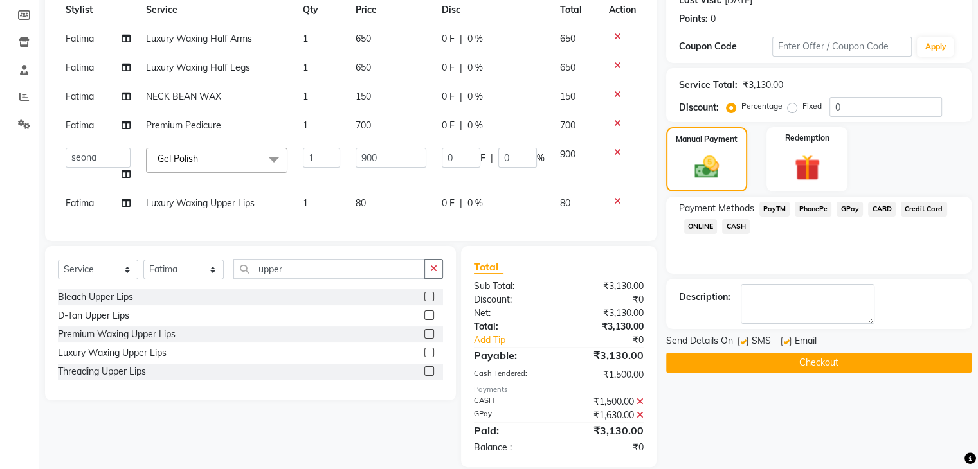
scroll to position [215, 0]
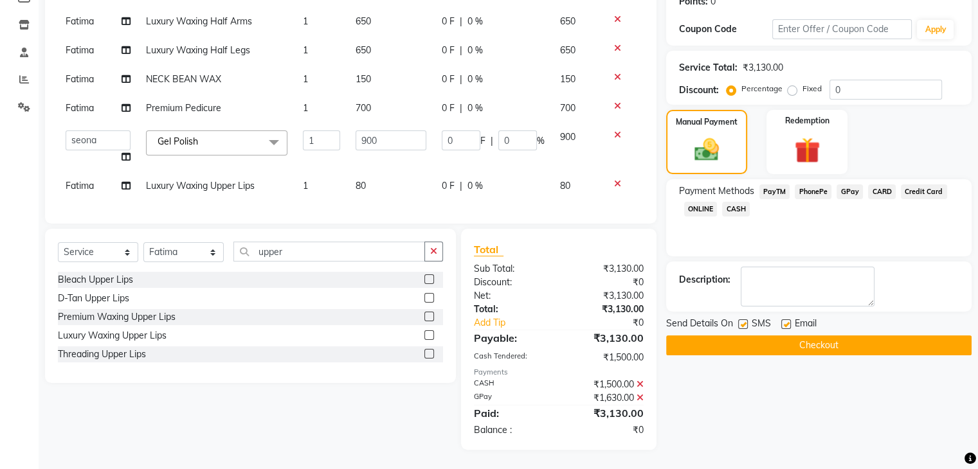
drag, startPoint x: 743, startPoint y: 310, endPoint x: 800, endPoint y: 317, distance: 56.9
click at [742, 319] on label at bounding box center [743, 324] width 10 height 10
click at [742, 321] on input "checkbox" at bounding box center [742, 325] width 8 height 8
click at [782, 319] on label at bounding box center [786, 324] width 10 height 10
click at [782, 321] on input "checkbox" at bounding box center [785, 325] width 8 height 8
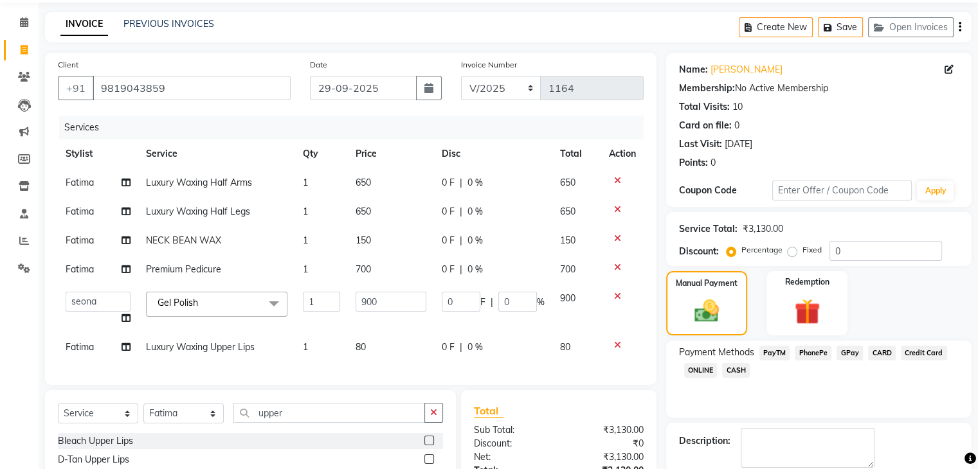
scroll to position [0, 0]
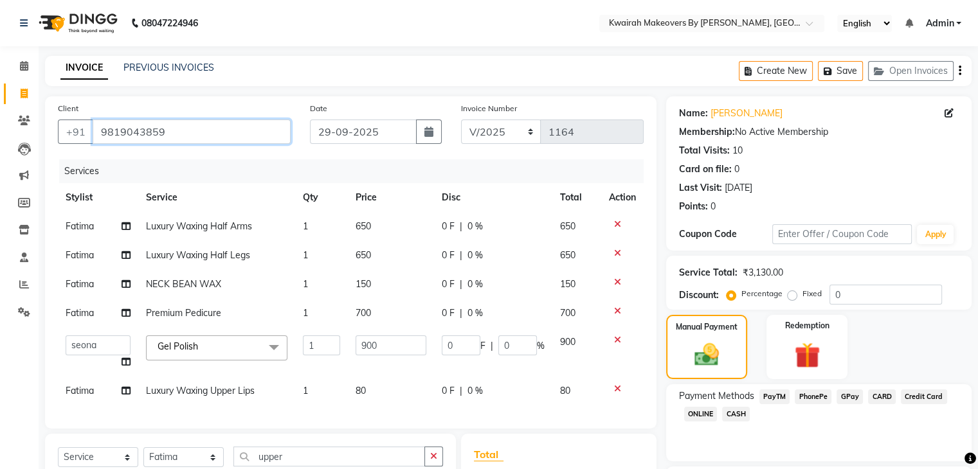
drag, startPoint x: 204, startPoint y: 144, endPoint x: 54, endPoint y: 141, distance: 150.4
click at [55, 141] on div "Client +91 9819043859" at bounding box center [174, 128] width 252 height 53
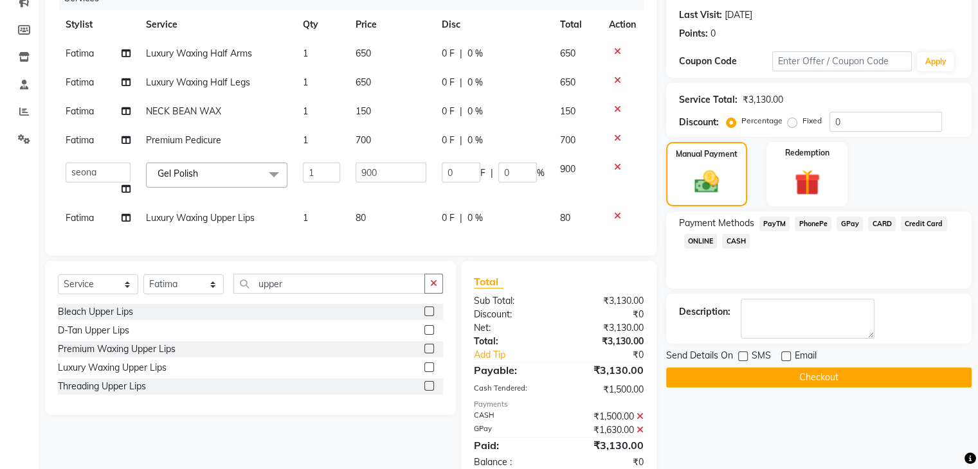
scroll to position [215, 0]
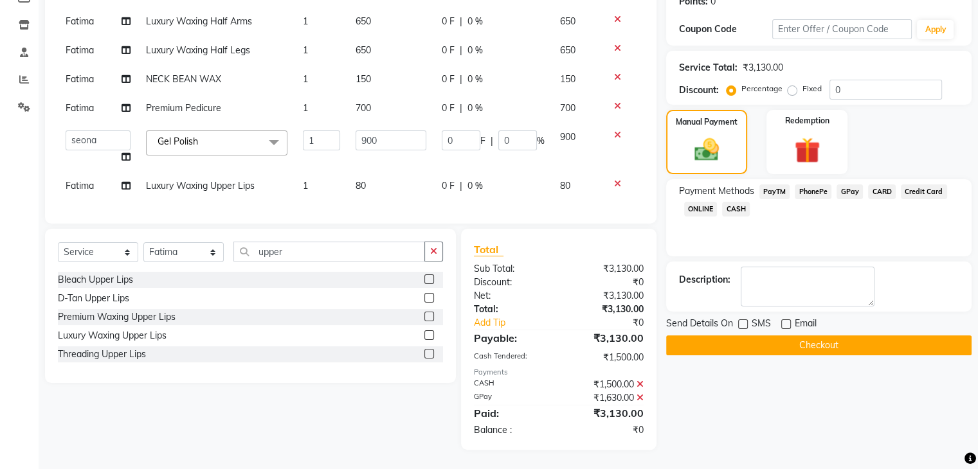
click at [720, 336] on button "Checkout" at bounding box center [818, 346] width 305 height 20
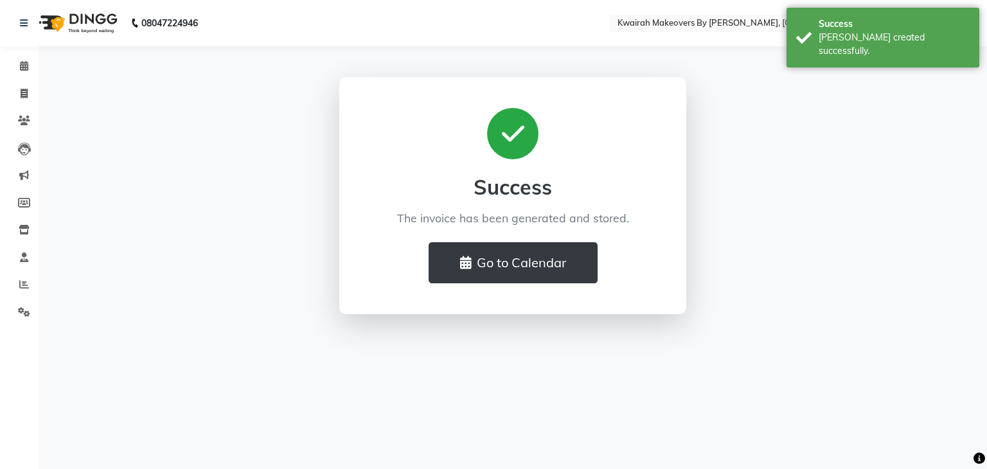
click at [1, 89] on li "Invoice" at bounding box center [19, 94] width 39 height 28
click at [15, 88] on span at bounding box center [24, 94] width 22 height 15
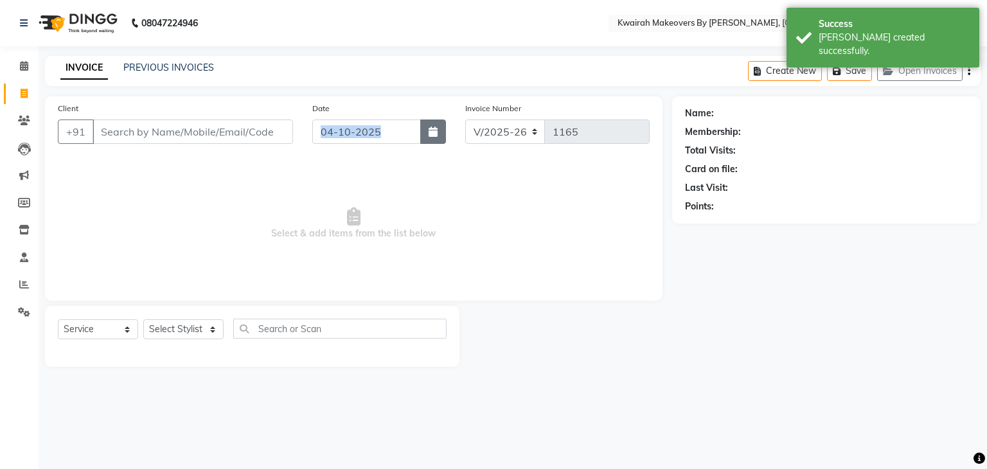
drag, startPoint x: 440, startPoint y: 124, endPoint x: 435, endPoint y: 129, distance: 7.3
click at [439, 125] on div "Date [DATE]" at bounding box center [379, 128] width 153 height 53
click at [440, 145] on div "Date [DATE]" at bounding box center [379, 128] width 153 height 53
click at [438, 132] on button "button" at bounding box center [433, 132] width 26 height 24
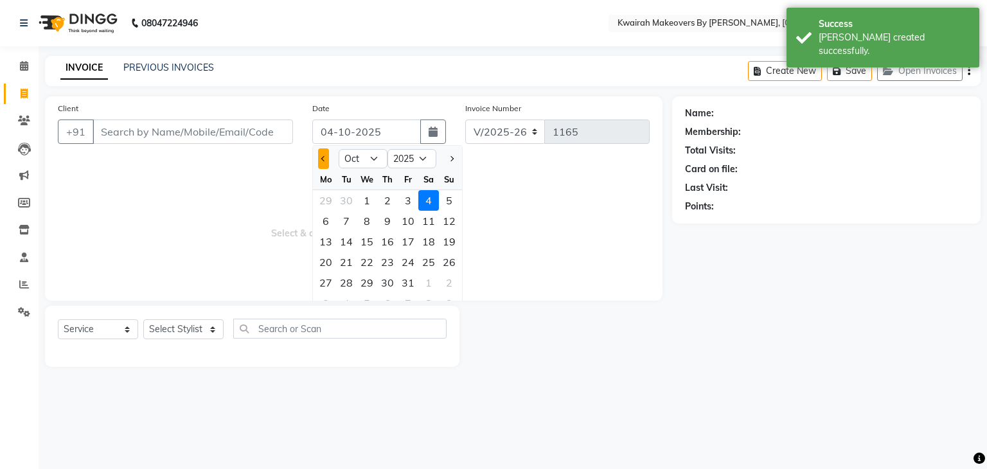
click at [327, 155] on button "Previous month" at bounding box center [323, 158] width 11 height 21
click at [329, 285] on div "29" at bounding box center [326, 283] width 21 height 21
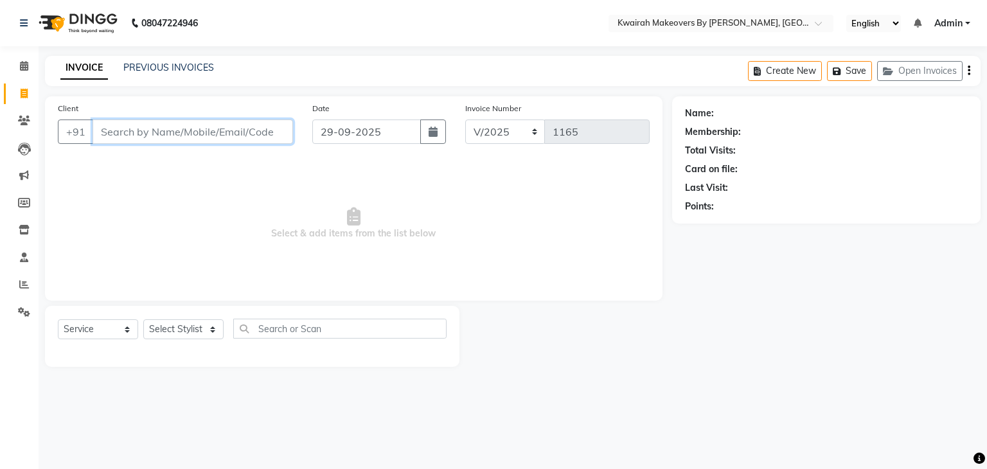
click at [255, 129] on input "Client" at bounding box center [193, 132] width 201 height 24
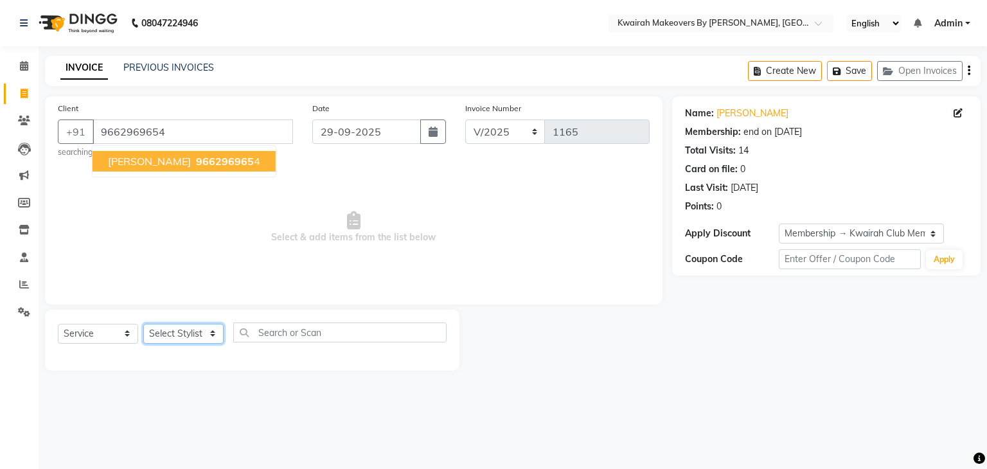
click at [191, 336] on select "Select Stylist [PERSON_NAME] Anjali [PERSON_NAME] [PERSON_NAME] [PERSON_NAME] […" at bounding box center [183, 334] width 80 height 20
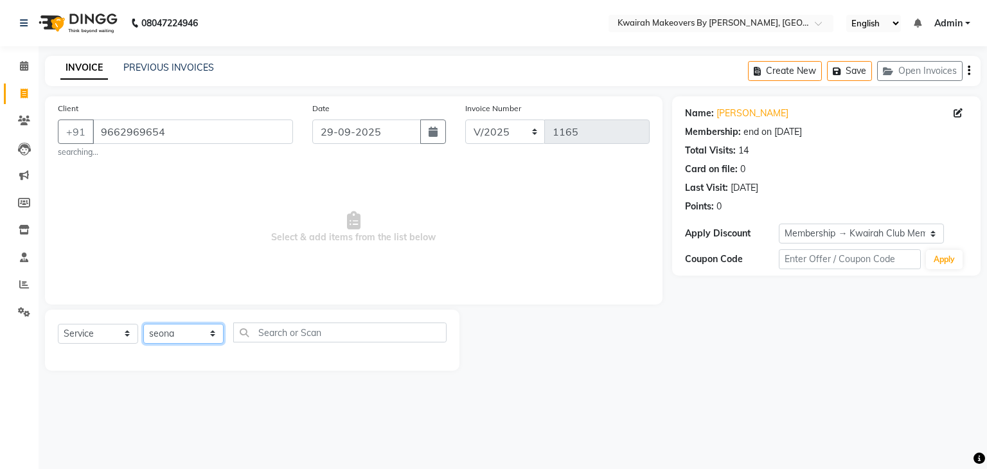
click at [143, 325] on select "Select Stylist [PERSON_NAME] Anjali [PERSON_NAME] [PERSON_NAME] [PERSON_NAME] […" at bounding box center [183, 334] width 80 height 20
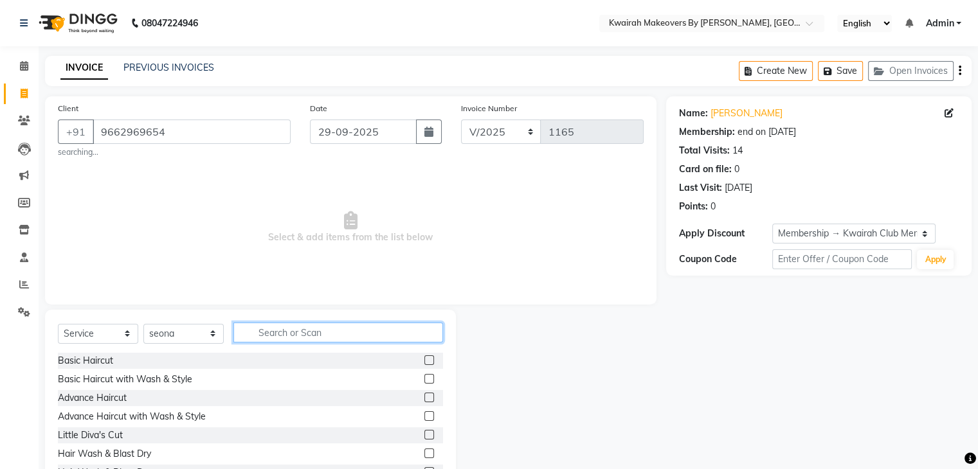
click at [293, 334] on input "text" at bounding box center [338, 333] width 210 height 20
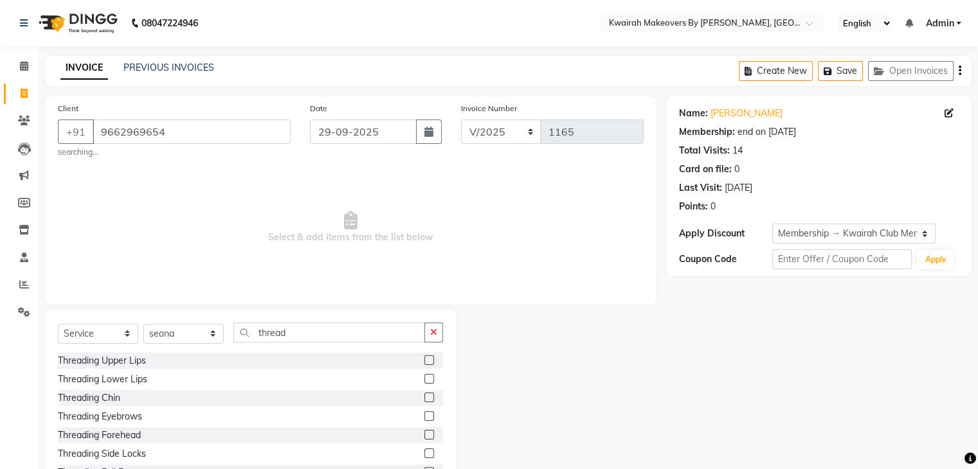
click at [424, 418] on label at bounding box center [429, 416] width 10 height 10
click at [424, 418] on input "checkbox" at bounding box center [428, 417] width 8 height 8
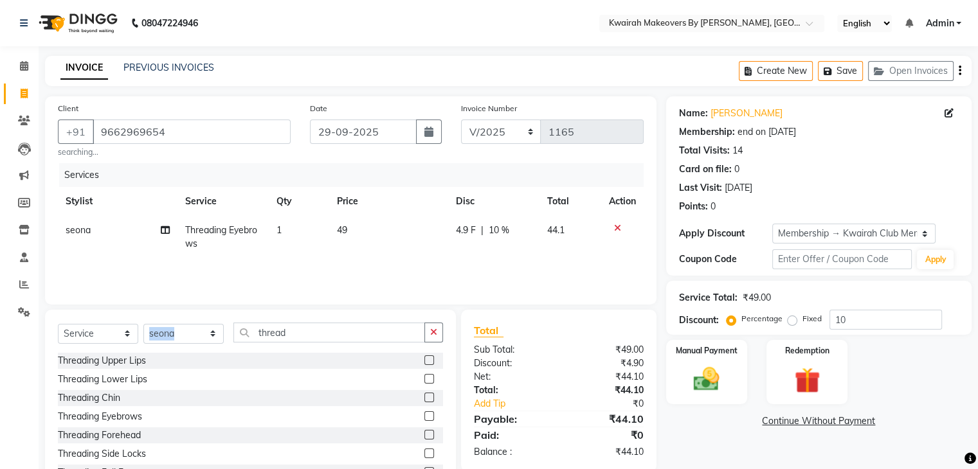
drag, startPoint x: 317, startPoint y: 343, endPoint x: 200, endPoint y: 343, distance: 117.0
click at [200, 343] on div "Select Service Product Membership Package Voucher Prepaid Gift Card Select Styl…" at bounding box center [250, 338] width 385 height 30
drag, startPoint x: 287, startPoint y: 331, endPoint x: 207, endPoint y: 327, distance: 79.8
click at [208, 327] on div "Select Service Product Membership Package Voucher Prepaid Gift Card Select Styl…" at bounding box center [250, 338] width 385 height 30
click at [207, 327] on select "Select Stylist [PERSON_NAME] Anjali [PERSON_NAME] [PERSON_NAME] [PERSON_NAME] […" at bounding box center [183, 334] width 80 height 20
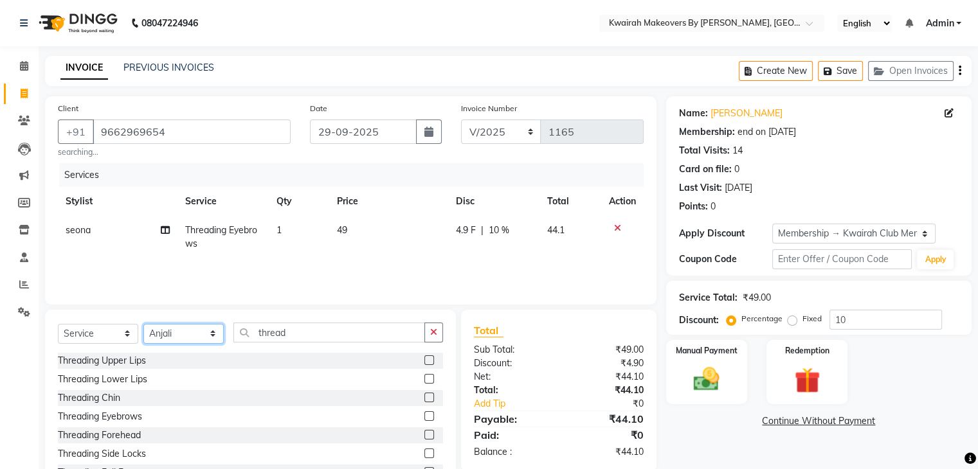
click at [143, 325] on select "Select Stylist [PERSON_NAME] Anjali [PERSON_NAME] [PERSON_NAME] [PERSON_NAME] […" at bounding box center [183, 334] width 80 height 20
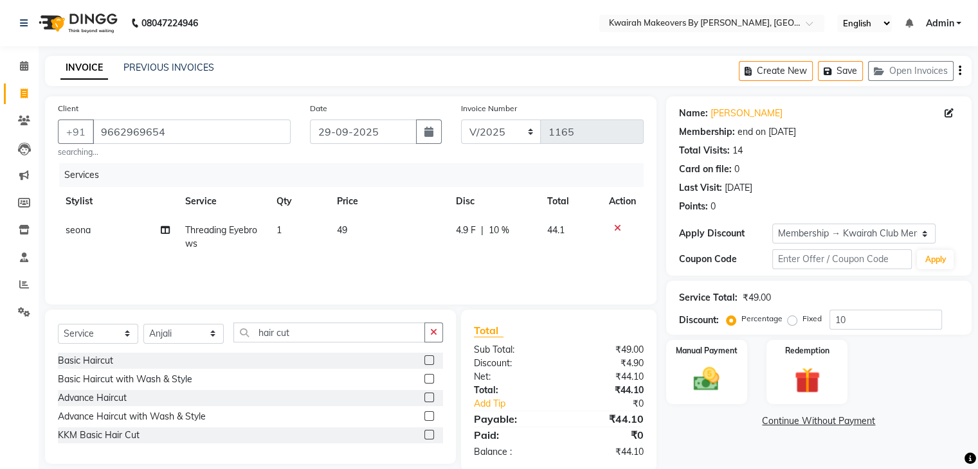
click at [429, 419] on label at bounding box center [429, 416] width 10 height 10
click at [429, 419] on input "checkbox" at bounding box center [428, 417] width 8 height 8
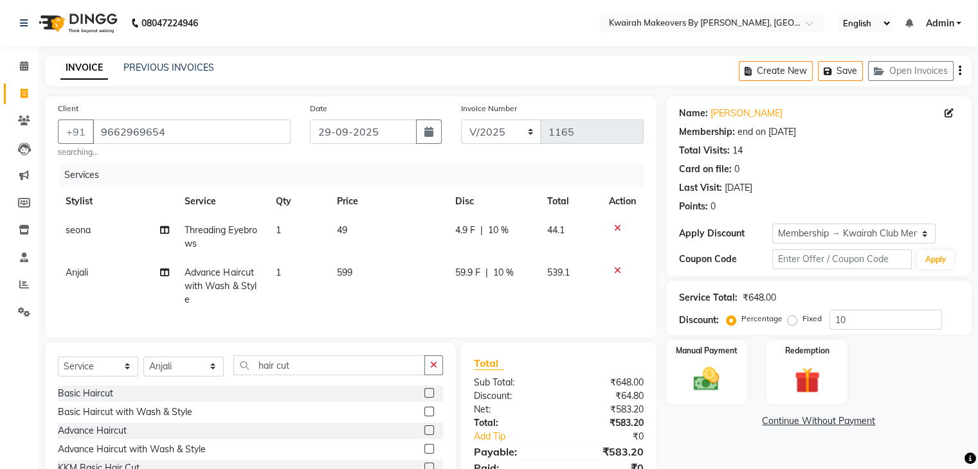
click at [361, 258] on td "49" at bounding box center [387, 237] width 118 height 42
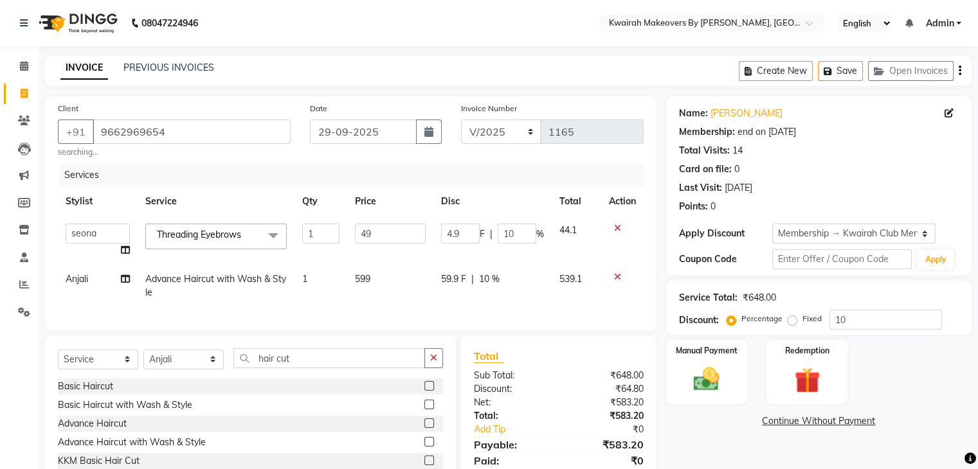
click at [375, 267] on td "599" at bounding box center [390, 286] width 86 height 42
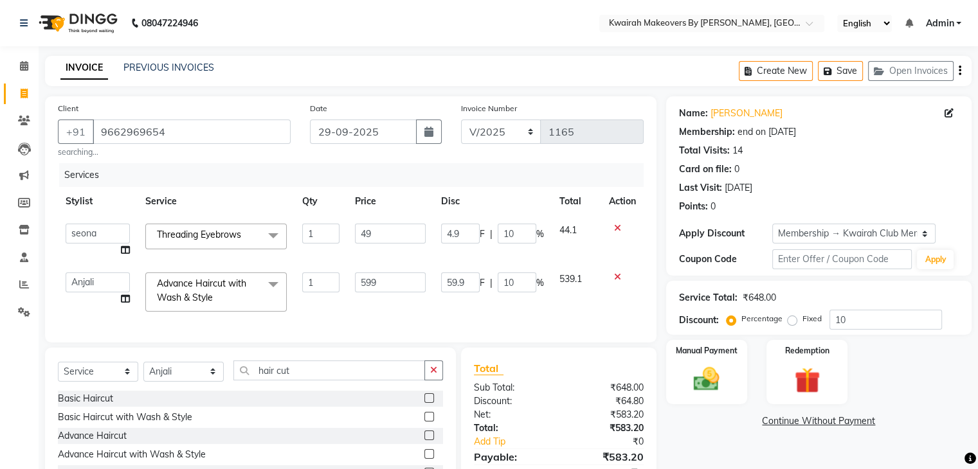
click at [379, 271] on td "599" at bounding box center [390, 292] width 86 height 55
drag, startPoint x: 386, startPoint y: 275, endPoint x: 316, endPoint y: 280, distance: 69.6
click at [317, 278] on tr "Amruta Anjali Fatima Ketki Somani Rakhi Chaurasia seona Shrushti Advance Haircu…" at bounding box center [351, 292] width 586 height 55
click at [381, 226] on input "49" at bounding box center [390, 234] width 71 height 20
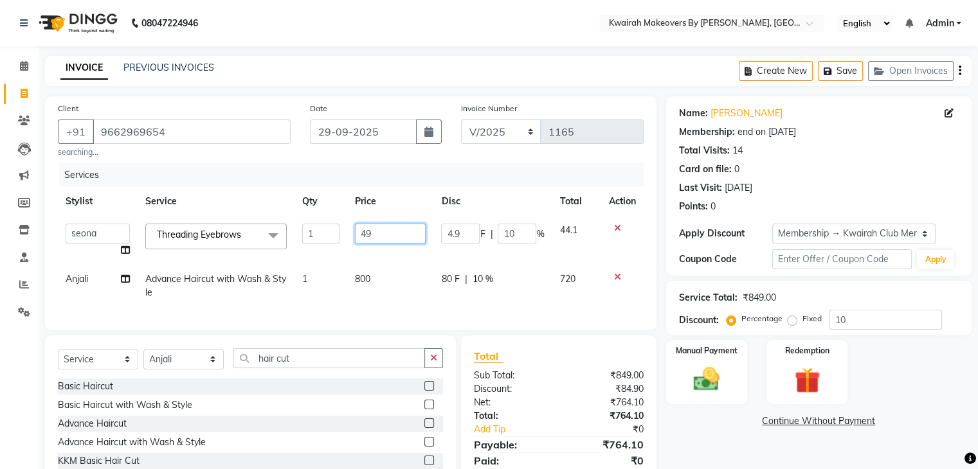
drag, startPoint x: 381, startPoint y: 226, endPoint x: 340, endPoint y: 226, distance: 40.5
click at [340, 226] on tr "[PERSON_NAME] Anjali Fatima [PERSON_NAME] [PERSON_NAME] [PERSON_NAME] Threading…" at bounding box center [351, 240] width 586 height 49
click at [377, 255] on td "50" at bounding box center [390, 240] width 86 height 49
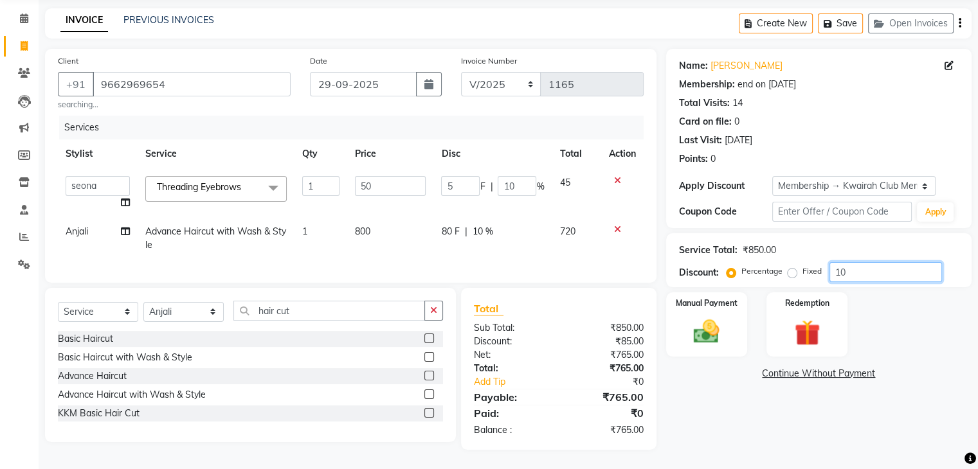
drag, startPoint x: 834, startPoint y: 257, endPoint x: 869, endPoint y: 255, distance: 34.8
click at [869, 262] on input "10" at bounding box center [885, 272] width 112 height 20
click at [706, 317] on img at bounding box center [706, 332] width 43 height 31
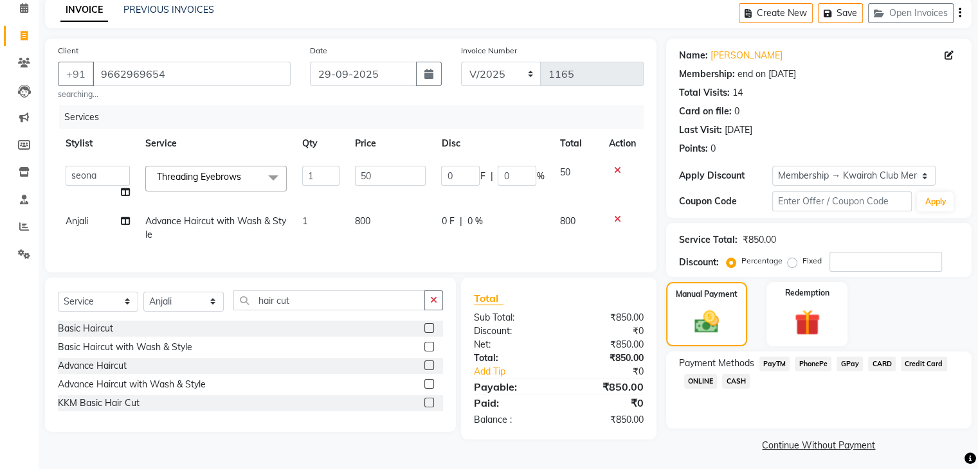
click at [853, 365] on span "GPay" at bounding box center [849, 364] width 26 height 15
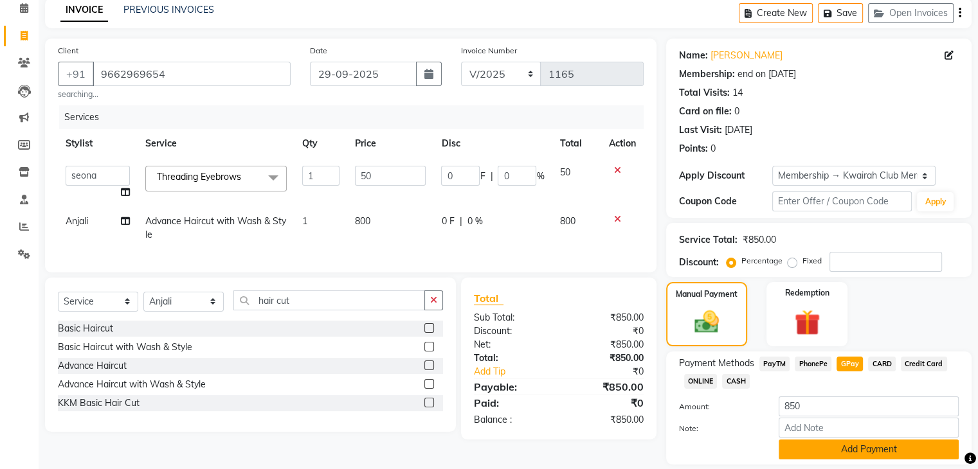
click at [843, 446] on button "Add Payment" at bounding box center [868, 450] width 180 height 20
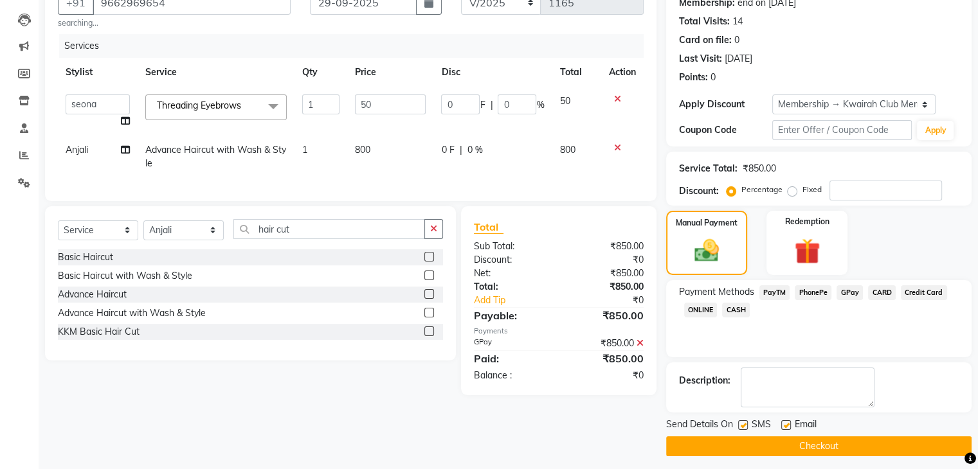
scroll to position [134, 0]
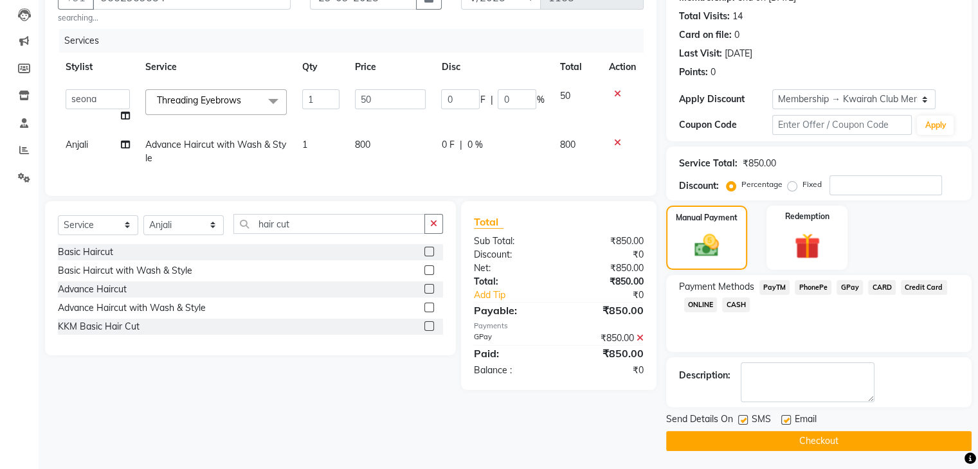
click at [735, 420] on div "Send Details On SMS Email" at bounding box center [818, 421] width 305 height 16
click at [738, 418] on label at bounding box center [743, 420] width 10 height 10
click at [738, 418] on input "checkbox" at bounding box center [742, 421] width 8 height 8
click at [744, 417] on label at bounding box center [743, 420] width 10 height 10
click at [744, 417] on input "checkbox" at bounding box center [742, 421] width 8 height 8
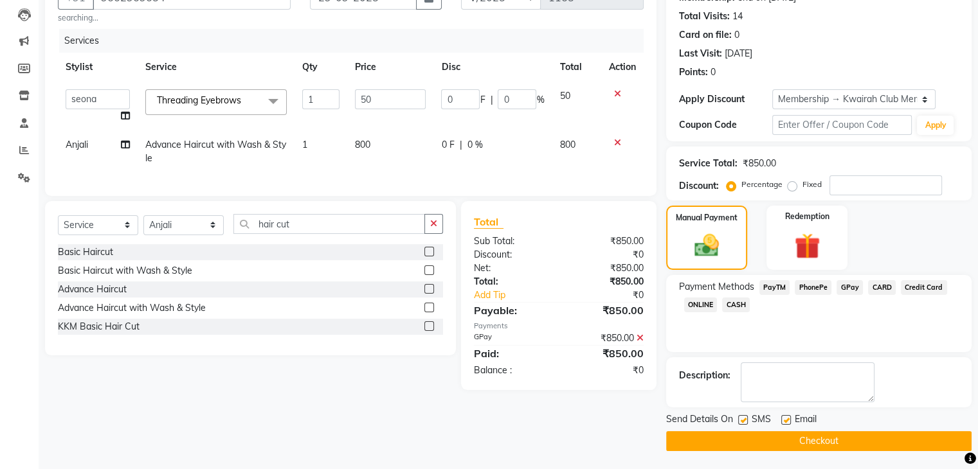
click at [739, 417] on label at bounding box center [743, 420] width 10 height 10
click at [739, 417] on input "checkbox" at bounding box center [742, 421] width 8 height 8
click at [777, 416] on div "SMS" at bounding box center [759, 421] width 43 height 16
click at [781, 415] on label at bounding box center [786, 420] width 10 height 10
click at [781, 417] on input "checkbox" at bounding box center [785, 421] width 8 height 8
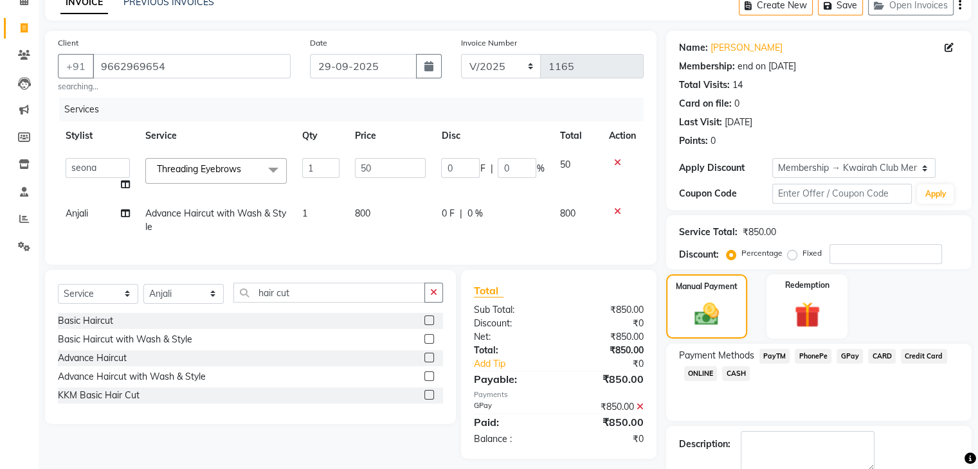
scroll to position [0, 0]
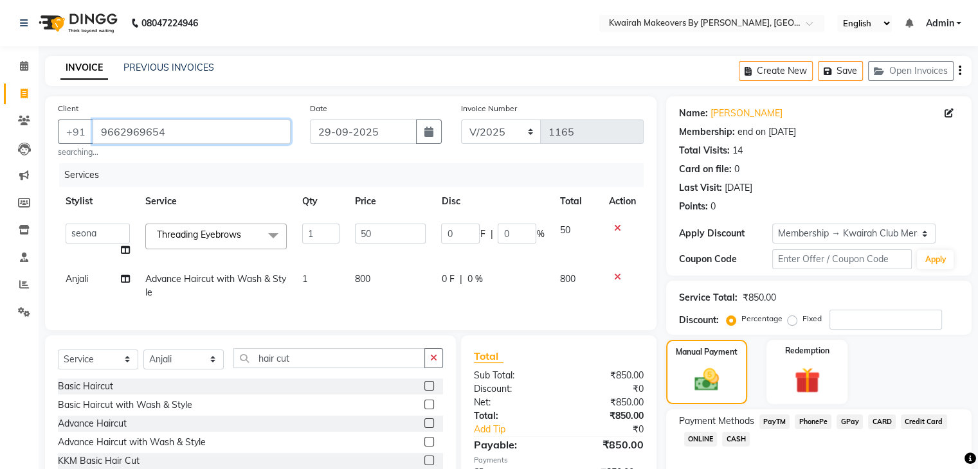
drag, startPoint x: 210, startPoint y: 141, endPoint x: 8, endPoint y: 135, distance: 202.6
click at [8, 135] on app-home "08047224946 Select Location × Kwairah Makeovers By Ketki, Dahisar West English …" at bounding box center [489, 302] width 978 height 605
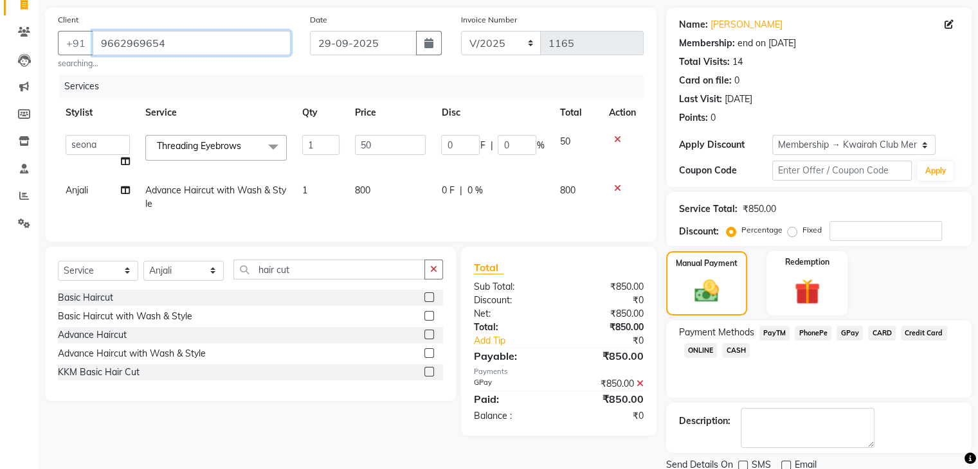
scroll to position [134, 0]
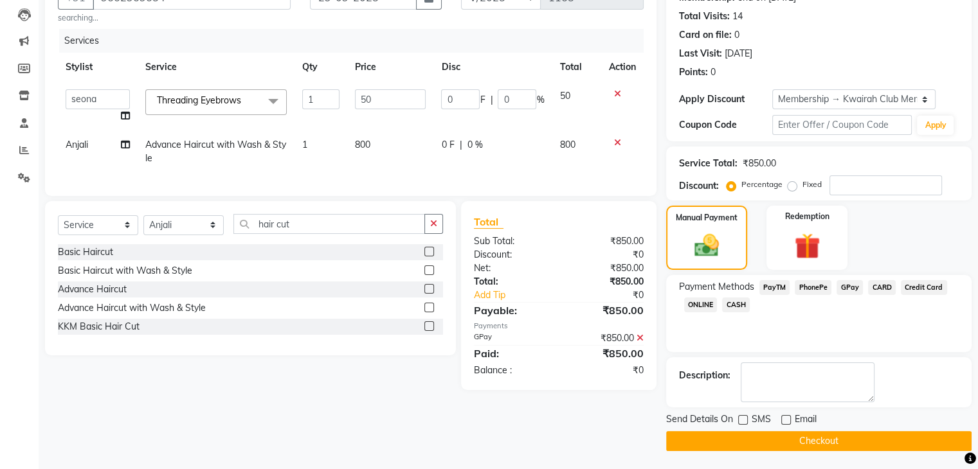
click at [801, 440] on button "Checkout" at bounding box center [818, 441] width 305 height 20
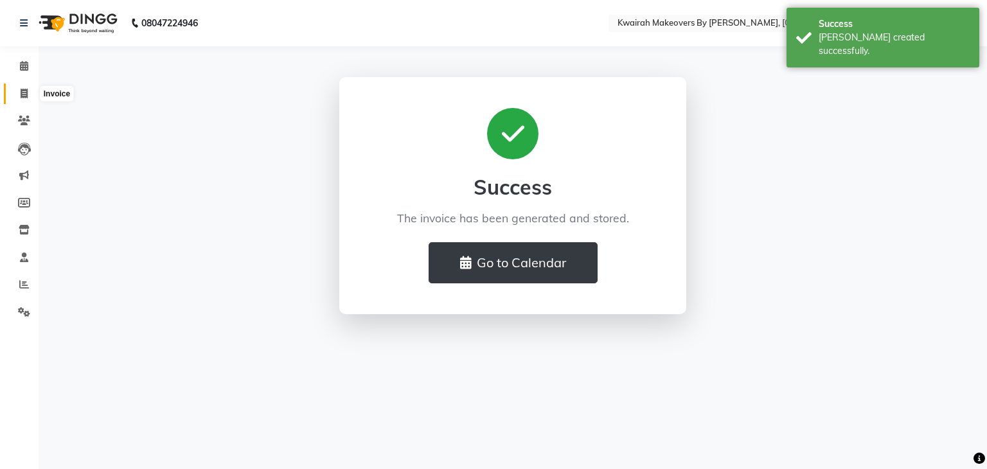
click at [30, 96] on span at bounding box center [24, 94] width 22 height 15
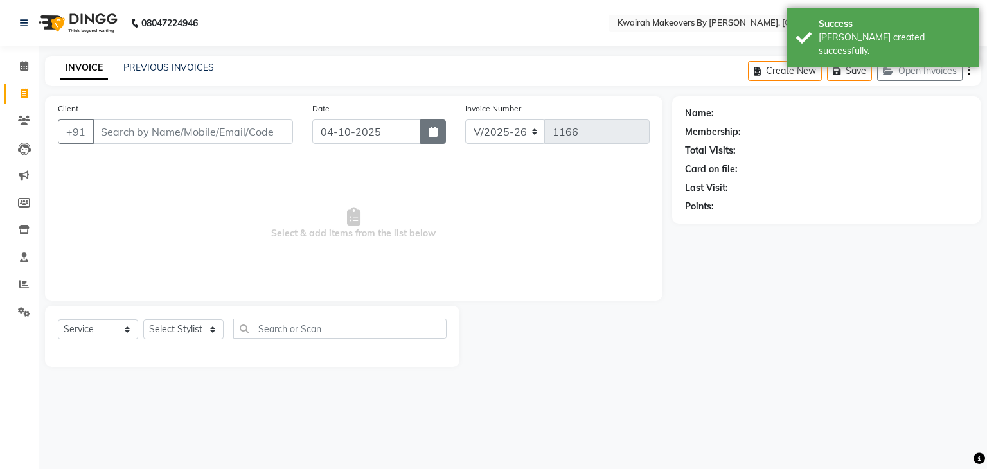
click at [431, 139] on button "button" at bounding box center [433, 132] width 26 height 24
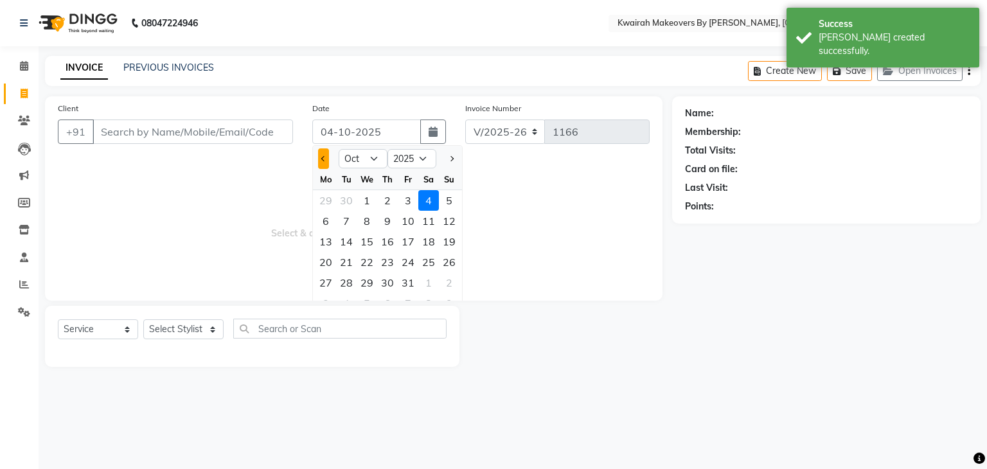
click at [321, 150] on button "Previous month" at bounding box center [323, 158] width 11 height 21
click at [330, 289] on div "29" at bounding box center [326, 283] width 21 height 21
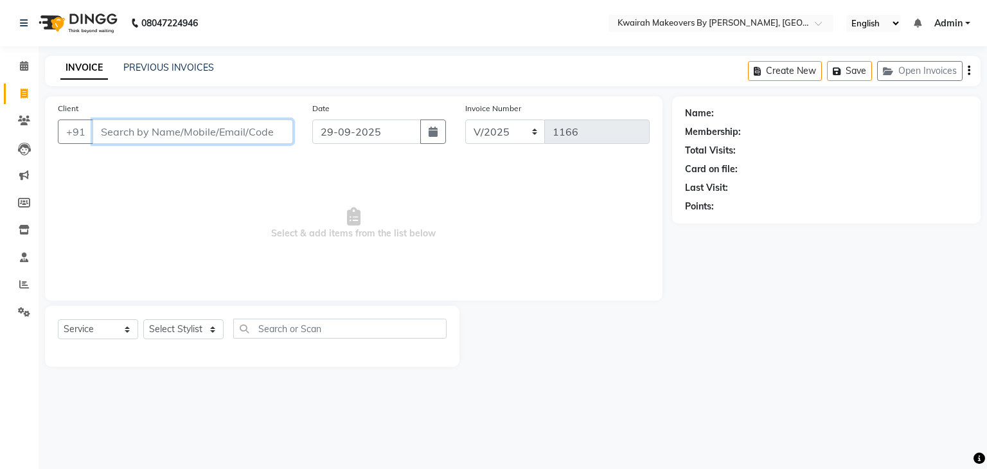
click at [186, 137] on input "Client" at bounding box center [193, 132] width 201 height 24
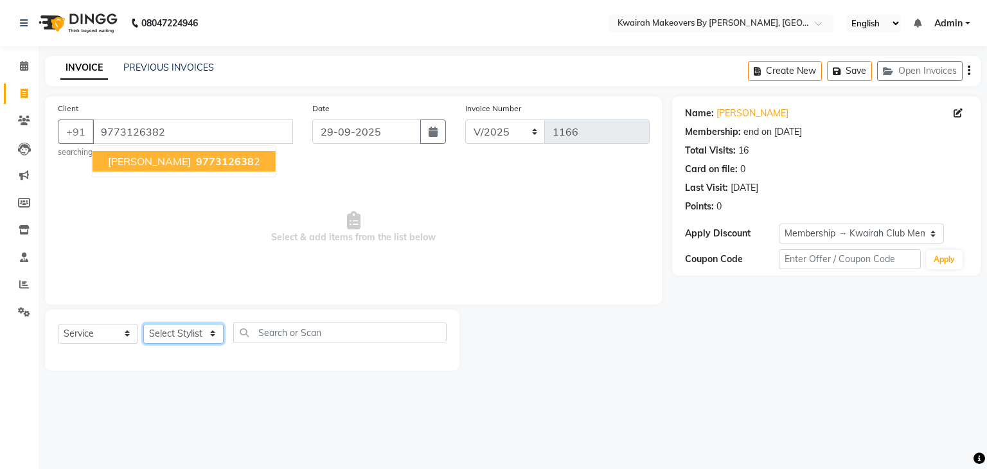
click at [204, 324] on div "Select Service Product Membership Package Voucher Prepaid Gift Card Select Styl…" at bounding box center [252, 338] width 389 height 30
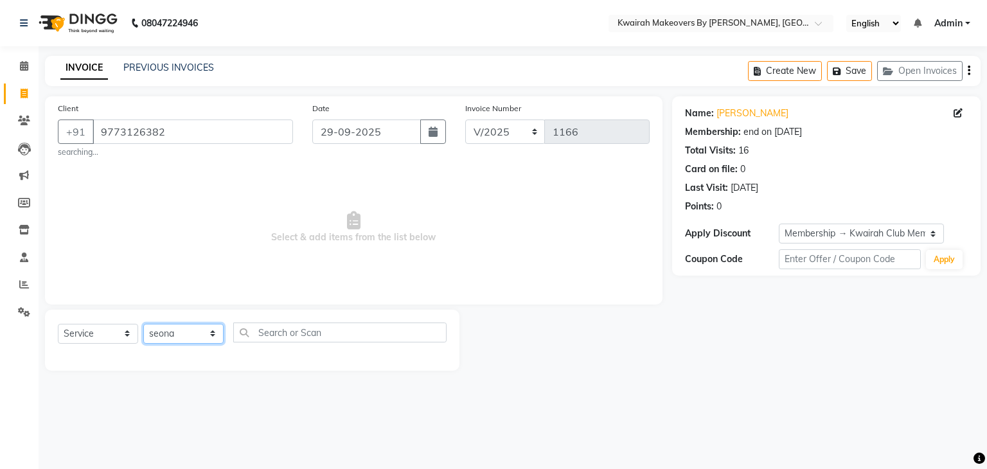
click at [143, 325] on select "Select Stylist [PERSON_NAME] Anjali [PERSON_NAME] [PERSON_NAME] [PERSON_NAME] […" at bounding box center [183, 334] width 80 height 20
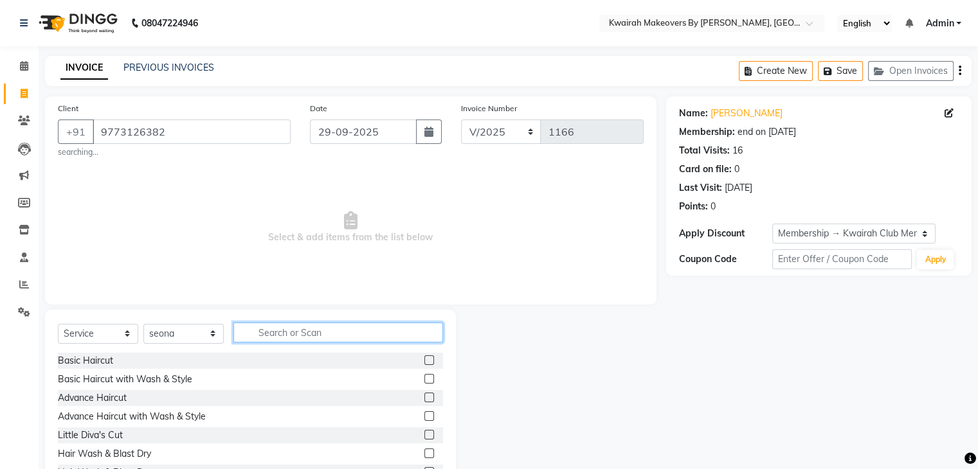
click at [309, 337] on input "text" at bounding box center [338, 333] width 210 height 20
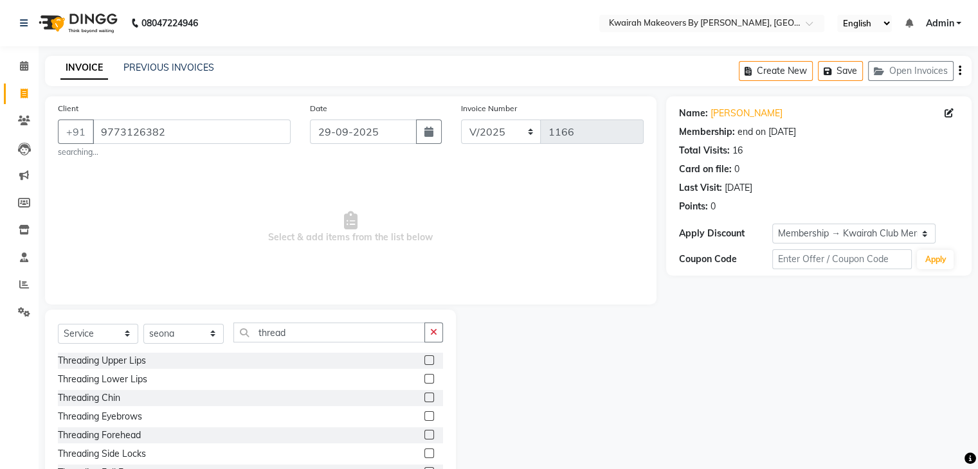
click at [424, 415] on label at bounding box center [429, 416] width 10 height 10
click at [424, 415] on input "checkbox" at bounding box center [428, 417] width 8 height 8
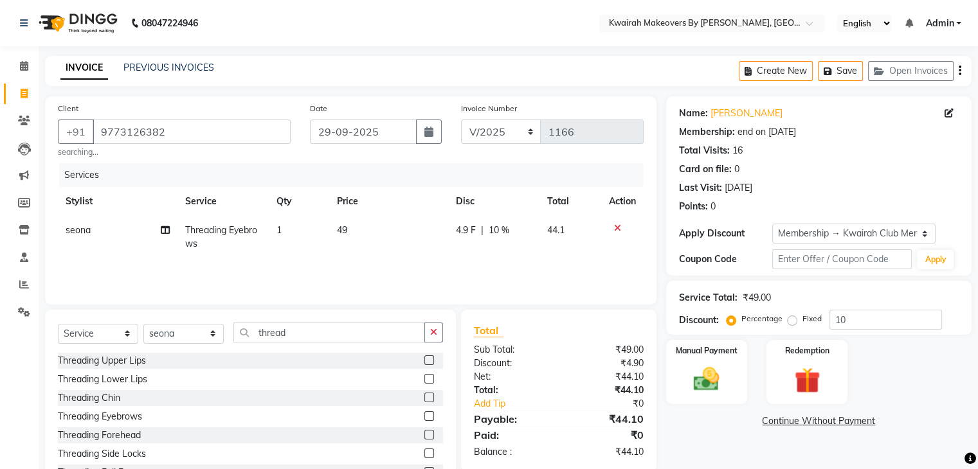
click at [424, 359] on label at bounding box center [429, 360] width 10 height 10
click at [424, 359] on input "checkbox" at bounding box center [428, 361] width 8 height 8
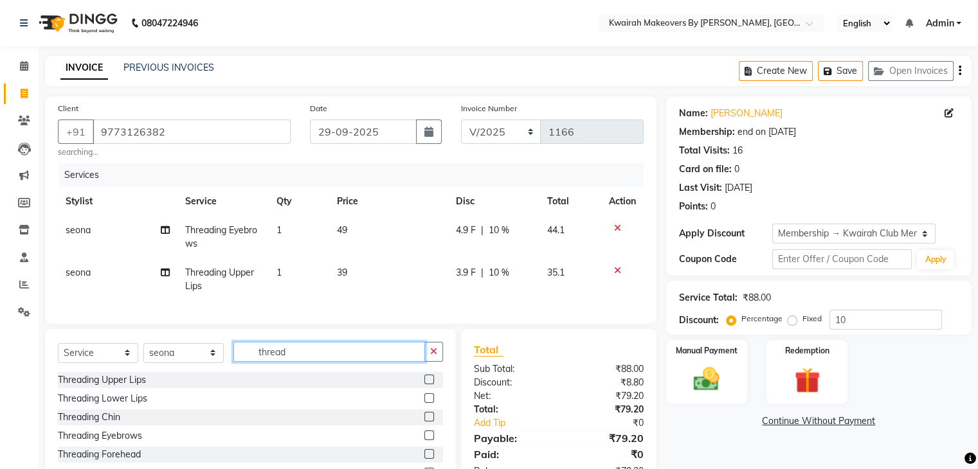
drag, startPoint x: 298, startPoint y: 362, endPoint x: 196, endPoint y: 370, distance: 102.6
click at [203, 371] on div "Select Service Product Membership Package Voucher Prepaid Gift Card Select Styl…" at bounding box center [250, 357] width 385 height 30
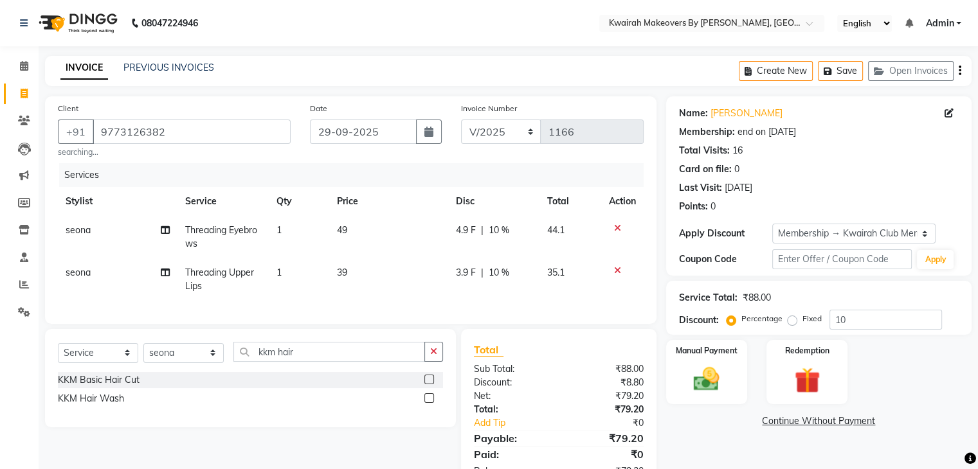
click at [431, 403] on label at bounding box center [429, 398] width 10 height 10
click at [431, 403] on input "checkbox" at bounding box center [428, 399] width 8 height 8
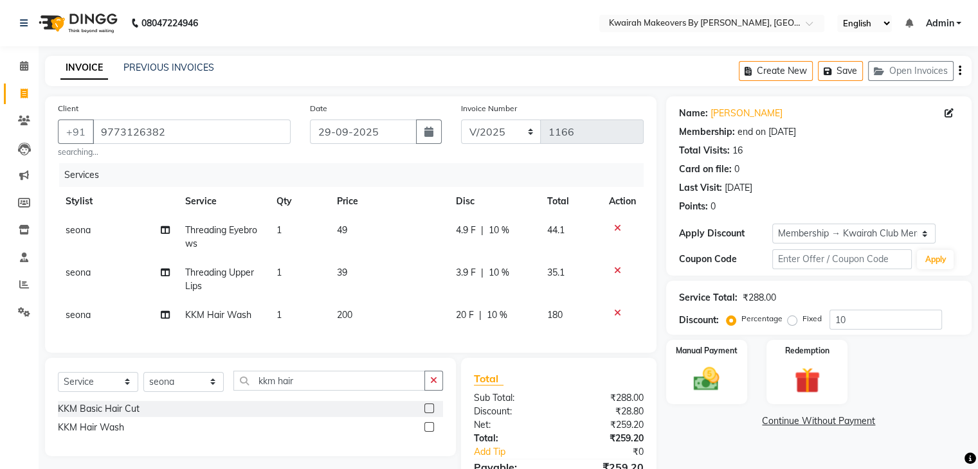
click at [420, 301] on td "200" at bounding box center [388, 315] width 119 height 29
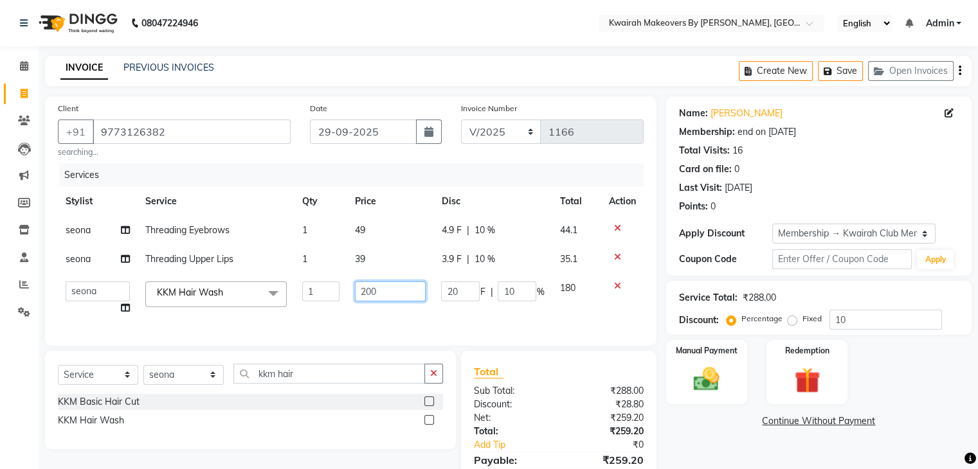
click at [418, 292] on input "200" at bounding box center [390, 292] width 71 height 20
click at [399, 265] on td "39" at bounding box center [390, 259] width 86 height 29
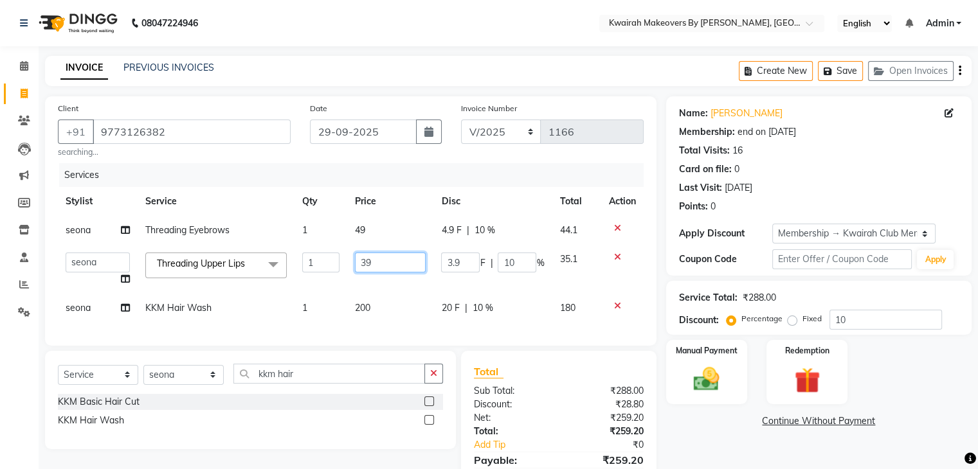
drag, startPoint x: 399, startPoint y: 265, endPoint x: 276, endPoint y: 258, distance: 123.0
click at [276, 258] on tr "[PERSON_NAME] Anjali Fatima [PERSON_NAME] [PERSON_NAME] [PERSON_NAME] Threading…" at bounding box center [351, 269] width 586 height 49
click at [381, 257] on input "39" at bounding box center [390, 263] width 71 height 20
drag, startPoint x: 381, startPoint y: 257, endPoint x: 343, endPoint y: 258, distance: 37.3
click at [343, 258] on tr "[PERSON_NAME] Anjali Fatima [PERSON_NAME] [PERSON_NAME] [PERSON_NAME] Threading…" at bounding box center [351, 269] width 586 height 49
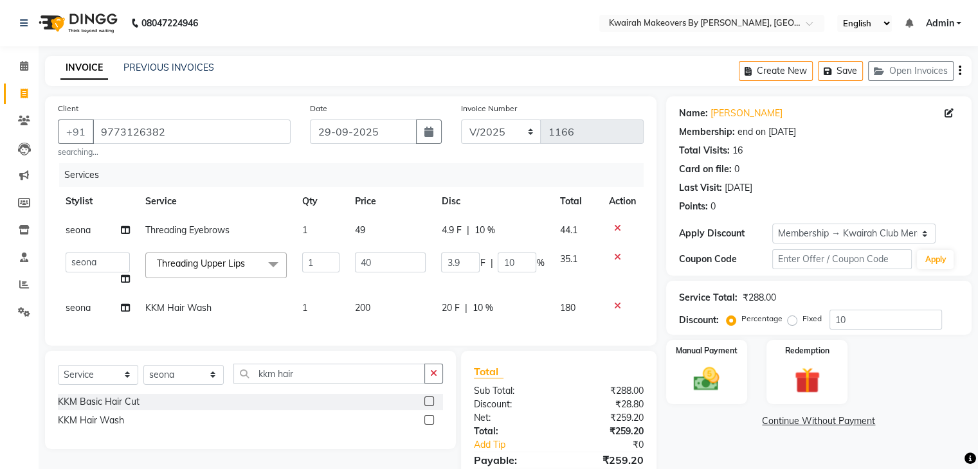
click at [381, 237] on td "49" at bounding box center [390, 230] width 86 height 29
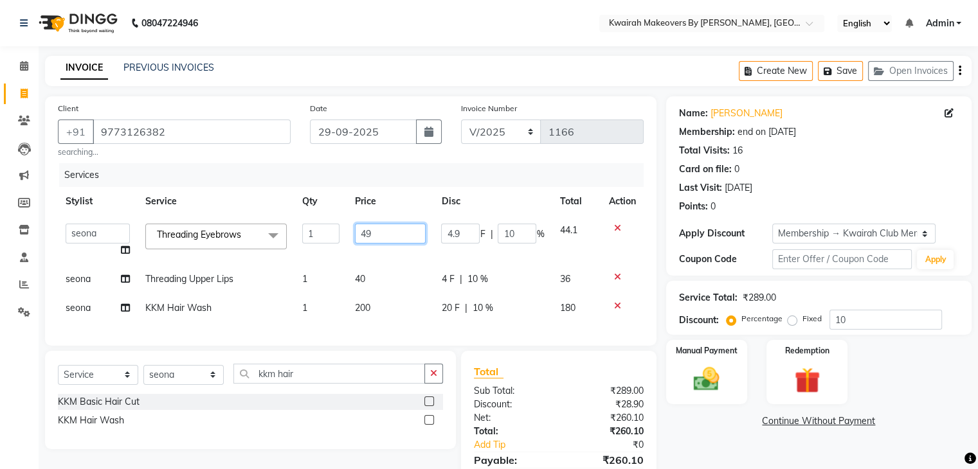
click at [380, 236] on input "49" at bounding box center [390, 234] width 71 height 20
drag, startPoint x: 378, startPoint y: 235, endPoint x: 306, endPoint y: 233, distance: 72.0
click at [306, 233] on tr "[PERSON_NAME] Anjali Fatima [PERSON_NAME] [PERSON_NAME] [PERSON_NAME] Threading…" at bounding box center [351, 240] width 586 height 49
click at [843, 310] on div "Service Total: ₹289.00 Discount: Percentage Fixed 10" at bounding box center [819, 308] width 280 height 44
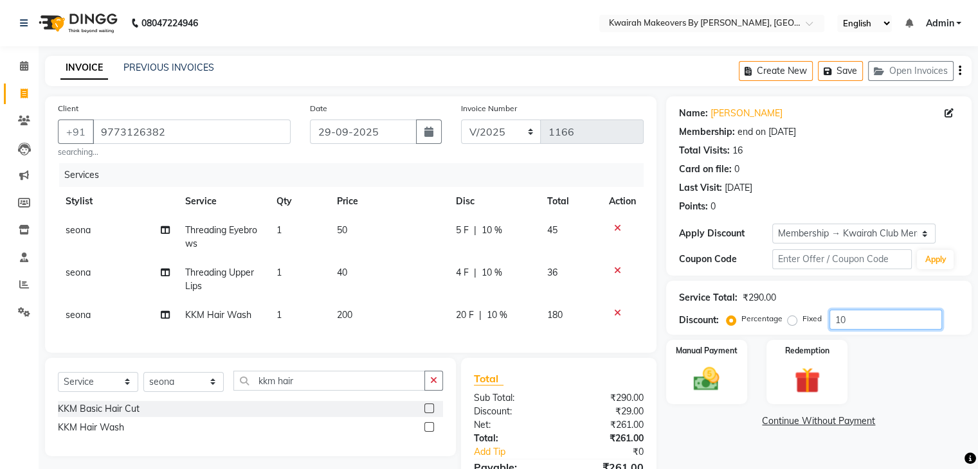
drag, startPoint x: 843, startPoint y: 312, endPoint x: 761, endPoint y: 314, distance: 82.3
click at [761, 314] on div "Percentage Fixed 10" at bounding box center [835, 320] width 213 height 20
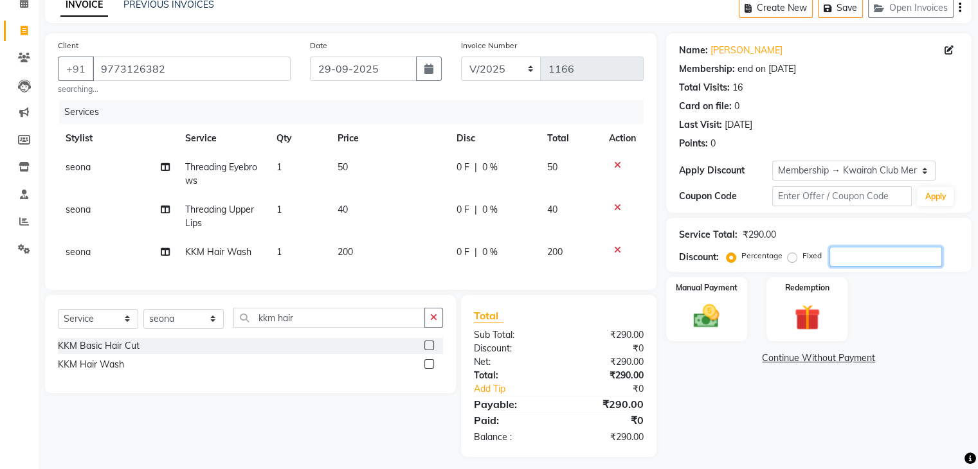
scroll to position [80, 0]
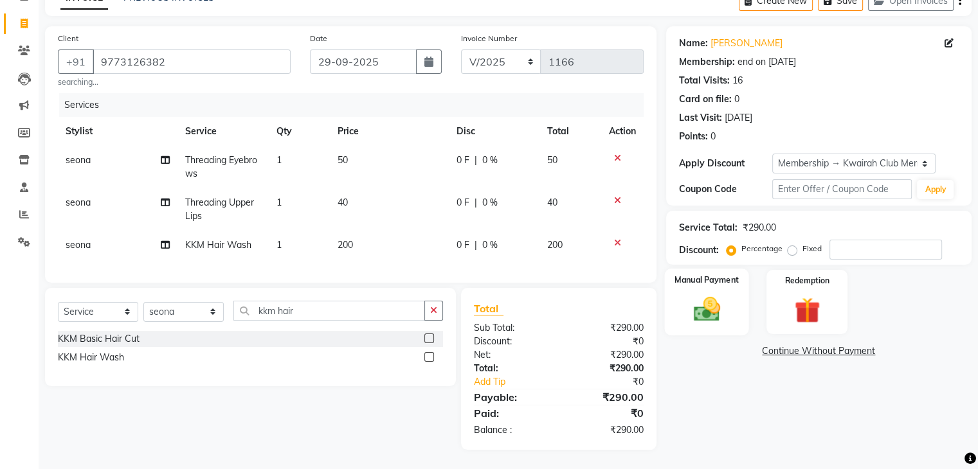
click at [723, 282] on div "Manual Payment" at bounding box center [706, 302] width 84 height 66
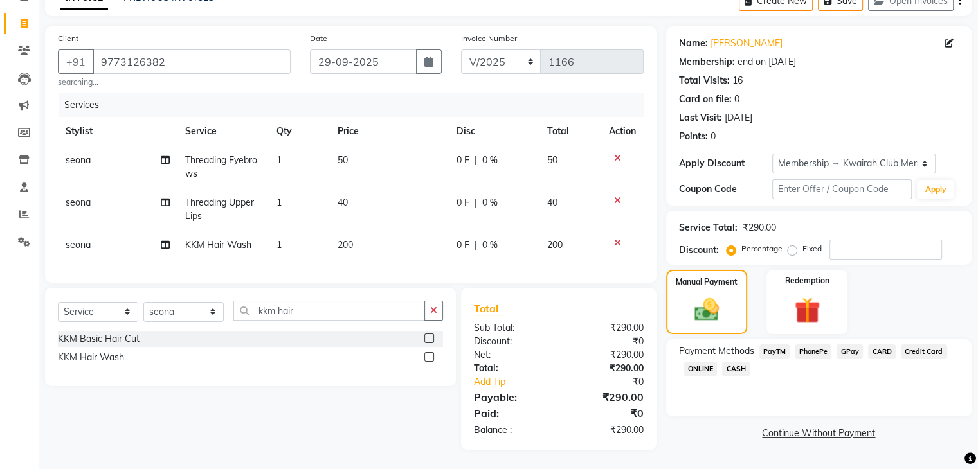
click at [851, 345] on span "GPay" at bounding box center [849, 352] width 26 height 15
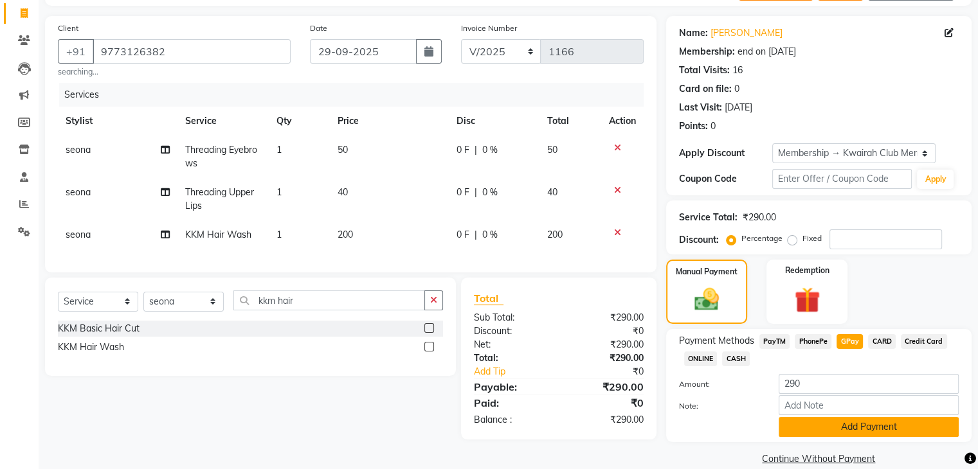
click at [877, 429] on button "Add Payment" at bounding box center [868, 427] width 180 height 20
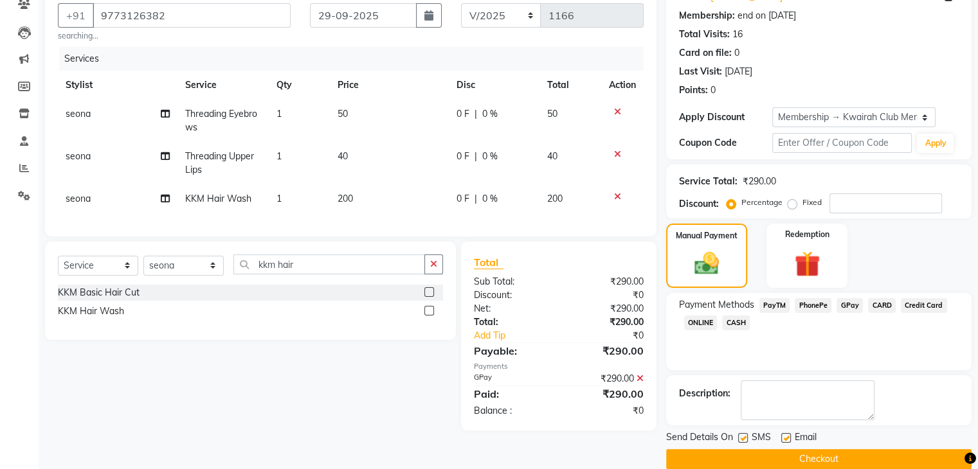
scroll to position [134, 0]
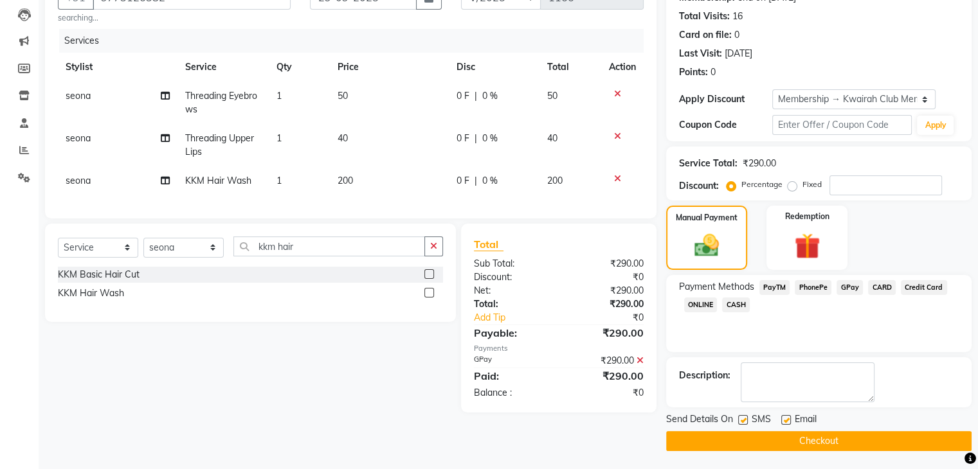
click at [745, 420] on label at bounding box center [743, 420] width 10 height 10
click at [745, 420] on input "checkbox" at bounding box center [742, 421] width 8 height 8
click at [795, 420] on span "Email" at bounding box center [806, 421] width 22 height 16
click at [787, 417] on label at bounding box center [786, 420] width 10 height 10
click at [787, 417] on input "checkbox" at bounding box center [785, 421] width 8 height 8
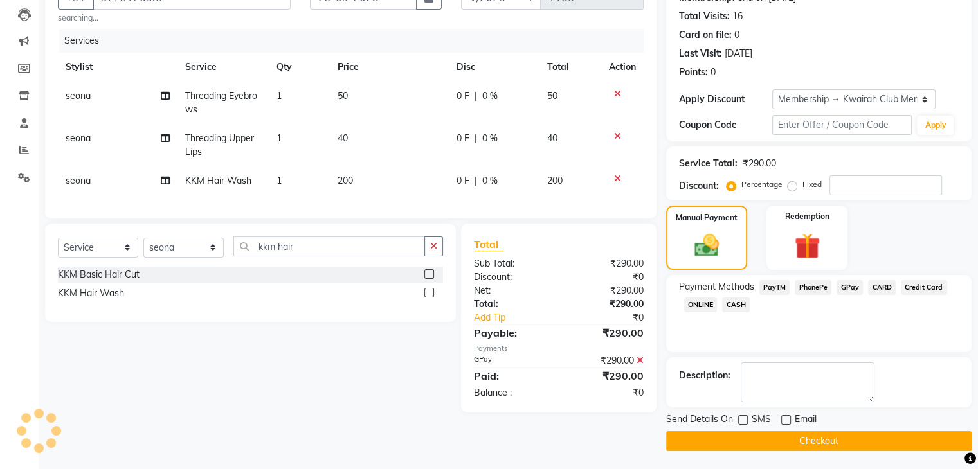
click at [782, 444] on button "Checkout" at bounding box center [818, 441] width 305 height 20
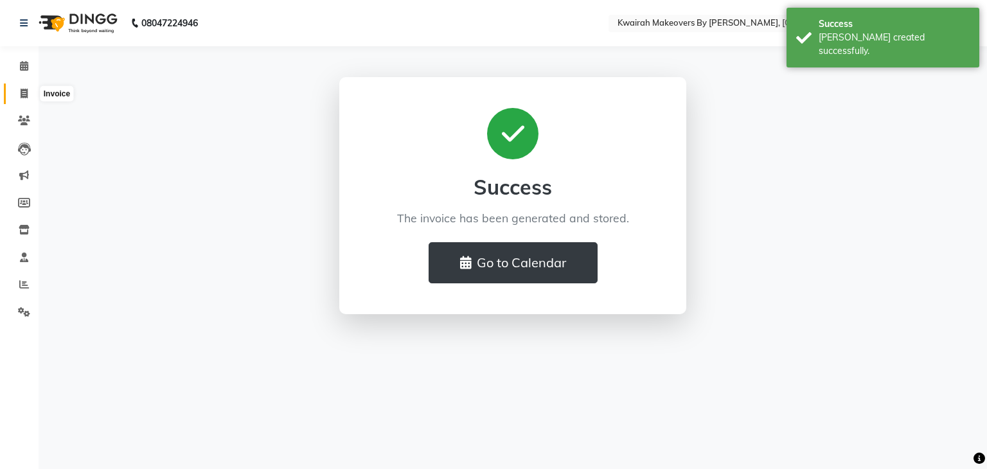
click at [13, 90] on span at bounding box center [24, 94] width 22 height 15
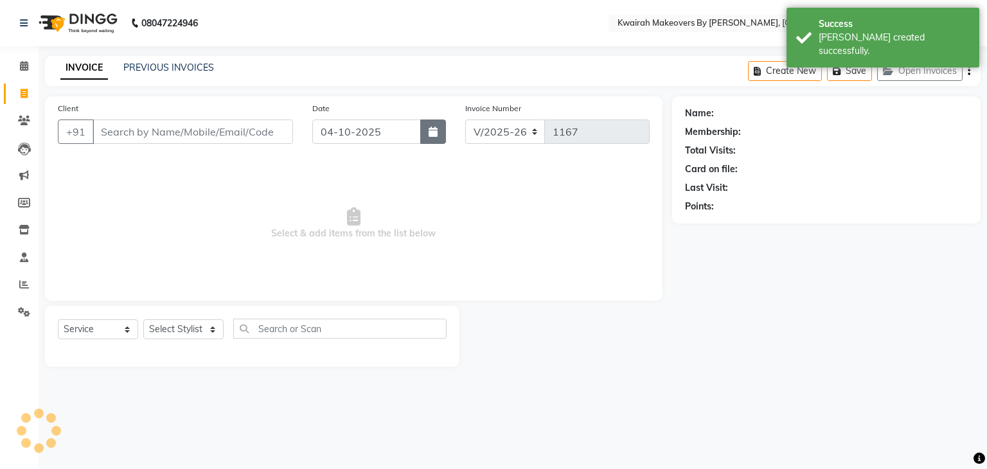
click
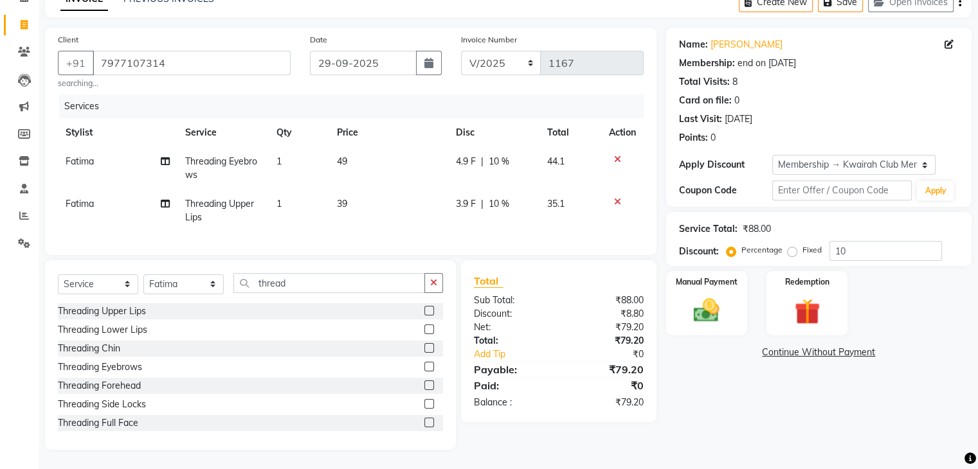
scroll to position [80, 0]
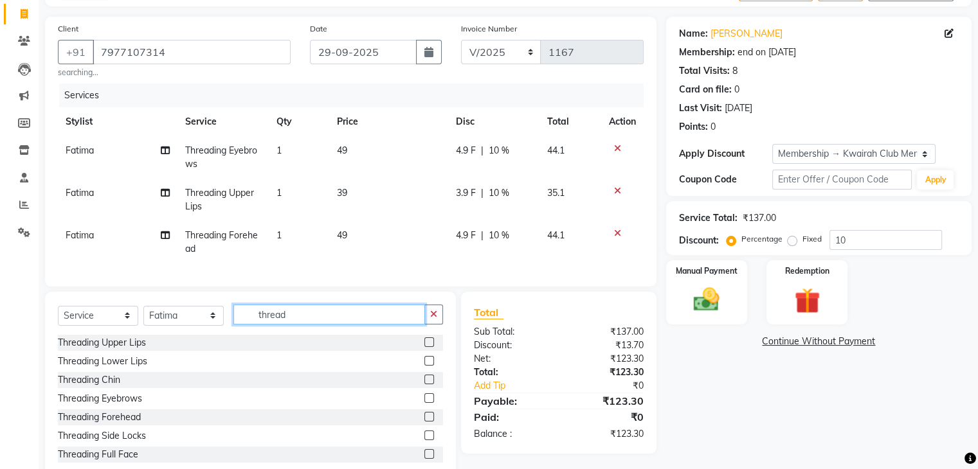
drag, startPoint x: 314, startPoint y: 317, endPoint x: 211, endPoint y: 318, distance: 102.2
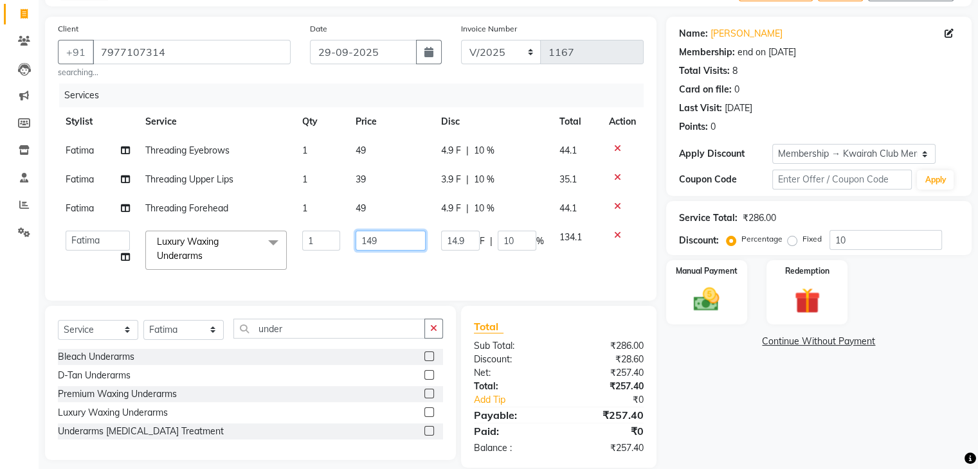
drag, startPoint x: 391, startPoint y: 247, endPoint x: 343, endPoint y: 247, distance: 48.9
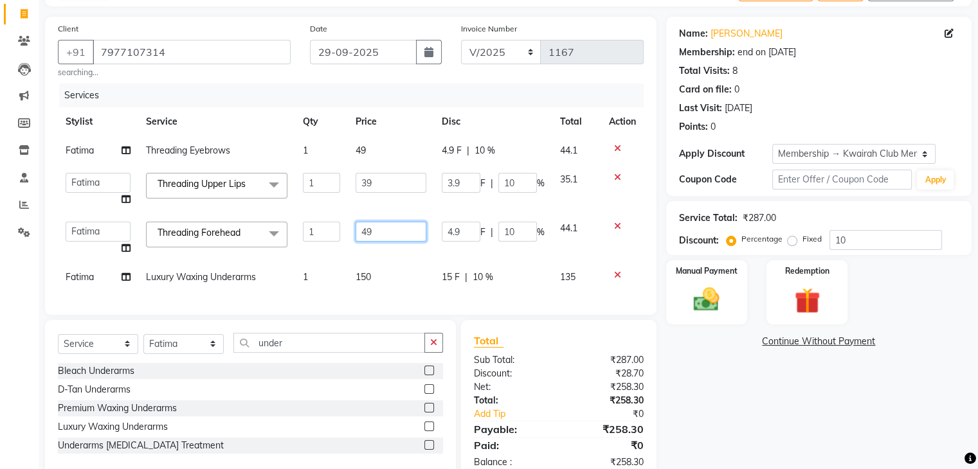
drag, startPoint x: 379, startPoint y: 230, endPoint x: 348, endPoint y: 234, distance: 31.7
drag, startPoint x: 386, startPoint y: 228, endPoint x: 321, endPoint y: 235, distance: 64.7
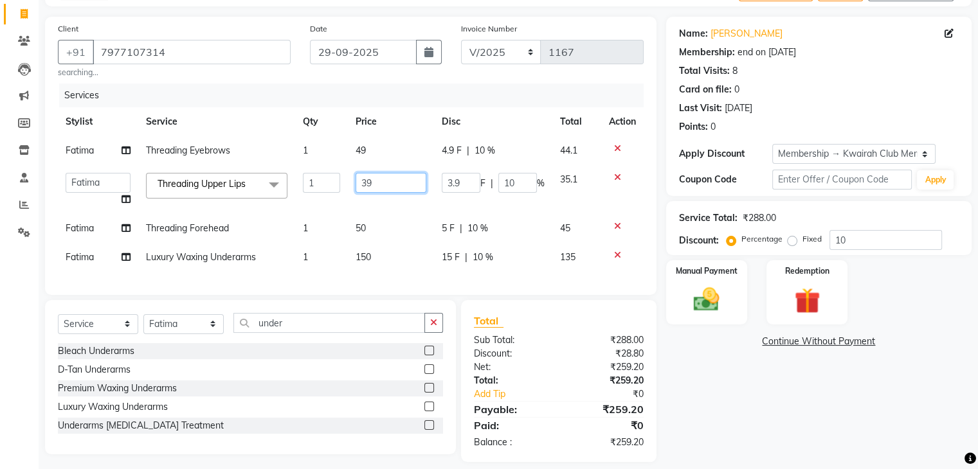
drag, startPoint x: 378, startPoint y: 192, endPoint x: 363, endPoint y: 192, distance: 15.4
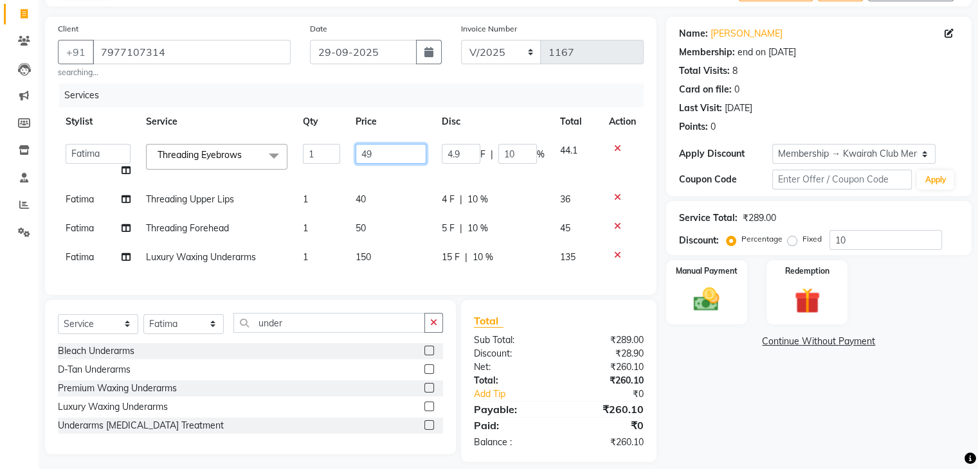
drag, startPoint x: 384, startPoint y: 157, endPoint x: 326, endPoint y: 155, distance: 58.6
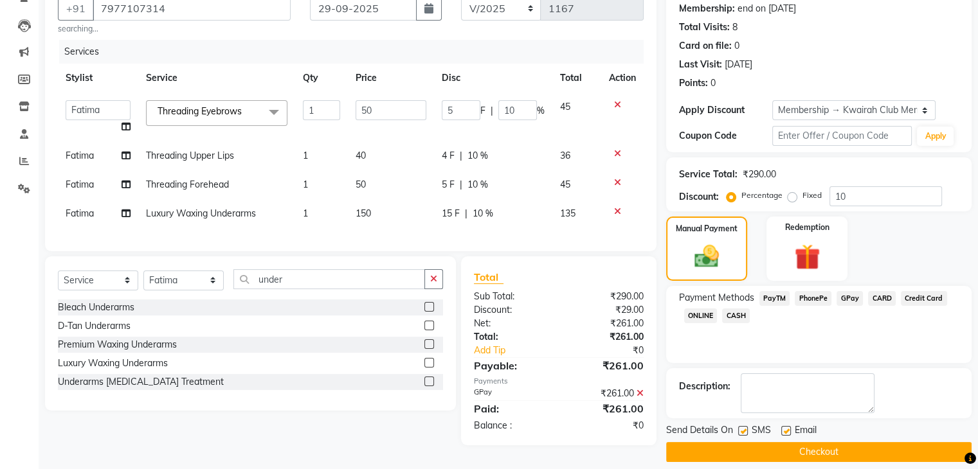
scroll to position [134, 0]
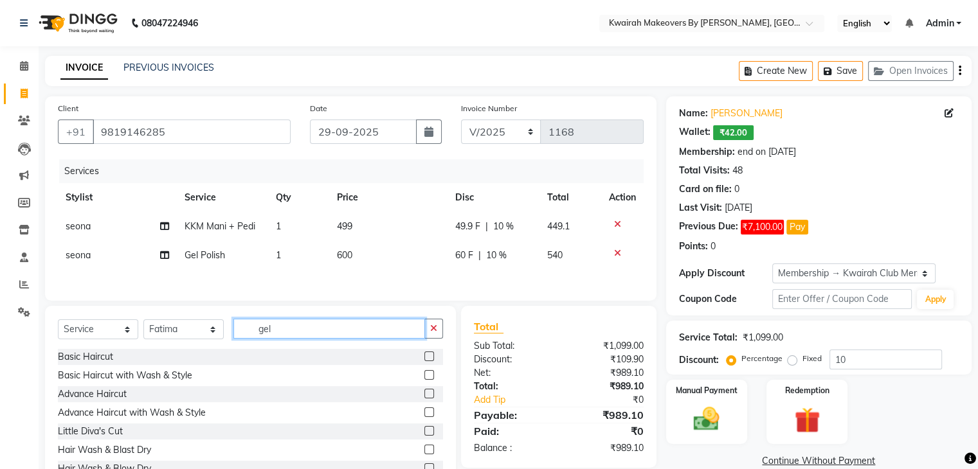
drag, startPoint x: 282, startPoint y: 328, endPoint x: 224, endPoint y: 334, distance: 58.8
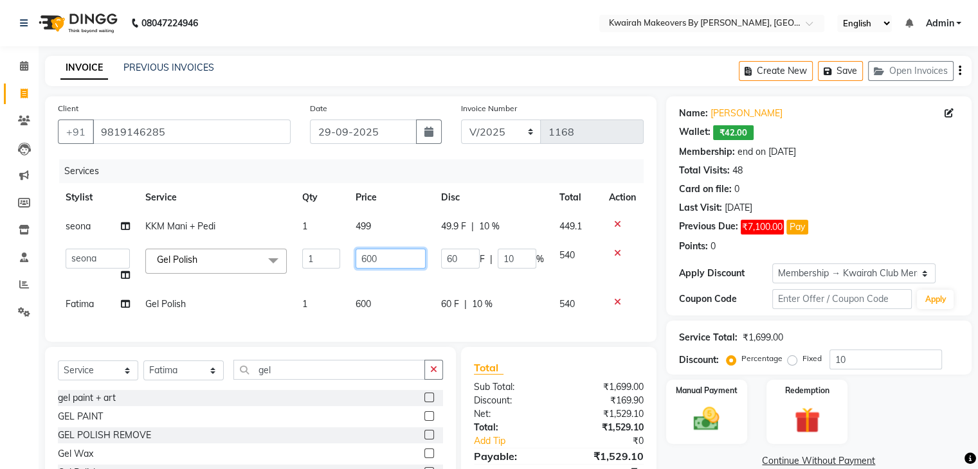
drag, startPoint x: 366, startPoint y: 255, endPoint x: 397, endPoint y: 259, distance: 31.1
drag, startPoint x: 397, startPoint y: 259, endPoint x: 303, endPoint y: 263, distance: 93.9
drag, startPoint x: 393, startPoint y: 268, endPoint x: 332, endPoint y: 269, distance: 61.7
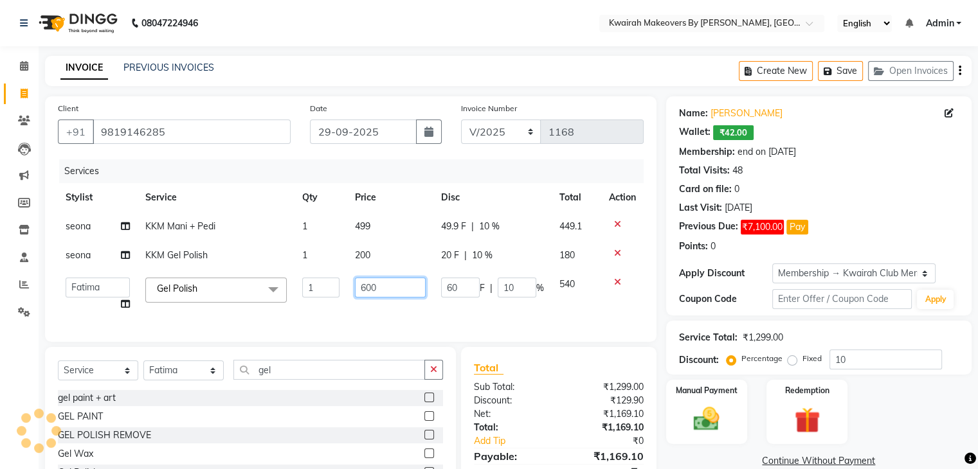
drag, startPoint x: 396, startPoint y: 290, endPoint x: 342, endPoint y: 294, distance: 54.2
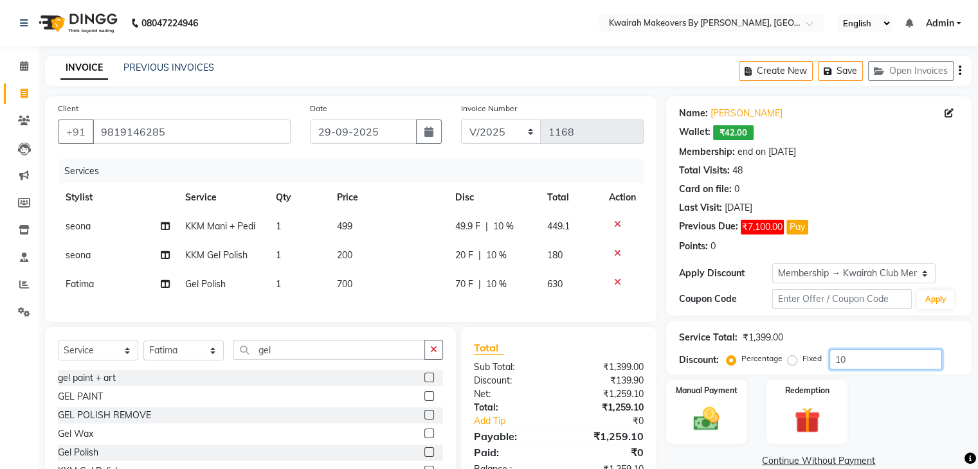
drag, startPoint x: 841, startPoint y: 355, endPoint x: 805, endPoint y: 361, distance: 37.0
drag, startPoint x: 866, startPoint y: 352, endPoint x: 580, endPoint y: 335, distance: 286.6
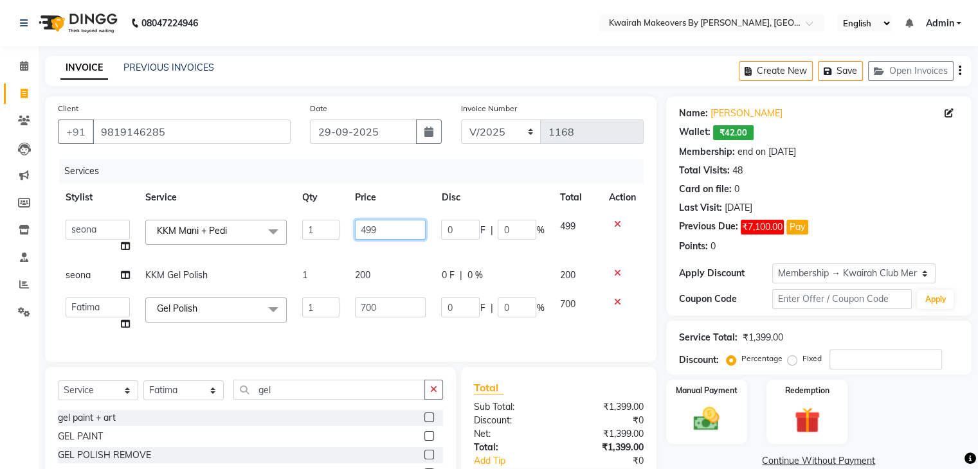
drag, startPoint x: 390, startPoint y: 230, endPoint x: 310, endPoint y: 223, distance: 80.0
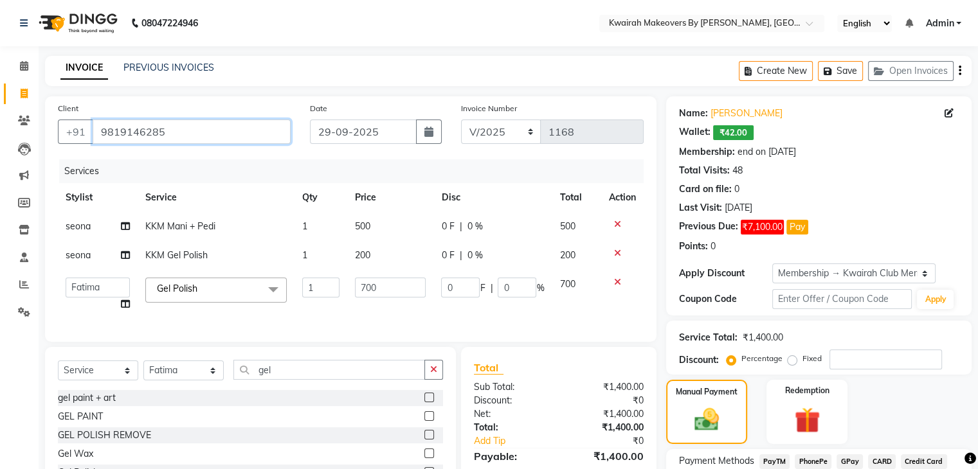
drag, startPoint x: 201, startPoint y: 134, endPoint x: 0, endPoint y: 136, distance: 200.6
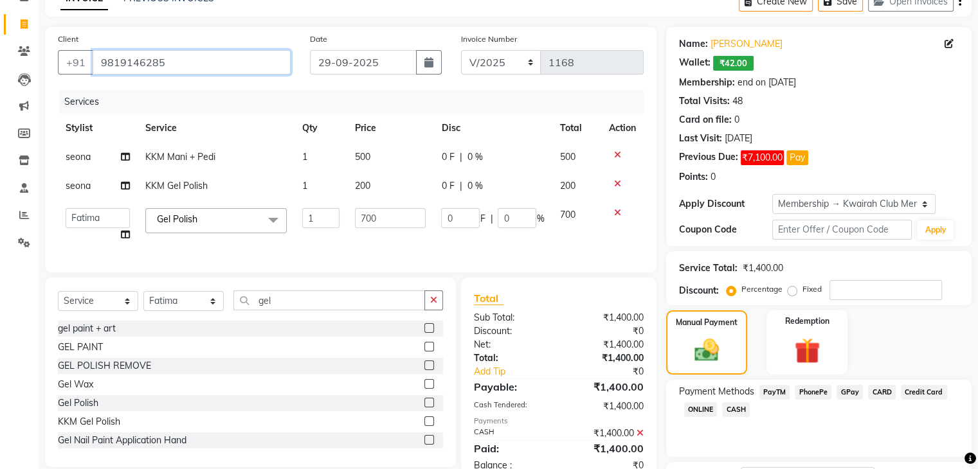
scroll to position [175, 0]
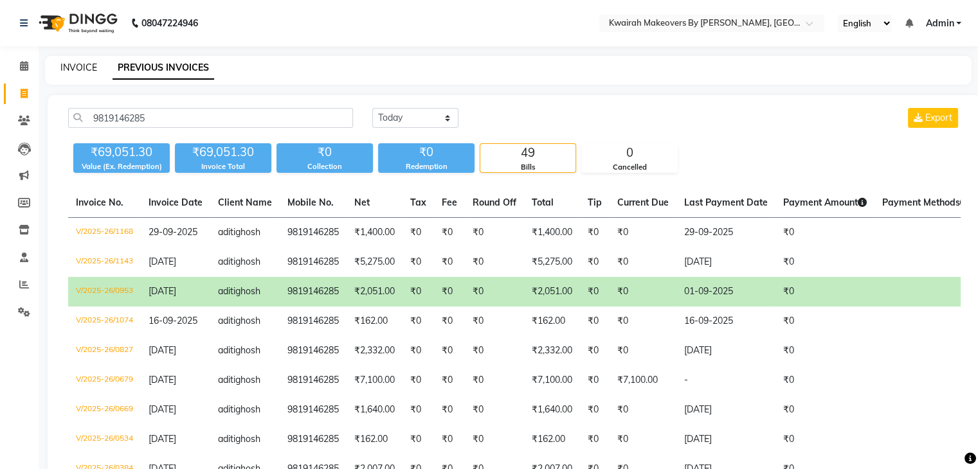
click at [85, 63] on link "INVOICE" at bounding box center [78, 68] width 37 height 12
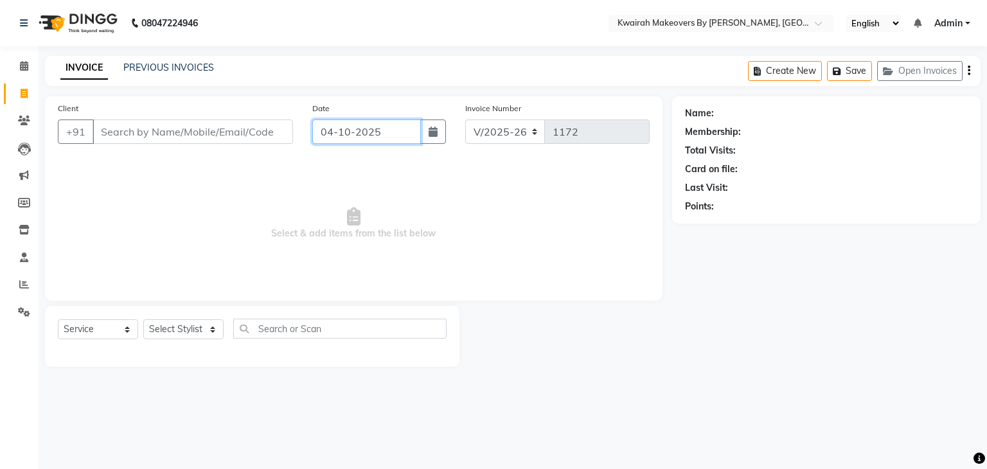
click at [342, 127] on input "04-10-2025" at bounding box center [366, 132] width 109 height 24
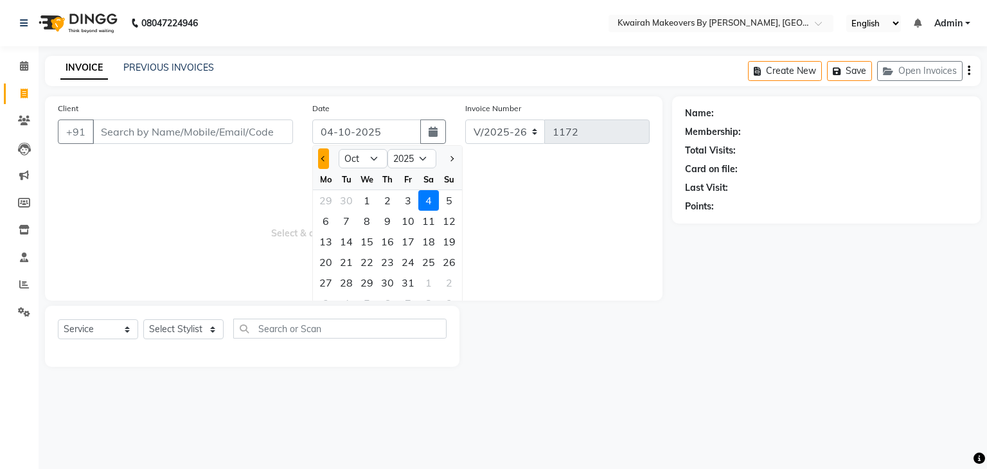
click at [325, 165] on button "Previous month" at bounding box center [323, 158] width 11 height 21
click at [346, 280] on div "30" at bounding box center [346, 283] width 21 height 21
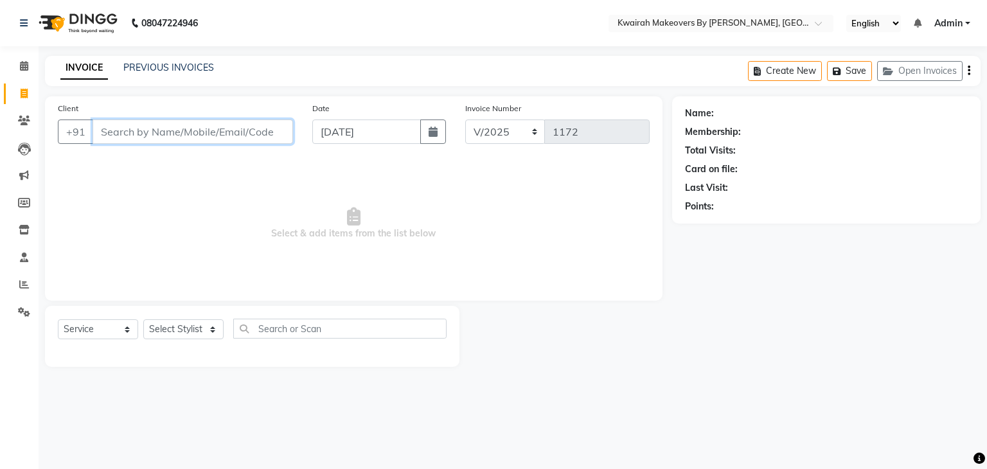
click at [244, 136] on input "Client" at bounding box center [193, 132] width 201 height 24
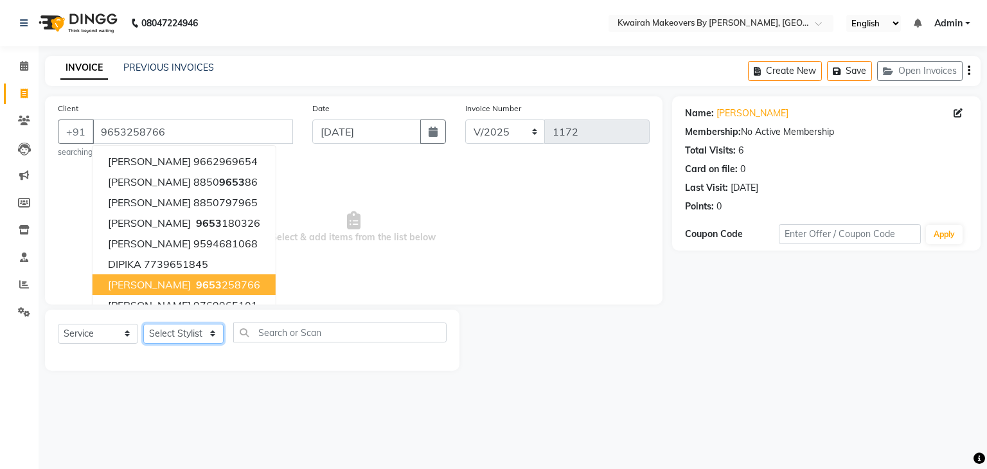
click at [199, 336] on select "Select Stylist [PERSON_NAME] Anjali [PERSON_NAME] [PERSON_NAME] [PERSON_NAME] […" at bounding box center [183, 334] width 80 height 20
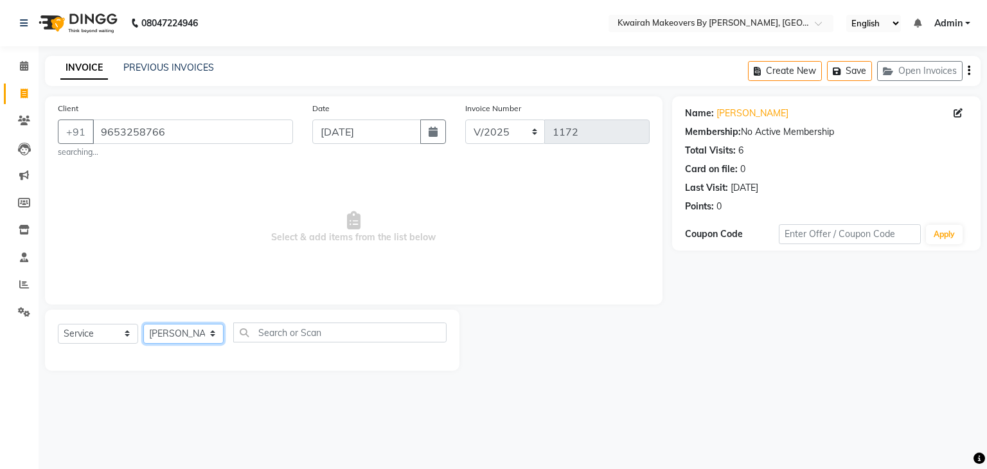
click at [143, 325] on select "Select Stylist [PERSON_NAME] Anjali [PERSON_NAME] [PERSON_NAME] [PERSON_NAME] […" at bounding box center [183, 334] width 80 height 20
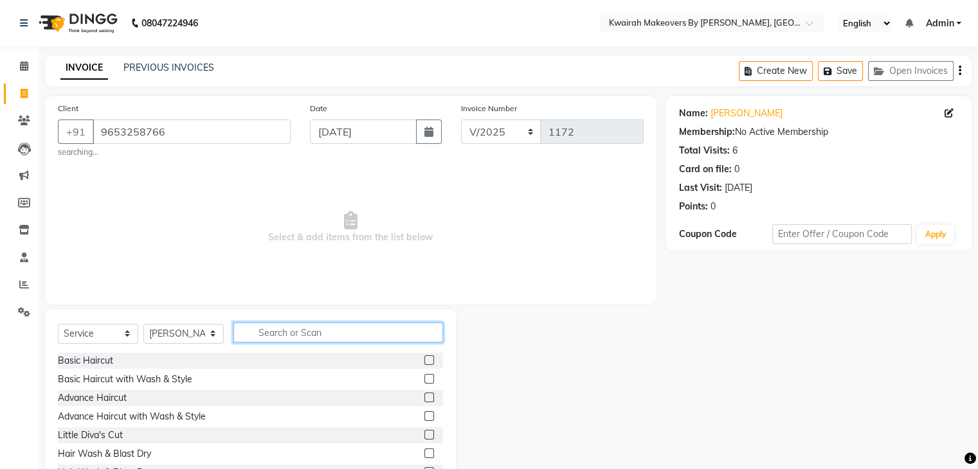
click at [300, 328] on input "text" at bounding box center [338, 333] width 210 height 20
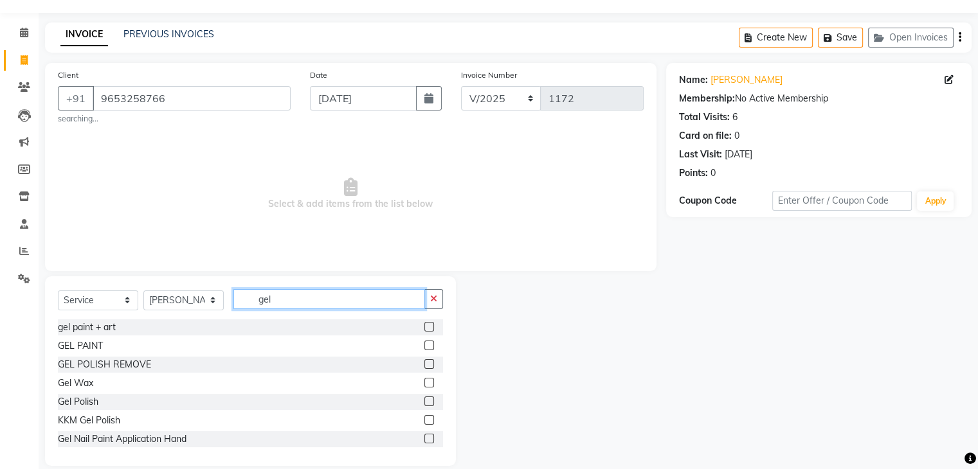
scroll to position [50, 0]
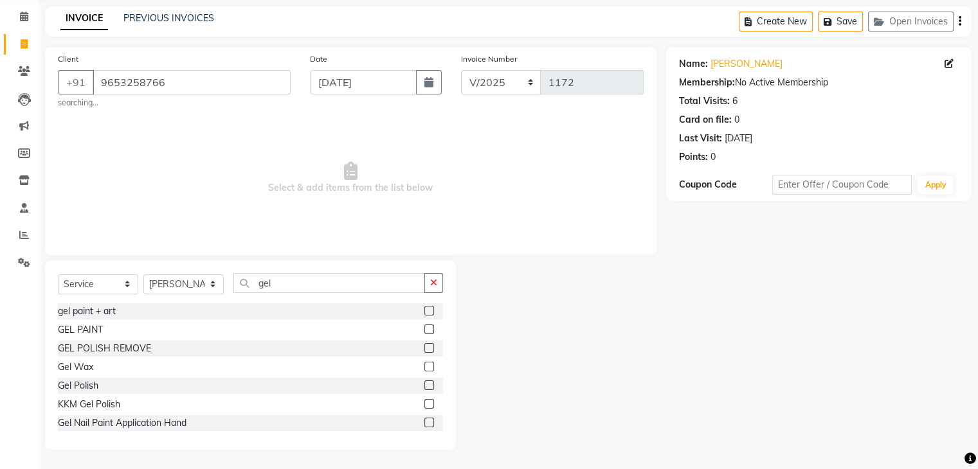
click at [424, 384] on label at bounding box center [429, 386] width 10 height 10
click at [424, 384] on input "checkbox" at bounding box center [428, 386] width 8 height 8
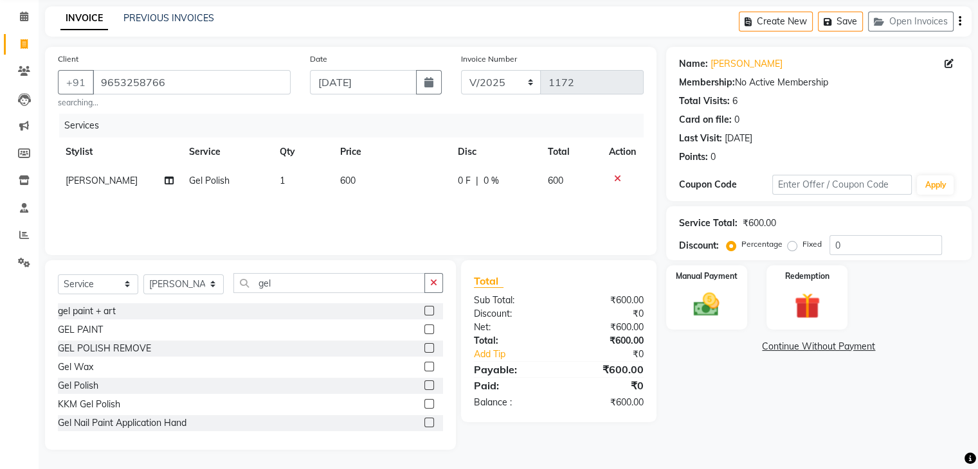
click at [424, 384] on label at bounding box center [429, 386] width 10 height 10
click at [424, 384] on input "checkbox" at bounding box center [428, 386] width 8 height 8
click at [424, 309] on label at bounding box center [429, 311] width 10 height 10
click at [424, 309] on input "checkbox" at bounding box center [428, 311] width 8 height 8
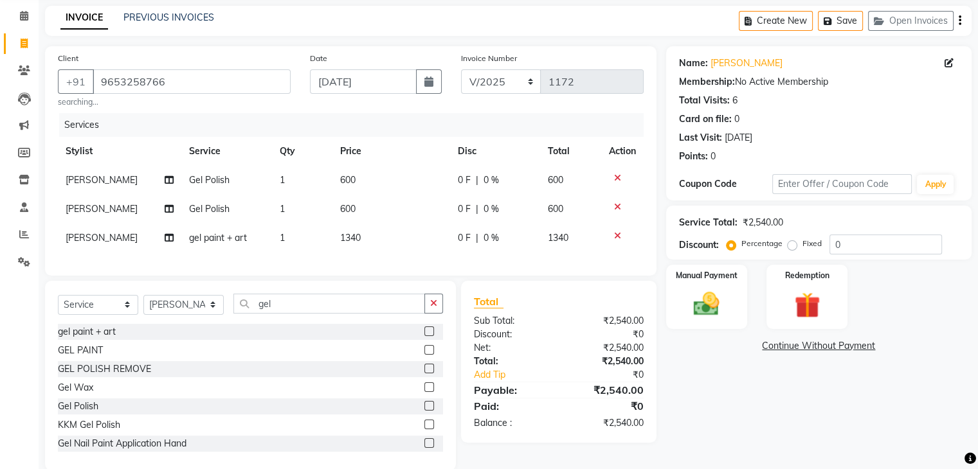
click at [617, 205] on icon at bounding box center [617, 206] width 7 height 9
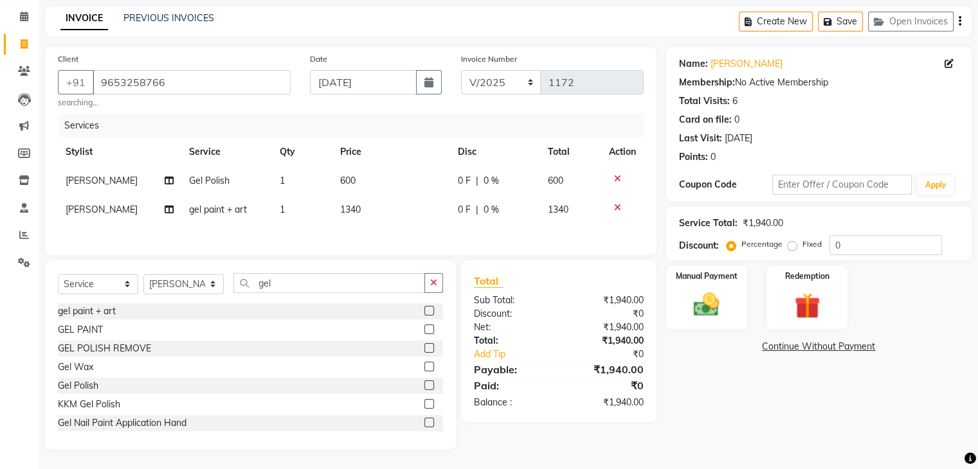
click at [393, 211] on td "1340" at bounding box center [391, 209] width 118 height 29
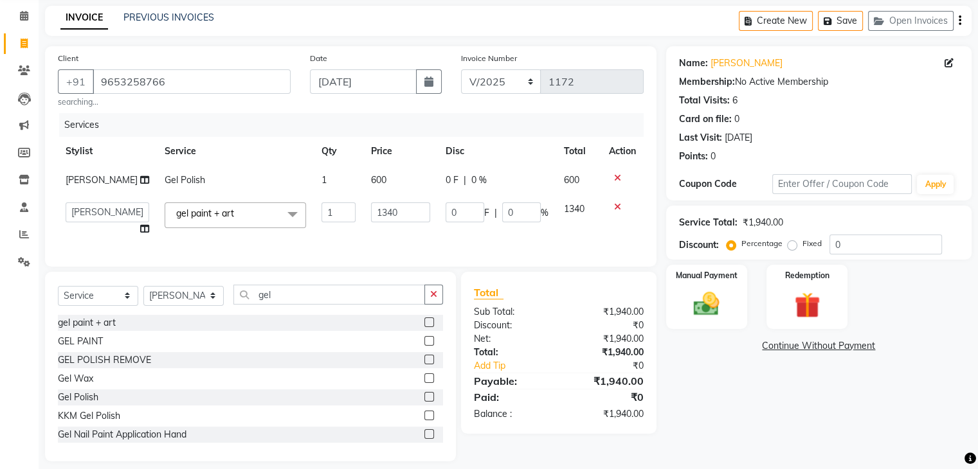
click at [393, 211] on td "1340" at bounding box center [400, 219] width 75 height 49
click at [393, 219] on input "1340" at bounding box center [400, 212] width 59 height 20
drag, startPoint x: 393, startPoint y: 219, endPoint x: 289, endPoint y: 224, distance: 104.3
click at [289, 224] on tr "[PERSON_NAME] Anjali Fatima [PERSON_NAME] [PERSON_NAME] [PERSON_NAME] gel paint…" at bounding box center [351, 219] width 586 height 49
click at [382, 177] on td "600" at bounding box center [400, 180] width 75 height 29
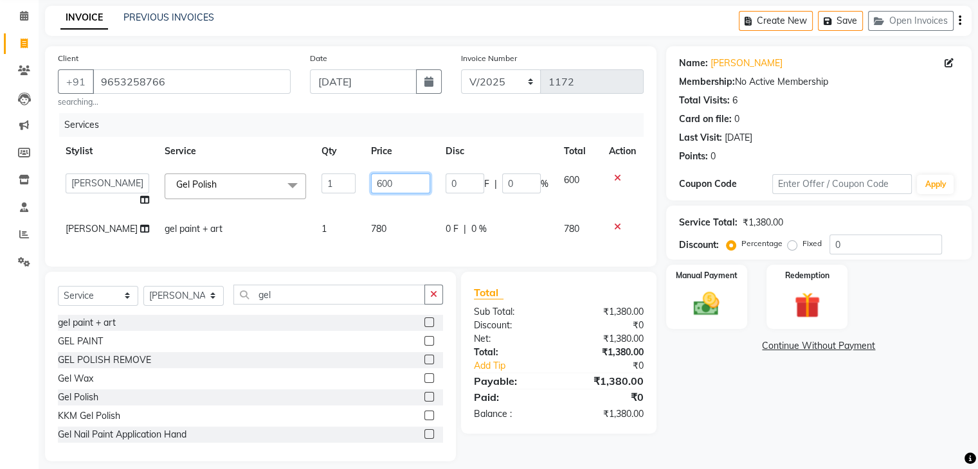
drag, startPoint x: 385, startPoint y: 176, endPoint x: 354, endPoint y: 185, distance: 32.8
click at [363, 185] on td "600" at bounding box center [400, 190] width 75 height 49
click at [718, 352] on link "Continue Without Payment" at bounding box center [819, 345] width 300 height 13
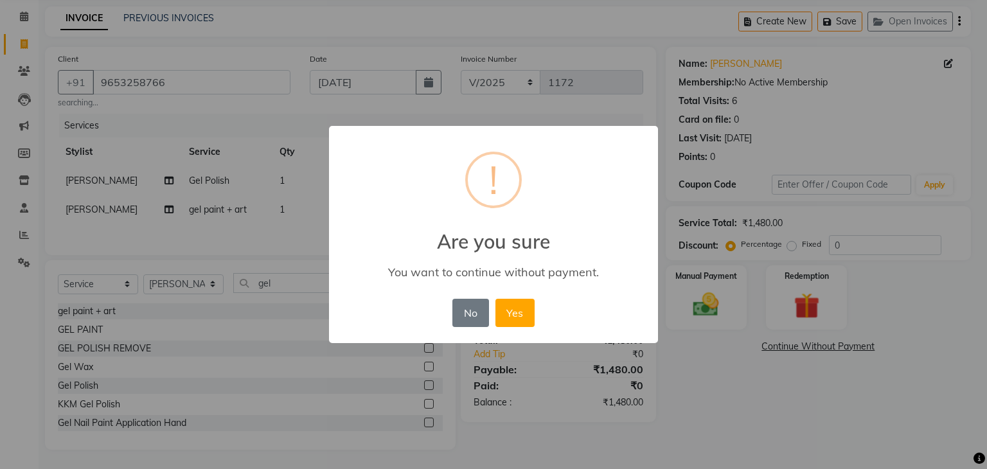
click at [663, 340] on div "× ! Are you sure You want to continue without payment. No No Yes" at bounding box center [493, 234] width 987 height 469
click at [483, 321] on button "No" at bounding box center [471, 313] width 36 height 28
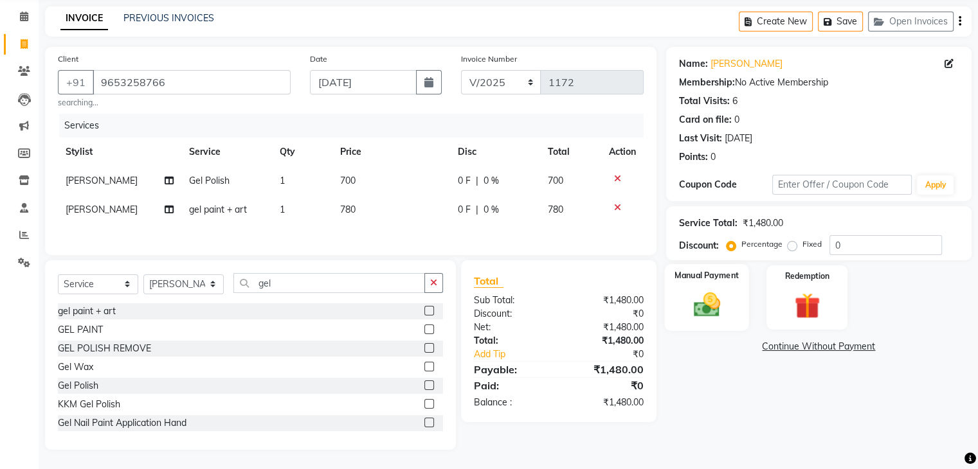
click at [695, 301] on img at bounding box center [706, 305] width 43 height 31
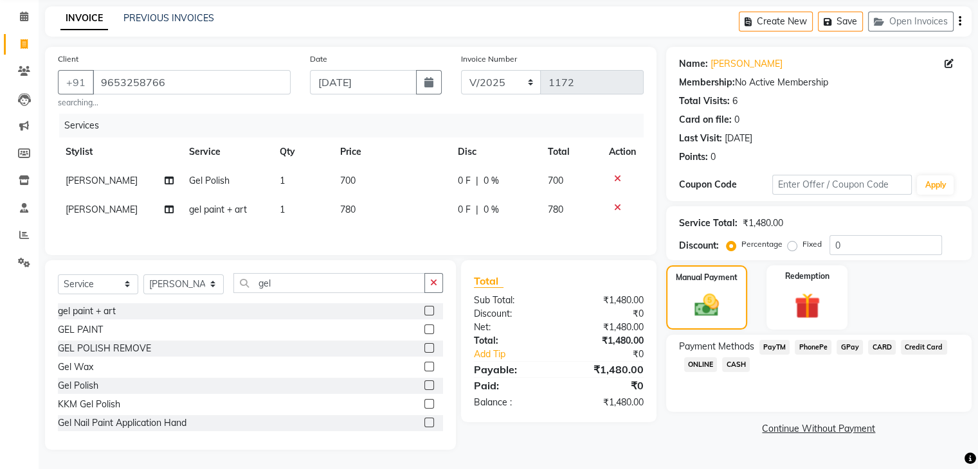
click at [743, 363] on span "CASH" at bounding box center [736, 364] width 28 height 15
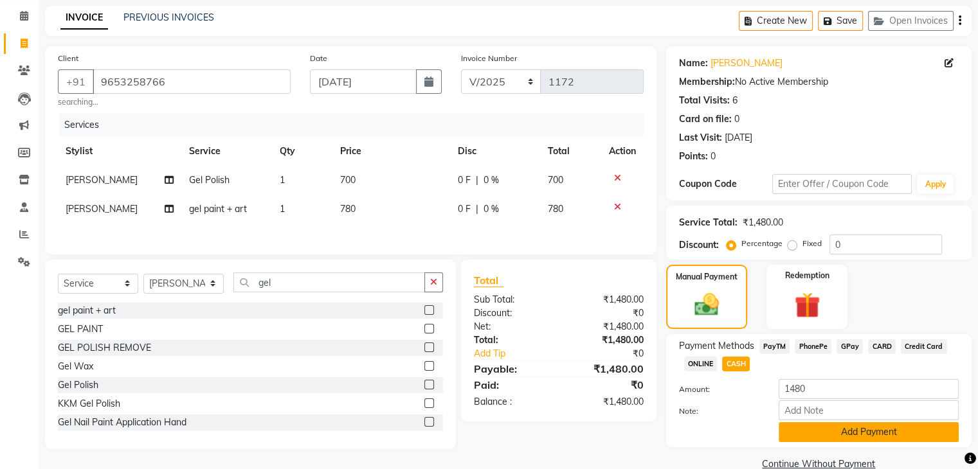
click at [793, 427] on button "Add Payment" at bounding box center [868, 432] width 180 height 20
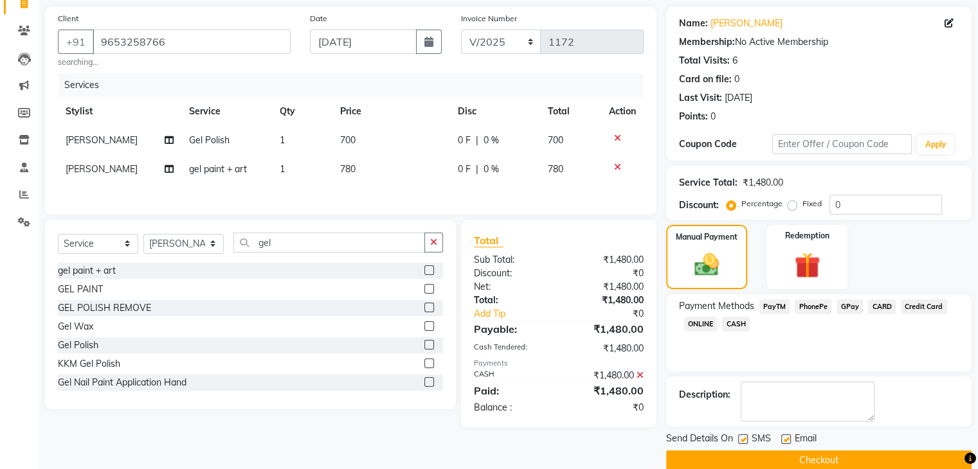
scroll to position [110, 0]
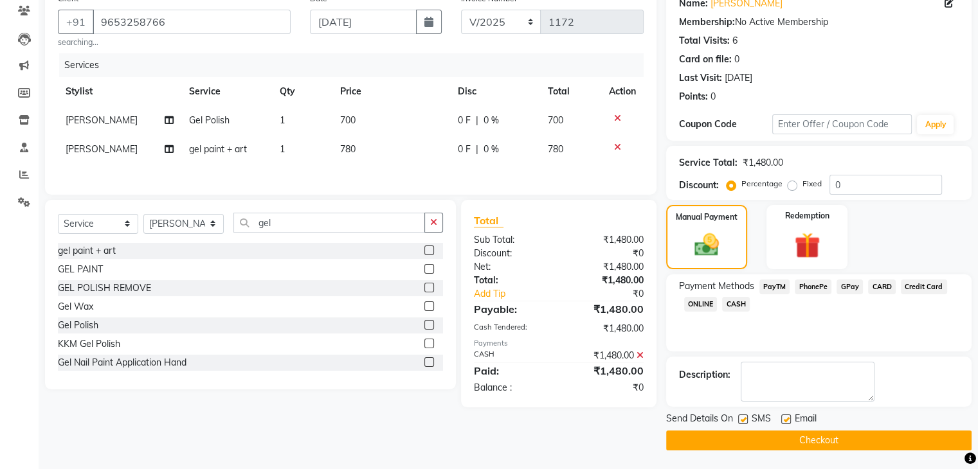
click at [746, 415] on label at bounding box center [743, 420] width 10 height 10
click at [746, 416] on input "checkbox" at bounding box center [742, 420] width 8 height 8
click at [782, 417] on label at bounding box center [786, 420] width 10 height 10
click at [782, 417] on input "checkbox" at bounding box center [785, 420] width 8 height 8
drag, startPoint x: 778, startPoint y: 438, endPoint x: 756, endPoint y: 429, distance: 24.5
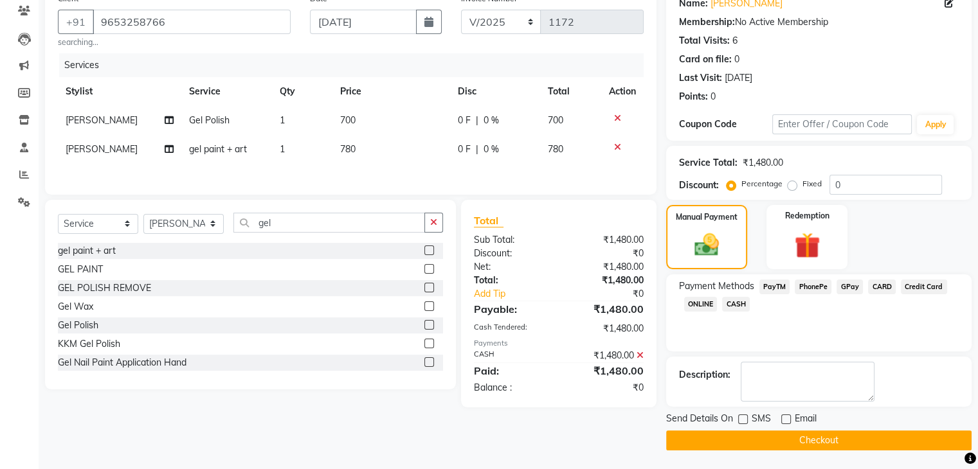
click at [778, 439] on button "Checkout" at bounding box center [818, 441] width 305 height 20
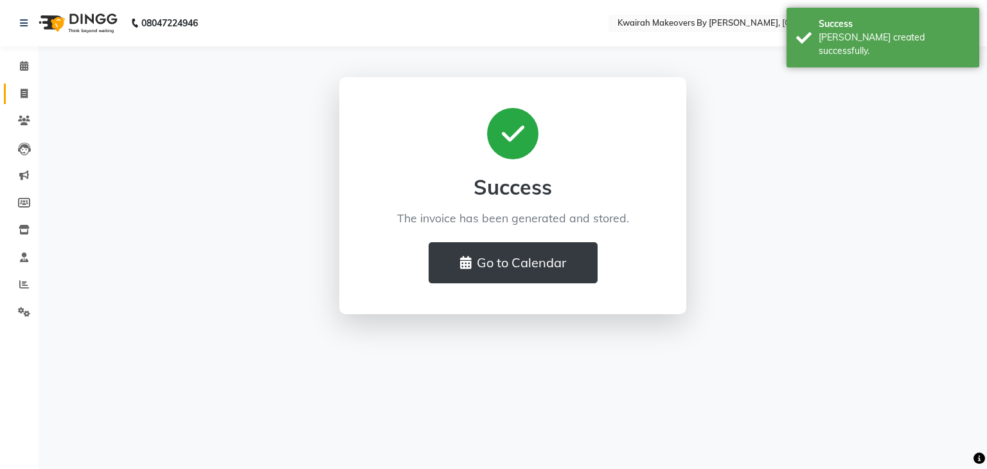
click at [23, 84] on link "Invoice" at bounding box center [19, 94] width 31 height 21
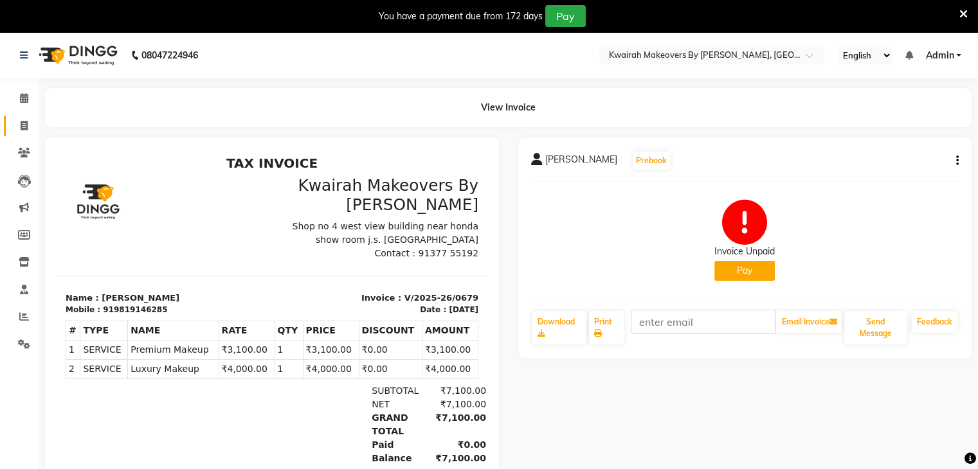
click at [13, 124] on span at bounding box center [24, 126] width 22 height 15
select select "service"
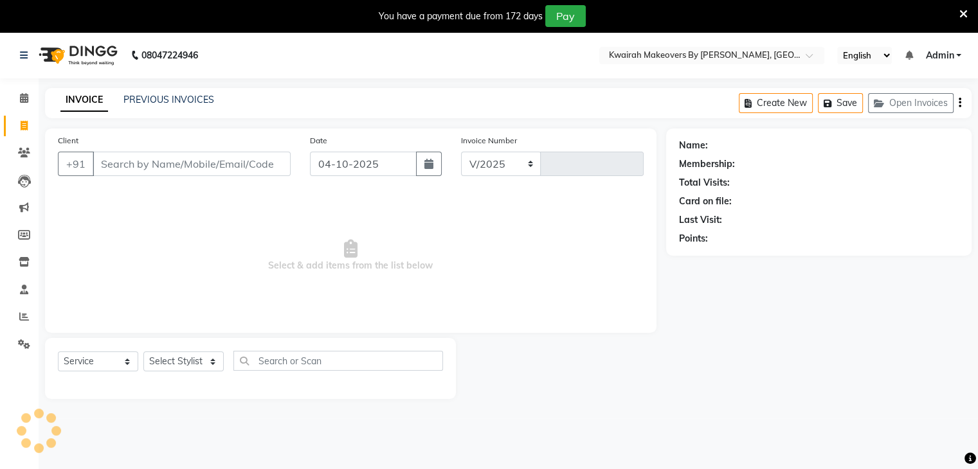
select select "3832"
type input "1169"
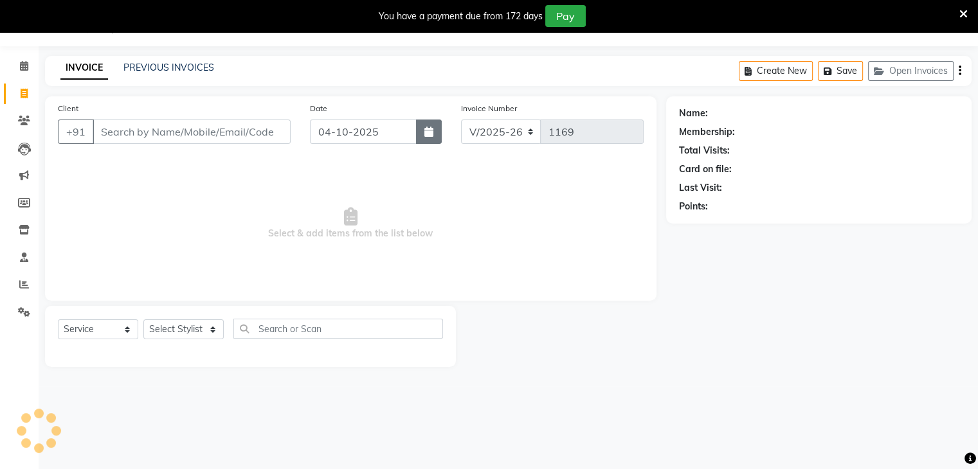
click at [435, 132] on button "button" at bounding box center [429, 132] width 26 height 24
select select "10"
select select "2025"
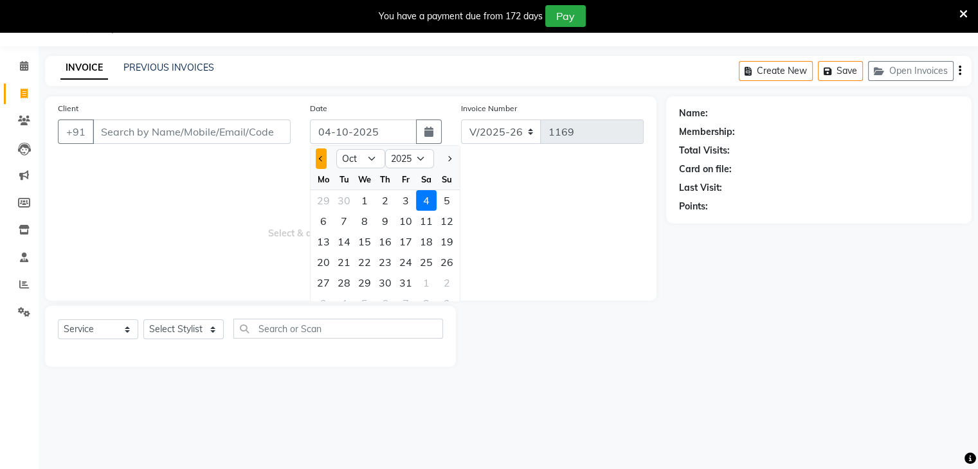
click at [323, 162] on button "Previous month" at bounding box center [321, 158] width 11 height 21
select select "9"
click at [321, 283] on div "29" at bounding box center [323, 283] width 21 height 21
type input "29-09-2025"
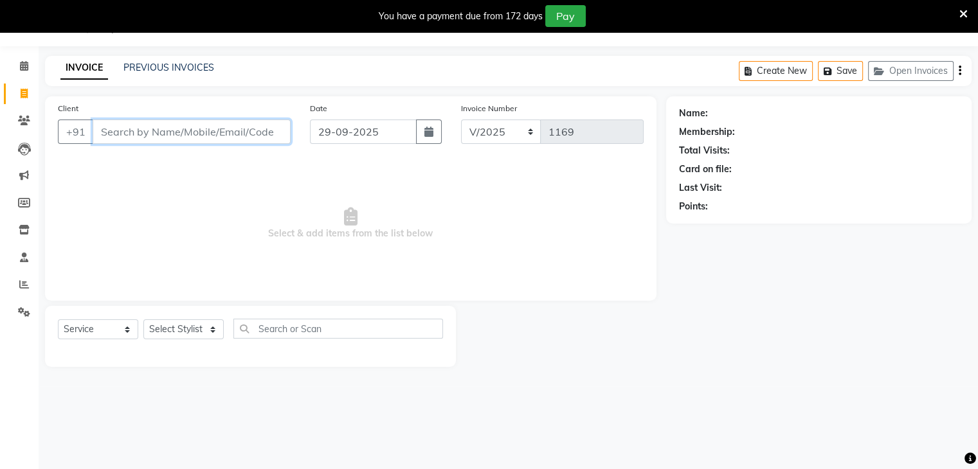
click at [233, 137] on input "Client" at bounding box center [192, 132] width 198 height 24
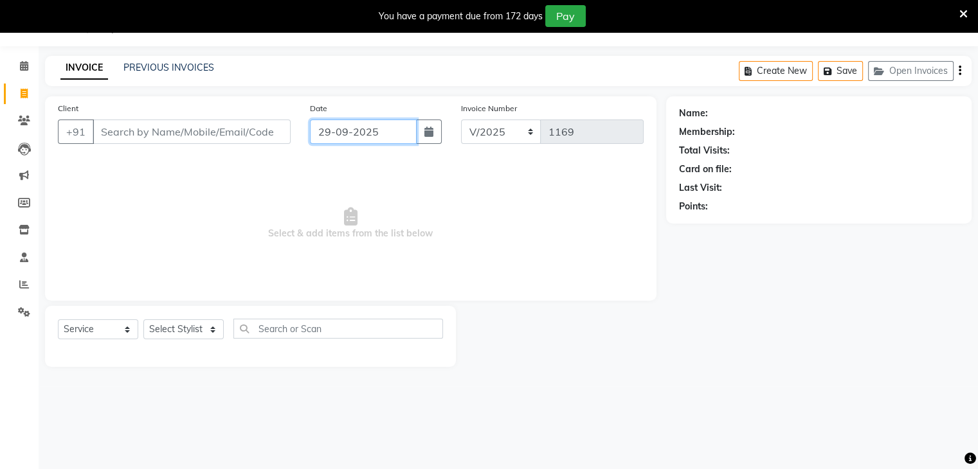
click at [329, 126] on input "29-09-2025" at bounding box center [363, 132] width 107 height 24
select select "9"
select select "2025"
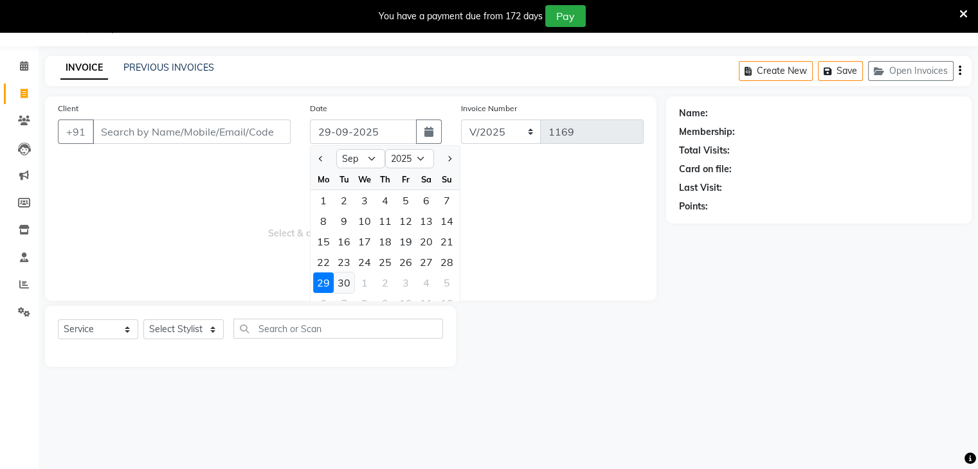
click at [343, 282] on div "30" at bounding box center [344, 283] width 21 height 21
type input "[DATE]"
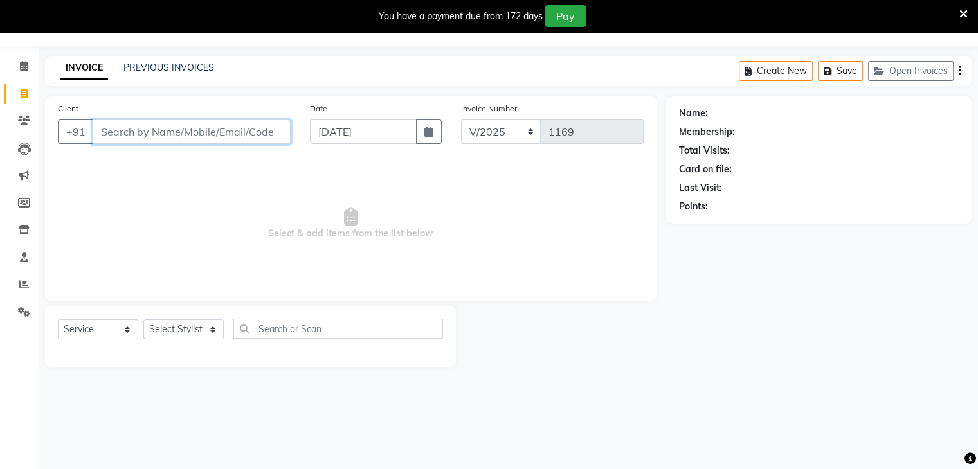
click at [196, 131] on input "Client" at bounding box center [192, 132] width 198 height 24
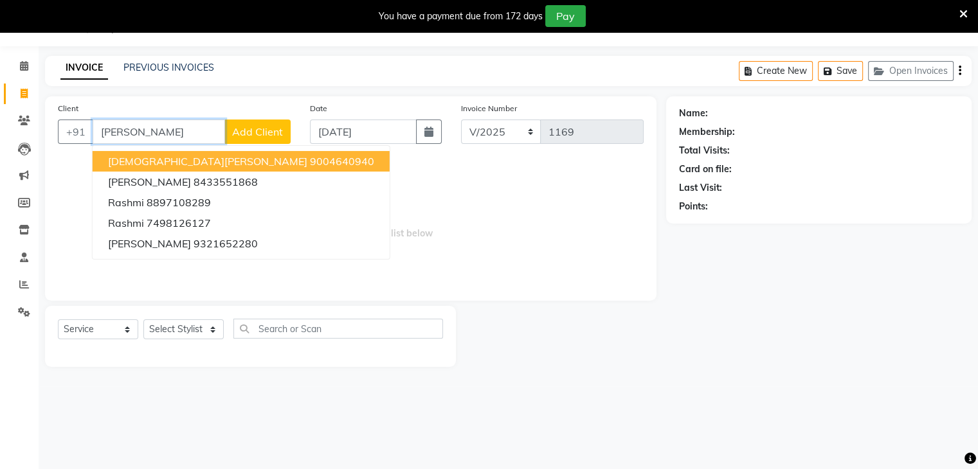
click at [310, 161] on ngb-highlight "9004640940" at bounding box center [342, 161] width 64 height 13
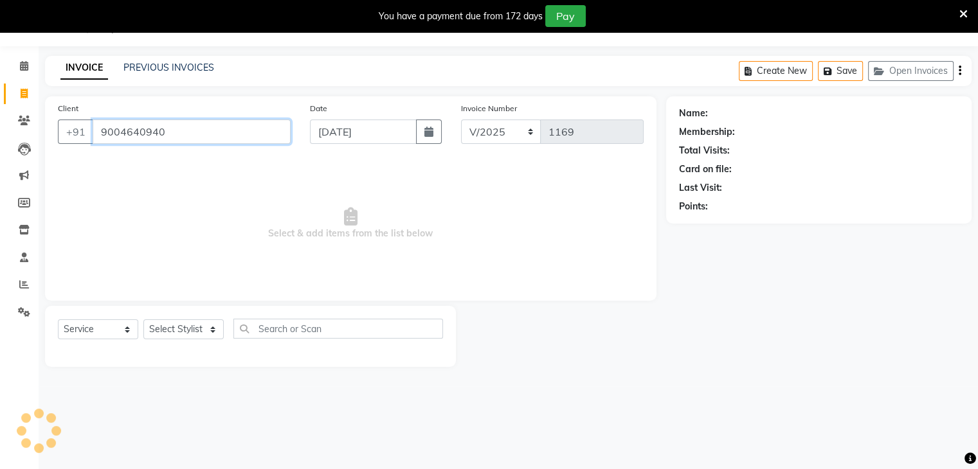
type input "9004640940"
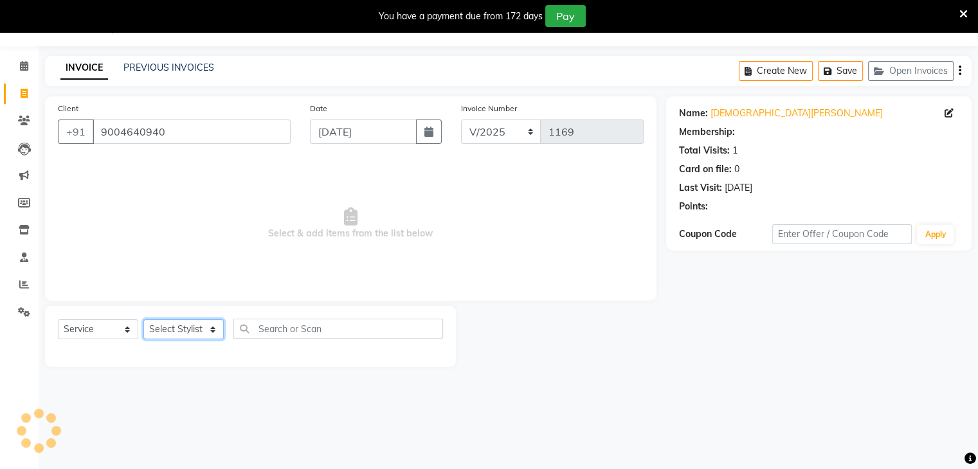
click at [192, 335] on select "Select Stylist [PERSON_NAME] Anjali [PERSON_NAME] [PERSON_NAME] [PERSON_NAME] […" at bounding box center [183, 329] width 80 height 20
select select "71137"
click at [143, 320] on select "Select Stylist [PERSON_NAME] Anjali [PERSON_NAME] [PERSON_NAME] [PERSON_NAME] […" at bounding box center [183, 329] width 80 height 20
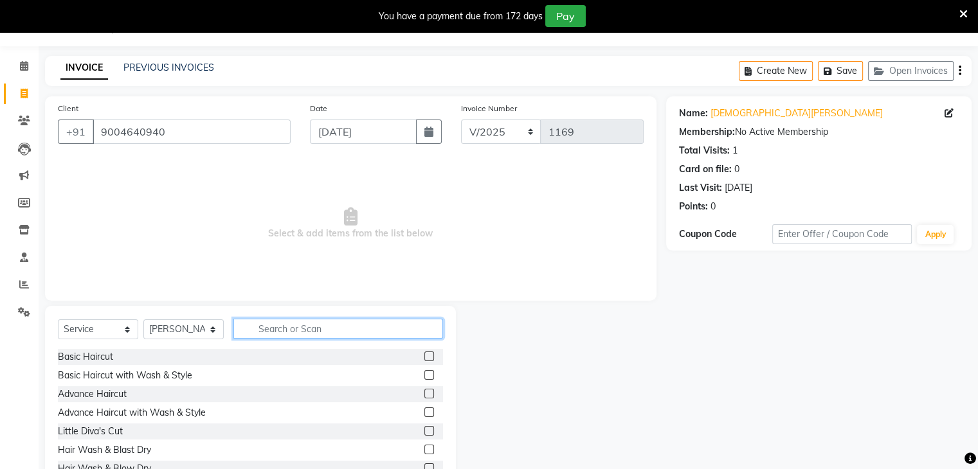
click at [300, 325] on input "text" at bounding box center [338, 329] width 210 height 20
type input "thread"
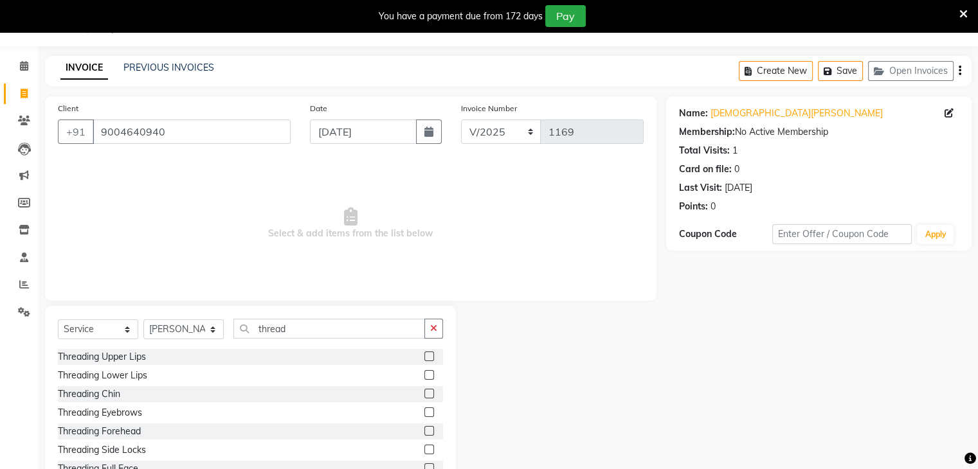
click at [424, 415] on label at bounding box center [429, 413] width 10 height 10
click at [424, 415] on input "checkbox" at bounding box center [428, 413] width 8 height 8
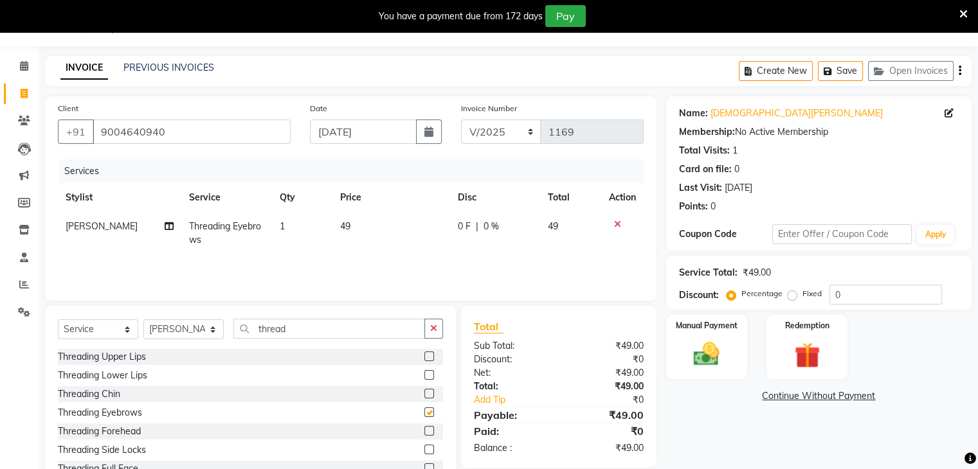
checkbox input "false"
click at [424, 355] on label at bounding box center [429, 357] width 10 height 10
click at [424, 355] on input "checkbox" at bounding box center [428, 357] width 8 height 8
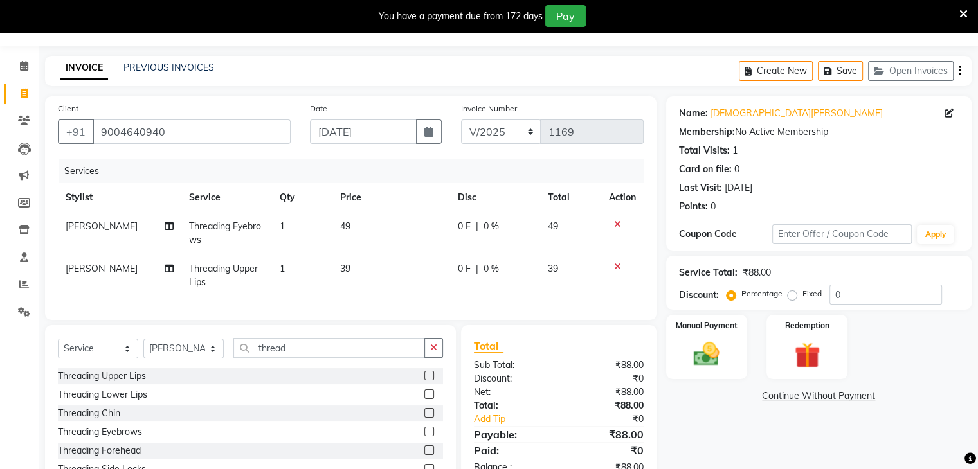
checkbox input "false"
click at [383, 276] on td "39" at bounding box center [391, 276] width 118 height 42
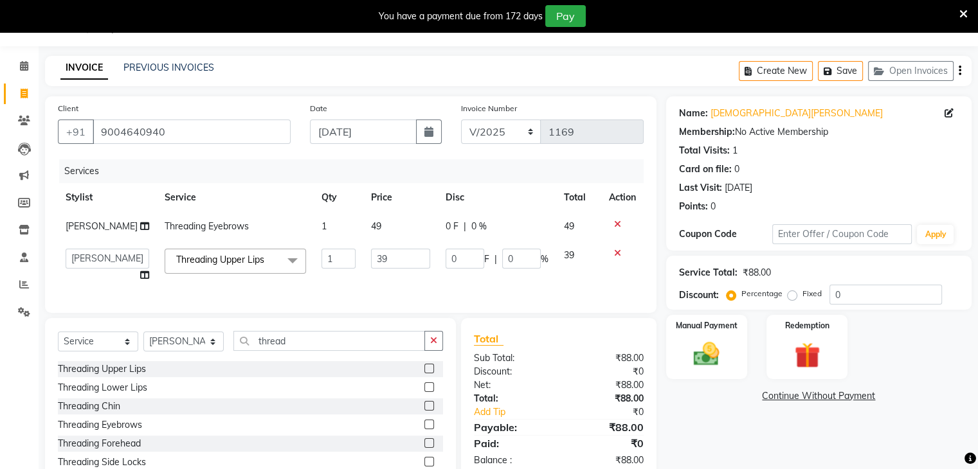
click at [383, 274] on td "39" at bounding box center [400, 265] width 75 height 49
drag, startPoint x: 388, startPoint y: 259, endPoint x: 327, endPoint y: 264, distance: 61.9
click at [327, 264] on tr "[PERSON_NAME] Anjali Fatima [PERSON_NAME] [PERSON_NAME] [PERSON_NAME] Threading…" at bounding box center [351, 265] width 586 height 49
type input "40"
click at [370, 227] on td "49" at bounding box center [400, 226] width 75 height 29
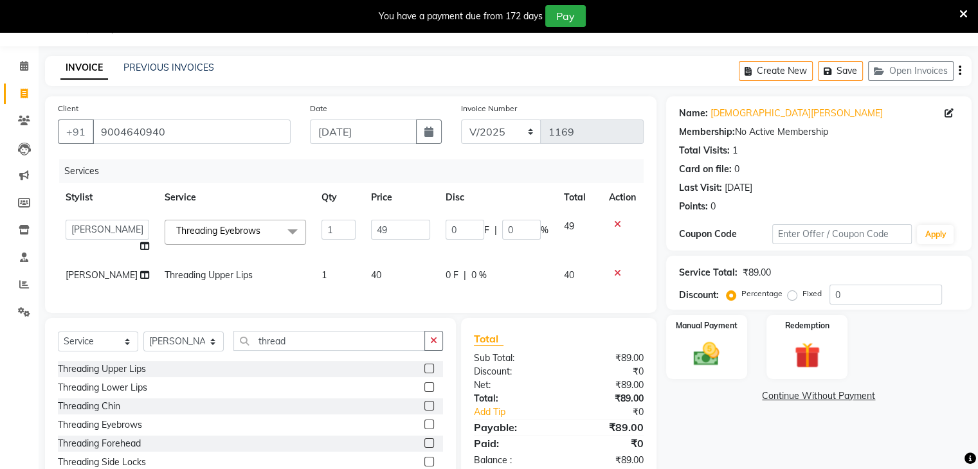
click at [371, 227] on input "49" at bounding box center [400, 230] width 59 height 20
drag, startPoint x: 370, startPoint y: 226, endPoint x: 305, endPoint y: 235, distance: 64.9
click at [305, 235] on tr "[PERSON_NAME] Anjali Fatima [PERSON_NAME] [PERSON_NAME] [PERSON_NAME] Threading…" at bounding box center [351, 236] width 586 height 49
type input "50"
drag, startPoint x: 386, startPoint y: 249, endPoint x: 402, endPoint y: 250, distance: 16.1
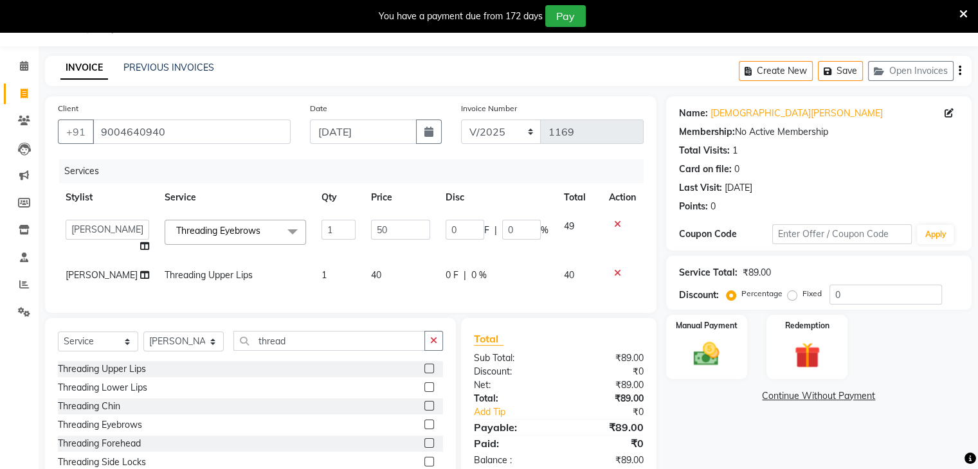
click at [386, 250] on td "50" at bounding box center [400, 236] width 75 height 49
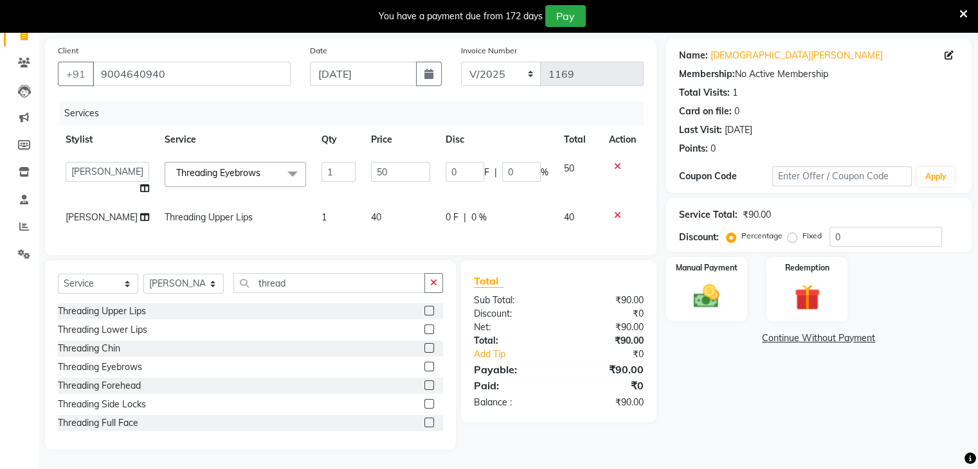
scroll to position [100, 0]
click at [701, 269] on div "Manual Payment" at bounding box center [706, 289] width 84 height 66
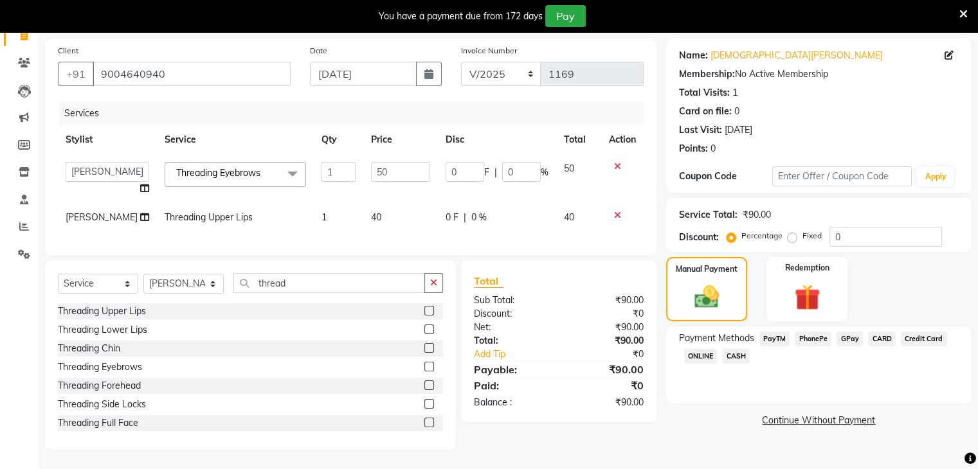
click at [849, 332] on span "GPay" at bounding box center [849, 339] width 26 height 15
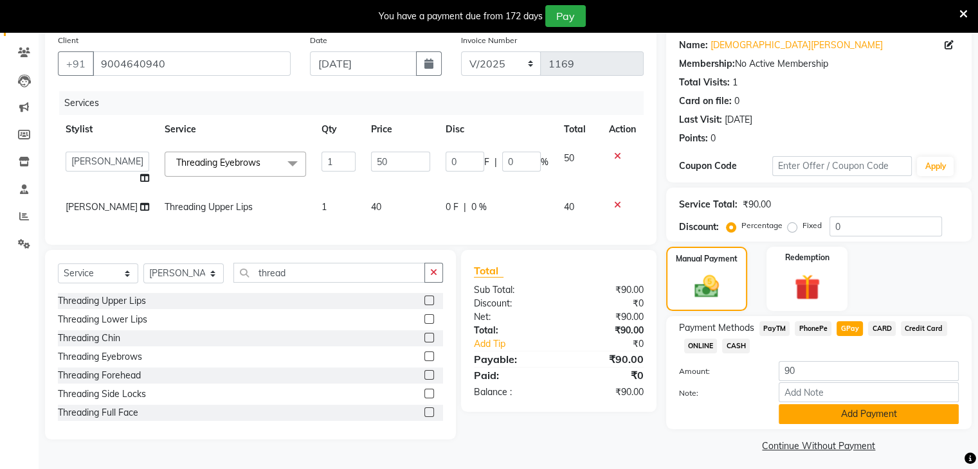
click at [861, 415] on button "Add Payment" at bounding box center [868, 414] width 180 height 20
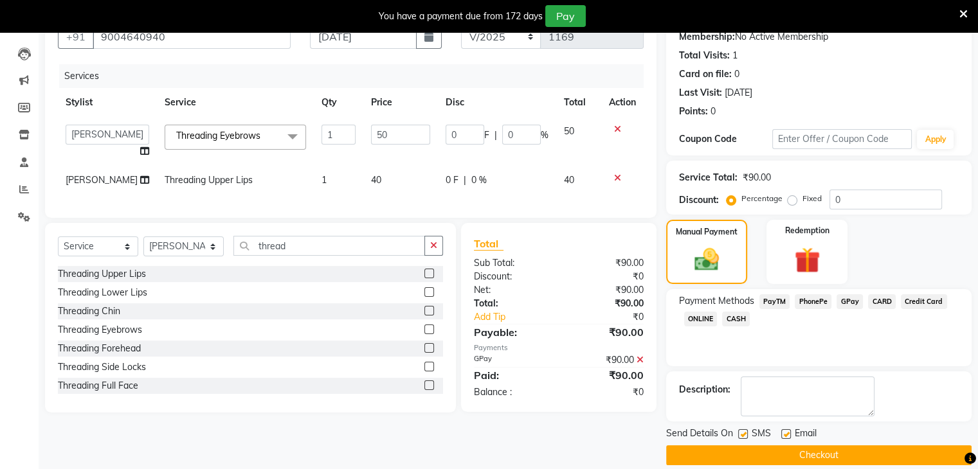
scroll to position [141, 0]
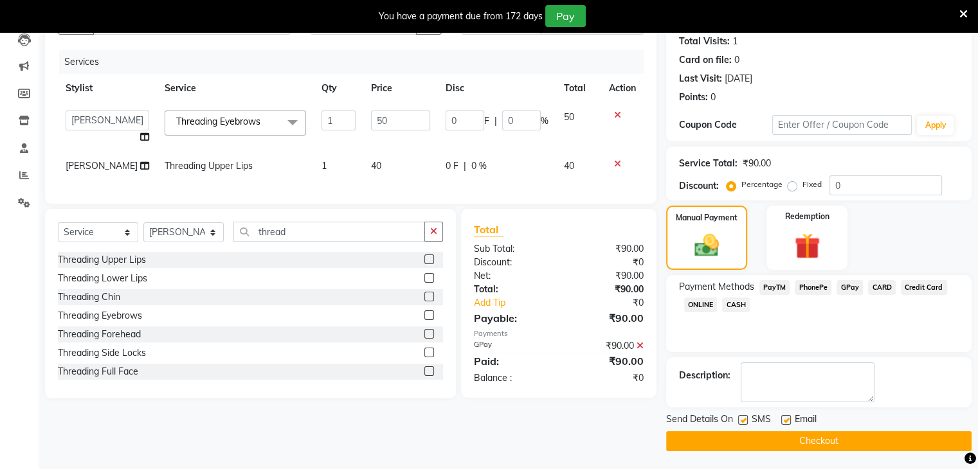
click at [744, 420] on label at bounding box center [743, 420] width 10 height 10
click at [744, 420] on input "checkbox" at bounding box center [742, 421] width 8 height 8
checkbox input "false"
click at [779, 418] on div "SMS" at bounding box center [759, 421] width 43 height 16
click at [787, 420] on label at bounding box center [786, 420] width 10 height 10
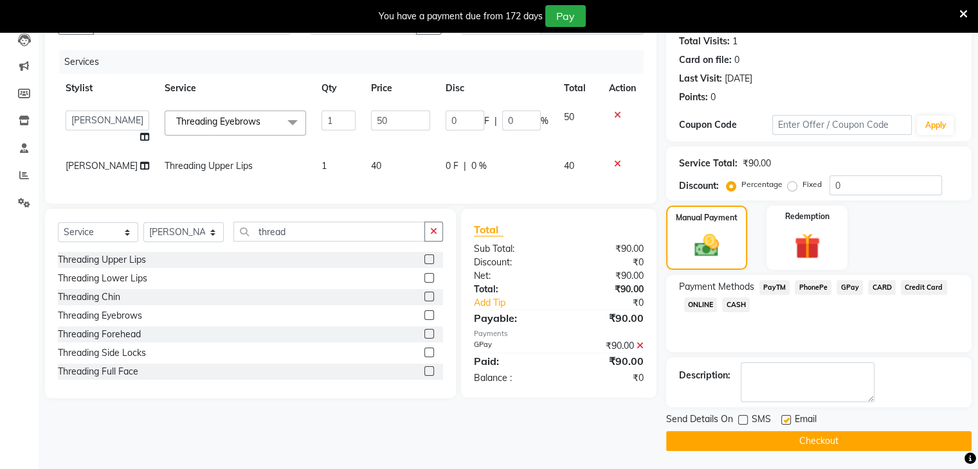
click at [787, 420] on input "checkbox" at bounding box center [785, 421] width 8 height 8
checkbox input "false"
click at [784, 447] on button "Checkout" at bounding box center [818, 441] width 305 height 20
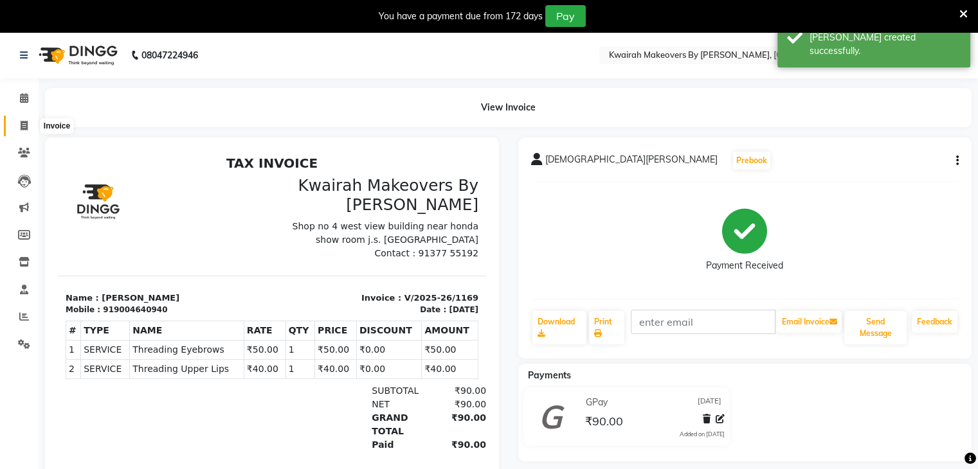
click at [15, 127] on span at bounding box center [24, 126] width 22 height 15
select select "service"
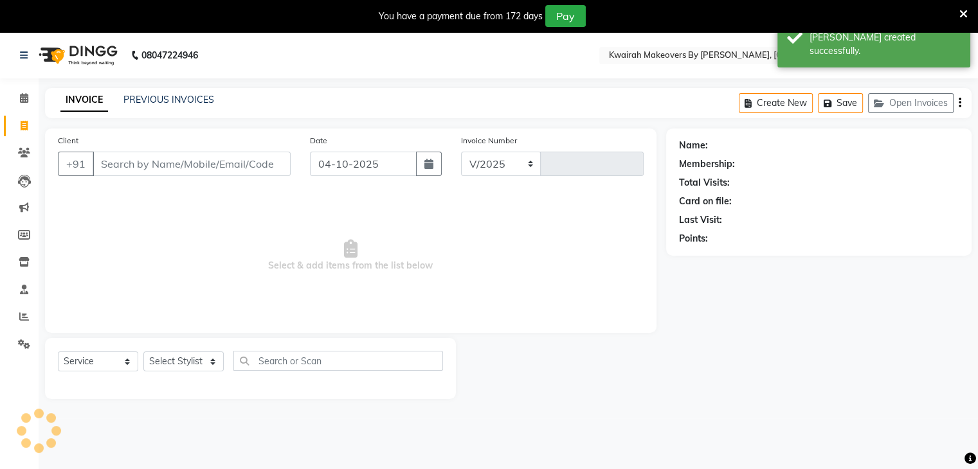
select select "3832"
type input "1170"
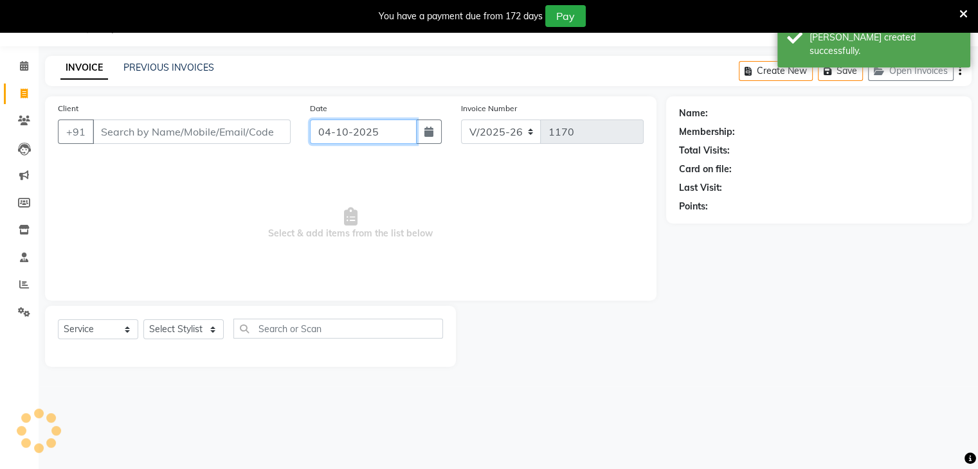
click at [352, 139] on input "04-10-2025" at bounding box center [363, 132] width 107 height 24
select select "10"
select select "2025"
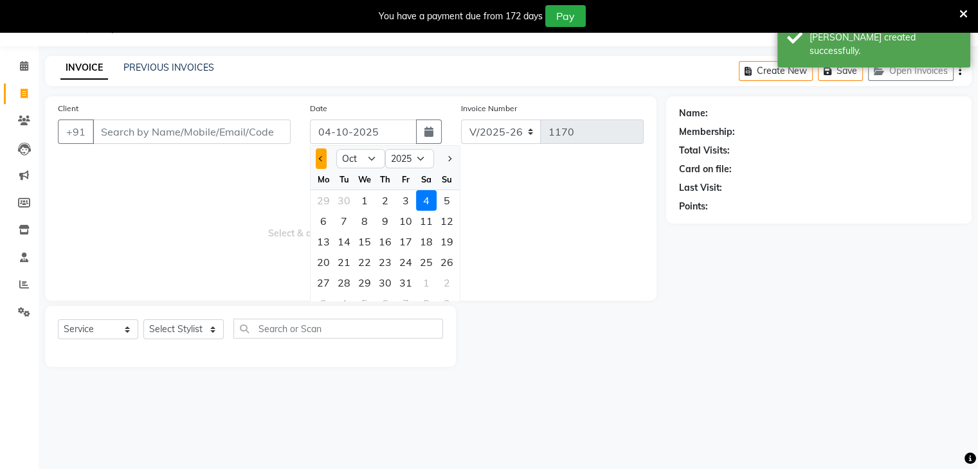
click at [321, 164] on button "Previous month" at bounding box center [321, 158] width 11 height 21
select select "9"
click at [350, 284] on div "30" at bounding box center [344, 283] width 21 height 21
type input "[DATE]"
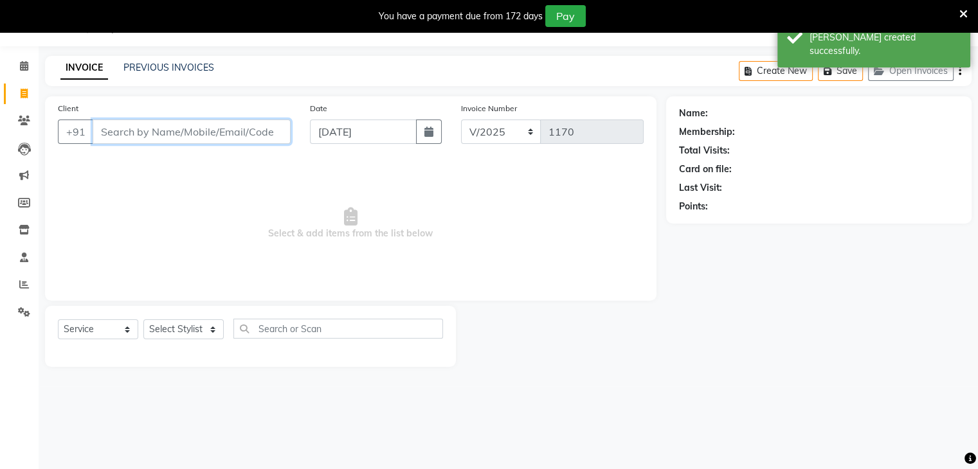
click at [252, 139] on input "Client" at bounding box center [192, 132] width 198 height 24
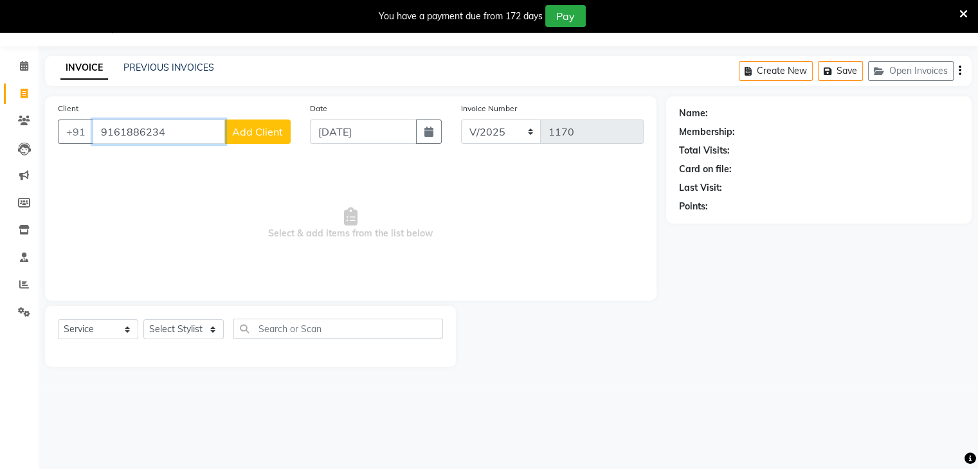
click at [166, 133] on input "9161886234" at bounding box center [159, 132] width 132 height 24
drag, startPoint x: 166, startPoint y: 133, endPoint x: 3, endPoint y: 135, distance: 163.9
click at [3, 135] on app-home "08047224946 Select Location × Kwairah Makeovers By [PERSON_NAME], Dahisar West …" at bounding box center [489, 193] width 978 height 386
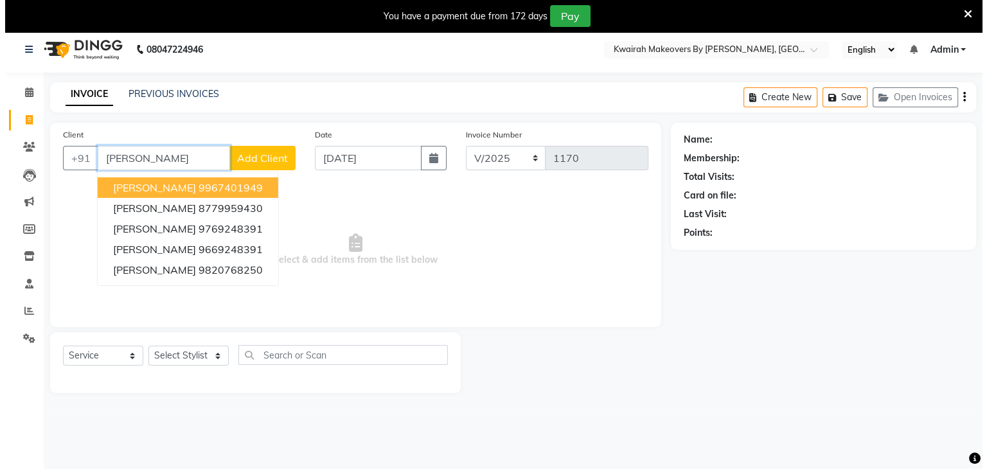
scroll to position [0, 0]
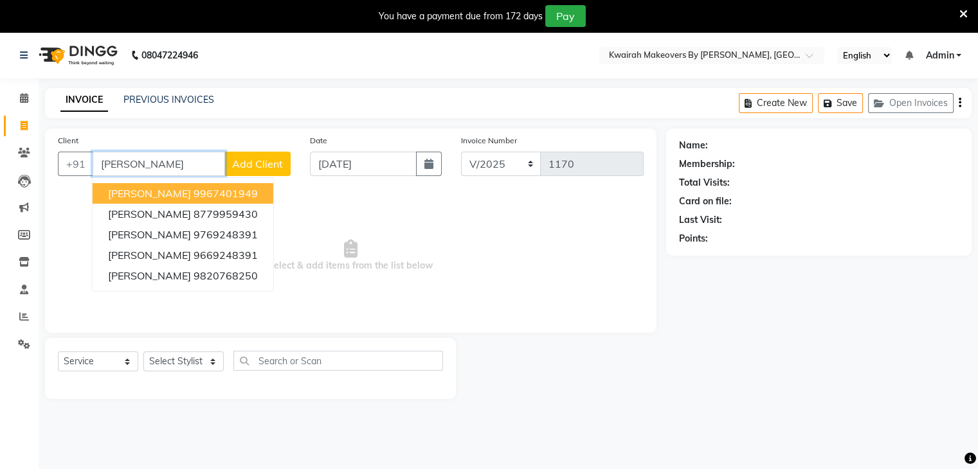
drag, startPoint x: 162, startPoint y: 159, endPoint x: 0, endPoint y: 152, distance: 162.2
click at [0, 152] on app-home "08047224946 Select Location × Kwairah Makeovers By [PERSON_NAME], Dahisar West …" at bounding box center [489, 225] width 978 height 386
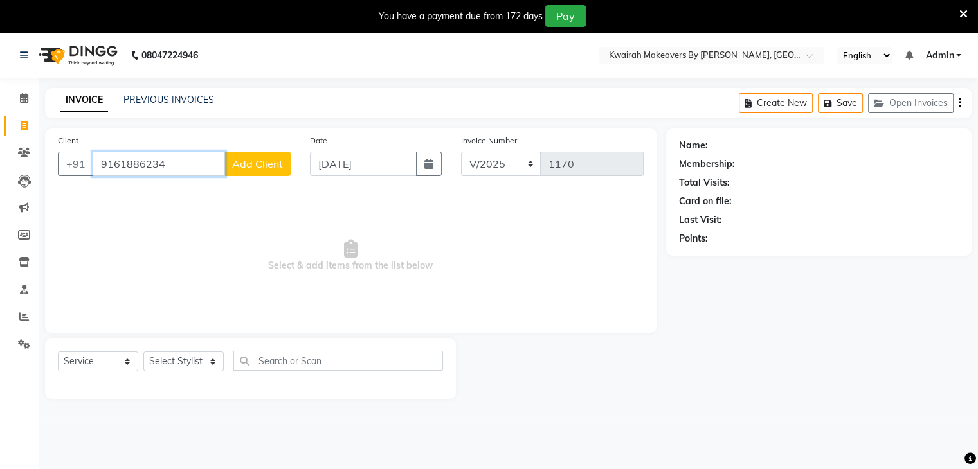
type input "9161886234"
click at [255, 163] on span "Add Client" at bounding box center [257, 163] width 51 height 13
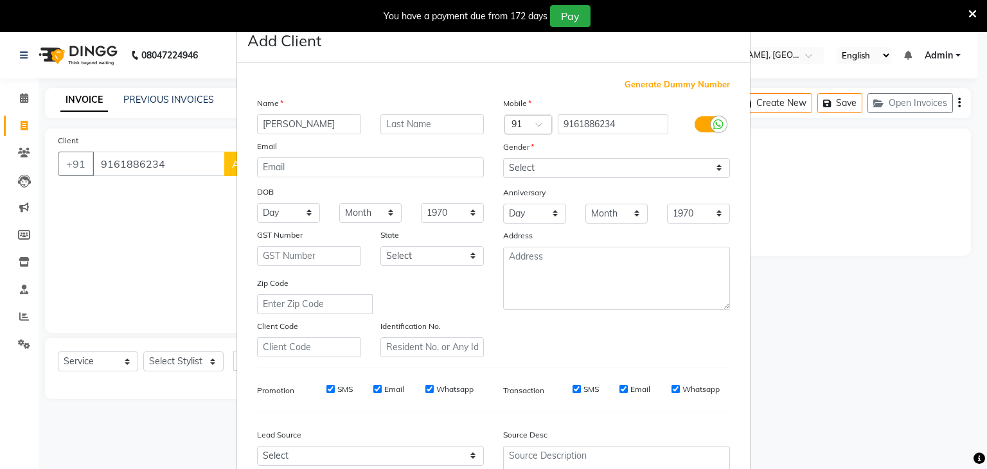
type input "[PERSON_NAME]"
click at [587, 160] on select "Select [DEMOGRAPHIC_DATA] [DEMOGRAPHIC_DATA] Other Prefer Not To Say" at bounding box center [616, 168] width 227 height 20
select select "[DEMOGRAPHIC_DATA]"
click at [503, 159] on select "Select [DEMOGRAPHIC_DATA] [DEMOGRAPHIC_DATA] Other Prefer Not To Say" at bounding box center [616, 168] width 227 height 20
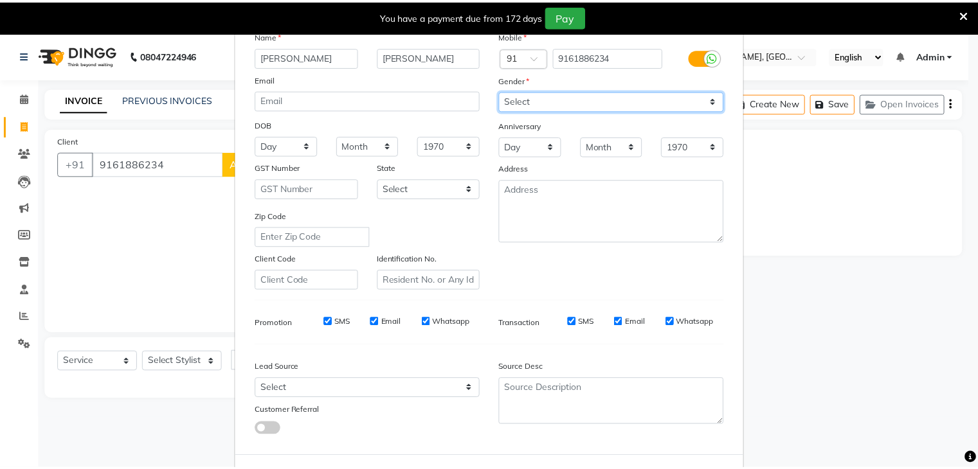
scroll to position [130, 0]
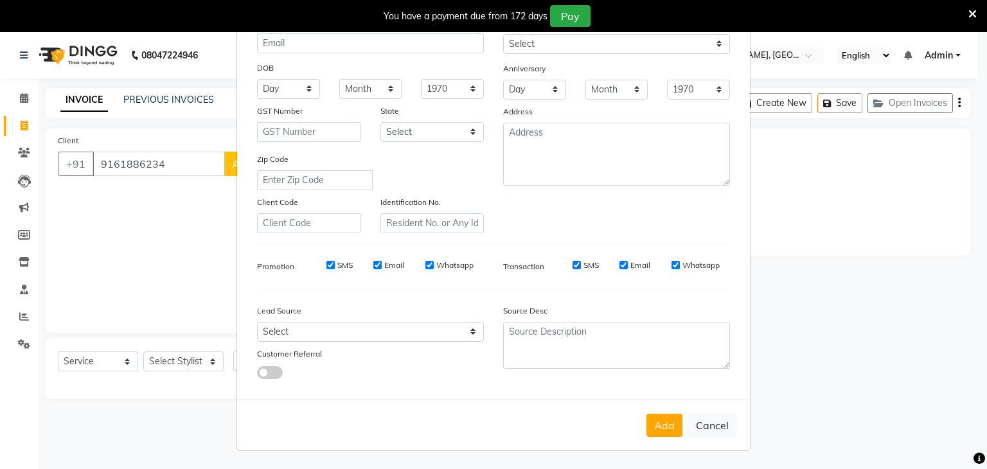
click at [664, 420] on button "Add" at bounding box center [665, 425] width 36 height 23
select select
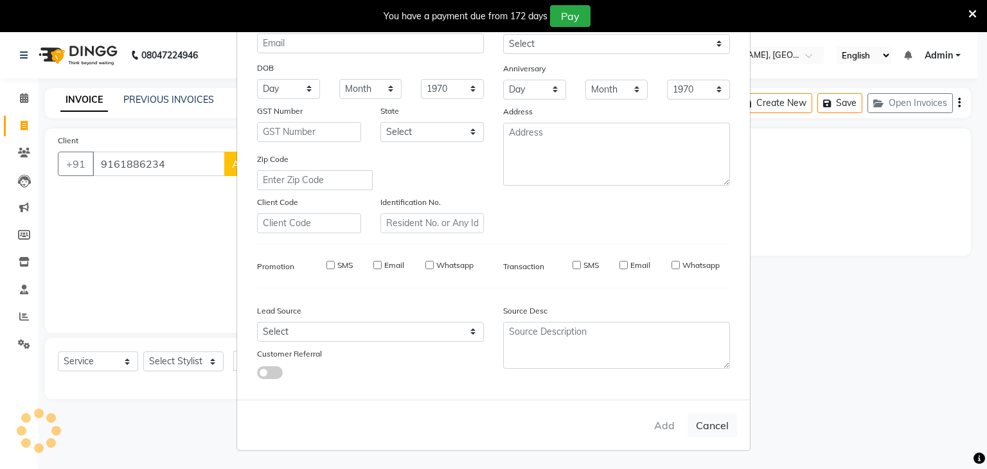
select select
checkbox input "false"
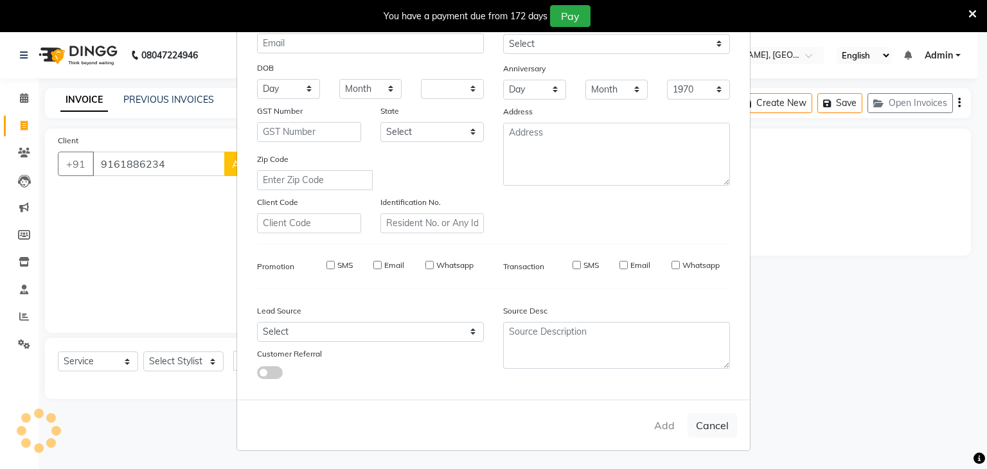
checkbox input "false"
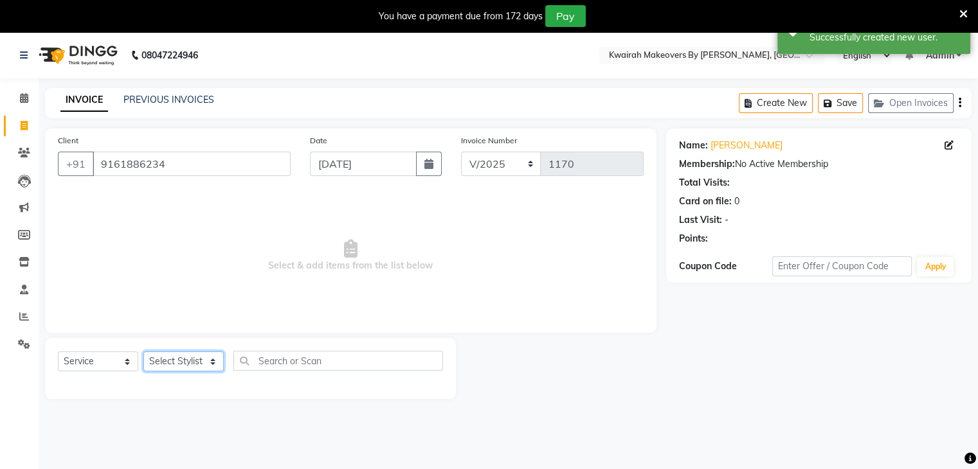
click at [180, 368] on select "Select Stylist [PERSON_NAME] Anjali [PERSON_NAME] [PERSON_NAME] [PERSON_NAME] […" at bounding box center [183, 362] width 80 height 20
select select "78253"
click at [143, 352] on select "Select Stylist [PERSON_NAME] Anjali [PERSON_NAME] [PERSON_NAME] [PERSON_NAME] […" at bounding box center [183, 362] width 80 height 20
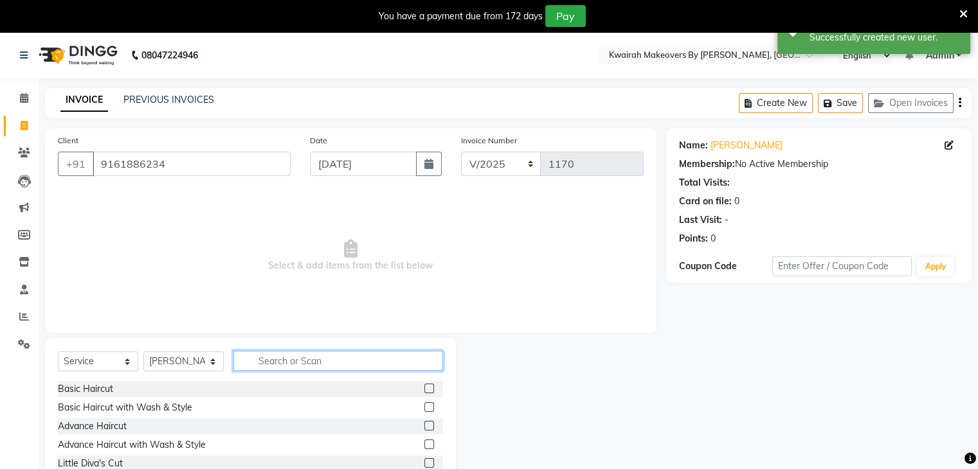
click at [275, 354] on input "text" at bounding box center [338, 361] width 210 height 20
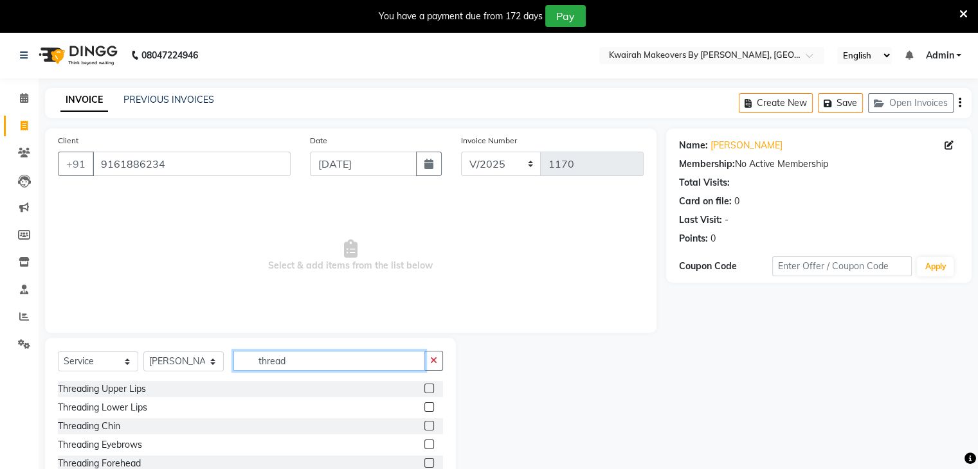
type input "thread"
click at [424, 442] on label at bounding box center [429, 445] width 10 height 10
click at [424, 442] on input "checkbox" at bounding box center [428, 445] width 8 height 8
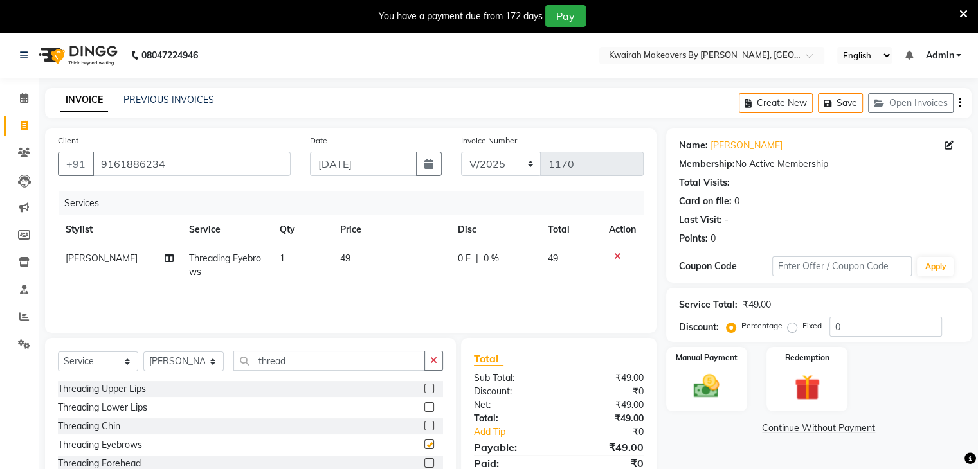
checkbox input "false"
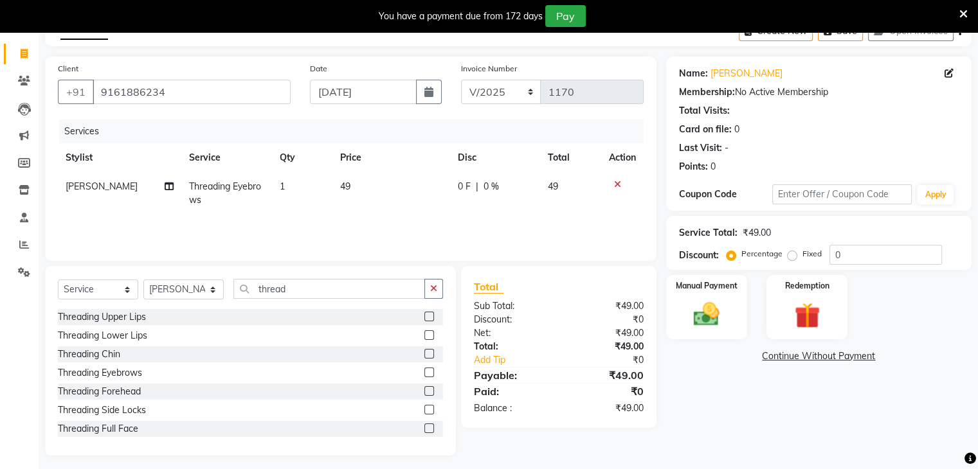
scroll to position [78, 0]
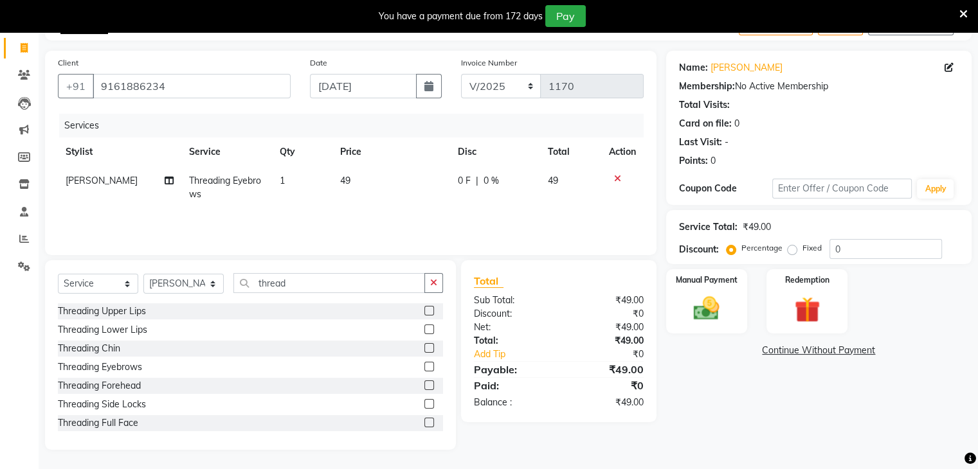
click at [409, 305] on div "Threading Upper Lips" at bounding box center [250, 311] width 385 height 16
click at [424, 307] on label at bounding box center [429, 311] width 10 height 10
click at [424, 307] on input "checkbox" at bounding box center [428, 311] width 8 height 8
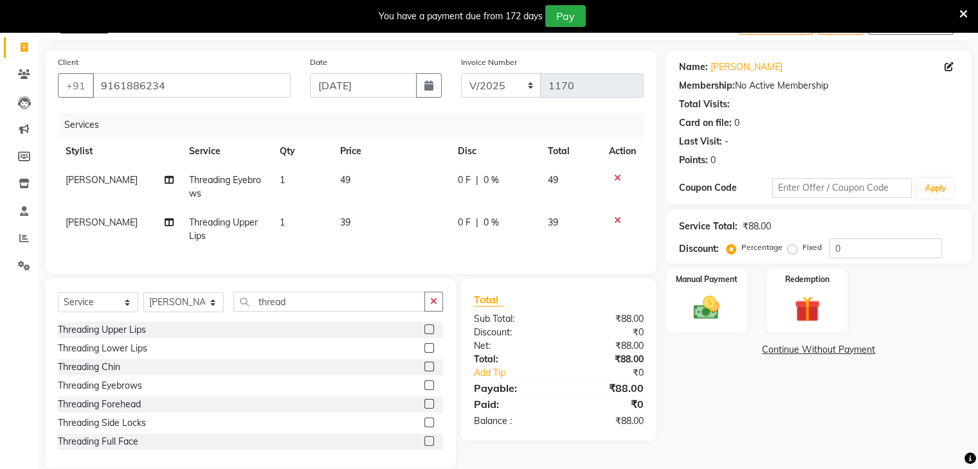
checkbox input "false"
click at [380, 213] on td "39" at bounding box center [391, 229] width 118 height 42
select select "78253"
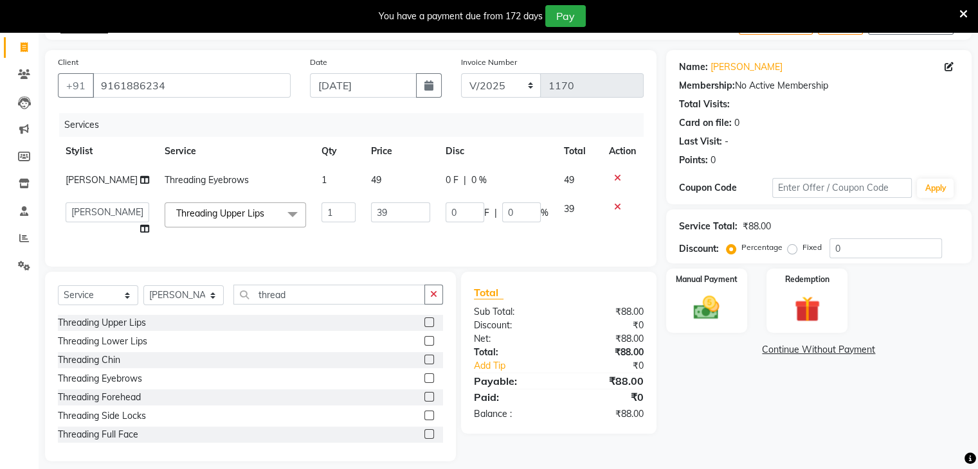
click at [384, 215] on td "39" at bounding box center [400, 219] width 75 height 49
drag, startPoint x: 369, startPoint y: 231, endPoint x: 331, endPoint y: 238, distance: 38.6
click at [331, 238] on tr "[PERSON_NAME] Anjali Fatima [PERSON_NAME] [PERSON_NAME] [PERSON_NAME] Threading…" at bounding box center [351, 219] width 586 height 49
type input "40"
click at [381, 195] on td "49" at bounding box center [400, 180] width 75 height 29
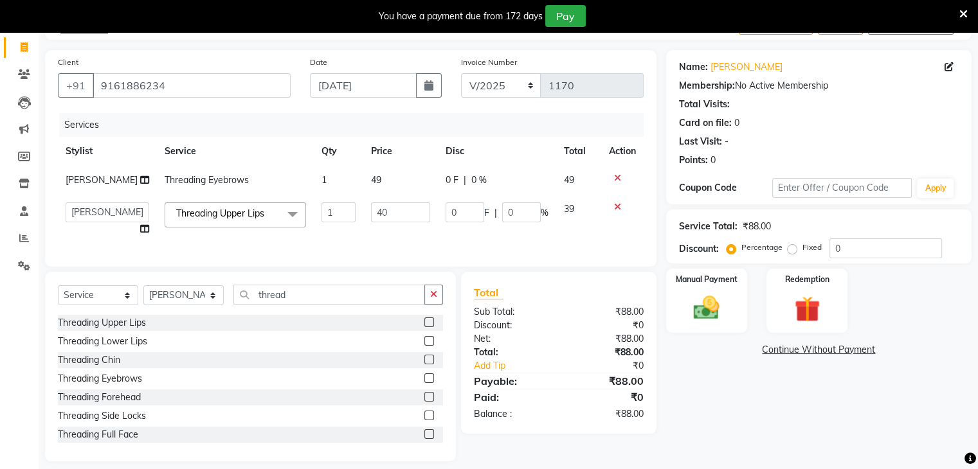
select select "78253"
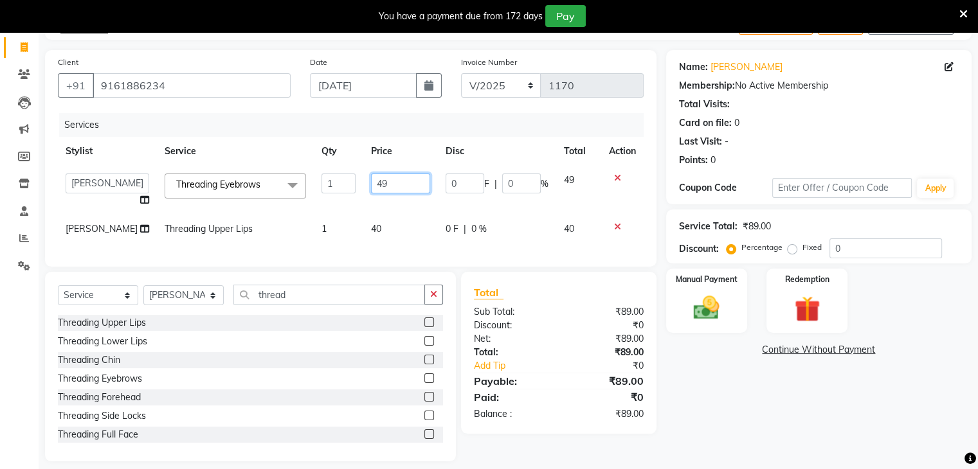
click at [388, 184] on input "49" at bounding box center [400, 184] width 59 height 20
drag, startPoint x: 388, startPoint y: 183, endPoint x: 328, endPoint y: 183, distance: 60.4
click at [328, 183] on tr "[PERSON_NAME] Anjali Fatima [PERSON_NAME] [PERSON_NAME] [PERSON_NAME] Threading…" at bounding box center [351, 190] width 586 height 49
type input "50"
click at [387, 211] on tbody "[PERSON_NAME] Anjali Fatima [PERSON_NAME] [PERSON_NAME] [PERSON_NAME] Threading…" at bounding box center [351, 205] width 586 height 78
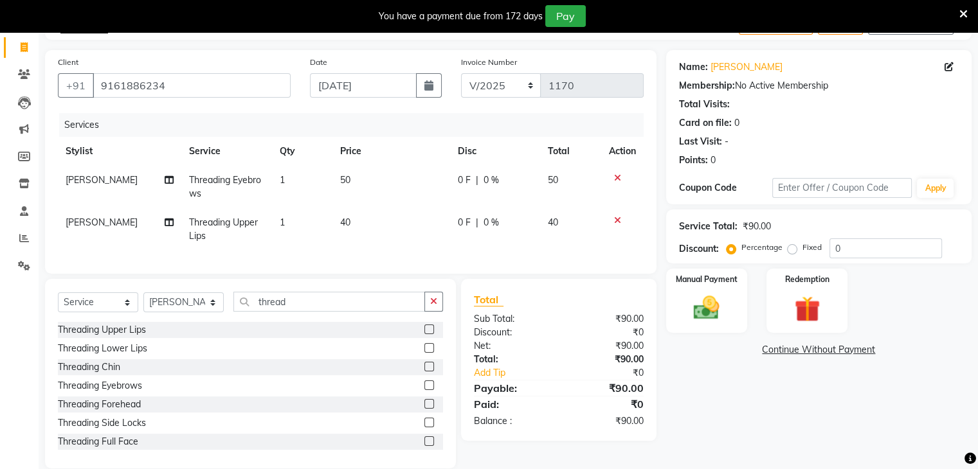
scroll to position [107, 0]
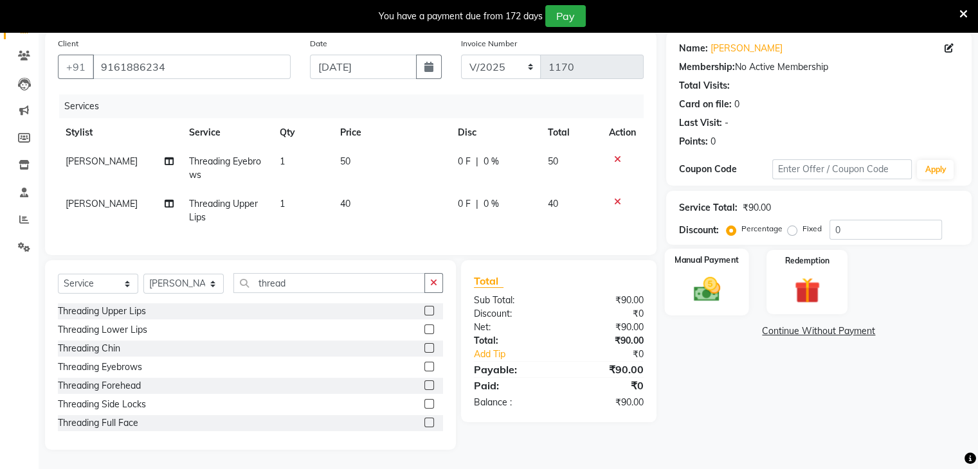
click at [682, 265] on div "Manual Payment" at bounding box center [706, 282] width 84 height 66
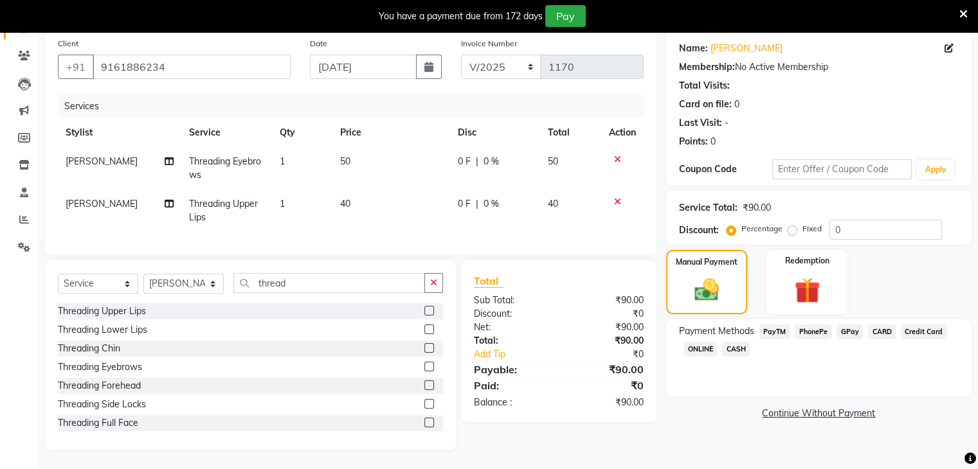
click at [849, 325] on span "GPay" at bounding box center [849, 332] width 26 height 15
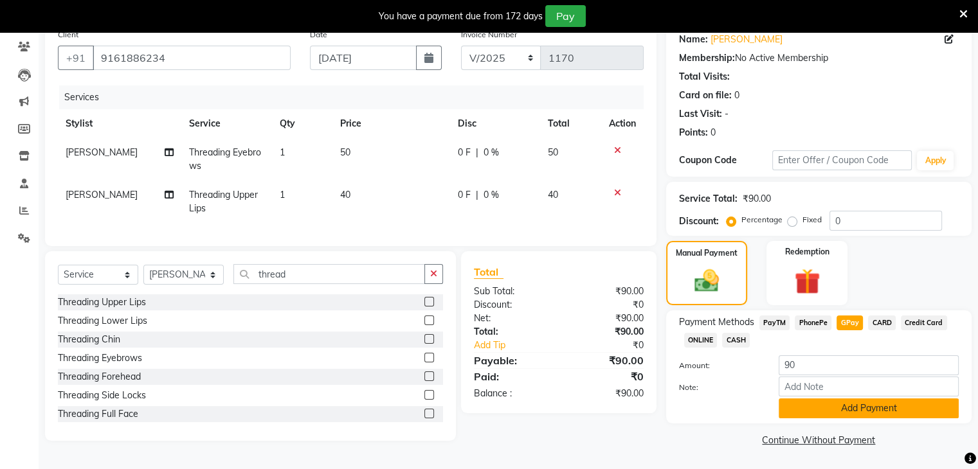
click at [882, 401] on button "Add Payment" at bounding box center [868, 409] width 180 height 20
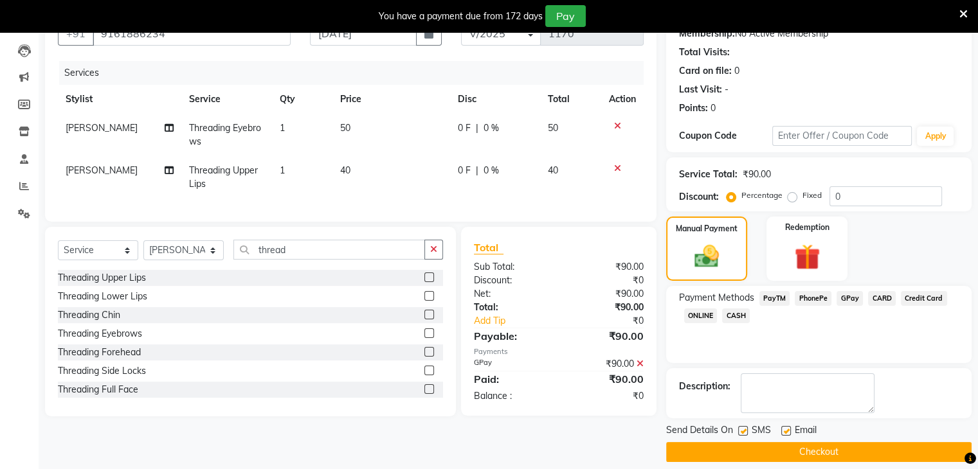
scroll to position [141, 0]
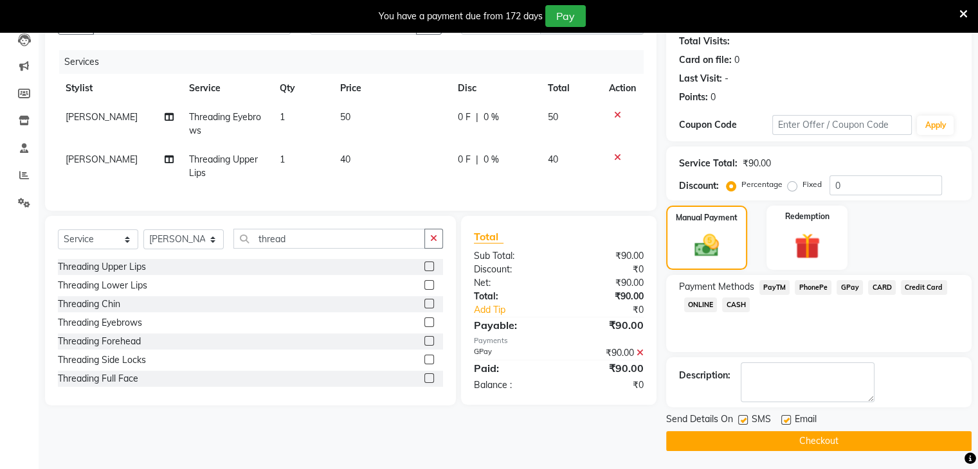
drag, startPoint x: 786, startPoint y: 418, endPoint x: 767, endPoint y: 418, distance: 18.7
click at [785, 418] on label at bounding box center [786, 420] width 10 height 10
click at [785, 418] on input "checkbox" at bounding box center [785, 421] width 8 height 8
checkbox input "false"
click at [739, 419] on label at bounding box center [743, 420] width 10 height 10
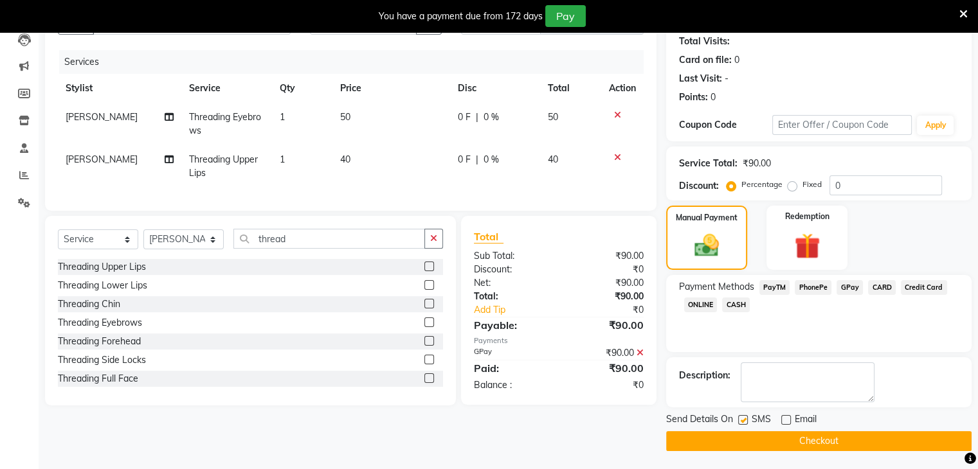
click at [739, 419] on input "checkbox" at bounding box center [742, 421] width 8 height 8
checkbox input "false"
click at [742, 436] on button "Checkout" at bounding box center [818, 441] width 305 height 20
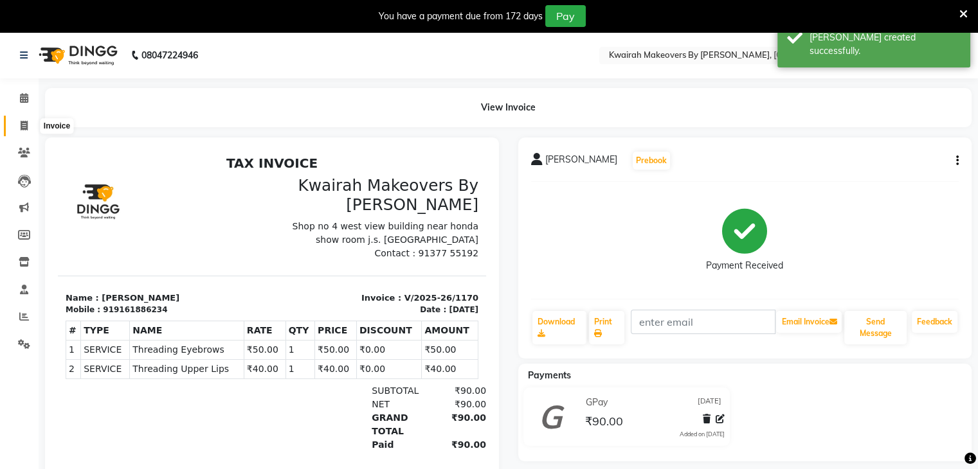
click at [21, 127] on icon at bounding box center [24, 126] width 7 height 10
select select "service"
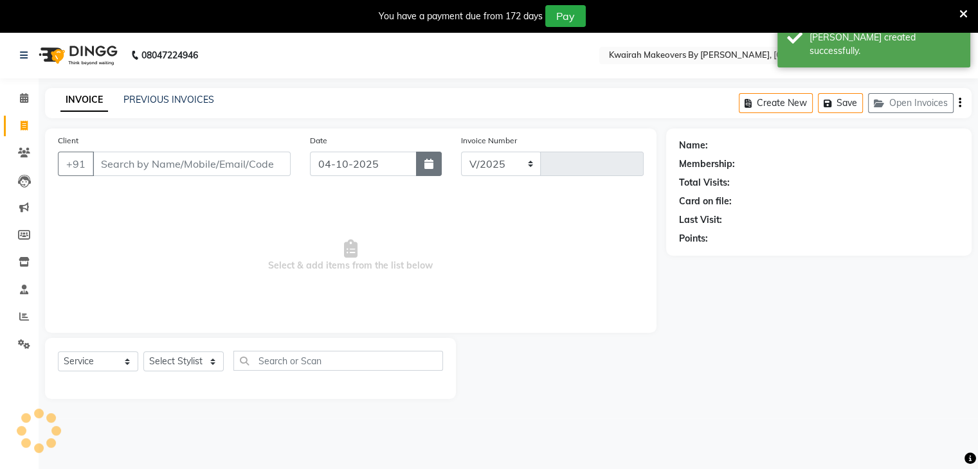
select select "3832"
type input "1171"
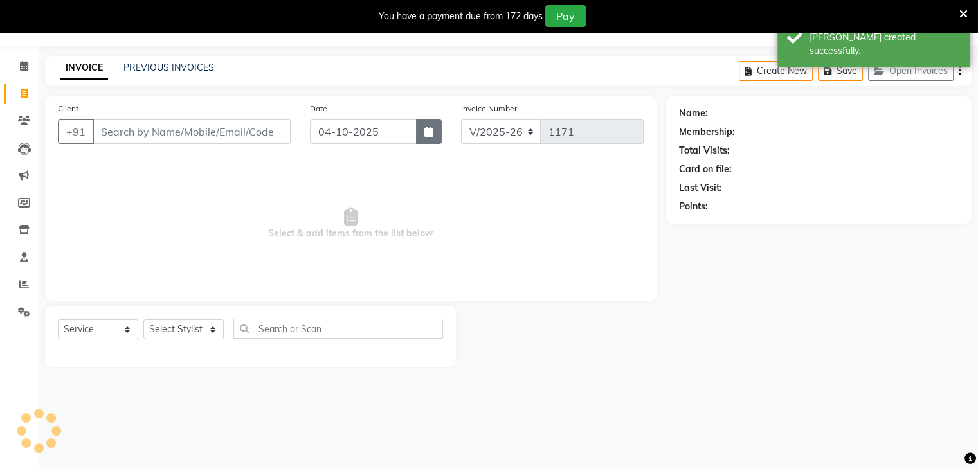
click at [433, 137] on button "button" at bounding box center [429, 132] width 26 height 24
select select "10"
select select "2025"
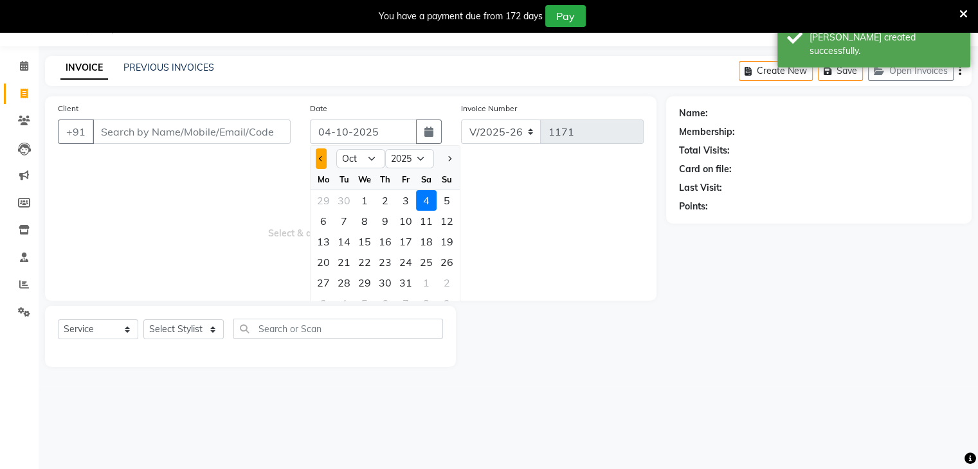
click at [321, 163] on button "Previous month" at bounding box center [321, 158] width 11 height 21
select select "9"
click at [338, 280] on div "30" at bounding box center [344, 283] width 21 height 21
type input "[DATE]"
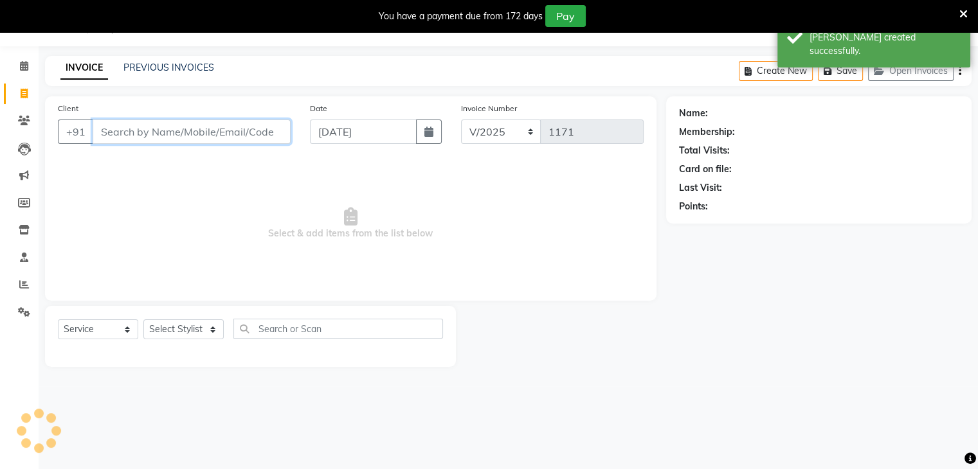
click at [231, 131] on input "Client" at bounding box center [192, 132] width 198 height 24
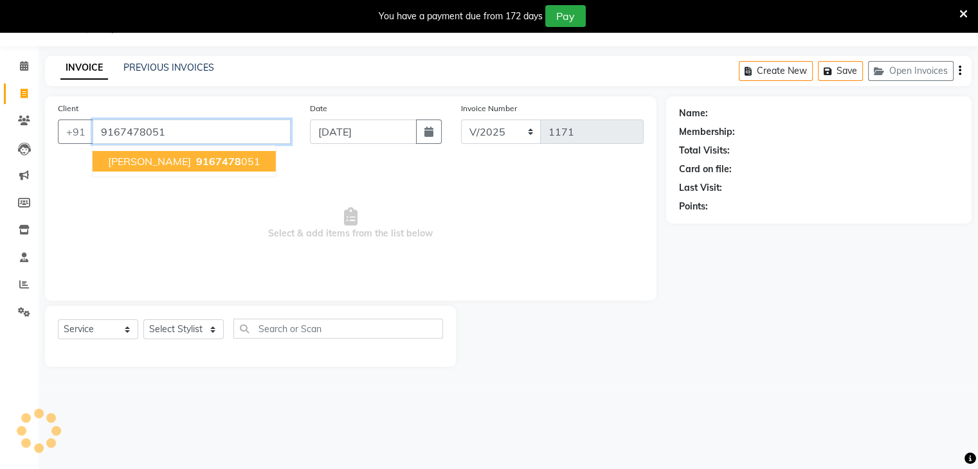
type input "9167478051"
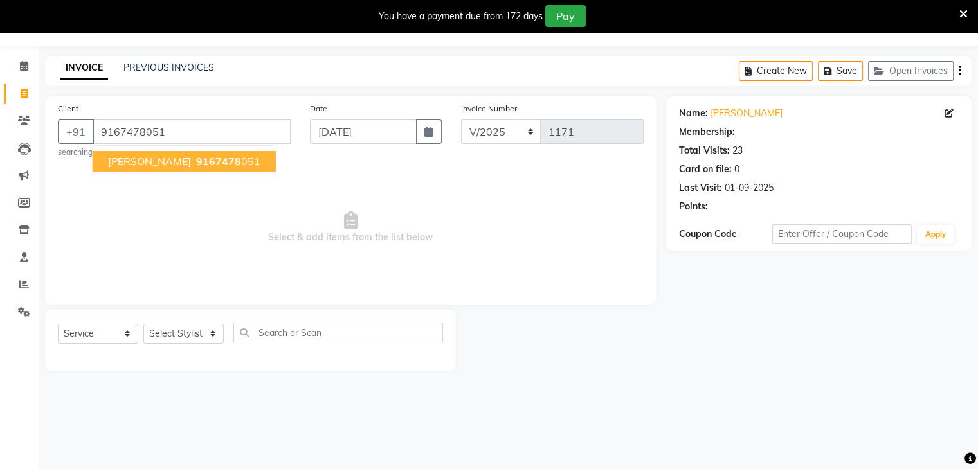
select select "1: Object"
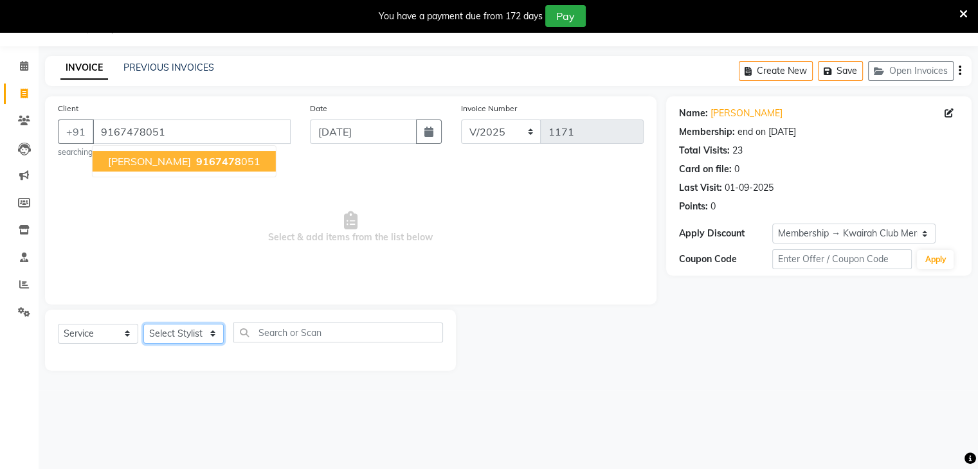
click at [195, 333] on select "Select Stylist [PERSON_NAME] Anjali [PERSON_NAME] [PERSON_NAME] [PERSON_NAME] […" at bounding box center [183, 334] width 80 height 20
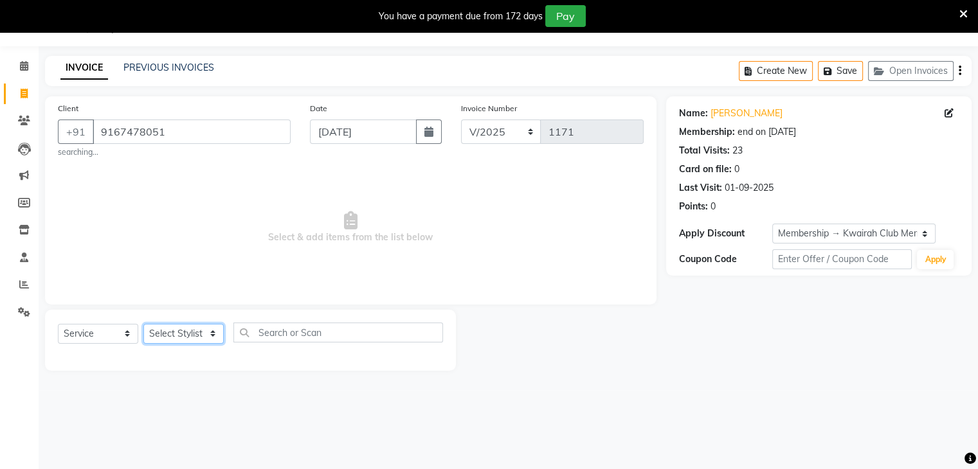
select select "78253"
click at [143, 324] on select "Select Stylist [PERSON_NAME] Anjali [PERSON_NAME] [PERSON_NAME] [PERSON_NAME] […" at bounding box center [183, 334] width 80 height 20
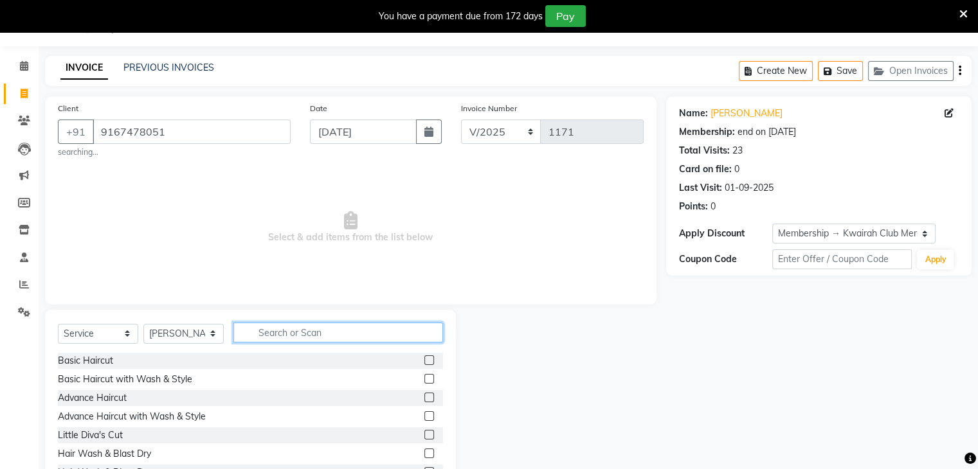
click at [275, 330] on input "text" at bounding box center [338, 333] width 210 height 20
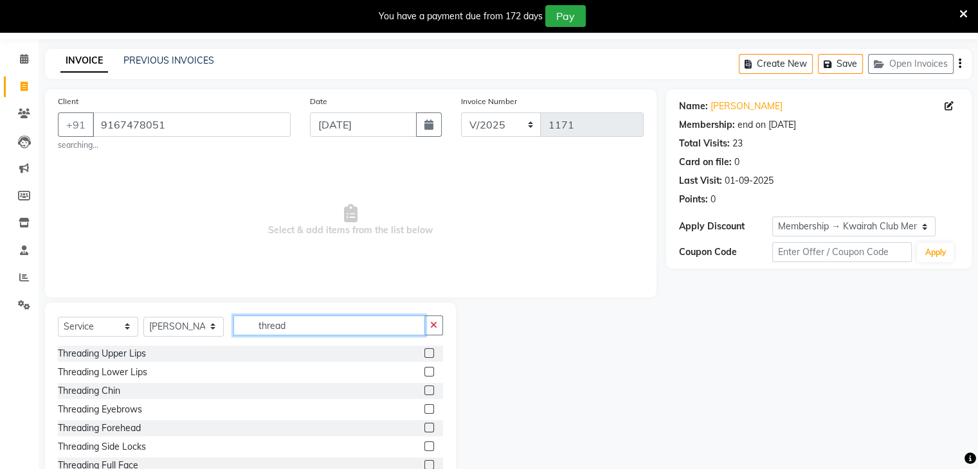
scroll to position [82, 0]
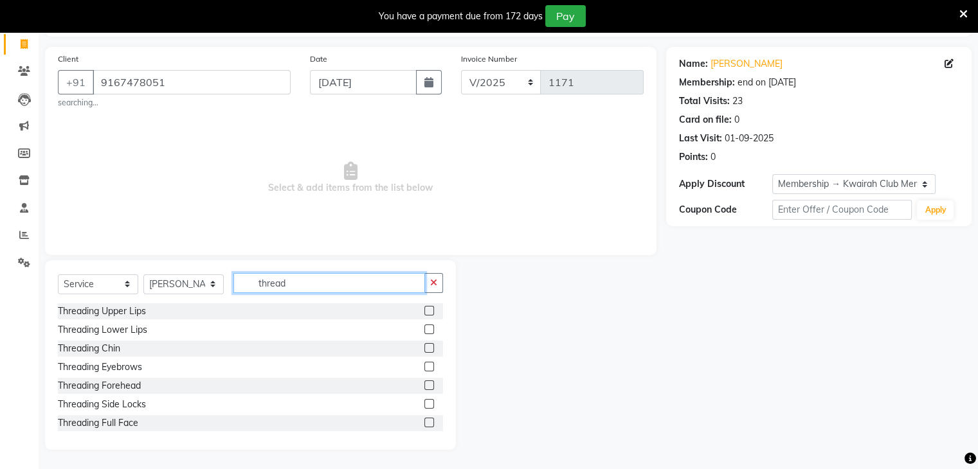
type input "thread"
click at [424, 363] on label at bounding box center [429, 367] width 10 height 10
click at [424, 363] on input "checkbox" at bounding box center [428, 367] width 8 height 8
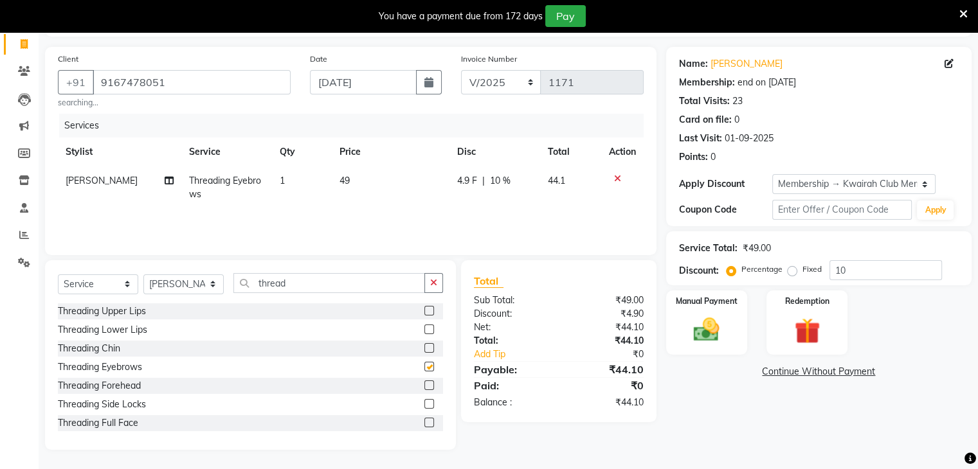
checkbox input "false"
click at [424, 386] on label at bounding box center [429, 386] width 10 height 10
click at [424, 386] on input "checkbox" at bounding box center [428, 386] width 8 height 8
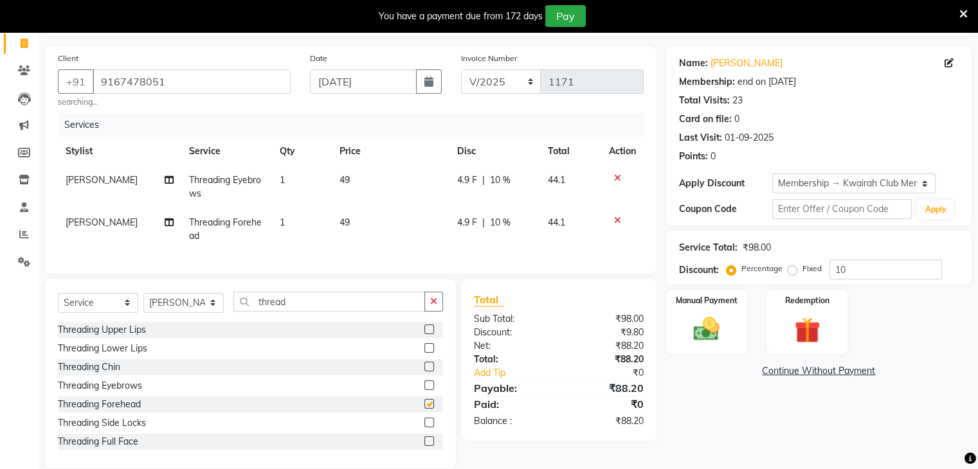
checkbox input "false"
click at [424, 334] on label at bounding box center [429, 330] width 10 height 10
click at [424, 334] on input "checkbox" at bounding box center [428, 330] width 8 height 8
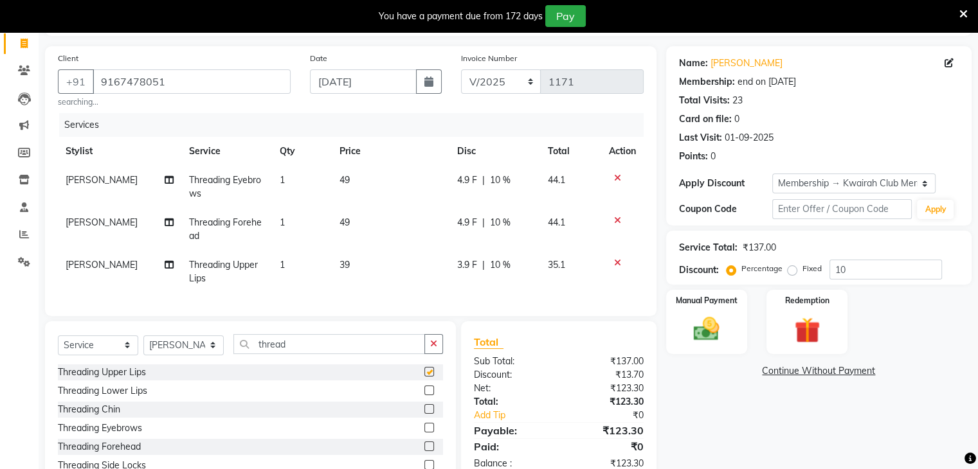
checkbox input "false"
click at [378, 269] on td "39" at bounding box center [390, 272] width 117 height 42
select select "78253"
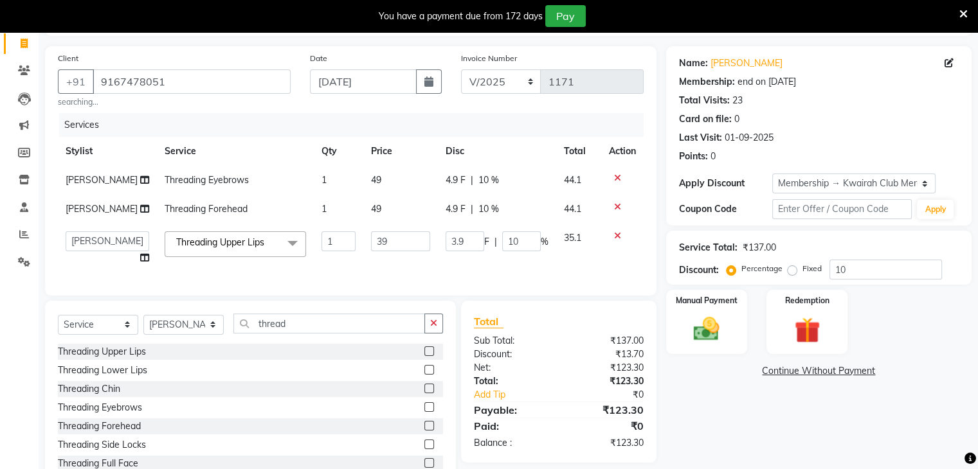
click at [378, 251] on input "39" at bounding box center [400, 241] width 59 height 20
drag, startPoint x: 378, startPoint y: 265, endPoint x: 326, endPoint y: 268, distance: 52.2
click at [326, 268] on tr "[PERSON_NAME] Anjali Fatima [PERSON_NAME] [PERSON_NAME] [PERSON_NAME] Threading…" at bounding box center [351, 248] width 586 height 49
click at [393, 251] on input "39" at bounding box center [400, 241] width 59 height 20
drag, startPoint x: 391, startPoint y: 265, endPoint x: 346, endPoint y: 265, distance: 44.4
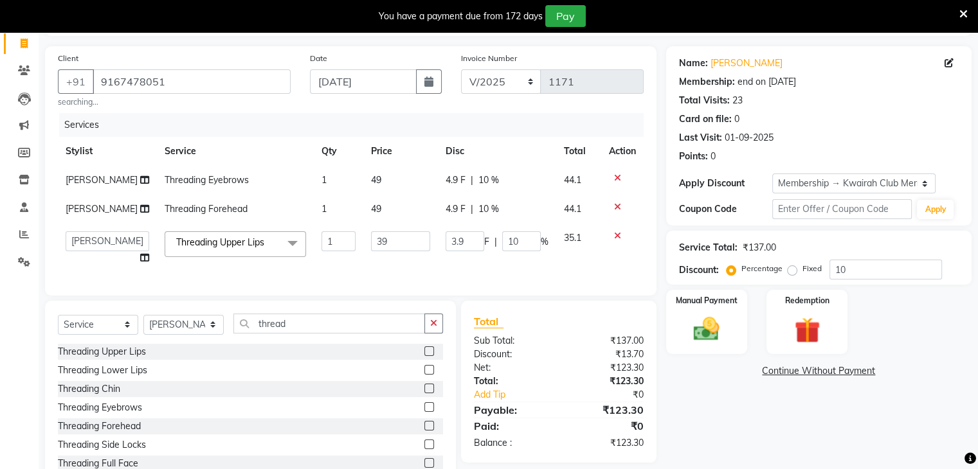
click at [346, 265] on tr "[PERSON_NAME] Anjali Fatima [PERSON_NAME] [PERSON_NAME] [PERSON_NAME] Threading…" at bounding box center [351, 248] width 586 height 49
type input "40"
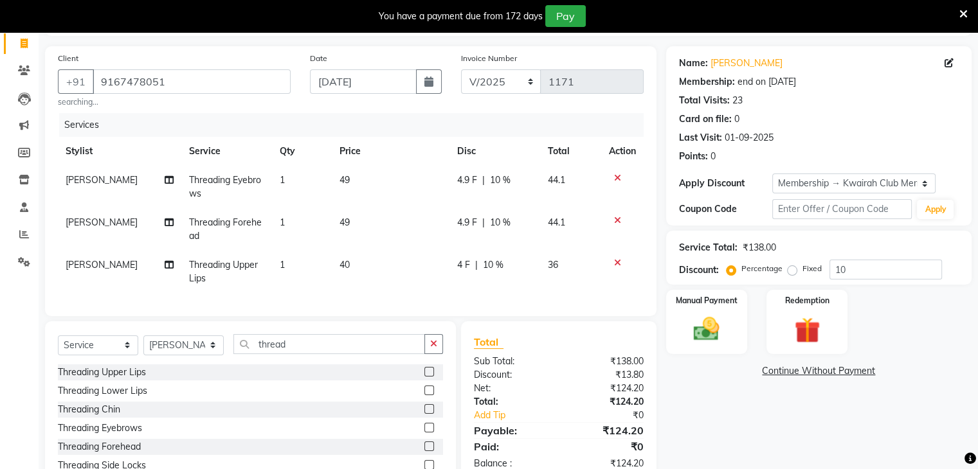
drag, startPoint x: 422, startPoint y: 253, endPoint x: 396, endPoint y: 232, distance: 32.9
click at [421, 252] on td "40" at bounding box center [390, 272] width 117 height 42
select select "78253"
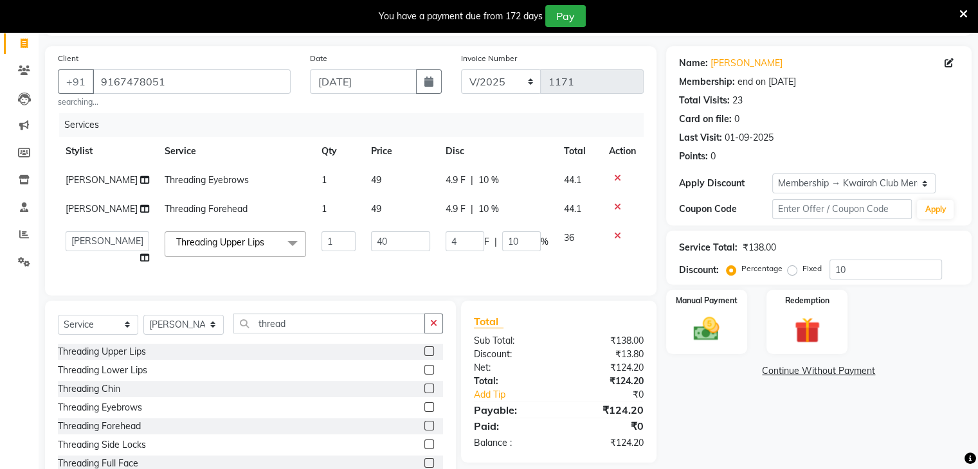
click at [396, 224] on td "49" at bounding box center [400, 209] width 75 height 29
select select "78253"
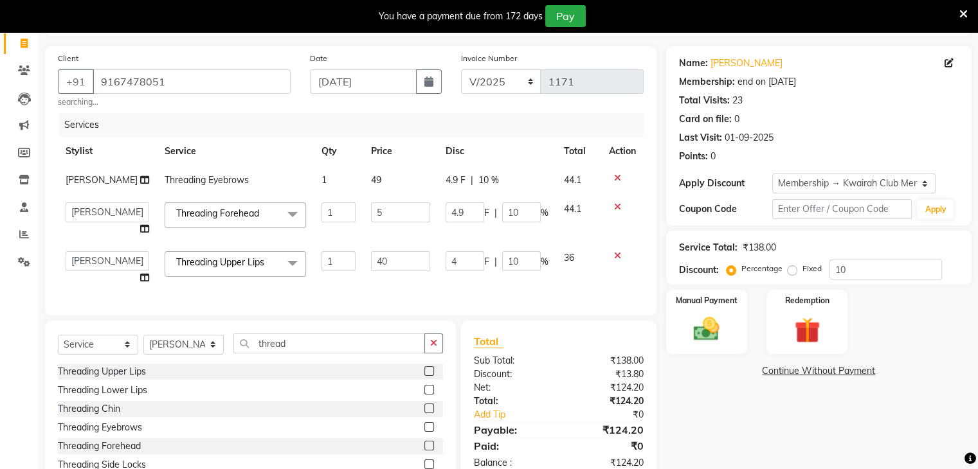
drag, startPoint x: 390, startPoint y: 224, endPoint x: 327, endPoint y: 222, distance: 63.7
click at [327, 222] on tr "[PERSON_NAME] Anjali Fatima [PERSON_NAME] [PERSON_NAME] [PERSON_NAME] Threading…" at bounding box center [351, 219] width 586 height 49
drag, startPoint x: 389, startPoint y: 225, endPoint x: 307, endPoint y: 222, distance: 81.7
click at [307, 222] on tr "[PERSON_NAME] Anjali Fatima [PERSON_NAME] [PERSON_NAME] [PERSON_NAME] Threading…" at bounding box center [351, 219] width 586 height 49
type input "50"
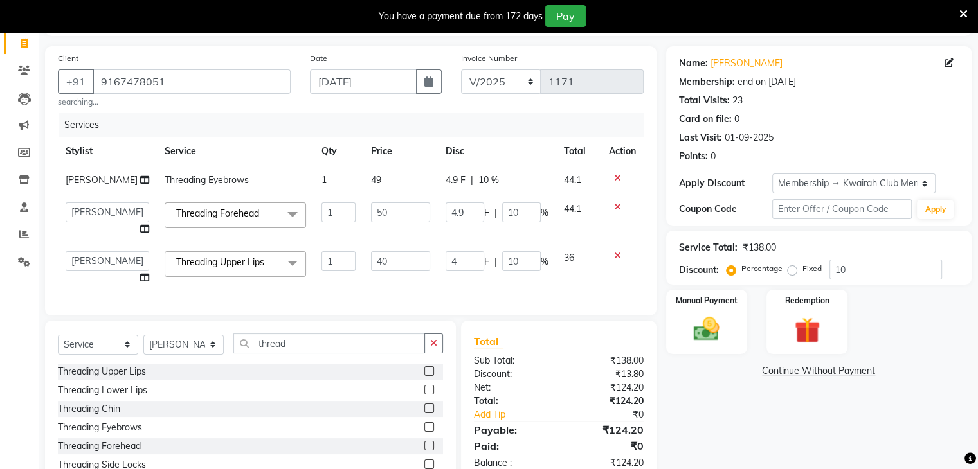
click at [371, 184] on td "49" at bounding box center [400, 180] width 75 height 29
select select "78253"
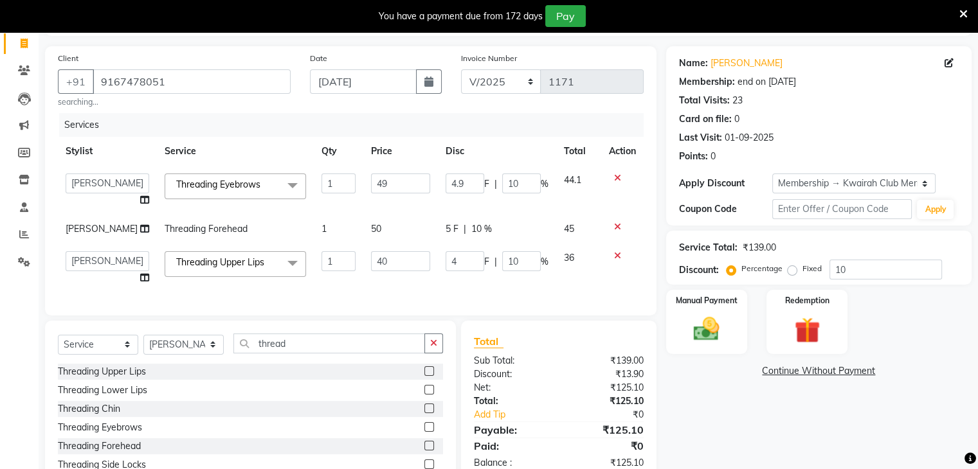
click at [381, 178] on input "49" at bounding box center [400, 184] width 59 height 20
drag, startPoint x: 381, startPoint y: 179, endPoint x: 337, endPoint y: 181, distance: 44.4
click at [337, 181] on tr "[PERSON_NAME] Anjali Fatima [PERSON_NAME] [PERSON_NAME] [PERSON_NAME] Threading…" at bounding box center [351, 190] width 586 height 49
click at [393, 190] on input "0" at bounding box center [400, 184] width 59 height 20
click at [393, 189] on input "05" at bounding box center [400, 184] width 59 height 20
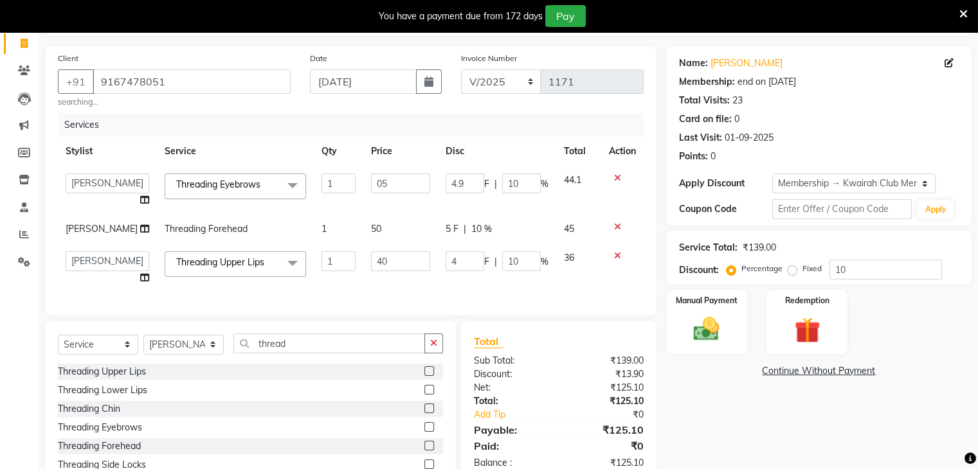
type input "0"
type input "50"
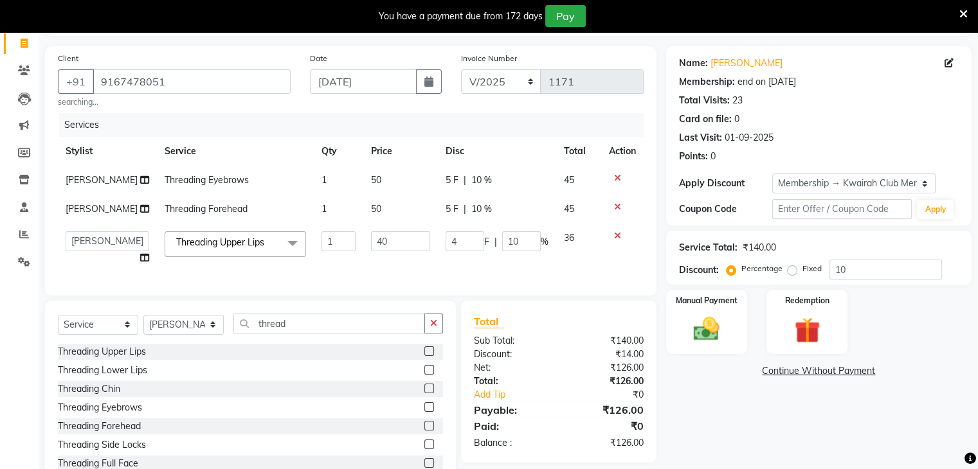
click at [406, 195] on td "50" at bounding box center [400, 180] width 75 height 29
select select "78253"
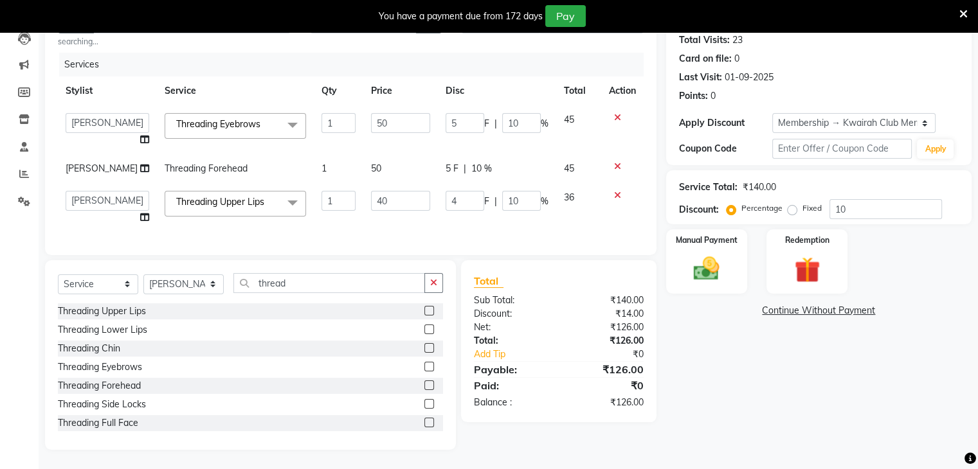
scroll to position [167, 0]
click at [214, 286] on select "Select Stylist [PERSON_NAME] Anjali [PERSON_NAME] [PERSON_NAME] [PERSON_NAME] […" at bounding box center [183, 284] width 80 height 20
click at [143, 274] on select "Select Stylist [PERSON_NAME] Anjali [PERSON_NAME] [PERSON_NAME] [PERSON_NAME] […" at bounding box center [183, 284] width 80 height 20
click at [197, 327] on div "Basic Haircut with Wash & Style" at bounding box center [250, 330] width 385 height 16
drag, startPoint x: 195, startPoint y: 268, endPoint x: 192, endPoint y: 278, distance: 10.2
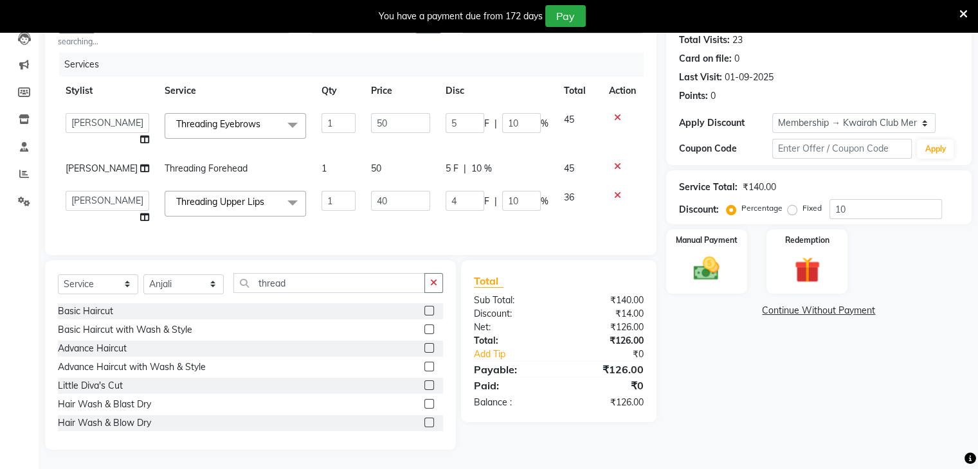
click at [194, 269] on div "Select Service Product Membership Package Voucher Prepaid Gift Card Select Styl…" at bounding box center [250, 355] width 411 height 190
click at [192, 278] on select "Select Stylist [PERSON_NAME] Anjali [PERSON_NAME] [PERSON_NAME] [PERSON_NAME] […" at bounding box center [183, 284] width 80 height 20
select select "71137"
click at [143, 274] on select "Select Stylist [PERSON_NAME] Anjali [PERSON_NAME] [PERSON_NAME] [PERSON_NAME] […" at bounding box center [183, 284] width 80 height 20
drag, startPoint x: 214, startPoint y: 286, endPoint x: 184, endPoint y: 285, distance: 29.6
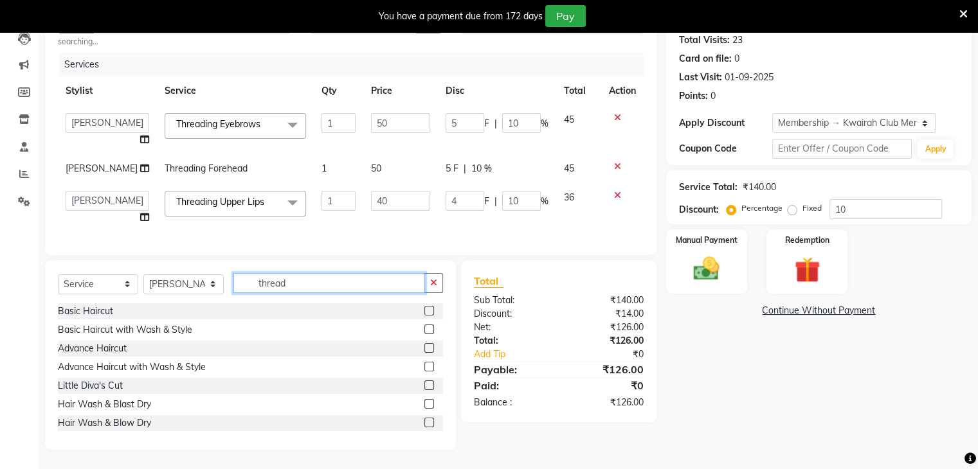
click at [184, 285] on div "Select Service Product Membership Package Voucher Prepaid Gift Card Select Styl…" at bounding box center [250, 288] width 385 height 30
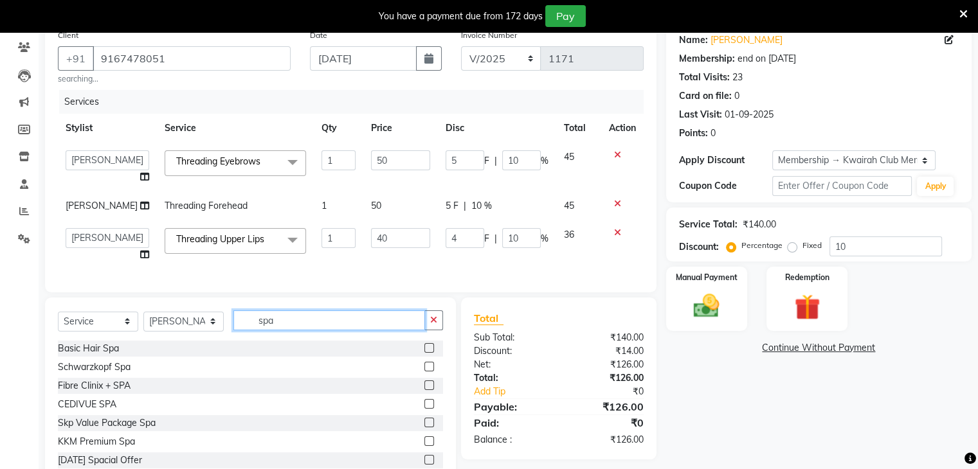
scroll to position [39, 0]
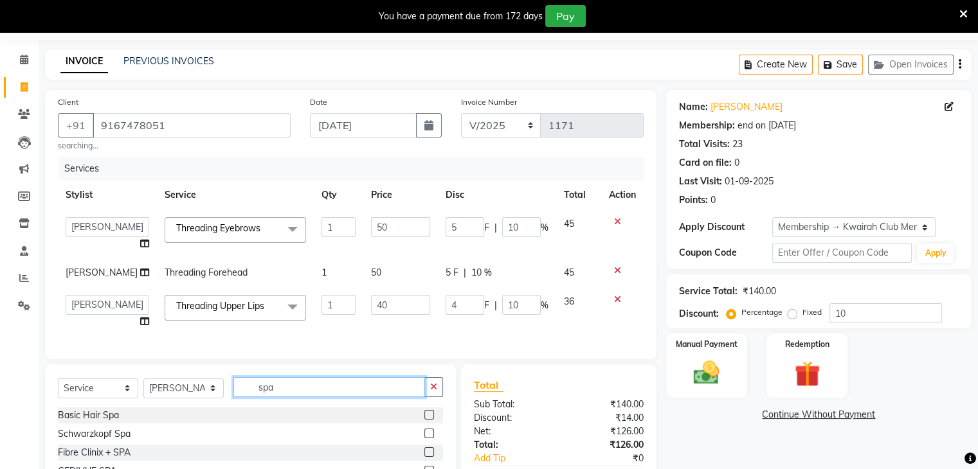
type input "spa"
click at [424, 438] on label at bounding box center [429, 434] width 10 height 10
click at [424, 438] on input "checkbox" at bounding box center [428, 434] width 8 height 8
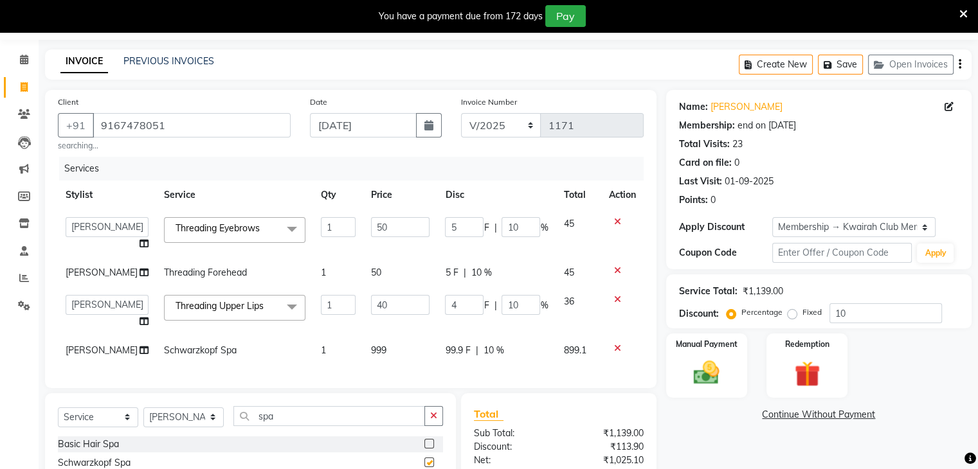
checkbox input "false"
click at [405, 375] on div "Services Stylist Service Qty Price Disc Total Action [PERSON_NAME] Anjali Fatim…" at bounding box center [351, 266] width 586 height 219
click at [404, 365] on td "999" at bounding box center [400, 350] width 75 height 29
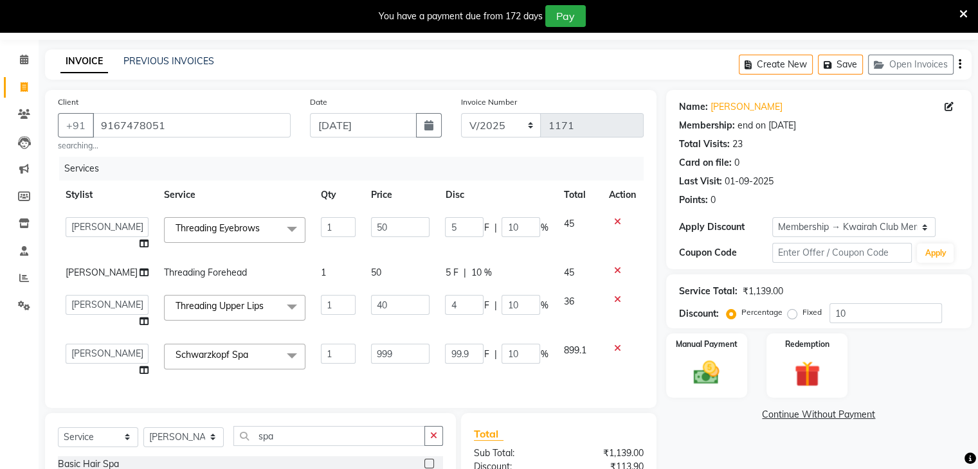
click at [402, 364] on input "999" at bounding box center [400, 354] width 59 height 20
drag, startPoint x: 402, startPoint y: 365, endPoint x: 278, endPoint y: 365, distance: 124.1
click at [278, 365] on tr "[PERSON_NAME] Anjali Fatima [PERSON_NAME] Rakhi [PERSON_NAME] [PERSON_NAME] Spa…" at bounding box center [351, 360] width 586 height 49
type input "1300"
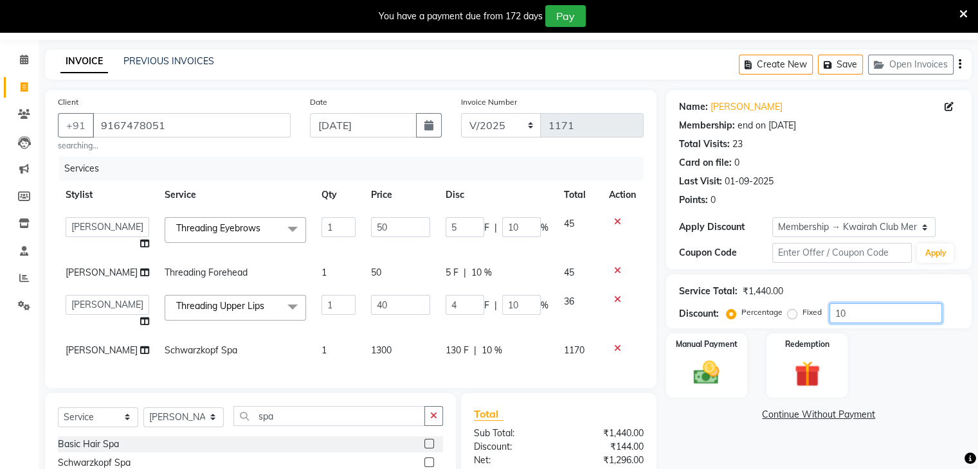
drag, startPoint x: 892, startPoint y: 307, endPoint x: 766, endPoint y: 319, distance: 126.6
click at [766, 319] on div "Percentage Fixed 10" at bounding box center [835, 313] width 213 height 20
type input "2"
type input "0.8"
type input "2"
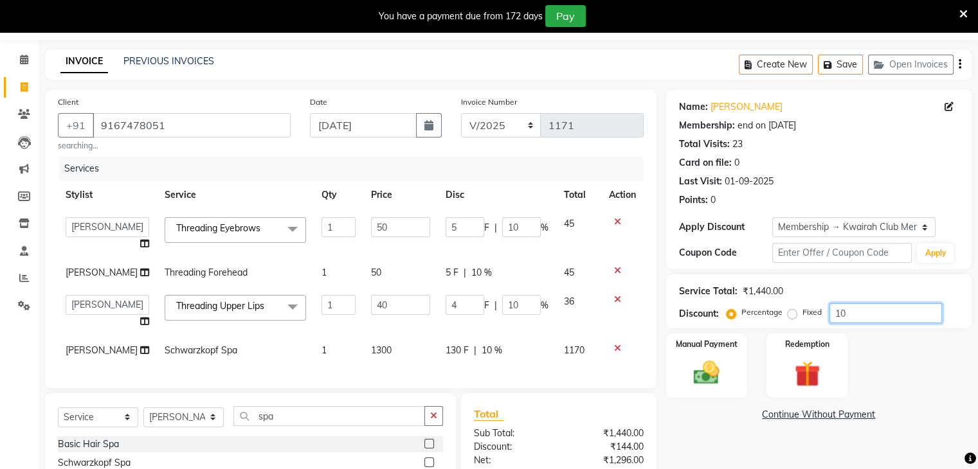
type input "1"
type input "2"
type input "25"
type input "10"
type input "25"
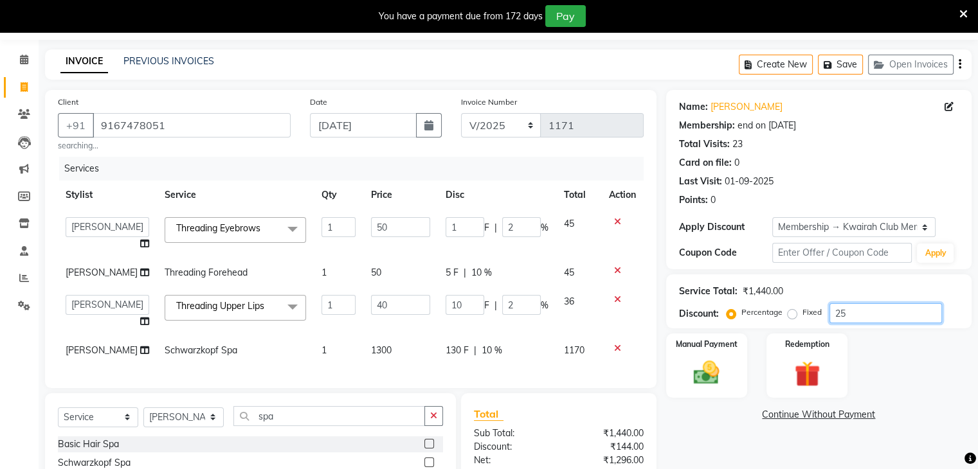
type input "12.5"
type input "25"
click at [710, 377] on img at bounding box center [706, 373] width 43 height 31
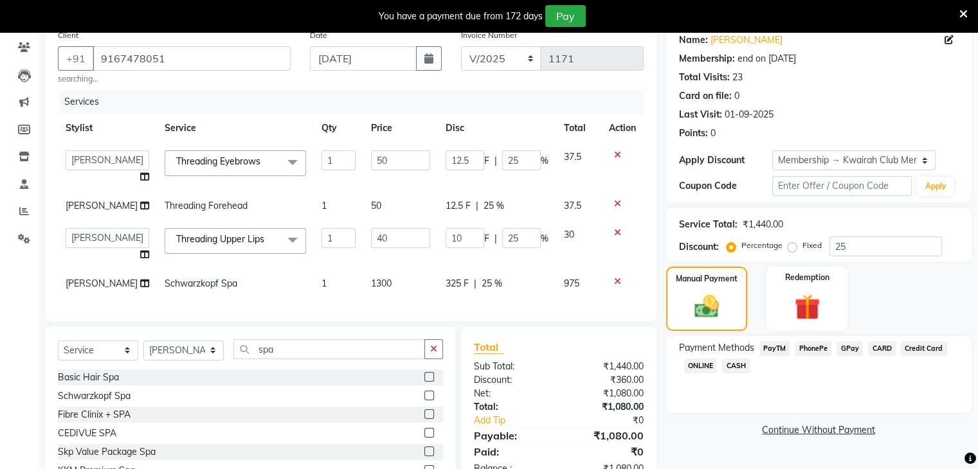
scroll to position [195, 0]
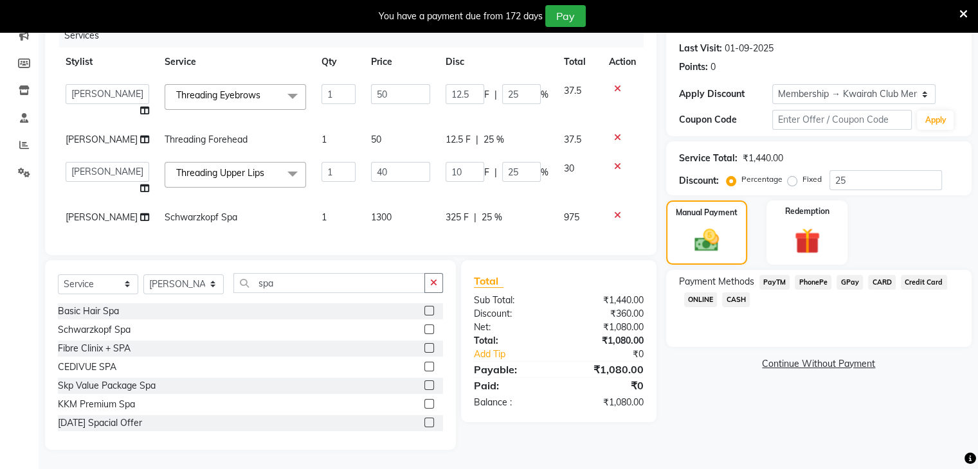
click at [713, 354] on div "Name: [PERSON_NAME] Membership: end on [DATE] Total Visits: 23 Card on file: 0 …" at bounding box center [823, 203] width 315 height 493
click at [837, 275] on span "GPay" at bounding box center [849, 282] width 26 height 15
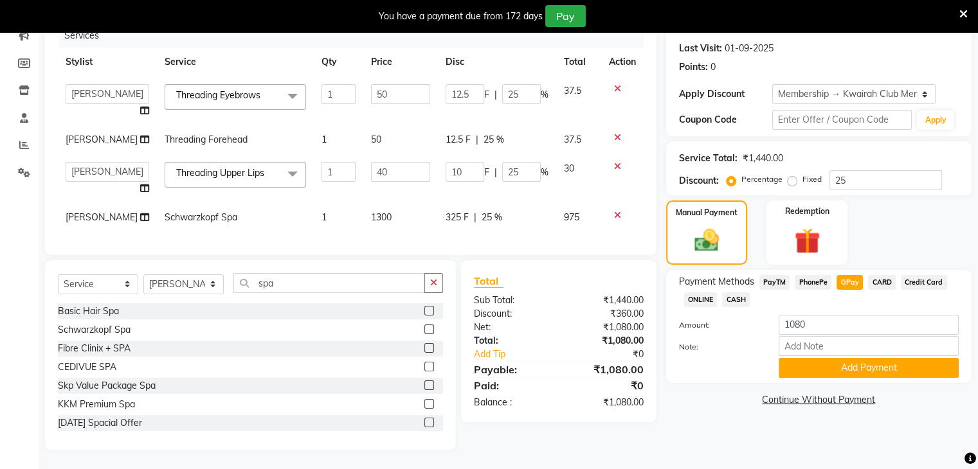
click at [851, 275] on span "GPay" at bounding box center [849, 282] width 26 height 15
click at [850, 358] on button "Add Payment" at bounding box center [868, 368] width 180 height 20
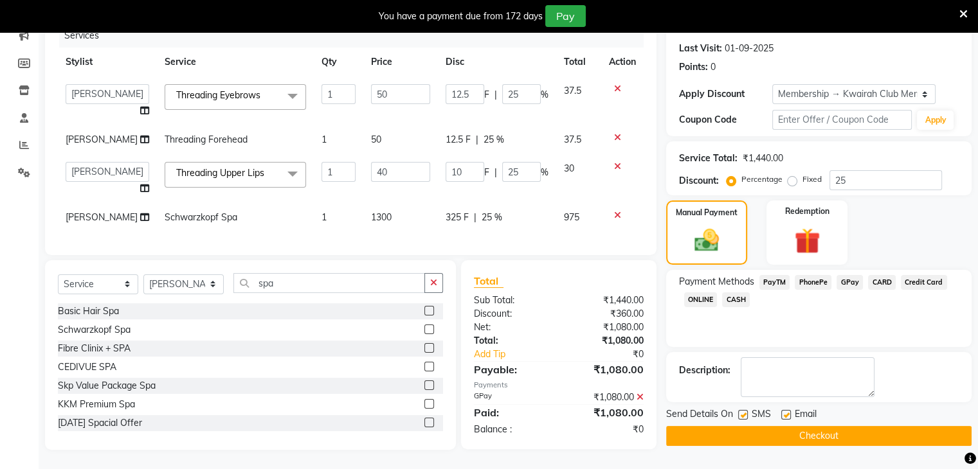
click at [743, 410] on label at bounding box center [743, 415] width 10 height 10
click at [743, 411] on input "checkbox" at bounding box center [742, 415] width 8 height 8
checkbox input "false"
drag, startPoint x: 787, startPoint y: 389, endPoint x: 785, endPoint y: 407, distance: 18.1
click at [787, 410] on label at bounding box center [786, 415] width 10 height 10
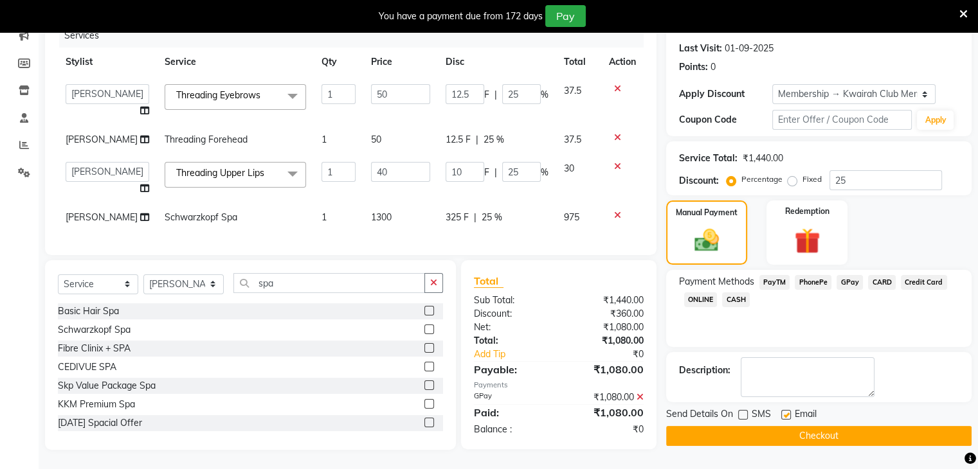
click at [787, 411] on input "checkbox" at bounding box center [785, 415] width 8 height 8
checkbox input "false"
click at [784, 426] on button "Checkout" at bounding box center [818, 436] width 305 height 20
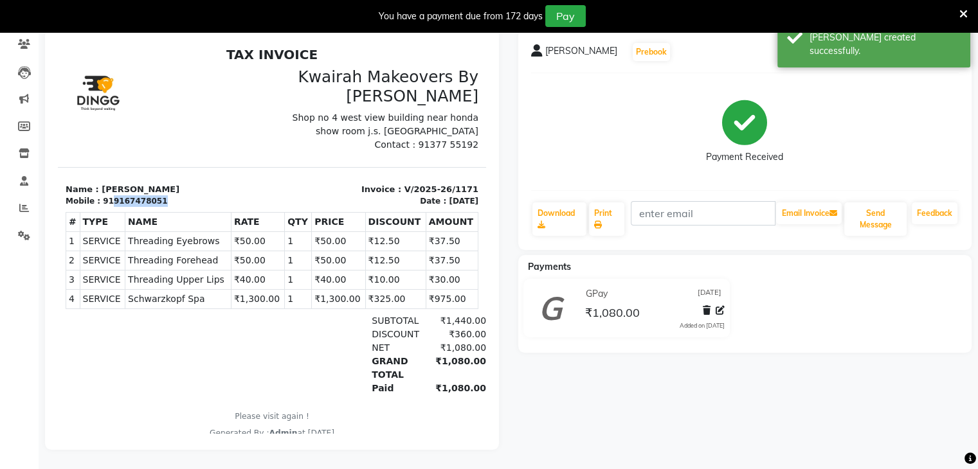
drag, startPoint x: 107, startPoint y: 195, endPoint x: 174, endPoint y: 196, distance: 66.9
click at [174, 196] on div "Mobile : 919167478051" at bounding box center [165, 201] width 199 height 12
copy div "9167478051"
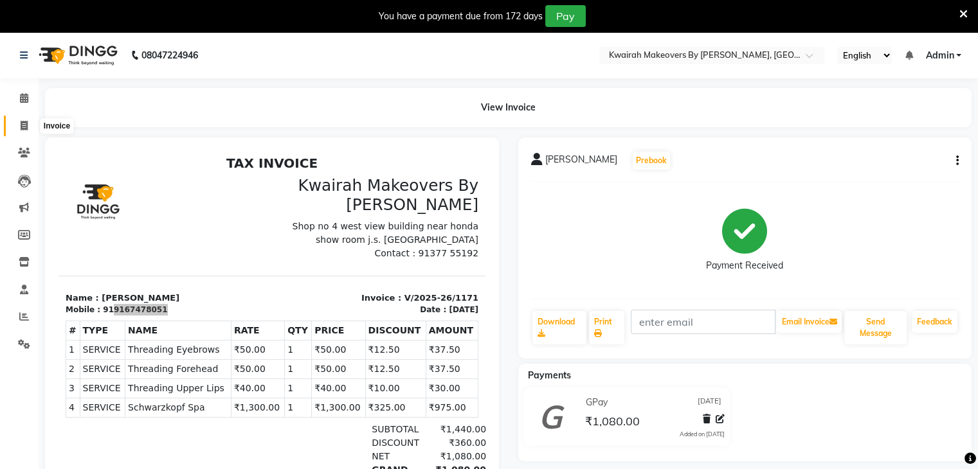
click at [21, 123] on icon at bounding box center [24, 126] width 7 height 10
select select "service"
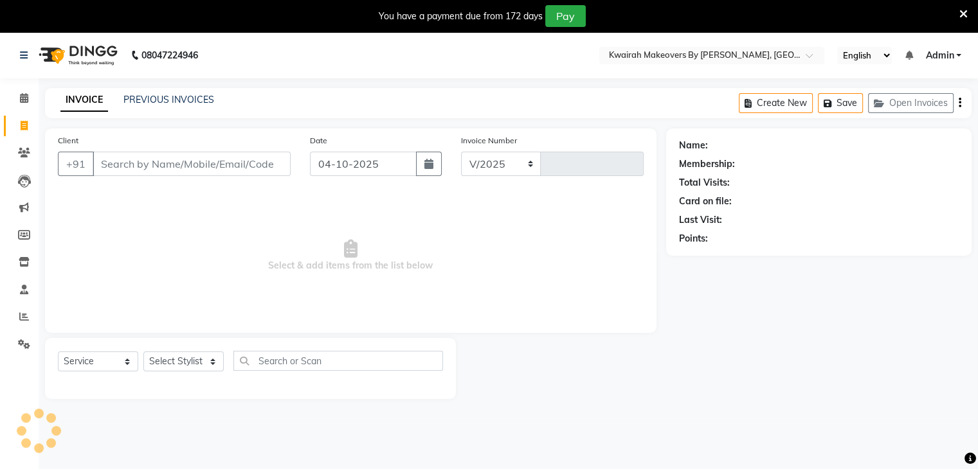
select select "3832"
type input "1173"
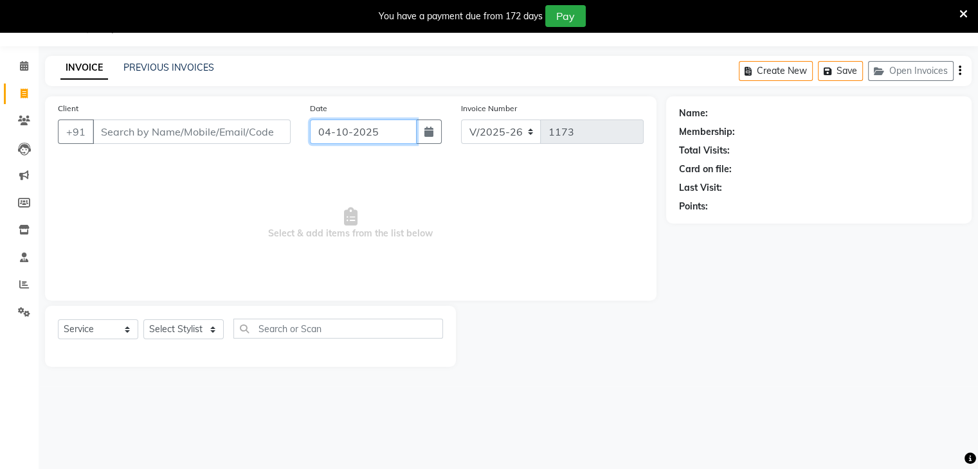
click at [370, 141] on input "04-10-2025" at bounding box center [363, 132] width 107 height 24
select select "10"
select select "2025"
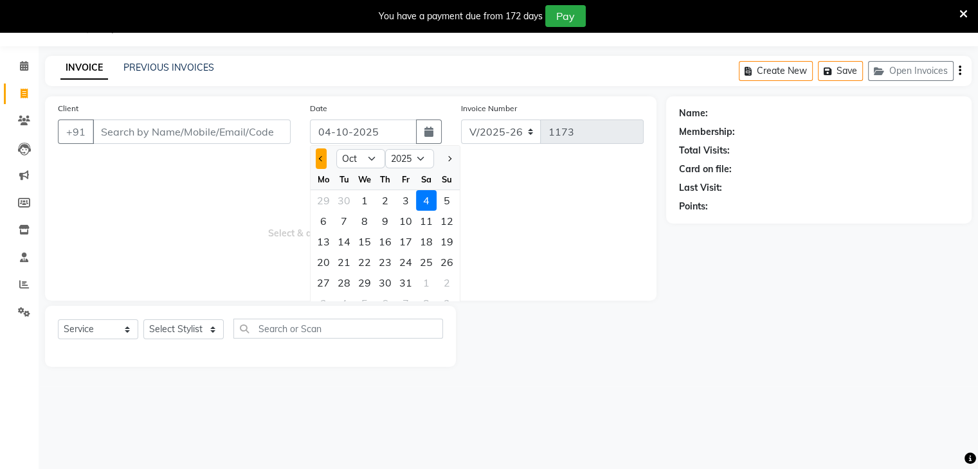
drag, startPoint x: 319, startPoint y: 170, endPoint x: 323, endPoint y: 163, distance: 8.9
click at [319, 168] on ngb-datepicker "Jan Feb Mar Apr May Jun [DATE] Aug Sep Oct Nov [DATE] 2016 2017 2018 2019 2020 …" at bounding box center [385, 231] width 150 height 172
click at [323, 163] on button "Previous month" at bounding box center [321, 158] width 11 height 21
select select "9"
click at [346, 275] on div "30" at bounding box center [344, 283] width 21 height 21
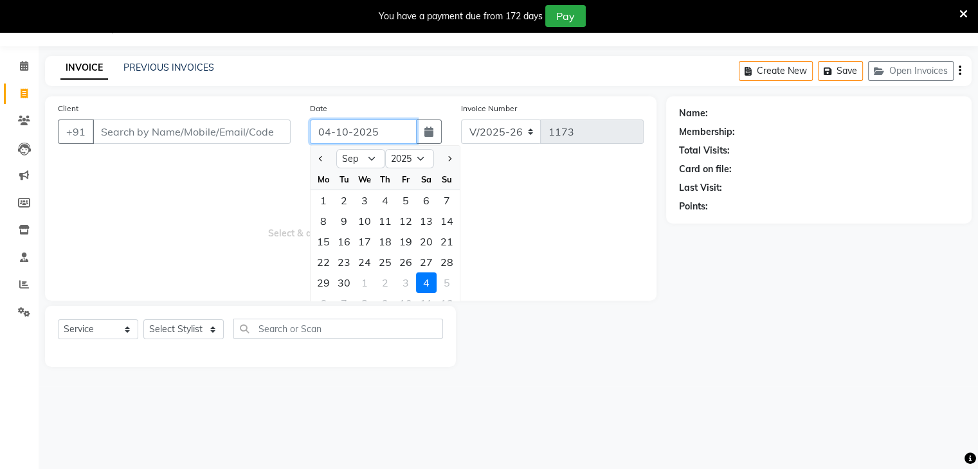
type input "[DATE]"
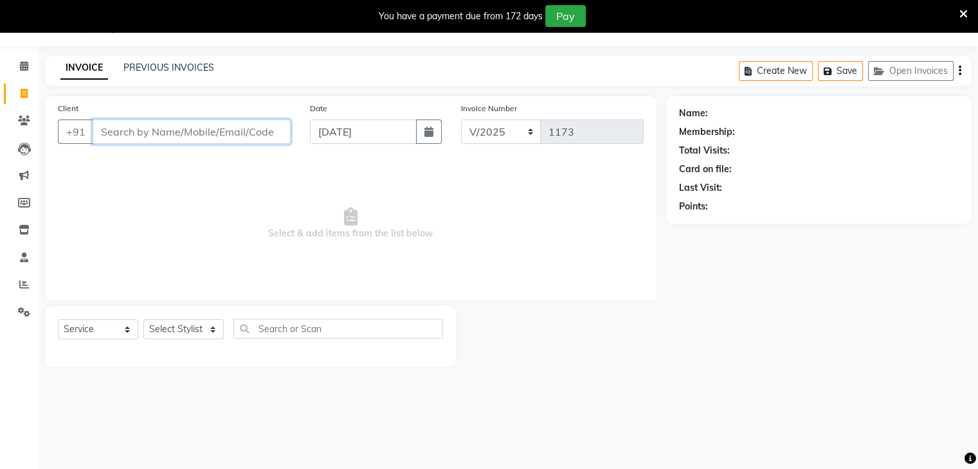
click at [231, 134] on input "Client" at bounding box center [192, 132] width 198 height 24
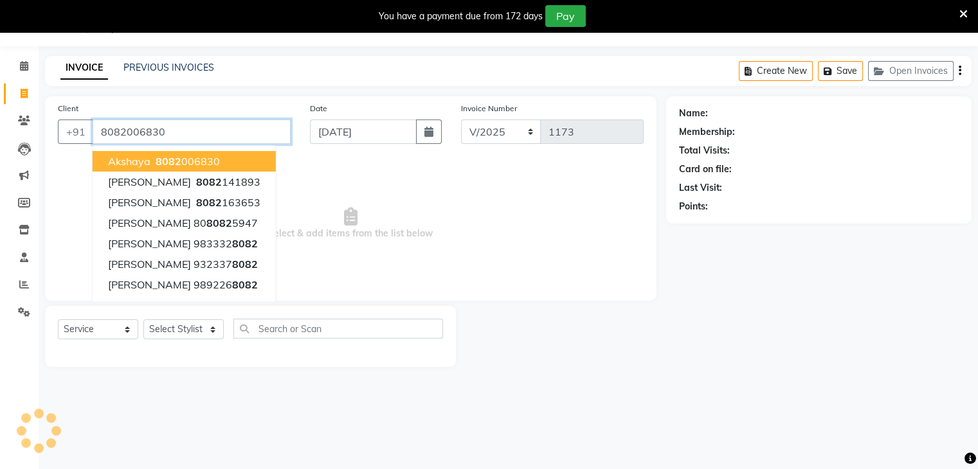
type input "8082006830"
select select "1: Object"
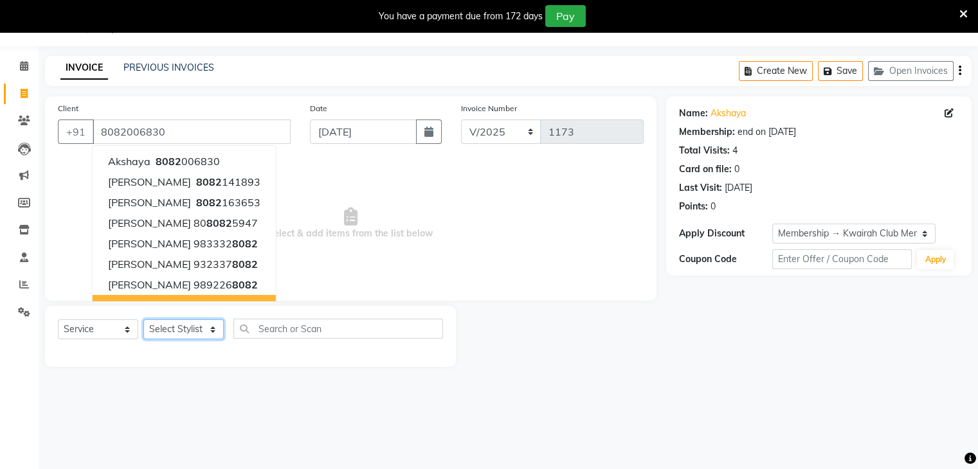
click at [197, 334] on select "Select Stylist [PERSON_NAME] Anjali [PERSON_NAME] [PERSON_NAME] [PERSON_NAME] […" at bounding box center [183, 329] width 80 height 20
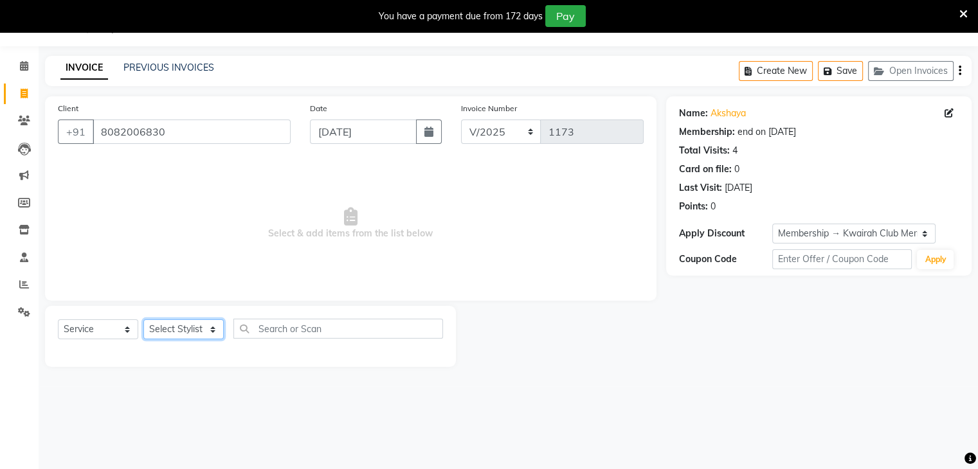
select select "71137"
click at [143, 320] on select "Select Stylist [PERSON_NAME] Anjali [PERSON_NAME] [PERSON_NAME] [PERSON_NAME] […" at bounding box center [183, 329] width 80 height 20
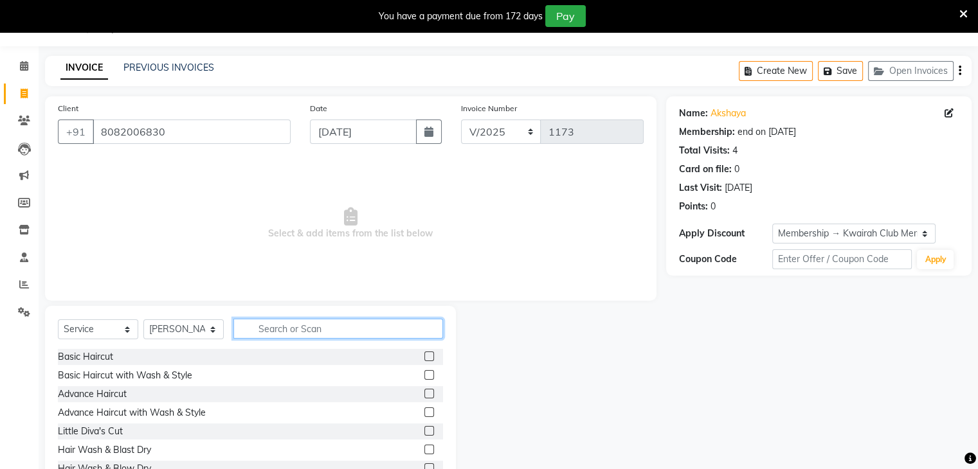
click at [274, 325] on input "text" at bounding box center [338, 329] width 210 height 20
type input "spa"
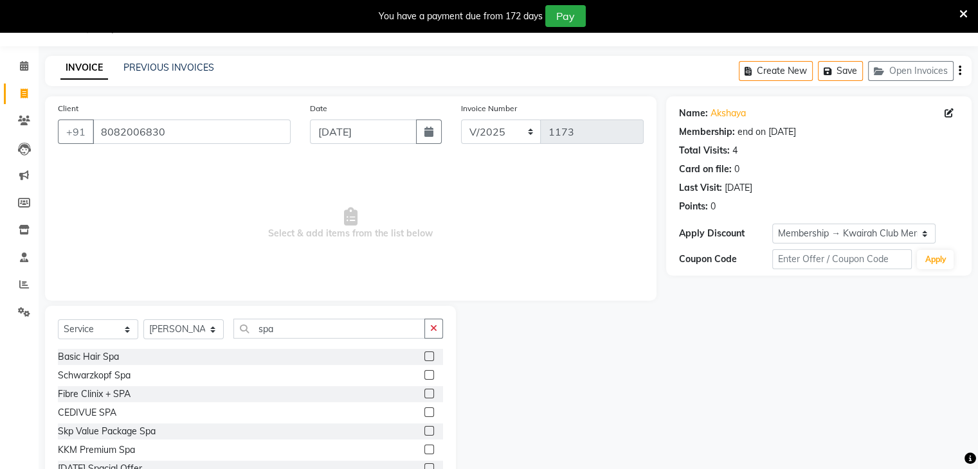
click at [424, 376] on label at bounding box center [429, 375] width 10 height 10
click at [424, 376] on input "checkbox" at bounding box center [428, 376] width 8 height 8
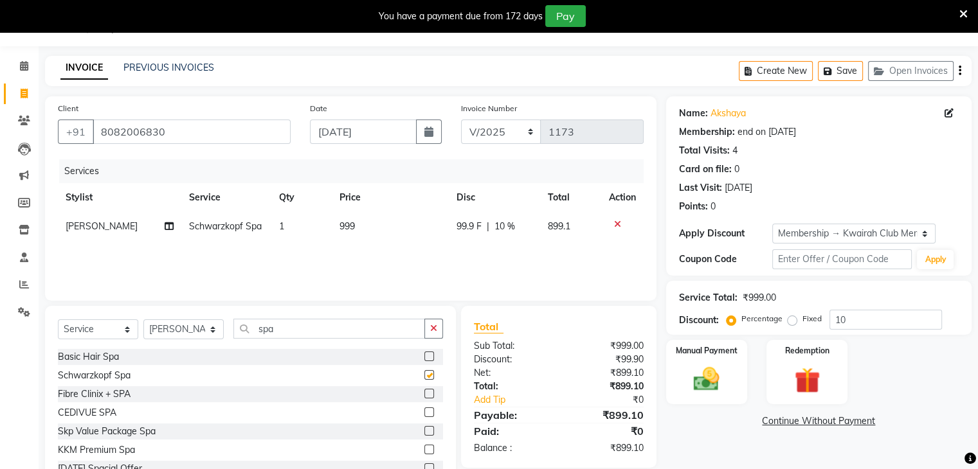
checkbox input "false"
click at [354, 237] on td "999" at bounding box center [390, 226] width 117 height 29
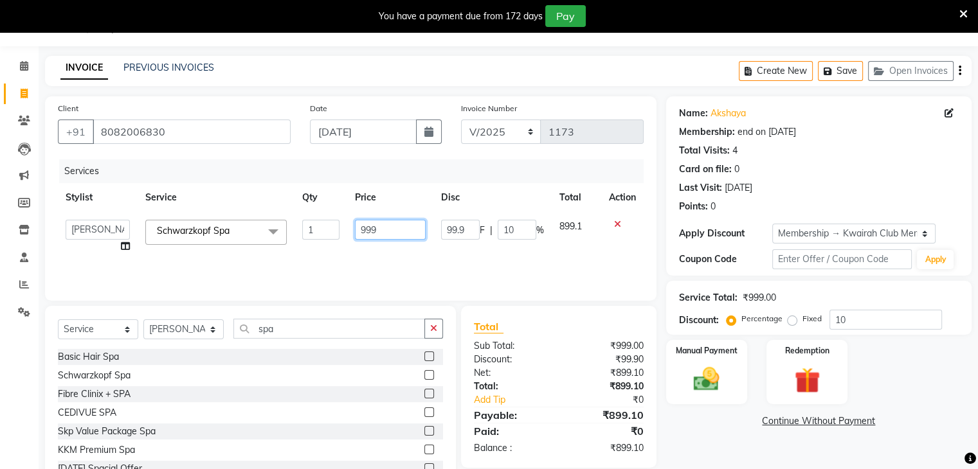
click at [363, 235] on input "999" at bounding box center [390, 230] width 71 height 20
drag, startPoint x: 378, startPoint y: 233, endPoint x: 330, endPoint y: 233, distance: 47.6
click at [330, 233] on tr "[PERSON_NAME] Anjali Fatima [PERSON_NAME] Rakhi [PERSON_NAME] [PERSON_NAME] Spa…" at bounding box center [351, 236] width 586 height 49
type input "1300"
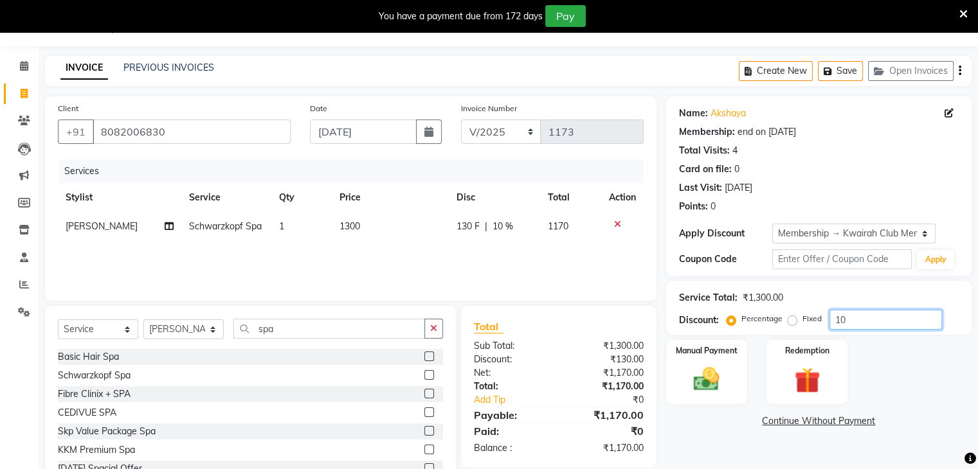
drag, startPoint x: 856, startPoint y: 319, endPoint x: 818, endPoint y: 319, distance: 38.6
click at [818, 319] on div "Percentage Fixed 10" at bounding box center [835, 320] width 213 height 20
type input "25"
drag, startPoint x: 696, startPoint y: 434, endPoint x: 728, endPoint y: 368, distance: 73.0
click at [697, 435] on div "Name: [PERSON_NAME] Membership: end on [DATE] Total Visits: 4 Card on file: 0 L…" at bounding box center [823, 295] width 315 height 399
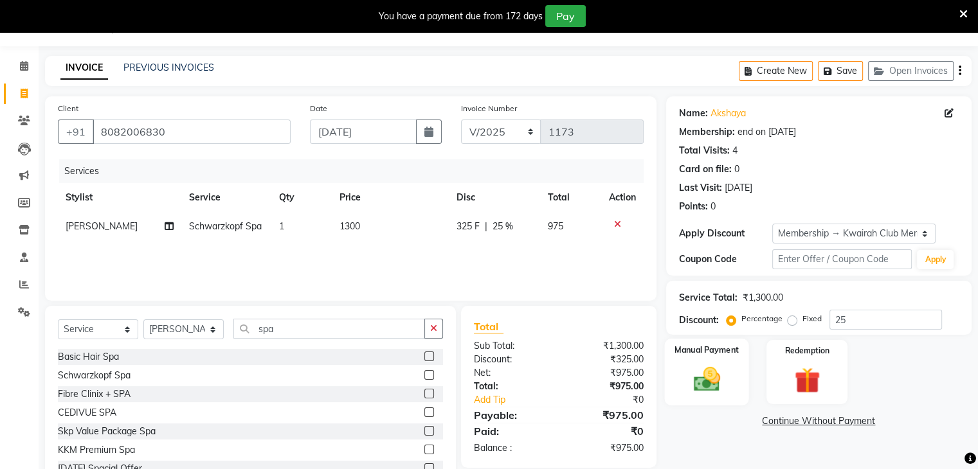
click at [713, 362] on div "Manual Payment" at bounding box center [706, 372] width 84 height 66
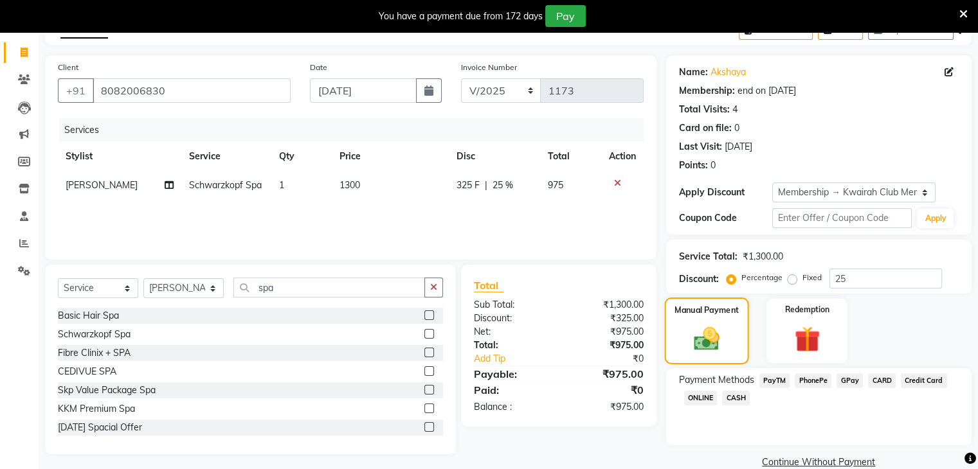
scroll to position [95, 0]
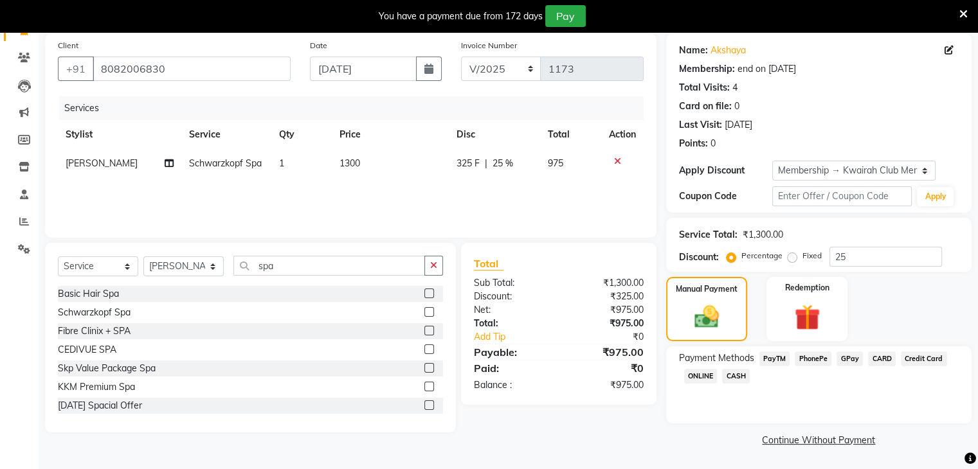
click at [854, 354] on span "GPay" at bounding box center [849, 359] width 26 height 15
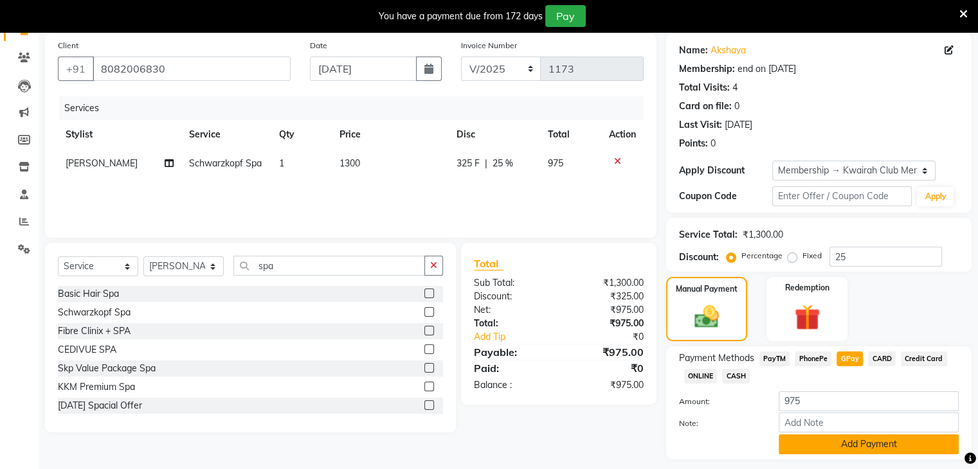
click at [857, 440] on button "Add Payment" at bounding box center [868, 445] width 180 height 20
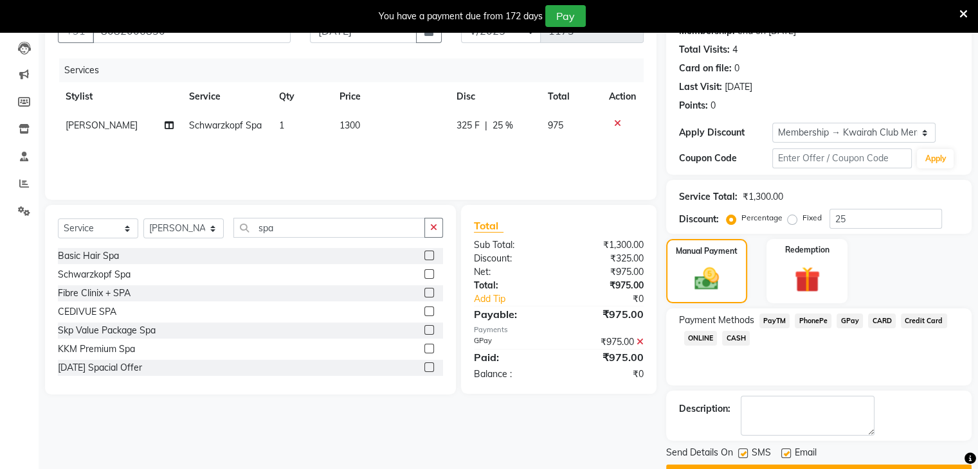
scroll to position [167, 0]
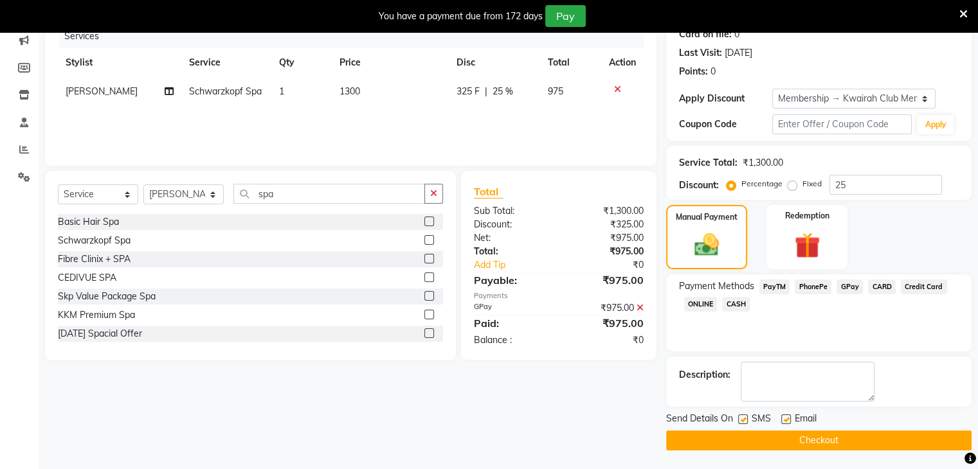
click at [739, 415] on label at bounding box center [743, 420] width 10 height 10
click at [739, 416] on input "checkbox" at bounding box center [742, 420] width 8 height 8
checkbox input "false"
click at [784, 418] on label at bounding box center [786, 420] width 10 height 10
click at [784, 418] on input "checkbox" at bounding box center [785, 420] width 8 height 8
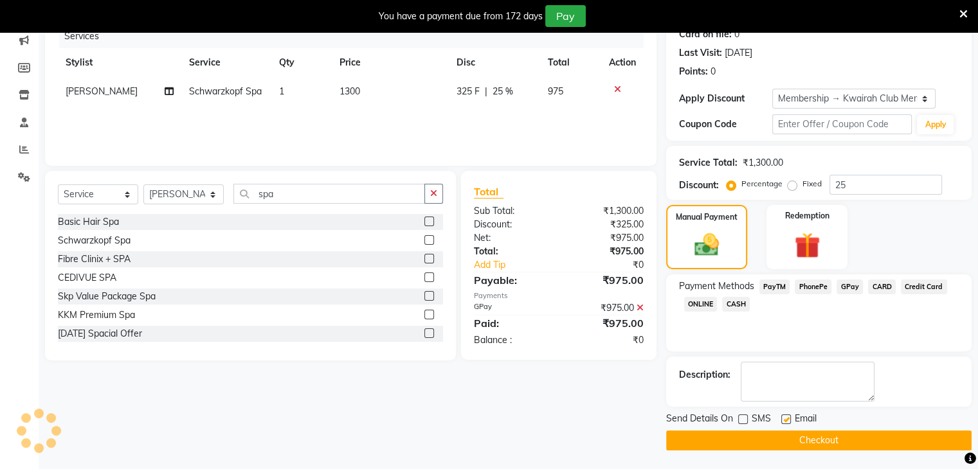
checkbox input "false"
click at [780, 434] on button "Checkout" at bounding box center [818, 441] width 305 height 20
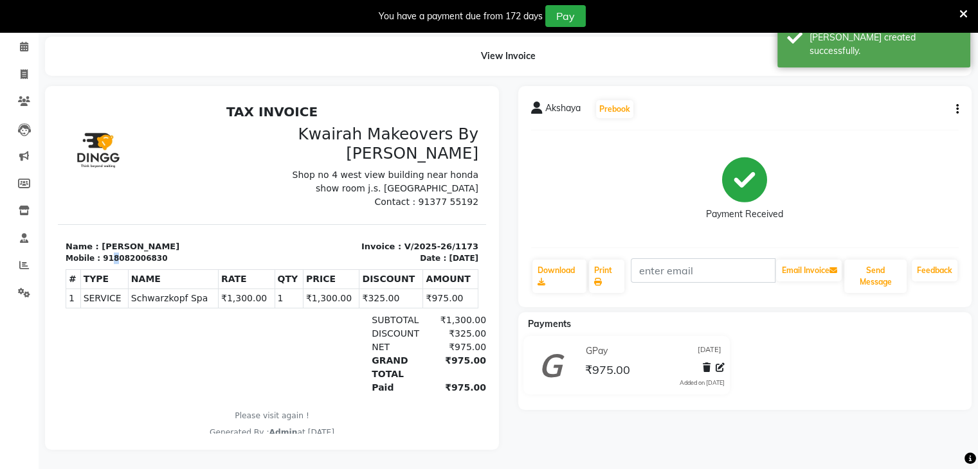
click at [109, 258] on div "918082006830" at bounding box center [135, 259] width 64 height 12
click at [168, 260] on div "Mobile : 918082006830" at bounding box center [165, 259] width 199 height 12
drag, startPoint x: 168, startPoint y: 260, endPoint x: 124, endPoint y: 259, distance: 44.4
click at [124, 259] on div "Mobile : 918082006830" at bounding box center [165, 259] width 199 height 12
click at [106, 258] on div "918082006830" at bounding box center [135, 259] width 64 height 12
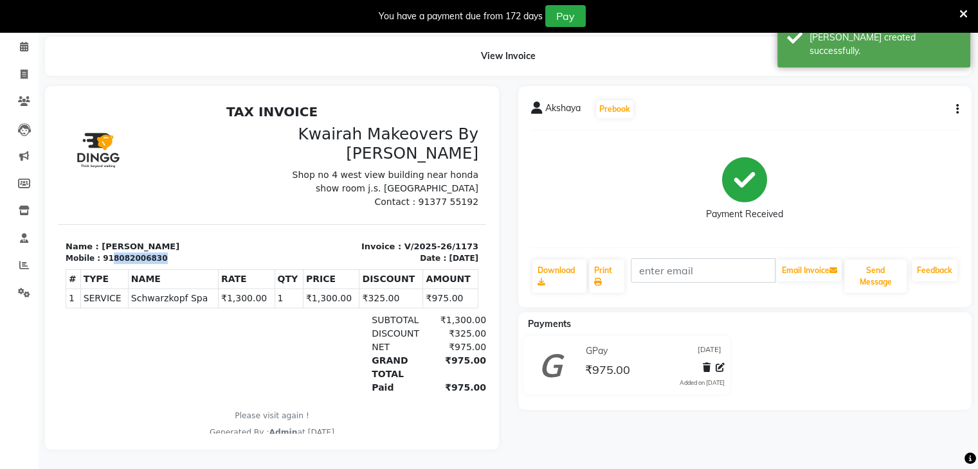
drag, startPoint x: 105, startPoint y: 258, endPoint x: 163, endPoint y: 259, distance: 57.9
click at [163, 259] on div "Mobile : 918082006830" at bounding box center [165, 259] width 199 height 12
copy div "8082006830"
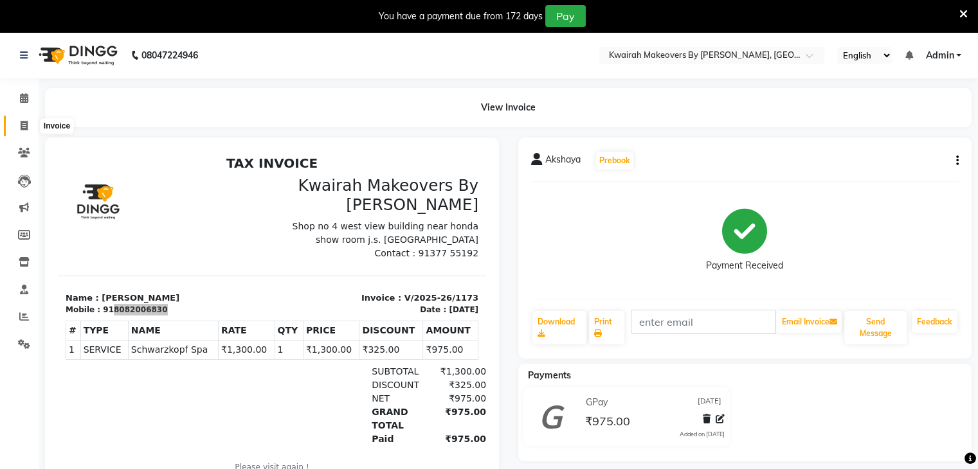
click at [19, 129] on span at bounding box center [24, 126] width 22 height 15
select select "3832"
select select "service"
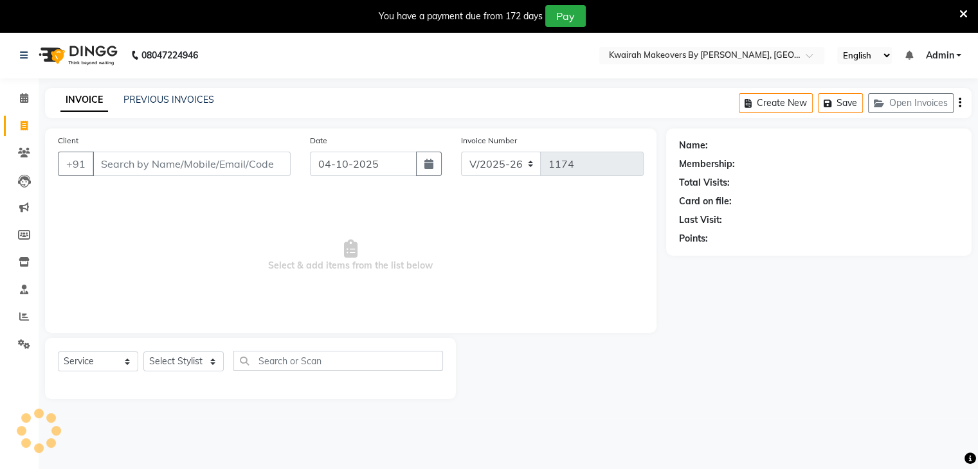
scroll to position [32, 0]
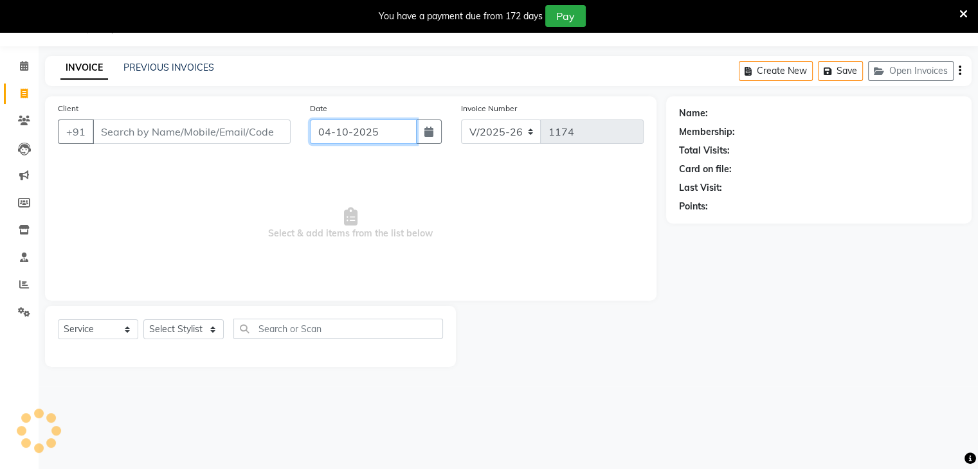
click at [334, 132] on input "04-10-2025" at bounding box center [363, 132] width 107 height 24
select select "10"
select select "2025"
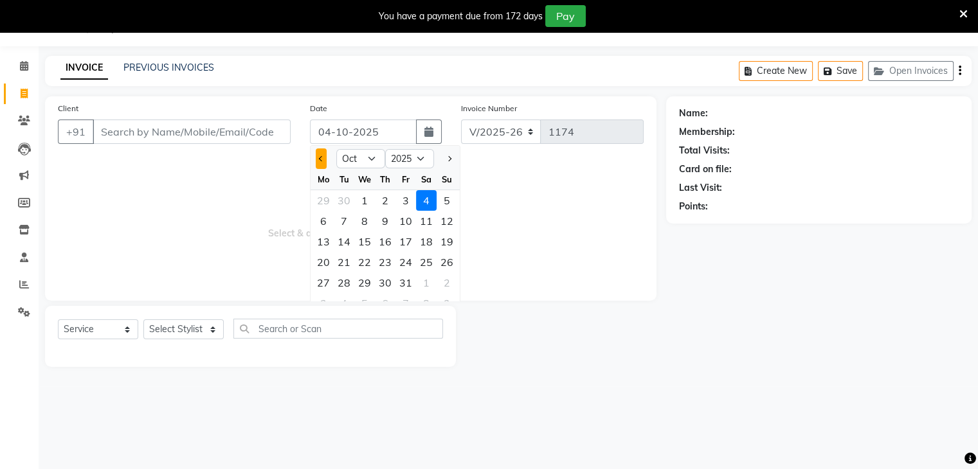
click at [321, 158] on span "Previous month" at bounding box center [321, 158] width 5 height 5
select select "9"
drag, startPoint x: 352, startPoint y: 286, endPoint x: 320, endPoint y: 263, distance: 39.1
click at [352, 287] on div "30" at bounding box center [344, 283] width 21 height 21
type input "[DATE]"
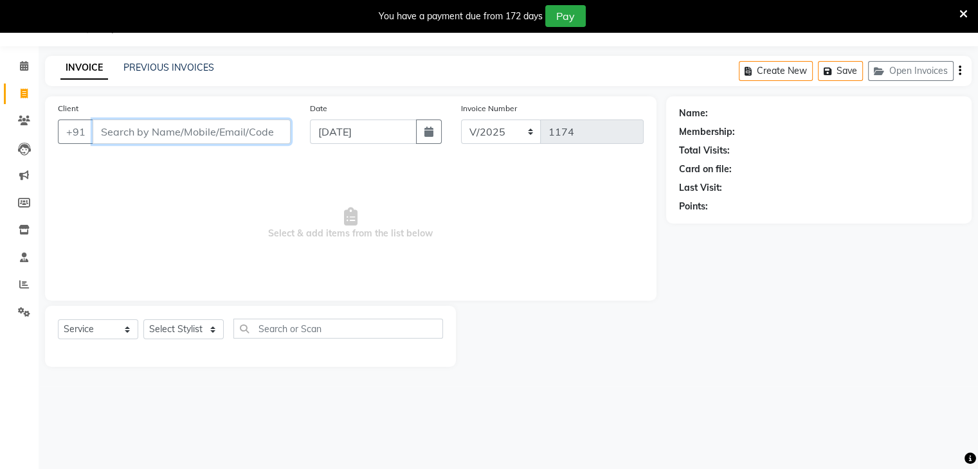
click at [213, 135] on input "Client" at bounding box center [192, 132] width 198 height 24
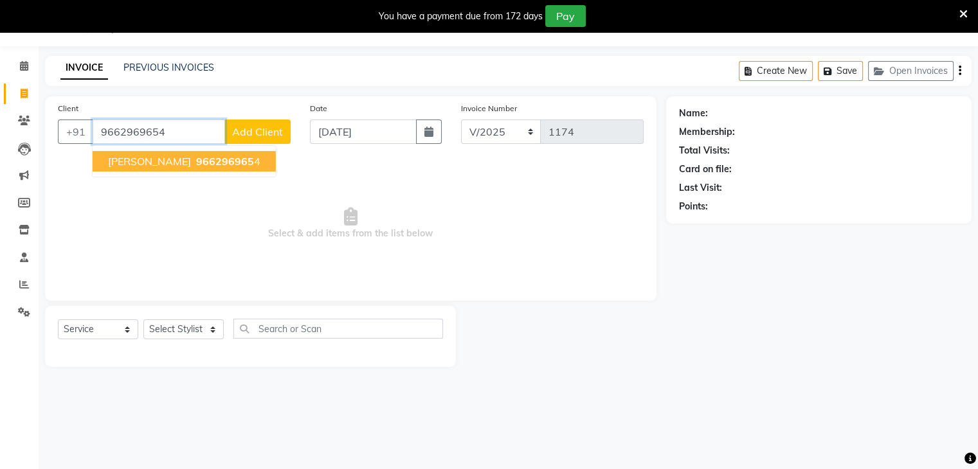
type input "9662969654"
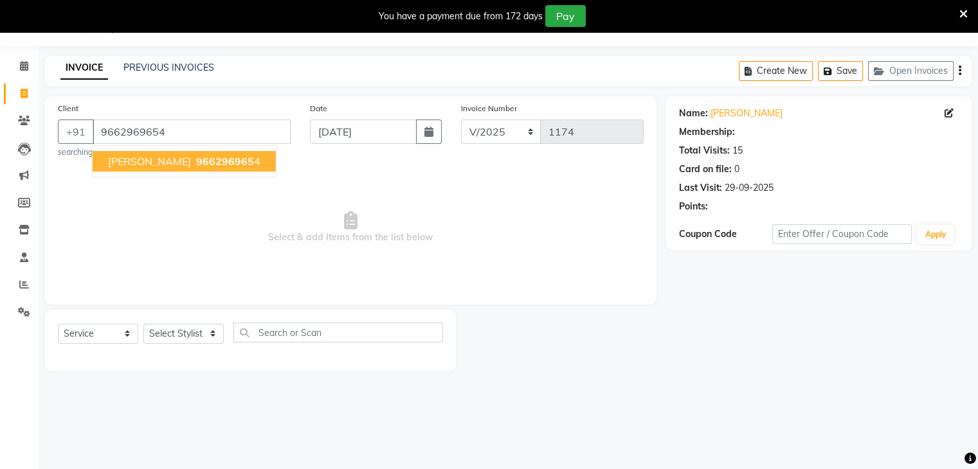
select select "1: Object"
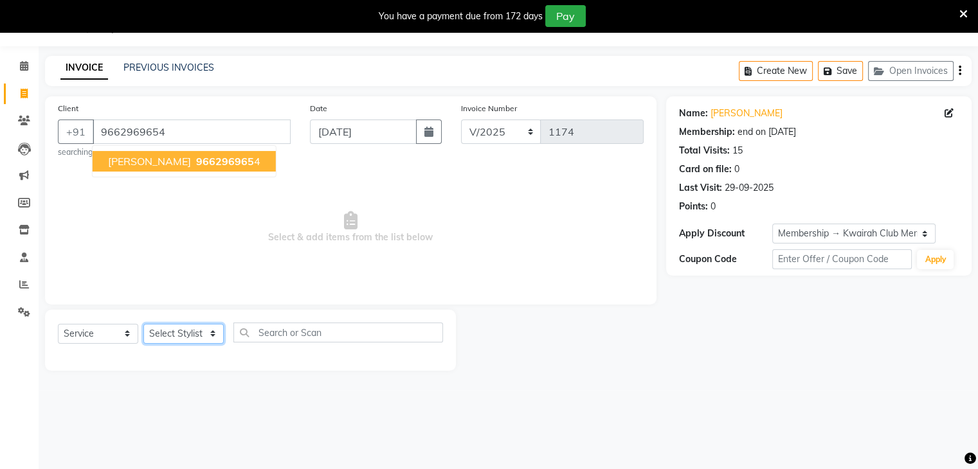
click at [213, 327] on select "Select Stylist [PERSON_NAME] Anjali [PERSON_NAME] [PERSON_NAME] [PERSON_NAME] […" at bounding box center [183, 334] width 80 height 20
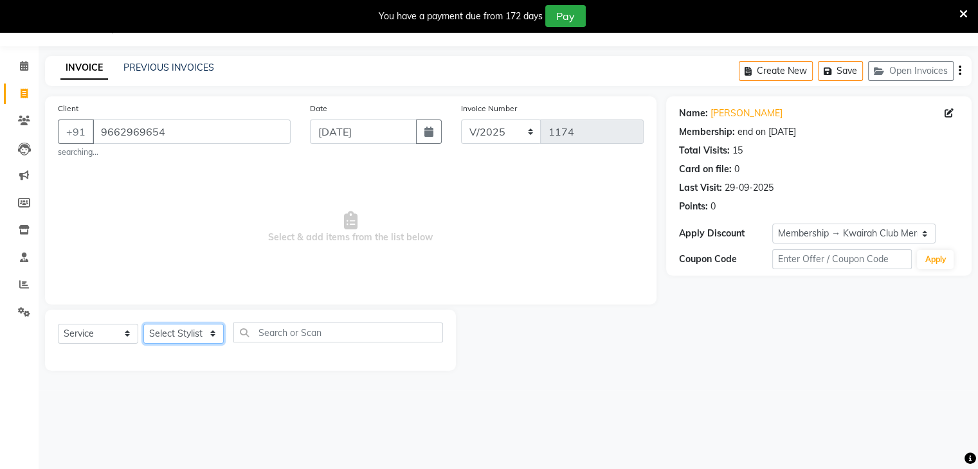
select select "52311"
click at [143, 324] on select "Select Stylist [PERSON_NAME] Anjali [PERSON_NAME] [PERSON_NAME] [PERSON_NAME] […" at bounding box center [183, 334] width 80 height 20
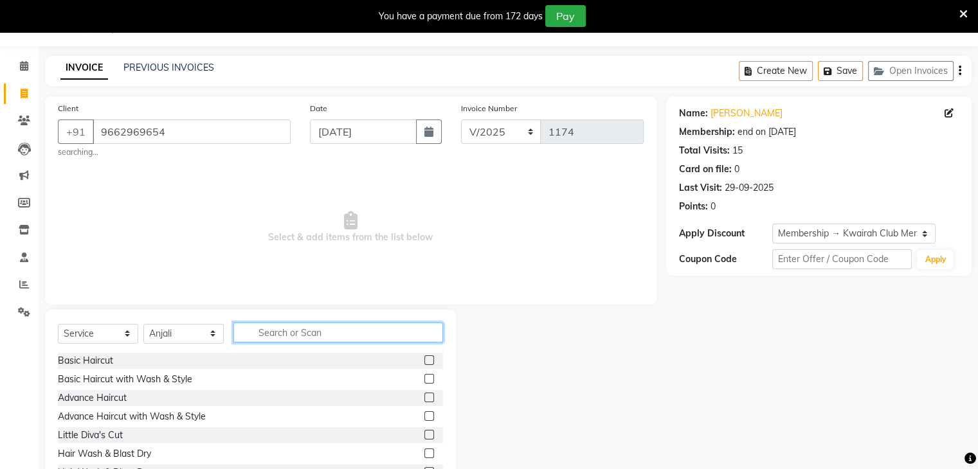
click at [267, 325] on input "text" at bounding box center [338, 333] width 210 height 20
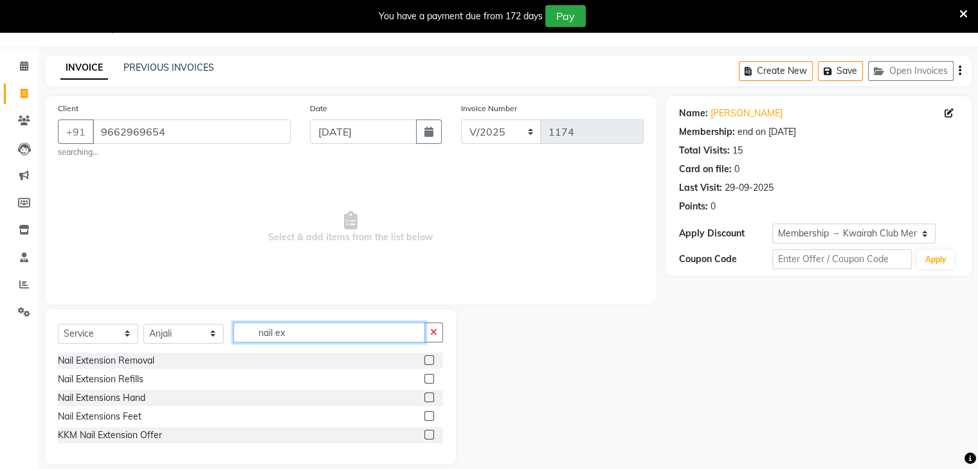
type input "nail ex"
click at [431, 398] on label at bounding box center [429, 398] width 10 height 10
click at [431, 398] on input "checkbox" at bounding box center [428, 398] width 8 height 8
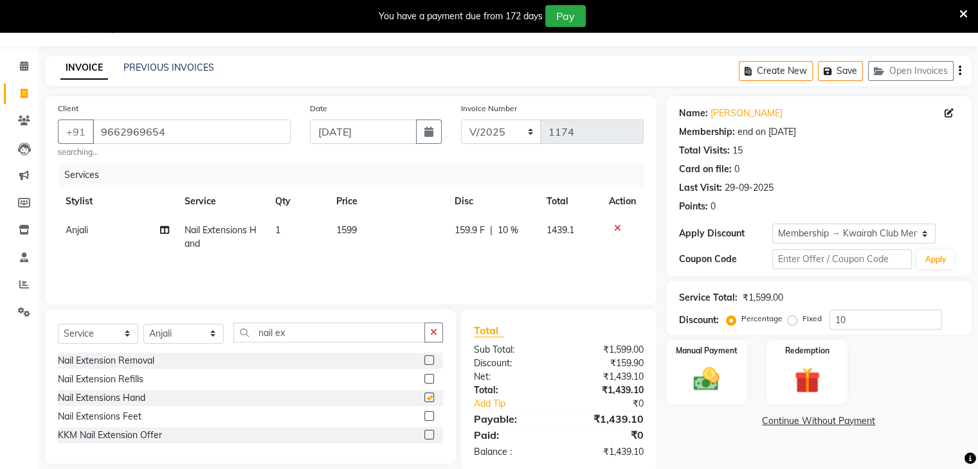
checkbox input "false"
drag, startPoint x: 327, startPoint y: 332, endPoint x: 240, endPoint y: 334, distance: 86.2
click at [240, 334] on input "nail ex" at bounding box center [329, 333] width 192 height 20
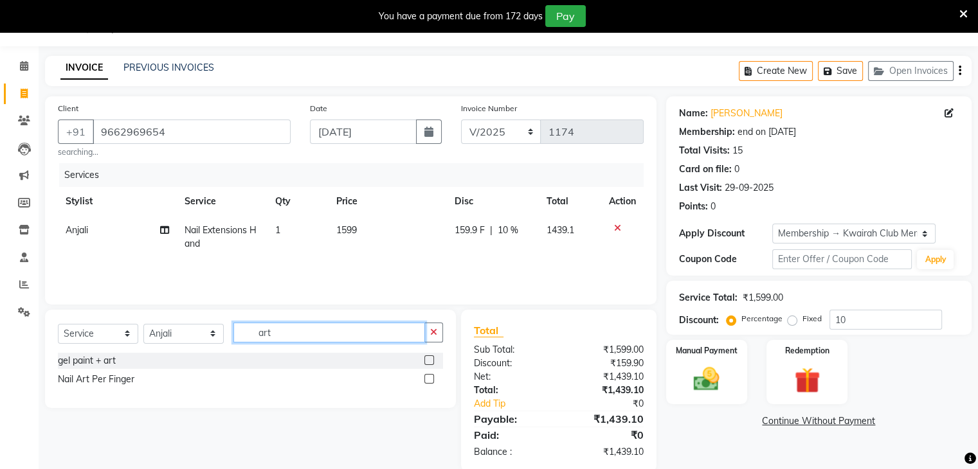
type input "art"
click at [424, 357] on label at bounding box center [429, 360] width 10 height 10
click at [424, 357] on input "checkbox" at bounding box center [428, 361] width 8 height 8
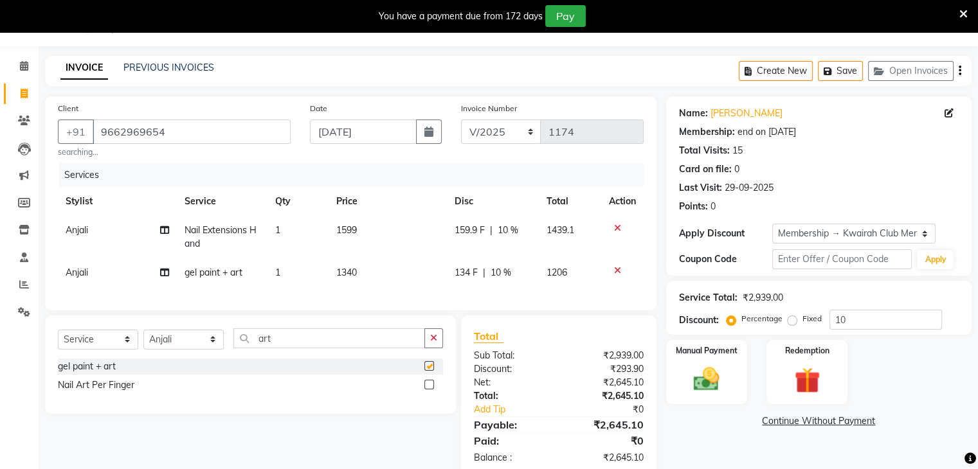
checkbox input "false"
click at [376, 237] on td "1599" at bounding box center [387, 237] width 118 height 42
select select "52311"
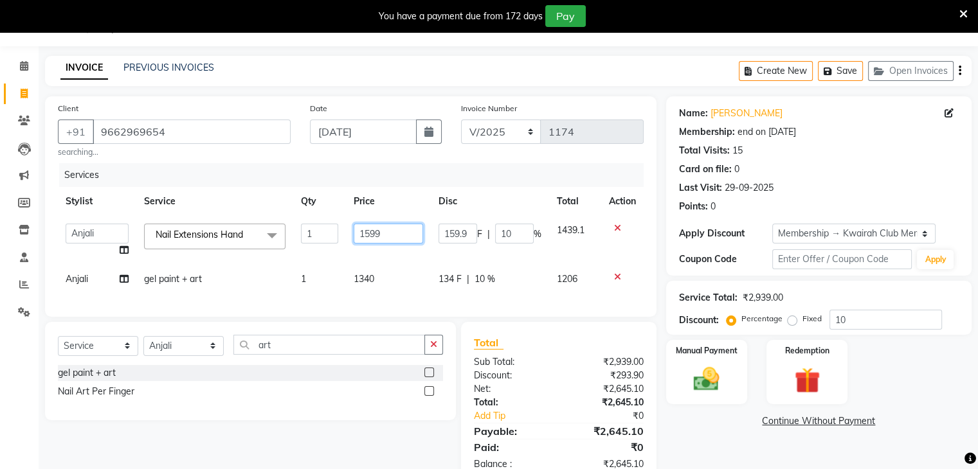
click at [376, 236] on input "1599" at bounding box center [388, 234] width 69 height 20
click at [378, 233] on input "1599" at bounding box center [388, 234] width 69 height 20
drag, startPoint x: 379, startPoint y: 232, endPoint x: 345, endPoint y: 234, distance: 34.1
click at [346, 234] on td "1599" at bounding box center [388, 240] width 85 height 49
type input "1600"
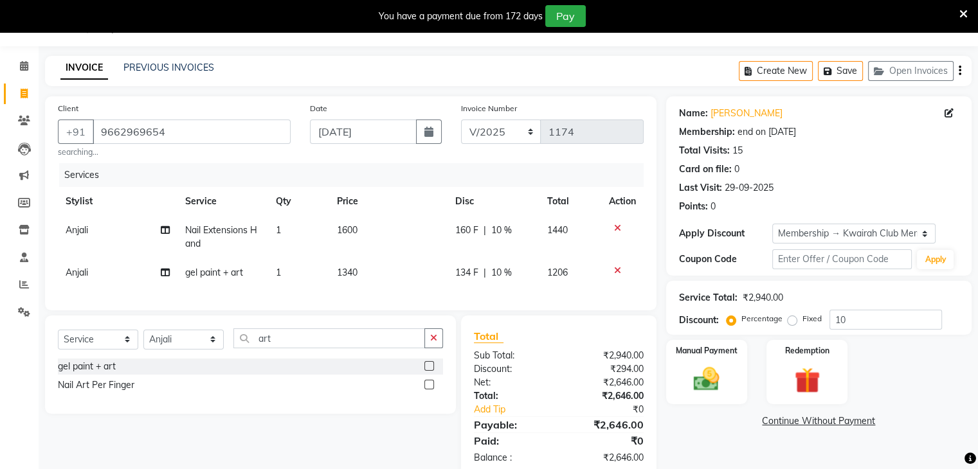
click at [395, 269] on td "1340" at bounding box center [388, 272] width 119 height 29
select select "52311"
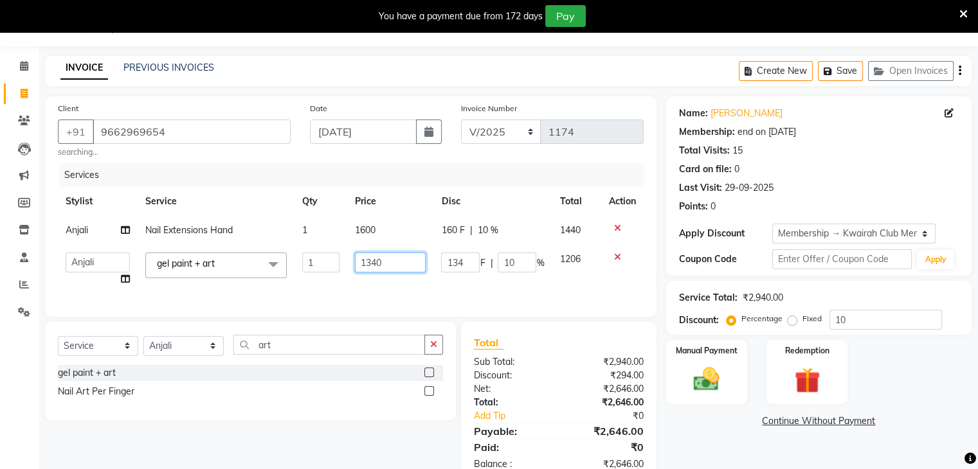
click at [395, 269] on input "1340" at bounding box center [390, 263] width 71 height 20
drag, startPoint x: 393, startPoint y: 267, endPoint x: 308, endPoint y: 265, distance: 85.5
click at [308, 265] on tr "[PERSON_NAME] Anjali Fatima [PERSON_NAME] [PERSON_NAME] [PERSON_NAME] gel paint…" at bounding box center [351, 269] width 586 height 49
click at [341, 259] on tr "[PERSON_NAME] Anjali Fatima [PERSON_NAME] [PERSON_NAME] [PERSON_NAME] gel paint…" at bounding box center [351, 269] width 586 height 49
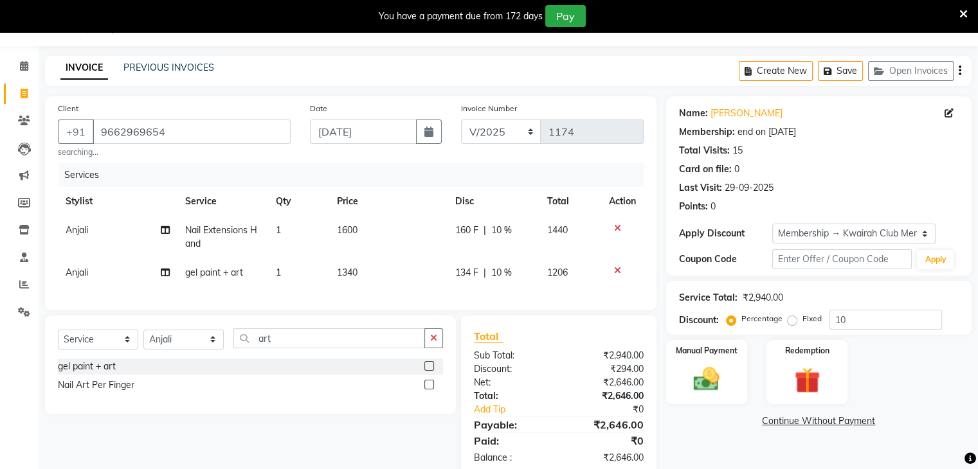
click at [378, 269] on td "1340" at bounding box center [388, 272] width 119 height 29
select select "52311"
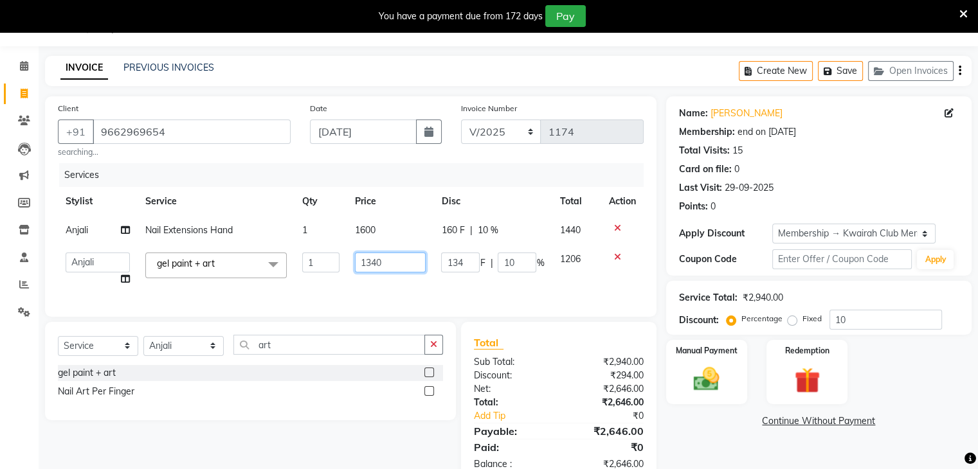
click at [378, 269] on input "1340" at bounding box center [390, 263] width 71 height 20
type input "1000"
click at [382, 290] on div "Services Stylist Service Qty Price Disc Total Action Anjali Nail Extensions Han…" at bounding box center [351, 233] width 586 height 141
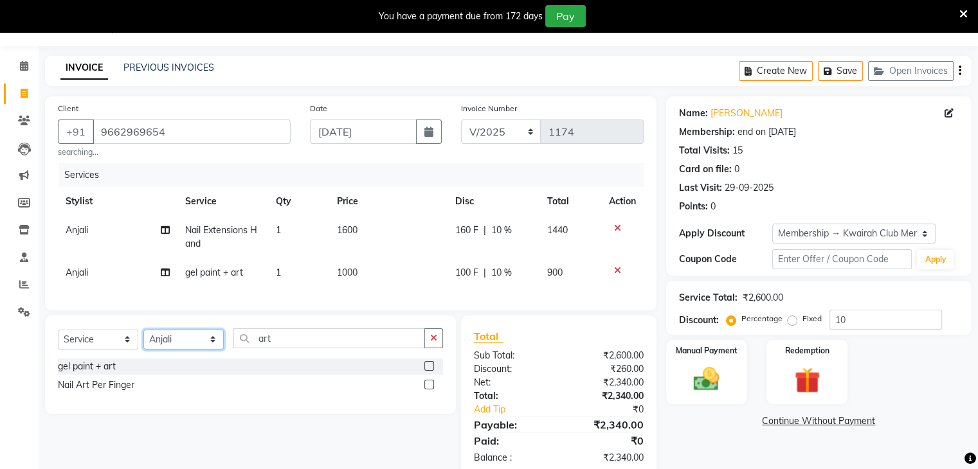
click at [158, 348] on select "Select Stylist [PERSON_NAME] Anjali [PERSON_NAME] [PERSON_NAME] [PERSON_NAME] […" at bounding box center [183, 340] width 80 height 20
select select "78253"
click at [143, 340] on select "Select Stylist [PERSON_NAME] Anjali [PERSON_NAME] [PERSON_NAME] [PERSON_NAME] […" at bounding box center [183, 340] width 80 height 20
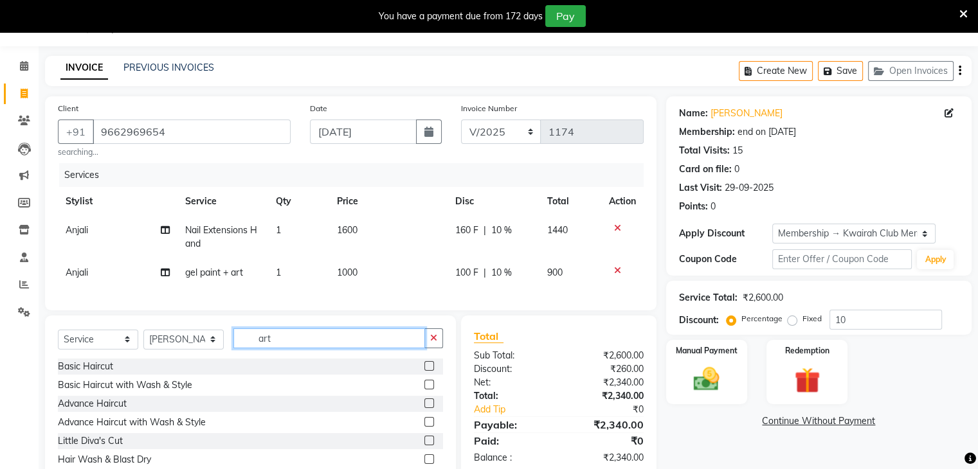
drag, startPoint x: 276, startPoint y: 351, endPoint x: 223, endPoint y: 348, distance: 52.8
click at [226, 350] on div "Select Service Product Membership Package Voucher Prepaid Gift Card Select Styl…" at bounding box center [250, 343] width 385 height 30
type input "gel"
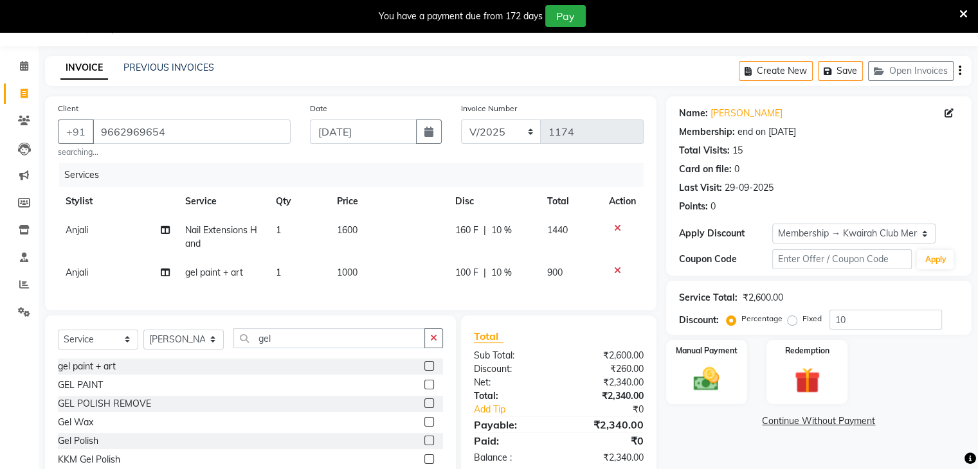
click at [424, 445] on label at bounding box center [429, 441] width 10 height 10
click at [424, 445] on input "checkbox" at bounding box center [428, 441] width 8 height 8
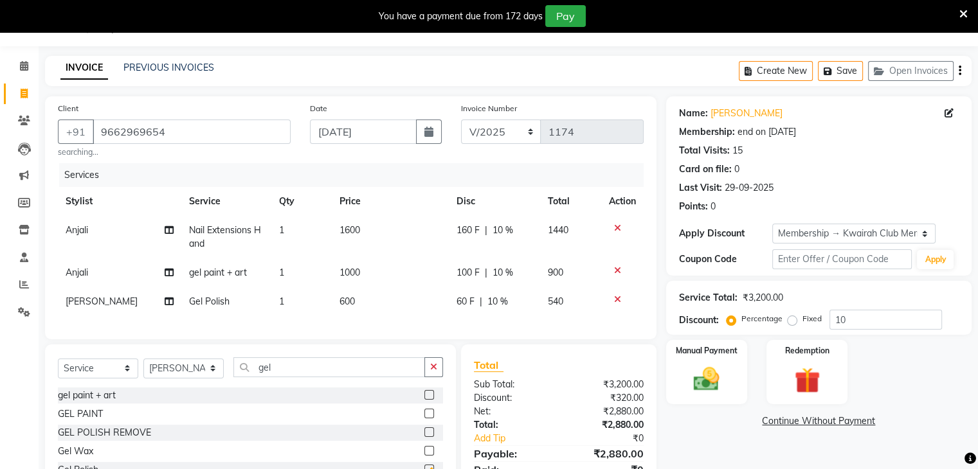
checkbox input "false"
drag, startPoint x: 328, startPoint y: 374, endPoint x: 185, endPoint y: 386, distance: 143.2
click at [185, 386] on div "Select Service Product Membership Package Voucher Prepaid Gift Card Select Styl…" at bounding box center [250, 372] width 385 height 30
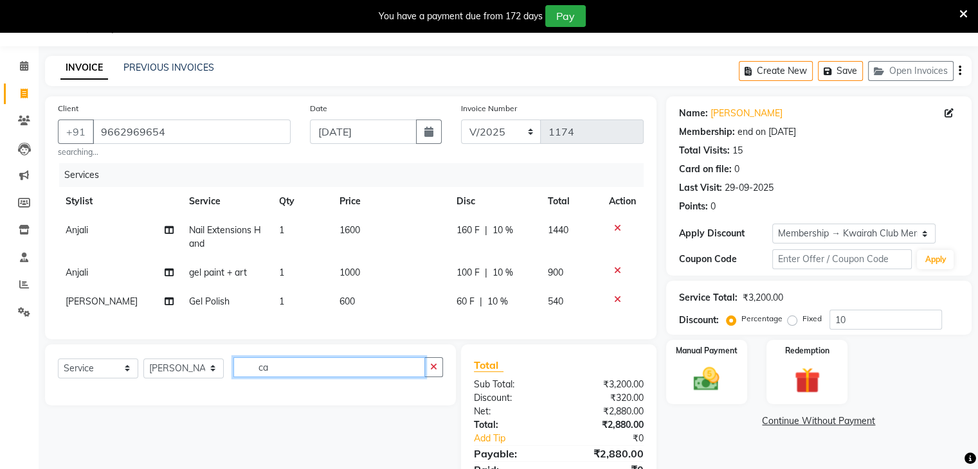
type input "c"
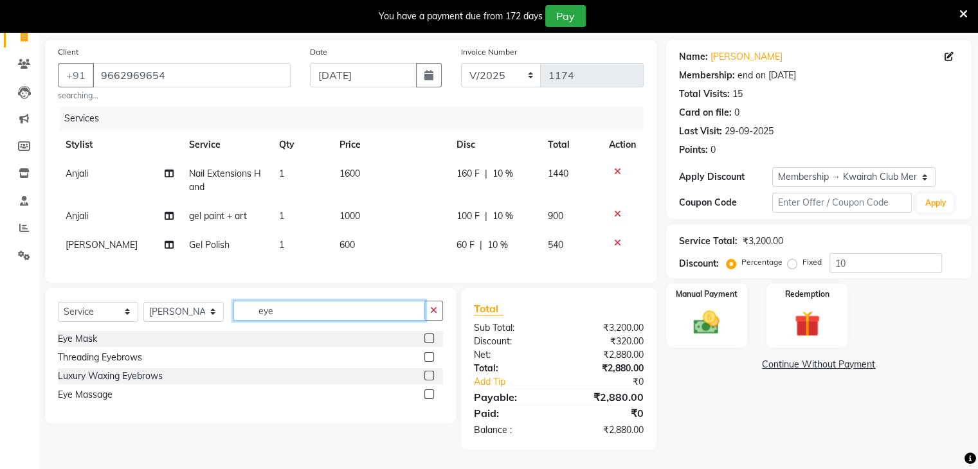
scroll to position [99, 0]
drag, startPoint x: 247, startPoint y: 316, endPoint x: 230, endPoint y: 314, distance: 17.4
click at [230, 314] on div "Select Service Product Membership Package Voucher Prepaid Gift Card Select Styl…" at bounding box center [250, 316] width 385 height 30
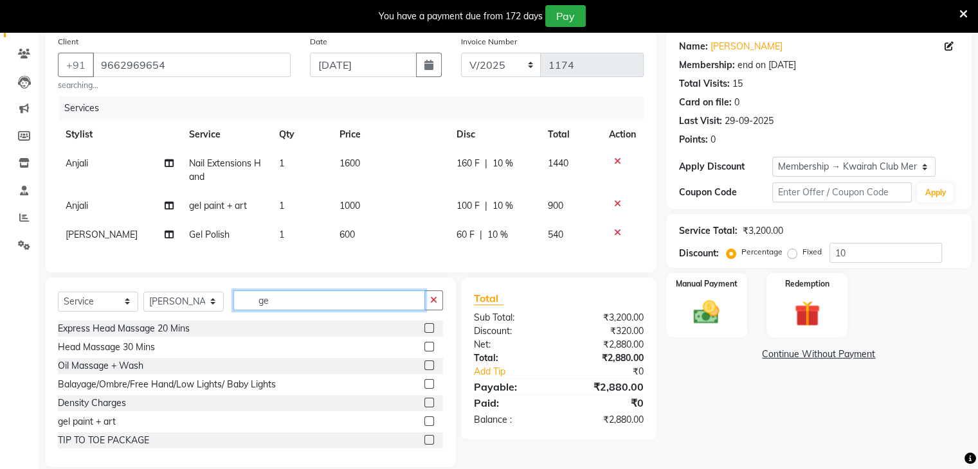
type input "gel"
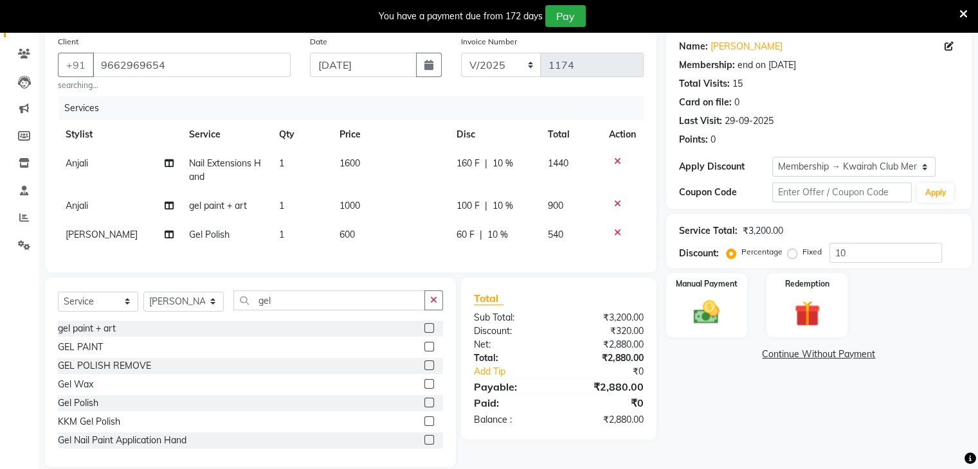
click at [424, 408] on label at bounding box center [429, 403] width 10 height 10
click at [424, 408] on input "checkbox" at bounding box center [428, 403] width 8 height 8
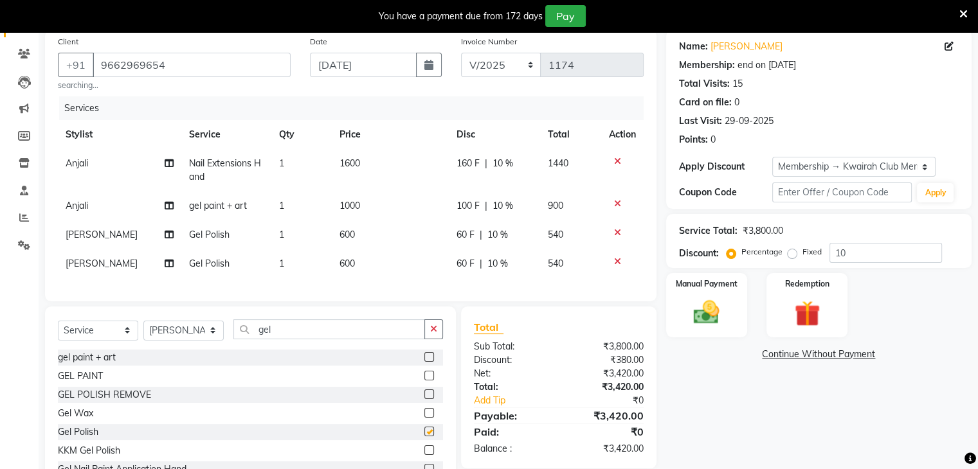
checkbox input "false"
click at [386, 283] on div "Services Stylist Service Qty Price Disc Total Action Anjali Nail Extensions Han…" at bounding box center [351, 192] width 586 height 192
click at [383, 268] on td "600" at bounding box center [390, 263] width 117 height 29
select select "78253"
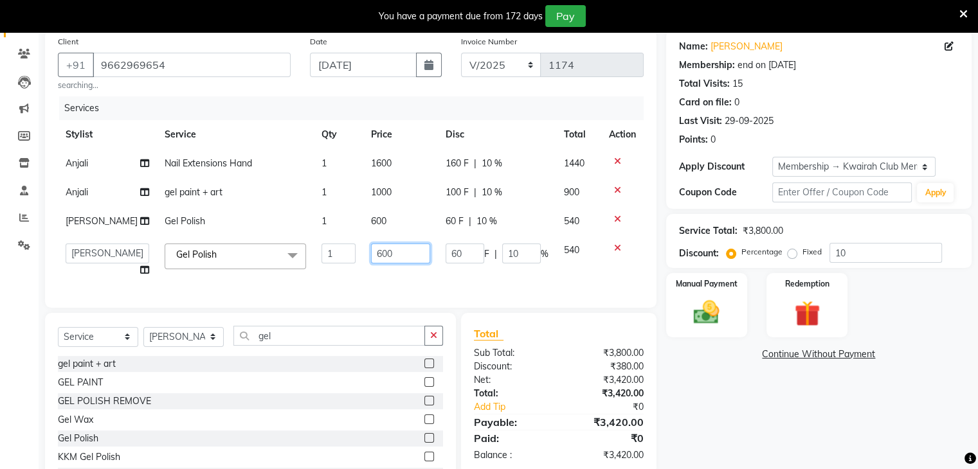
click at [383, 264] on input "600" at bounding box center [400, 254] width 59 height 20
drag, startPoint x: 383, startPoint y: 268, endPoint x: 295, endPoint y: 274, distance: 88.3
click at [295, 274] on tr "[PERSON_NAME] Anjali Fatima [PERSON_NAME] [PERSON_NAME] [PERSON_NAME] Gel Polis…" at bounding box center [351, 260] width 586 height 49
type input "800"
click at [371, 234] on td "600" at bounding box center [400, 221] width 75 height 29
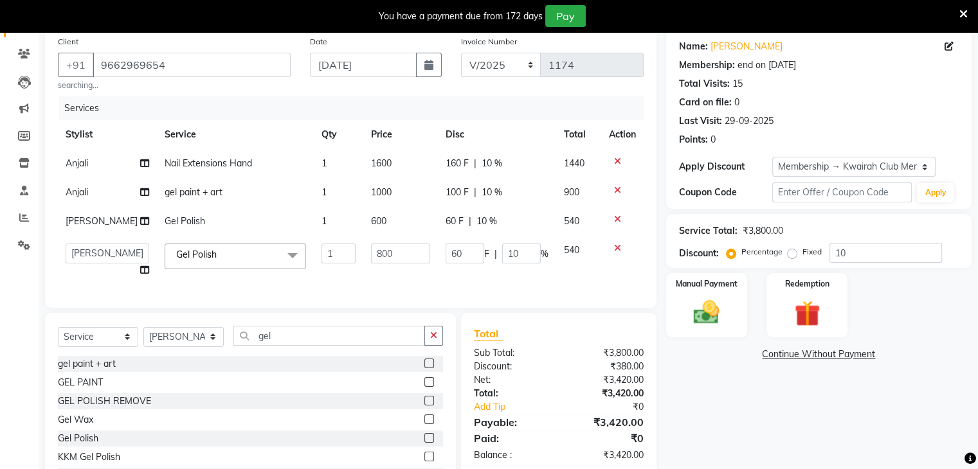
select select "78253"
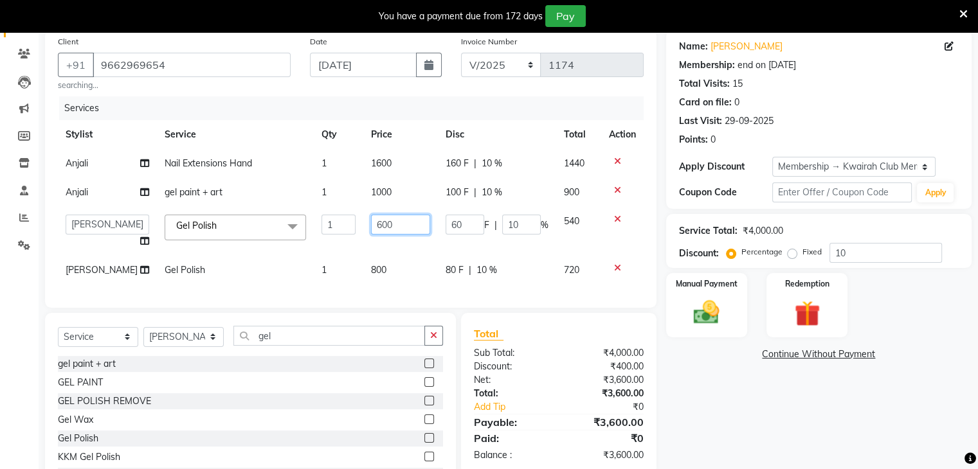
drag, startPoint x: 387, startPoint y: 226, endPoint x: 264, endPoint y: 227, distance: 122.8
click at [264, 227] on tr "[PERSON_NAME] Anjali Fatima [PERSON_NAME] [PERSON_NAME] [PERSON_NAME] Gel Polis…" at bounding box center [351, 231] width 586 height 49
type input "700"
click at [318, 247] on td "1" at bounding box center [339, 231] width 50 height 49
select select "78253"
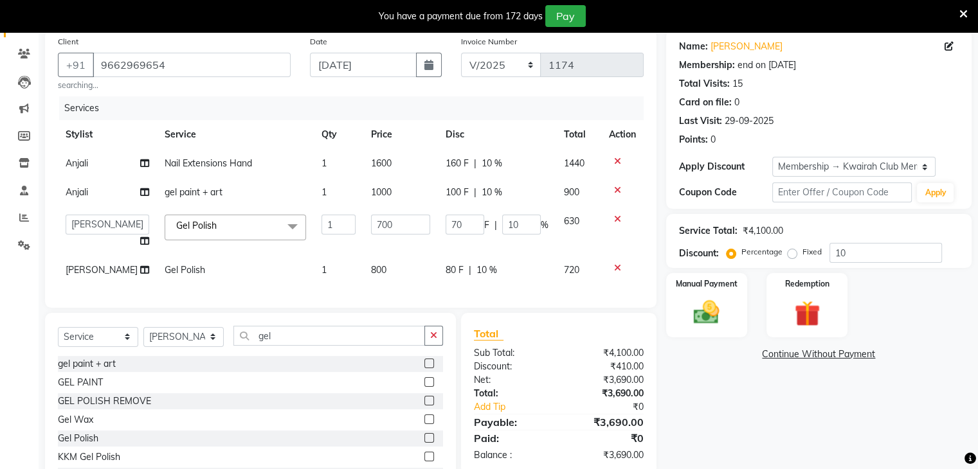
click at [422, 285] on td "800" at bounding box center [400, 270] width 75 height 29
select select "78253"
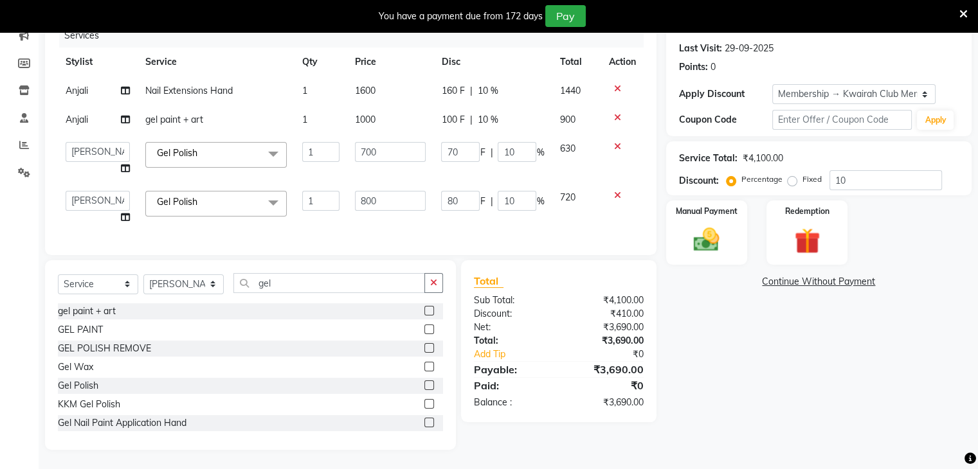
scroll to position [183, 0]
drag, startPoint x: 856, startPoint y: 160, endPoint x: 786, endPoint y: 179, distance: 72.5
click at [762, 170] on div "Percentage Fixed 10" at bounding box center [835, 180] width 213 height 20
type input "2"
type input "14"
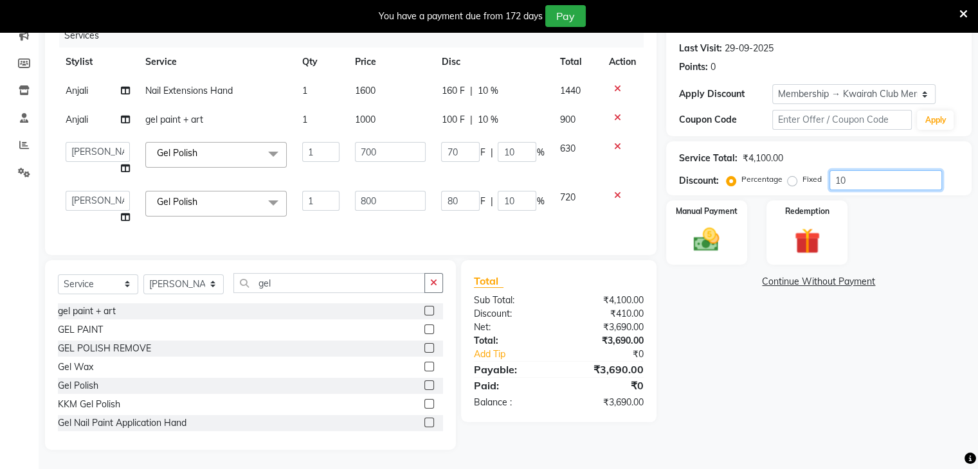
type input "2"
type input "16"
type input "2"
type input "25"
type input "175"
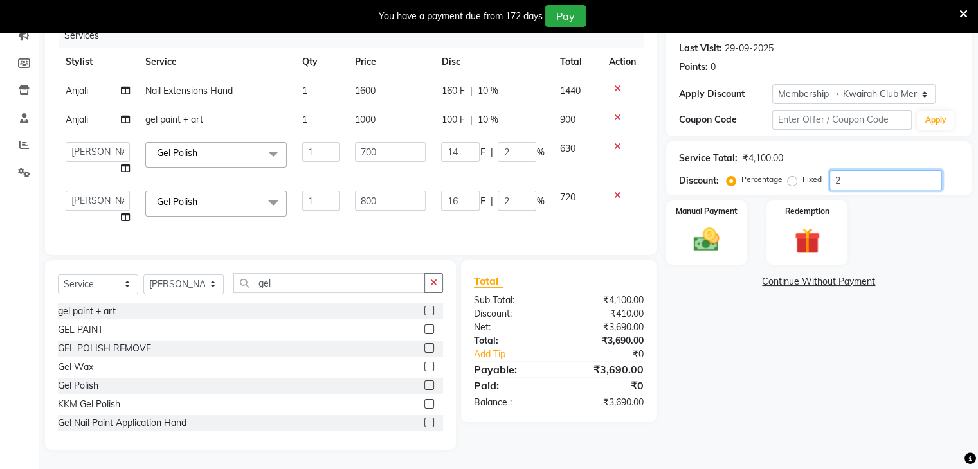
type input "25"
type input "200"
type input "25"
click at [775, 319] on div "Name: [PERSON_NAME] Membership: end on [DATE] Total Visits: 15 Card on file: 0 …" at bounding box center [823, 203] width 315 height 493
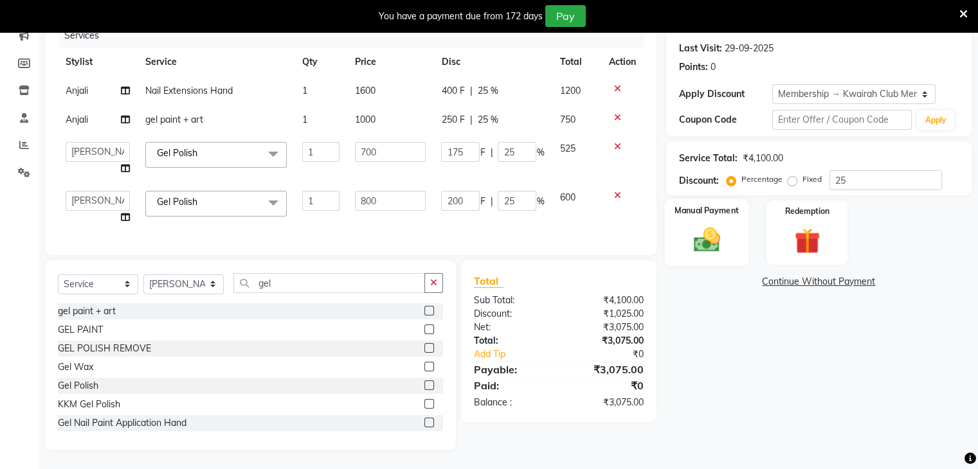
click at [670, 219] on div "Manual Payment" at bounding box center [706, 232] width 84 height 66
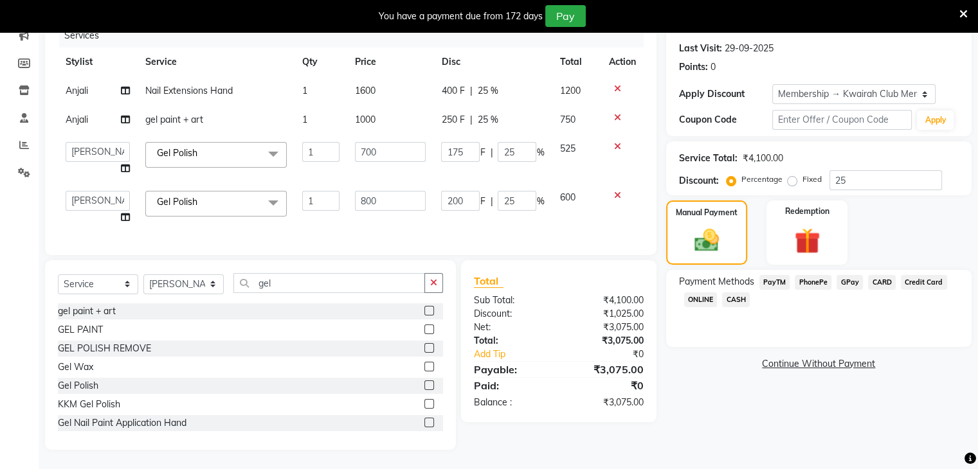
click at [850, 275] on span "GPay" at bounding box center [849, 282] width 26 height 15
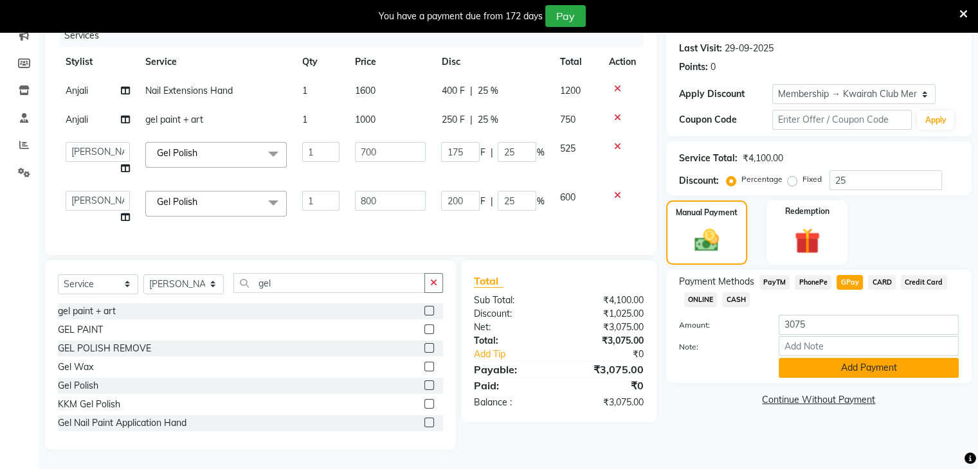
click at [859, 358] on button "Add Payment" at bounding box center [868, 368] width 180 height 20
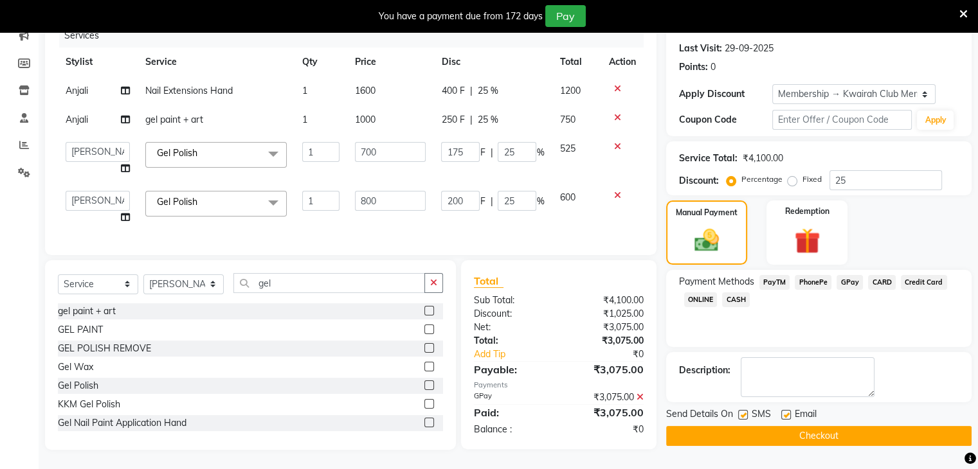
click at [742, 410] on label at bounding box center [743, 415] width 10 height 10
click at [742, 411] on input "checkbox" at bounding box center [742, 415] width 8 height 8
checkbox input "false"
click at [781, 410] on label at bounding box center [786, 415] width 10 height 10
click at [781, 411] on input "checkbox" at bounding box center [785, 415] width 8 height 8
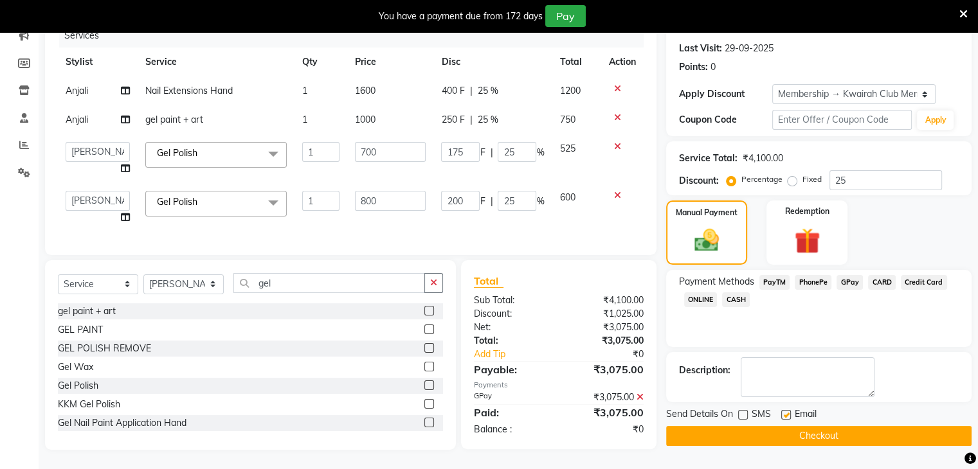
checkbox input "false"
click at [782, 426] on button "Checkout" at bounding box center [818, 436] width 305 height 20
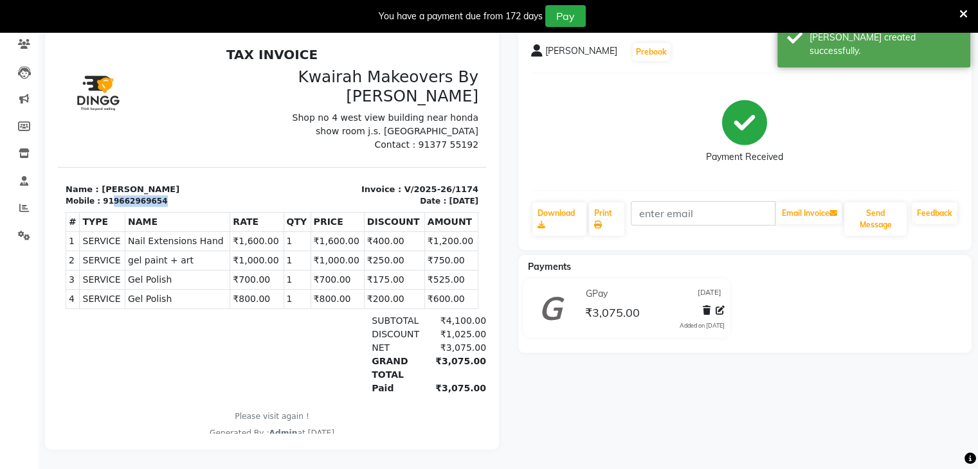
drag, startPoint x: 105, startPoint y: 201, endPoint x: 165, endPoint y: 201, distance: 59.1
click at [165, 201] on div "Mobile : 919662969654" at bounding box center [165, 201] width 199 height 12
copy div "9662969654"
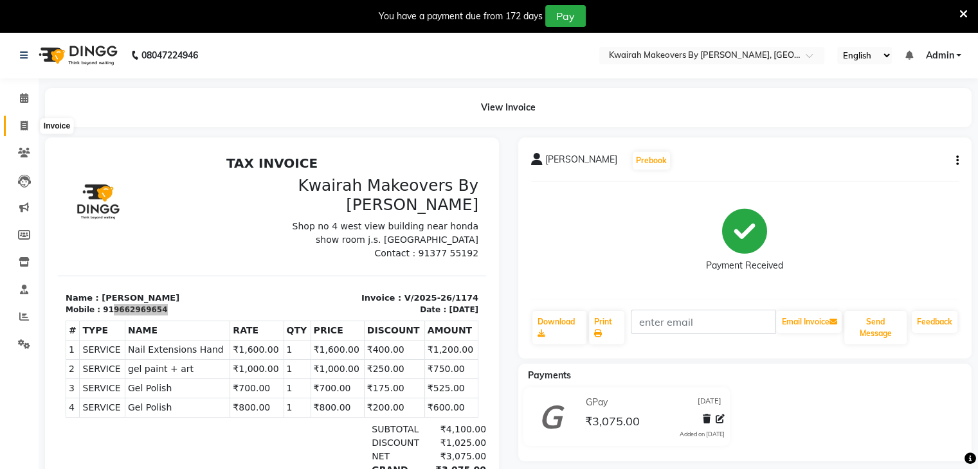
click at [28, 129] on span at bounding box center [24, 126] width 22 height 15
select select "3832"
select select "service"
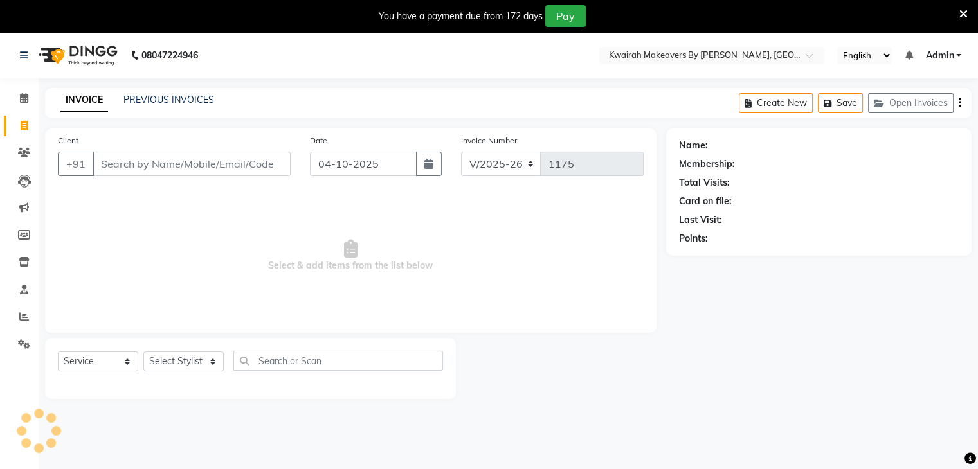
scroll to position [32, 0]
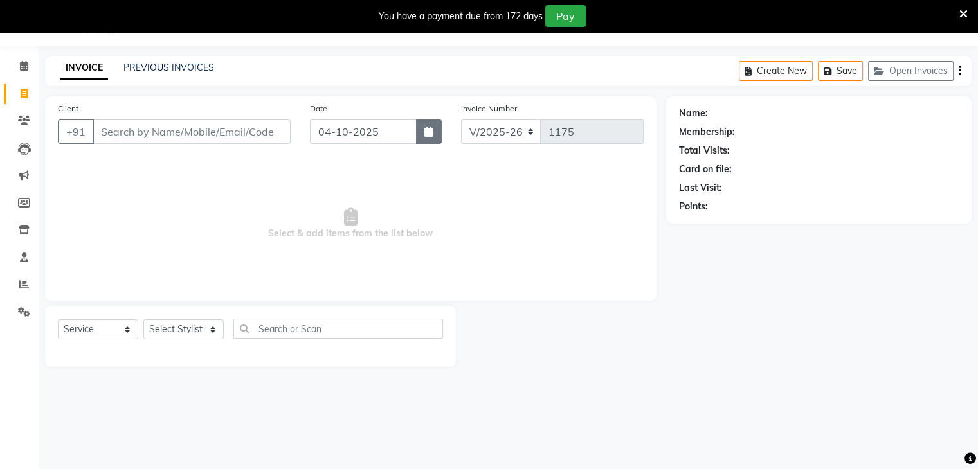
click at [421, 137] on button "button" at bounding box center [429, 132] width 26 height 24
select select "10"
select select "2025"
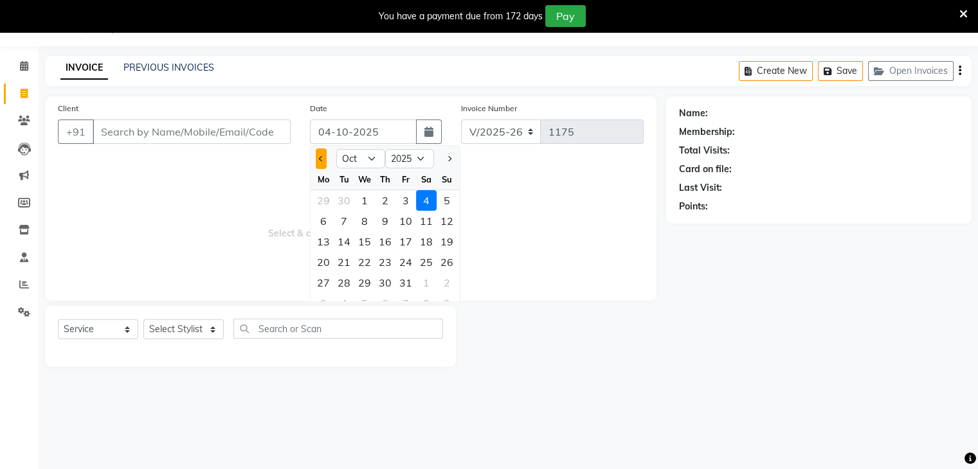
click at [322, 155] on button "Previous month" at bounding box center [321, 158] width 11 height 21
select select "9"
click at [348, 275] on div "30" at bounding box center [344, 283] width 21 height 21
type input "[DATE]"
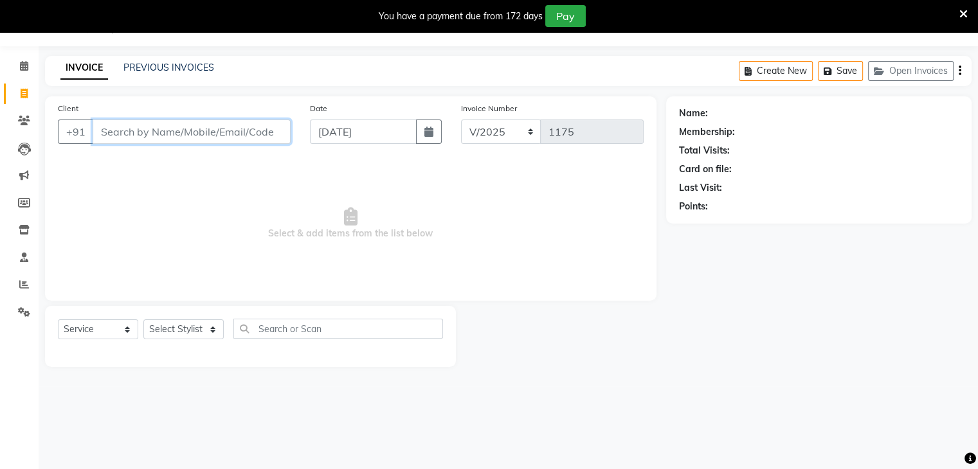
click at [187, 129] on input "Client" at bounding box center [192, 132] width 198 height 24
click at [434, 129] on button "button" at bounding box center [429, 132] width 26 height 24
select select "9"
select select "2025"
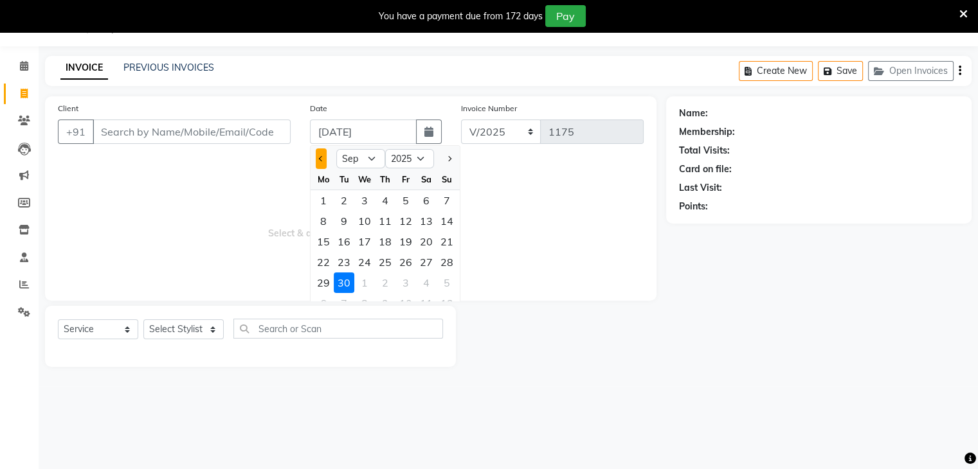
click at [321, 158] on span "Previous month" at bounding box center [321, 158] width 5 height 5
click at [457, 155] on div at bounding box center [447, 158] width 26 height 21
click at [450, 159] on button "Next month" at bounding box center [449, 158] width 11 height 21
click at [449, 162] on button "Next month" at bounding box center [449, 158] width 11 height 21
select select "10"
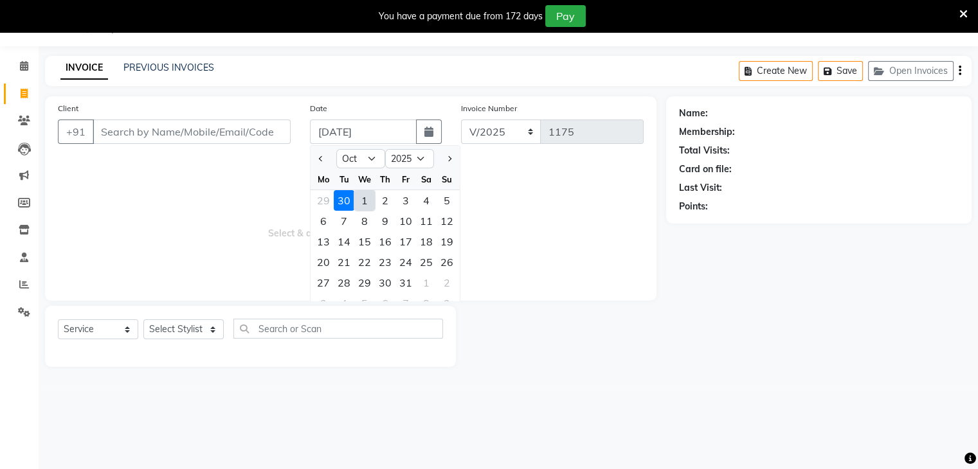
click at [367, 199] on div "1" at bounding box center [364, 200] width 21 height 21
type input "01-10-2025"
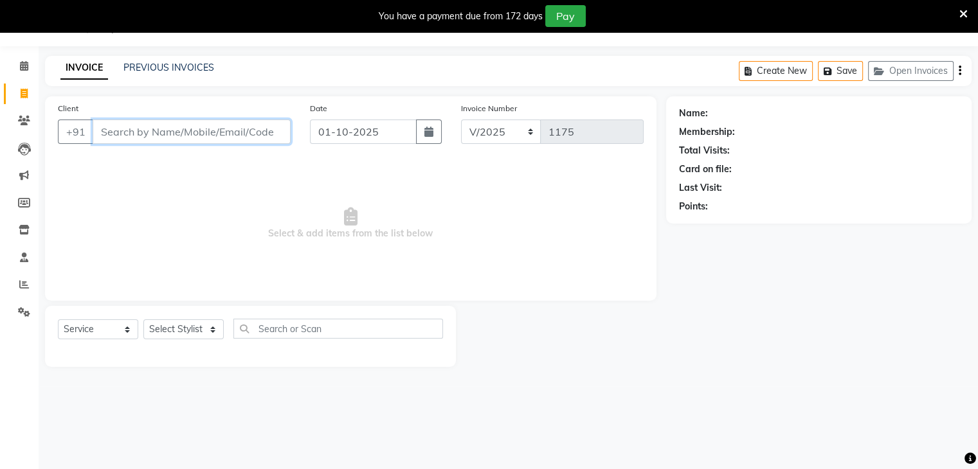
click at [234, 123] on input "Client" at bounding box center [192, 132] width 198 height 24
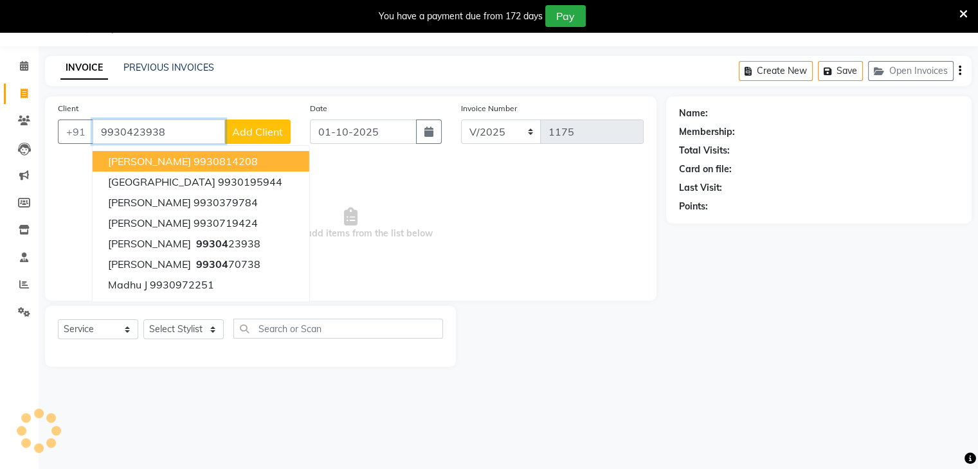
type input "9930423938"
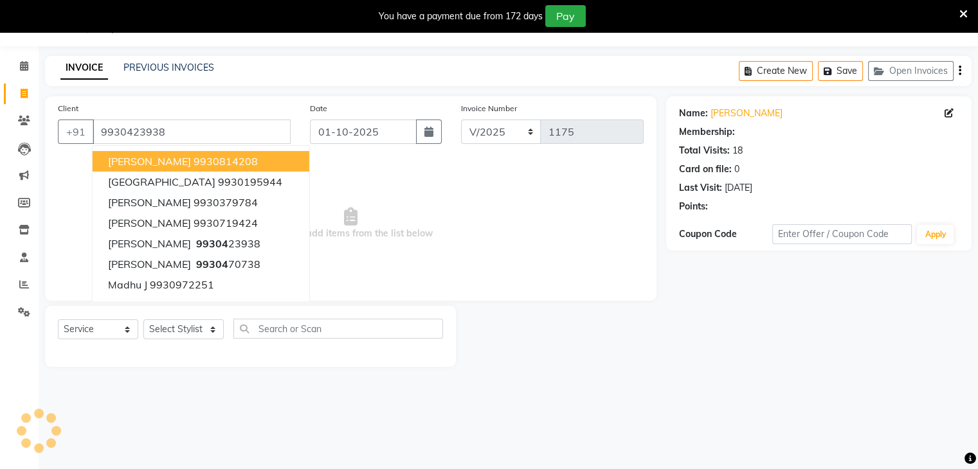
select select "1: Object"
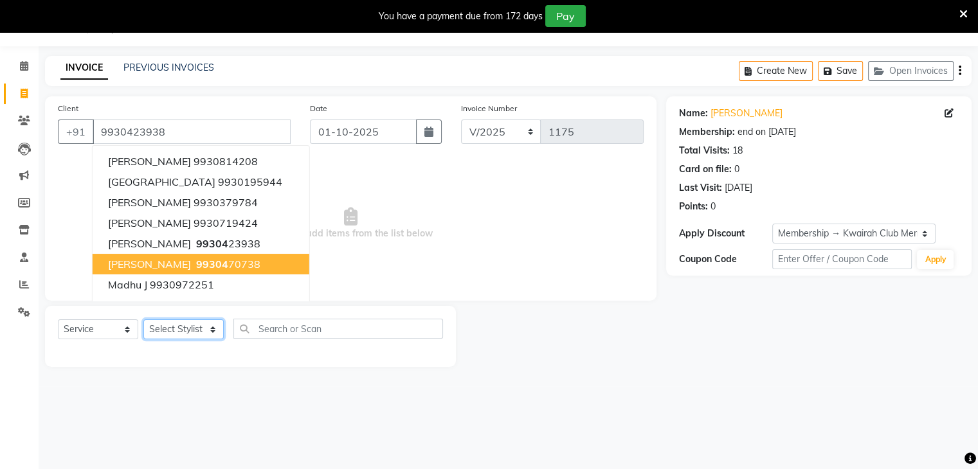
click at [195, 326] on select "Select Stylist [PERSON_NAME] Anjali [PERSON_NAME] [PERSON_NAME] [PERSON_NAME] […" at bounding box center [183, 329] width 80 height 20
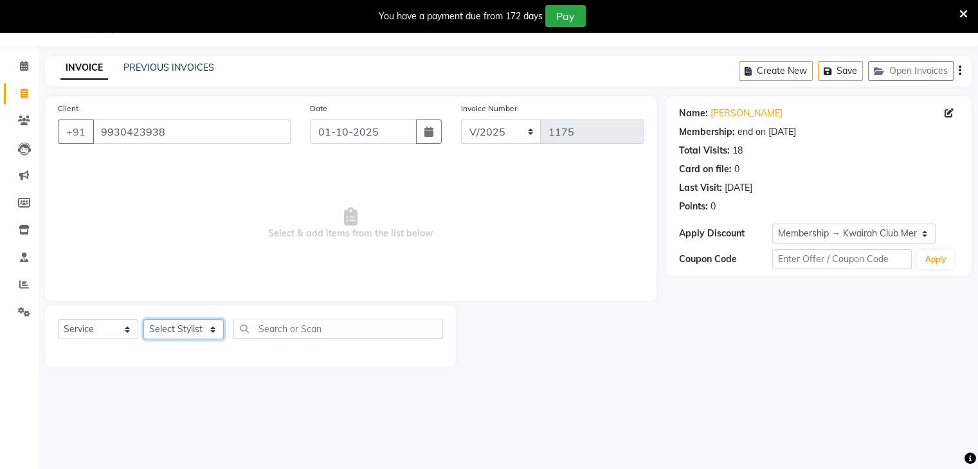
select select "82011"
click at [143, 320] on select "Select Stylist [PERSON_NAME] Anjali [PERSON_NAME] [PERSON_NAME] [PERSON_NAME] […" at bounding box center [183, 329] width 80 height 20
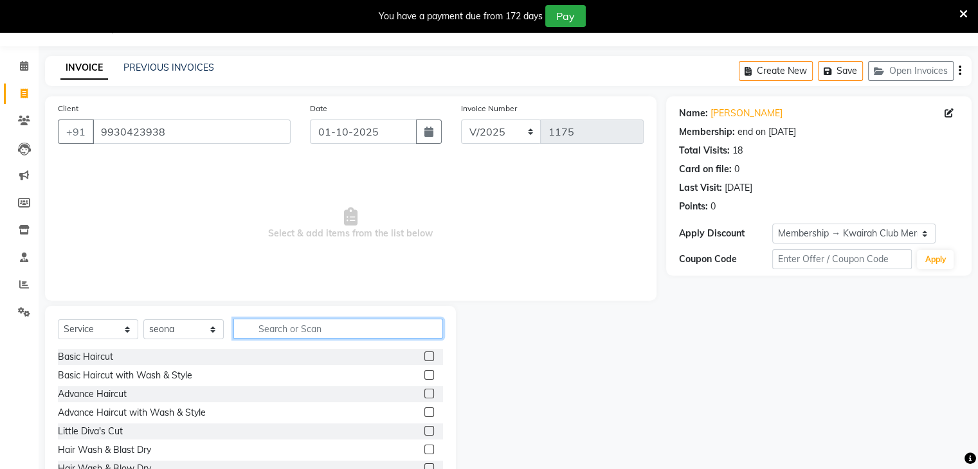
click at [312, 332] on input "text" at bounding box center [338, 329] width 210 height 20
type input "thread"
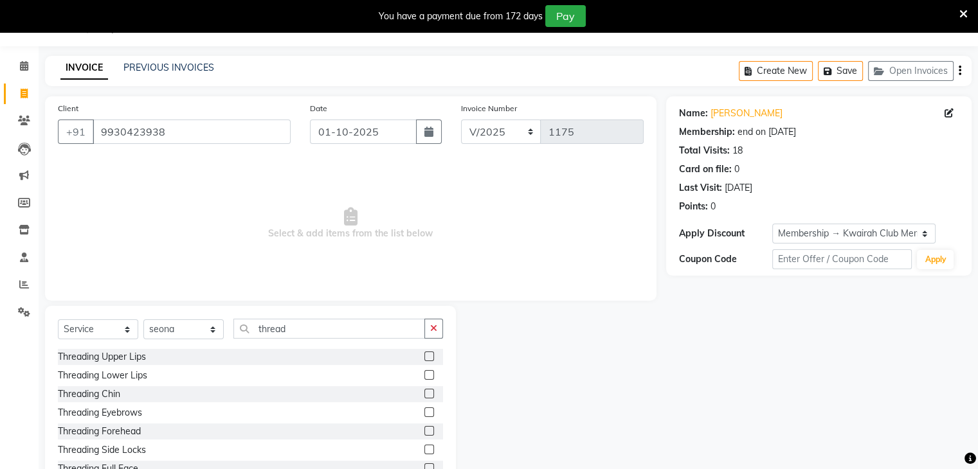
click at [424, 411] on label at bounding box center [429, 413] width 10 height 10
click at [424, 411] on input "checkbox" at bounding box center [428, 413] width 8 height 8
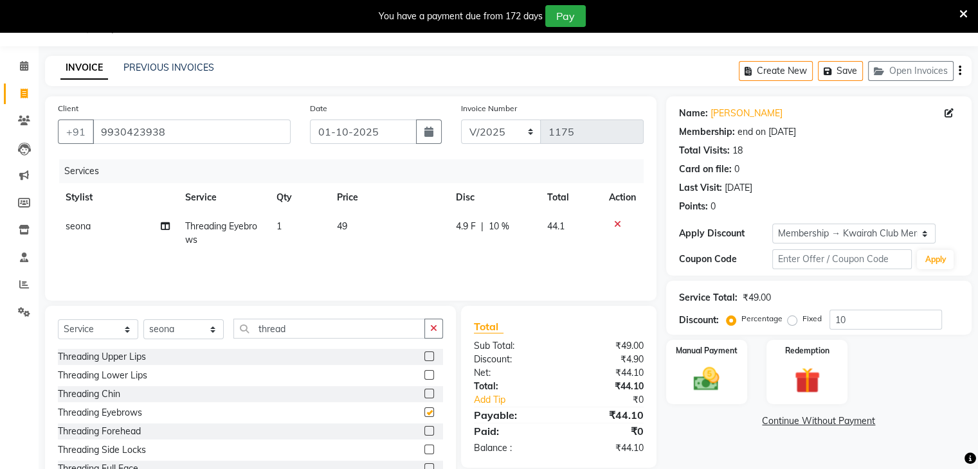
checkbox input "false"
click at [347, 229] on td "49" at bounding box center [388, 233] width 119 height 42
select select "82011"
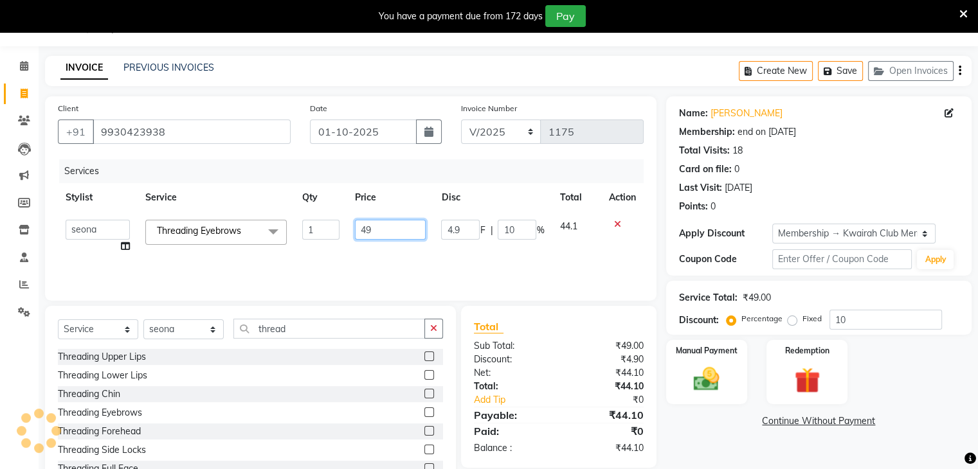
drag, startPoint x: 347, startPoint y: 229, endPoint x: 302, endPoint y: 227, distance: 45.1
click at [303, 227] on tr "[PERSON_NAME] Anjali Fatima [PERSON_NAME] [PERSON_NAME] [PERSON_NAME] Threading…" at bounding box center [351, 236] width 586 height 49
type input "50"
click at [332, 255] on div "Services Stylist Service Qty Price Disc Total Action [PERSON_NAME] Anjali Fatim…" at bounding box center [351, 223] width 586 height 129
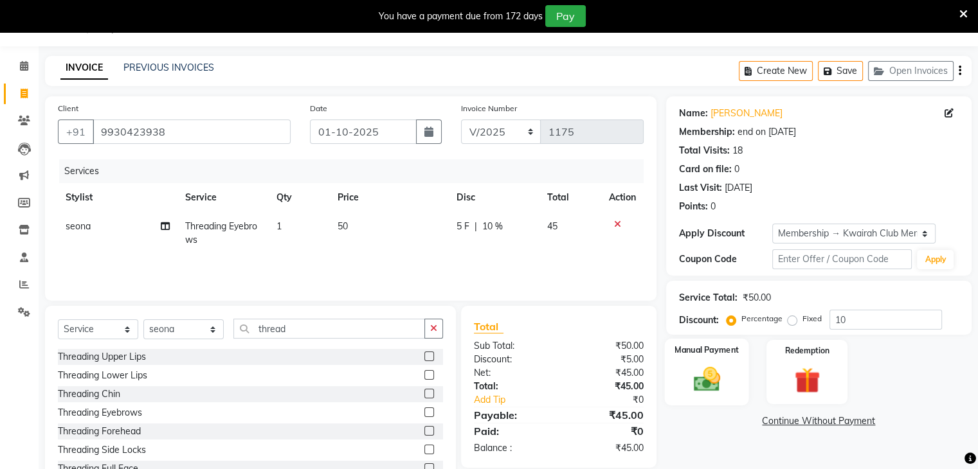
click at [732, 390] on div "Manual Payment" at bounding box center [706, 372] width 84 height 66
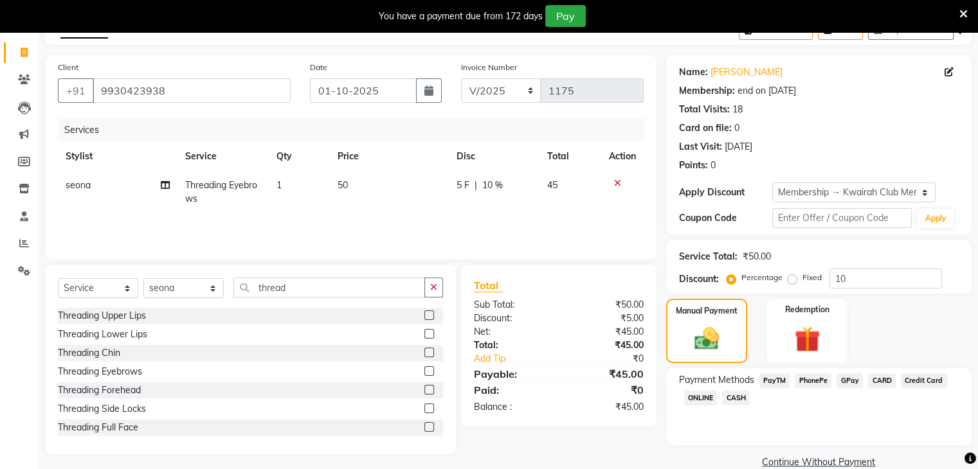
scroll to position [95, 0]
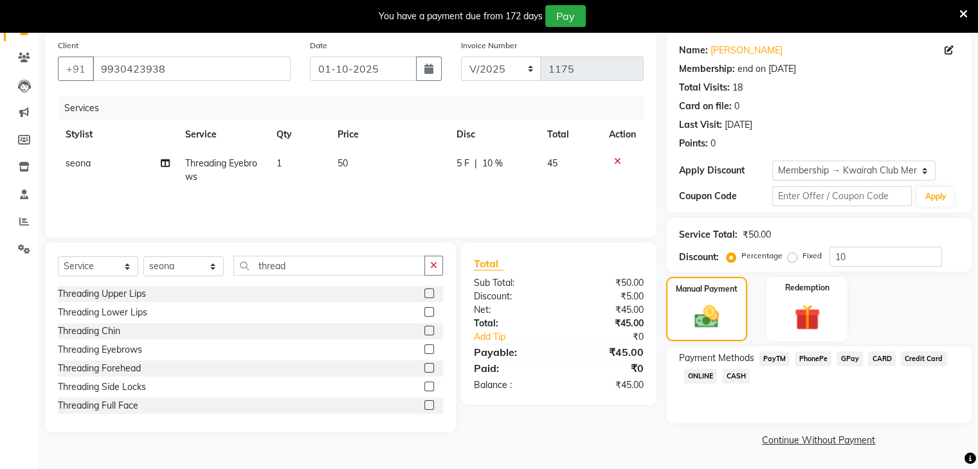
click at [859, 363] on span "GPay" at bounding box center [849, 359] width 26 height 15
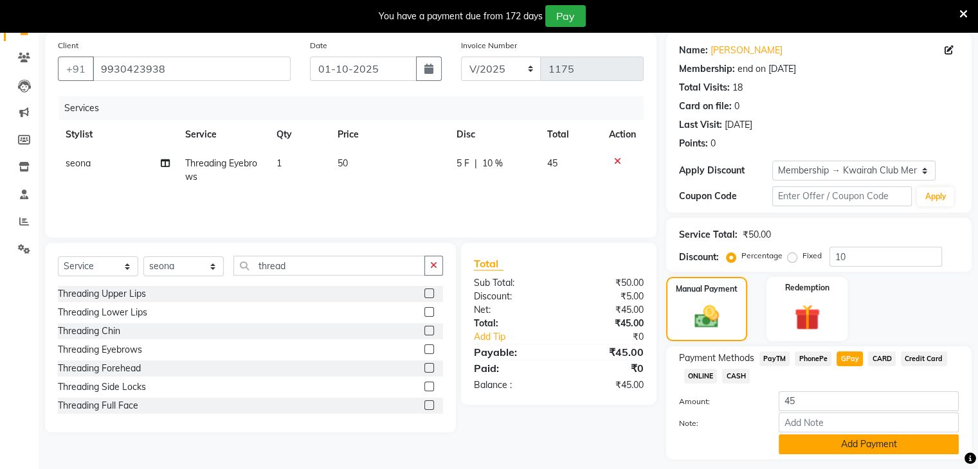
click at [859, 445] on button "Add Payment" at bounding box center [868, 445] width 180 height 20
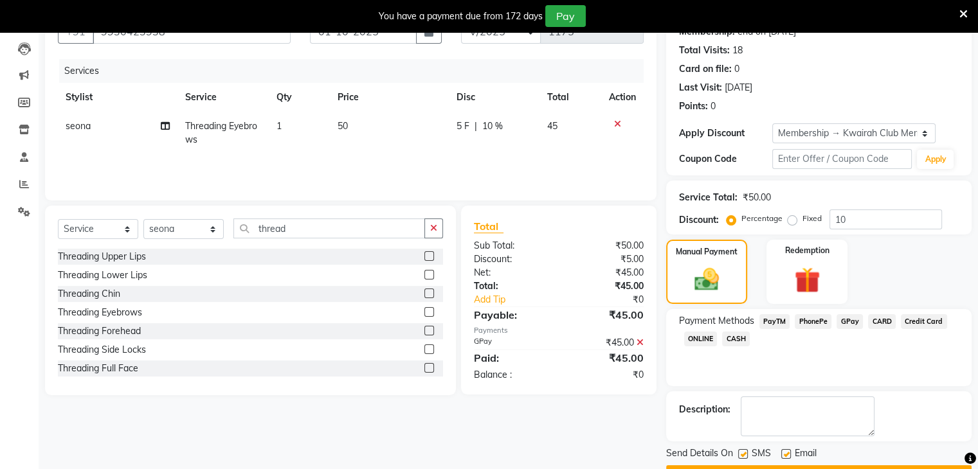
scroll to position [167, 0]
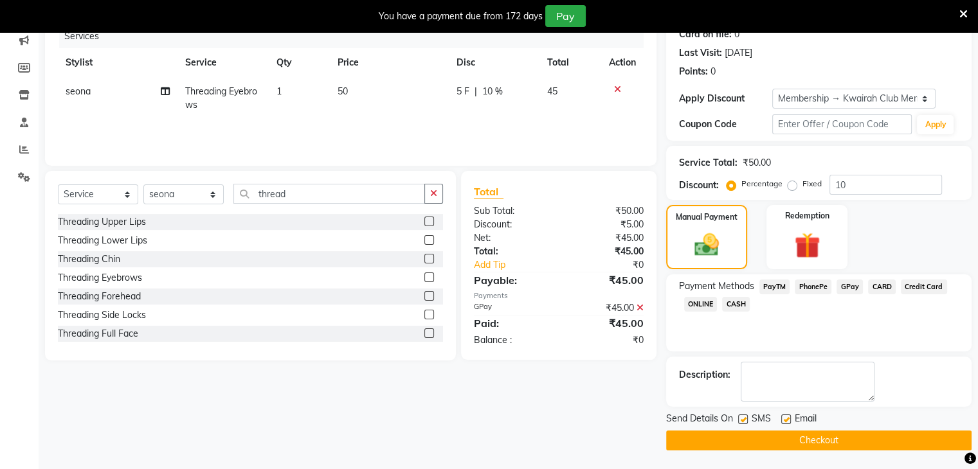
click at [738, 420] on label at bounding box center [743, 420] width 10 height 10
click at [738, 420] on input "checkbox" at bounding box center [742, 420] width 8 height 8
checkbox input "false"
click at [786, 422] on label at bounding box center [786, 420] width 10 height 10
click at [786, 422] on input "checkbox" at bounding box center [785, 420] width 8 height 8
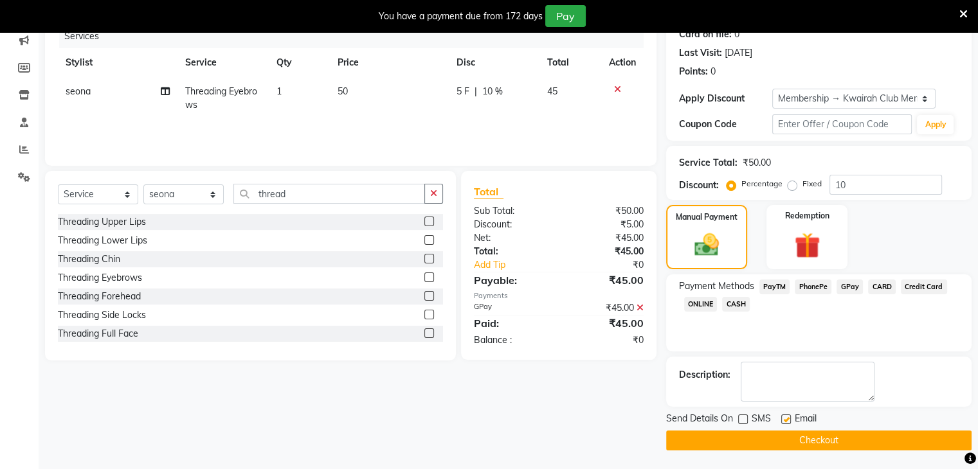
checkbox input "false"
click at [779, 437] on button "Checkout" at bounding box center [818, 441] width 305 height 20
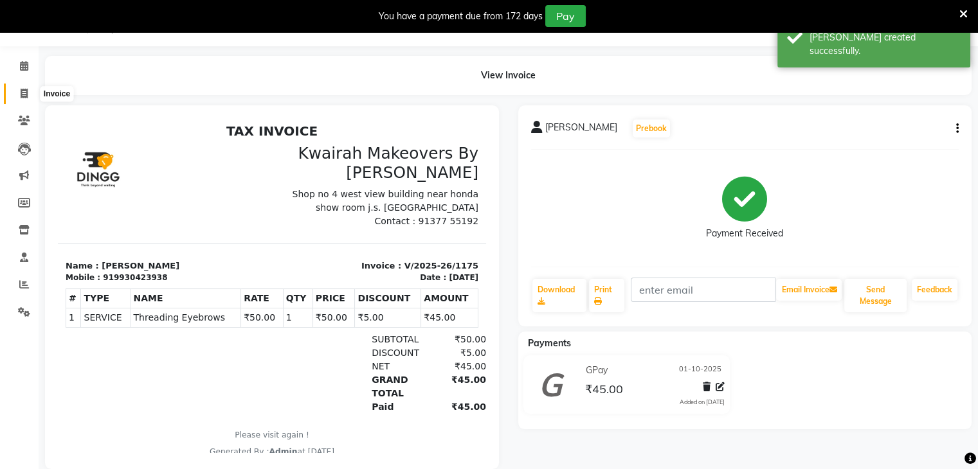
click at [28, 92] on span at bounding box center [24, 94] width 22 height 15
select select "3832"
select select "service"
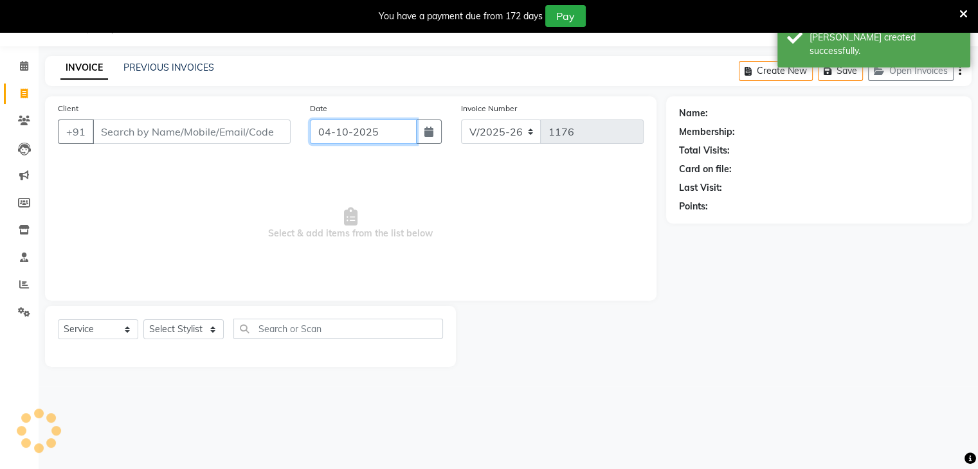
click at [386, 139] on input "04-10-2025" at bounding box center [363, 132] width 107 height 24
select select "10"
select select "2025"
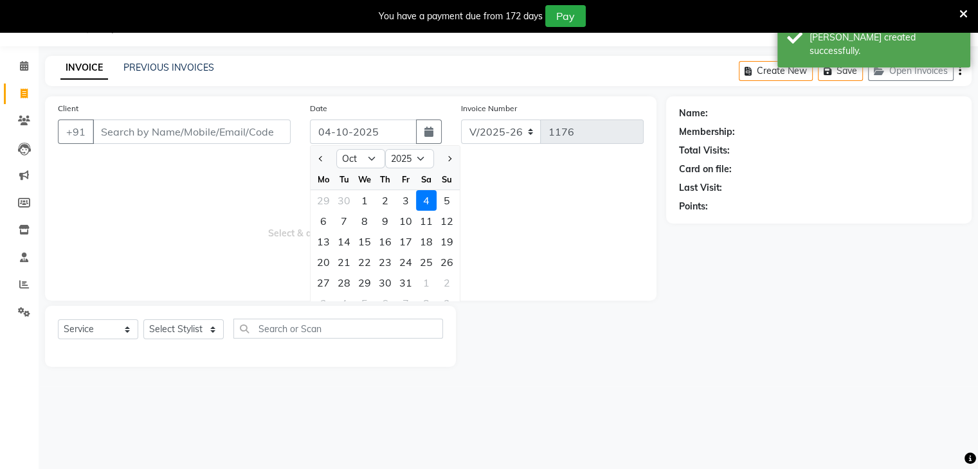
drag, startPoint x: 372, startPoint y: 199, endPoint x: 339, endPoint y: 188, distance: 34.4
click at [370, 198] on div "1" at bounding box center [364, 200] width 21 height 21
type input "01-10-2025"
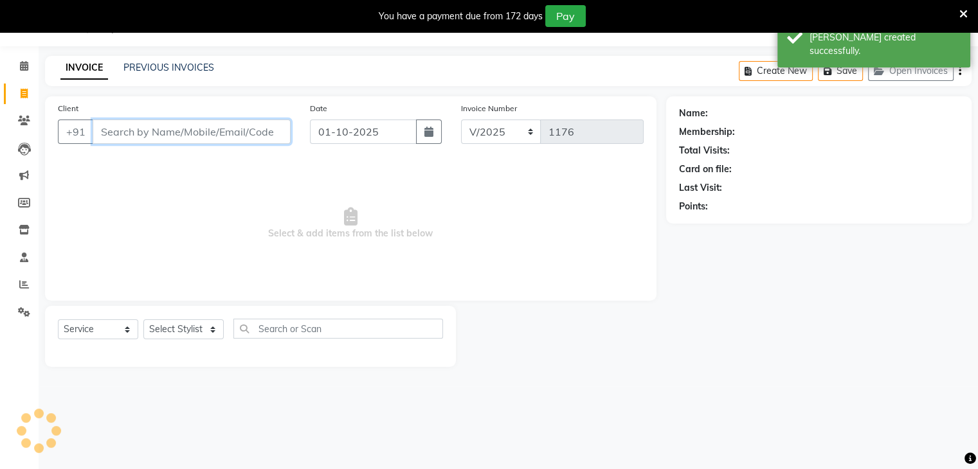
click at [242, 120] on input "Client" at bounding box center [192, 132] width 198 height 24
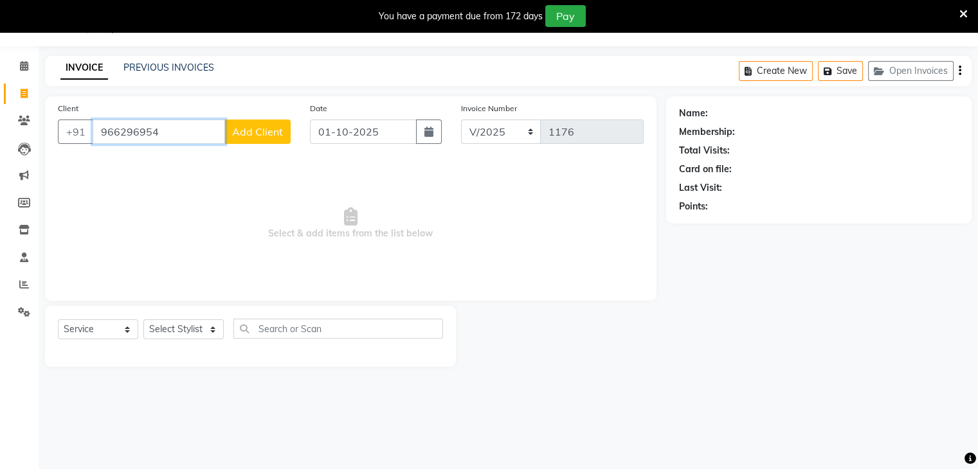
click at [172, 143] on input "966296954" at bounding box center [159, 132] width 132 height 24
click at [172, 137] on input "966296954" at bounding box center [159, 132] width 132 height 24
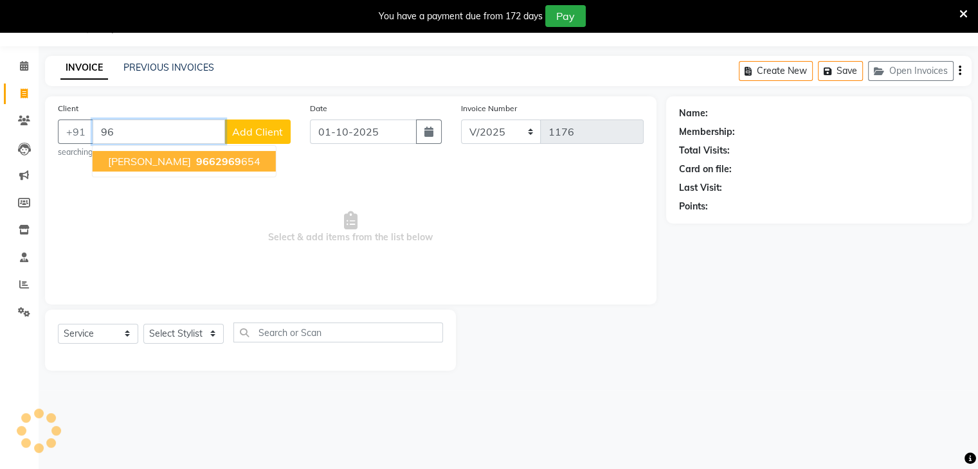
type input "9"
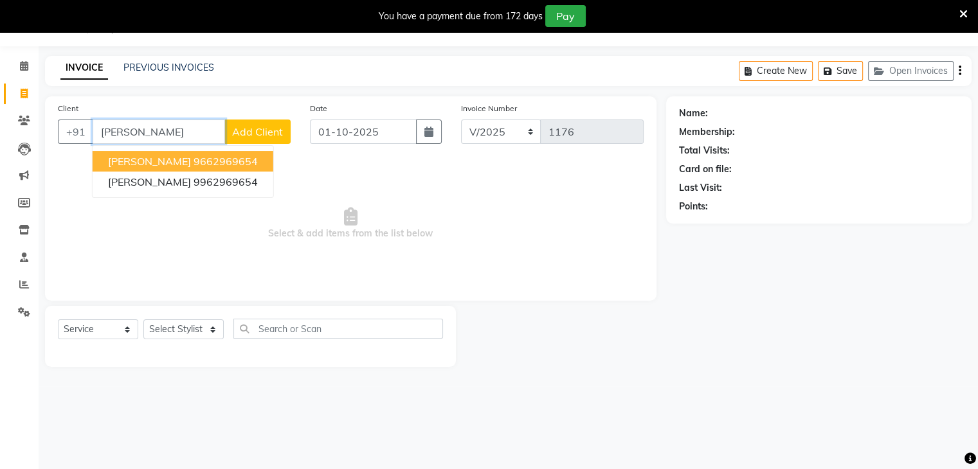
click at [195, 157] on ngb-highlight "9662969654" at bounding box center [225, 161] width 64 height 13
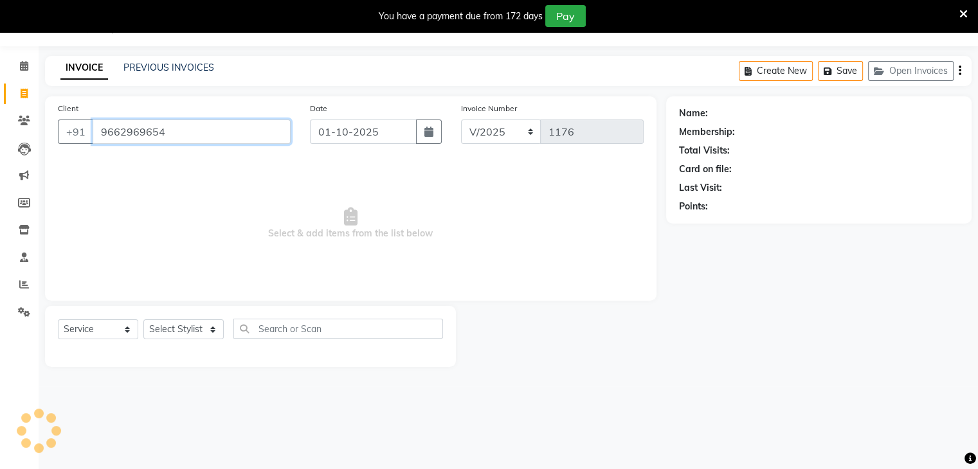
type input "9662969654"
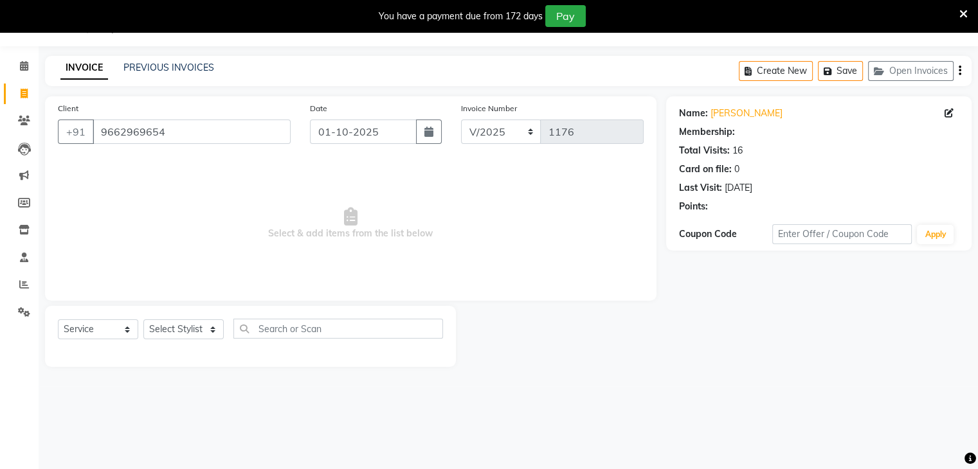
select select "1: Object"
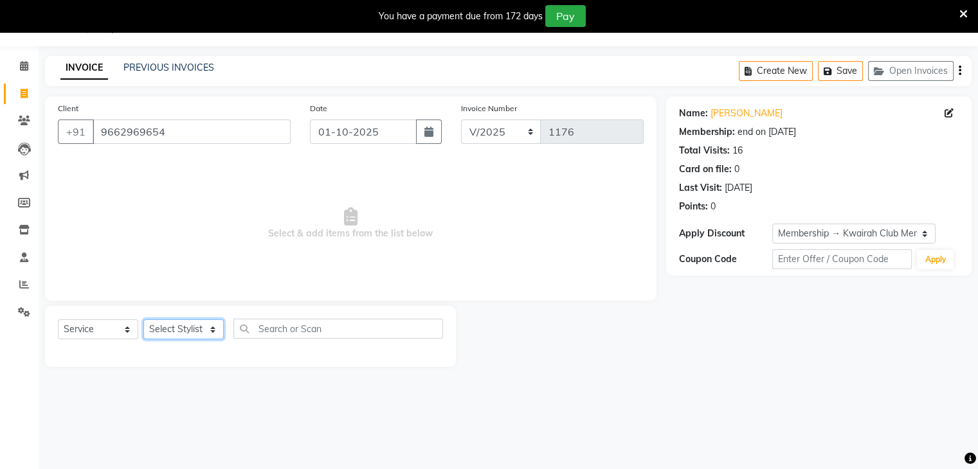
click at [194, 322] on select "Select Stylist [PERSON_NAME] Anjali [PERSON_NAME] [PERSON_NAME] [PERSON_NAME] […" at bounding box center [183, 329] width 80 height 20
select select "78253"
click at [143, 320] on select "Select Stylist [PERSON_NAME] Anjali [PERSON_NAME] [PERSON_NAME] [PERSON_NAME] […" at bounding box center [183, 329] width 80 height 20
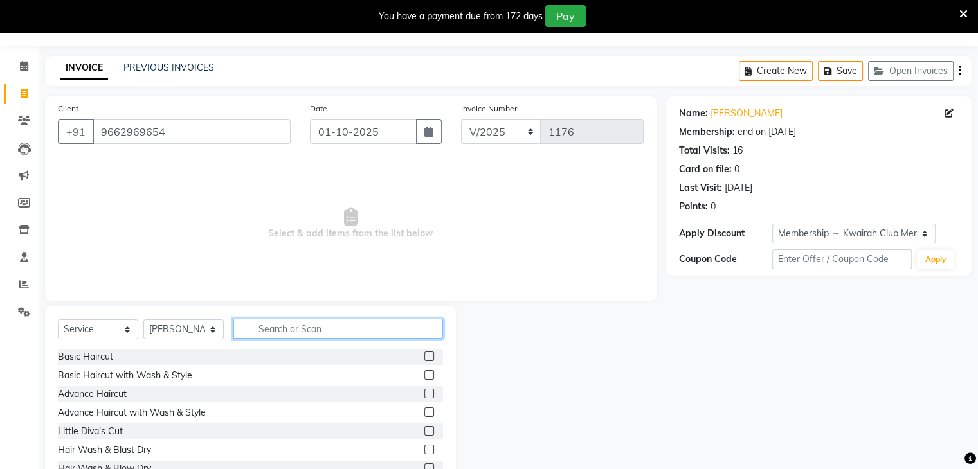
click at [281, 330] on input "text" at bounding box center [338, 329] width 210 height 20
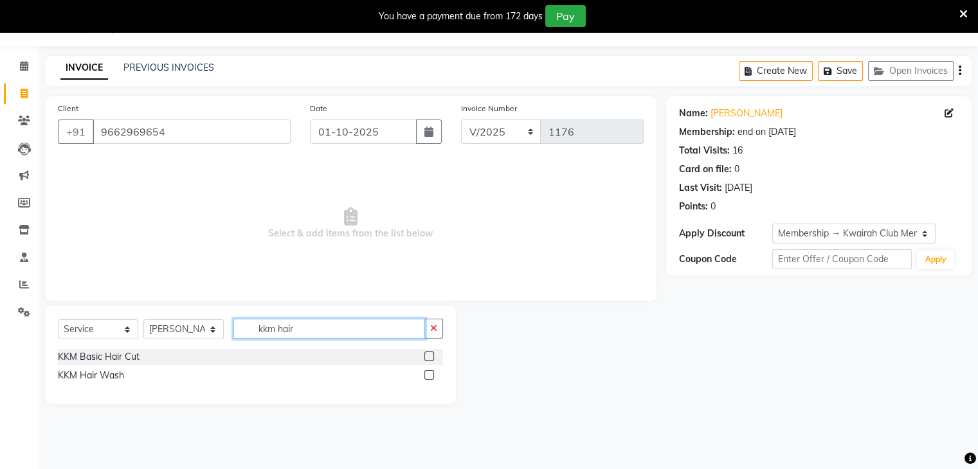
type input "kkm hair"
click at [432, 376] on label at bounding box center [429, 375] width 10 height 10
click at [432, 376] on input "checkbox" at bounding box center [428, 376] width 8 height 8
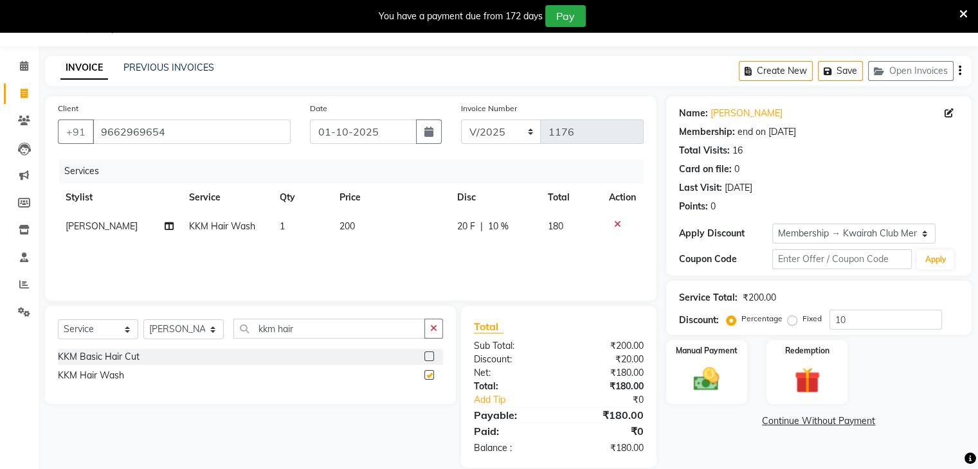
checkbox input "false"
drag, startPoint x: 864, startPoint y: 327, endPoint x: 717, endPoint y: 354, distance: 148.9
click at [717, 354] on div "Name: [PERSON_NAME] Membership: end on [DATE] Total Visits: 16 Card on file: 0 …" at bounding box center [823, 282] width 315 height 372
click at [717, 372] on img at bounding box center [706, 379] width 43 height 31
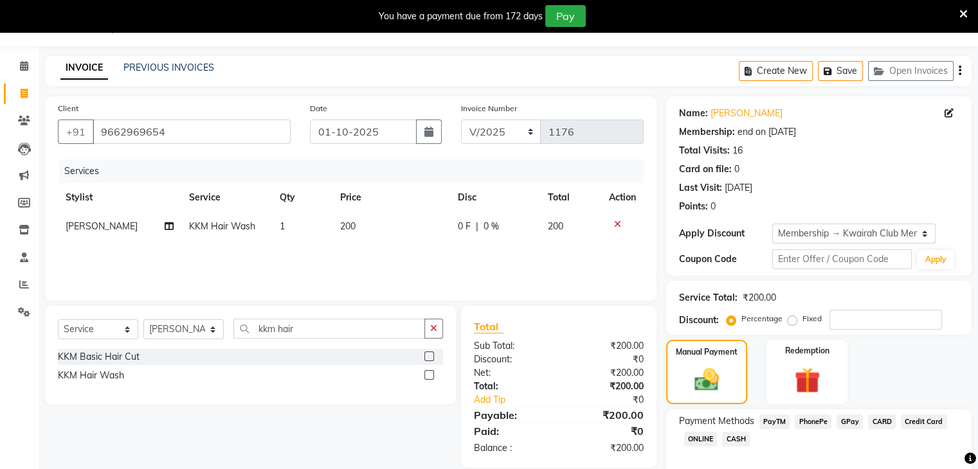
drag, startPoint x: 854, startPoint y: 418, endPoint x: 857, endPoint y: 440, distance: 21.5
click at [853, 418] on span "GPay" at bounding box center [849, 422] width 26 height 15
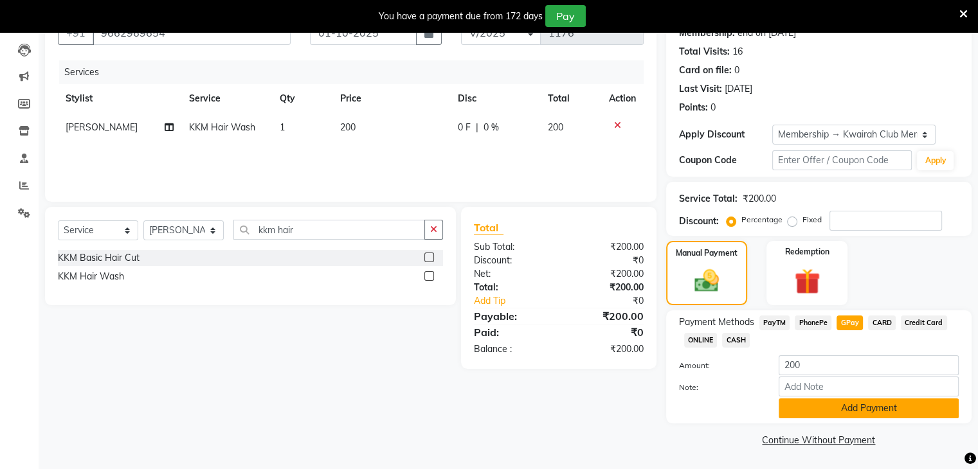
click at [850, 409] on button "Add Payment" at bounding box center [868, 409] width 180 height 20
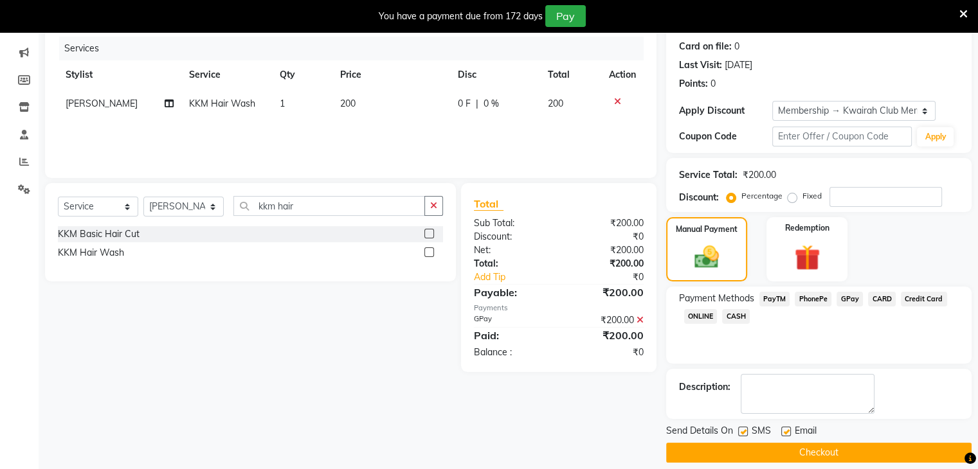
scroll to position [167, 0]
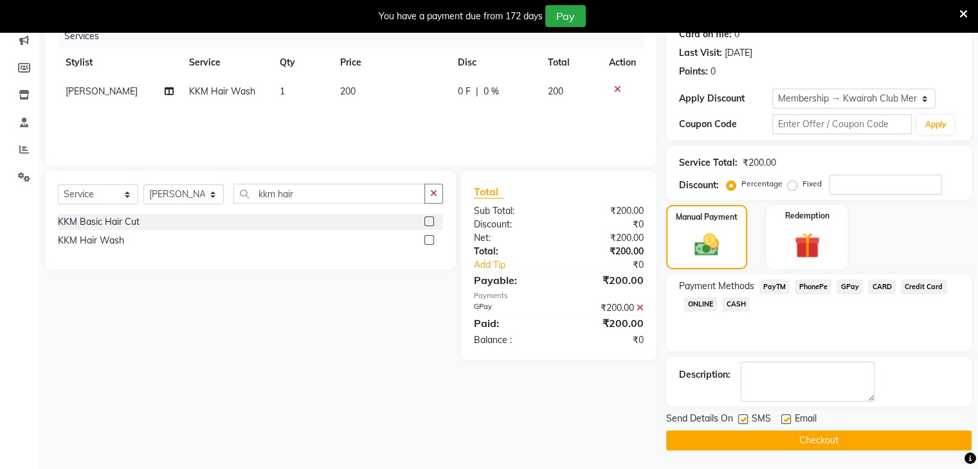
click at [788, 417] on label at bounding box center [786, 420] width 10 height 10
click at [788, 417] on input "checkbox" at bounding box center [785, 420] width 8 height 8
checkbox input "false"
click at [739, 420] on label at bounding box center [743, 420] width 10 height 10
click at [739, 420] on input "checkbox" at bounding box center [742, 420] width 8 height 8
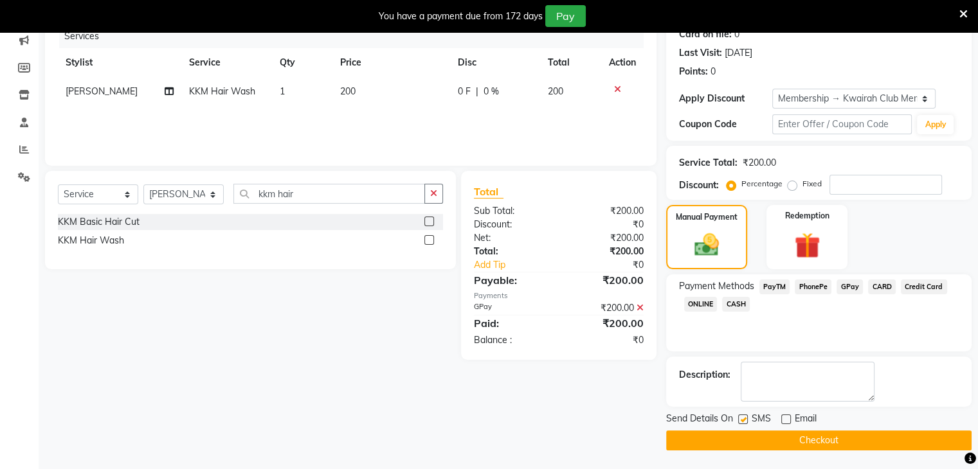
checkbox input "false"
click at [747, 435] on button "Checkout" at bounding box center [818, 441] width 305 height 20
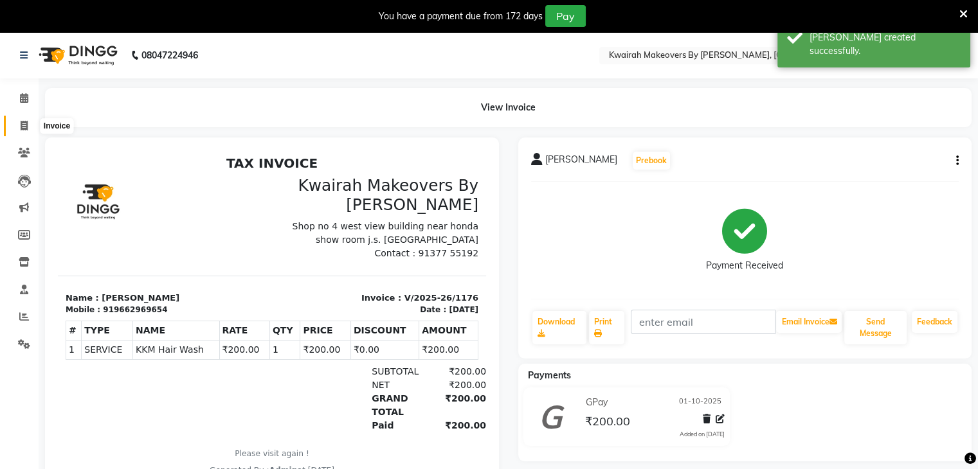
click at [18, 119] on span at bounding box center [24, 126] width 22 height 15
select select "3832"
select select "service"
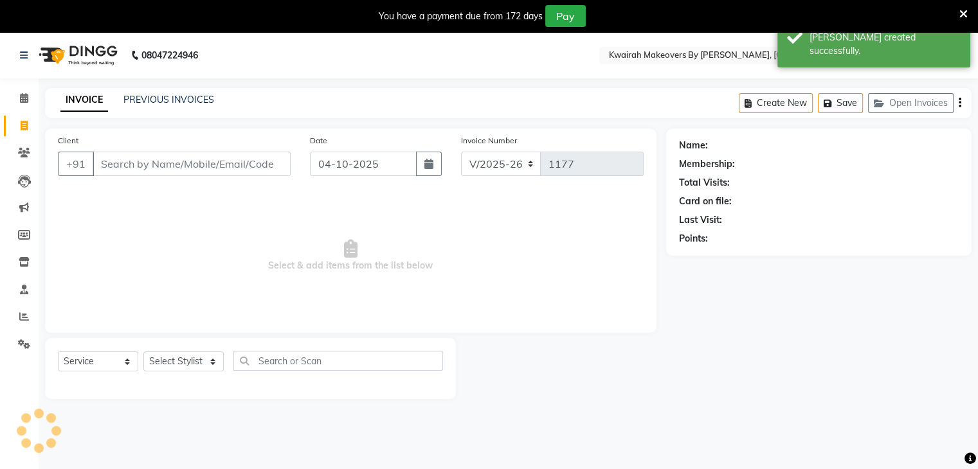
scroll to position [32, 0]
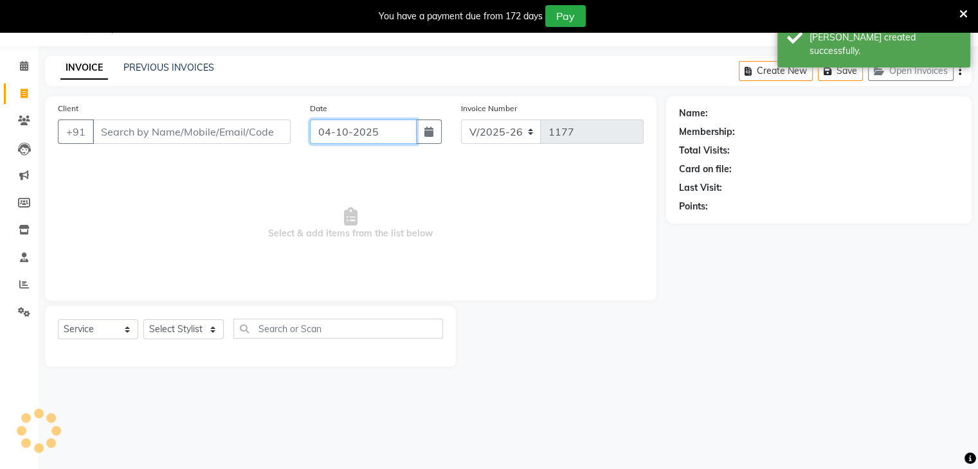
click at [394, 127] on input "04-10-2025" at bounding box center [363, 132] width 107 height 24
select select "10"
select select "2025"
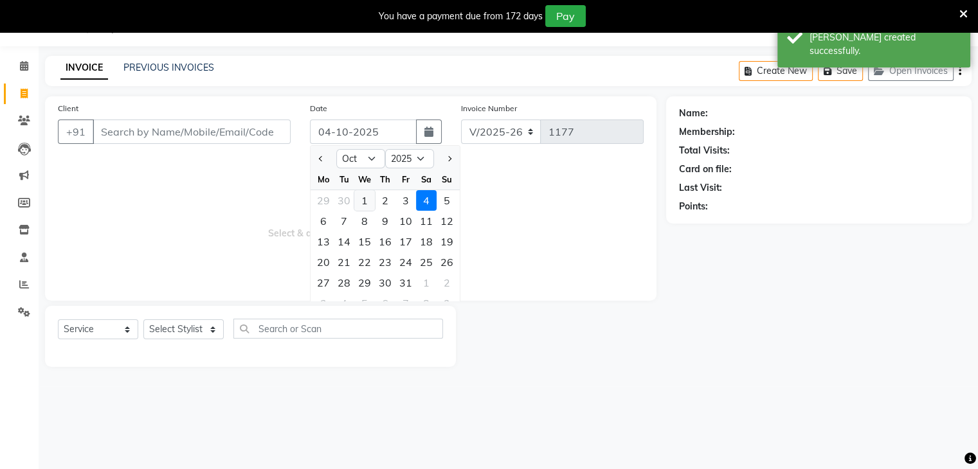
click at [363, 199] on div "1" at bounding box center [364, 200] width 21 height 21
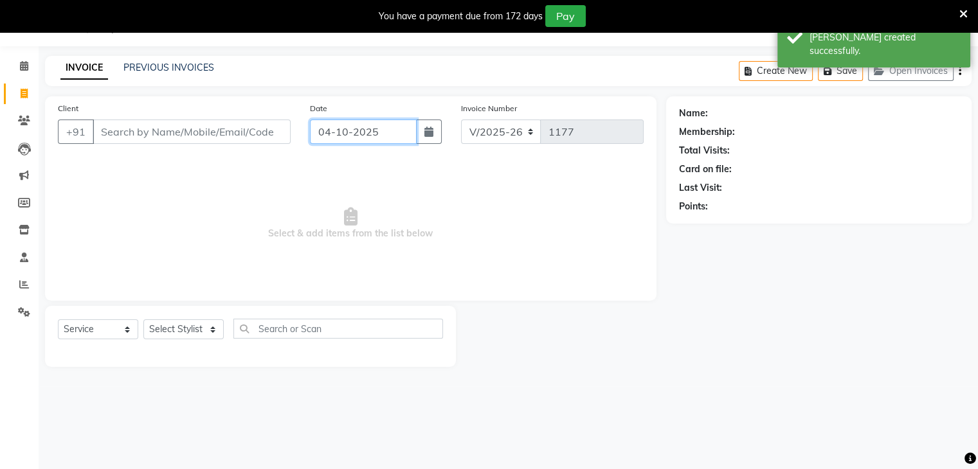
type input "01-10-2025"
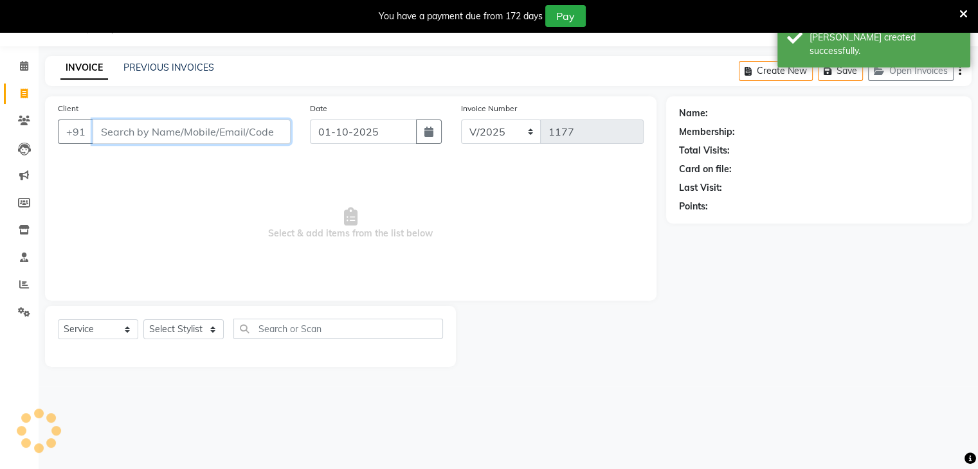
click at [231, 139] on input "Client" at bounding box center [192, 132] width 198 height 24
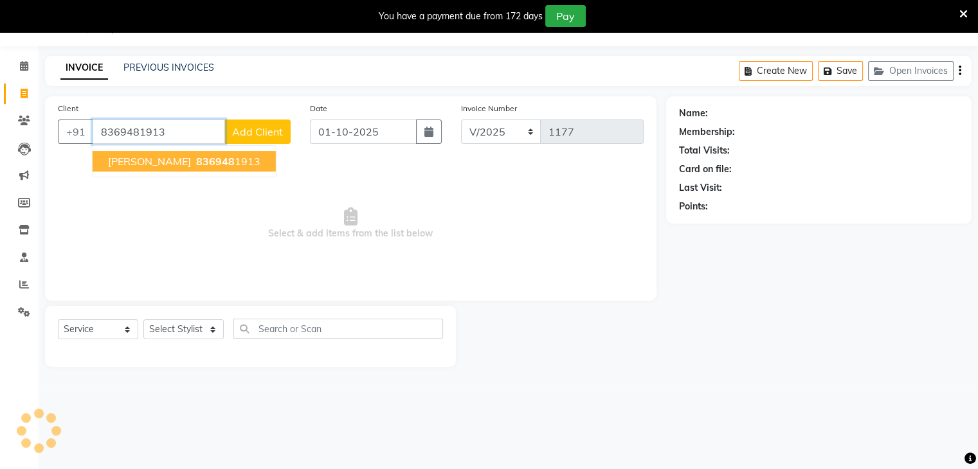
type input "8369481913"
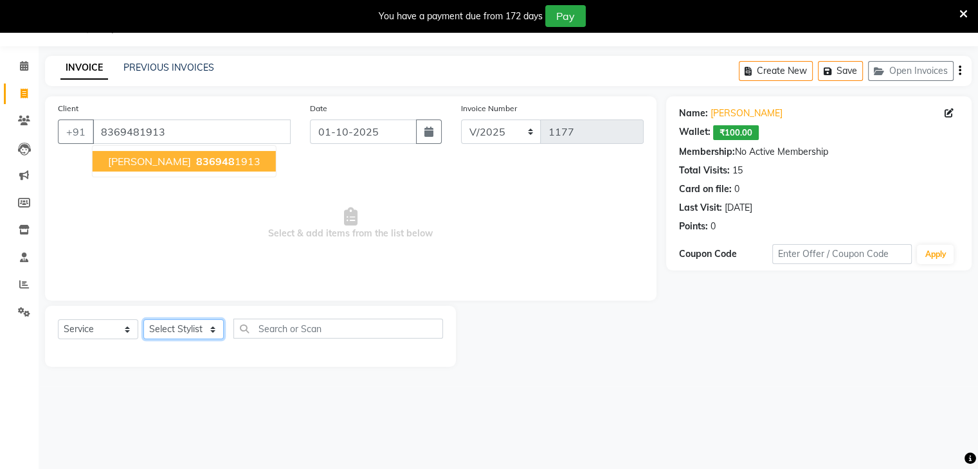
click at [185, 327] on select "Select Stylist [PERSON_NAME] Anjali [PERSON_NAME] [PERSON_NAME] [PERSON_NAME] […" at bounding box center [183, 329] width 80 height 20
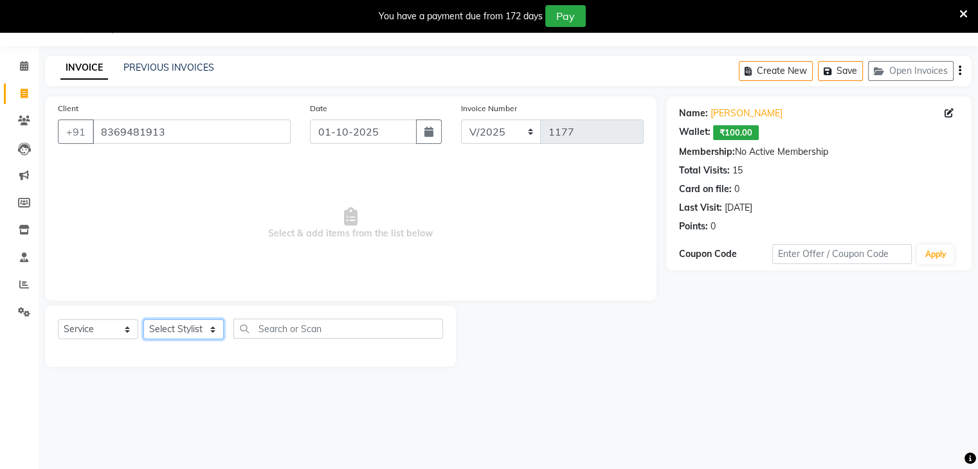
select select "82011"
click at [143, 320] on select "Select Stylist [PERSON_NAME] Anjali [PERSON_NAME] [PERSON_NAME] [PERSON_NAME] […" at bounding box center [183, 329] width 80 height 20
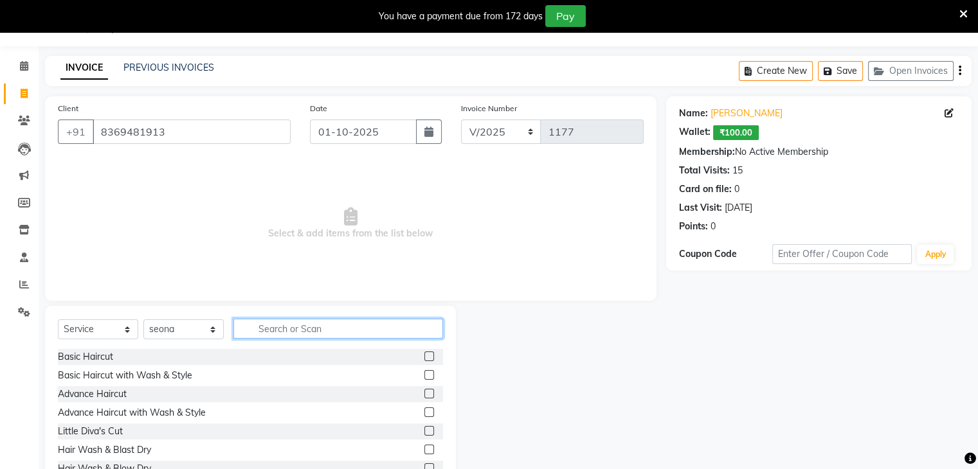
click at [277, 328] on input "text" at bounding box center [338, 329] width 210 height 20
type input "h"
type input "gel p"
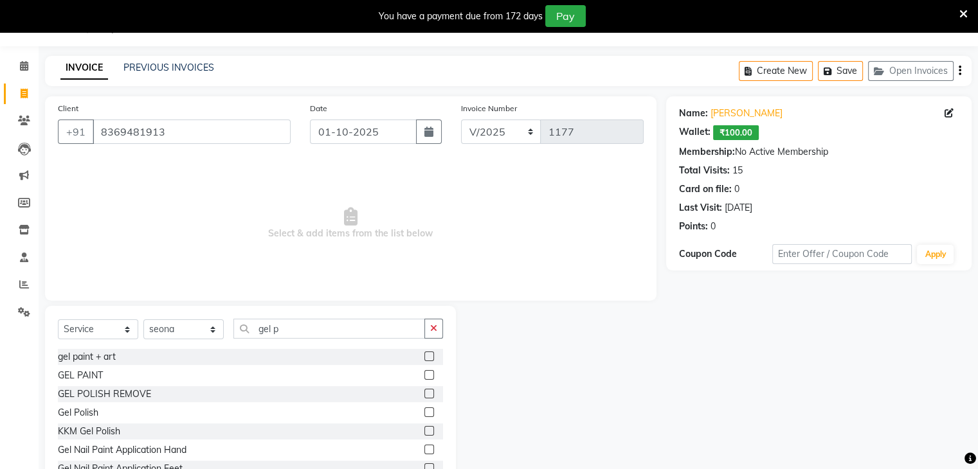
click at [424, 396] on label at bounding box center [429, 394] width 10 height 10
click at [424, 396] on input "checkbox" at bounding box center [428, 394] width 8 height 8
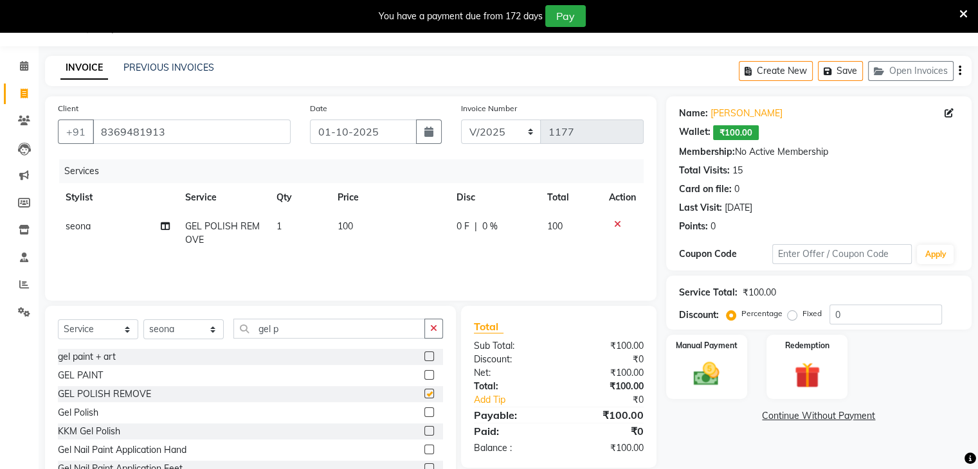
checkbox input "false"
click at [355, 233] on td "100" at bounding box center [389, 233] width 119 height 42
select select "82011"
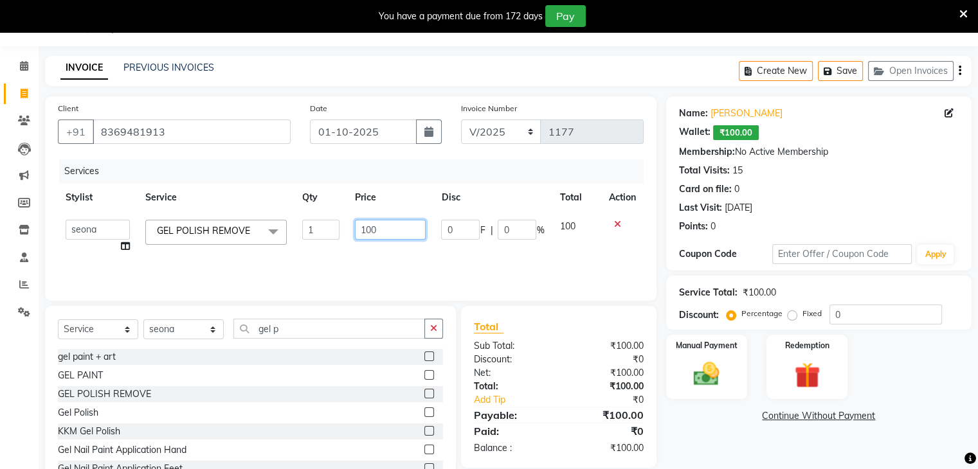
drag, startPoint x: 355, startPoint y: 233, endPoint x: 313, endPoint y: 226, distance: 43.0
click at [313, 226] on tr "[PERSON_NAME] Anjali Fatima [PERSON_NAME] [PERSON_NAME] [PERSON_NAME] GEL POLIS…" at bounding box center [351, 236] width 586 height 49
click at [402, 230] on input "100" at bounding box center [390, 230] width 71 height 20
drag, startPoint x: 402, startPoint y: 230, endPoint x: 334, endPoint y: 231, distance: 67.5
click at [334, 231] on tr "[PERSON_NAME] Anjali Fatima [PERSON_NAME] [PERSON_NAME] [PERSON_NAME] GEL POLIS…" at bounding box center [351, 236] width 586 height 49
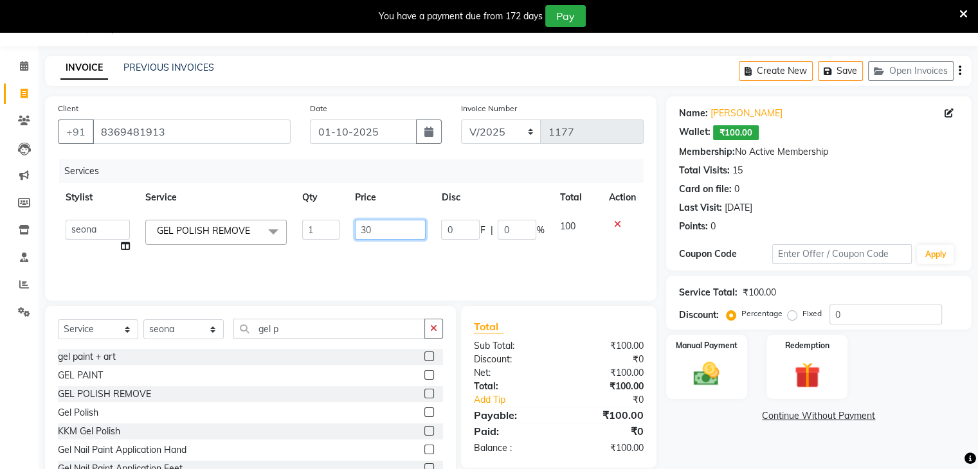
type input "300"
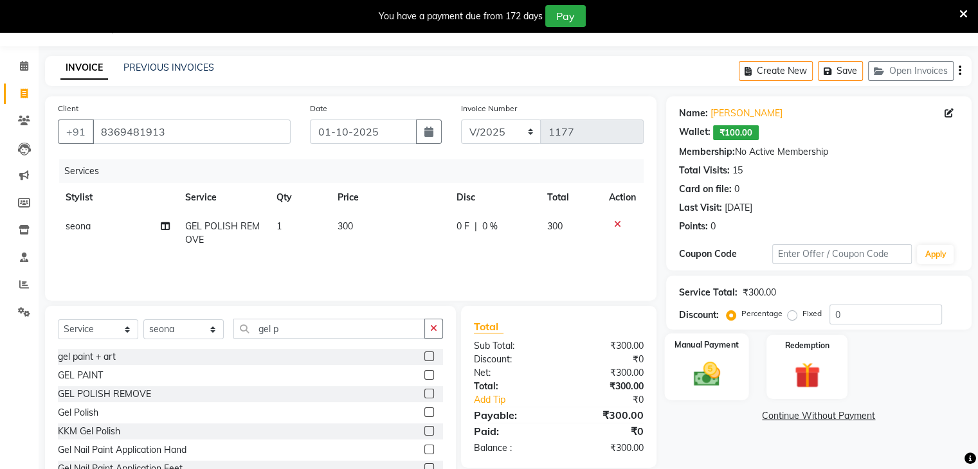
click at [690, 348] on label "Manual Payment" at bounding box center [706, 345] width 64 height 12
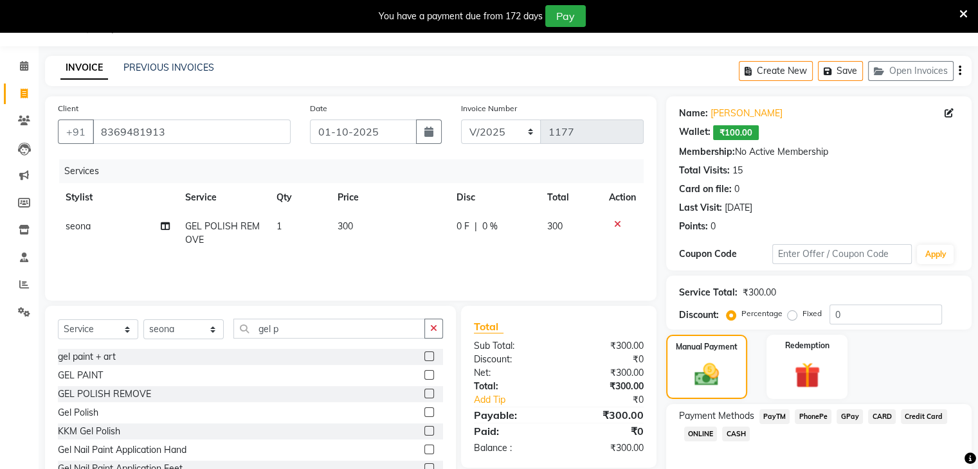
click at [741, 435] on span "CASH" at bounding box center [736, 434] width 28 height 15
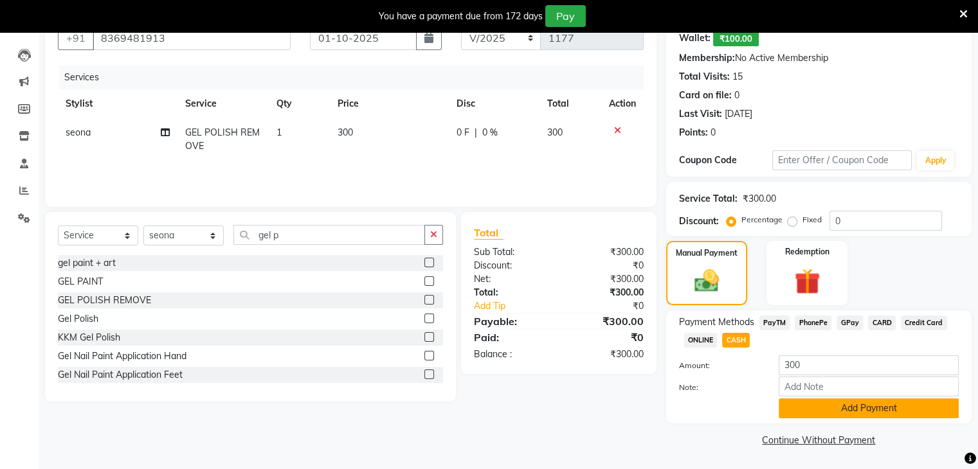
click at [820, 404] on button "Add Payment" at bounding box center [868, 409] width 180 height 20
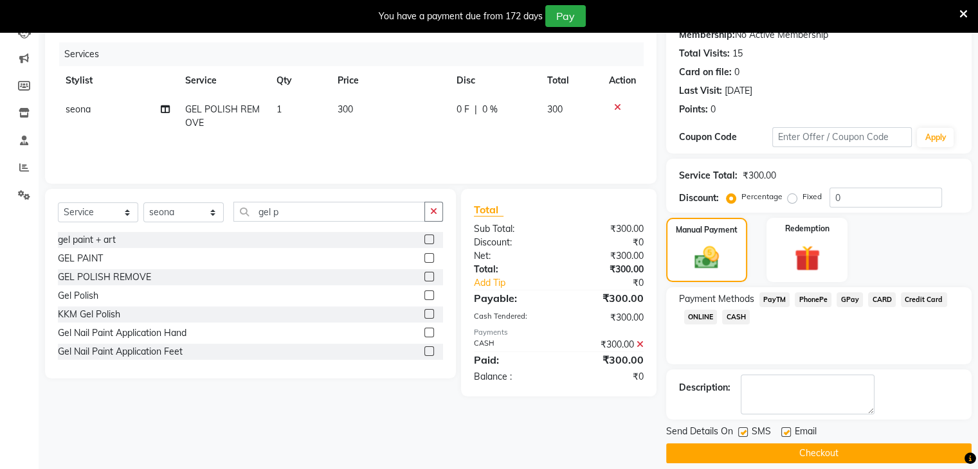
scroll to position [162, 0]
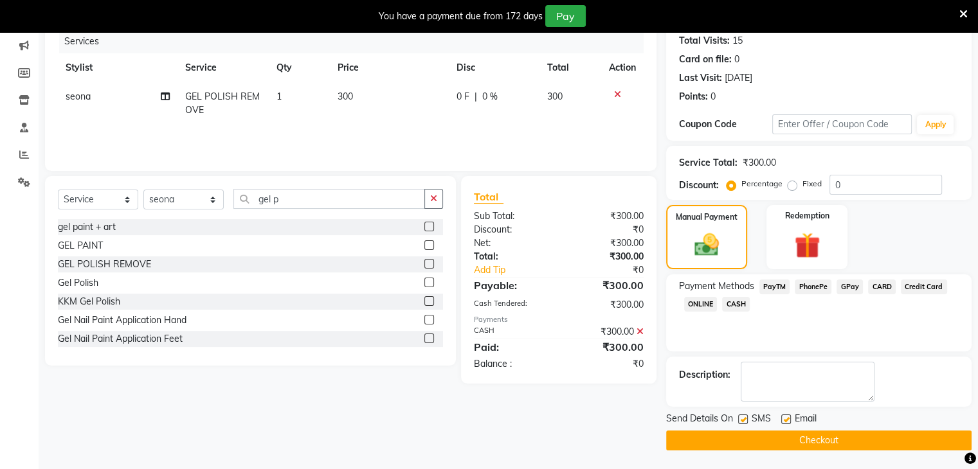
click at [744, 422] on label at bounding box center [743, 420] width 10 height 10
click at [744, 422] on input "checkbox" at bounding box center [742, 420] width 8 height 8
checkbox input "false"
click at [784, 418] on label at bounding box center [786, 420] width 10 height 10
click at [784, 418] on input "checkbox" at bounding box center [785, 420] width 8 height 8
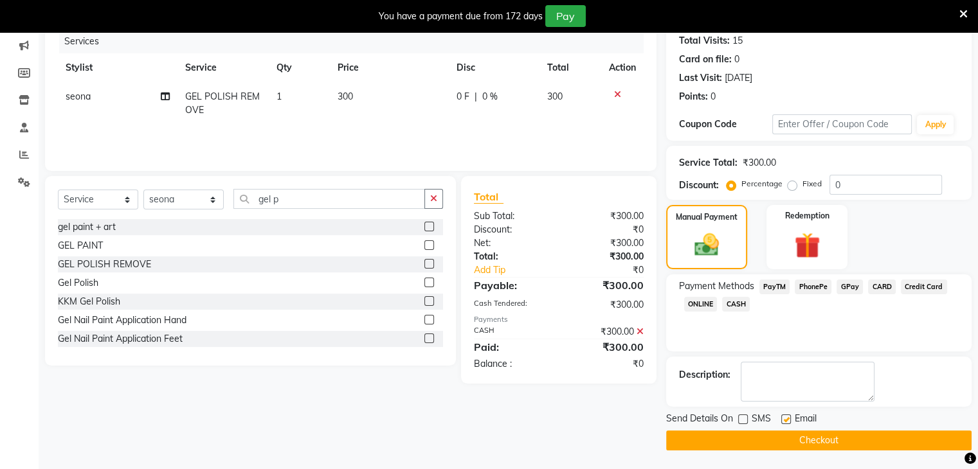
checkbox input "false"
click at [774, 434] on button "Checkout" at bounding box center [818, 441] width 305 height 20
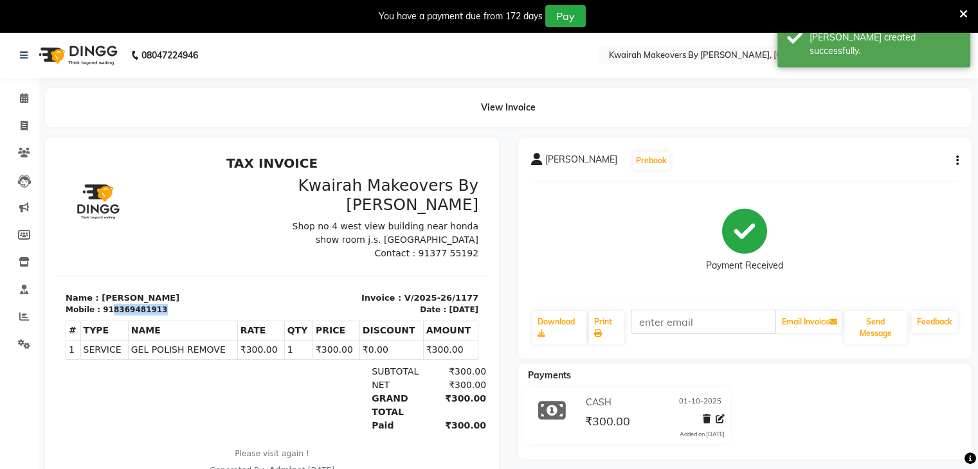
drag, startPoint x: 103, startPoint y: 307, endPoint x: 163, endPoint y: 310, distance: 59.2
click at [163, 310] on div "Mobile : 918369481913" at bounding box center [165, 310] width 199 height 12
copy div "8369481913"
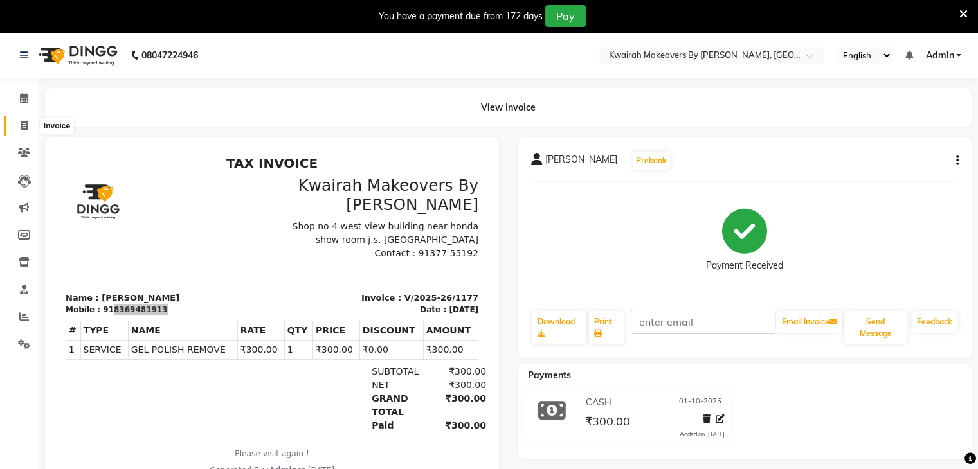
click at [19, 124] on span at bounding box center [24, 126] width 22 height 15
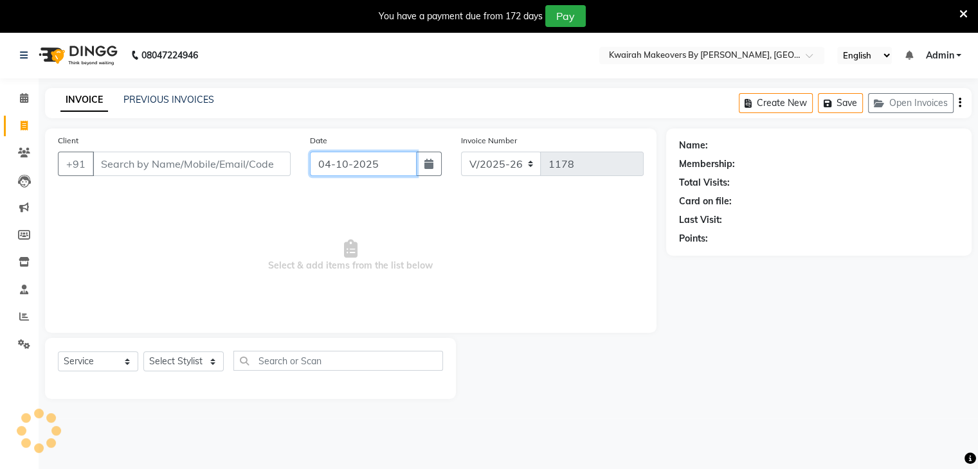
scroll to position [32, 0]
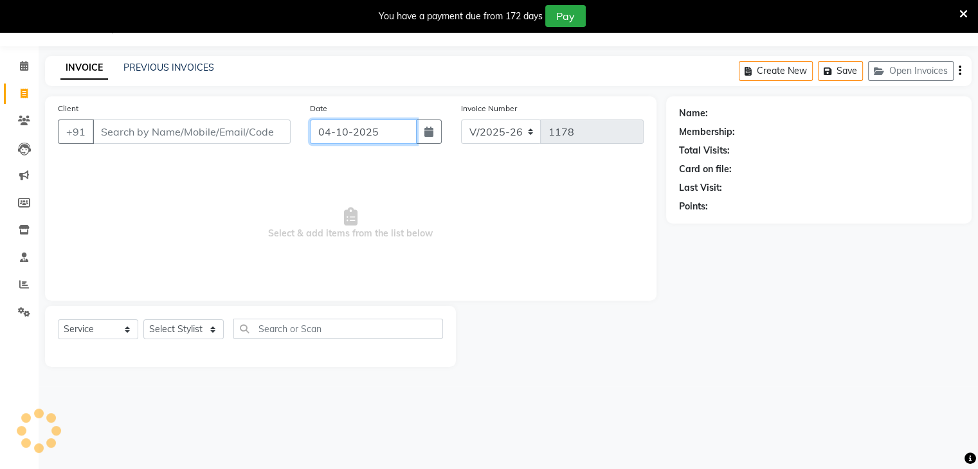
click at [320, 136] on input "04-10-2025" at bounding box center [363, 132] width 107 height 24
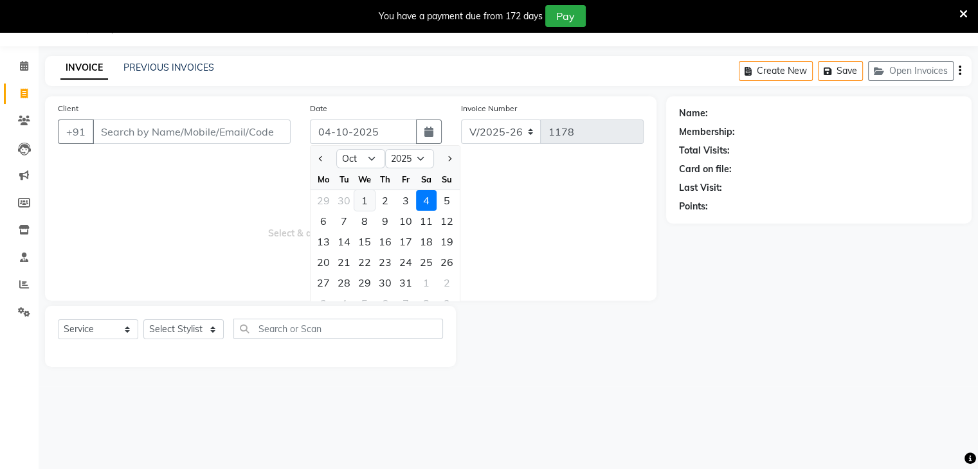
click at [363, 206] on div "1" at bounding box center [364, 200] width 21 height 21
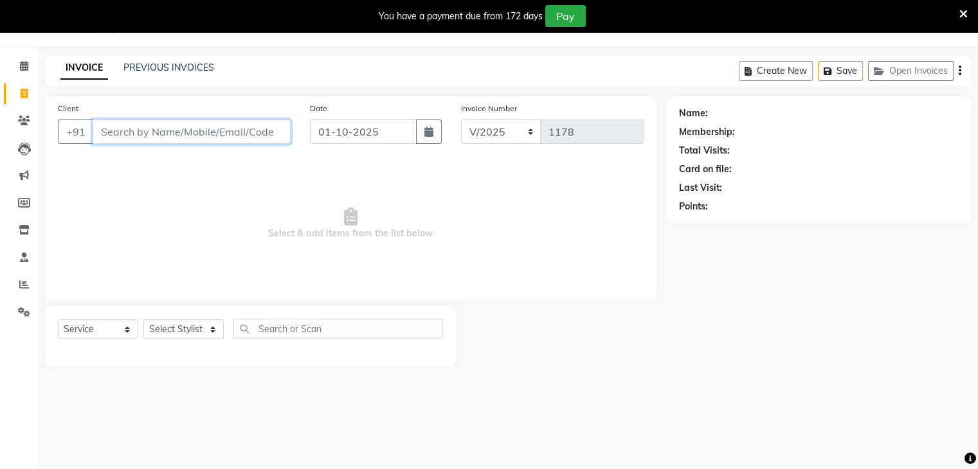
click at [206, 126] on input "Client" at bounding box center [192, 132] width 198 height 24
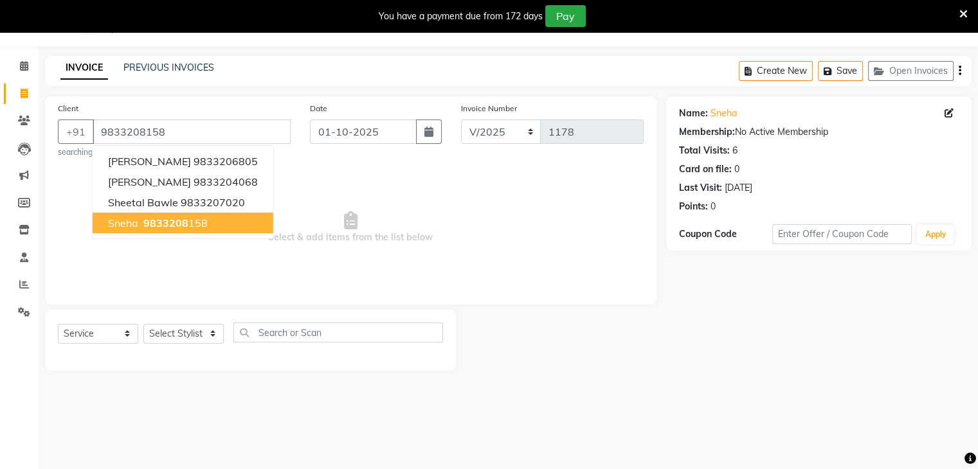
click at [206, 353] on div at bounding box center [250, 355] width 385 height 5
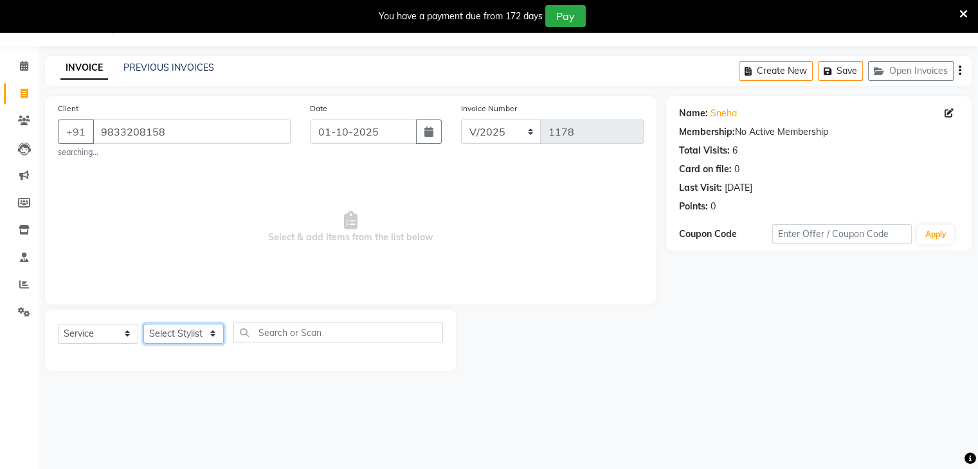
click at [213, 334] on select "Select Stylist [PERSON_NAME] Anjali [PERSON_NAME] [PERSON_NAME] [PERSON_NAME] […" at bounding box center [183, 334] width 80 height 20
click at [143, 324] on select "Select Stylist [PERSON_NAME] Anjali [PERSON_NAME] [PERSON_NAME] [PERSON_NAME] […" at bounding box center [183, 334] width 80 height 20
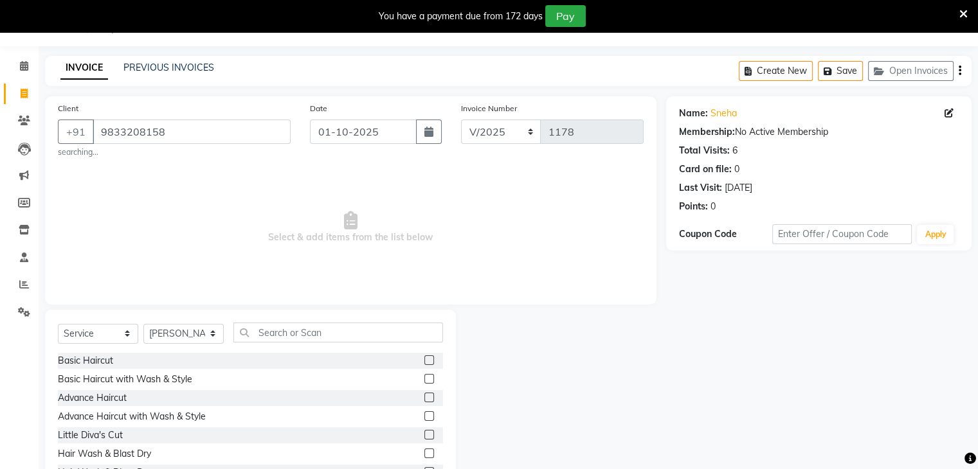
drag, startPoint x: 305, startPoint y: 352, endPoint x: 306, endPoint y: 332, distance: 20.0
click at [308, 348] on div "Select Service Product Membership Package Voucher Prepaid Gift Card Select Styl…" at bounding box center [250, 338] width 385 height 30
click at [306, 332] on input "text" at bounding box center [338, 333] width 210 height 20
drag, startPoint x: 420, startPoint y: 418, endPoint x: 420, endPoint y: 402, distance: 16.7
click at [424, 418] on label at bounding box center [429, 416] width 10 height 10
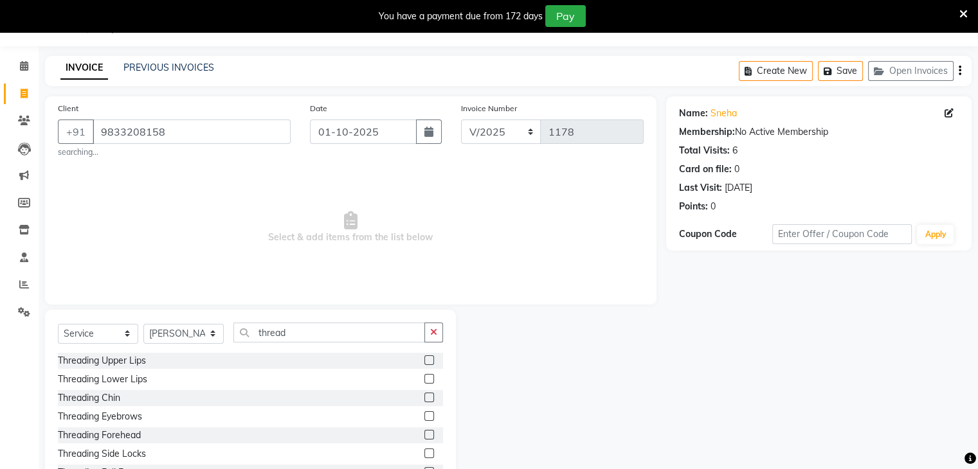
click at [424, 418] on input "checkbox" at bounding box center [428, 417] width 8 height 8
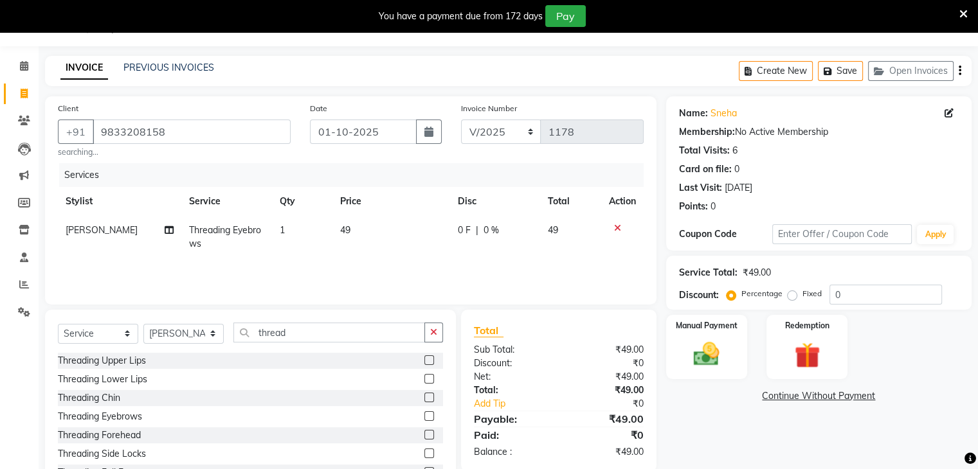
click at [381, 246] on td "49" at bounding box center [391, 237] width 118 height 42
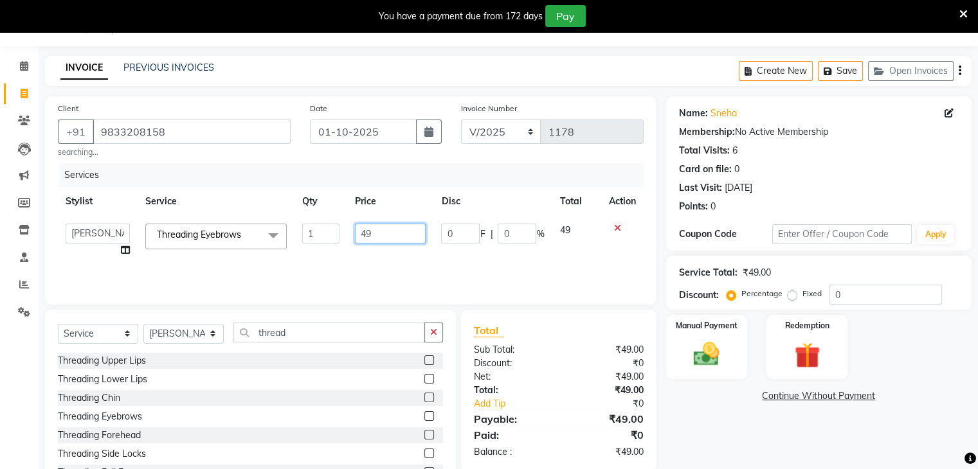
drag, startPoint x: 381, startPoint y: 235, endPoint x: 337, endPoint y: 230, distance: 44.7
click at [337, 230] on tr "[PERSON_NAME] Anjali Fatima [PERSON_NAME] [PERSON_NAME] [PERSON_NAME] Threading…" at bounding box center [351, 240] width 586 height 49
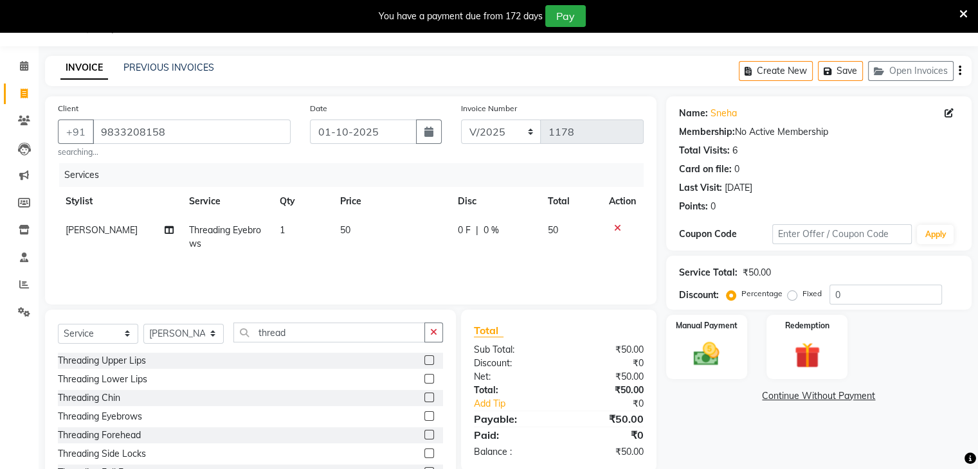
click at [352, 253] on td "50" at bounding box center [391, 237] width 118 height 42
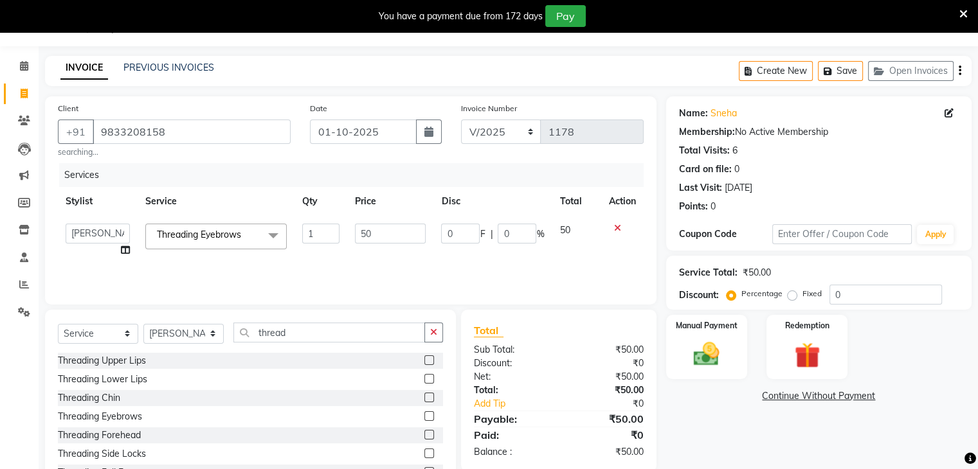
click at [749, 355] on div "Manual Payment Redemption" at bounding box center [818, 347] width 325 height 64
click at [733, 353] on div "Manual Payment" at bounding box center [706, 347] width 84 height 66
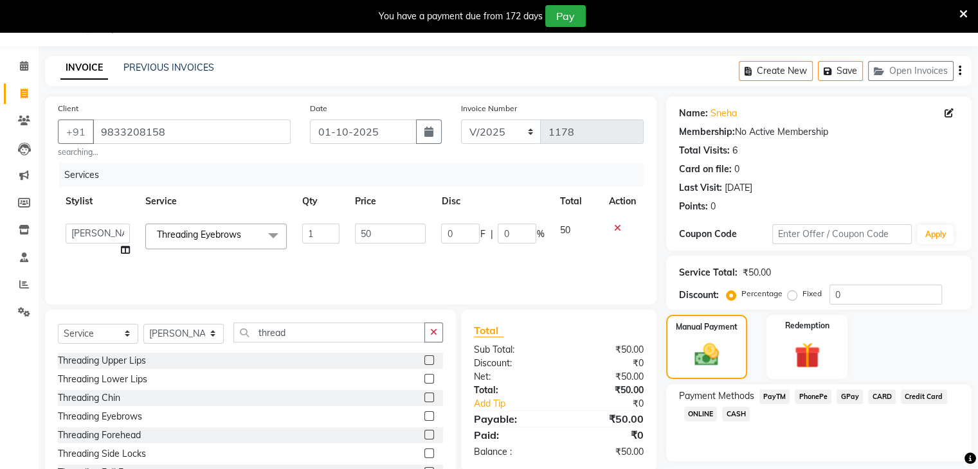
click at [739, 417] on span "CASH" at bounding box center [736, 414] width 28 height 15
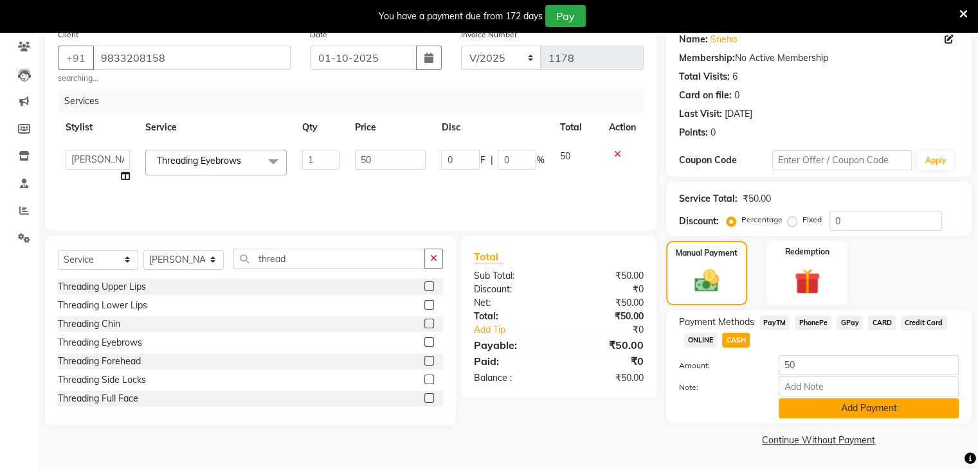
click at [823, 403] on button "Add Payment" at bounding box center [868, 409] width 180 height 20
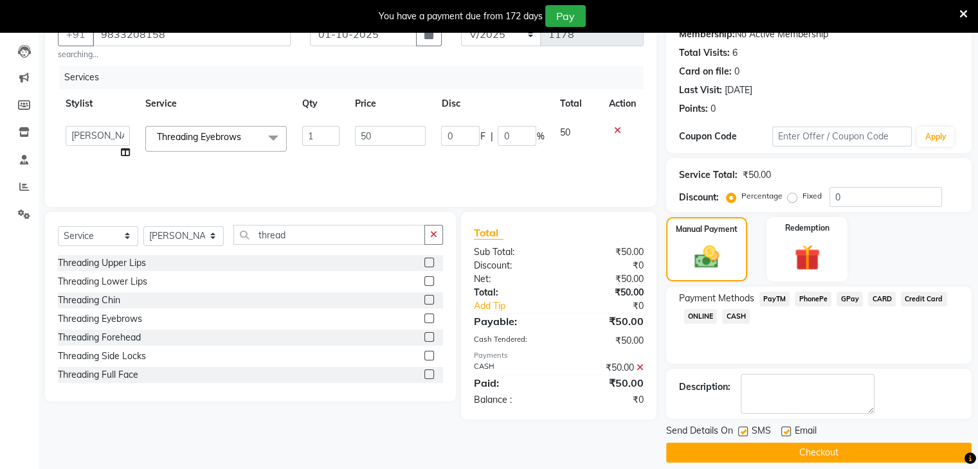
scroll to position [141, 0]
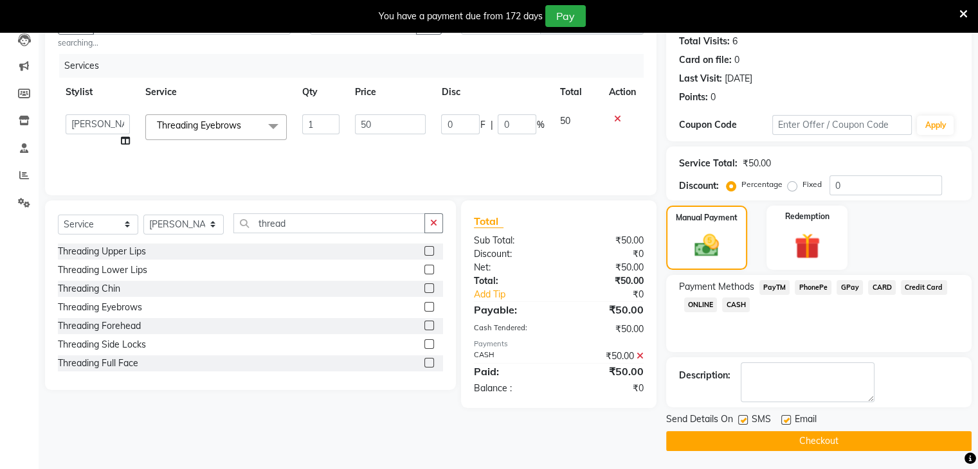
click at [782, 418] on label at bounding box center [786, 420] width 10 height 10
click at [782, 418] on input "checkbox" at bounding box center [785, 421] width 8 height 8
click at [744, 417] on label at bounding box center [743, 420] width 10 height 10
click at [744, 417] on input "checkbox" at bounding box center [742, 421] width 8 height 8
click at [751, 431] on button "Checkout" at bounding box center [818, 441] width 305 height 20
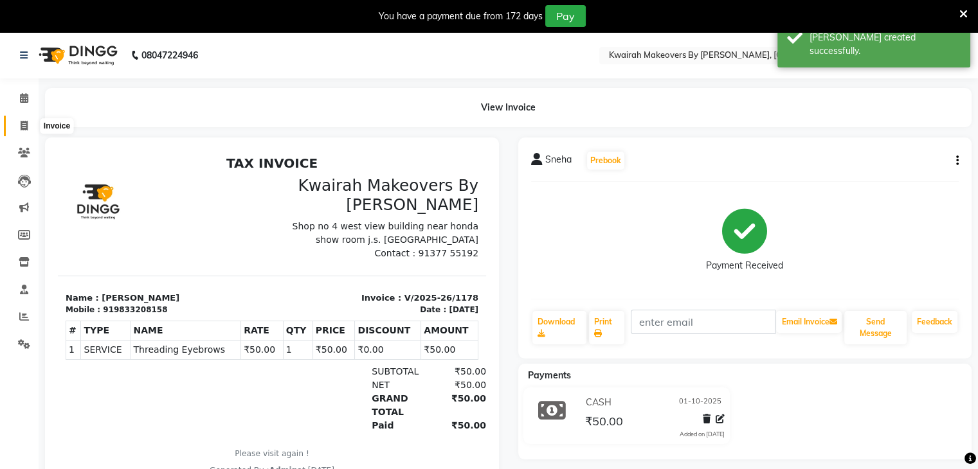
click at [19, 121] on span at bounding box center [24, 126] width 22 height 15
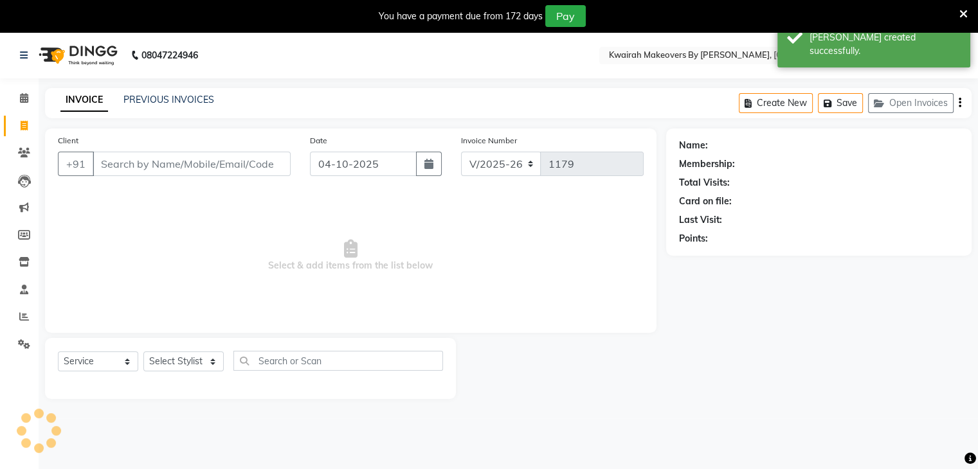
scroll to position [32, 0]
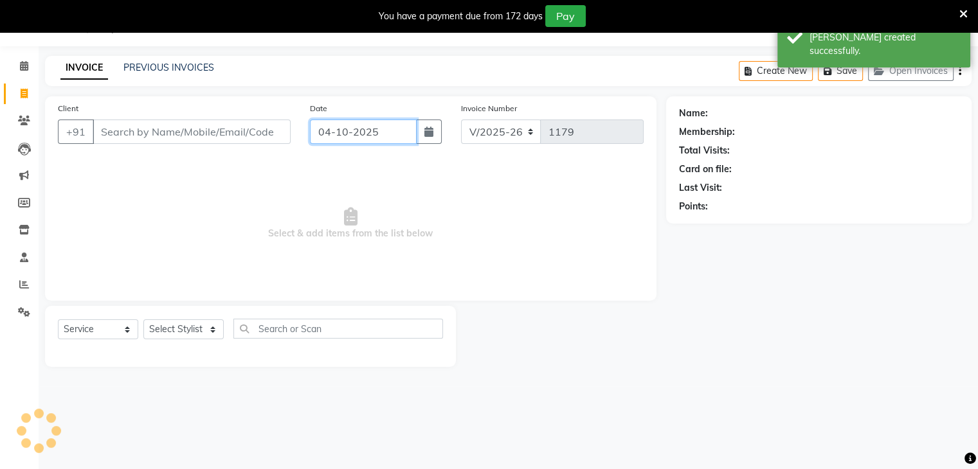
click at [364, 133] on input "04-10-2025" at bounding box center [363, 132] width 107 height 24
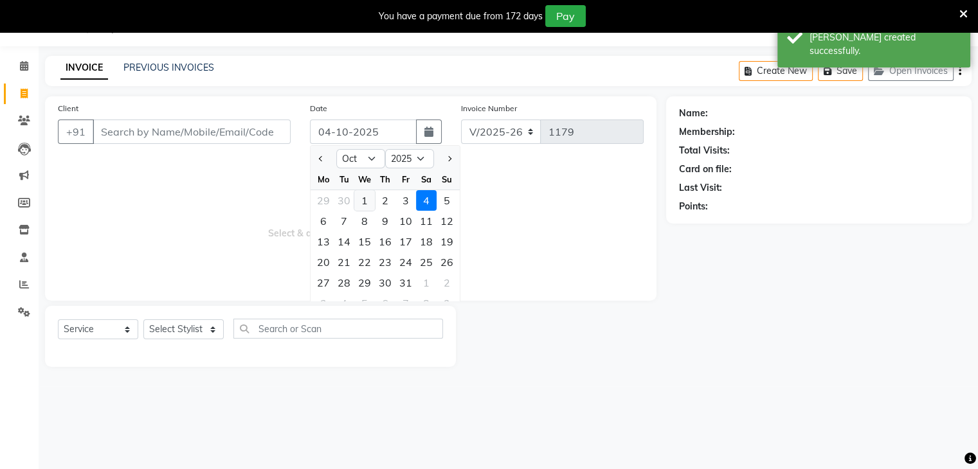
click at [368, 201] on div "1" at bounding box center [364, 200] width 21 height 21
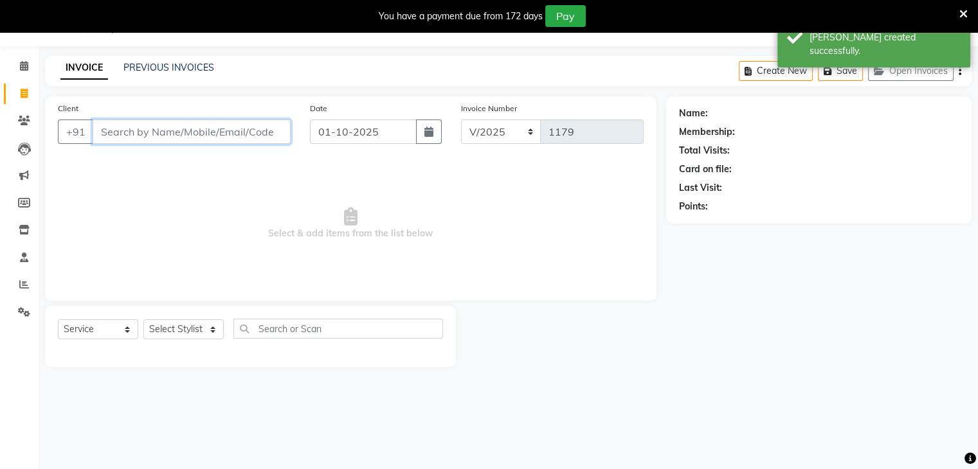
click at [228, 121] on input "Client" at bounding box center [192, 132] width 198 height 24
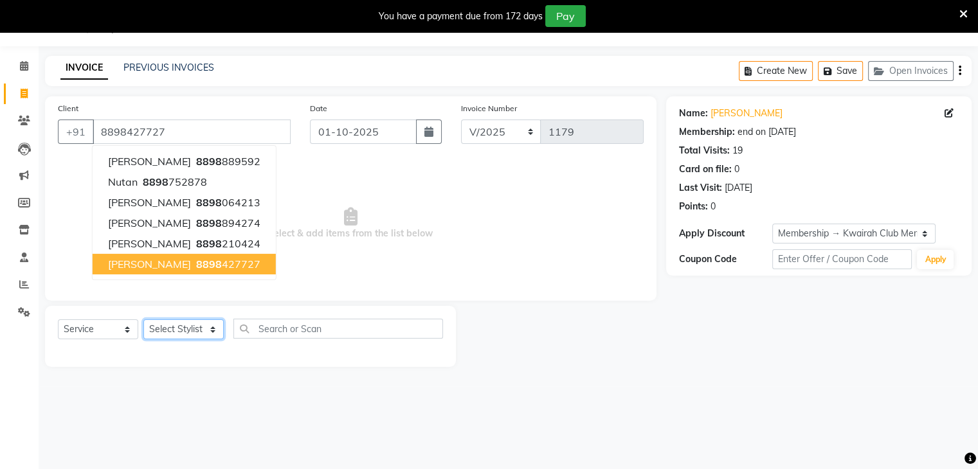
click at [191, 323] on select "Select Stylist [PERSON_NAME] Anjali [PERSON_NAME] [PERSON_NAME] [PERSON_NAME] […" at bounding box center [183, 329] width 80 height 20
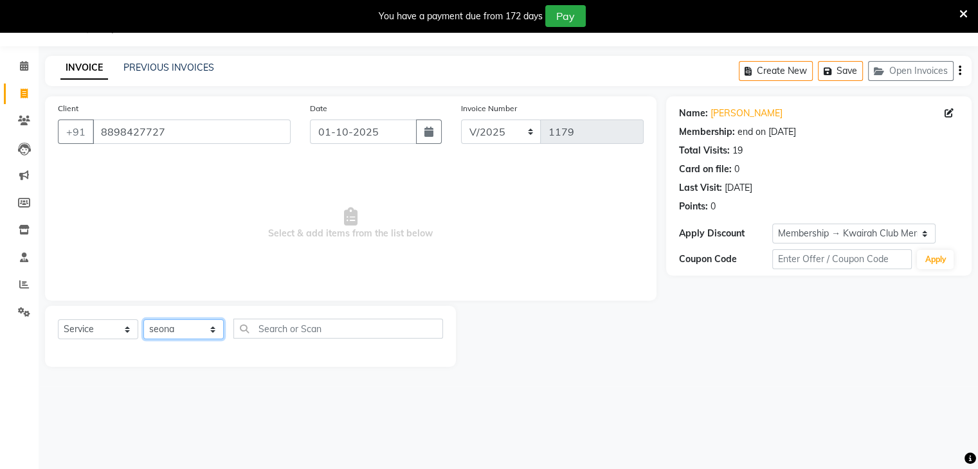
click at [143, 320] on select "Select Stylist [PERSON_NAME] Anjali [PERSON_NAME] [PERSON_NAME] [PERSON_NAME] […" at bounding box center [183, 329] width 80 height 20
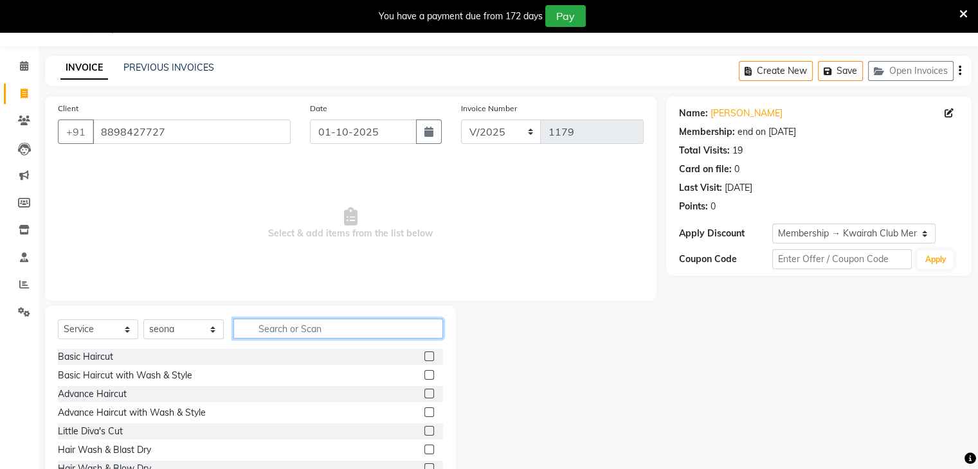
click at [288, 331] on input "text" at bounding box center [338, 329] width 210 height 20
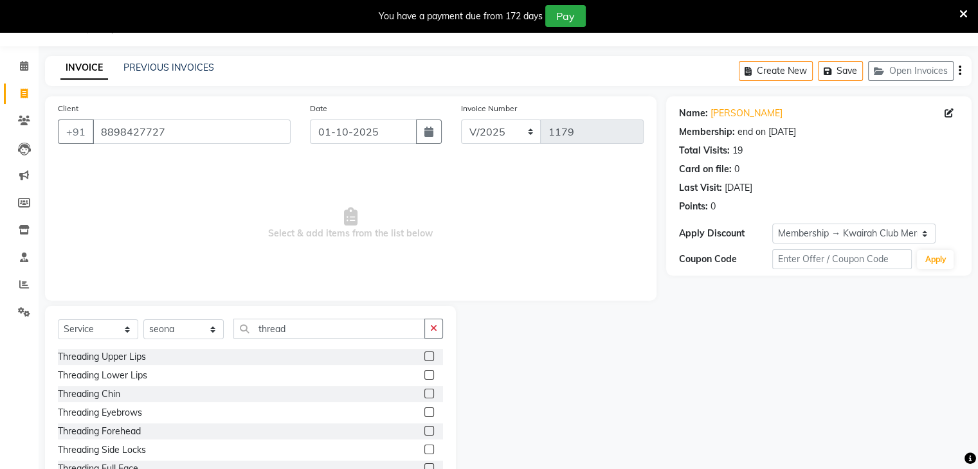
click at [424, 409] on label at bounding box center [429, 413] width 10 height 10
click at [424, 409] on input "checkbox" at bounding box center [428, 413] width 8 height 8
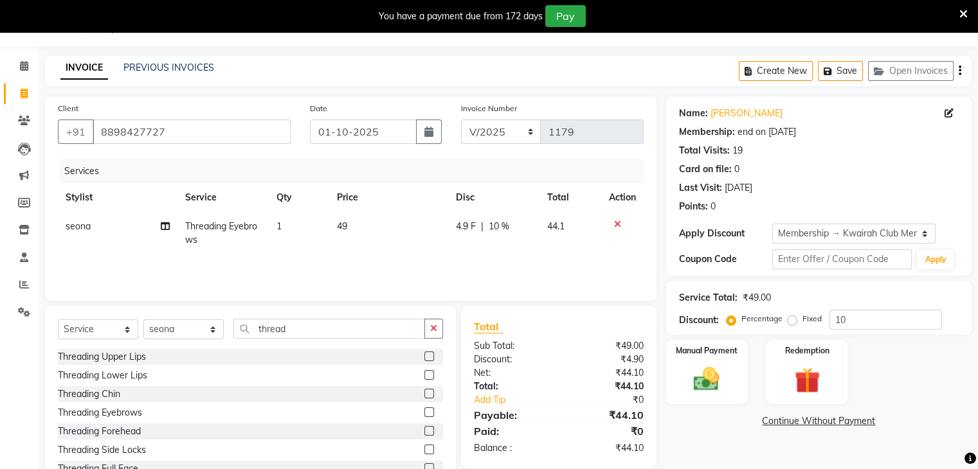
click at [390, 229] on td "49" at bounding box center [388, 233] width 119 height 42
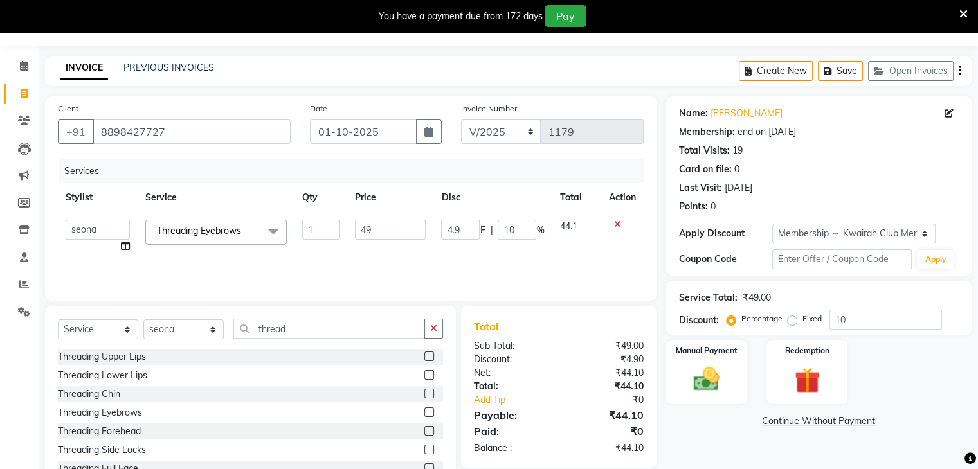
click at [328, 223] on tr "[PERSON_NAME] Anjali Fatima [PERSON_NAME] [PERSON_NAME] [PERSON_NAME] Threading…" at bounding box center [351, 236] width 586 height 49
click at [390, 249] on td "50" at bounding box center [390, 236] width 86 height 49
click at [717, 361] on div "Manual Payment" at bounding box center [706, 372] width 84 height 66
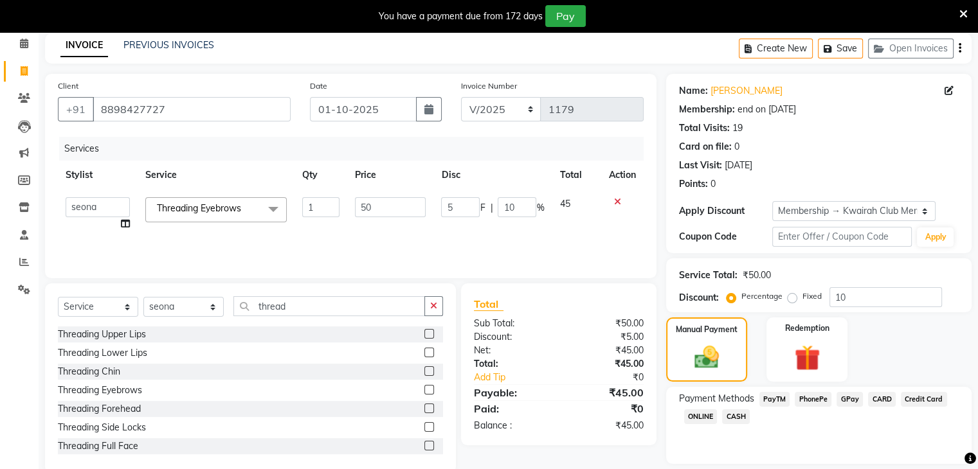
scroll to position [95, 0]
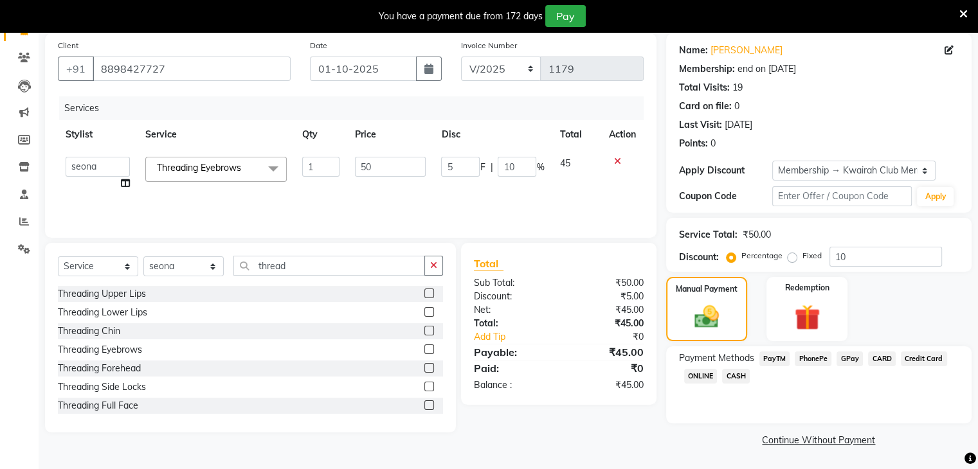
click at [854, 359] on span "GPay" at bounding box center [849, 359] width 26 height 15
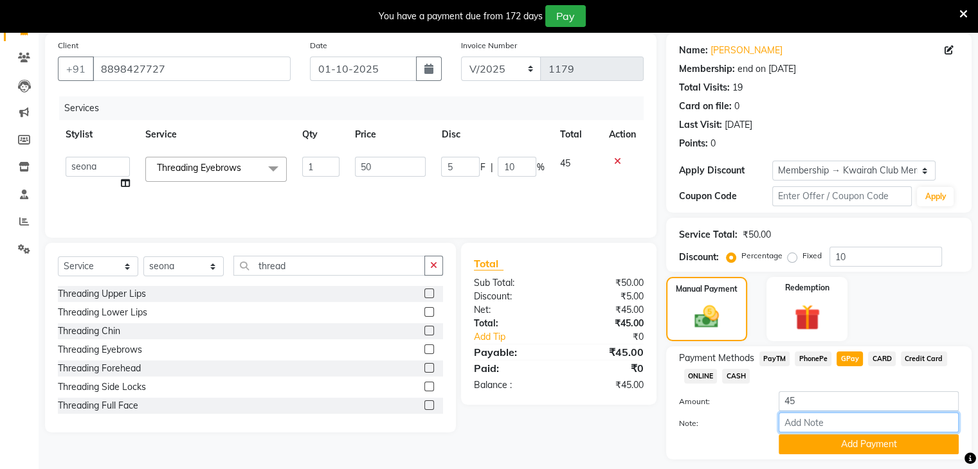
click at [858, 435] on div "Note:" at bounding box center [818, 424] width 299 height 22
click at [858, 439] on button "Add Payment" at bounding box center [868, 445] width 180 height 20
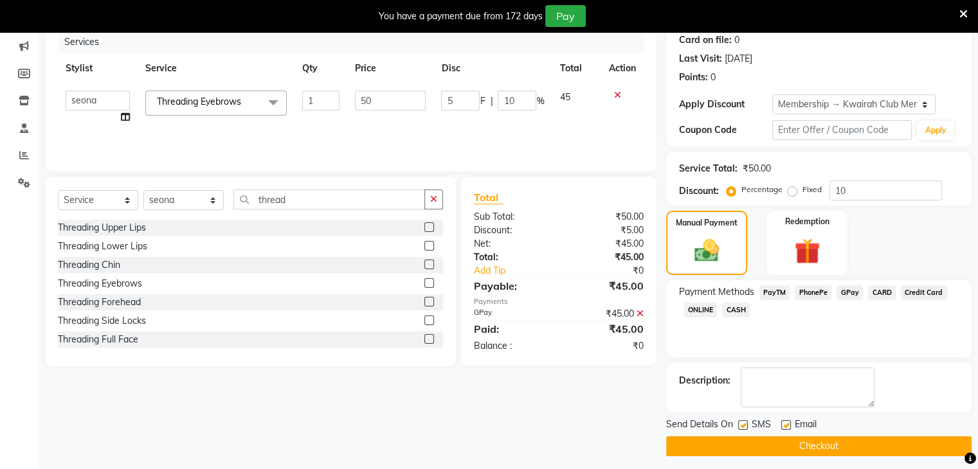
scroll to position [167, 0]
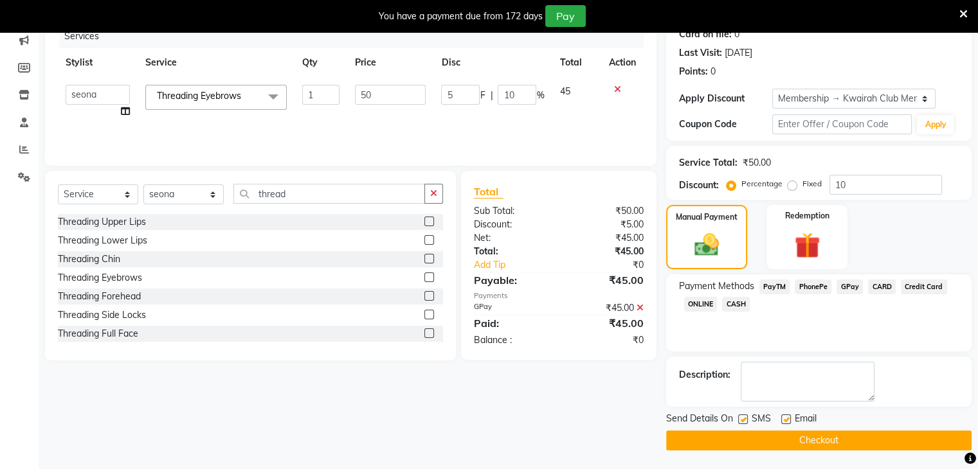
click at [748, 416] on div "SMS" at bounding box center [759, 420] width 43 height 16
click at [747, 417] on div "SMS" at bounding box center [759, 420] width 43 height 16
click at [747, 417] on label at bounding box center [743, 420] width 10 height 10
click at [746, 417] on input "checkbox" at bounding box center [742, 420] width 8 height 8
click at [787, 417] on label at bounding box center [786, 420] width 10 height 10
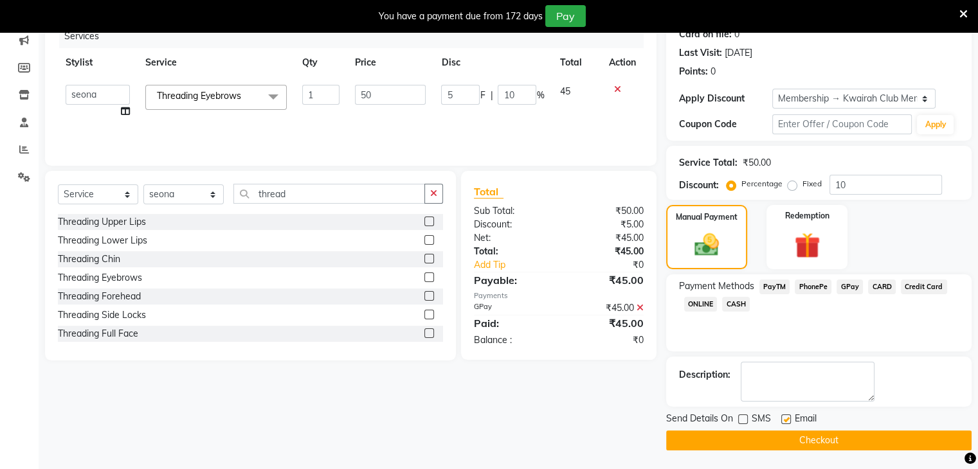
click at [787, 417] on input "checkbox" at bounding box center [785, 420] width 8 height 8
click at [782, 444] on button "Checkout" at bounding box center [818, 441] width 305 height 20
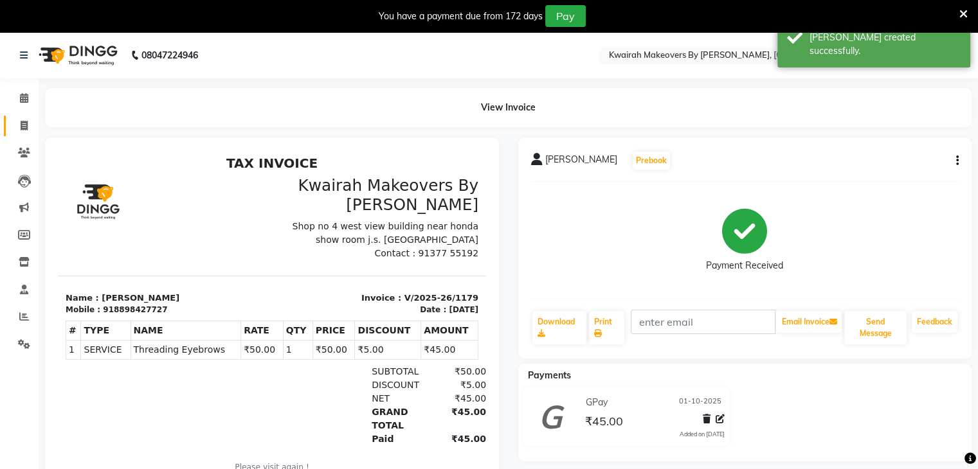
click at [19, 117] on link "Invoice" at bounding box center [19, 126] width 31 height 21
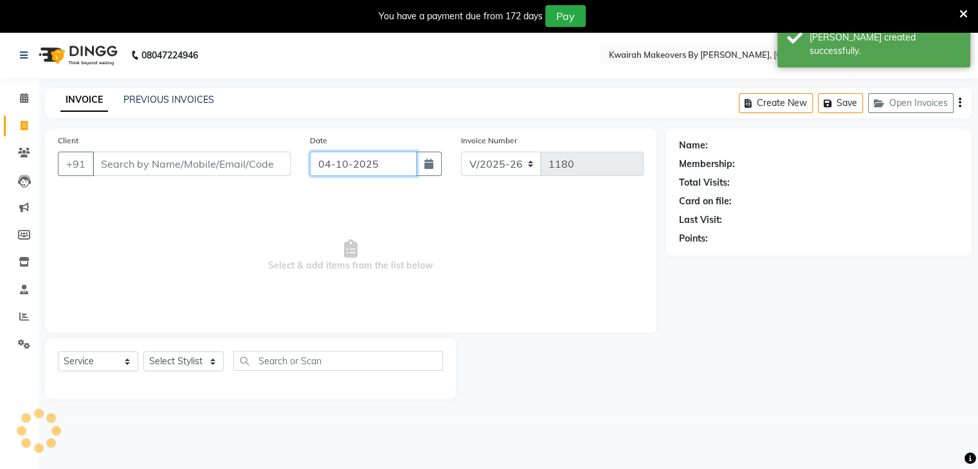
click at [368, 152] on input "04-10-2025" at bounding box center [363, 164] width 107 height 24
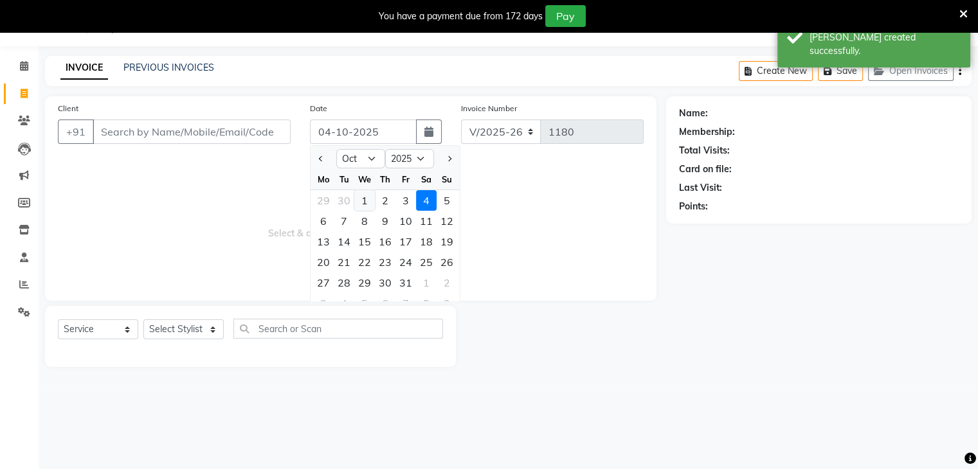
click at [361, 206] on div "1" at bounding box center [364, 200] width 21 height 21
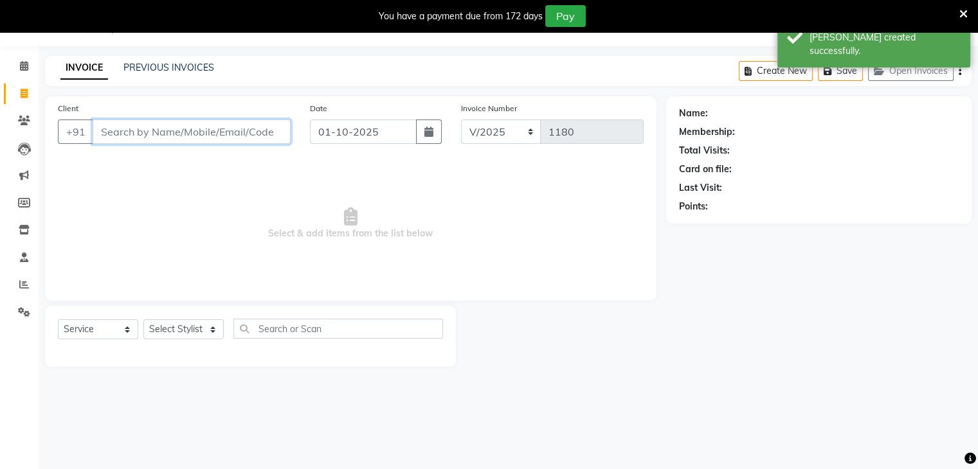
click at [217, 120] on input "Client" at bounding box center [192, 132] width 198 height 24
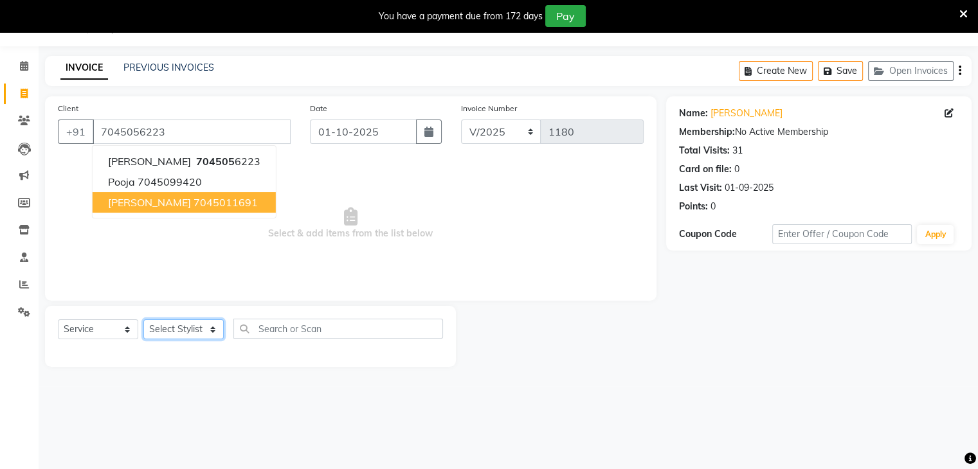
click at [190, 332] on select "Select Stylist [PERSON_NAME] Anjali [PERSON_NAME] [PERSON_NAME] [PERSON_NAME] […" at bounding box center [183, 329] width 80 height 20
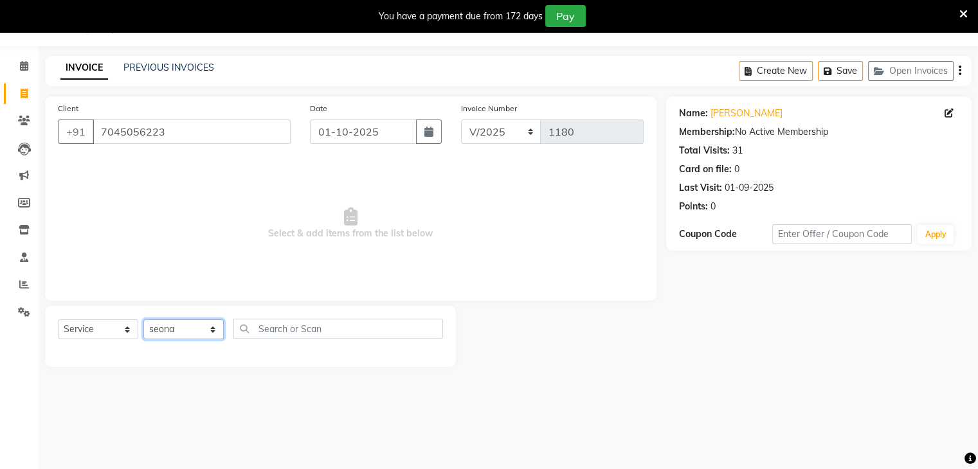
click at [143, 320] on select "Select Stylist [PERSON_NAME] Anjali [PERSON_NAME] [PERSON_NAME] [PERSON_NAME] […" at bounding box center [183, 329] width 80 height 20
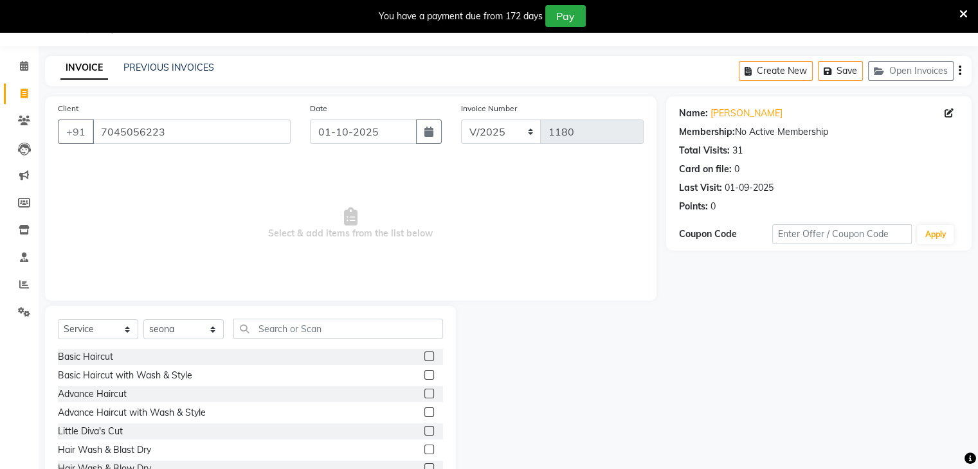
drag, startPoint x: 199, startPoint y: 314, endPoint x: 195, endPoint y: 330, distance: 15.9
click at [198, 314] on div "Select Service Product Membership Package Voucher Prepaid Gift Card Select Styl…" at bounding box center [250, 401] width 411 height 190
drag, startPoint x: 195, startPoint y: 330, endPoint x: 194, endPoint y: 321, distance: 8.4
click at [195, 330] on select "Select Stylist [PERSON_NAME] Anjali [PERSON_NAME] [PERSON_NAME] [PERSON_NAME] […" at bounding box center [183, 329] width 80 height 20
click at [143, 320] on select "Select Stylist [PERSON_NAME] Anjali [PERSON_NAME] [PERSON_NAME] [PERSON_NAME] […" at bounding box center [183, 329] width 80 height 20
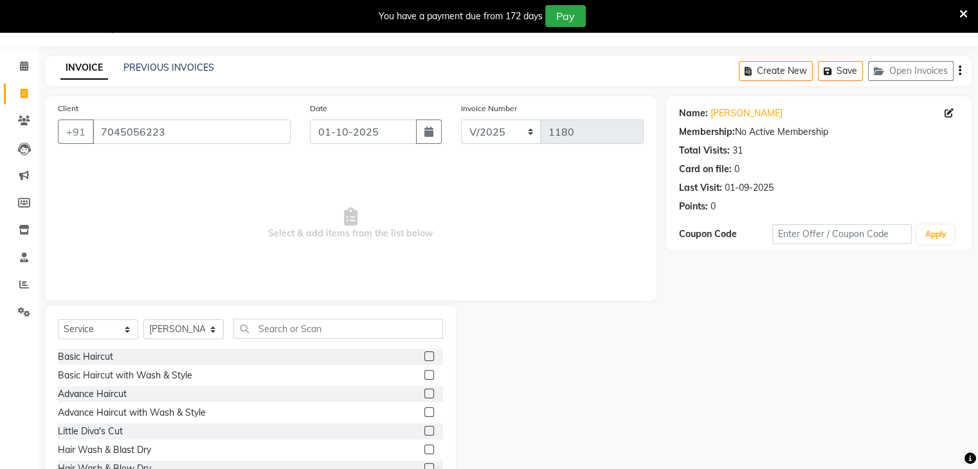
click at [301, 322] on div "Select Service Product Membership Package Voucher Prepaid Gift Card Select Styl…" at bounding box center [250, 401] width 411 height 190
click at [301, 322] on input "text" at bounding box center [338, 329] width 210 height 20
click at [424, 429] on label at bounding box center [429, 431] width 10 height 10
click at [424, 429] on input "checkbox" at bounding box center [428, 431] width 8 height 8
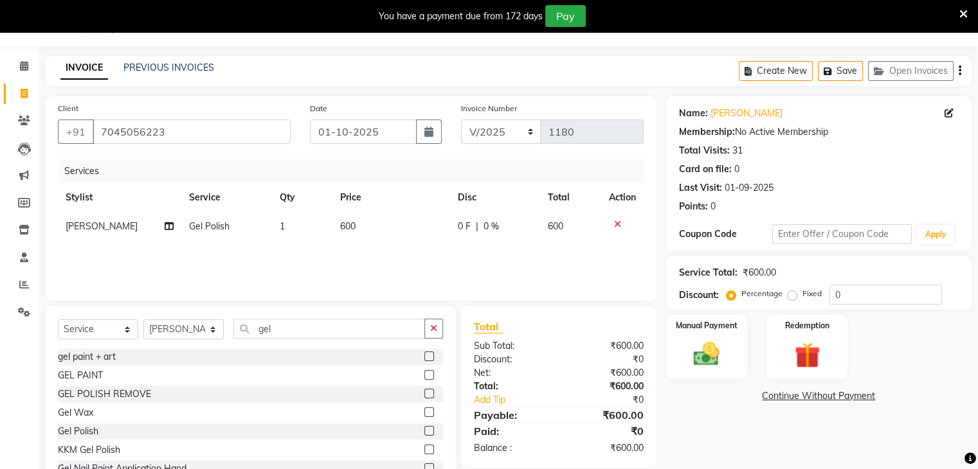
click at [399, 240] on td "600" at bounding box center [391, 226] width 118 height 29
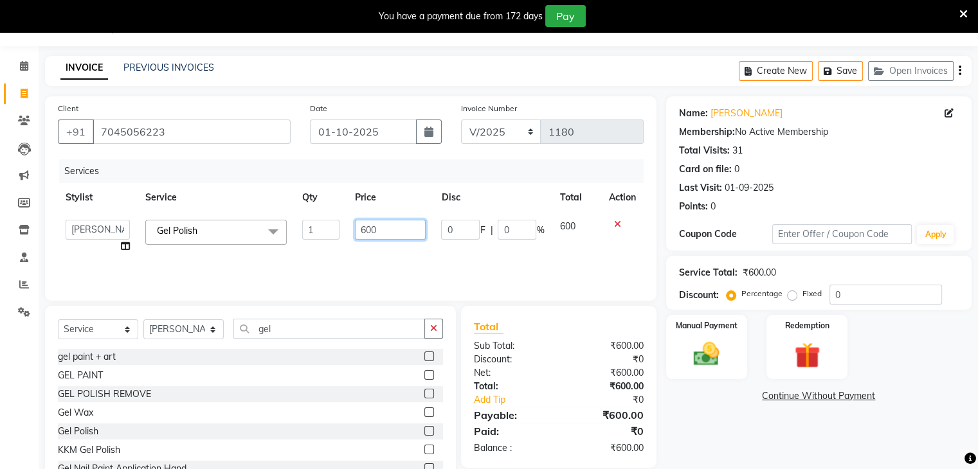
click at [400, 229] on input "600" at bounding box center [390, 230] width 71 height 20
drag, startPoint x: 400, startPoint y: 229, endPoint x: 300, endPoint y: 242, distance: 100.5
click at [300, 242] on tr "[PERSON_NAME] Anjali Fatima [PERSON_NAME] [PERSON_NAME] [PERSON_NAME] Gel Polis…" at bounding box center [351, 236] width 586 height 49
click at [350, 261] on div "Services Stylist Service Qty Price Disc Total Action [PERSON_NAME] Anjali Fatim…" at bounding box center [351, 223] width 586 height 129
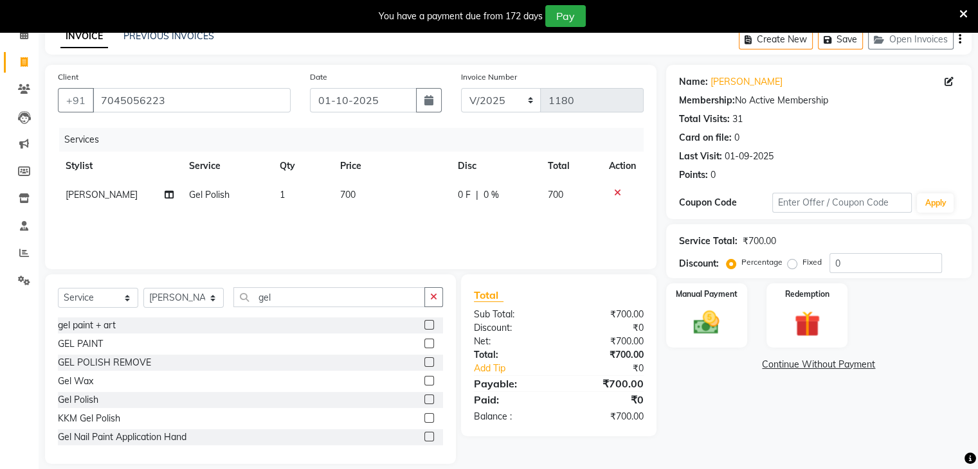
scroll to position [78, 0]
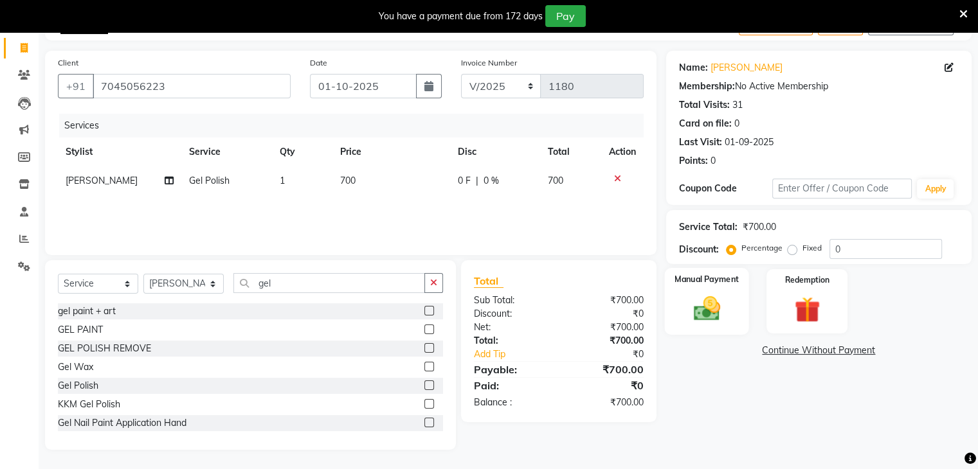
click at [728, 297] on div "Manual Payment" at bounding box center [706, 301] width 84 height 66
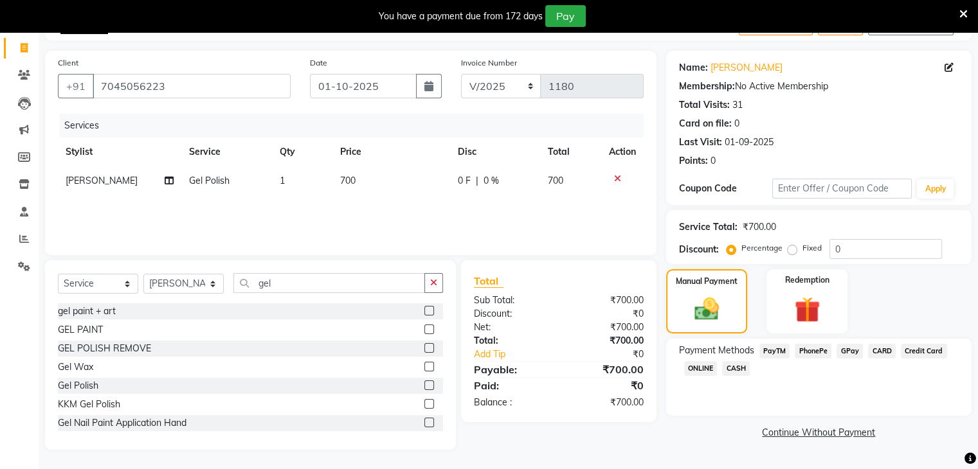
click at [868, 345] on span "CARD" at bounding box center [882, 351] width 28 height 15
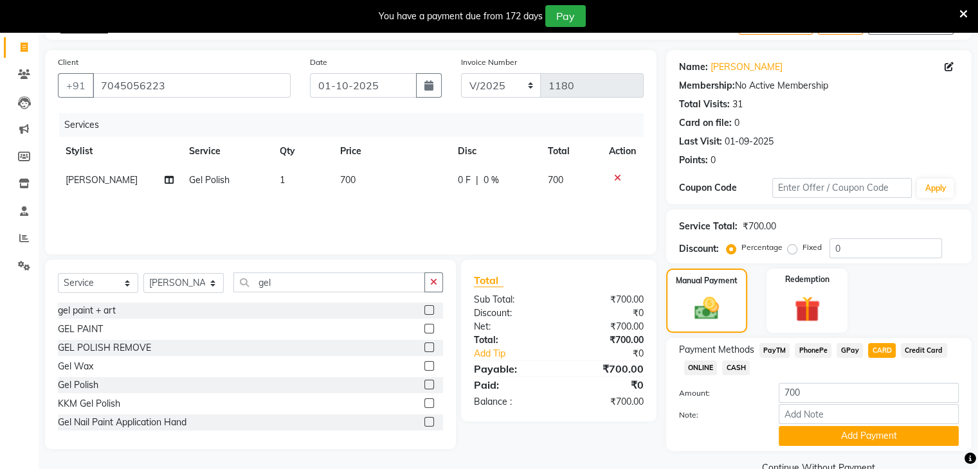
click at [854, 346] on span "GPay" at bounding box center [849, 350] width 26 height 15
click at [852, 430] on button "Add Payment" at bounding box center [868, 436] width 180 height 20
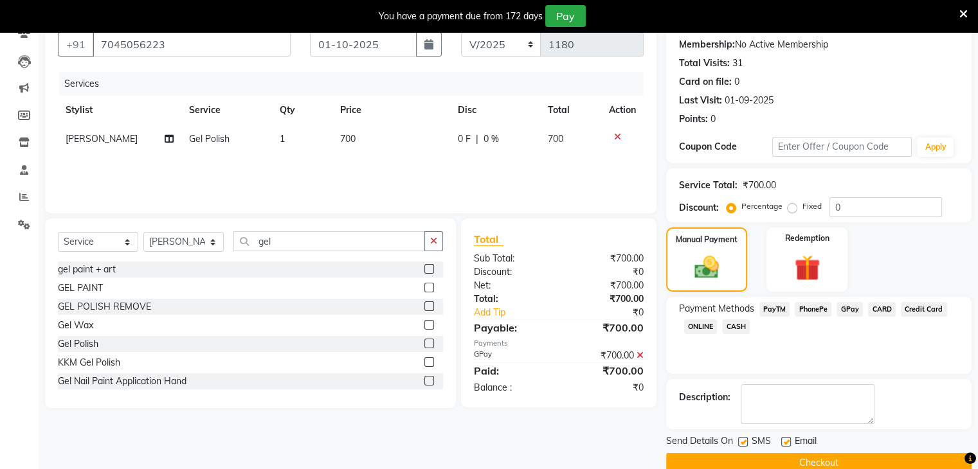
scroll to position [141, 0]
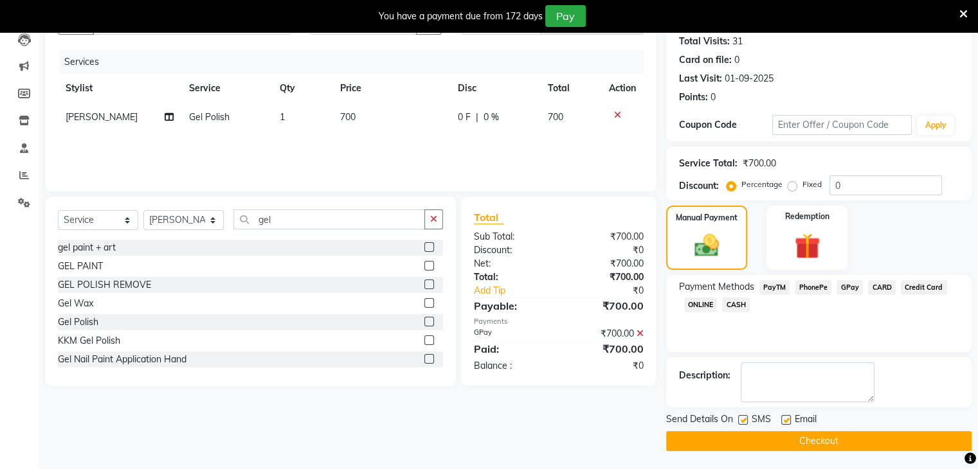
click at [786, 417] on label at bounding box center [786, 420] width 10 height 10
click at [786, 417] on input "checkbox" at bounding box center [785, 421] width 8 height 8
click at [744, 417] on label at bounding box center [743, 420] width 10 height 10
click at [744, 417] on input "checkbox" at bounding box center [742, 421] width 8 height 8
click at [743, 438] on button "Checkout" at bounding box center [818, 441] width 305 height 20
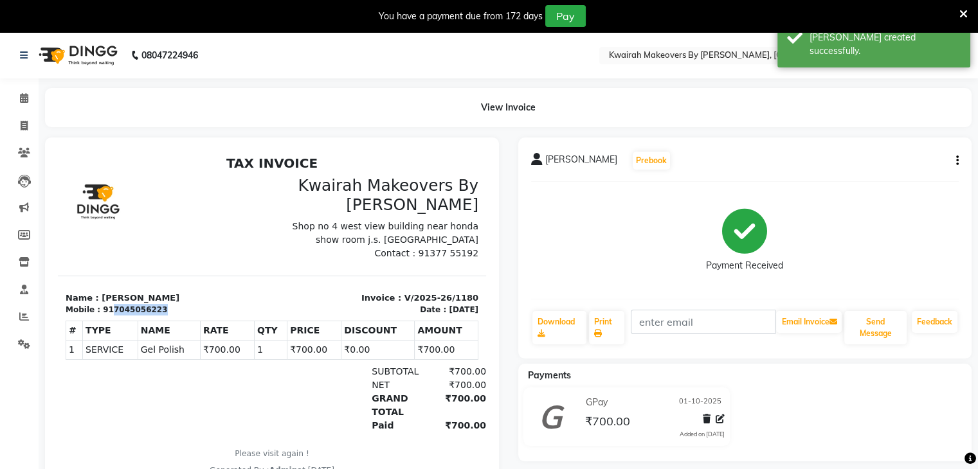
drag, startPoint x: 108, startPoint y: 307, endPoint x: 170, endPoint y: 307, distance: 61.7
click at [170, 307] on div "Mobile : 917045056223" at bounding box center [165, 310] width 199 height 12
copy div "7045056223"
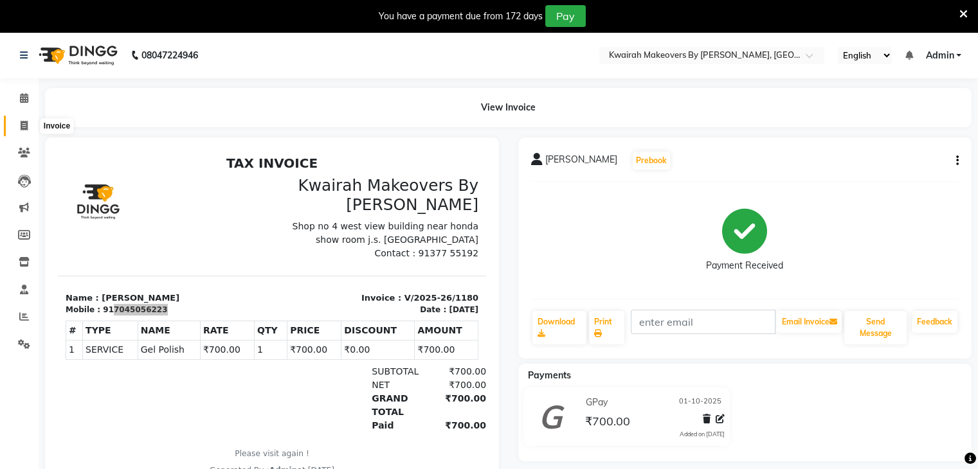
click at [22, 130] on icon at bounding box center [24, 126] width 7 height 10
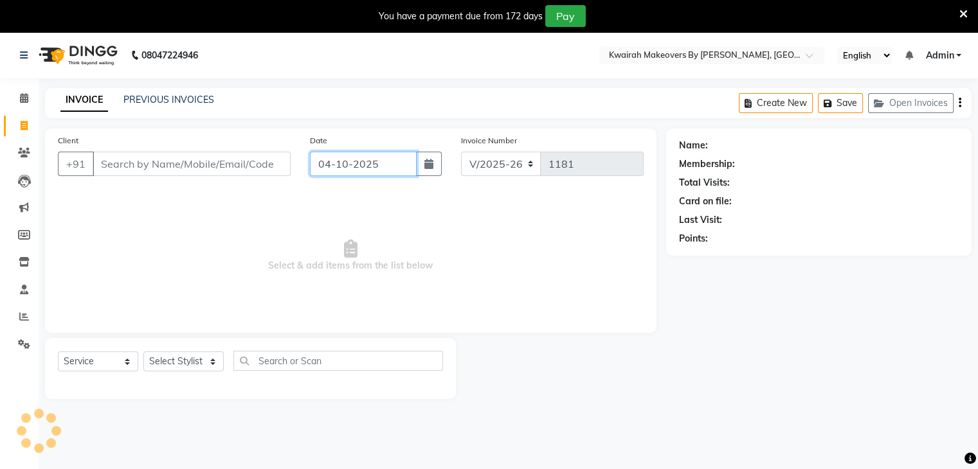
scroll to position [32, 0]
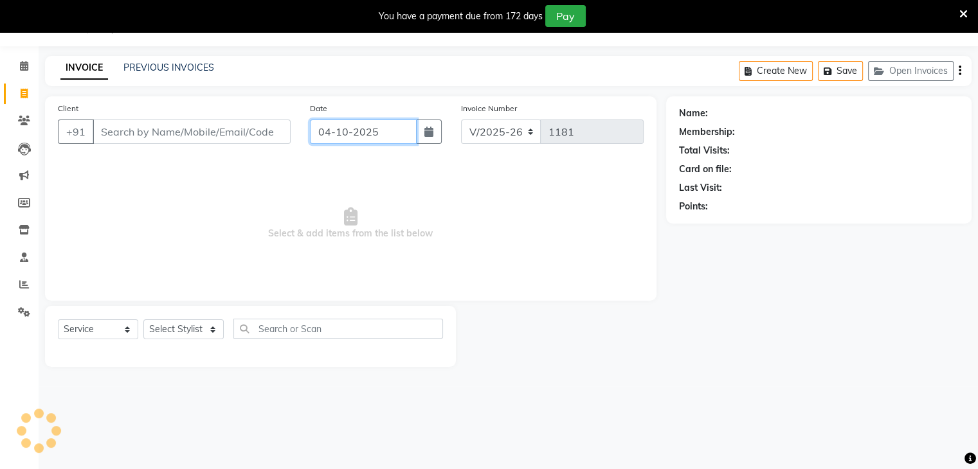
click at [336, 142] on input "04-10-2025" at bounding box center [363, 132] width 107 height 24
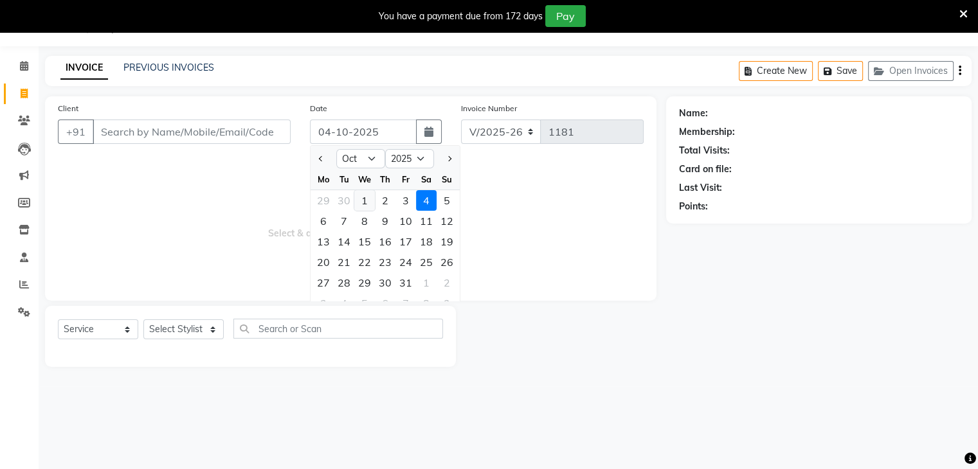
click at [364, 201] on div "1" at bounding box center [364, 200] width 21 height 21
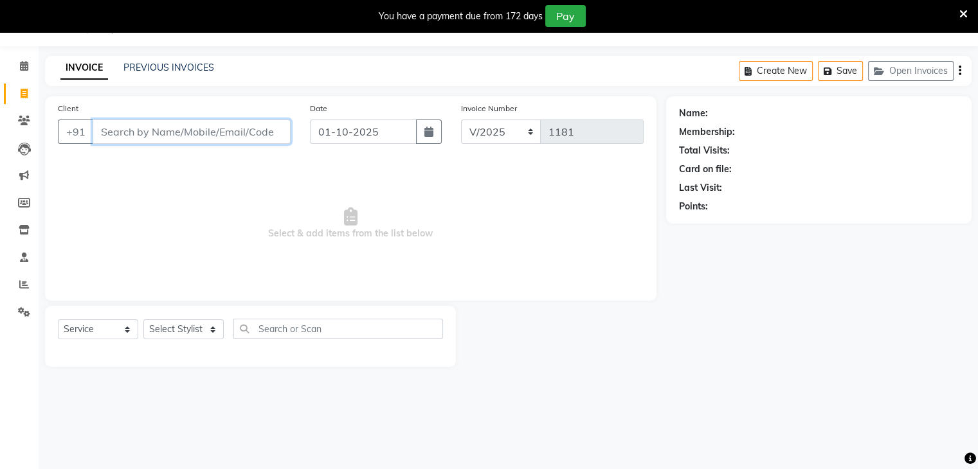
drag, startPoint x: 241, startPoint y: 119, endPoint x: 237, endPoint y: 127, distance: 8.9
click at [240, 120] on input "Client" at bounding box center [192, 132] width 198 height 24
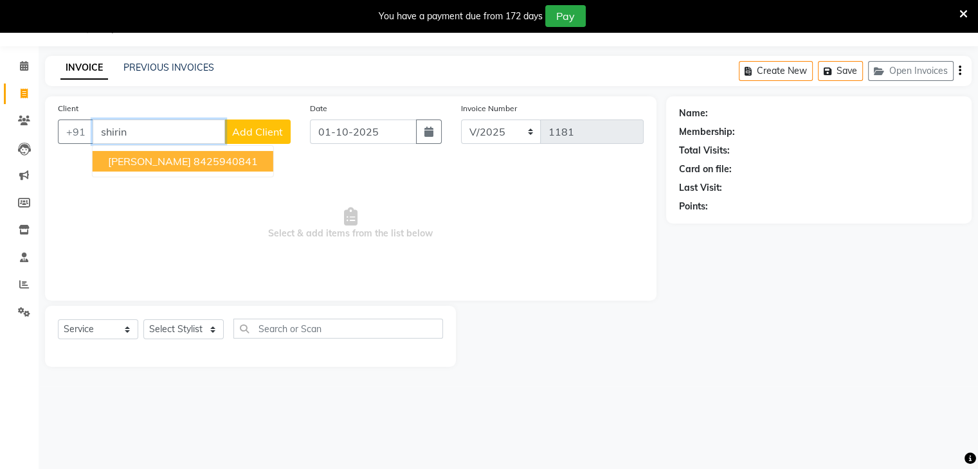
click at [193, 161] on ngb-highlight "8425940841" at bounding box center [225, 161] width 64 height 13
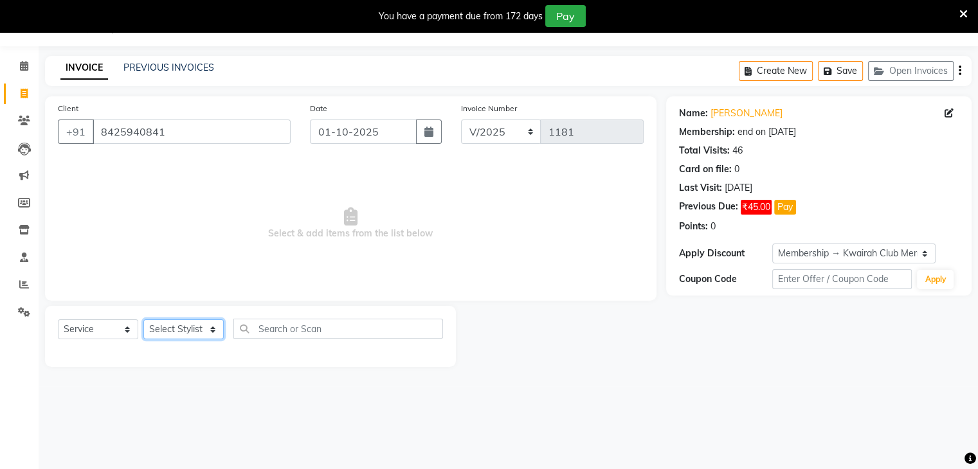
click at [177, 327] on select "Select Stylist [PERSON_NAME] Anjali [PERSON_NAME] [PERSON_NAME] [PERSON_NAME] […" at bounding box center [183, 329] width 80 height 20
click at [143, 320] on select "Select Stylist [PERSON_NAME] Anjali [PERSON_NAME] [PERSON_NAME] [PERSON_NAME] […" at bounding box center [183, 329] width 80 height 20
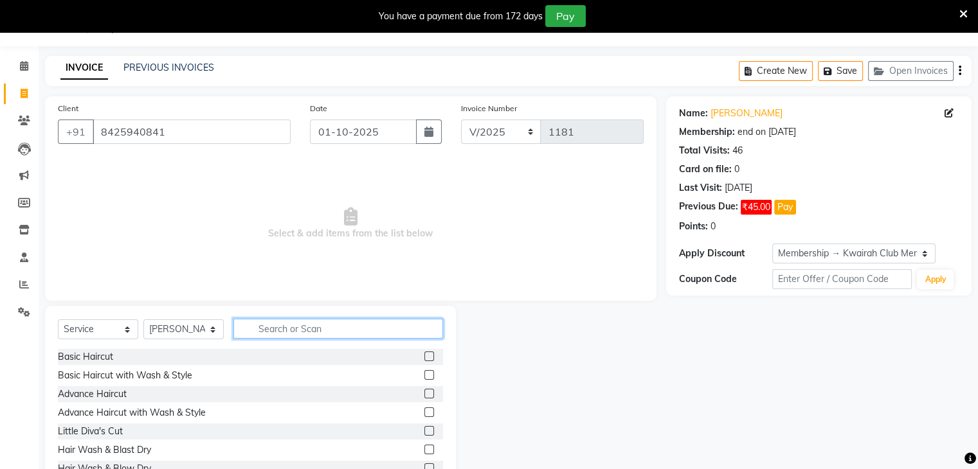
click at [247, 325] on input "text" at bounding box center [338, 329] width 210 height 20
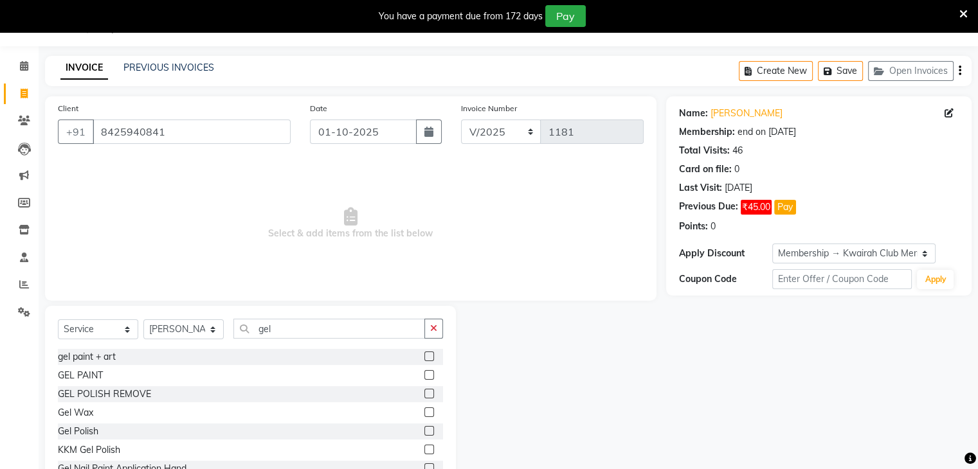
click at [424, 429] on label at bounding box center [429, 431] width 10 height 10
click at [424, 429] on input "checkbox" at bounding box center [428, 431] width 8 height 8
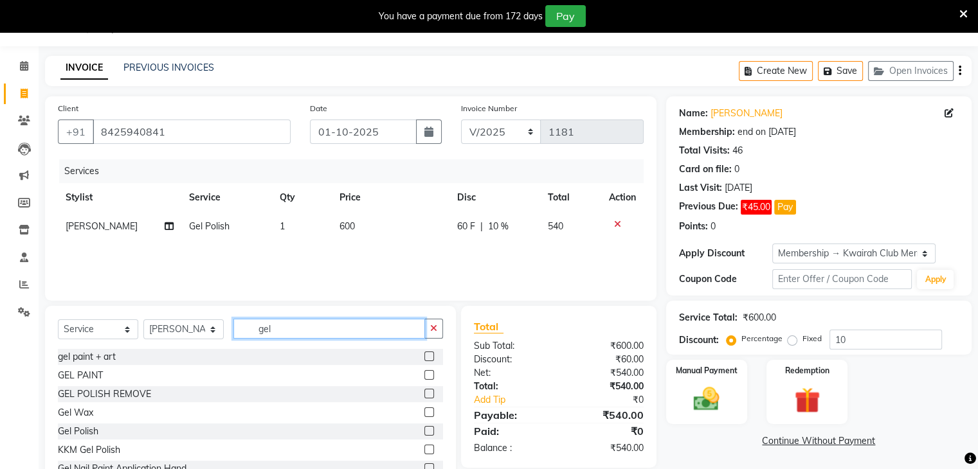
drag, startPoint x: 312, startPoint y: 335, endPoint x: 183, endPoint y: 330, distance: 128.6
click at [183, 330] on div "Select Service Product Membership Package Voucher Prepaid Gift Card Select Styl…" at bounding box center [250, 334] width 385 height 30
click at [129, 329] on select "Select Service Product Membership Package Voucher Prepaid Gift Card" at bounding box center [98, 329] width 80 height 20
click at [158, 322] on select "Select Stylist [PERSON_NAME] Anjali [PERSON_NAME] [PERSON_NAME] [PERSON_NAME] […" at bounding box center [183, 329] width 80 height 20
click at [143, 320] on select "Select Stylist [PERSON_NAME] Anjali [PERSON_NAME] [PERSON_NAME] [PERSON_NAME] […" at bounding box center [183, 329] width 80 height 20
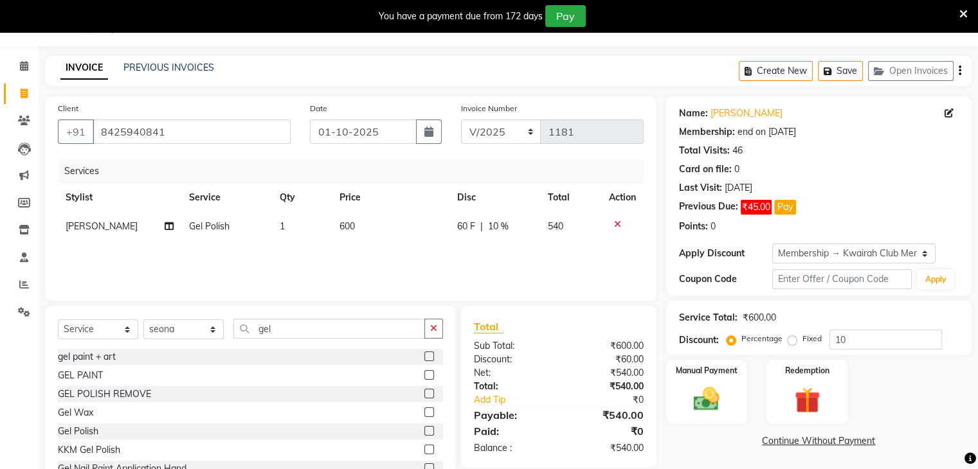
click at [424, 431] on label at bounding box center [429, 431] width 10 height 10
click at [424, 431] on input "checkbox" at bounding box center [428, 431] width 8 height 8
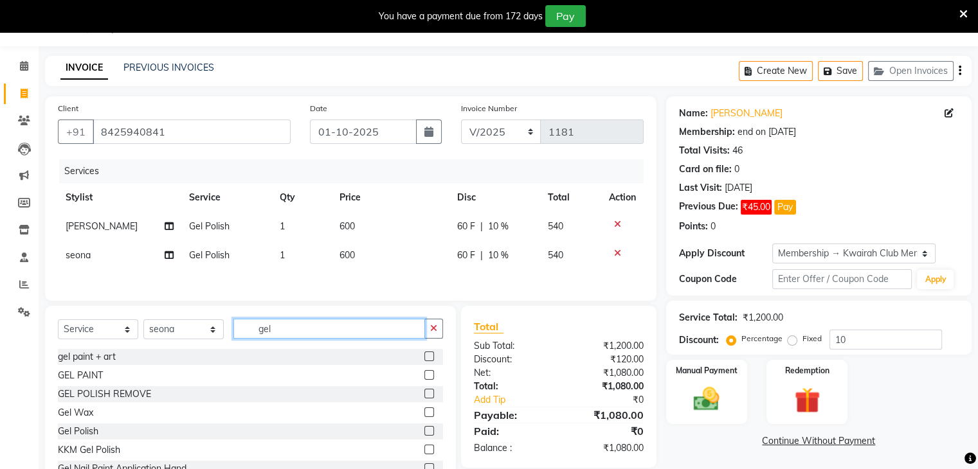
drag, startPoint x: 278, startPoint y: 334, endPoint x: 201, endPoint y: 328, distance: 77.4
click at [204, 329] on div "Select Service Product Membership Package Voucher Prepaid Gift Card Select Styl…" at bounding box center [250, 334] width 385 height 30
click at [192, 325] on select "Select Stylist [PERSON_NAME] Anjali [PERSON_NAME] [PERSON_NAME] [PERSON_NAME] […" at bounding box center [183, 329] width 80 height 20
click at [143, 322] on select "Select Stylist [PERSON_NAME] Anjali [PERSON_NAME] [PERSON_NAME] [PERSON_NAME] […" at bounding box center [183, 329] width 80 height 20
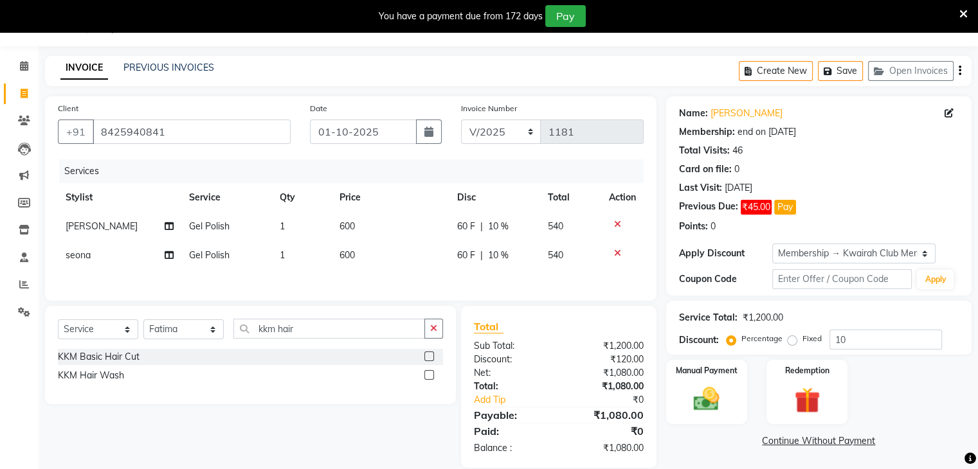
click at [426, 375] on label at bounding box center [429, 375] width 10 height 10
click at [426, 375] on input "checkbox" at bounding box center [428, 376] width 8 height 8
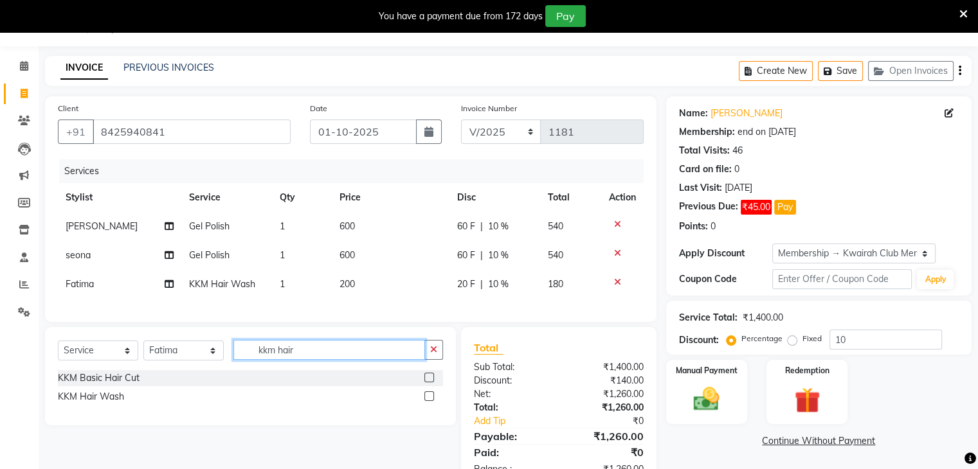
drag, startPoint x: 319, startPoint y: 358, endPoint x: 226, endPoint y: 364, distance: 92.8
click at [226, 364] on div "Select Service Product Membership Package Voucher Prepaid Gift Card Select Styl…" at bounding box center [250, 355] width 385 height 30
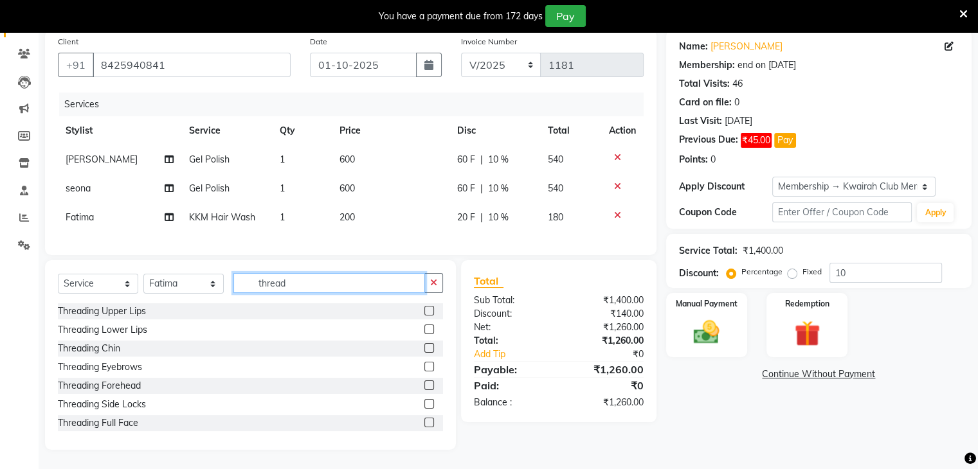
scroll to position [109, 0]
click at [424, 364] on label at bounding box center [429, 367] width 10 height 10
click at [424, 364] on input "checkbox" at bounding box center [428, 367] width 8 height 8
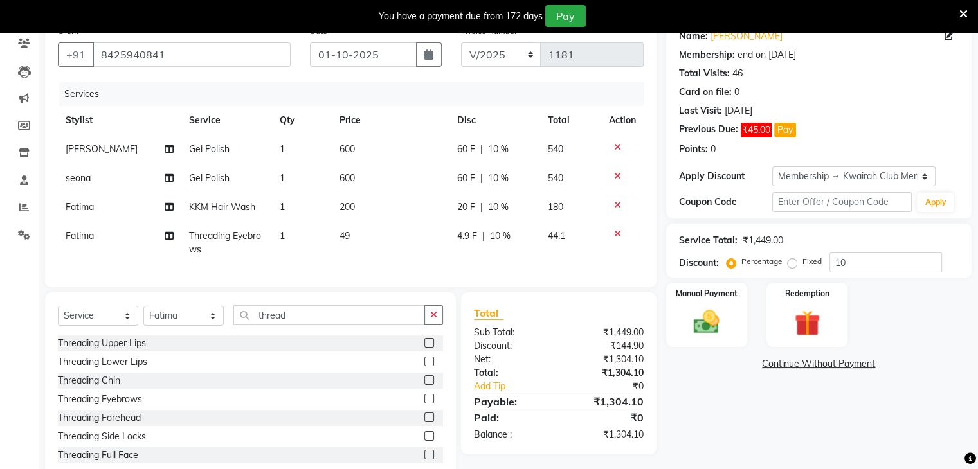
click at [424, 422] on label at bounding box center [429, 418] width 10 height 10
click at [424, 422] on input "checkbox" at bounding box center [428, 418] width 8 height 8
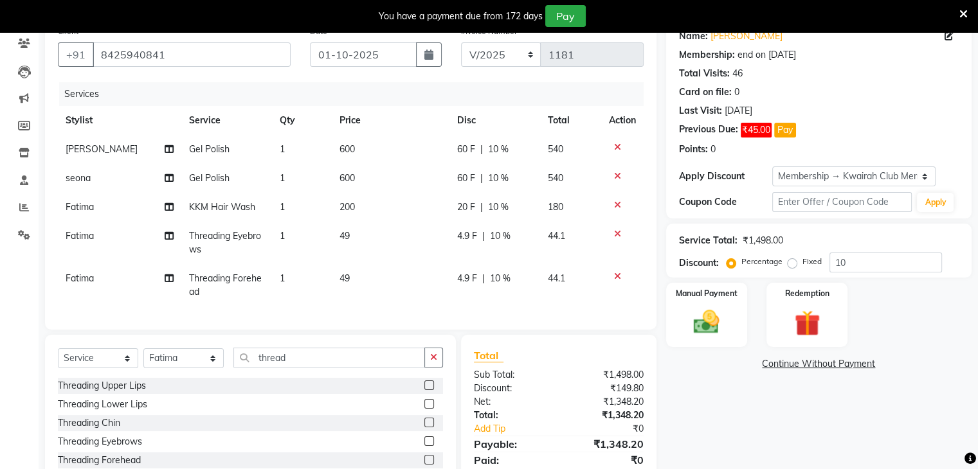
click at [424, 390] on label at bounding box center [429, 386] width 10 height 10
click at [424, 390] on input "checkbox" at bounding box center [428, 386] width 8 height 8
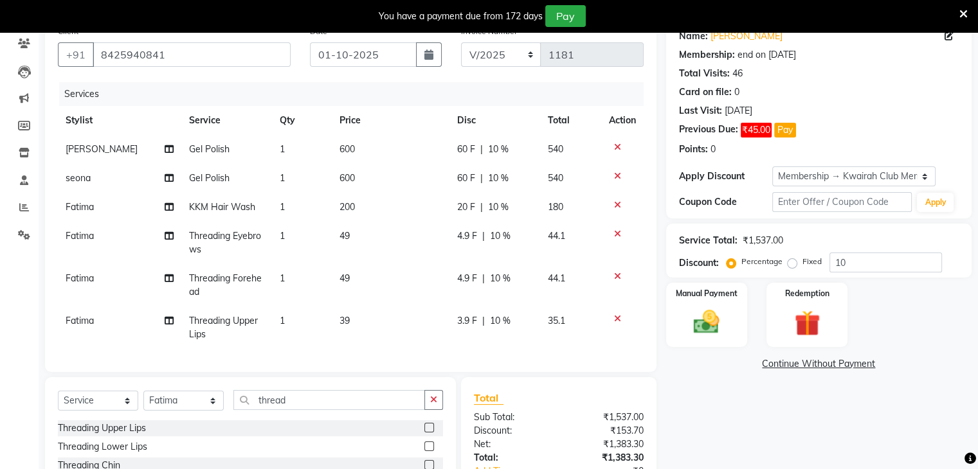
click at [393, 305] on td "49" at bounding box center [390, 285] width 117 height 42
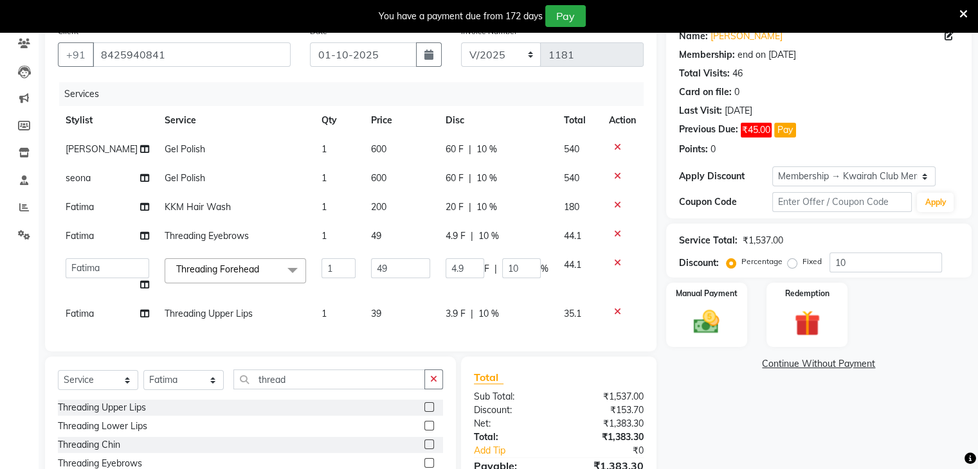
click at [391, 300] on td "49" at bounding box center [400, 275] width 75 height 49
click at [393, 318] on td "39" at bounding box center [400, 314] width 75 height 29
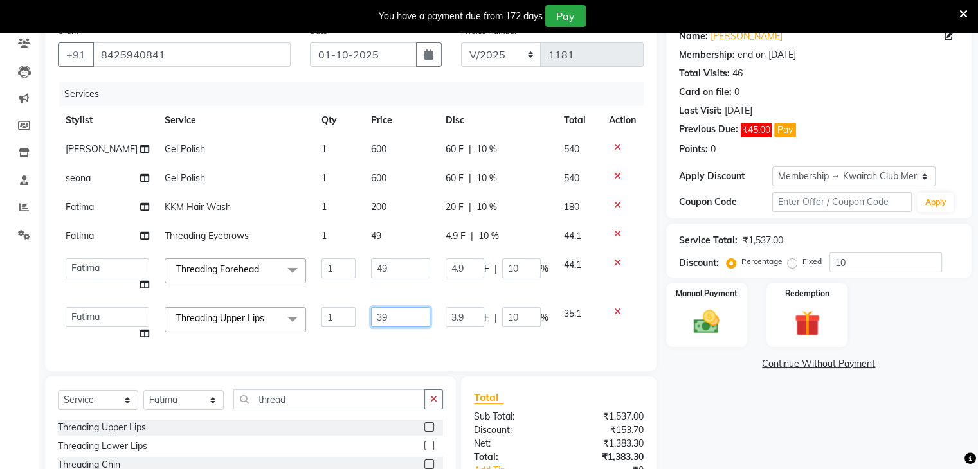
click at [393, 321] on td "39" at bounding box center [400, 324] width 75 height 49
drag, startPoint x: 393, startPoint y: 321, endPoint x: 339, endPoint y: 326, distance: 54.2
click at [339, 326] on tr "[PERSON_NAME] Anjali Fatima [PERSON_NAME] [PERSON_NAME] [PERSON_NAME] Threading…" at bounding box center [351, 324] width 586 height 49
click at [372, 278] on input "49" at bounding box center [400, 268] width 59 height 20
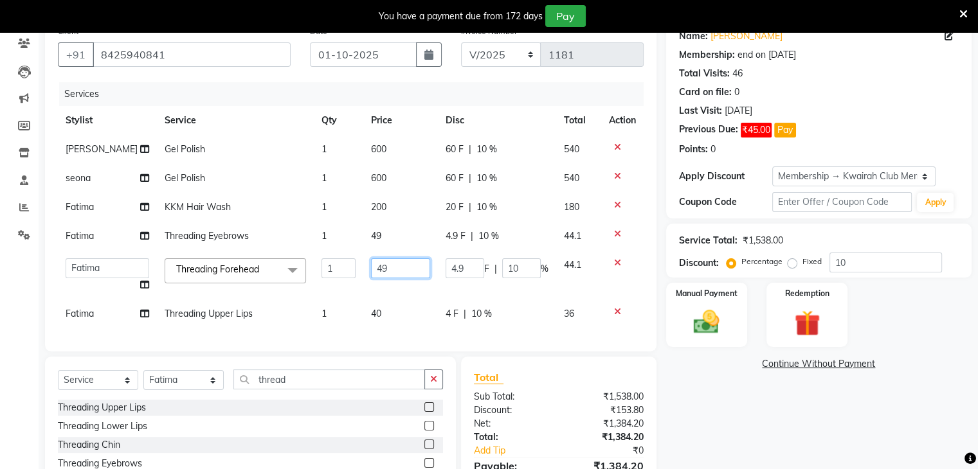
click at [375, 278] on input "49" at bounding box center [400, 268] width 59 height 20
drag, startPoint x: 378, startPoint y: 286, endPoint x: 339, endPoint y: 283, distance: 38.7
click at [339, 283] on tr "[PERSON_NAME] Anjali Fatima [PERSON_NAME] [PERSON_NAME] [PERSON_NAME] Threading…" at bounding box center [351, 275] width 586 height 49
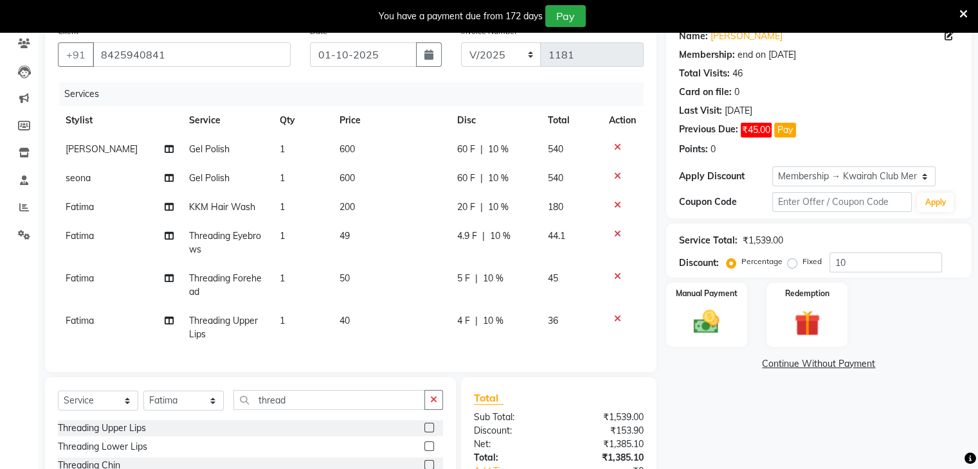
click at [381, 247] on td "49" at bounding box center [390, 243] width 117 height 42
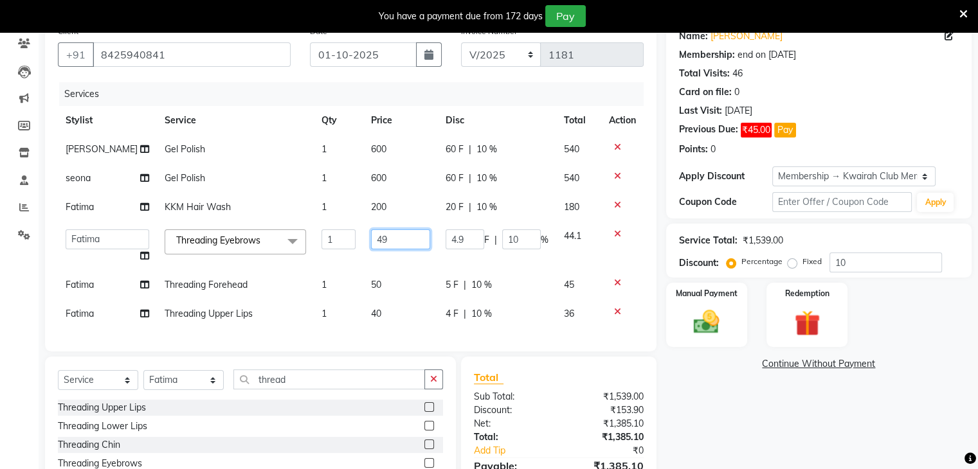
click at [381, 247] on input "49" at bounding box center [400, 239] width 59 height 20
drag, startPoint x: 381, startPoint y: 247, endPoint x: 296, endPoint y: 254, distance: 85.1
click at [296, 254] on tr "[PERSON_NAME] Anjali Fatima [PERSON_NAME] [PERSON_NAME] [PERSON_NAME] Threading…" at bounding box center [351, 246] width 586 height 49
drag, startPoint x: 372, startPoint y: 251, endPoint x: 324, endPoint y: 255, distance: 48.4
click at [324, 255] on tr "[PERSON_NAME] Anjali Fatima [PERSON_NAME] [PERSON_NAME] [PERSON_NAME] Threading…" at bounding box center [351, 246] width 586 height 49
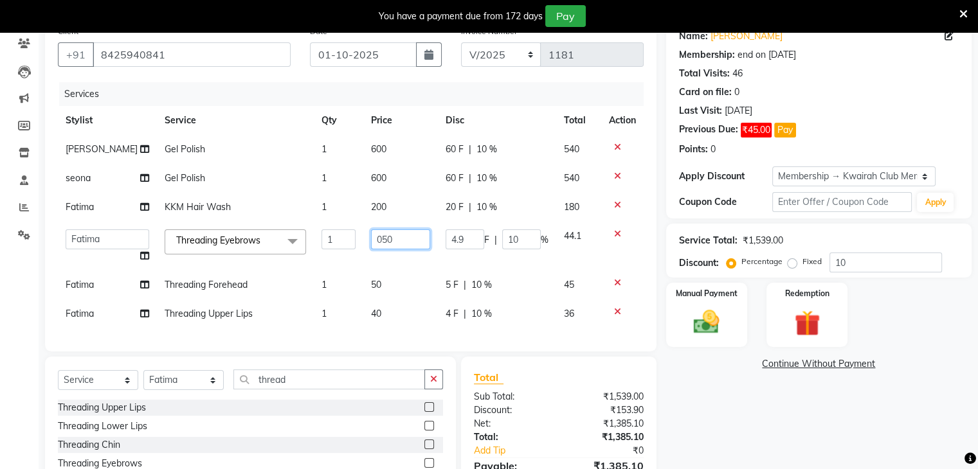
drag, startPoint x: 386, startPoint y: 251, endPoint x: 309, endPoint y: 257, distance: 77.4
click at [309, 257] on tr "[PERSON_NAME] Anjali Fatima [PERSON_NAME] [PERSON_NAME] [PERSON_NAME] Threading…" at bounding box center [351, 246] width 586 height 49
click at [406, 221] on td "200" at bounding box center [400, 207] width 75 height 29
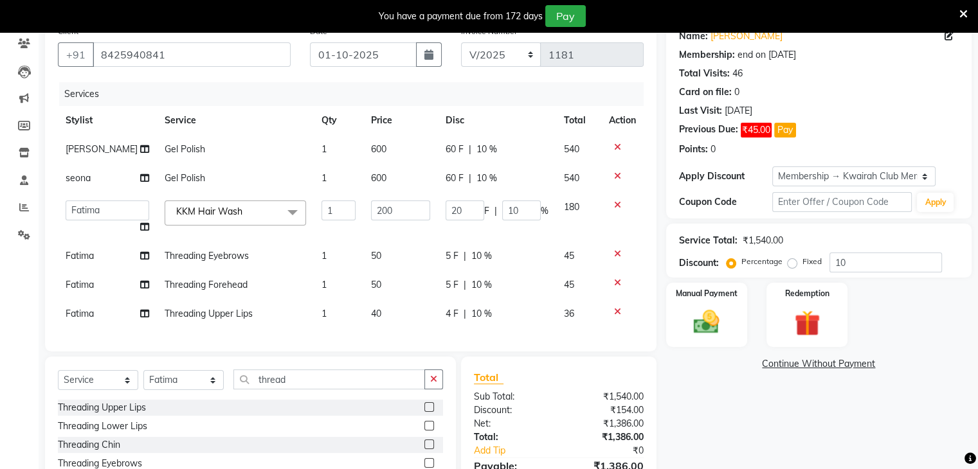
click at [399, 190] on td "600" at bounding box center [400, 178] width 75 height 29
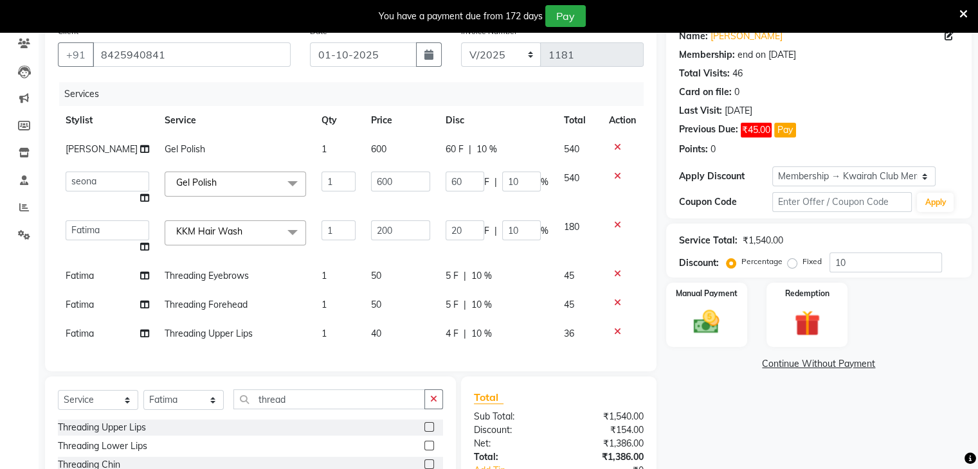
click at [399, 190] on input "600" at bounding box center [400, 182] width 59 height 20
drag, startPoint x: 399, startPoint y: 190, endPoint x: 361, endPoint y: 199, distance: 38.2
click at [371, 192] on input "600" at bounding box center [400, 182] width 59 height 20
click at [395, 156] on td "600" at bounding box center [400, 149] width 75 height 29
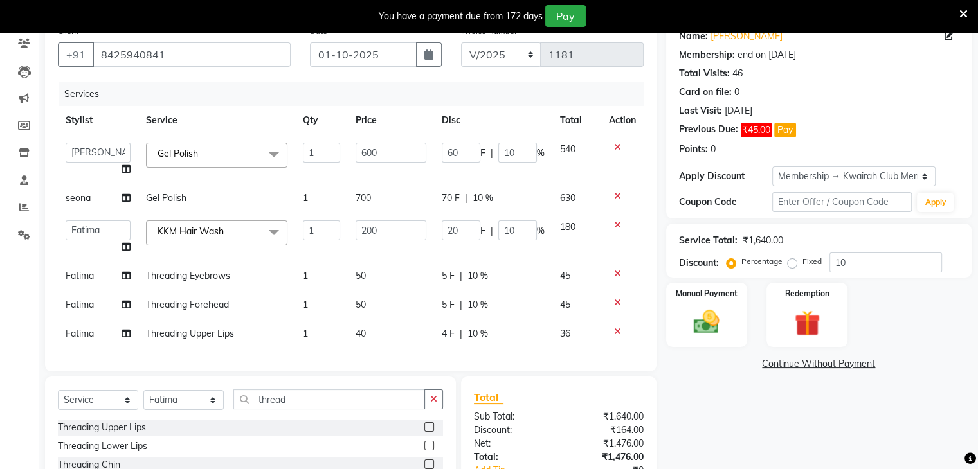
click at [395, 155] on input "600" at bounding box center [390, 153] width 71 height 20
drag, startPoint x: 395, startPoint y: 154, endPoint x: 339, endPoint y: 153, distance: 55.3
click at [339, 153] on tr "[PERSON_NAME] Anjali Fatima [PERSON_NAME] [PERSON_NAME] [PERSON_NAME] Gel Polis…" at bounding box center [351, 159] width 586 height 49
click at [370, 150] on input "600" at bounding box center [390, 153] width 71 height 20
drag, startPoint x: 386, startPoint y: 151, endPoint x: 321, endPoint y: 153, distance: 64.3
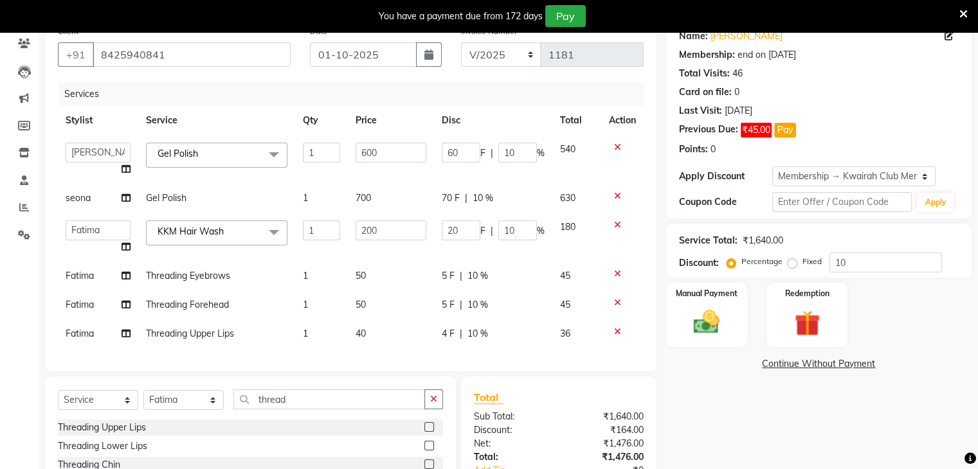
click at [322, 152] on tr "[PERSON_NAME] Anjali Fatima [PERSON_NAME] [PERSON_NAME] [PERSON_NAME] Gel Polis…" at bounding box center [351, 159] width 586 height 49
click at [360, 174] on td "400" at bounding box center [391, 159] width 86 height 49
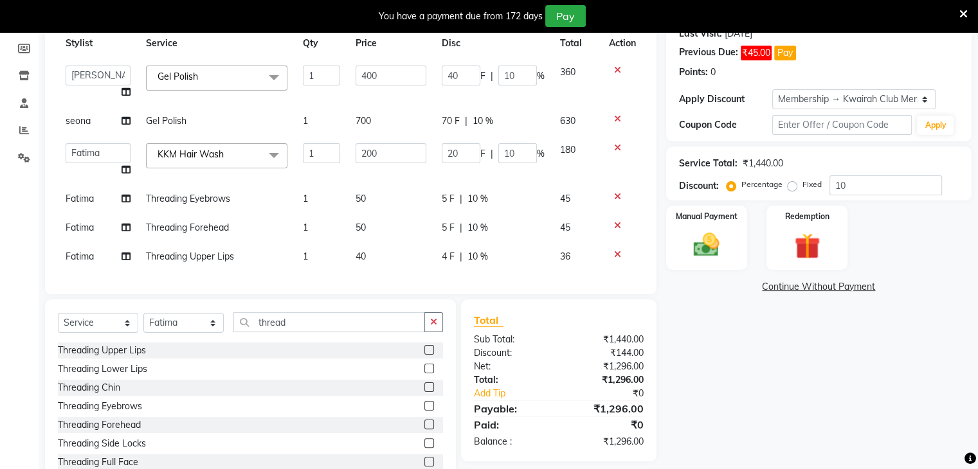
scroll to position [236, 0]
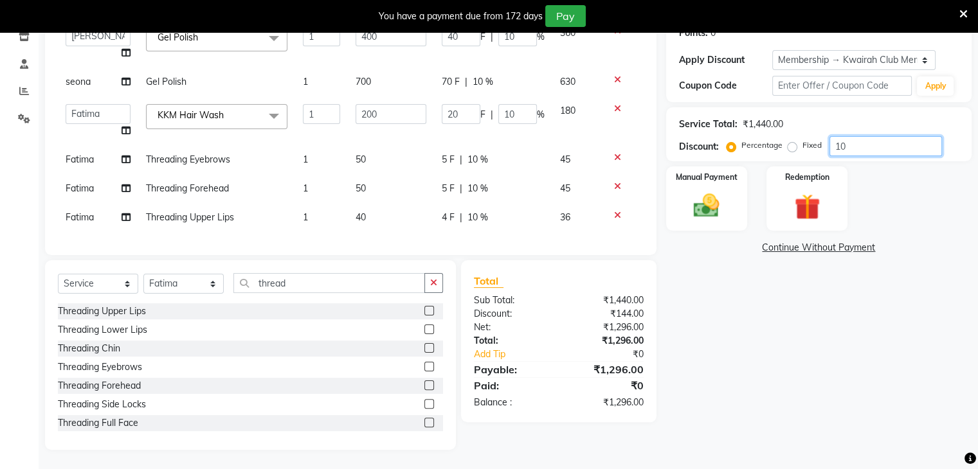
drag, startPoint x: 847, startPoint y: 132, endPoint x: 657, endPoint y: 136, distance: 190.3
click at [657, 136] on div "Client [PHONE_NUMBER] Date [DATE] Invoice Number V/2025 V/[PHONE_NUMBER] Servic…" at bounding box center [508, 176] width 946 height 547
click at [674, 206] on div "Manual Payment" at bounding box center [706, 198] width 84 height 66
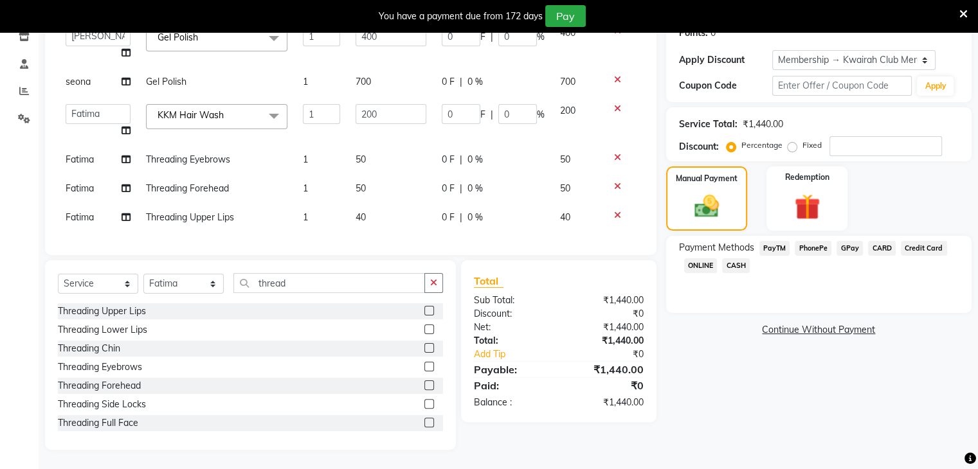
click at [849, 241] on span "GPay" at bounding box center [849, 248] width 26 height 15
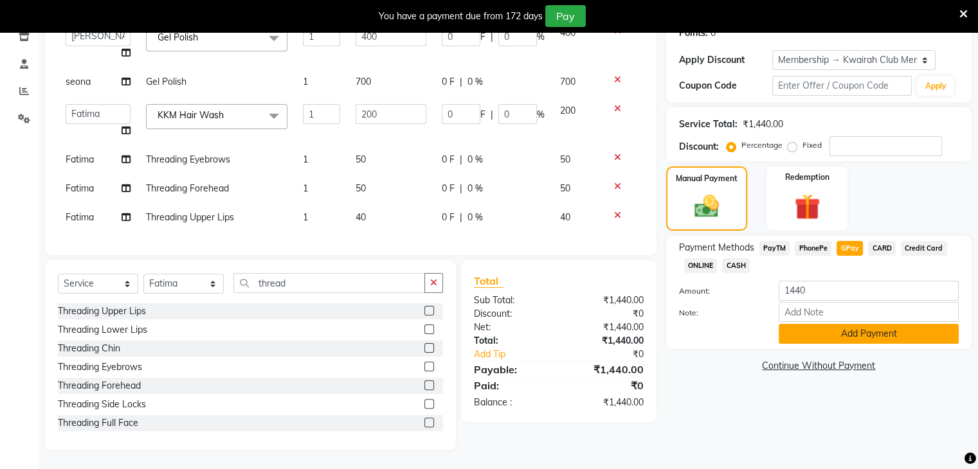
click at [846, 324] on button "Add Payment" at bounding box center [868, 334] width 180 height 20
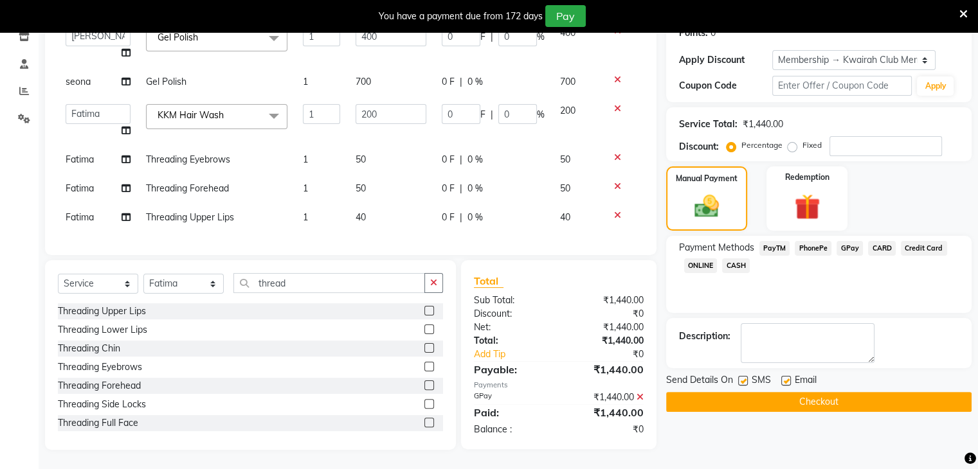
click at [743, 376] on label at bounding box center [743, 381] width 10 height 10
click at [743, 377] on input "checkbox" at bounding box center [742, 381] width 8 height 8
click at [784, 376] on label at bounding box center [786, 381] width 10 height 10
click at [784, 377] on input "checkbox" at bounding box center [785, 381] width 8 height 8
click at [778, 393] on button "Checkout" at bounding box center [818, 402] width 305 height 20
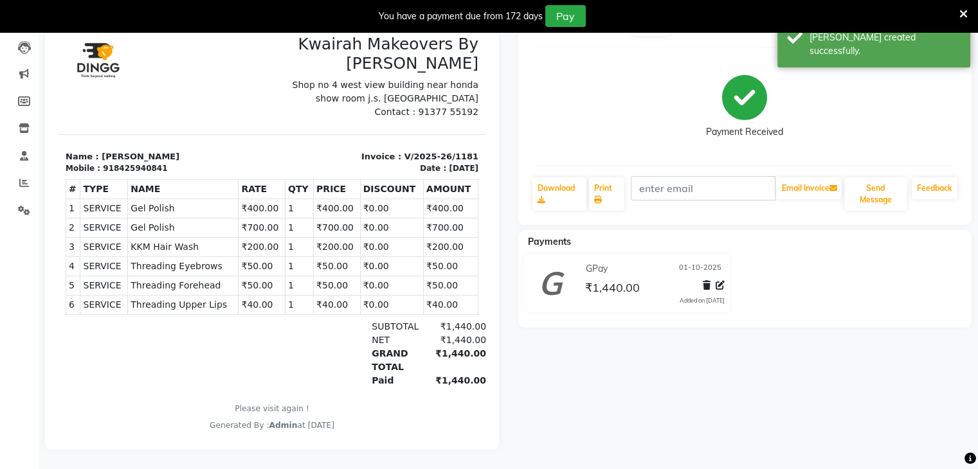
scroll to position [10, 0]
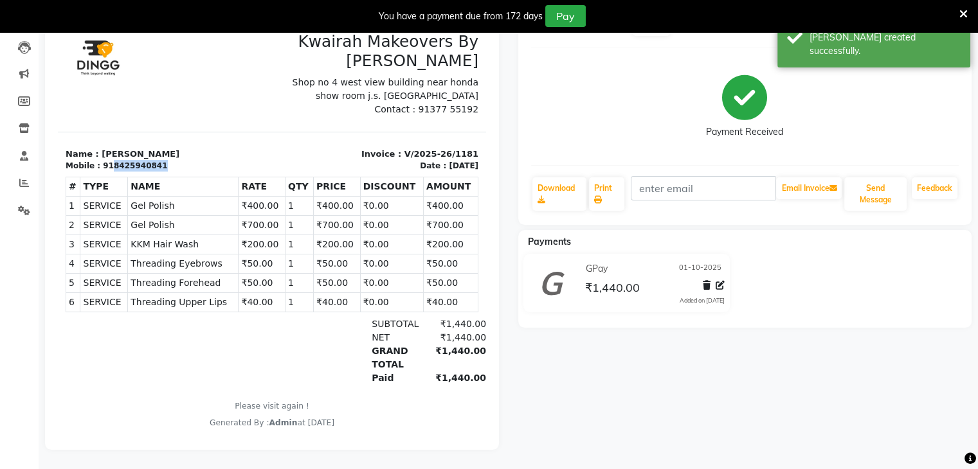
drag, startPoint x: 106, startPoint y: 161, endPoint x: 167, endPoint y: 162, distance: 61.1
click at [167, 162] on div "Mobile : 918425940841" at bounding box center [165, 166] width 199 height 12
copy div "8425940841"
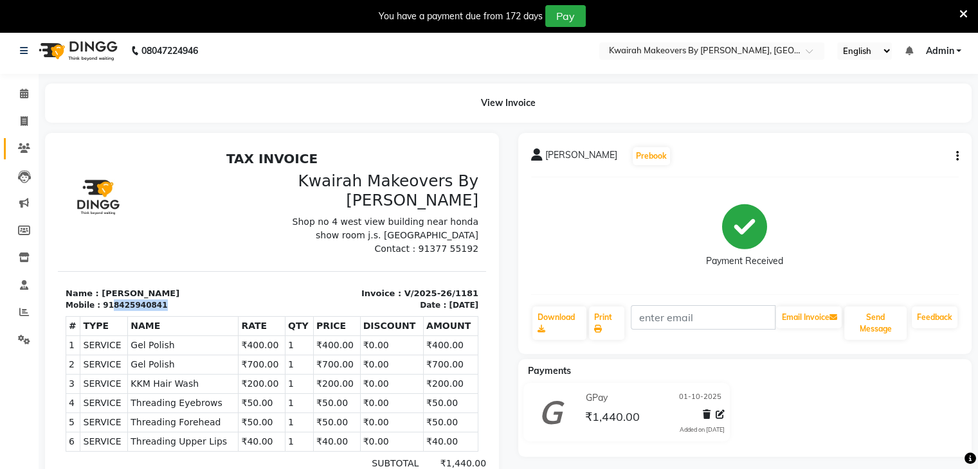
scroll to position [0, 0]
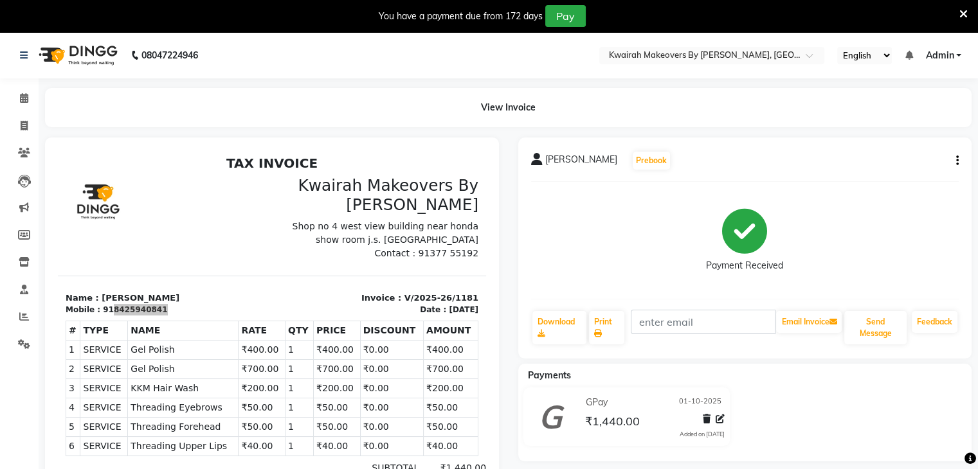
click at [15, 114] on li "Invoice" at bounding box center [19, 126] width 39 height 28
click at [15, 120] on span at bounding box center [24, 126] width 22 height 15
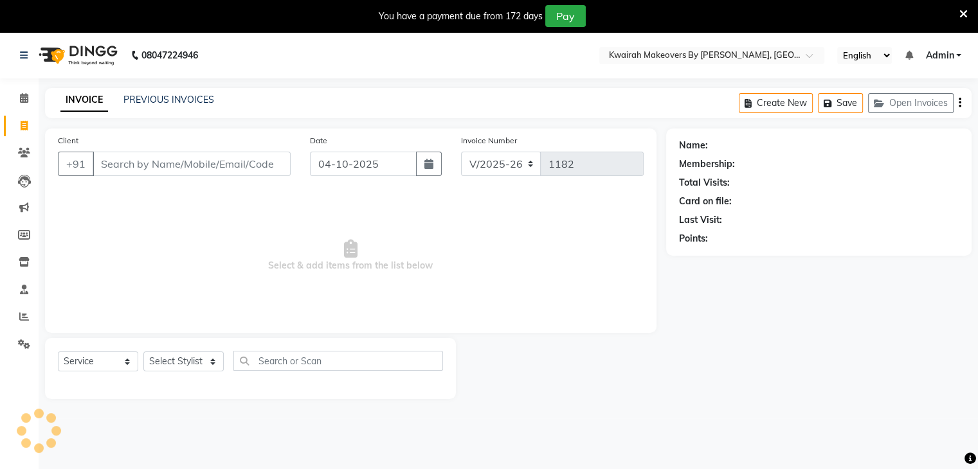
click at [364, 152] on input "04-10-2025" at bounding box center [363, 164] width 107 height 24
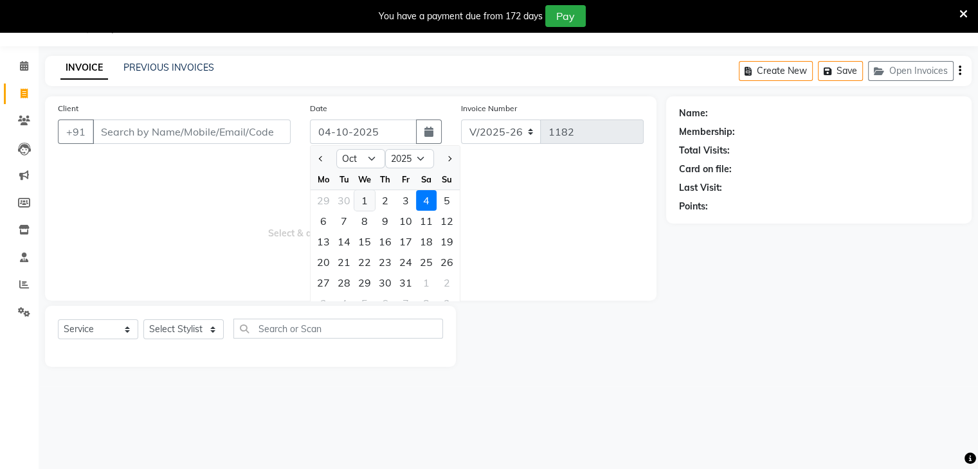
click at [366, 200] on div "1" at bounding box center [364, 200] width 21 height 21
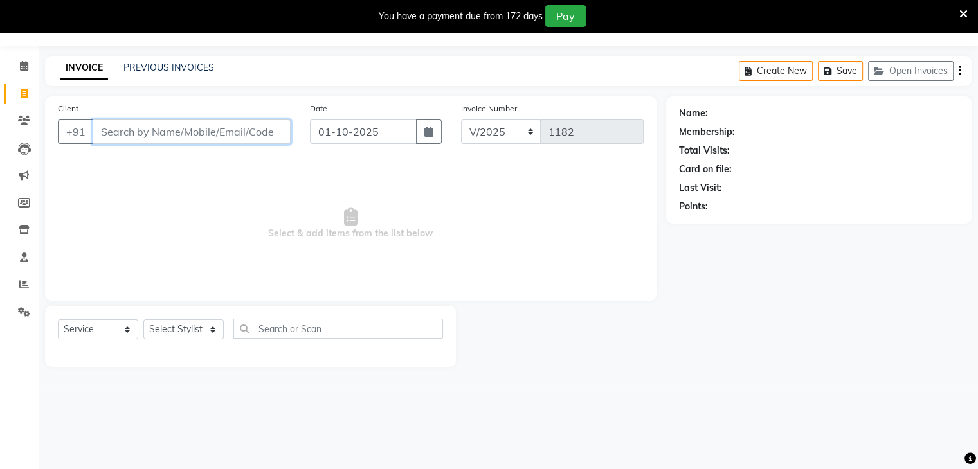
click at [231, 137] on input "Client" at bounding box center [192, 132] width 198 height 24
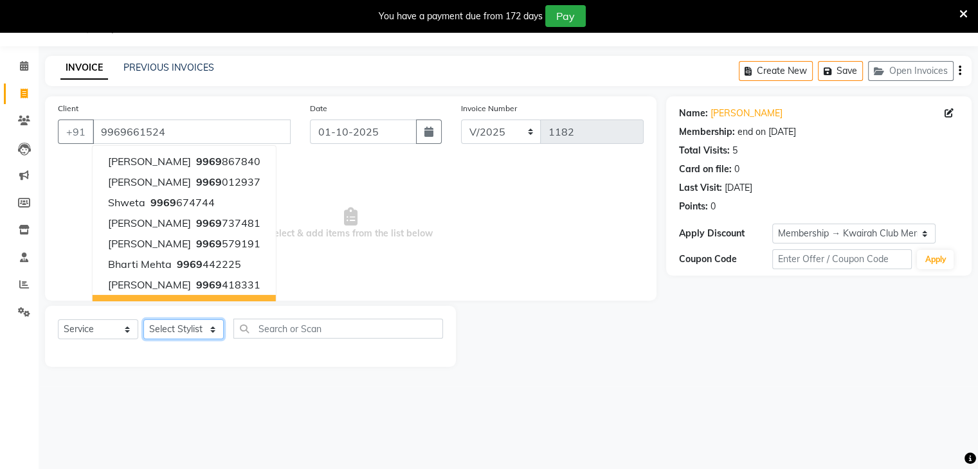
click at [176, 330] on select "Select Stylist [PERSON_NAME] Anjali [PERSON_NAME] [PERSON_NAME] [PERSON_NAME] […" at bounding box center [183, 329] width 80 height 20
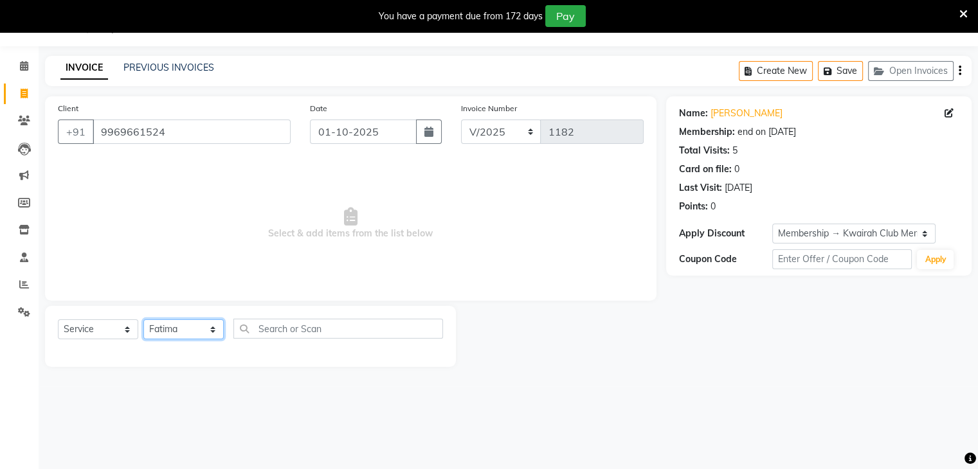
click at [143, 320] on select "Select Stylist [PERSON_NAME] Anjali [PERSON_NAME] [PERSON_NAME] [PERSON_NAME] […" at bounding box center [183, 329] width 80 height 20
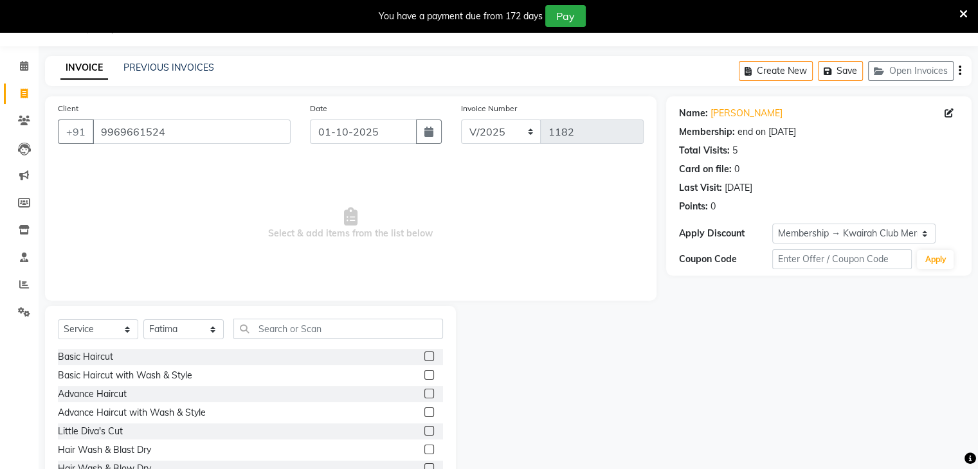
click at [319, 341] on div "Select Service Product Membership Package Voucher Prepaid Gift Card Select Styl…" at bounding box center [250, 334] width 385 height 30
click at [319, 332] on input "text" at bounding box center [338, 329] width 210 height 20
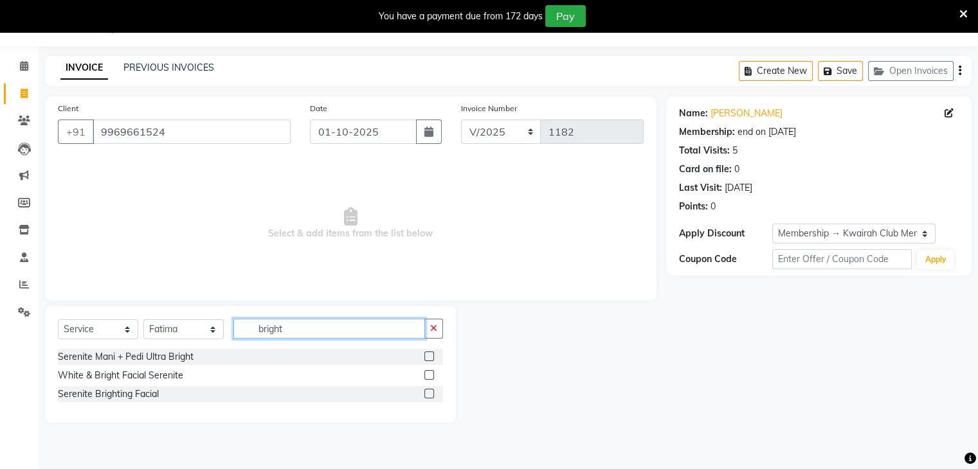
drag, startPoint x: 319, startPoint y: 334, endPoint x: 201, endPoint y: 340, distance: 118.5
click at [201, 340] on div "Select Service Product Membership Package Voucher Prepaid Gift Card Select Styl…" at bounding box center [250, 334] width 385 height 30
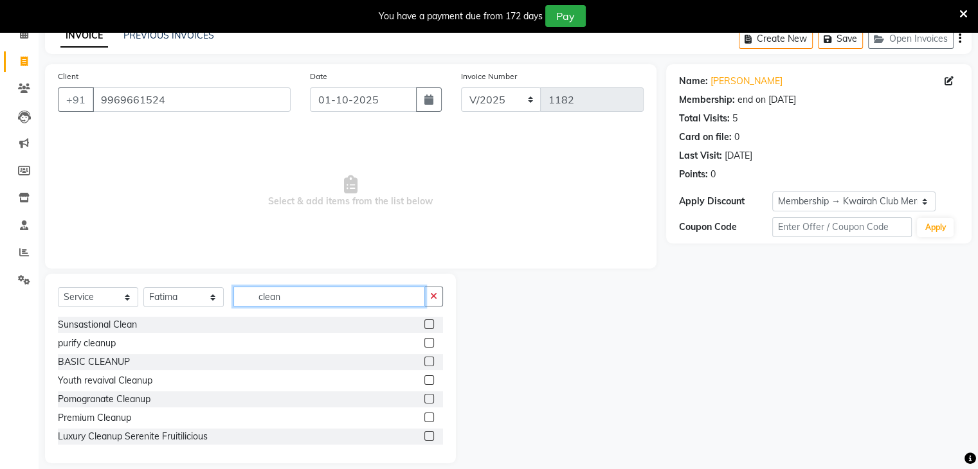
scroll to position [78, 0]
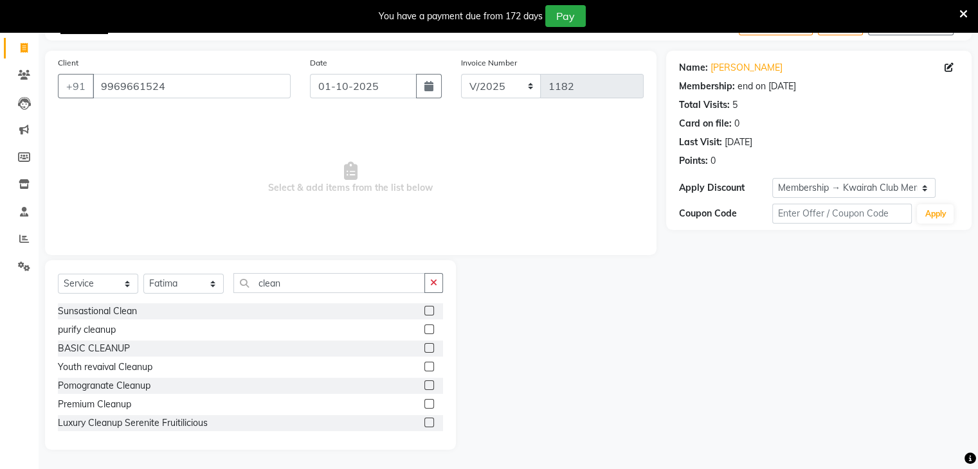
click at [424, 402] on label at bounding box center [429, 404] width 10 height 10
click at [424, 402] on input "checkbox" at bounding box center [428, 404] width 8 height 8
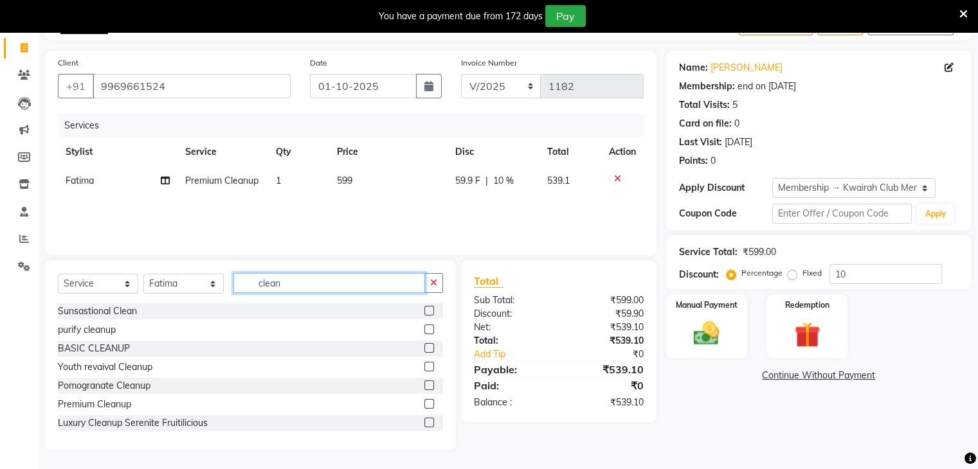
drag, startPoint x: 291, startPoint y: 287, endPoint x: 174, endPoint y: 274, distance: 117.8
click at [174, 274] on div "Select Service Product Membership Package Voucher Prepaid Gift Card Select Styl…" at bounding box center [250, 288] width 385 height 30
click at [424, 404] on label at bounding box center [429, 404] width 10 height 10
click at [424, 404] on input "checkbox" at bounding box center [428, 404] width 8 height 8
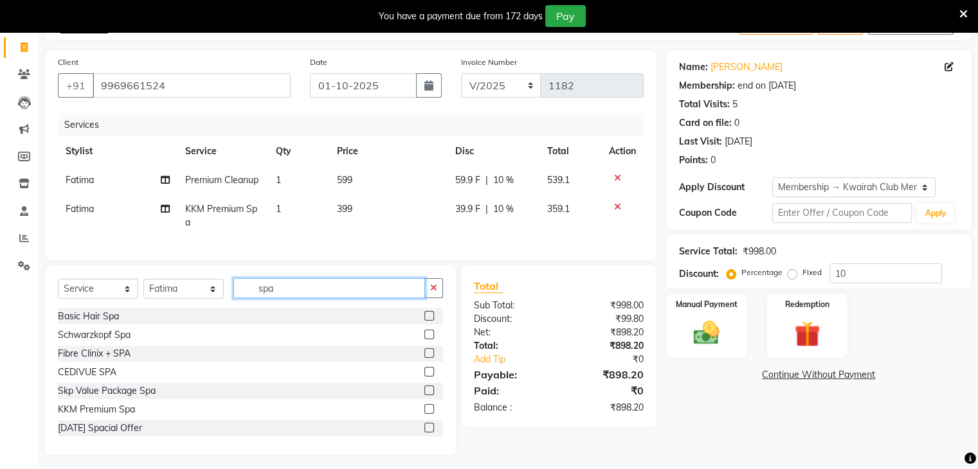
drag, startPoint x: 260, startPoint y: 295, endPoint x: 156, endPoint y: 291, distance: 104.2
click at [156, 291] on div "Select Service Product Membership Package Voucher Prepaid Gift Card Select Styl…" at bounding box center [250, 293] width 385 height 30
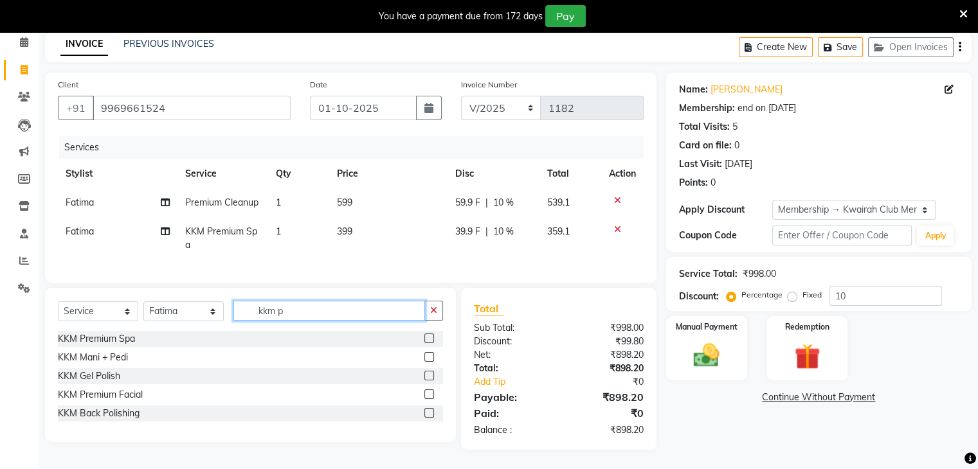
scroll to position [66, 0]
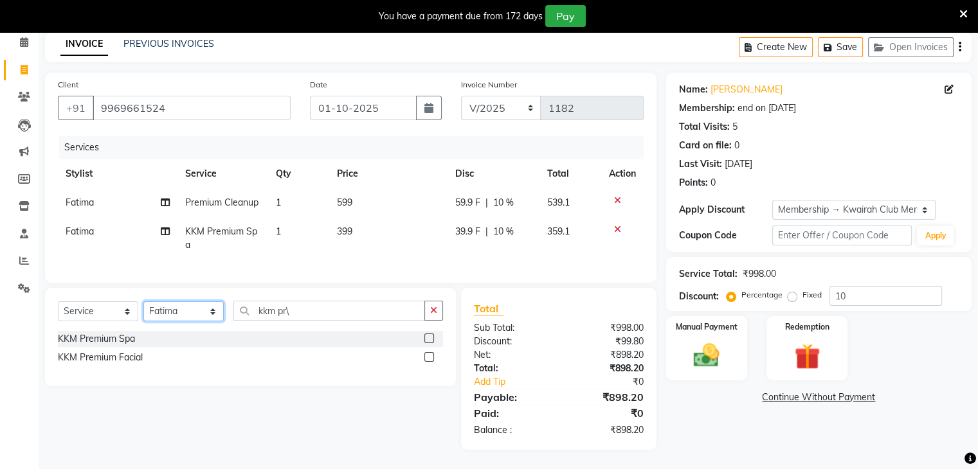
click at [162, 318] on select "Select Stylist [PERSON_NAME] Anjali [PERSON_NAME] [PERSON_NAME] [PERSON_NAME] […" at bounding box center [183, 311] width 80 height 20
click at [143, 301] on select "Select Stylist [PERSON_NAME] Anjali [PERSON_NAME] [PERSON_NAME] [PERSON_NAME] […" at bounding box center [183, 311] width 80 height 20
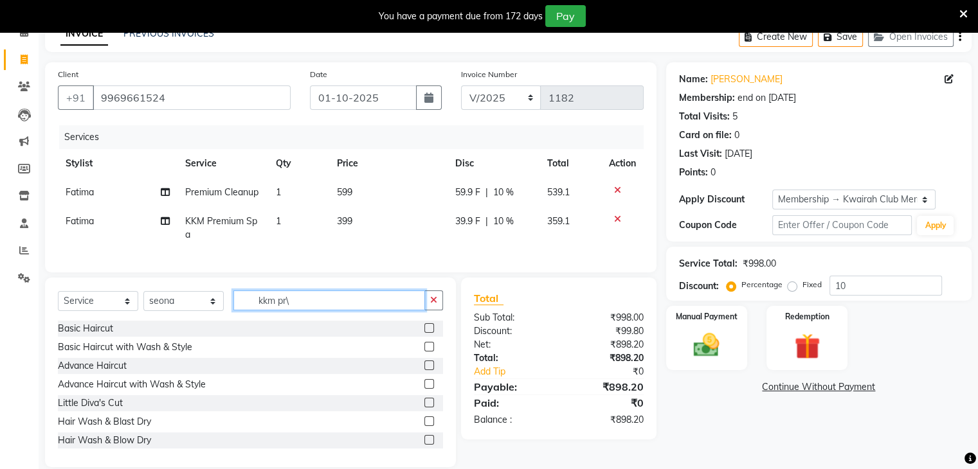
drag, startPoint x: 322, startPoint y: 312, endPoint x: 201, endPoint y: 315, distance: 120.9
click at [201, 315] on div "Select Service Product Membership Package Voucher Prepaid Gift Card Select Styl…" at bounding box center [250, 306] width 385 height 30
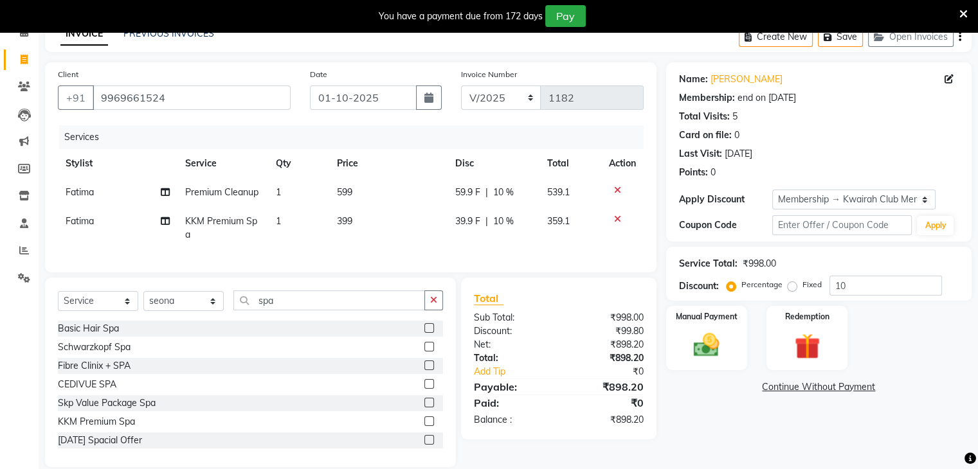
click at [424, 389] on label at bounding box center [429, 384] width 10 height 10
click at [424, 389] on input "checkbox" at bounding box center [428, 385] width 8 height 8
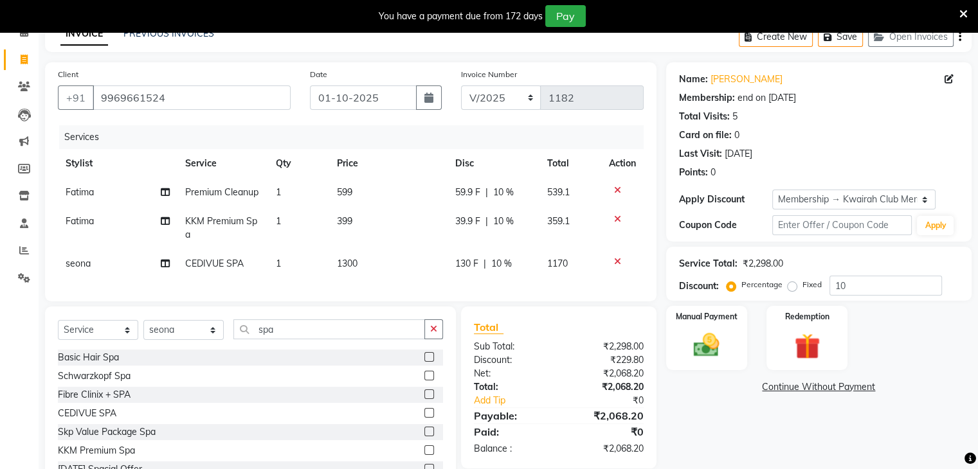
click at [400, 270] on td "1300" at bounding box center [388, 263] width 118 height 29
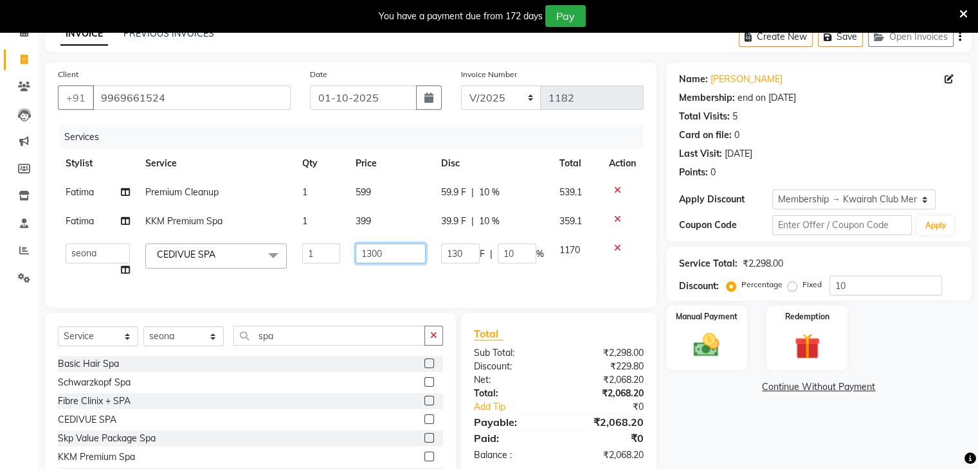
drag, startPoint x: 400, startPoint y: 270, endPoint x: 403, endPoint y: 258, distance: 12.6
click at [400, 268] on td "1300" at bounding box center [391, 260] width 86 height 49
drag, startPoint x: 403, startPoint y: 258, endPoint x: 276, endPoint y: 264, distance: 126.8
click at [276, 264] on tr "[PERSON_NAME] Anjali Fatima [PERSON_NAME] [PERSON_NAME] [PERSON_NAME] CEDIVUE S…" at bounding box center [351, 260] width 586 height 49
click at [404, 253] on input "1300" at bounding box center [390, 254] width 71 height 20
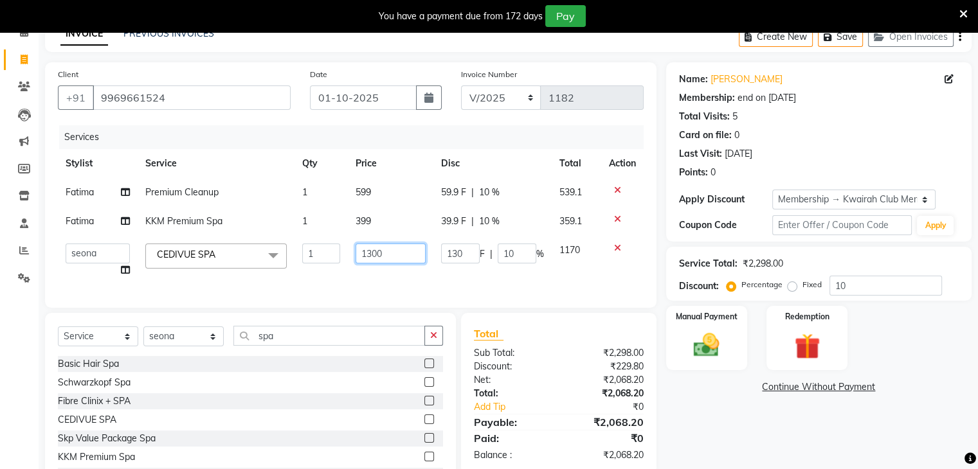
drag, startPoint x: 396, startPoint y: 253, endPoint x: 301, endPoint y: 258, distance: 94.6
click at [303, 256] on tr "[PERSON_NAME] Anjali Fatima [PERSON_NAME] [PERSON_NAME] [PERSON_NAME] CEDIVUE S…" at bounding box center [351, 260] width 586 height 49
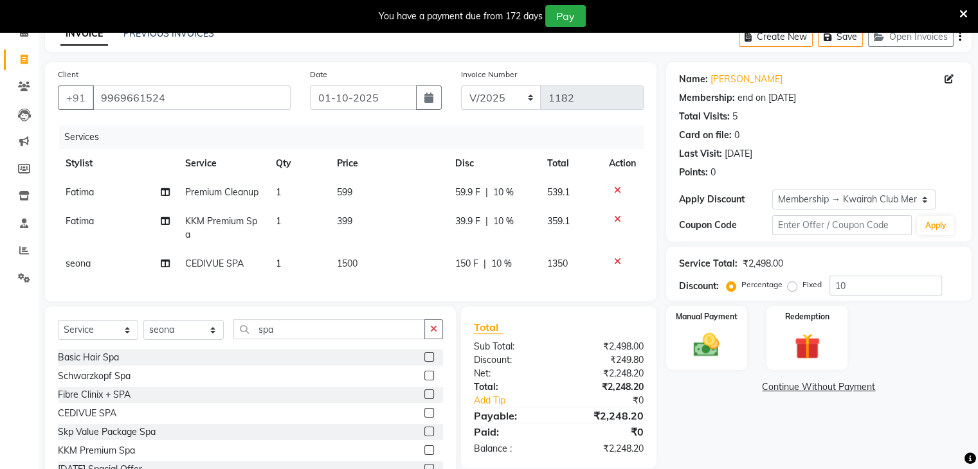
click at [514, 253] on td "150 F | 10 %" at bounding box center [493, 263] width 92 height 29
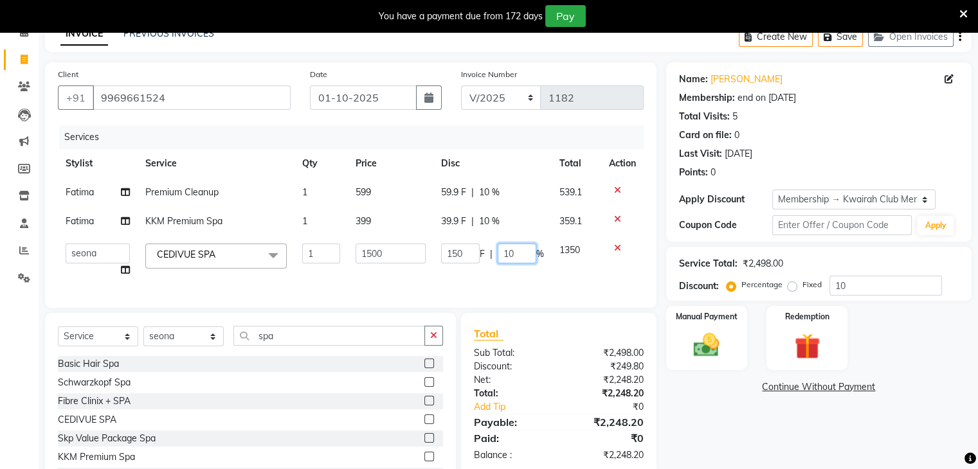
drag, startPoint x: 518, startPoint y: 253, endPoint x: 467, endPoint y: 256, distance: 50.9
click at [467, 255] on div "150 F | 10 %" at bounding box center [492, 254] width 103 height 20
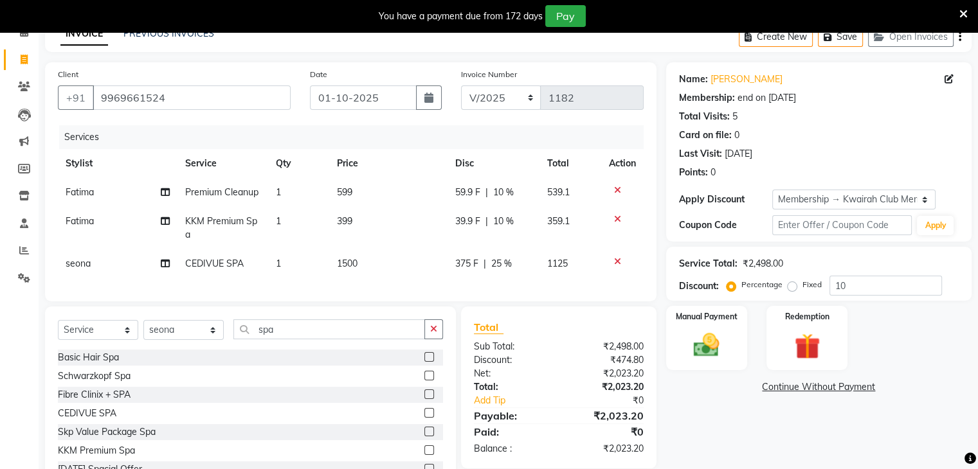
click at [501, 230] on td "39.9 F | 10 %" at bounding box center [493, 228] width 92 height 42
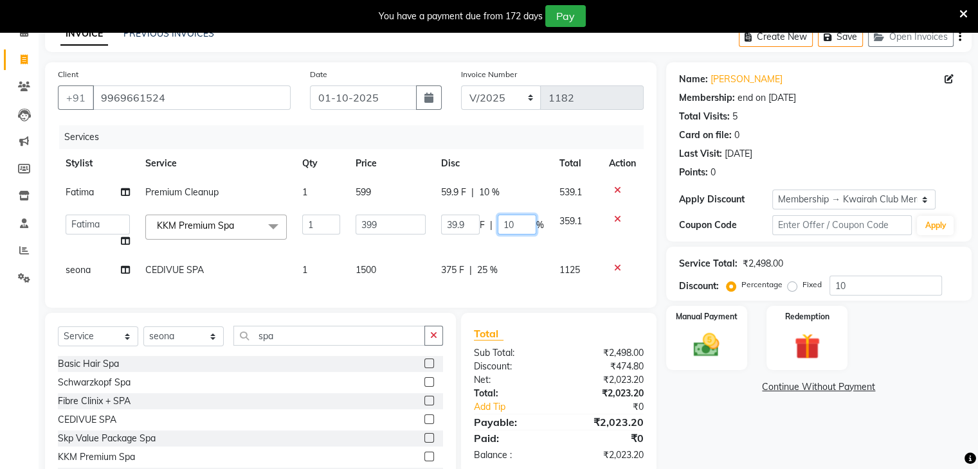
click at [504, 227] on input "10" at bounding box center [517, 225] width 39 height 20
drag, startPoint x: 521, startPoint y: 226, endPoint x: 415, endPoint y: 226, distance: 106.7
click at [415, 226] on tr "[PERSON_NAME] Anjali Fatima [PERSON_NAME] [PERSON_NAME] [PERSON_NAME] KKM Premi…" at bounding box center [351, 231] width 586 height 49
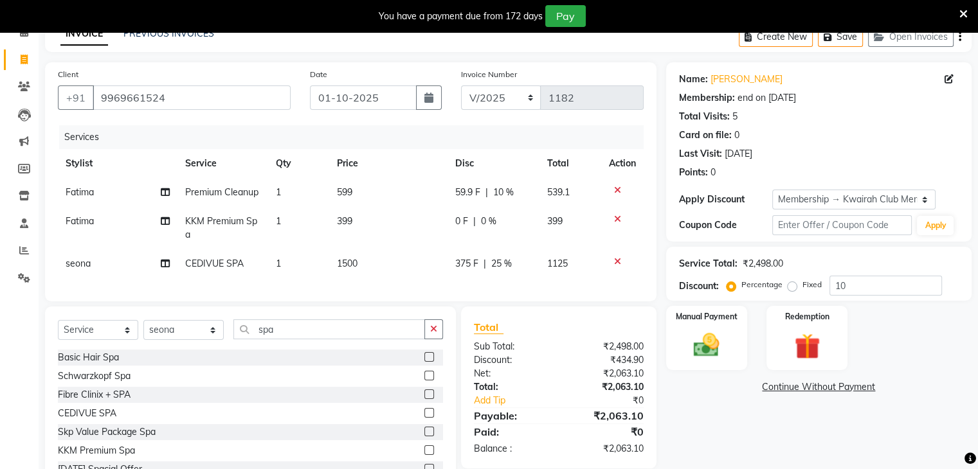
click at [493, 191] on span "10 %" at bounding box center [503, 192] width 21 height 13
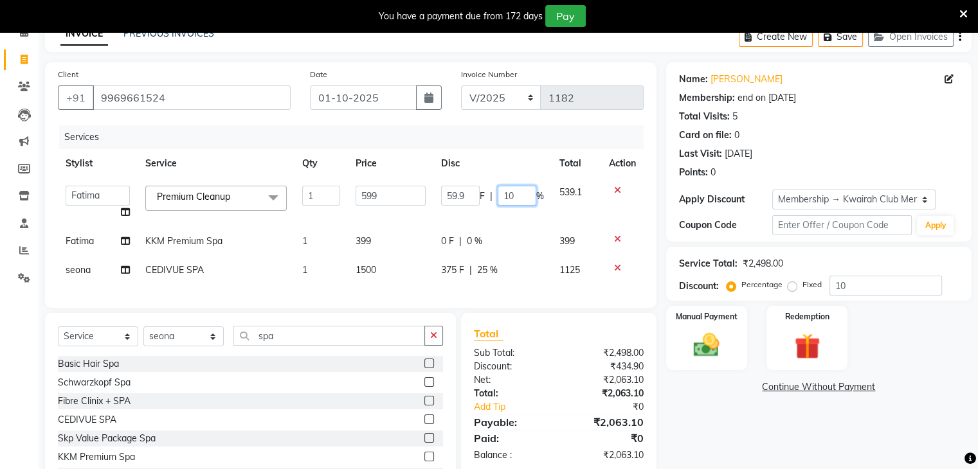
click at [508, 188] on input "10" at bounding box center [517, 196] width 39 height 20
drag, startPoint x: 513, startPoint y: 190, endPoint x: 460, endPoint y: 195, distance: 53.0
click at [469, 194] on div "59.9 F | 10 %" at bounding box center [492, 196] width 103 height 20
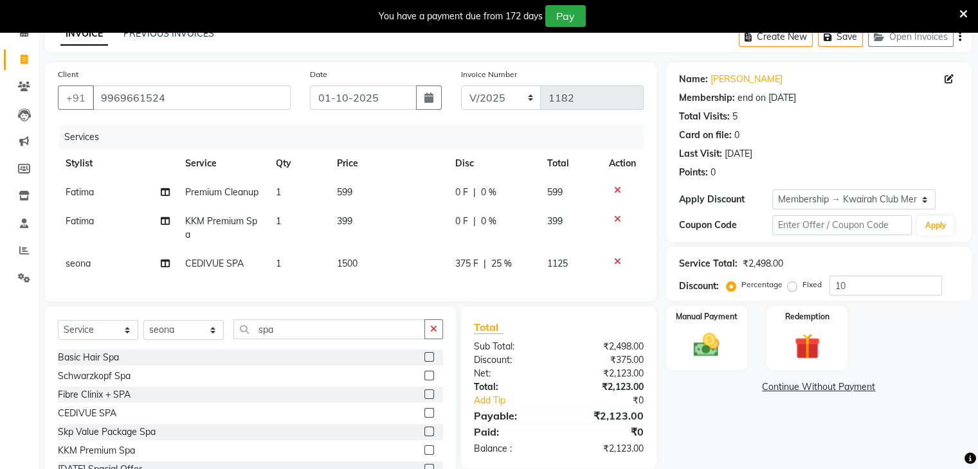
click at [386, 196] on td "599" at bounding box center [388, 192] width 119 height 29
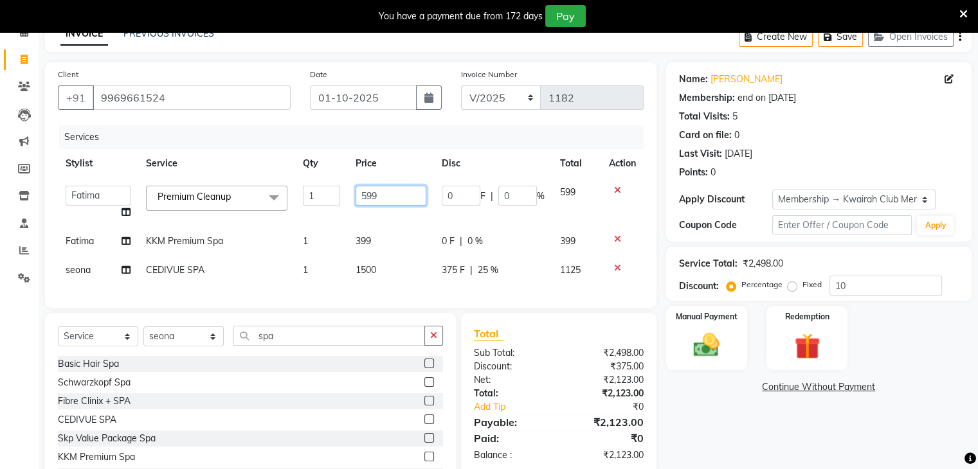
drag, startPoint x: 386, startPoint y: 193, endPoint x: 283, endPoint y: 185, distance: 103.2
click at [283, 185] on tr "[PERSON_NAME] Anjali Fatima [PERSON_NAME] [PERSON_NAME] [PERSON_NAME] Premium C…" at bounding box center [351, 202] width 586 height 49
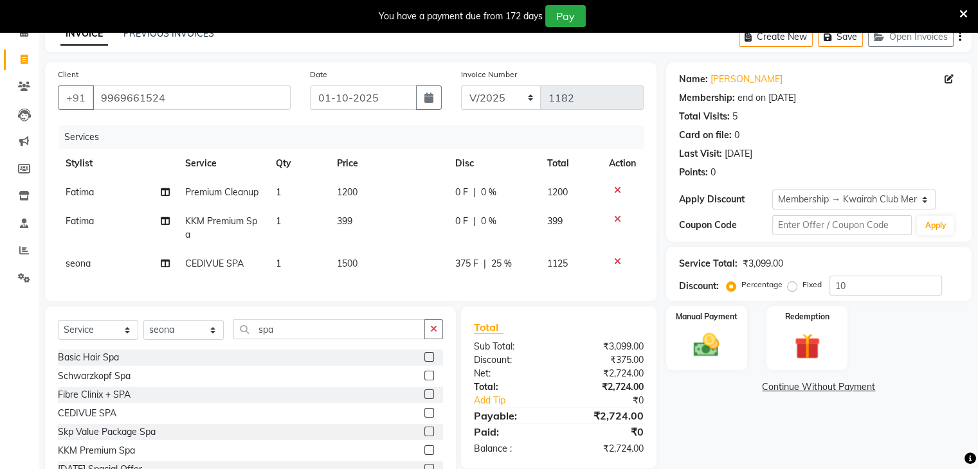
click at [391, 242] on td "399" at bounding box center [388, 228] width 119 height 42
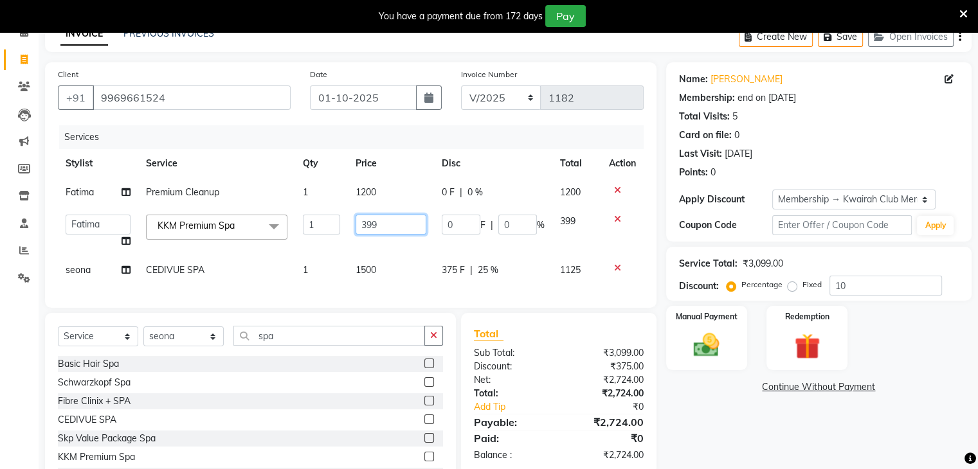
click at [389, 226] on input "399" at bounding box center [390, 225] width 71 height 20
drag, startPoint x: 389, startPoint y: 226, endPoint x: 296, endPoint y: 217, distance: 93.7
click at [296, 217] on tr "[PERSON_NAME] Anjali Fatima [PERSON_NAME] [PERSON_NAME] [PERSON_NAME] KKM Premi…" at bounding box center [351, 231] width 586 height 49
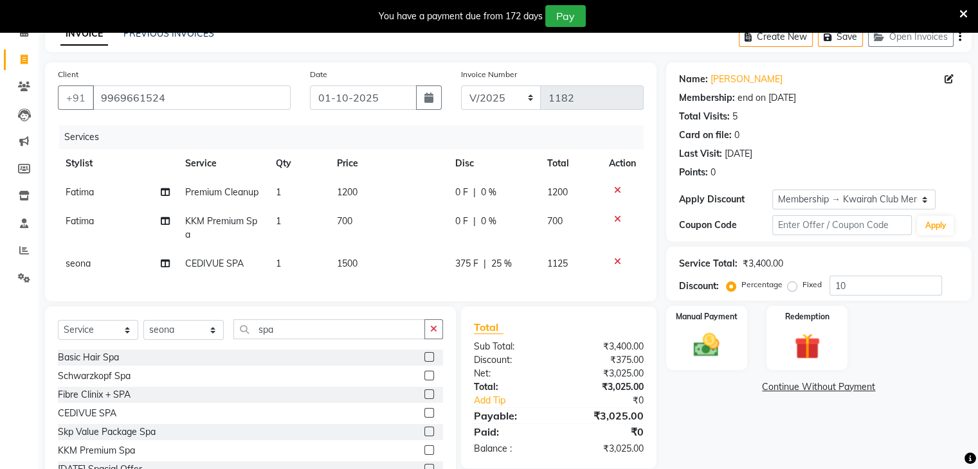
click at [317, 250] on tbody "Fatima Premium Cleanup 1 1200 0 F | 0 % 1200 Fatima KKM Premium Spa 1 700 0 F |…" at bounding box center [351, 228] width 586 height 100
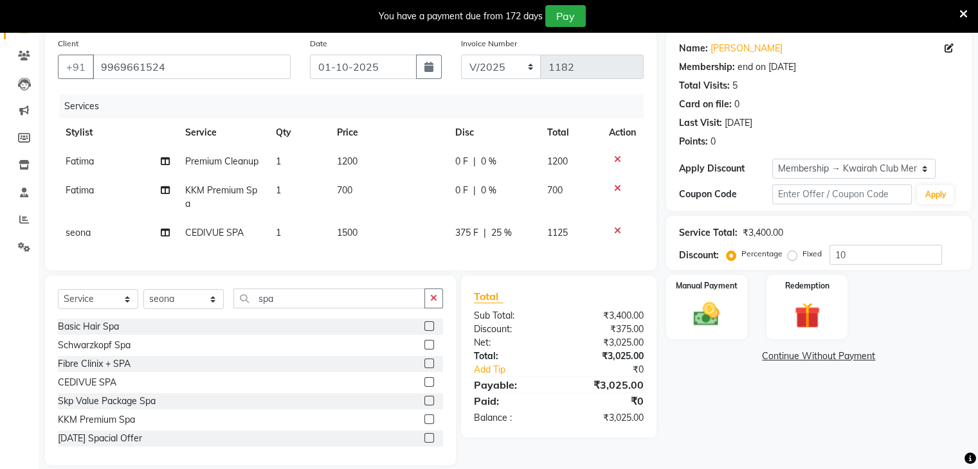
scroll to position [123, 0]
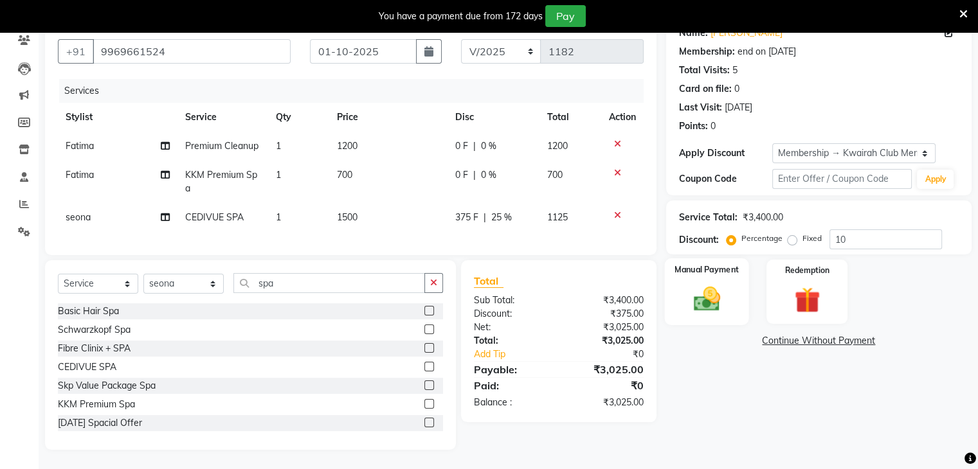
click at [679, 292] on div "Manual Payment" at bounding box center [706, 291] width 84 height 66
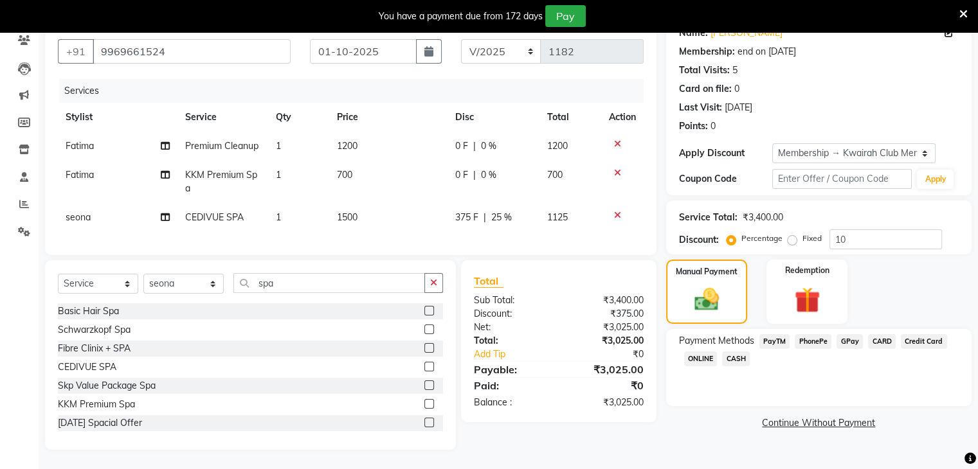
drag, startPoint x: 858, startPoint y: 336, endPoint x: 840, endPoint y: 343, distance: 18.7
click at [857, 336] on span "GPay" at bounding box center [849, 341] width 26 height 15
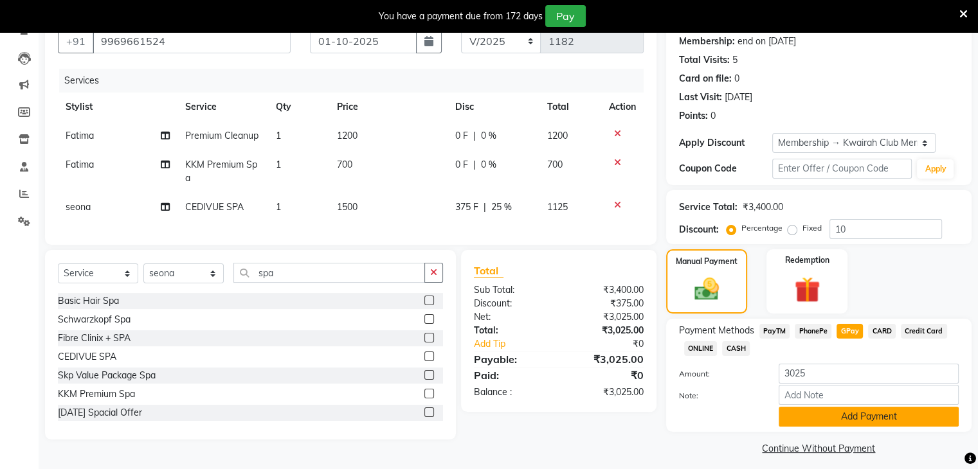
click at [869, 415] on button "Add Payment" at bounding box center [868, 417] width 180 height 20
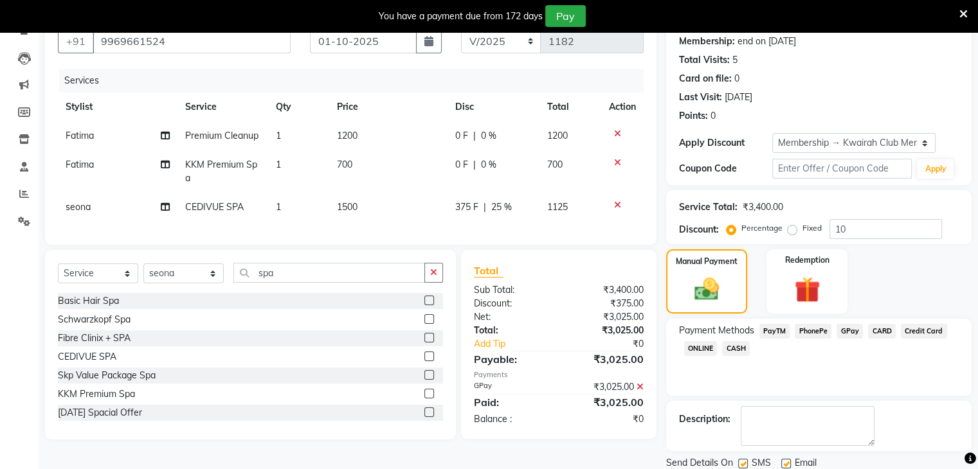
scroll to position [167, 0]
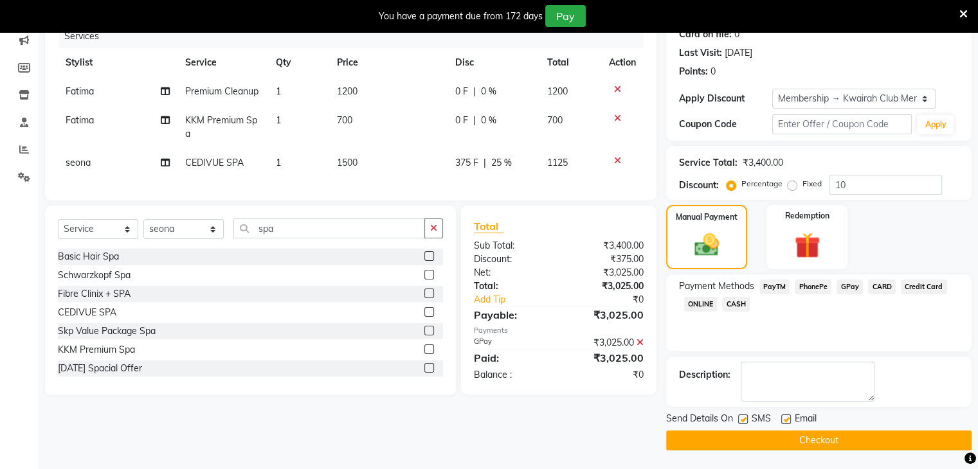
click at [743, 417] on label at bounding box center [743, 420] width 10 height 10
click at [743, 417] on input "checkbox" at bounding box center [742, 420] width 8 height 8
click at [787, 420] on label at bounding box center [786, 420] width 10 height 10
click at [787, 420] on input "checkbox" at bounding box center [785, 420] width 8 height 8
click at [787, 429] on div "Send Details On SMS Email Checkout" at bounding box center [818, 431] width 305 height 39
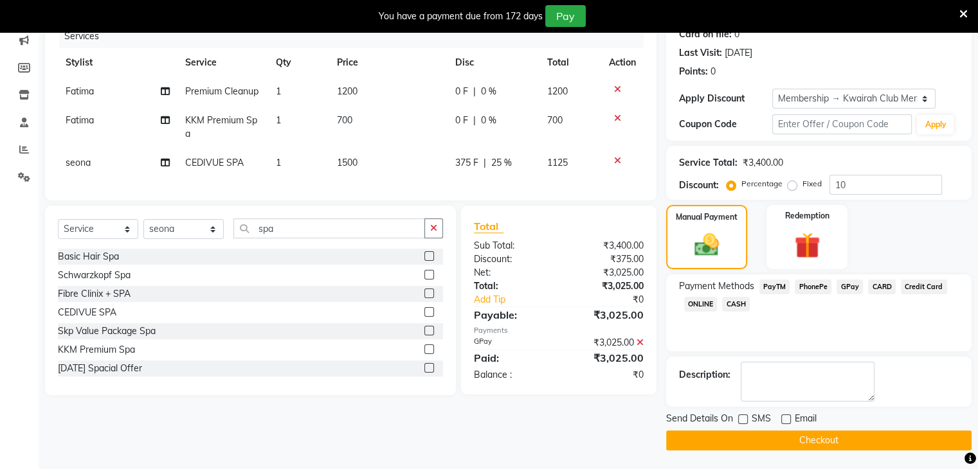
click at [787, 431] on button "Checkout" at bounding box center [818, 441] width 305 height 20
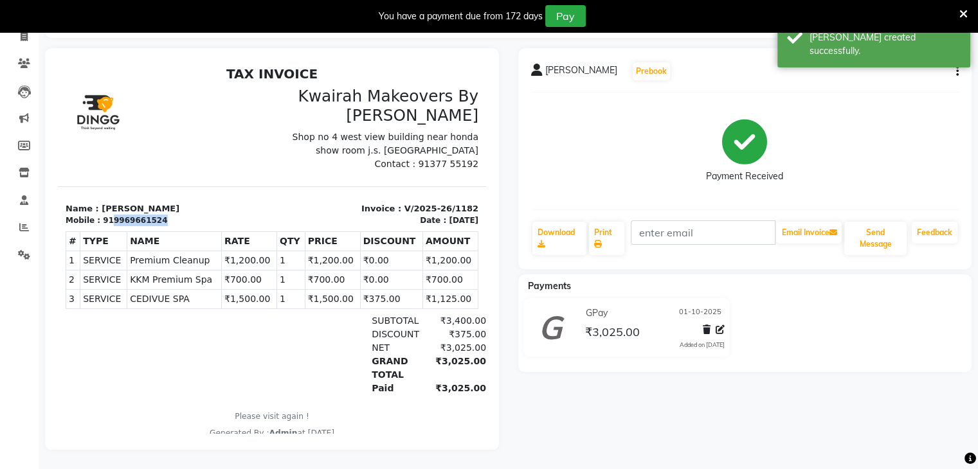
drag, startPoint x: 107, startPoint y: 224, endPoint x: 155, endPoint y: 220, distance: 47.7
click at [154, 219] on div "Mobile : 919969661524" at bounding box center [165, 221] width 199 height 12
copy div "9969661524"
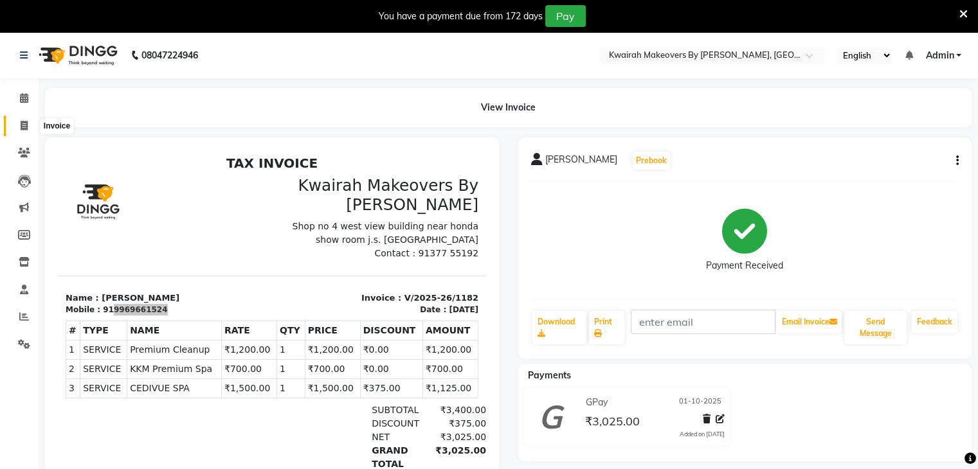
click at [30, 126] on span at bounding box center [24, 126] width 22 height 15
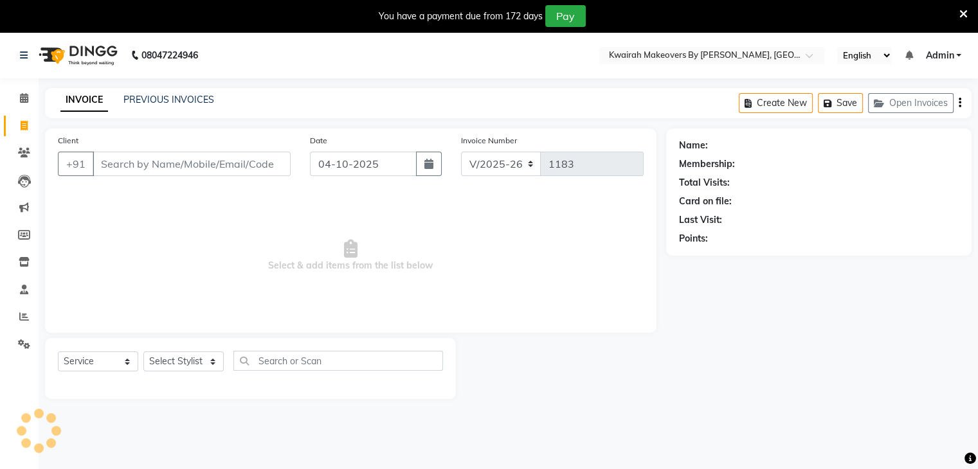
scroll to position [32, 0]
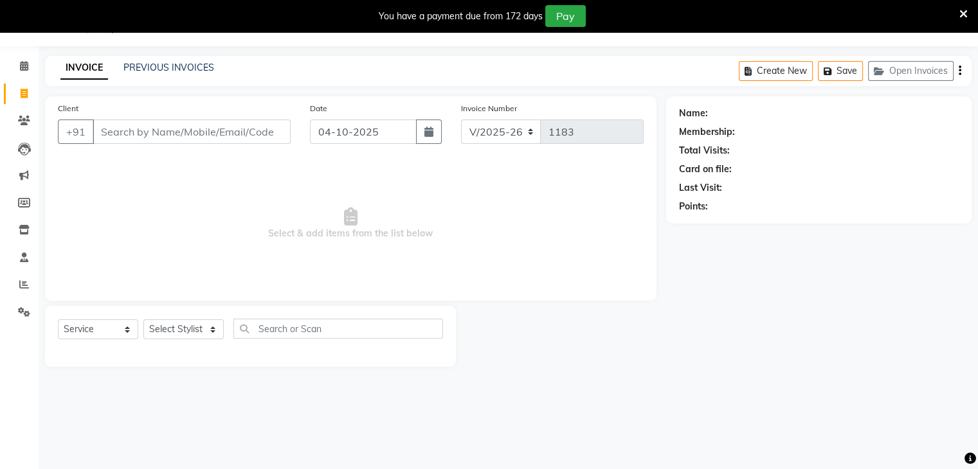
drag, startPoint x: 355, startPoint y: 148, endPoint x: 353, endPoint y: 139, distance: 8.7
click at [355, 147] on div "Date [DATE]" at bounding box center [375, 128] width 151 height 53
click at [352, 139] on input "04-10-2025" at bounding box center [363, 132] width 107 height 24
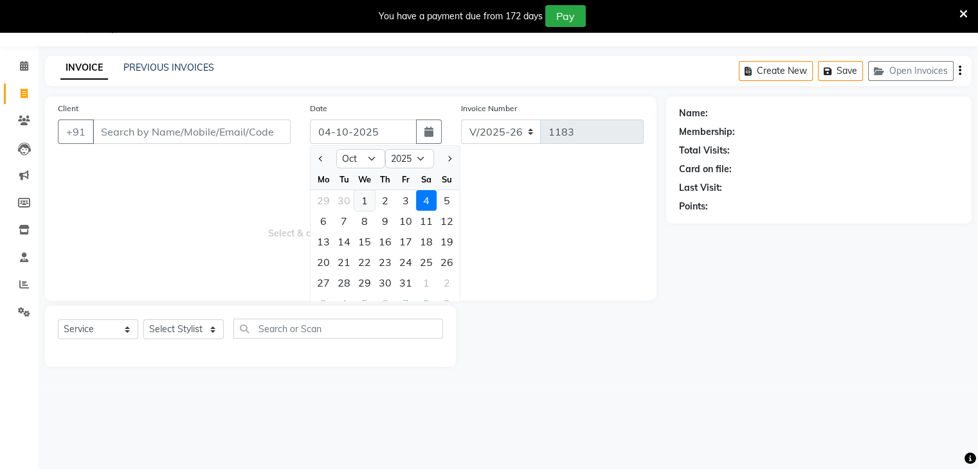
click at [368, 209] on div "1" at bounding box center [364, 200] width 21 height 21
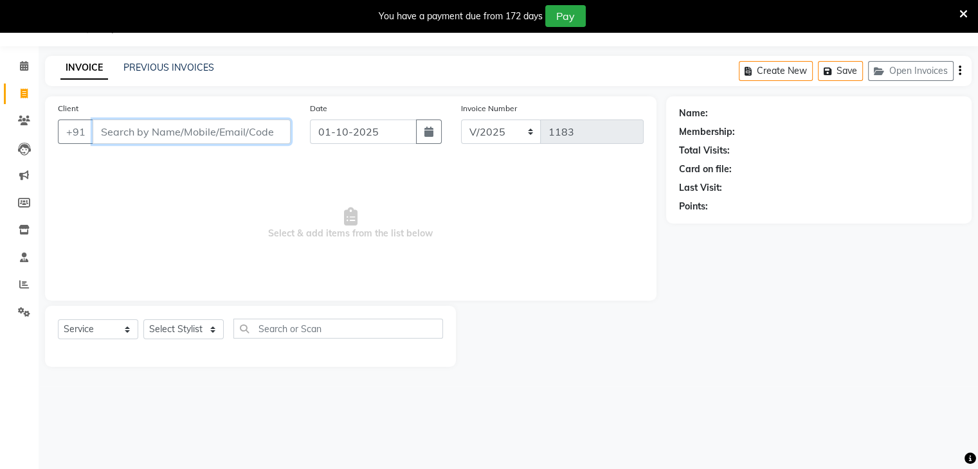
click at [219, 129] on input "Client" at bounding box center [192, 132] width 198 height 24
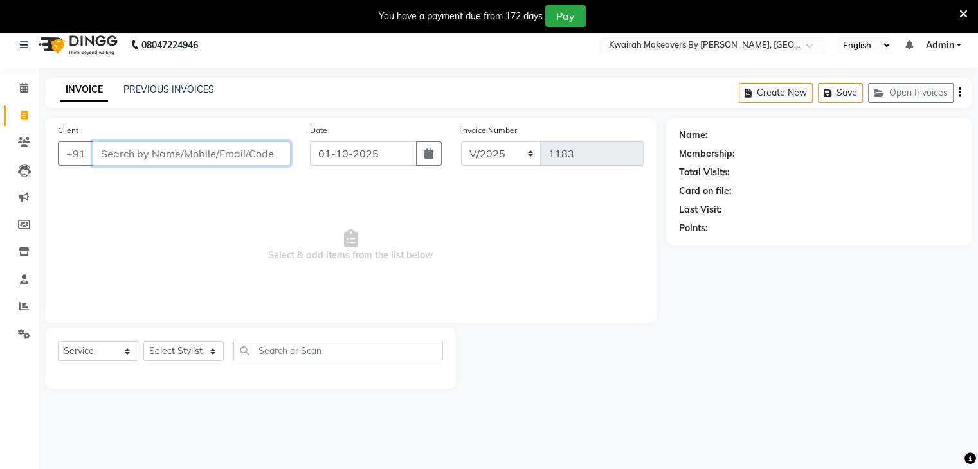
scroll to position [0, 0]
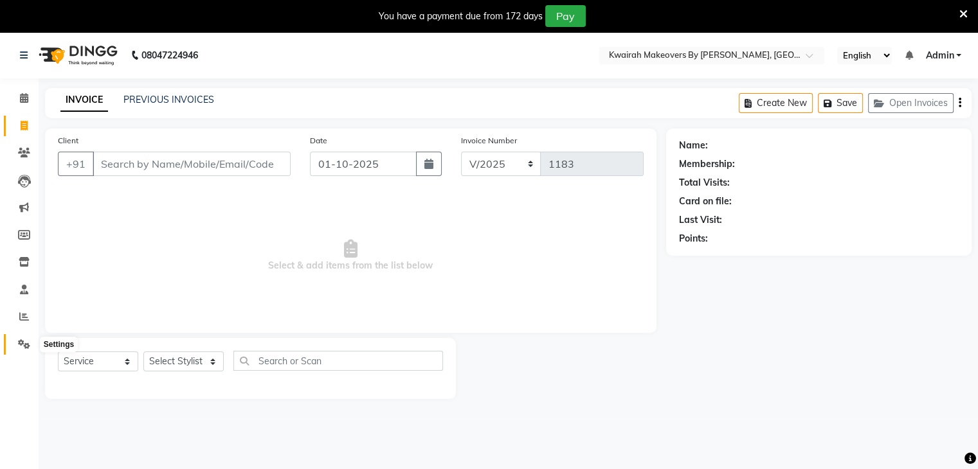
click at [19, 345] on icon at bounding box center [24, 344] width 12 height 10
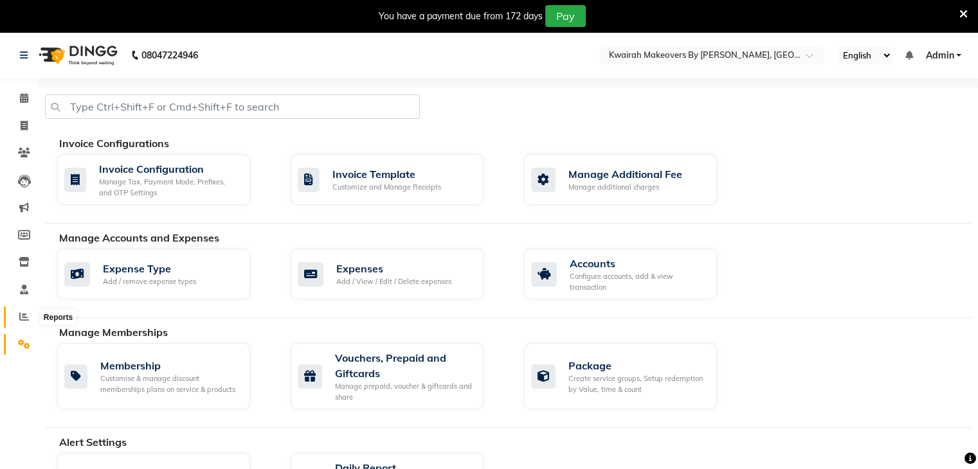
click at [26, 318] on icon at bounding box center [24, 317] width 10 height 10
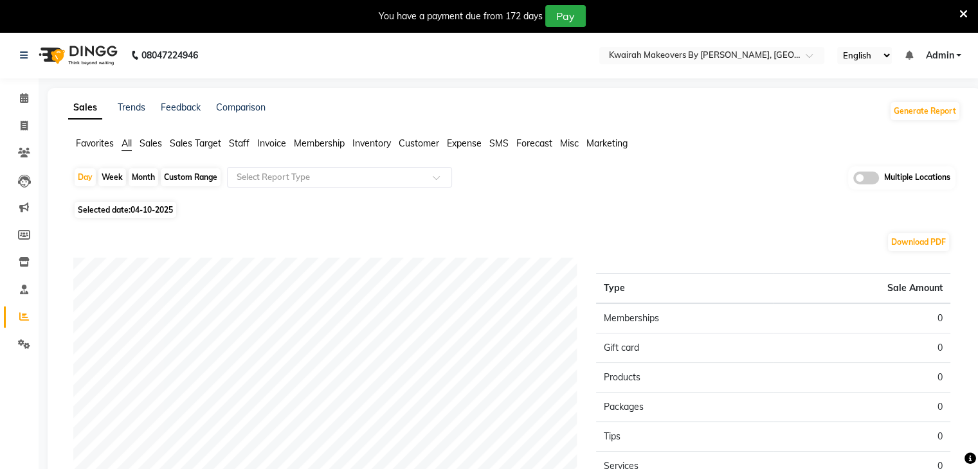
click at [152, 174] on div "Month" at bounding box center [144, 177] width 30 height 18
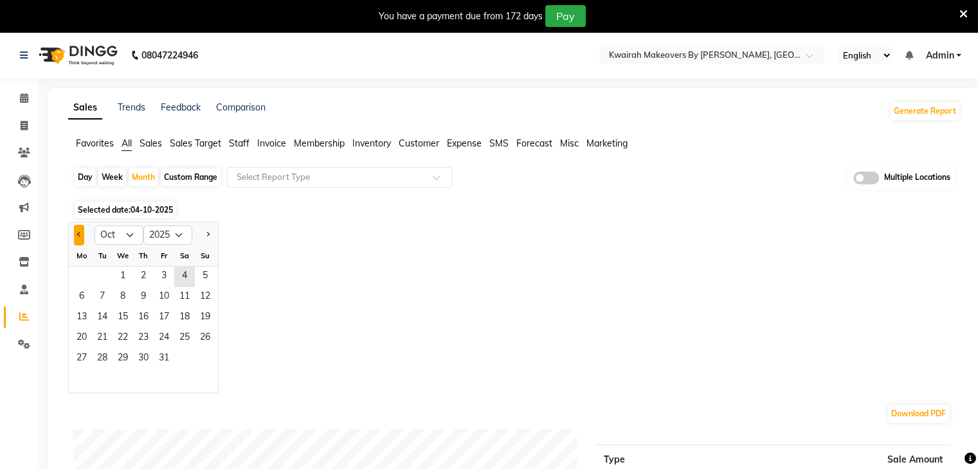
click at [75, 229] on button "Previous month" at bounding box center [79, 235] width 10 height 21
click at [89, 271] on span "1" at bounding box center [81, 277] width 21 height 21
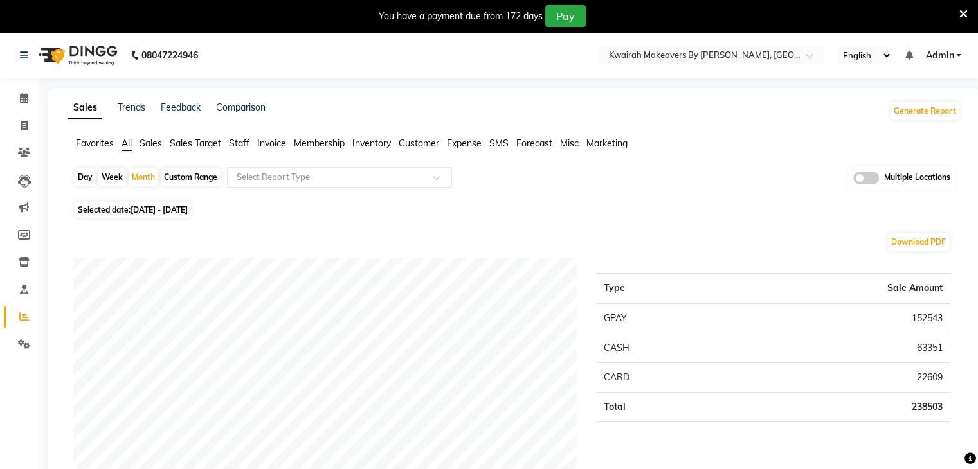
click at [949, 57] on span "Admin" at bounding box center [939, 55] width 28 height 13
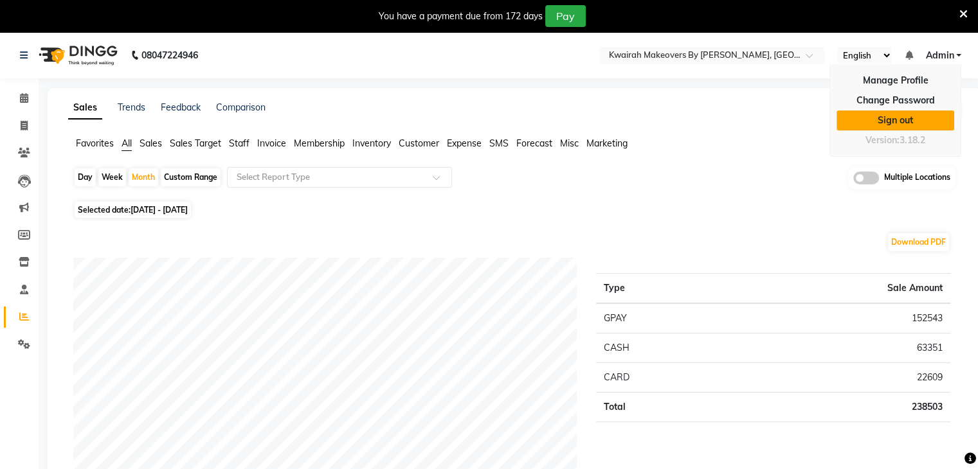
click at [898, 116] on link "Sign out" at bounding box center [895, 121] width 118 height 20
